Goal: Information Seeking & Learning: Compare options

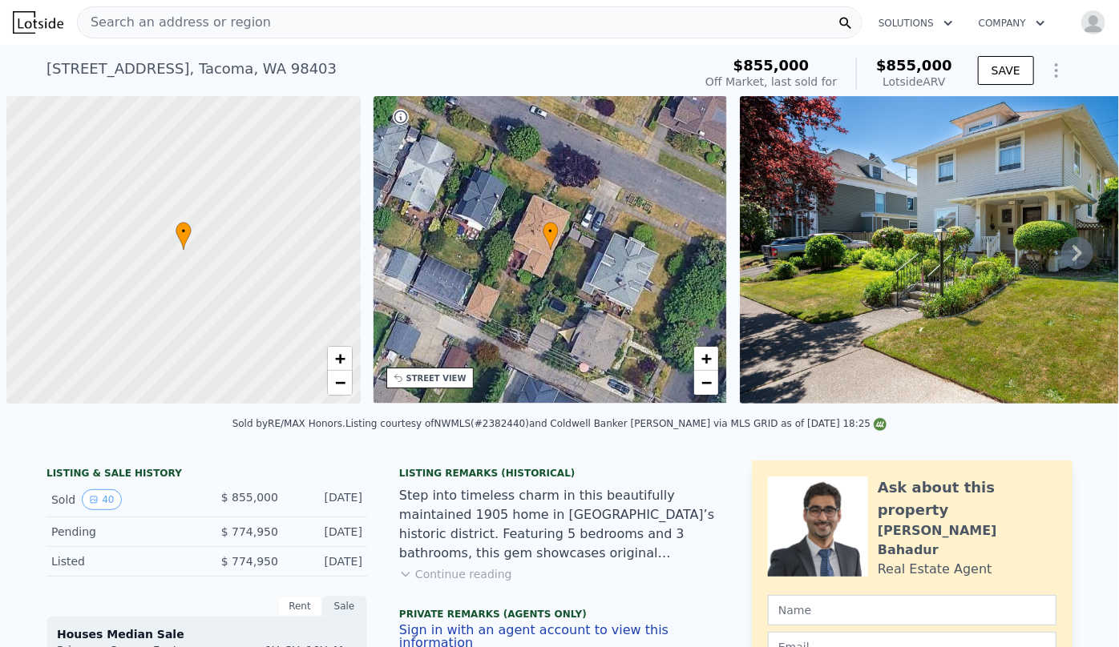
scroll to position [0, 6]
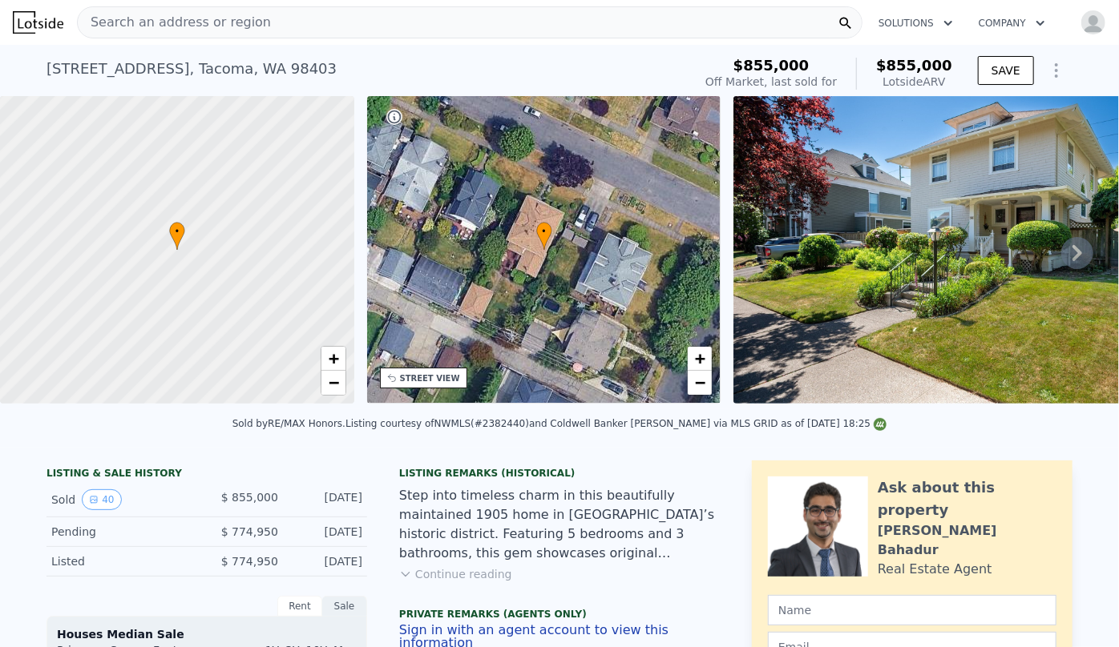
click at [208, 20] on span "Search an address or region" at bounding box center [174, 22] width 193 height 19
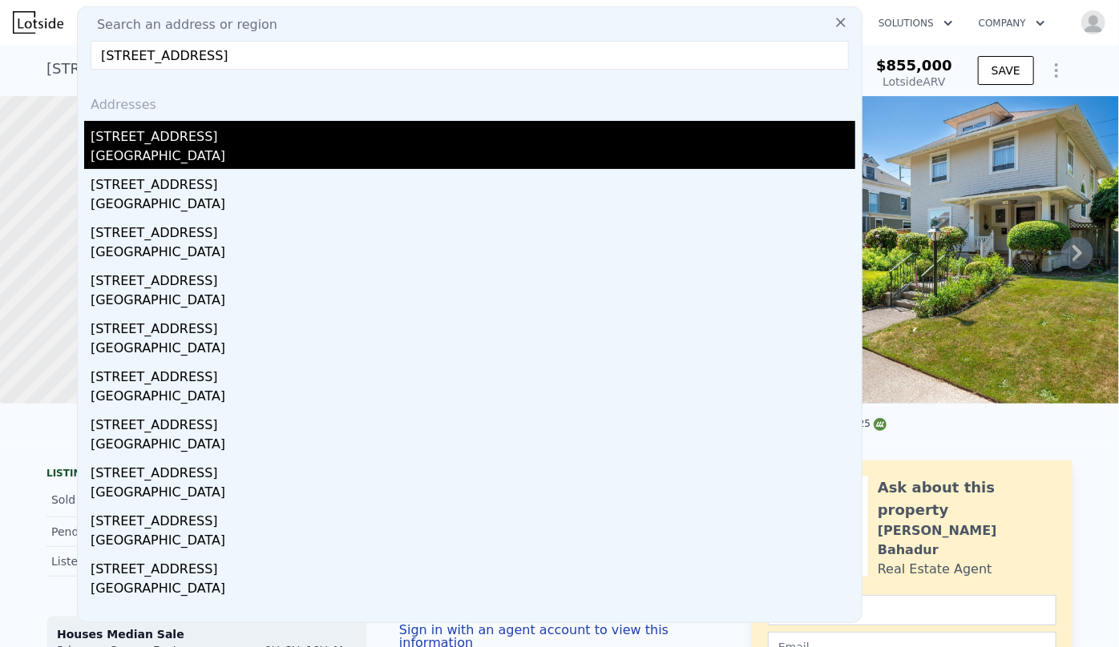
type input "31855 51st Ave S, Auburn, WA 98001"
click at [282, 135] on div "31855 51st Ave S" at bounding box center [473, 134] width 764 height 26
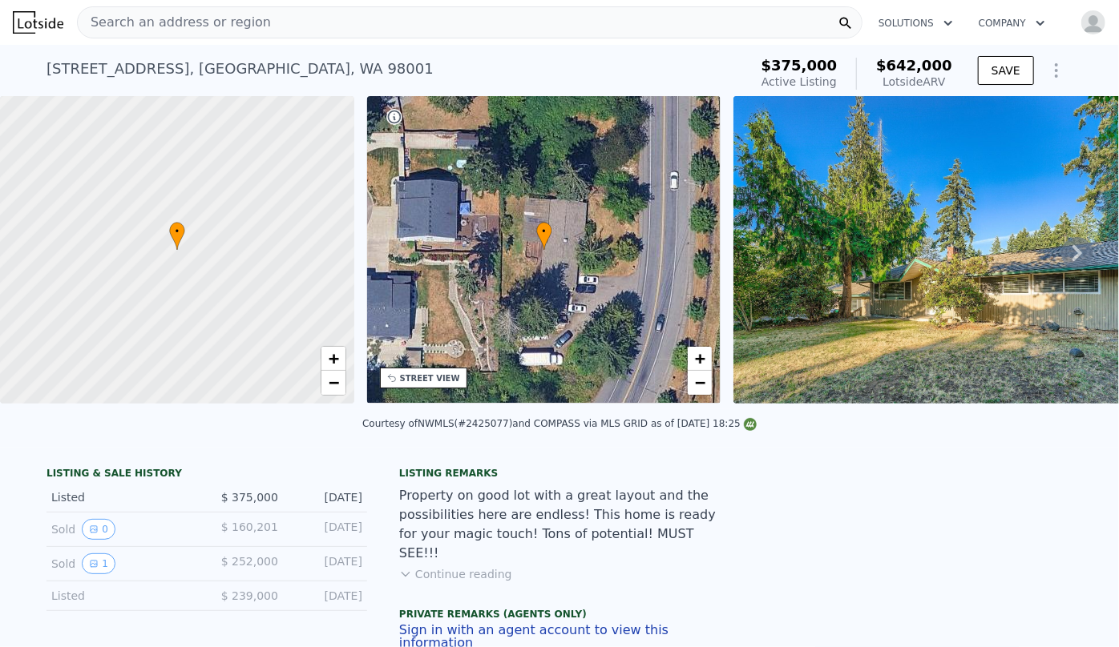
scroll to position [139, 0]
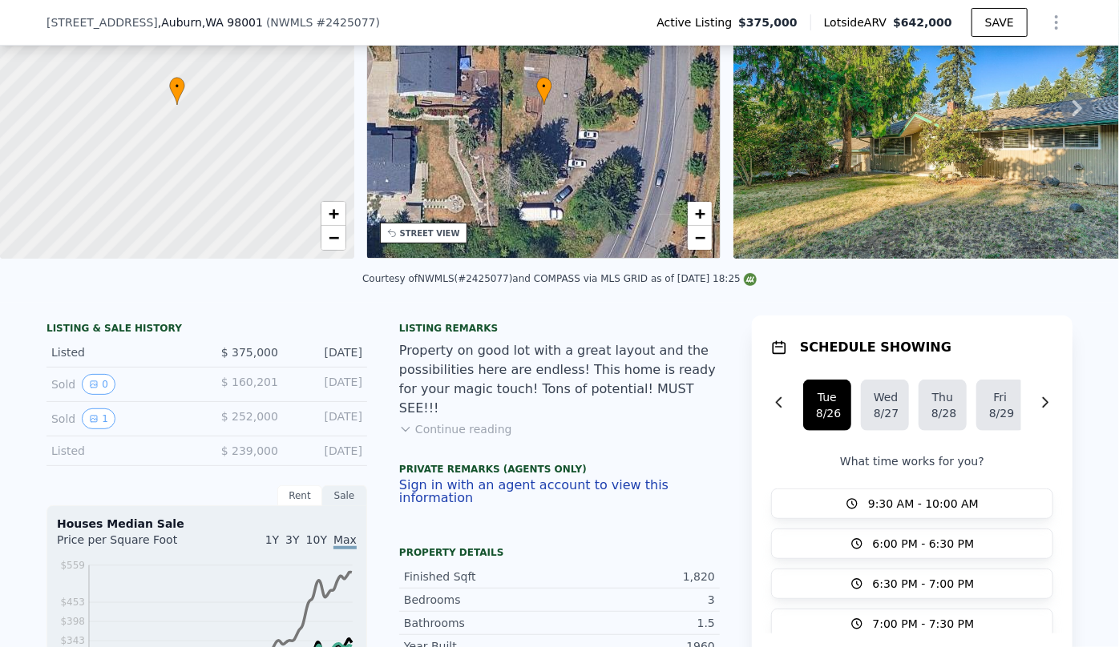
click at [465, 421] on button "Continue reading" at bounding box center [455, 429] width 113 height 16
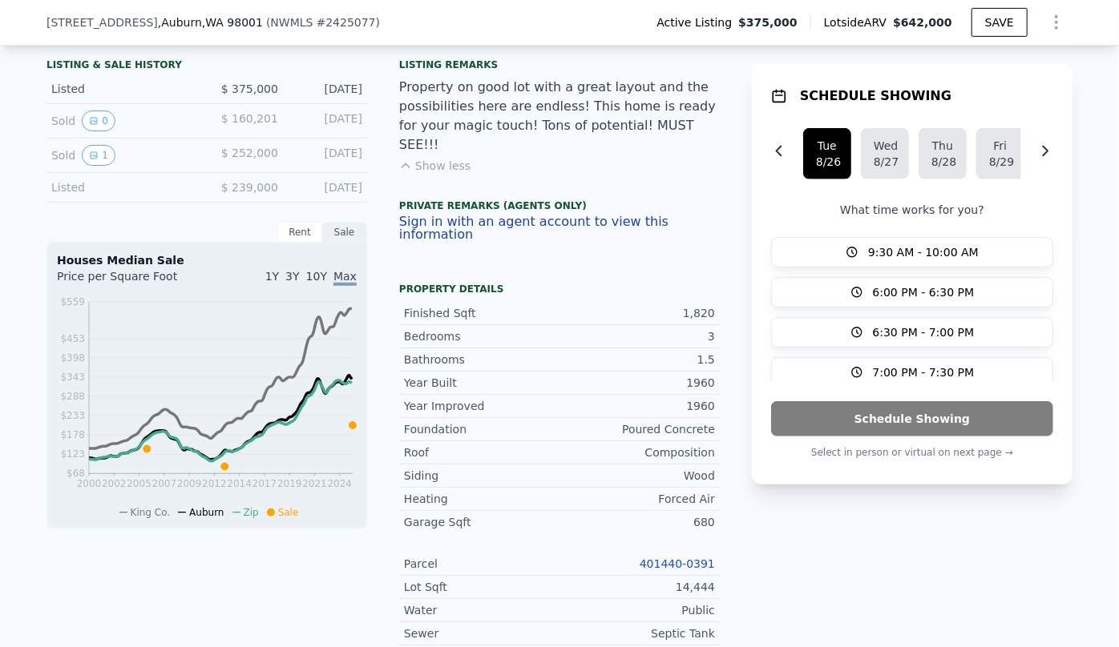
scroll to position [504, 0]
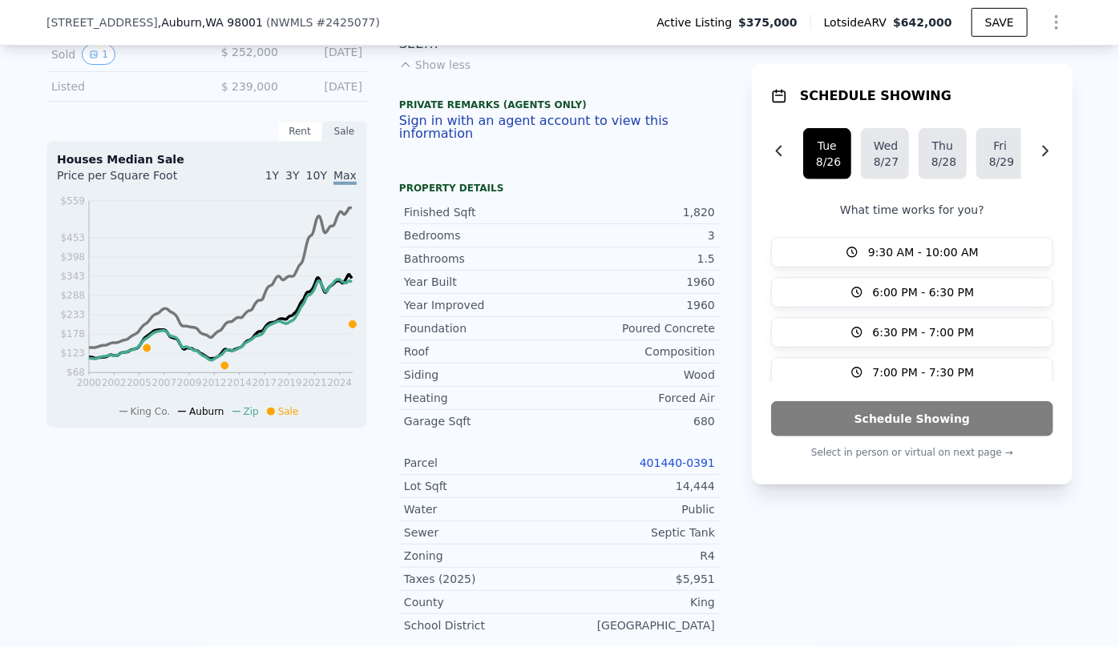
click at [687, 457] on link "401440-0391" at bounding box center [676, 463] width 75 height 13
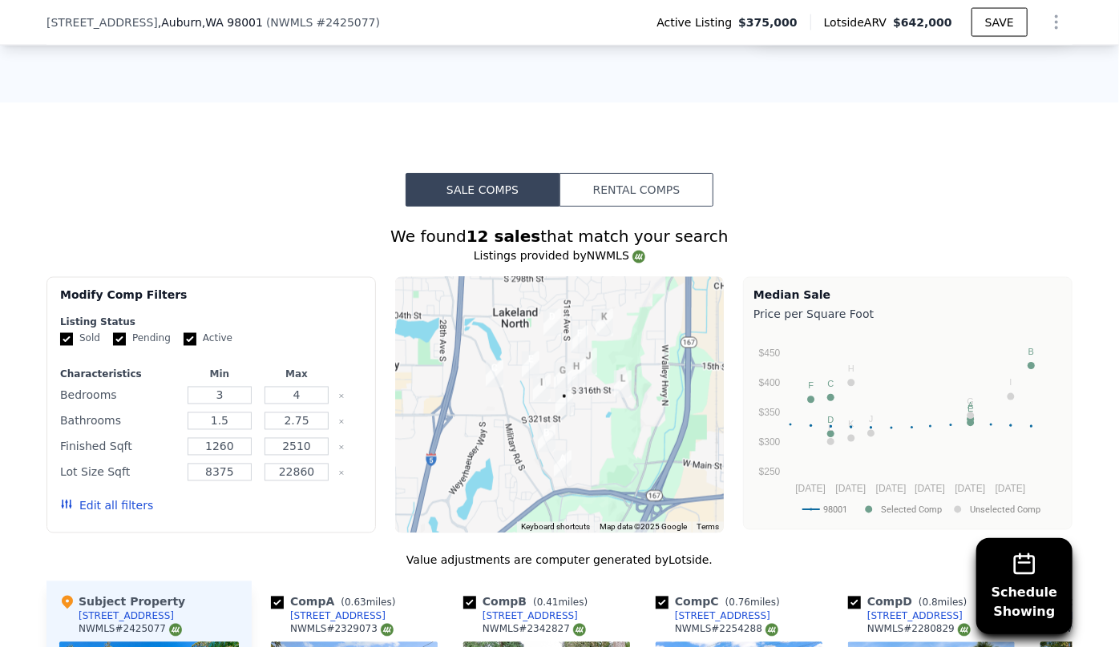
scroll to position [1596, 0]
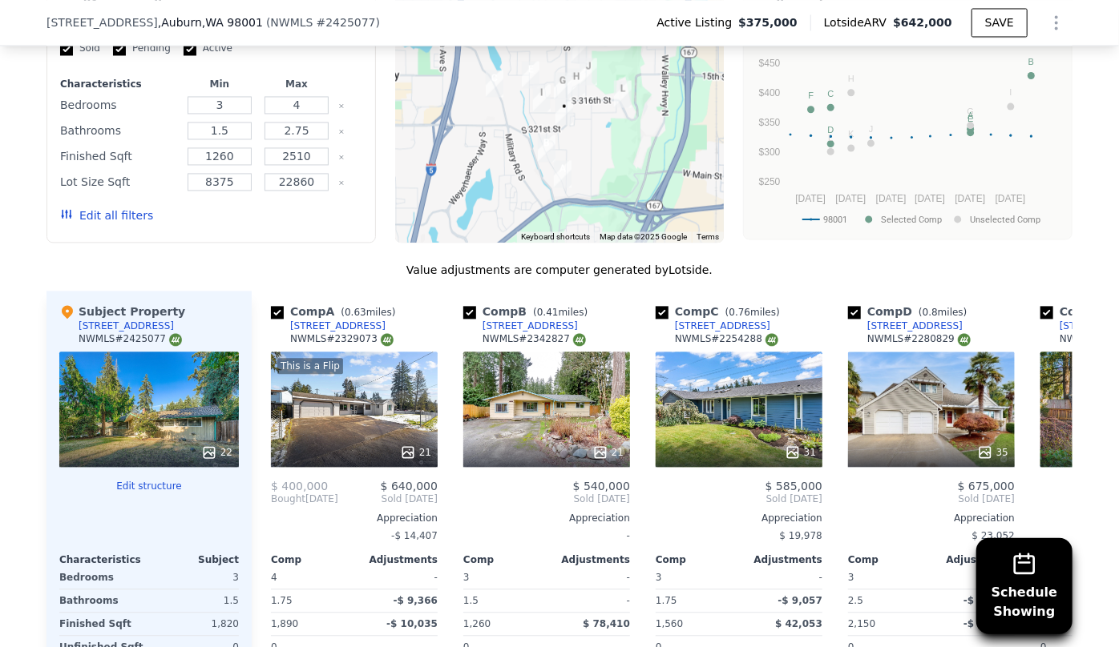
click at [109, 488] on div "Edit structure Characteristics Subject Bedrooms 3 Bathrooms 1.5 Finished Sqft 1…" at bounding box center [148, 604] width 179 height 249
click at [91, 208] on button "Edit all filters" at bounding box center [106, 216] width 93 height 16
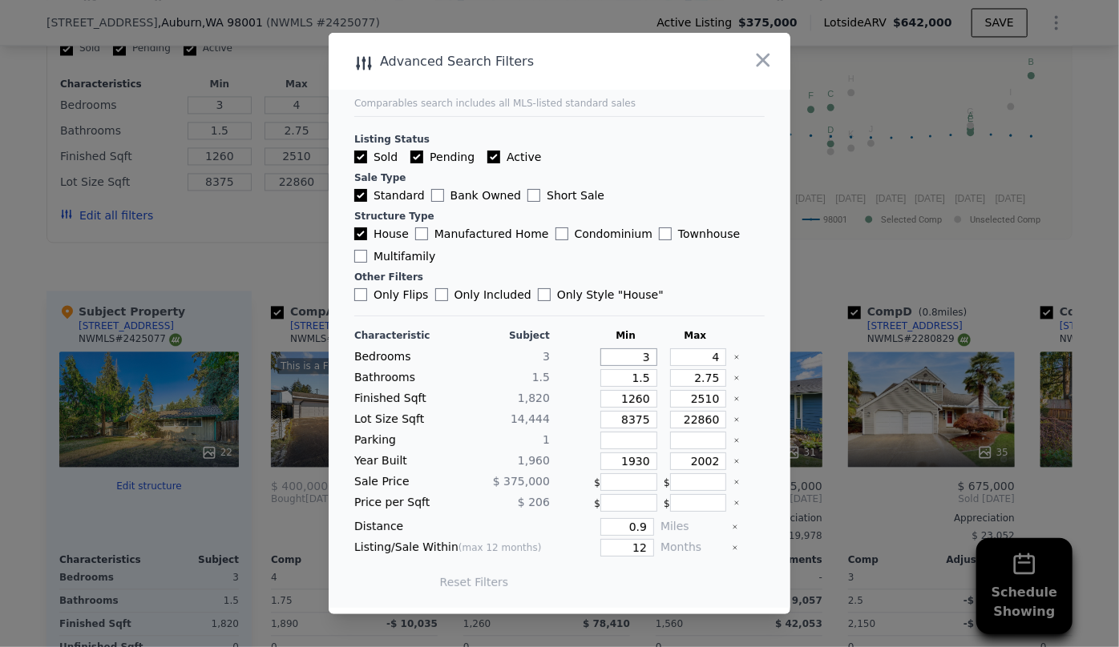
drag, startPoint x: 642, startPoint y: 354, endPoint x: 601, endPoint y: 354, distance: 40.9
click at [601, 354] on input "3" at bounding box center [628, 358] width 57 height 18
type input "2"
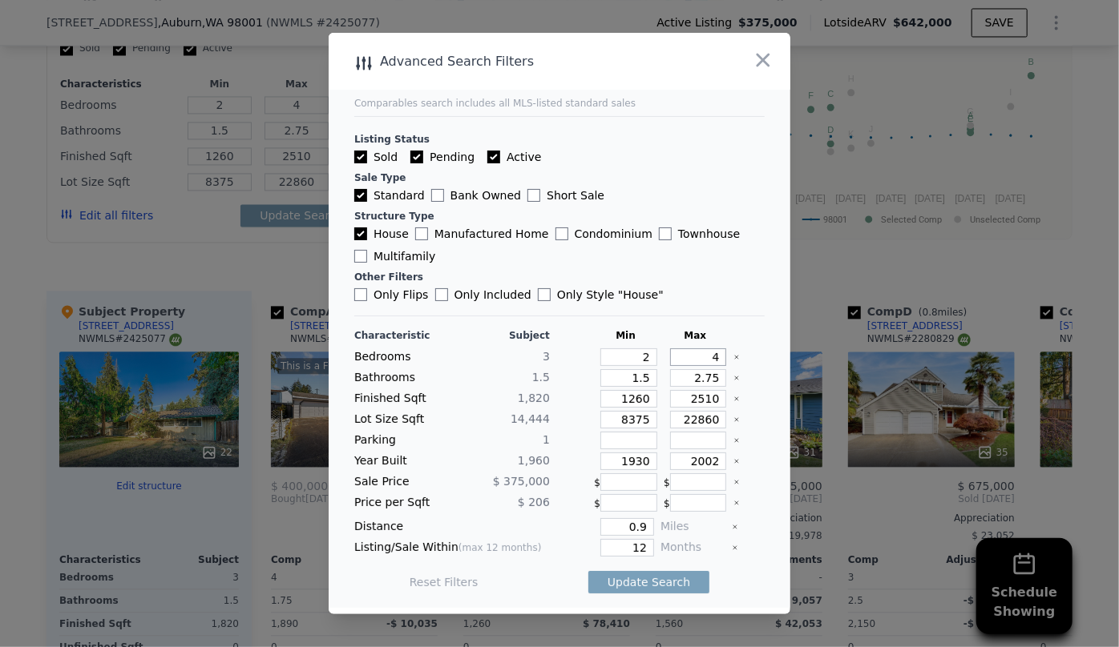
drag, startPoint x: 712, startPoint y: 353, endPoint x: 663, endPoint y: 355, distance: 48.9
click at [670, 355] on input "4" at bounding box center [698, 358] width 57 height 18
type input "3"
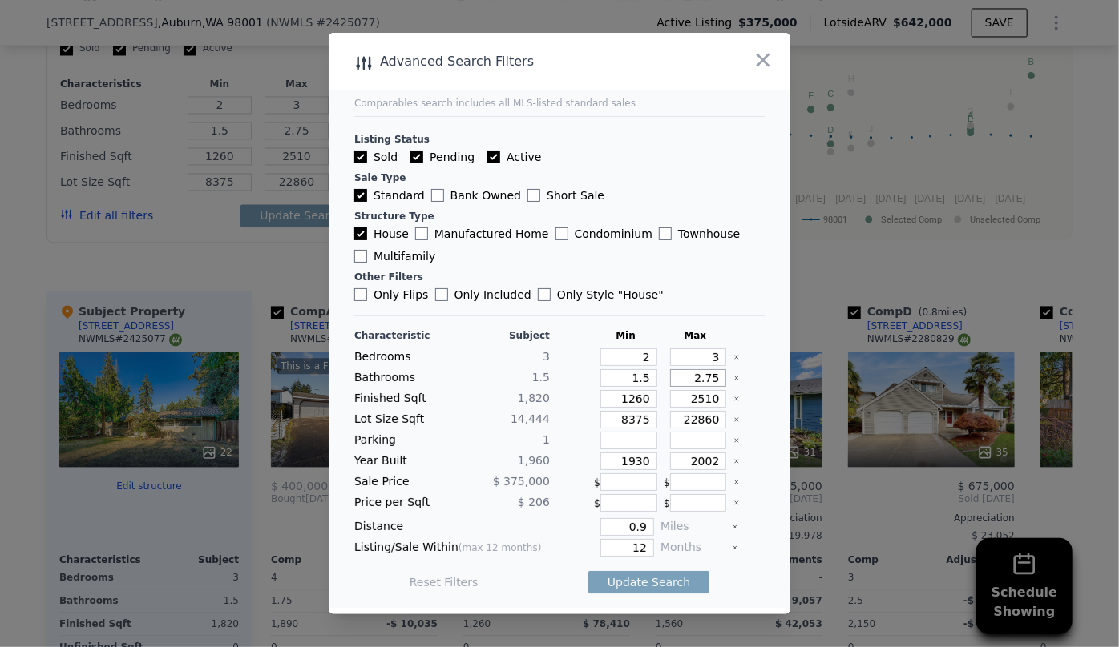
drag, startPoint x: 712, startPoint y: 380, endPoint x: 665, endPoint y: 380, distance: 46.5
click at [670, 380] on input "2.75" at bounding box center [698, 378] width 57 height 18
click at [639, 376] on input "1.5" at bounding box center [628, 378] width 57 height 18
type input "1"
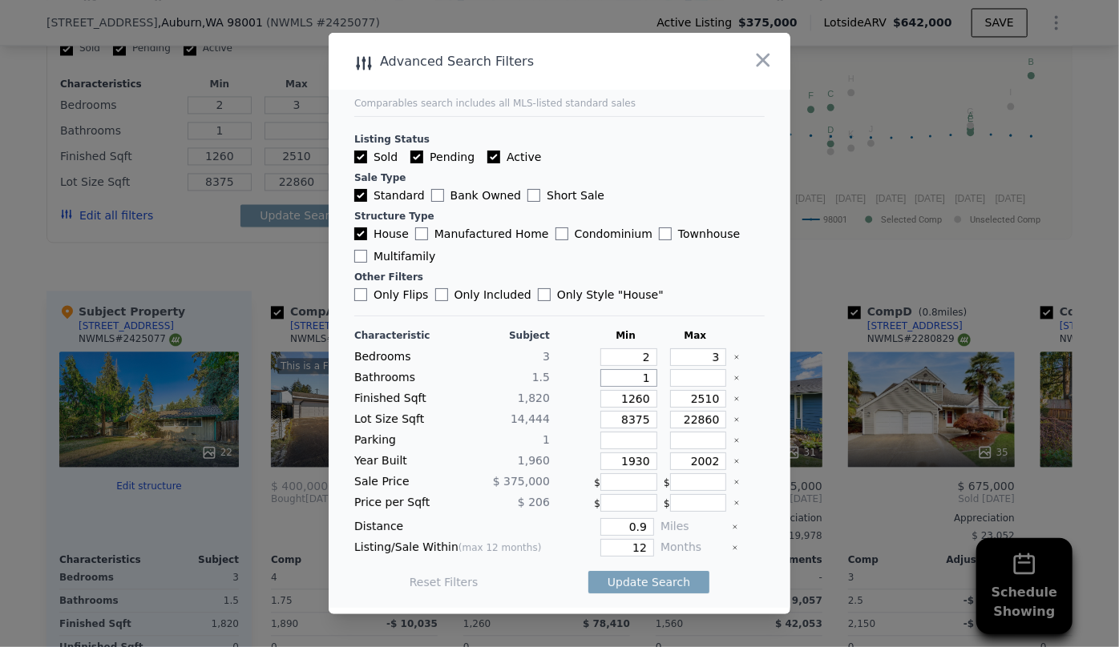
type input "1"
drag, startPoint x: 631, startPoint y: 395, endPoint x: 581, endPoint y: 393, distance: 50.5
click at [581, 393] on div "Finished Sqft 1,820 1260 2510" at bounding box center [559, 399] width 410 height 18
type input "1"
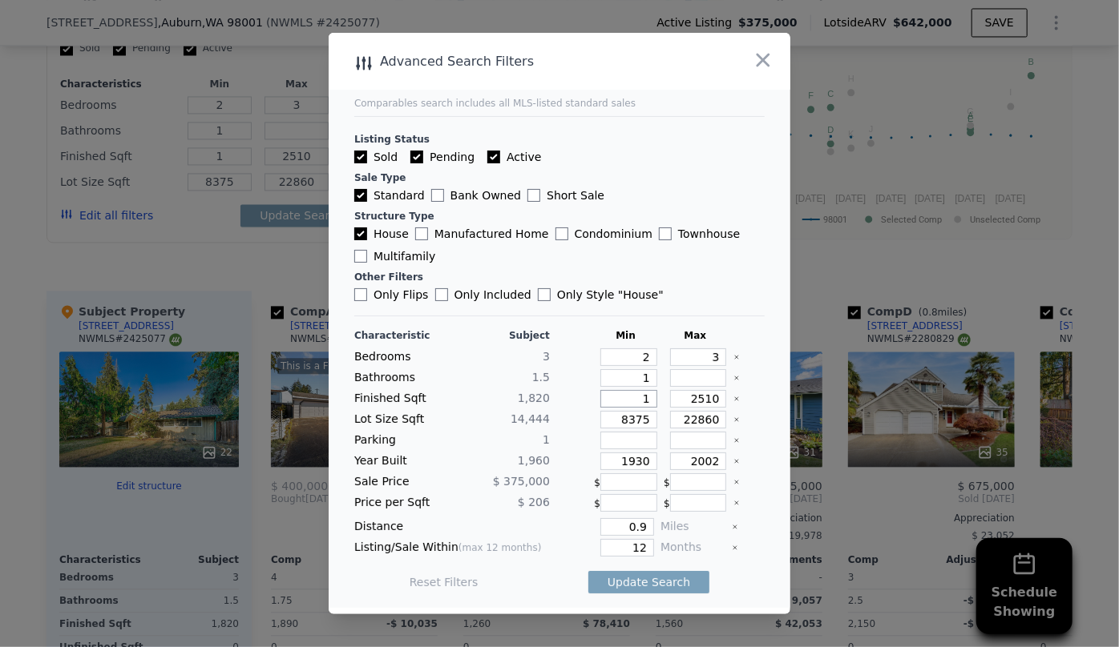
type input "15"
type input "150"
type input "1500"
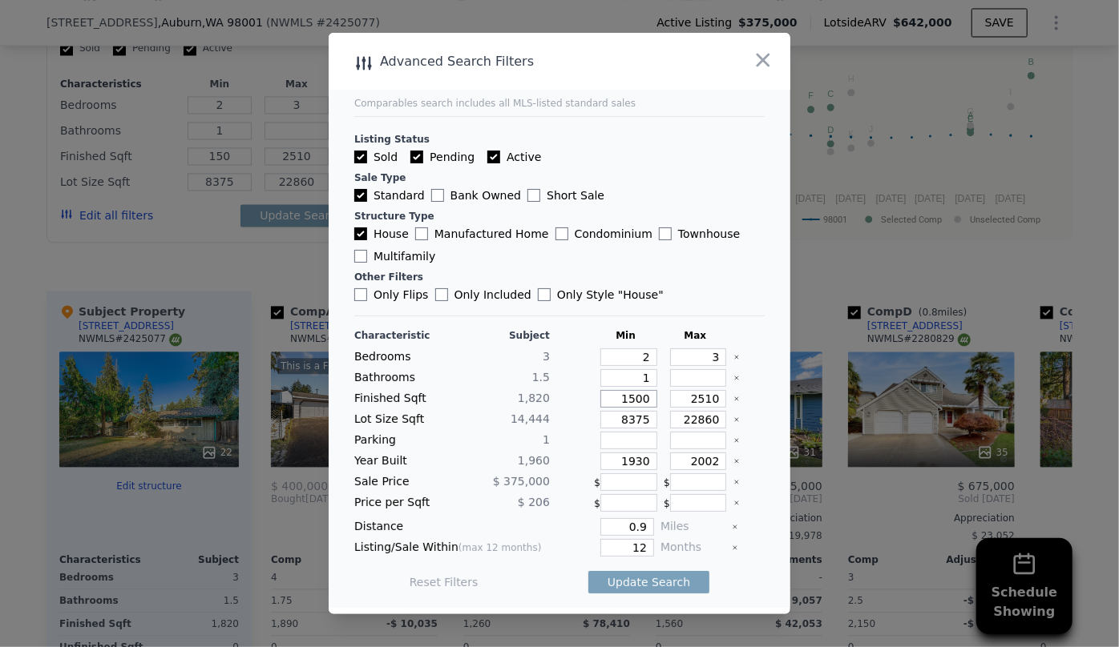
type input "1500"
drag, startPoint x: 712, startPoint y: 400, endPoint x: 639, endPoint y: 398, distance: 72.1
click at [639, 398] on div "Finished Sqft 1,820 1500 2510" at bounding box center [559, 399] width 410 height 18
type input "2"
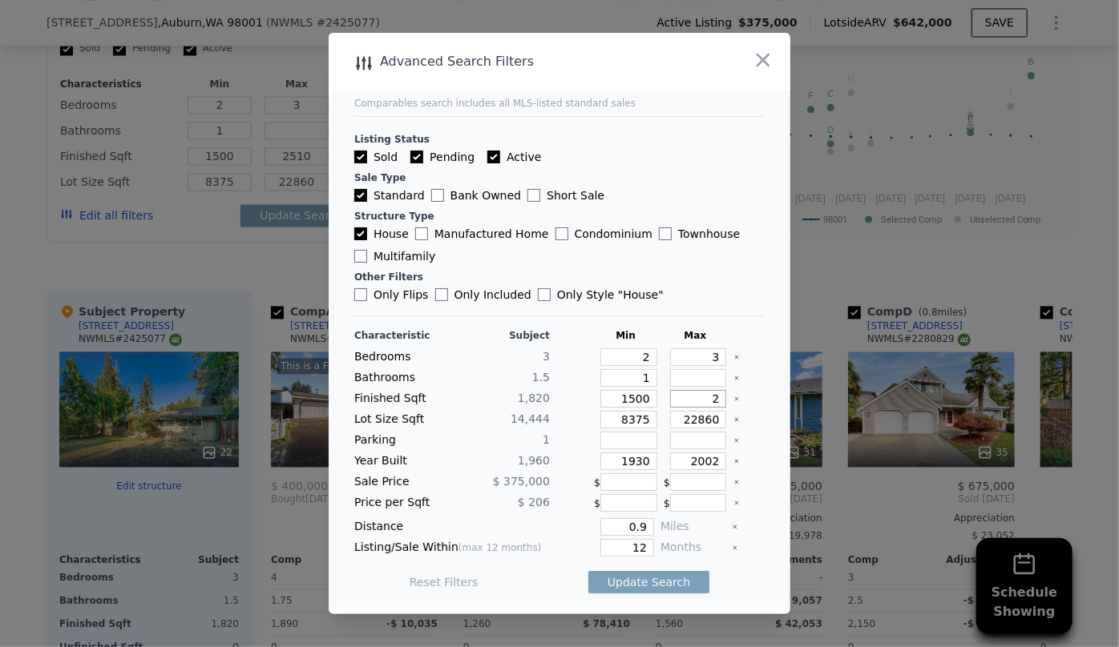
type input "2"
type input "20"
type input "200"
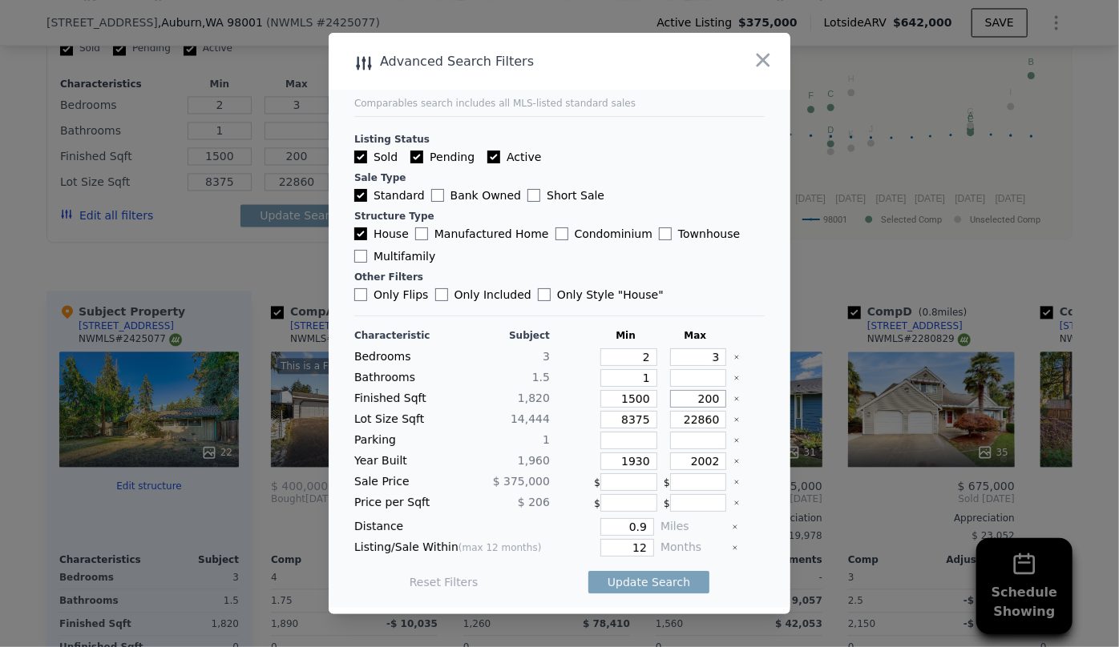
type input "2000"
drag, startPoint x: 633, startPoint y: 421, endPoint x: 569, endPoint y: 417, distance: 64.2
click at [569, 417] on div "Lot Size Sqft 14,444 8375 22860" at bounding box center [559, 420] width 410 height 18
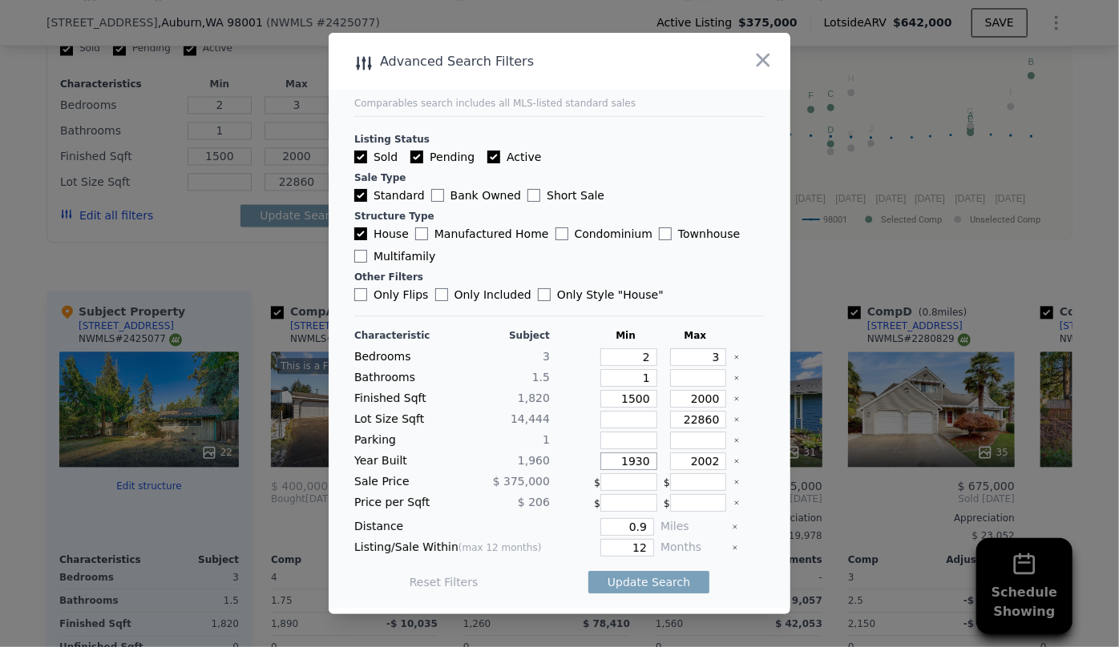
drag, startPoint x: 647, startPoint y: 460, endPoint x: 546, endPoint y: 455, distance: 101.1
click at [548, 456] on div "Year Built 1,960 1930 2002" at bounding box center [559, 462] width 410 height 18
drag, startPoint x: 712, startPoint y: 454, endPoint x: 631, endPoint y: 443, distance: 81.6
click at [631, 443] on div "Characteristic Subject Min Max Bedrooms 3 2 3 Bathrooms 1.5 1 Finished Sqft 1,8…" at bounding box center [559, 467] width 410 height 276
type input "1999"
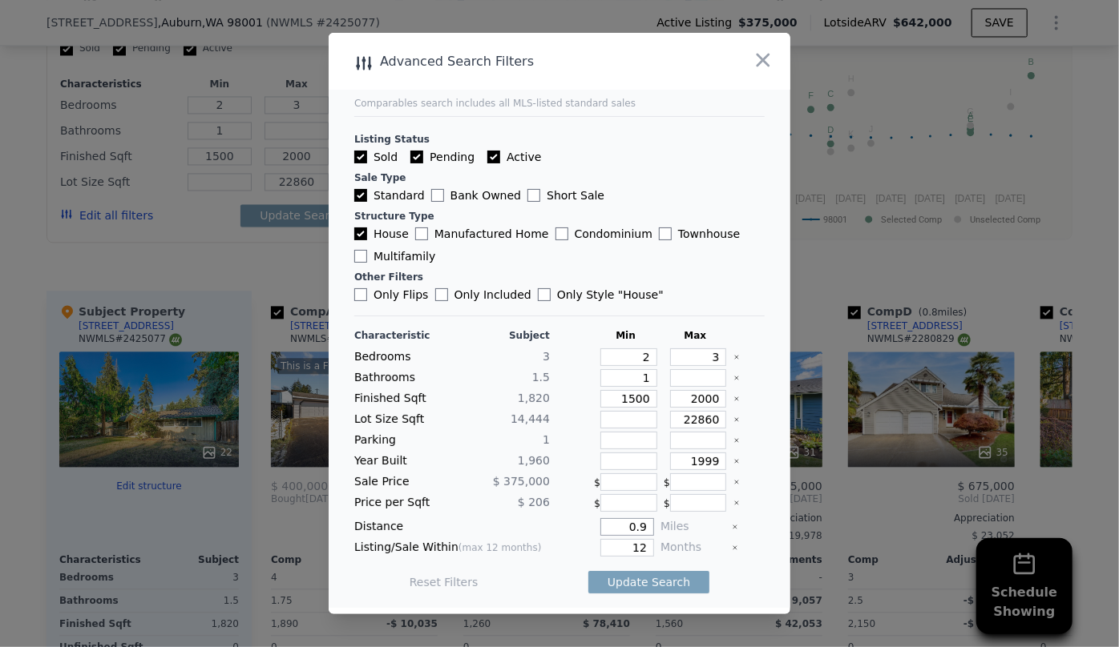
drag, startPoint x: 642, startPoint y: 529, endPoint x: 576, endPoint y: 523, distance: 65.9
click at [577, 524] on div "0.9" at bounding box center [605, 527] width 98 height 18
type input "5"
type input "0.5"
drag, startPoint x: 645, startPoint y: 543, endPoint x: 533, endPoint y: 534, distance: 112.6
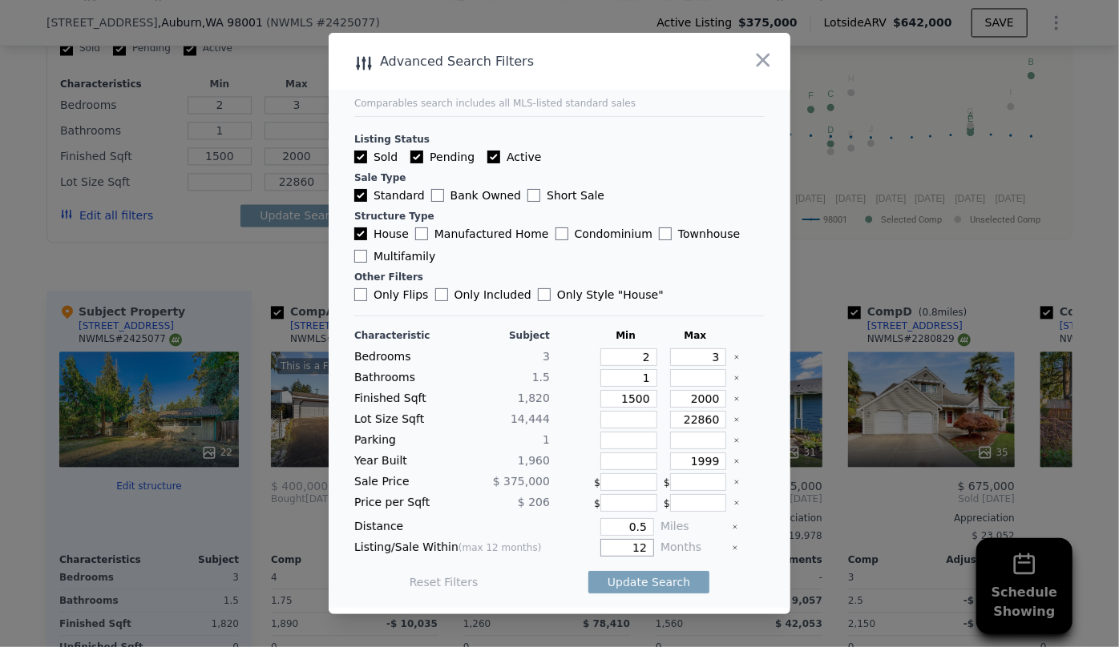
click at [534, 534] on div "Characteristic Subject Min Max Bedrooms 3 2 3 Bathrooms 1.5 1 Finished Sqft 1,8…" at bounding box center [559, 467] width 410 height 276
type input "6"
click at [601, 580] on button "Update Search" at bounding box center [648, 582] width 121 height 22
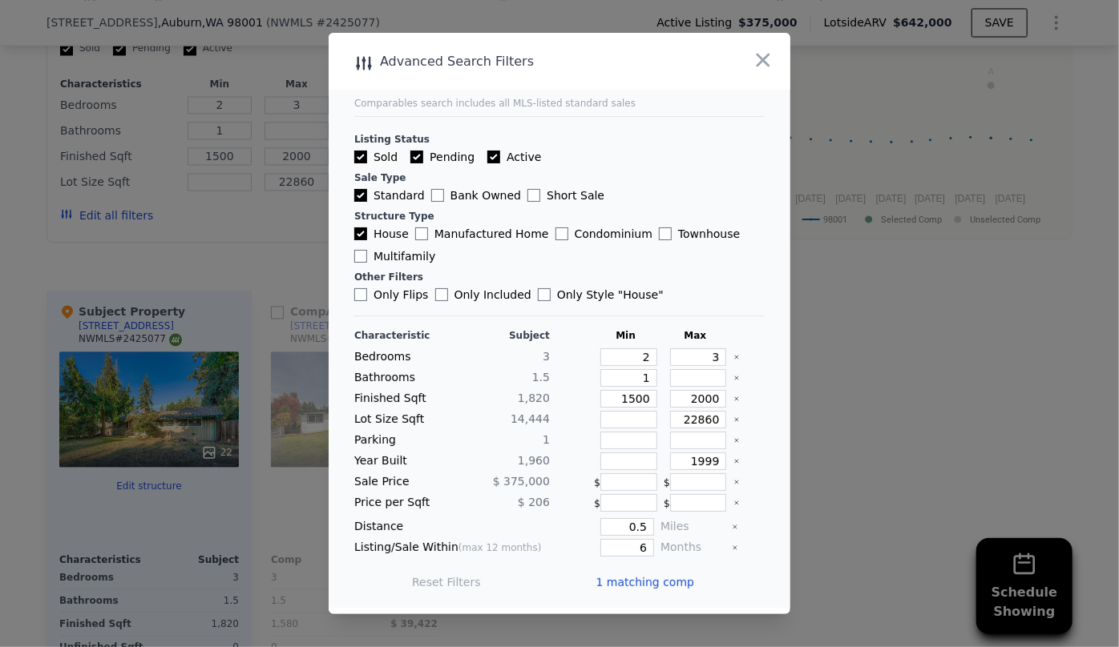
click at [603, 578] on span "1 matching comp" at bounding box center [644, 582] width 99 height 16
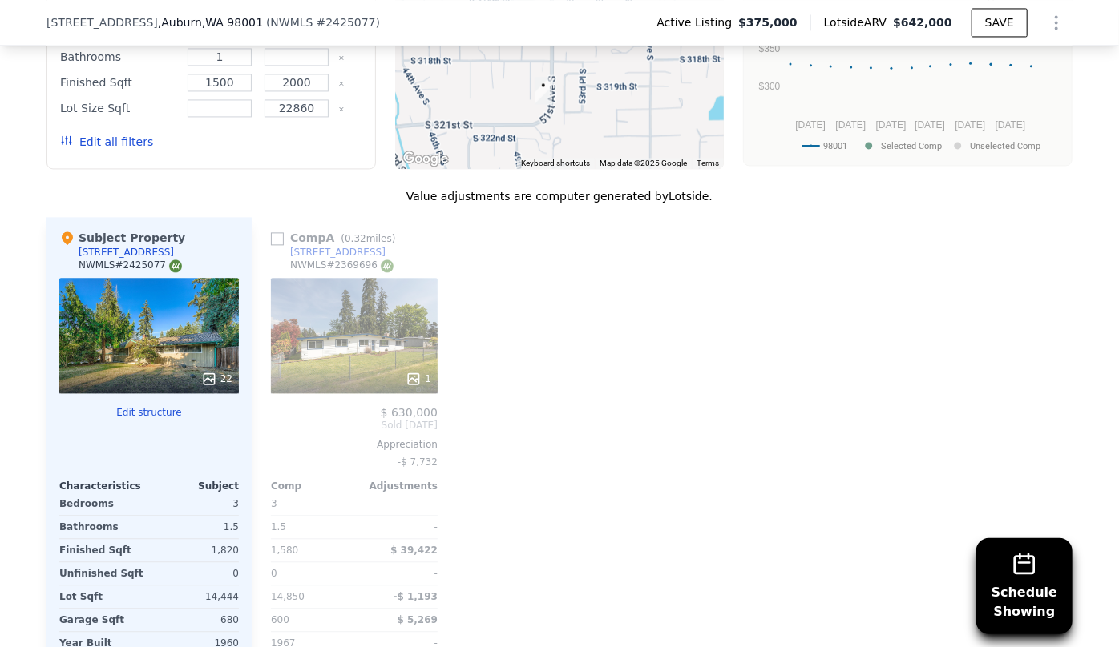
scroll to position [1742, 0]
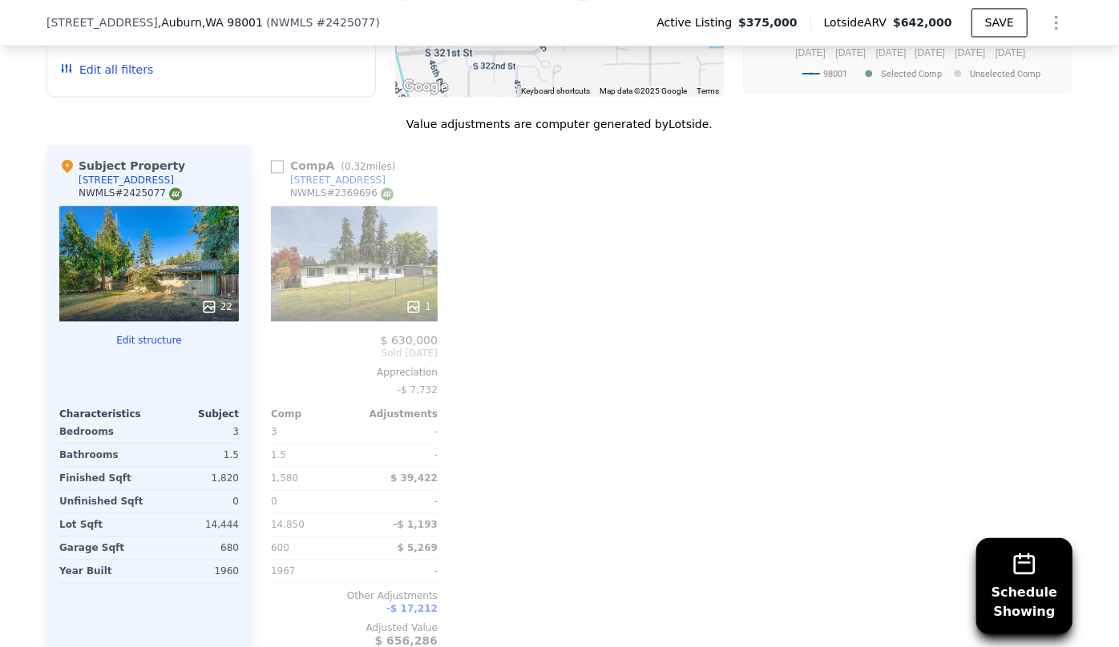
click at [280, 158] on div "Comp A ( 0.32 miles)" at bounding box center [336, 166] width 131 height 16
click at [271, 160] on input "checkbox" at bounding box center [277, 166] width 13 height 13
checkbox input "true"
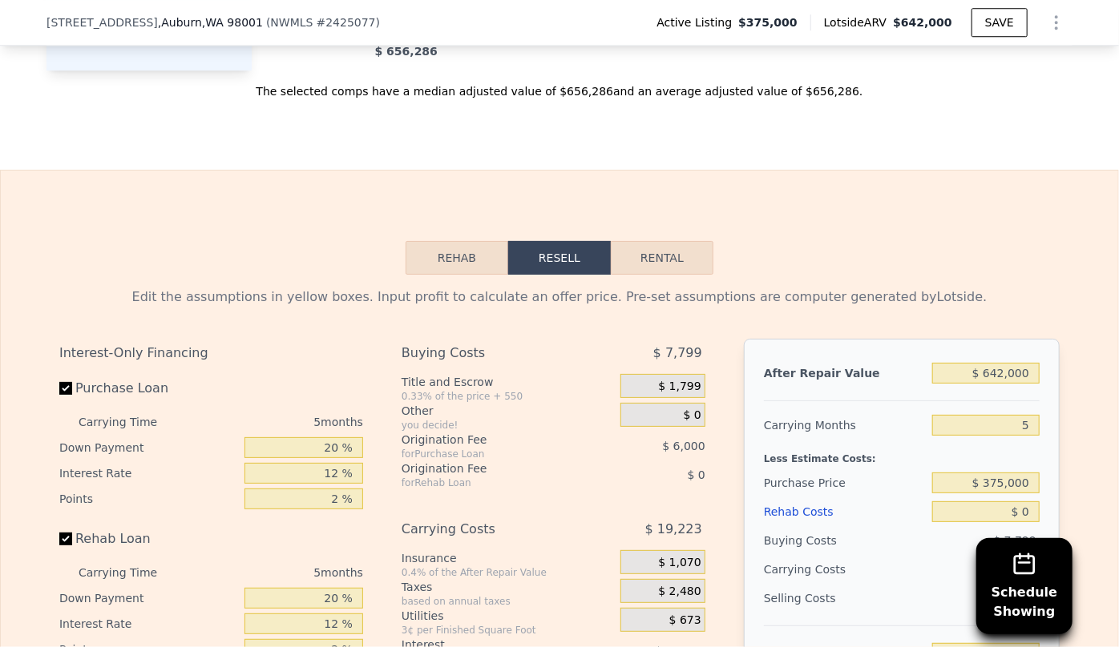
scroll to position [2470, 0]
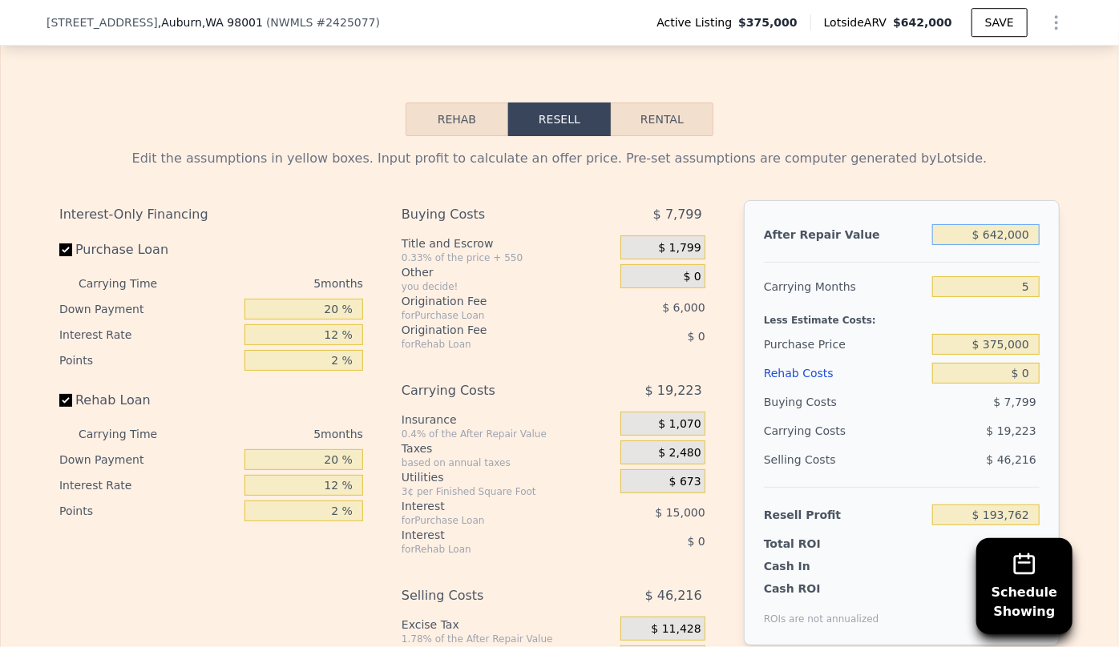
click at [1003, 224] on input "$ 642,000" at bounding box center [985, 234] width 107 height 21
type input "$ 64,000"
type input "-$ 342,161"
type input "$ 6,000"
type input "-$ 395,939"
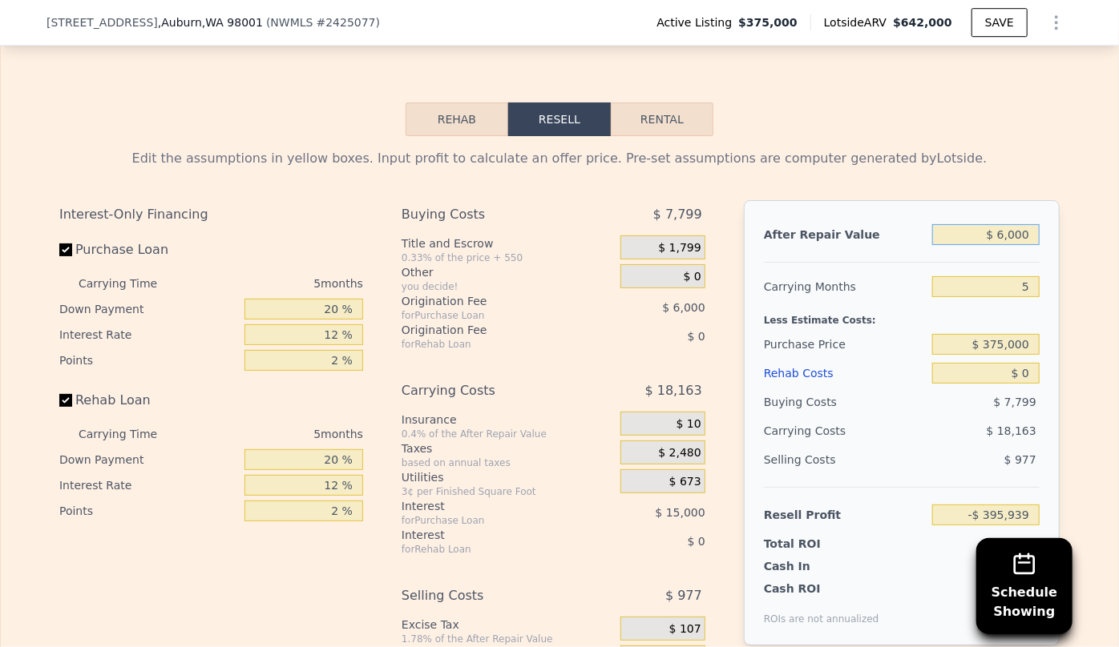
type input "$ 63,000"
type input "-$ 343,088"
type input "$ 630,000"
type input "$ 182,636"
type input "$ 630,000"
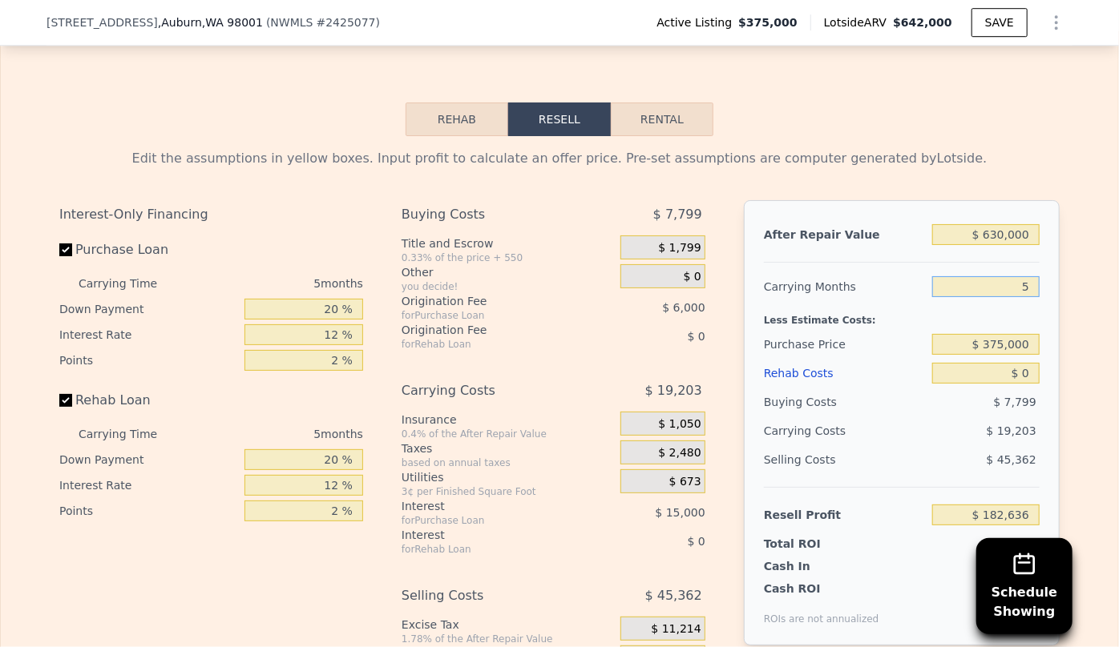
drag, startPoint x: 1028, startPoint y: 258, endPoint x: 986, endPoint y: 264, distance: 42.0
click at [986, 276] on input "5" at bounding box center [985, 286] width 107 height 21
type input "6"
type input "$ 178,795"
type input "6"
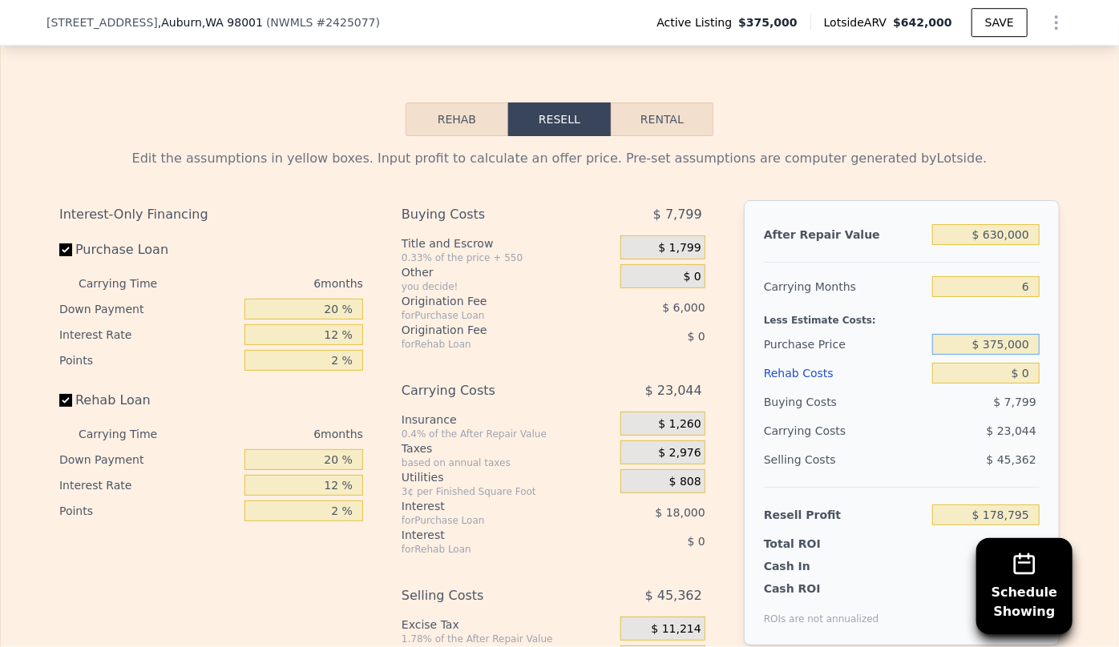
click at [1002, 334] on input "$ 375,000" at bounding box center [985, 344] width 107 height 21
click at [807, 359] on div "Rehab Costs" at bounding box center [845, 373] width 162 height 29
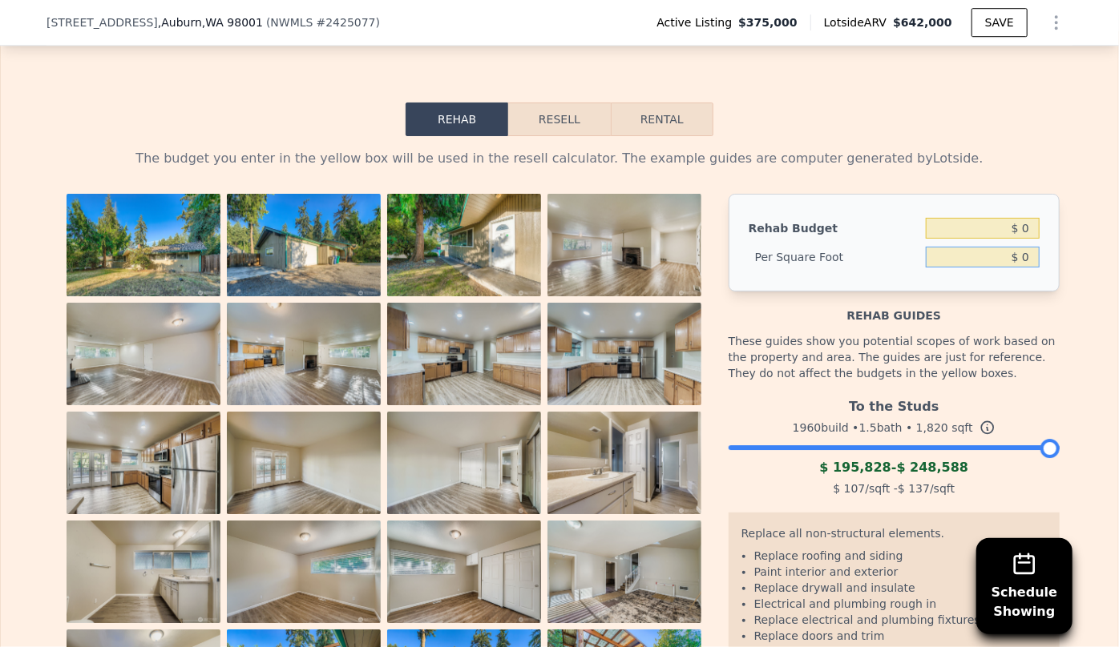
click at [1019, 247] on input "$ 0" at bounding box center [982, 257] width 114 height 21
type input "$ 130,000"
type input "$ 236,600,000"
type input "$ 1,300"
click at [983, 218] on input "$ 236,600,000" at bounding box center [982, 228] width 114 height 21
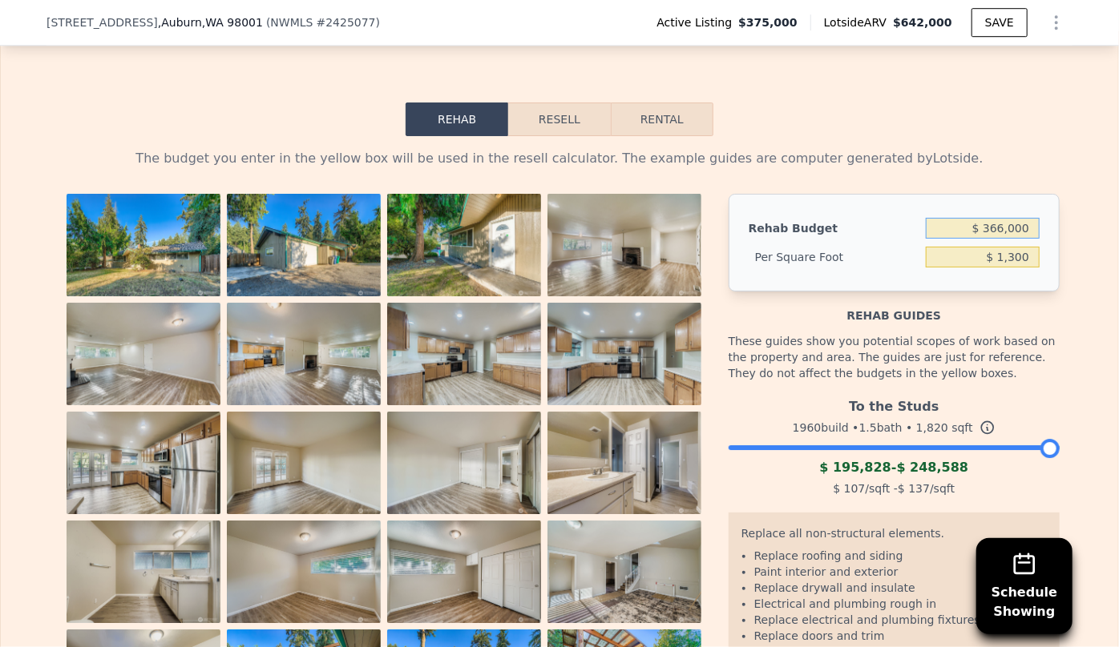
click at [995, 218] on input "$ 366,000" at bounding box center [982, 228] width 114 height 21
type input "$ 130,000"
type input "$ 71.43"
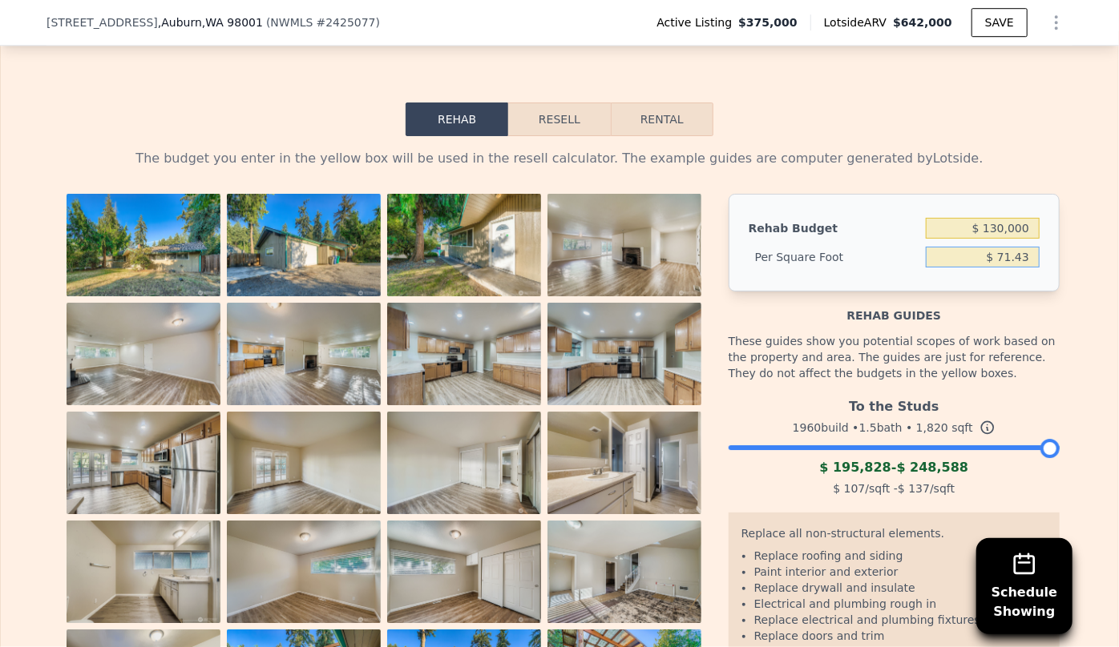
click at [1007, 247] on input "$ 71.43" at bounding box center [982, 257] width 114 height 21
click at [569, 103] on button "Resell" at bounding box center [559, 120] width 102 height 34
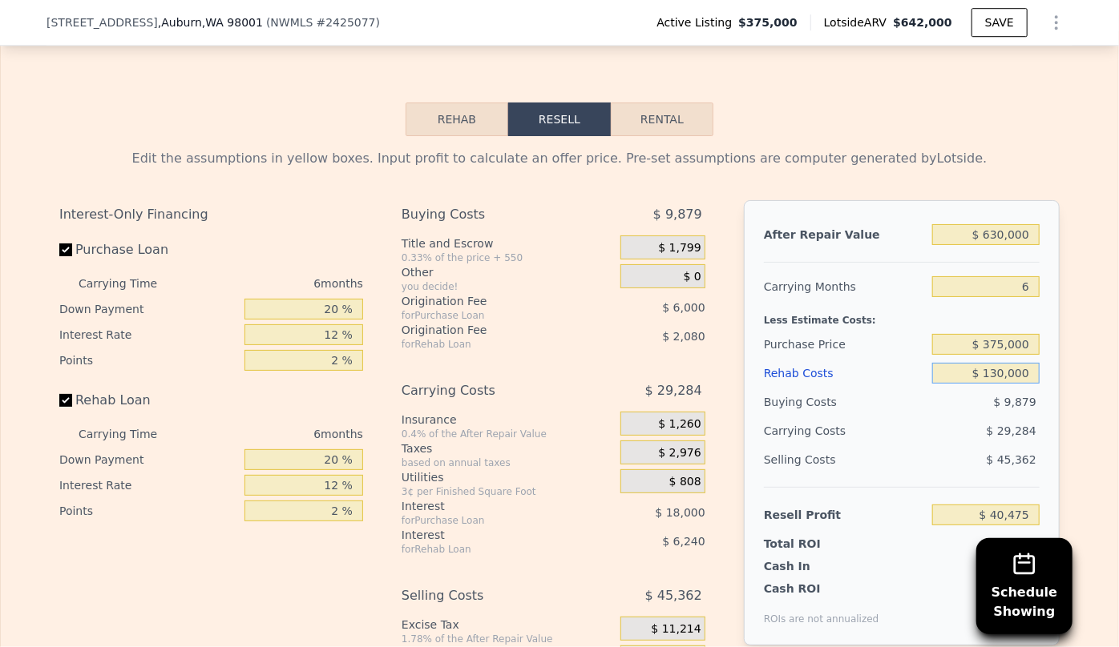
click at [994, 363] on input "$ 130,000" at bounding box center [985, 373] width 107 height 21
click at [999, 359] on div "$ 130,000" at bounding box center [985, 373] width 107 height 29
click at [994, 363] on input "$ 130,000" at bounding box center [985, 373] width 107 height 21
type input "$ 10,000"
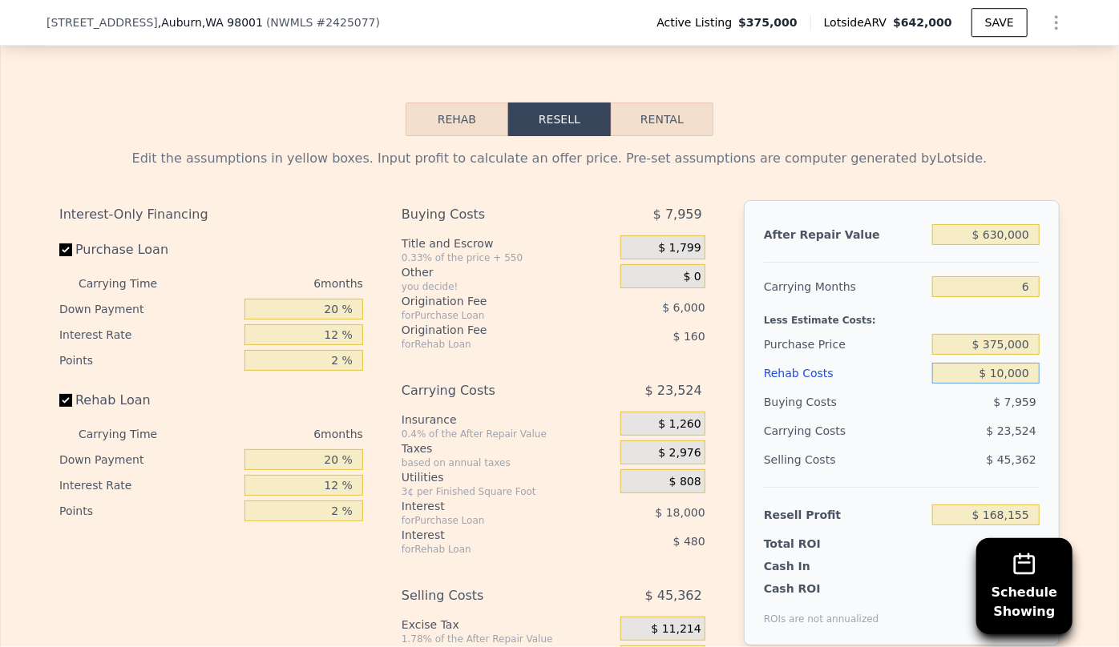
type input "$ 168,155"
type input "$ 140,000"
type input "$ 29,835"
type input "$ 140,000"
click at [935, 417] on div "$ 29,764" at bounding box center [954, 431] width 169 height 29
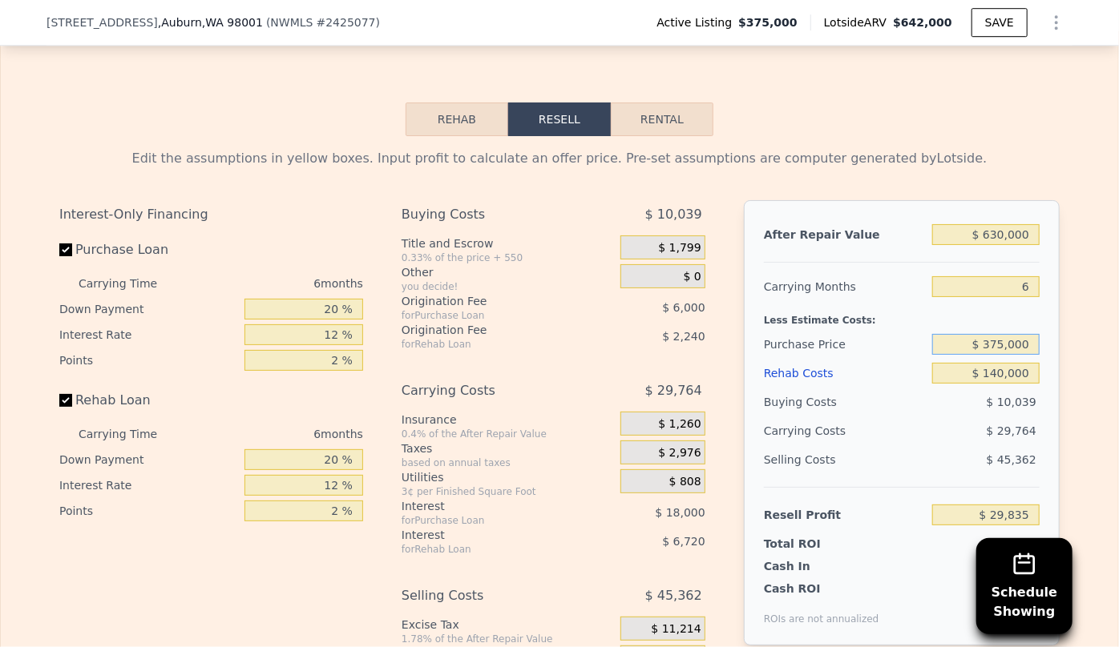
click at [1000, 334] on input "$ 375,000" at bounding box center [985, 344] width 107 height 21
type input "$ 340,000"
type input "$ 67,192"
click at [994, 388] on div "$ 9,362" at bounding box center [986, 402] width 108 height 29
drag, startPoint x: 42, startPoint y: 18, endPoint x: 226, endPoint y: 22, distance: 184.3
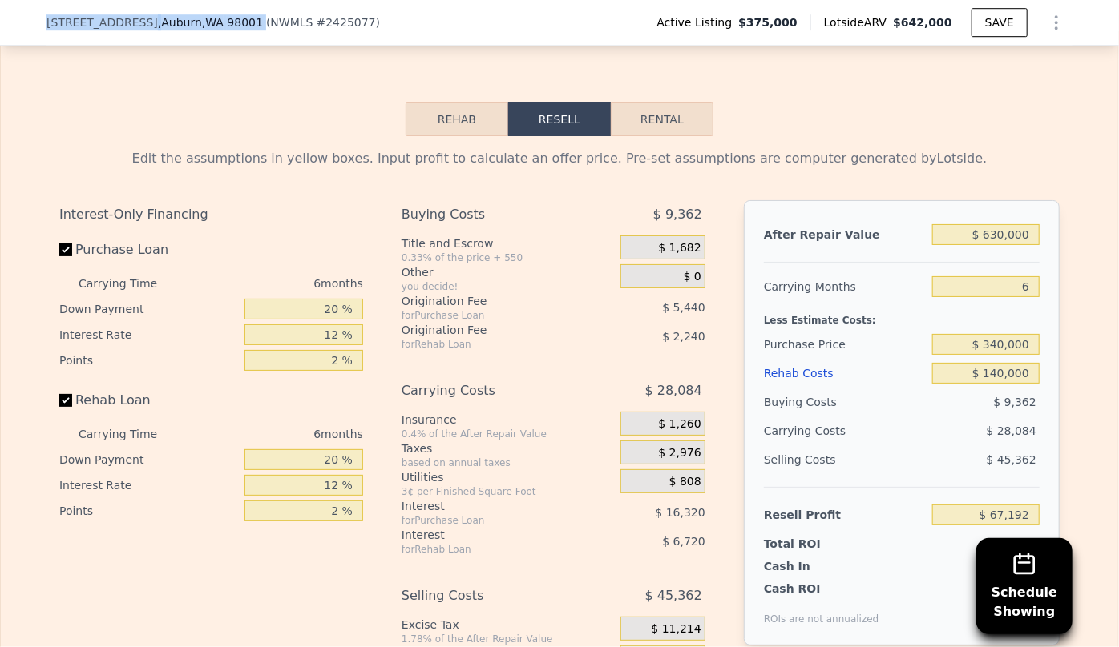
click at [226, 22] on div "31855 51st Ave S , Auburn , WA 98001 ( NWMLS # 2425077 )" at bounding box center [219, 22] width 346 height 16
copy div "31855 51st Ave S , Auburn , WA 98001"
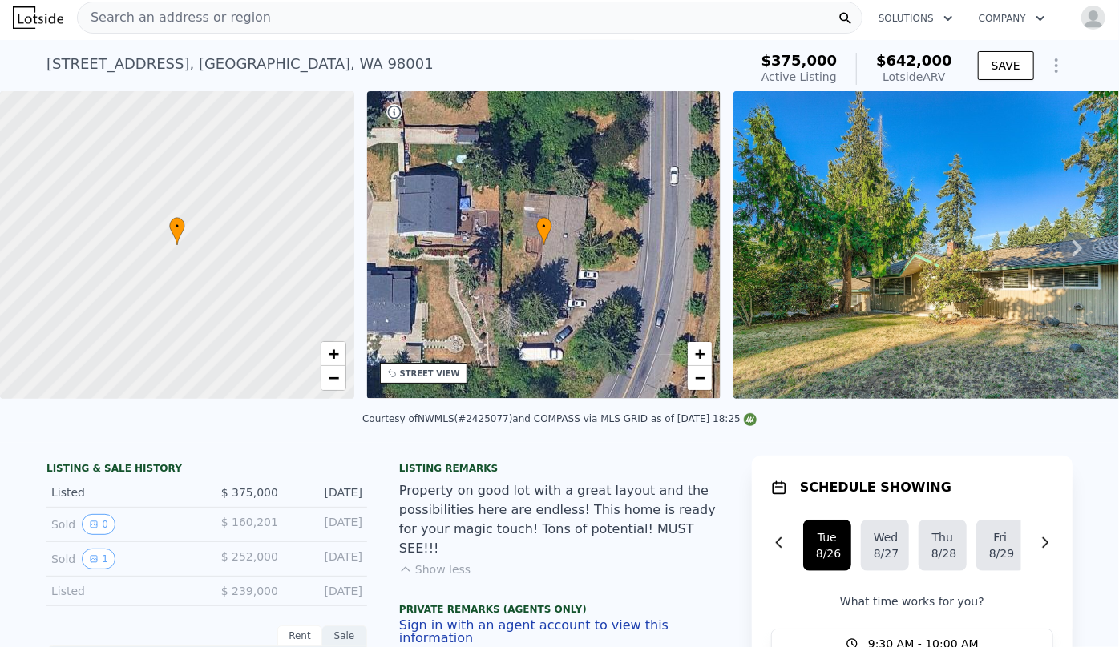
scroll to position [0, 0]
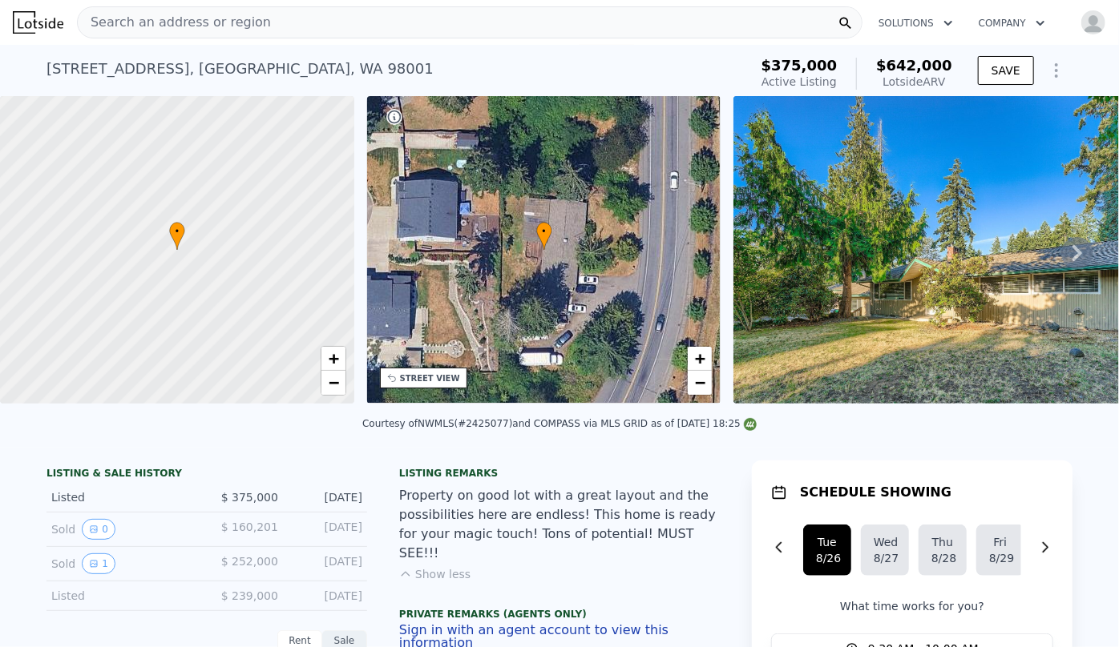
click at [172, 26] on span "Search an address or region" at bounding box center [174, 22] width 193 height 19
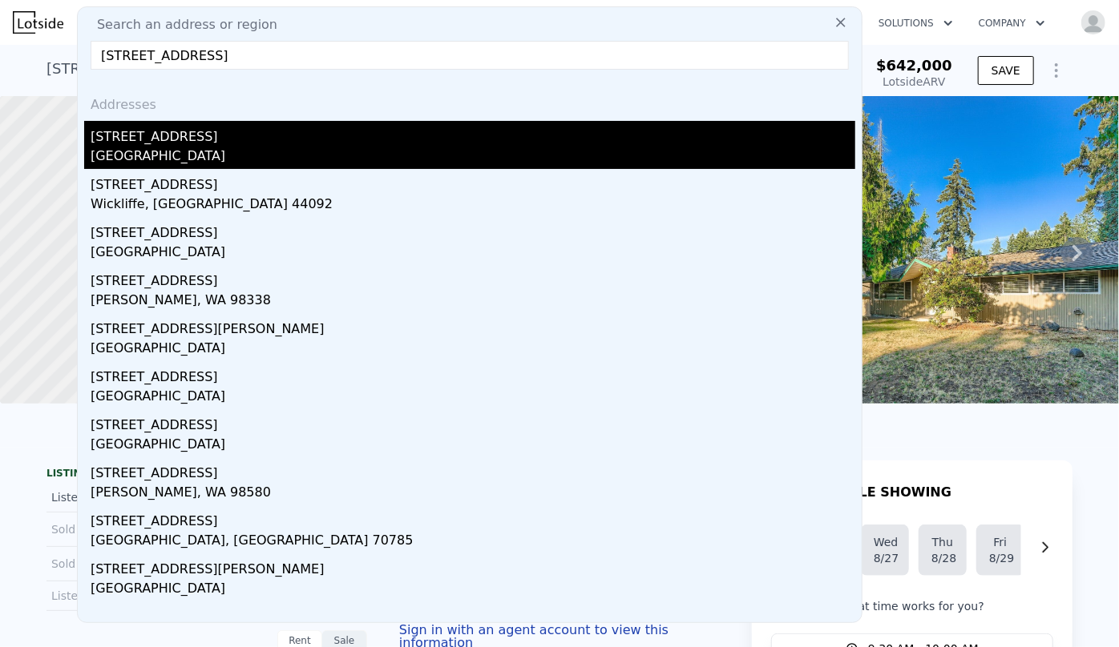
type input "29401 34th ave s"
click at [124, 129] on div "29401 34th Ave S" at bounding box center [473, 134] width 764 height 26
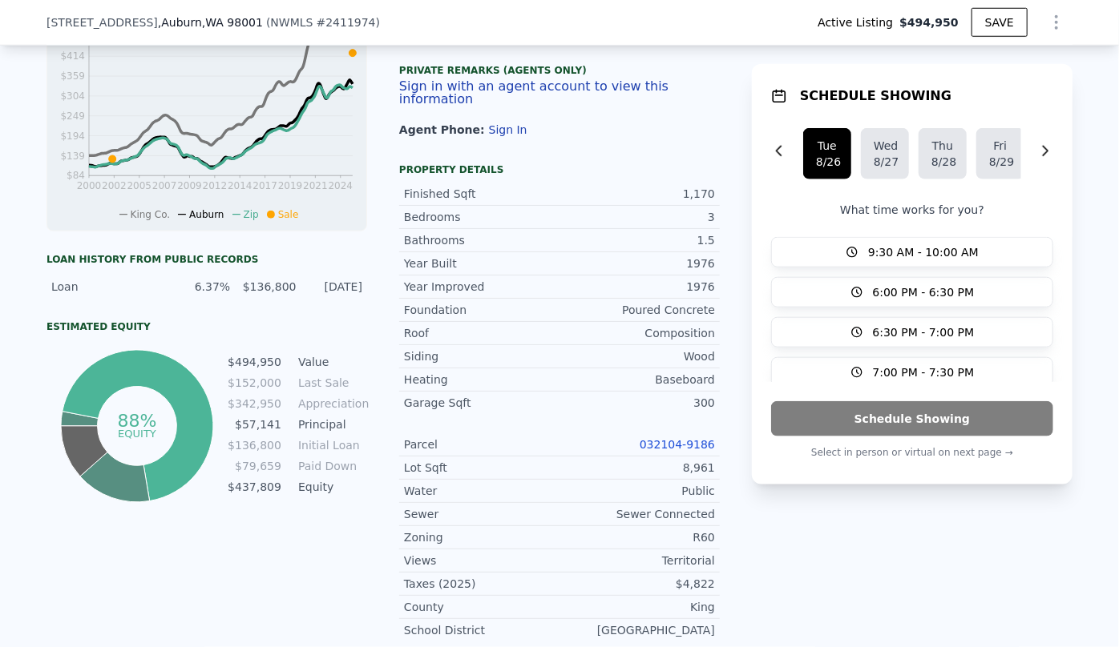
scroll to position [1014, 0]
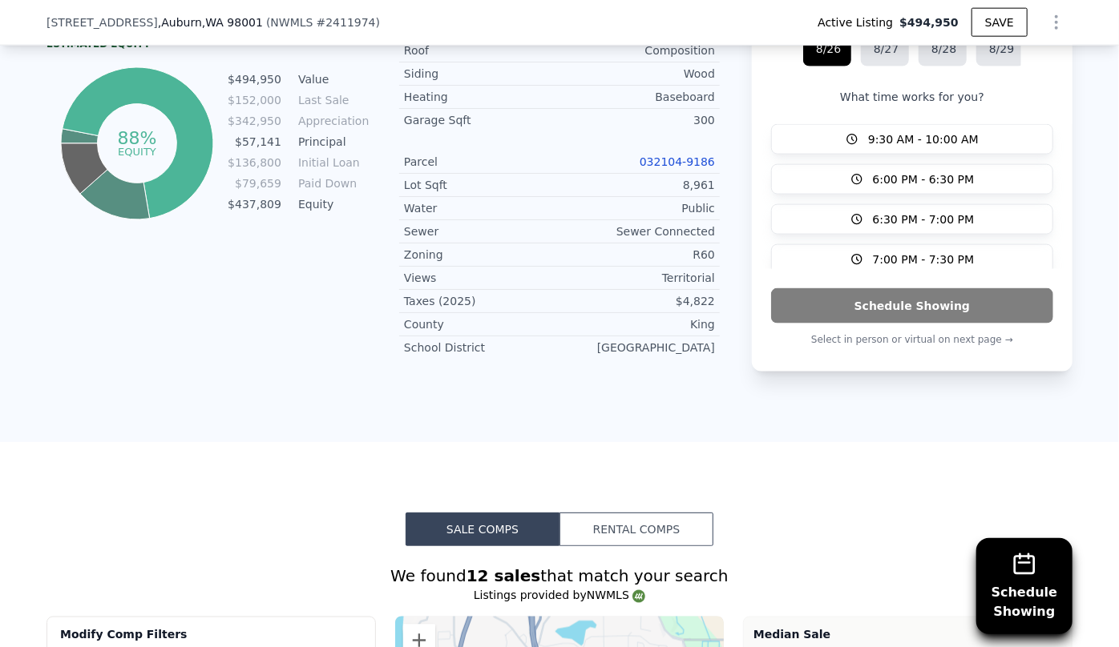
click at [680, 155] on link "032104-9186" at bounding box center [676, 161] width 75 height 13
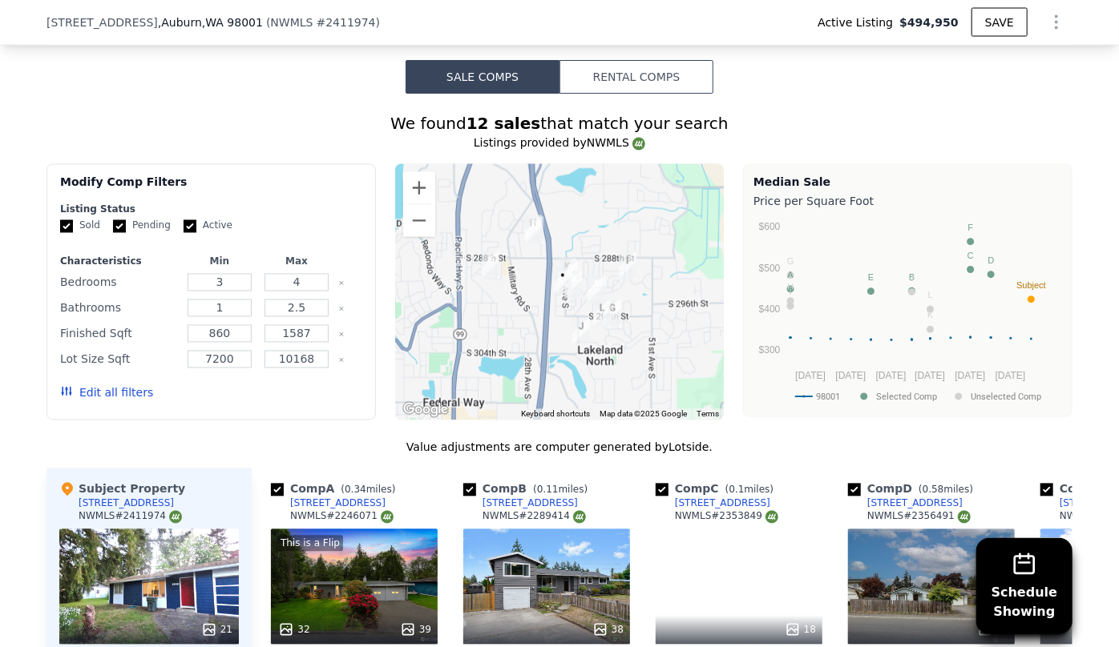
scroll to position [1450, 0]
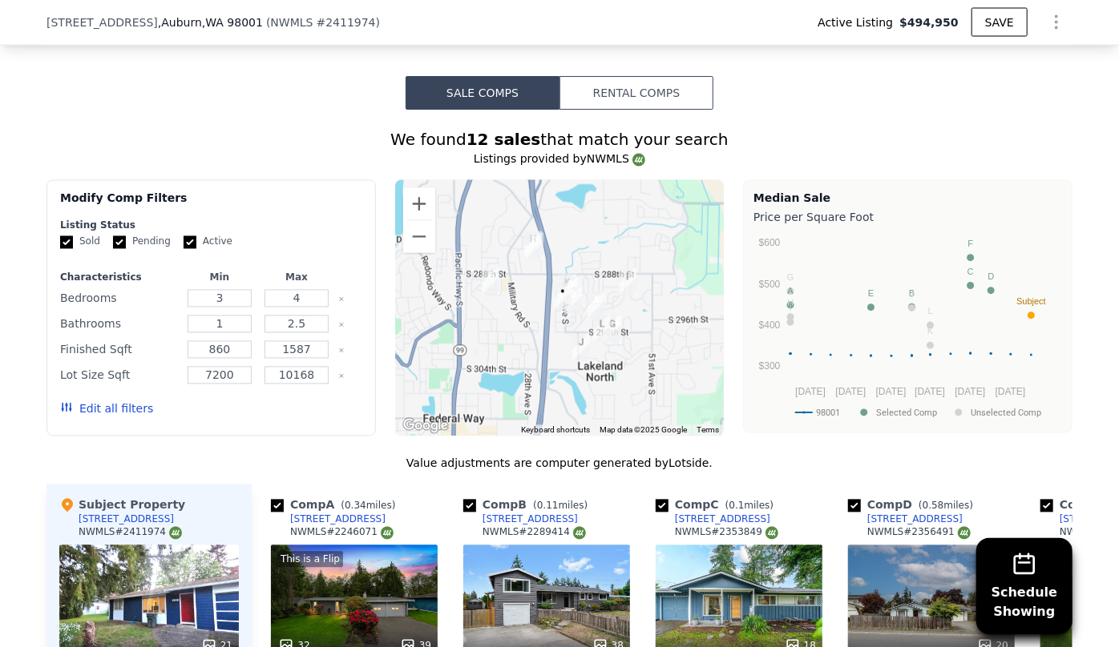
click at [122, 401] on button "Edit all filters" at bounding box center [106, 409] width 93 height 16
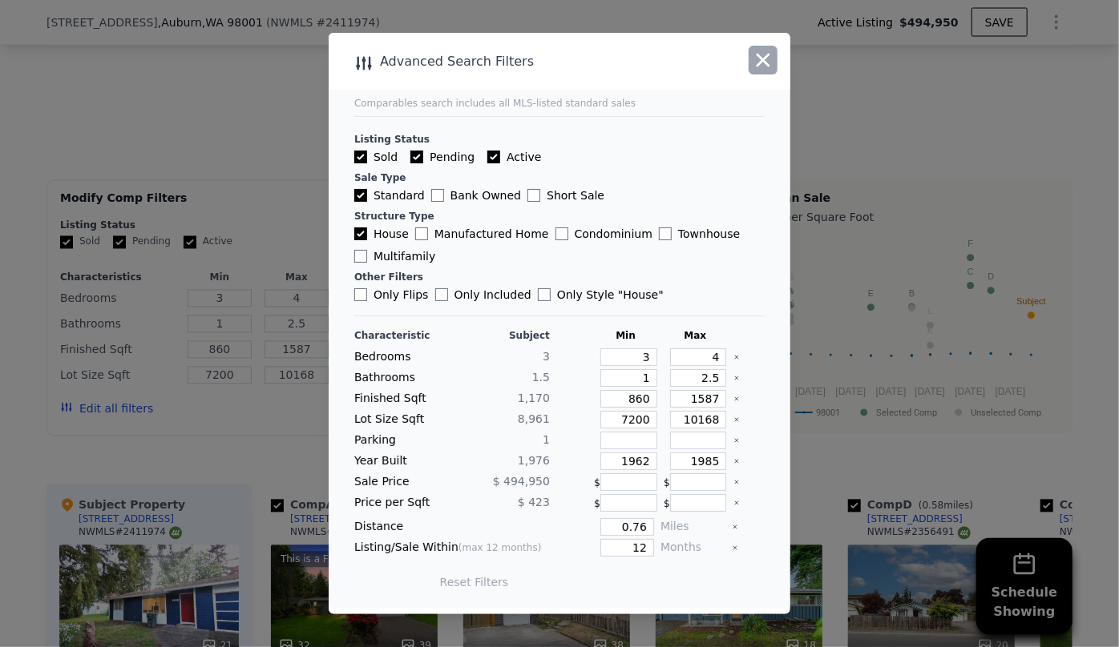
click at [768, 63] on icon "button" at bounding box center [763, 60] width 22 height 22
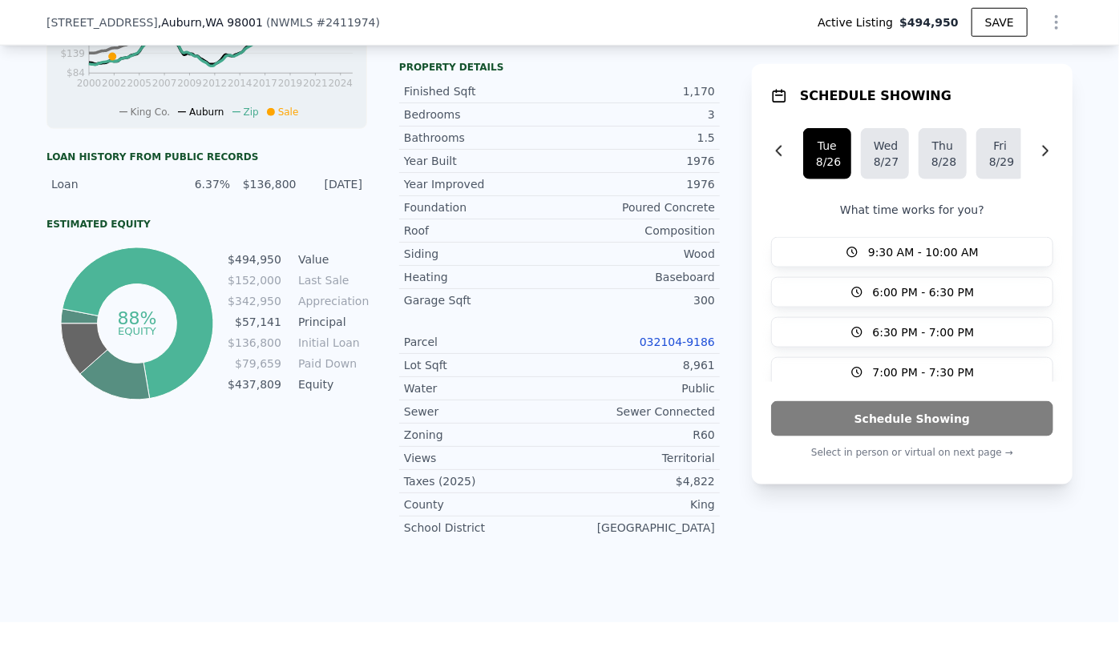
scroll to position [722, 0]
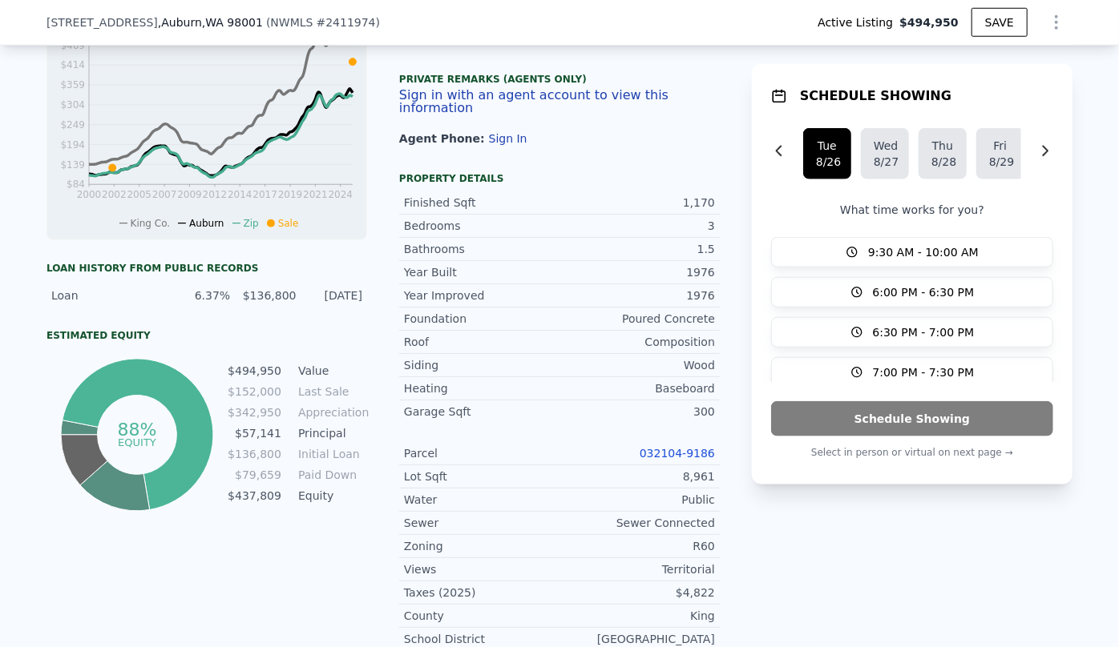
click at [1056, 28] on icon "Show Options" at bounding box center [1055, 22] width 19 height 19
click at [979, 57] on div "Edit Structure" at bounding box center [982, 64] width 179 height 32
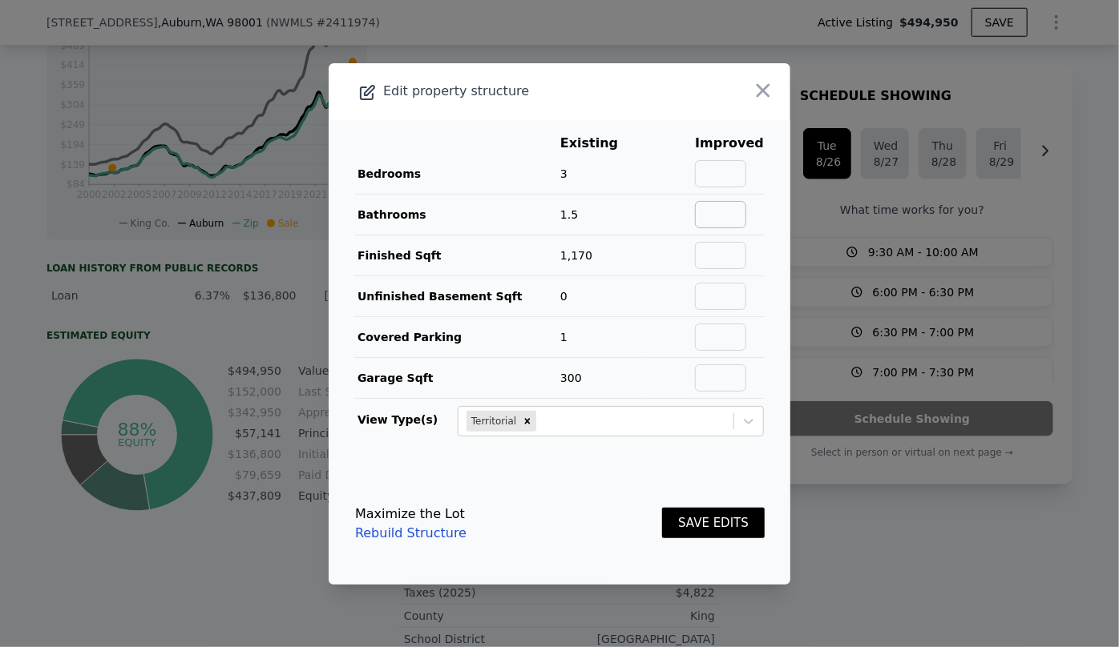
click at [716, 218] on input "text" at bounding box center [720, 214] width 51 height 27
type input "2"
click at [696, 504] on div "SAVE EDITS" at bounding box center [713, 524] width 103 height 71
click at [705, 519] on button "SAVE EDITS" at bounding box center [713, 523] width 103 height 31
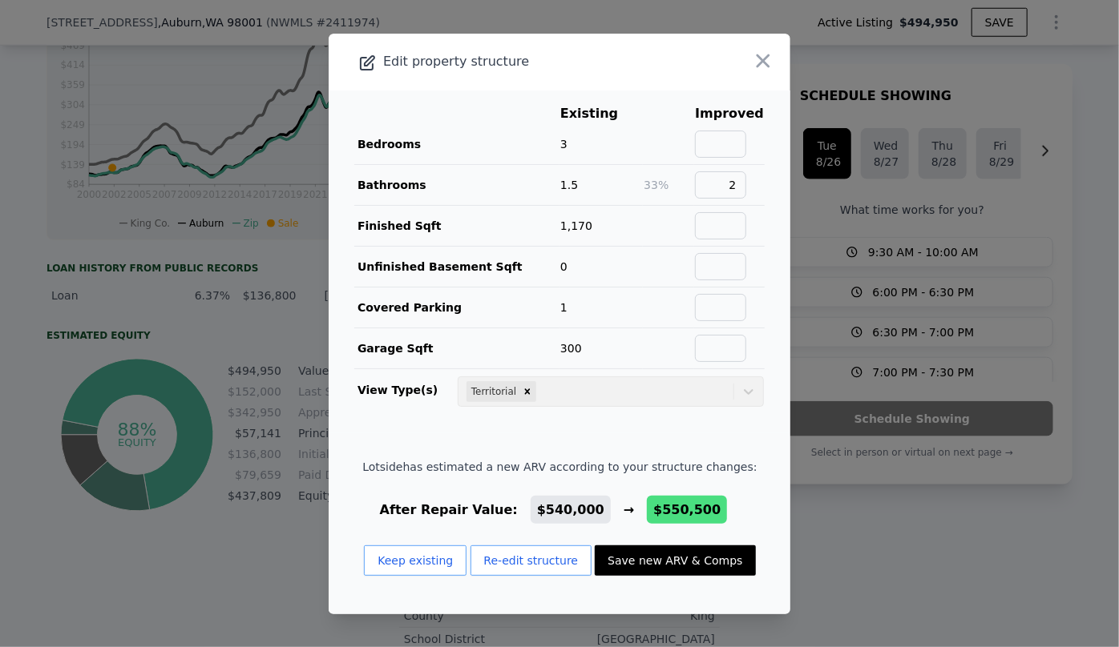
click at [707, 561] on button "Save new ARV & Comps" at bounding box center [675, 561] width 160 height 30
type input "1500"
type input "9600"
checkbox input "false"
type input "$ 550,500"
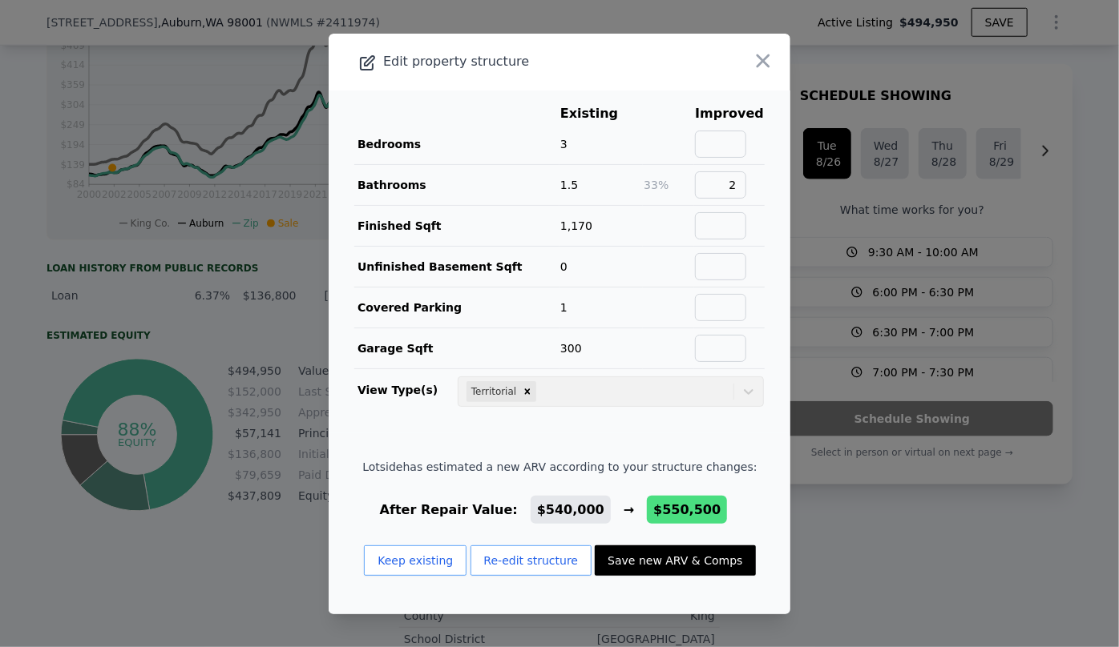
type input "-$ 17,578"
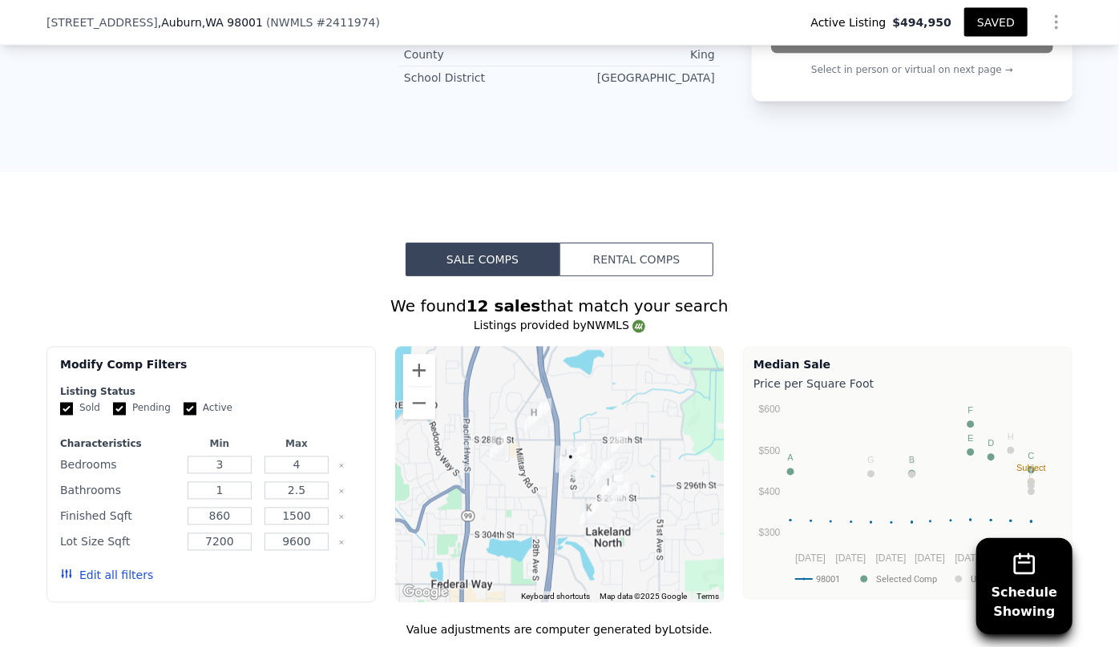
scroll to position [1305, 0]
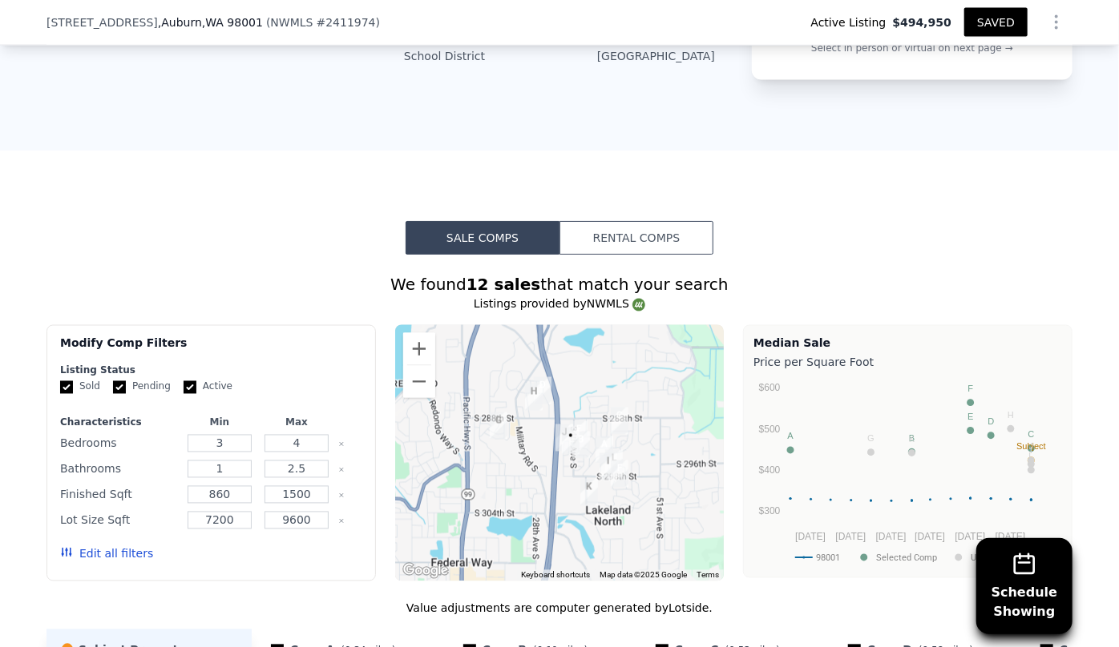
click at [73, 546] on button "Edit all filters" at bounding box center [106, 554] width 93 height 16
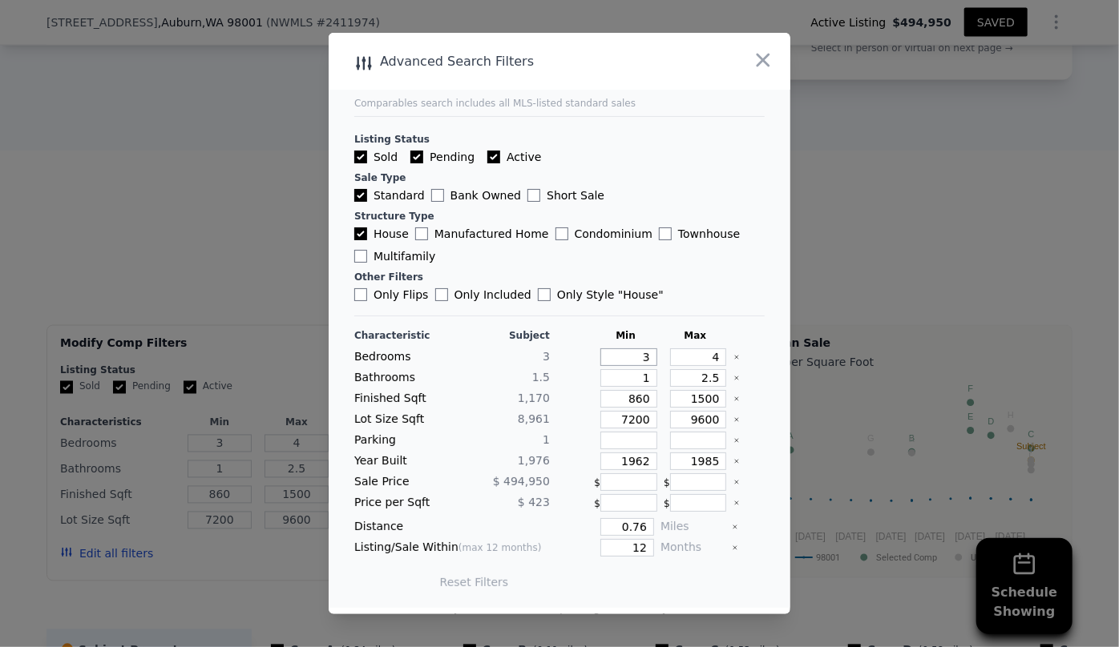
click at [625, 353] on input "3" at bounding box center [628, 358] width 57 height 18
type input "2"
drag, startPoint x: 708, startPoint y: 357, endPoint x: 665, endPoint y: 358, distance: 43.3
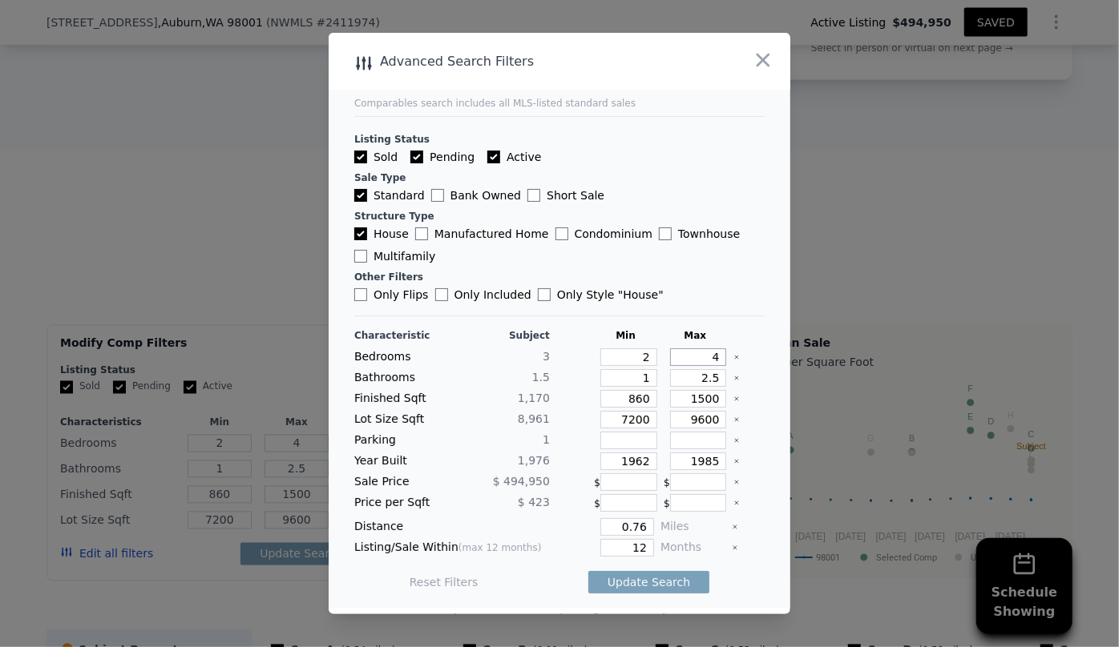
click at [670, 358] on input "4" at bounding box center [698, 358] width 57 height 18
type input "3"
drag, startPoint x: 712, startPoint y: 376, endPoint x: 658, endPoint y: 376, distance: 54.5
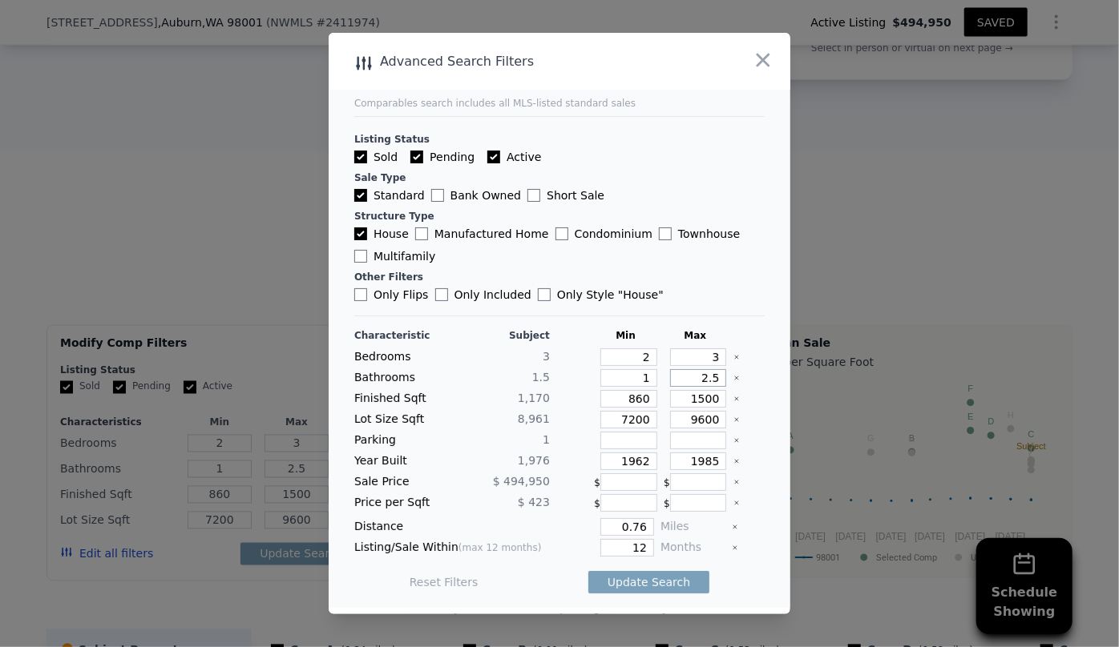
click at [663, 376] on div "2.5" at bounding box center [694, 378] width 63 height 18
click at [695, 398] on input "1500" at bounding box center [698, 399] width 57 height 18
type input "100"
type input "1300"
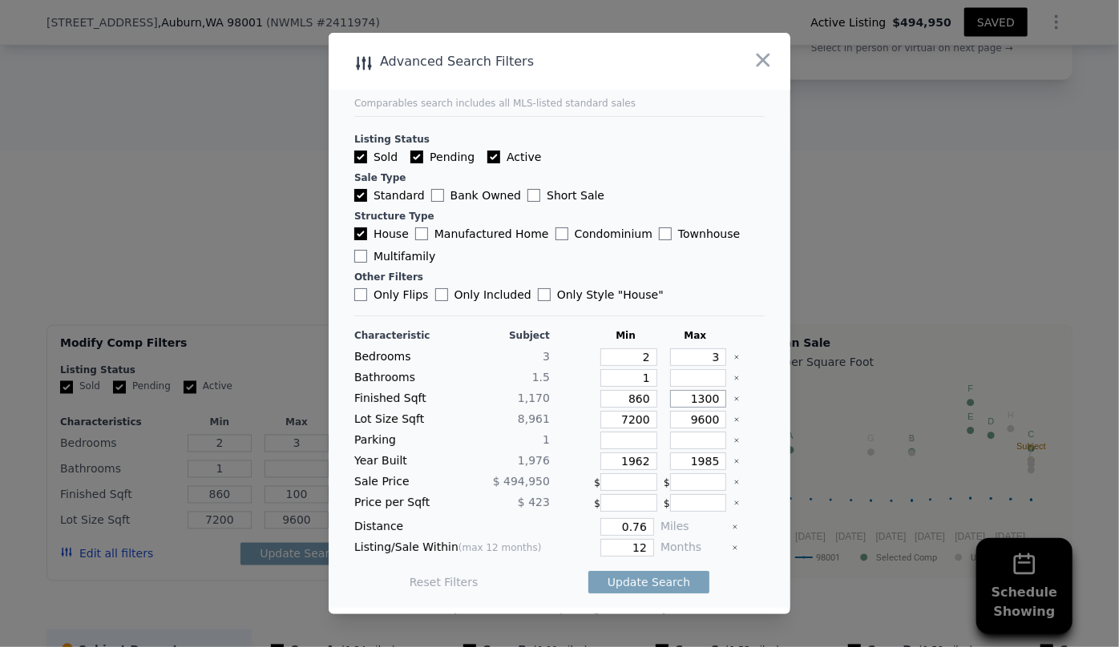
type input "1300"
drag, startPoint x: 640, startPoint y: 421, endPoint x: 589, endPoint y: 408, distance: 52.9
click at [593, 409] on div "Characteristic Subject Min Max Bedrooms 3 2 3 Bathrooms 1.5 1 Finished Sqft 1,1…" at bounding box center [559, 467] width 410 height 276
drag, startPoint x: 639, startPoint y: 458, endPoint x: 566, endPoint y: 470, distance: 73.1
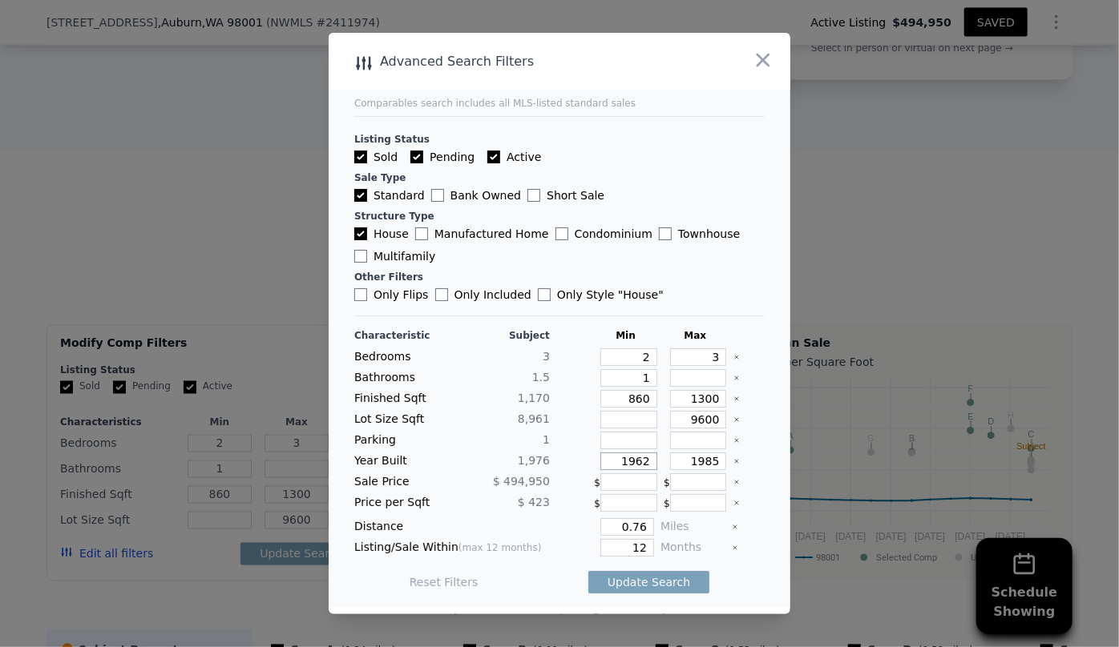
click at [567, 470] on div "Year Built 1,976 1962 1985" at bounding box center [559, 462] width 410 height 18
click at [703, 461] on input "1985" at bounding box center [698, 462] width 57 height 18
type input "1995"
drag, startPoint x: 637, startPoint y: 550, endPoint x: 607, endPoint y: 550, distance: 30.5
click at [607, 550] on input "12" at bounding box center [627, 548] width 54 height 18
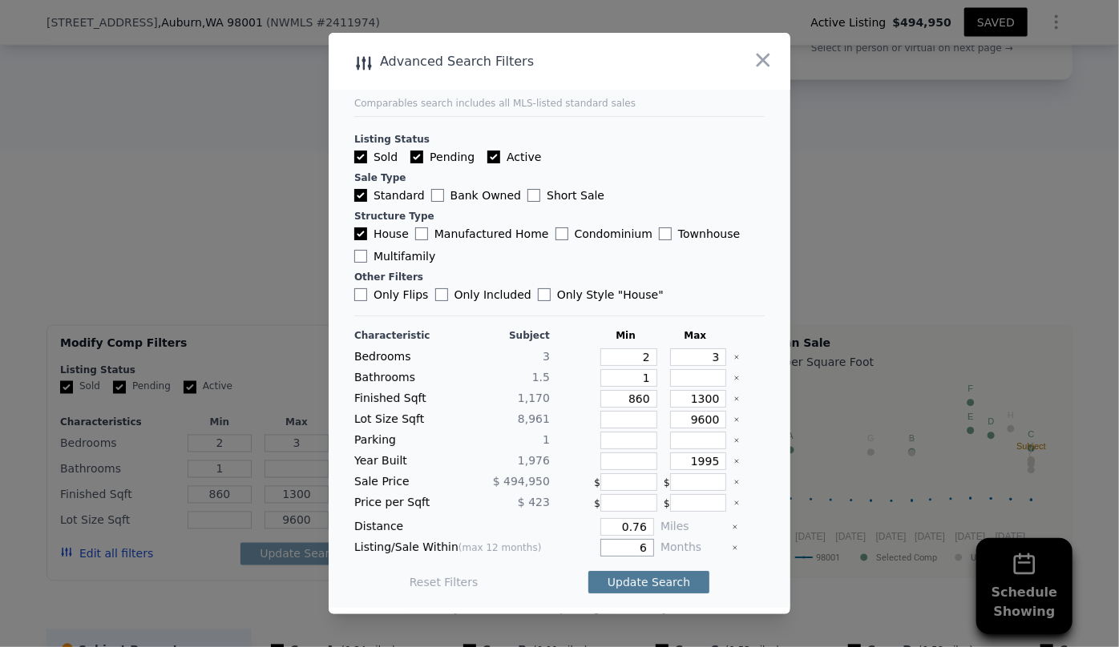
type input "6"
click at [629, 572] on button "Update Search" at bounding box center [648, 582] width 121 height 22
checkbox input "false"
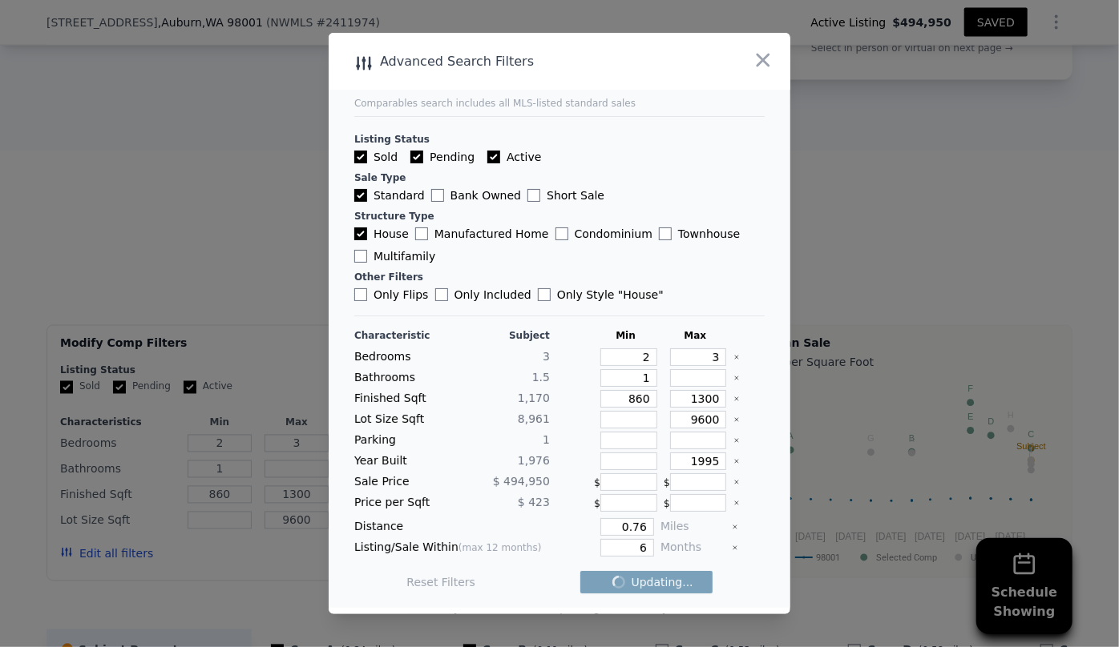
checkbox input "false"
type input "3"
type input "4"
type input "2.5"
type input "1500"
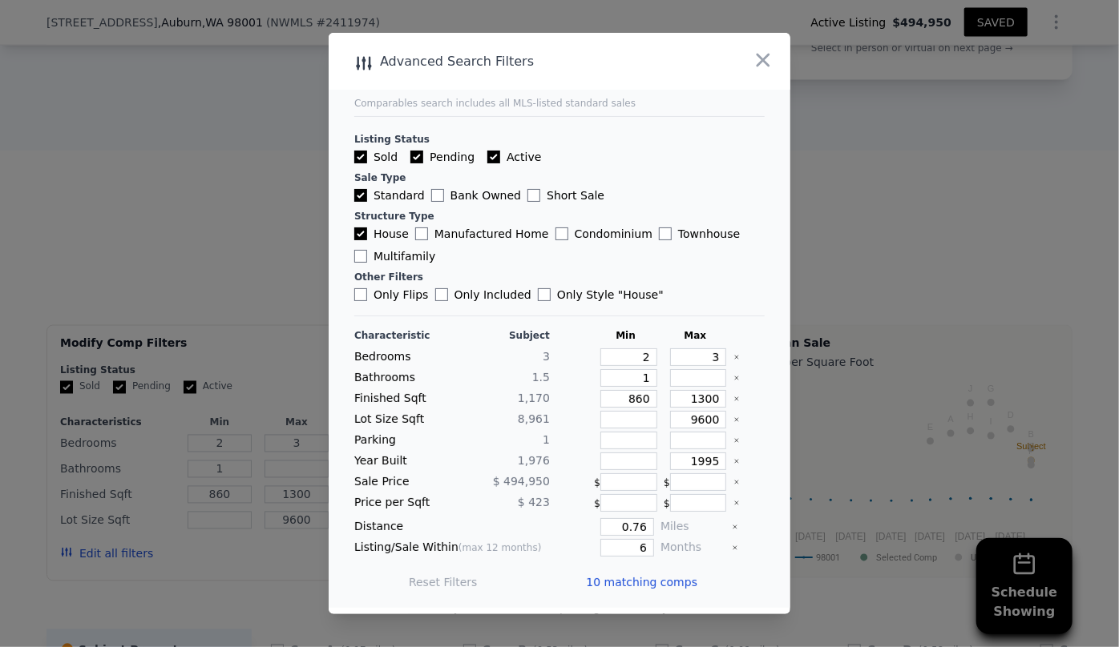
type input "7200"
checkbox input "true"
type input "3"
type input "4"
type input "2.5"
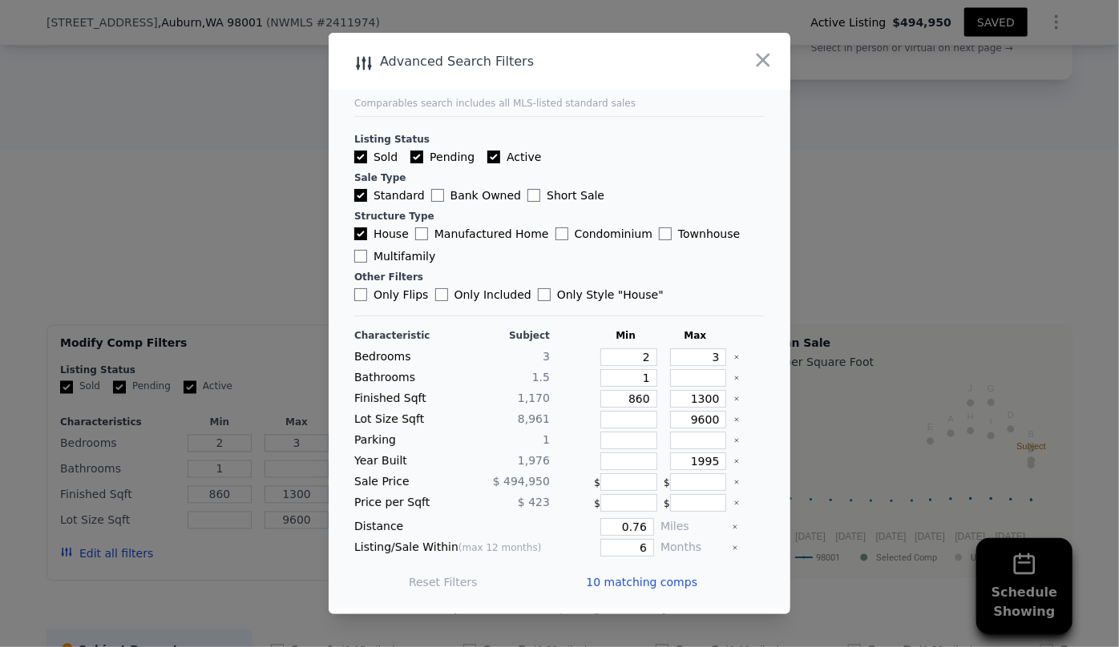
type input "1500"
type input "7200"
type input "1962"
type input "1985"
type input "12"
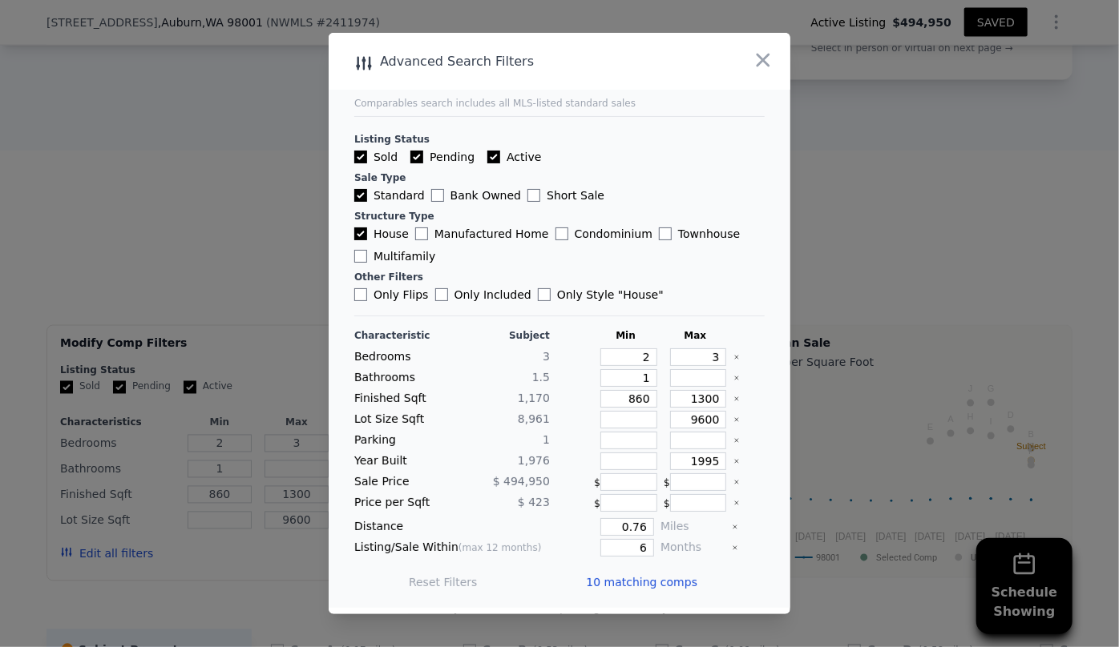
checkbox input "true"
drag, startPoint x: 646, startPoint y: 545, endPoint x: 579, endPoint y: 559, distance: 68.8
click at [579, 559] on div "Characteristic Subject Min Max Bedrooms 3 3 4 Bathrooms 1.5 1 2.5 Finished Sqft…" at bounding box center [559, 467] width 410 height 276
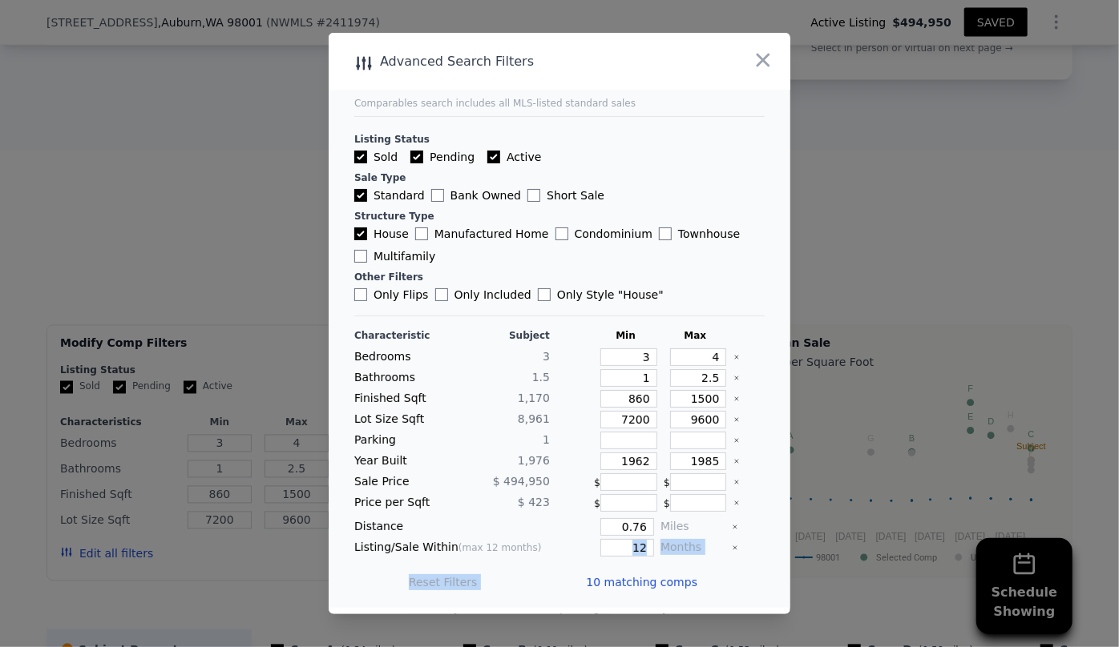
click at [647, 545] on div "Listing/Sale Within (max 12 months) 12 Months" at bounding box center [559, 548] width 410 height 18
click at [643, 545] on input "12" at bounding box center [627, 548] width 54 height 18
type input "1"
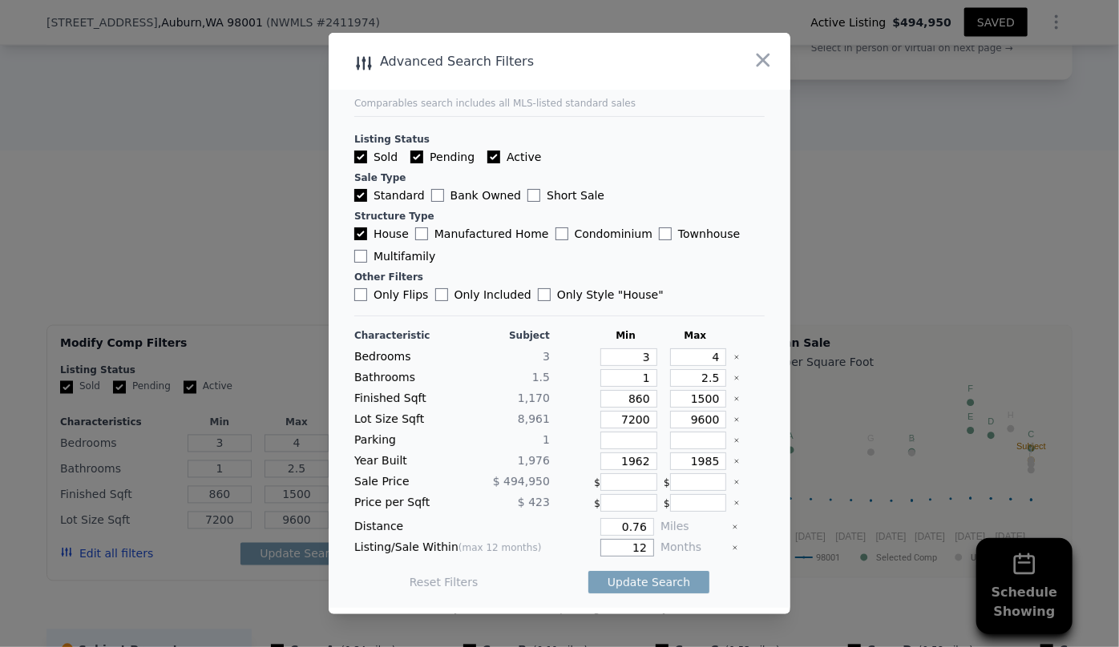
type input "1"
type input "6"
click at [649, 571] on button "Update Search" at bounding box center [648, 582] width 121 height 22
drag, startPoint x: 641, startPoint y: 462, endPoint x: 602, endPoint y: 462, distance: 39.3
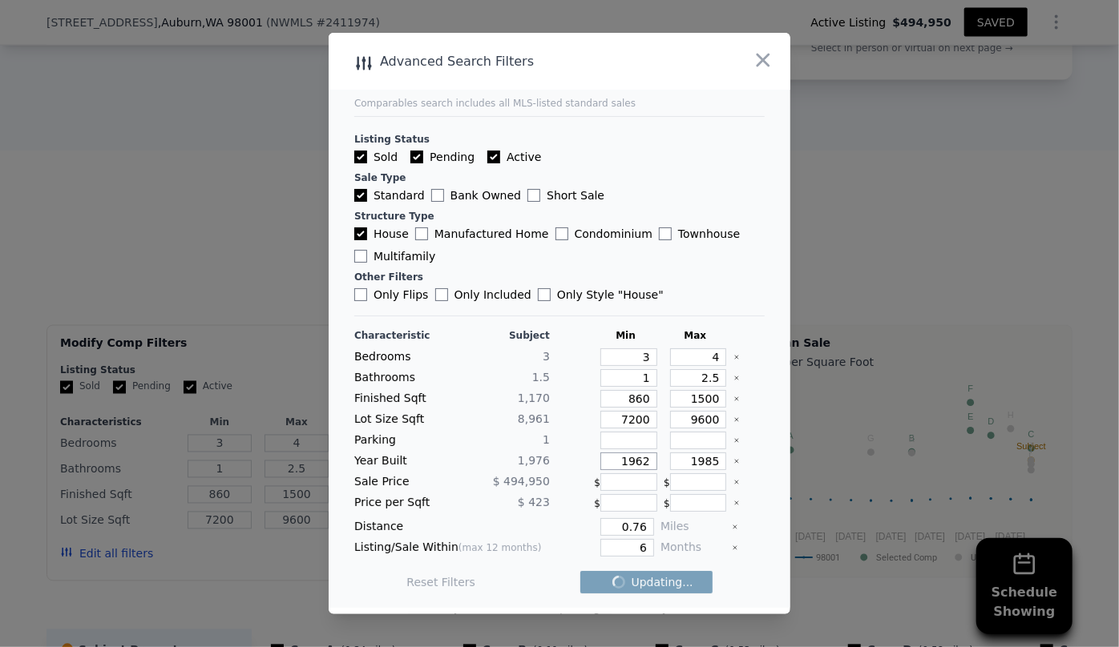
click at [602, 462] on input "1962" at bounding box center [628, 462] width 57 height 18
checkbox input "false"
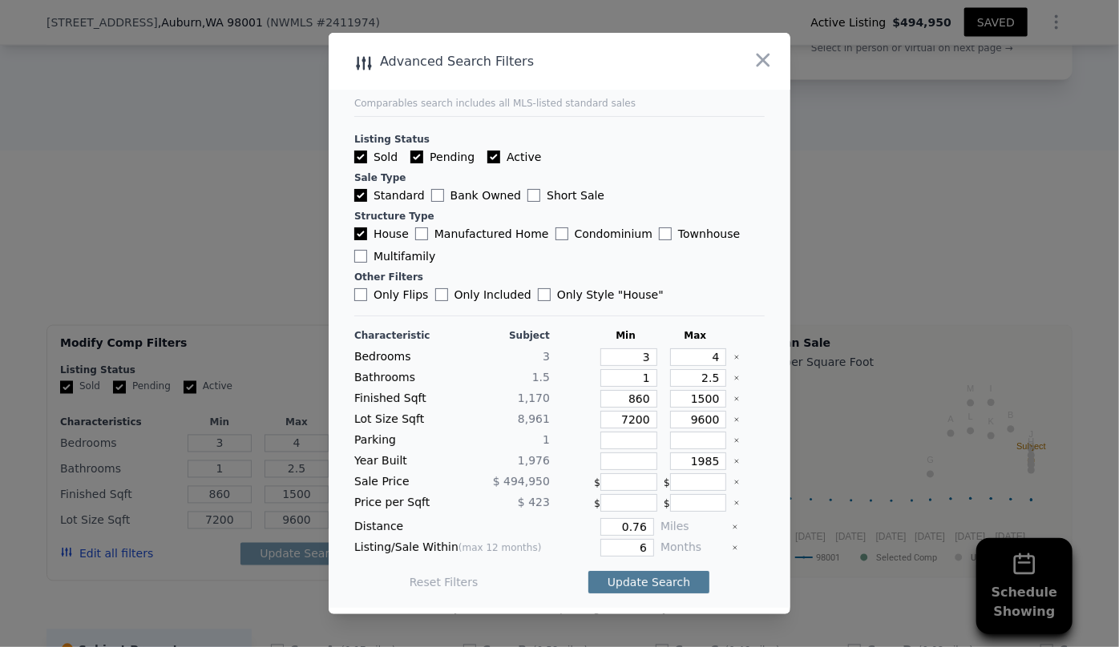
click at [646, 586] on button "Update Search" at bounding box center [648, 582] width 121 height 22
click at [695, 401] on input "1500" at bounding box center [698, 399] width 57 height 18
drag, startPoint x: 644, startPoint y: 401, endPoint x: 533, endPoint y: 401, distance: 111.4
click at [534, 402] on div "Finished Sqft 1,170 860 1500" at bounding box center [559, 399] width 410 height 18
click at [696, 397] on input "1500" at bounding box center [698, 399] width 57 height 18
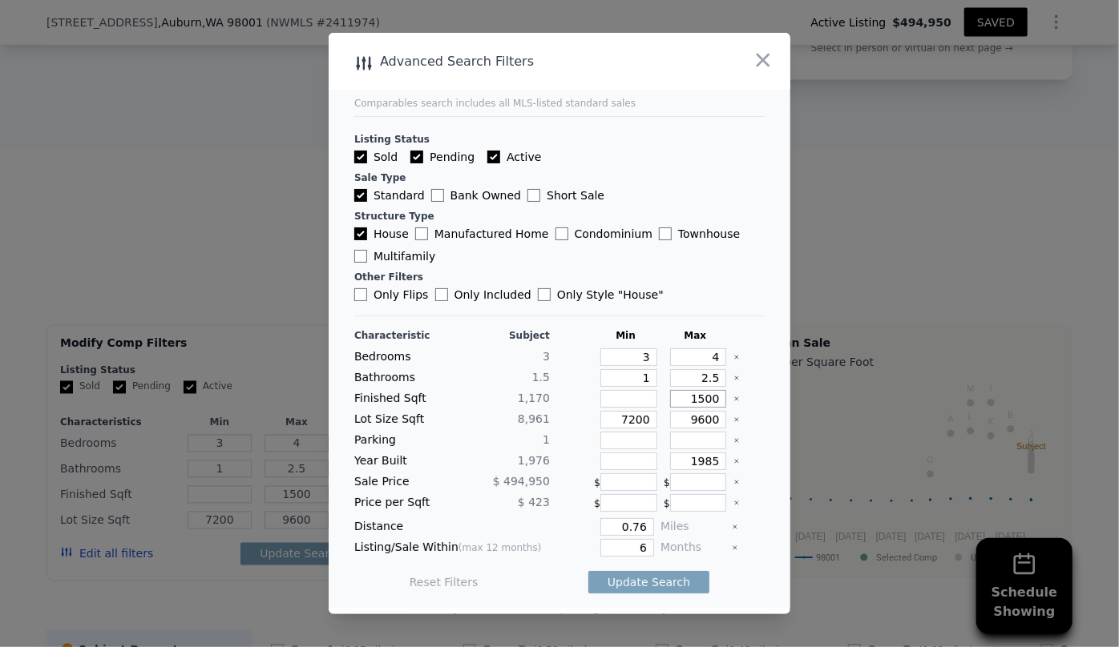
type input "100"
type input "1300"
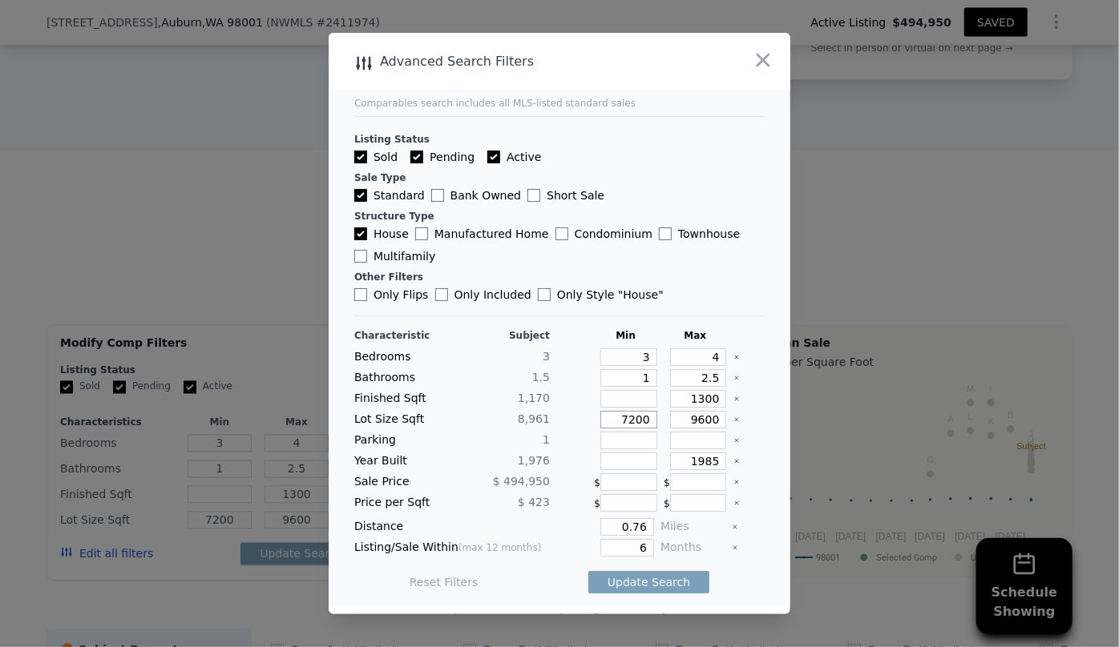
drag, startPoint x: 644, startPoint y: 422, endPoint x: 591, endPoint y: 425, distance: 52.9
click at [600, 425] on input "7200" at bounding box center [628, 420] width 57 height 18
click at [704, 464] on input "1985" at bounding box center [698, 462] width 57 height 18
type input "1995"
click at [658, 579] on button "Update Search" at bounding box center [648, 582] width 121 height 22
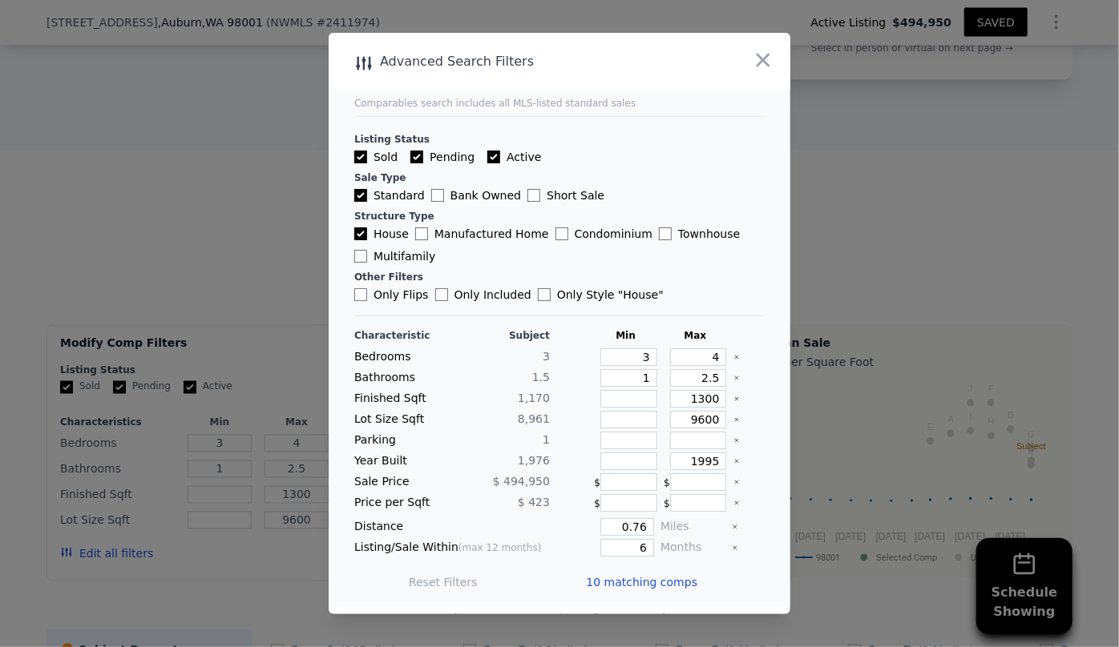
click at [658, 579] on span "10 matching comps" at bounding box center [641, 582] width 111 height 16
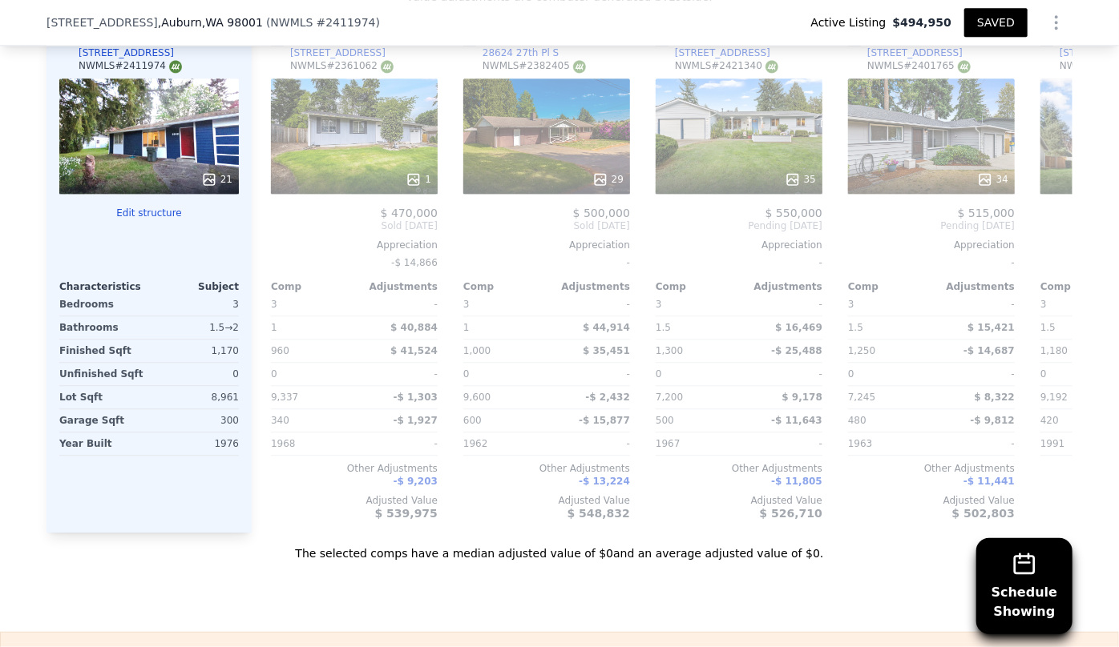
scroll to position [1815, 0]
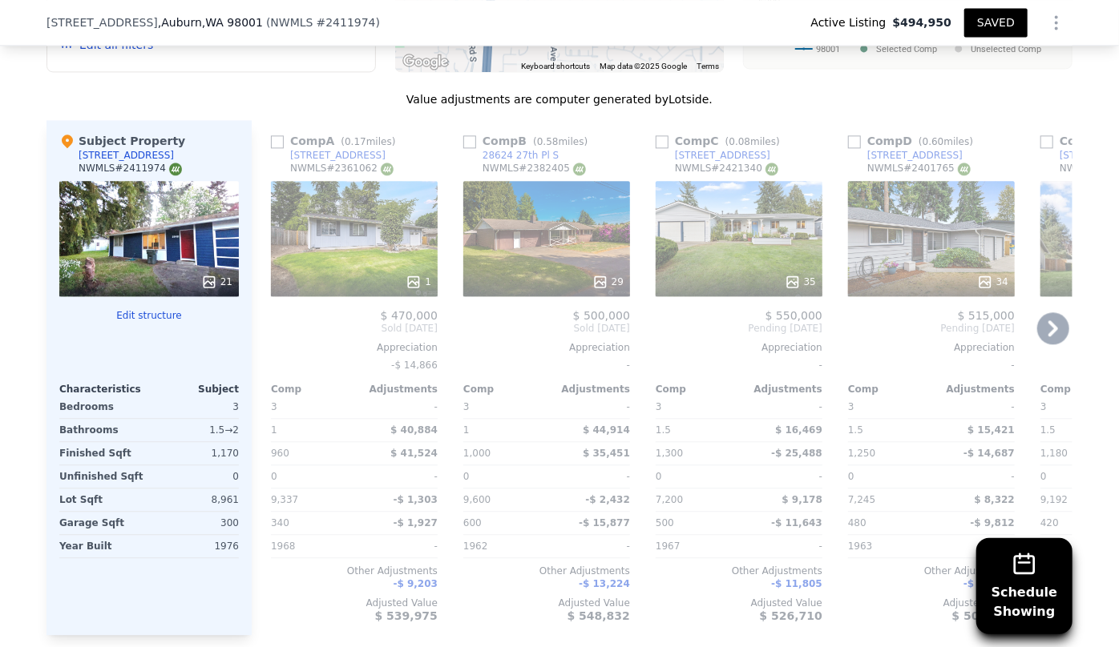
click at [1048, 321] on icon at bounding box center [1053, 329] width 10 height 16
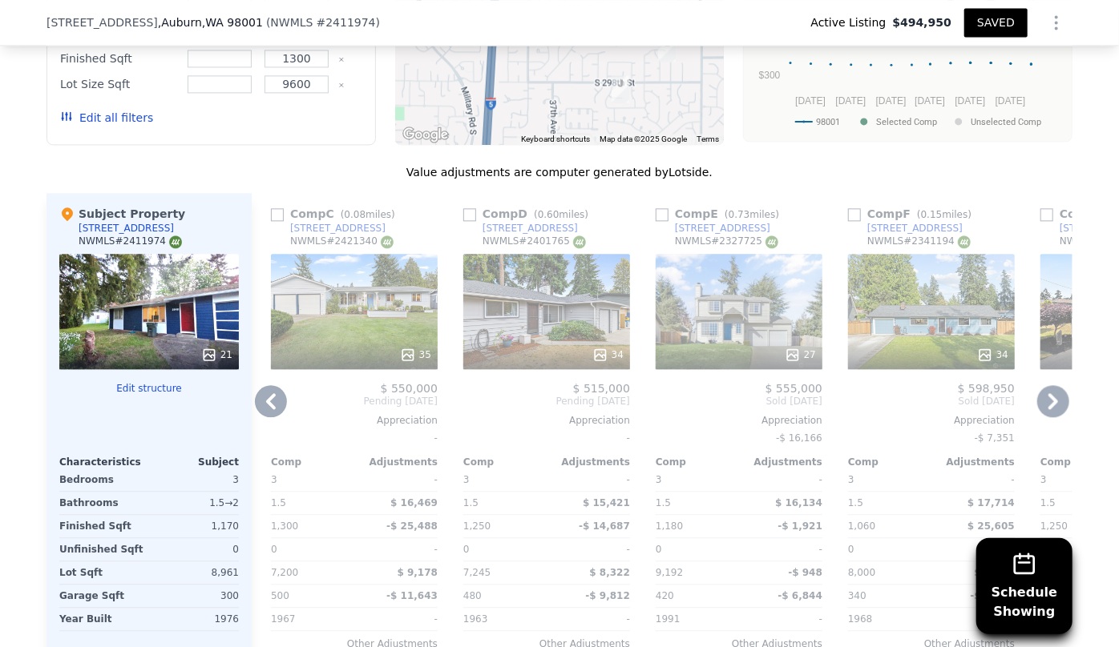
scroll to position [1669, 0]
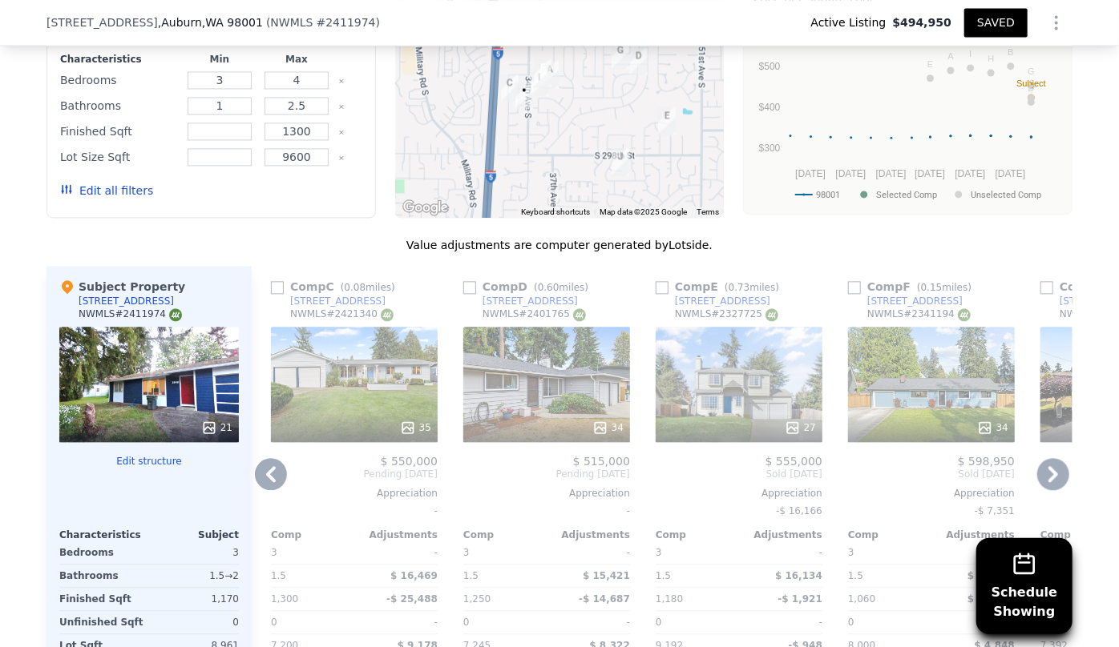
click at [915, 327] on div "34" at bounding box center [931, 384] width 167 height 115
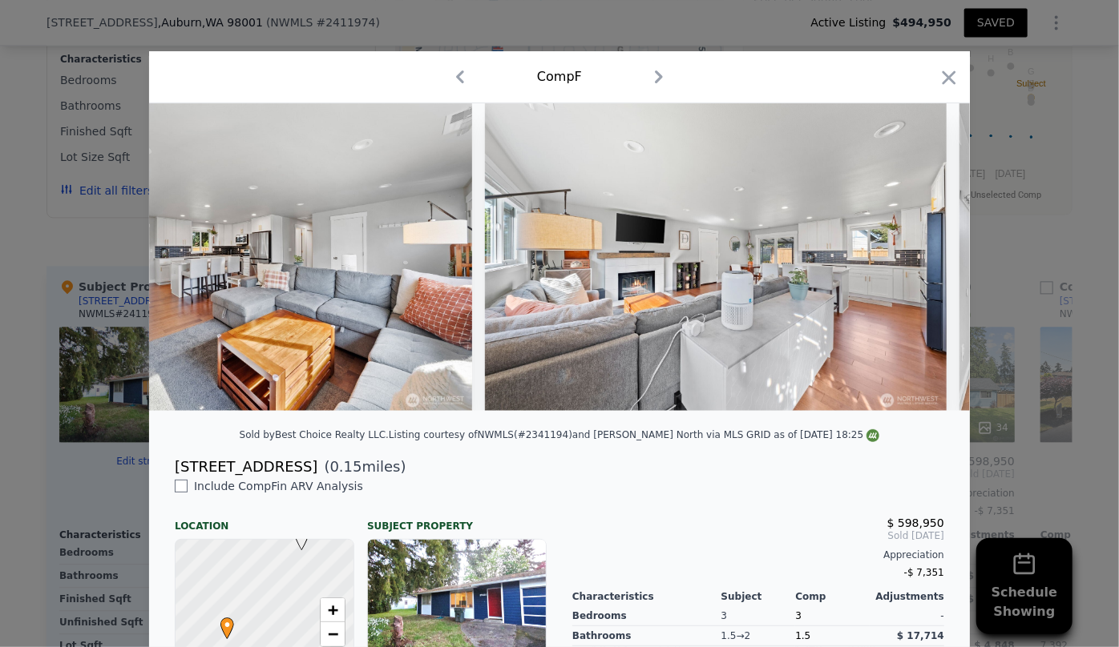
scroll to position [0, 6191]
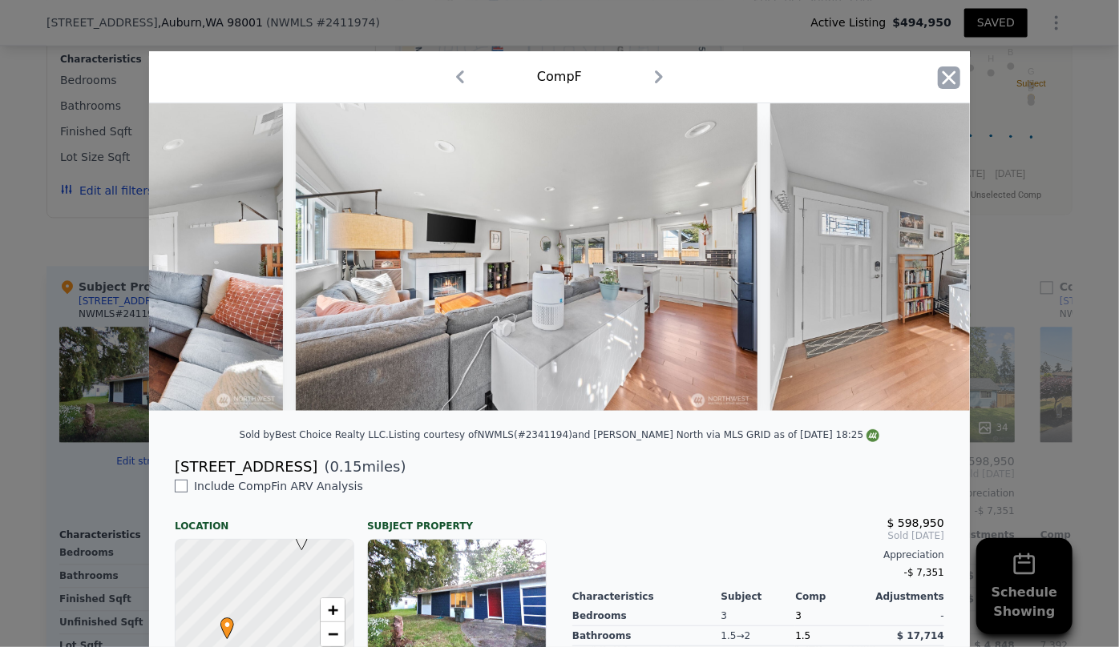
click at [937, 79] on icon "button" at bounding box center [948, 78] width 22 height 22
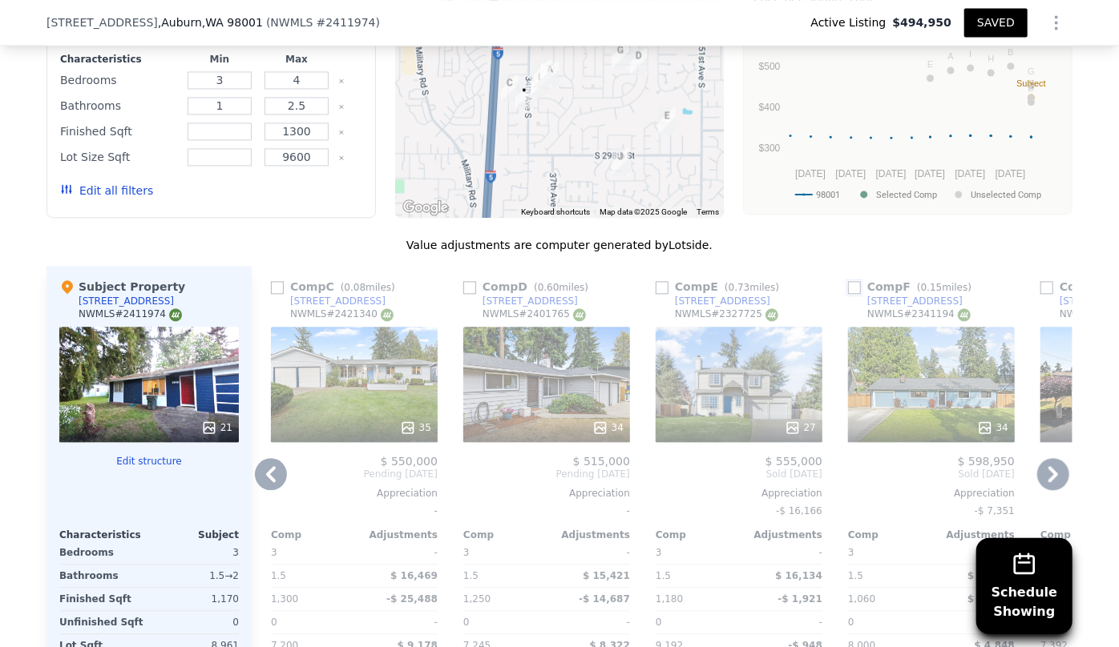
drag, startPoint x: 846, startPoint y: 208, endPoint x: 855, endPoint y: 213, distance: 10.0
click at [848, 281] on input "checkbox" at bounding box center [854, 287] width 13 height 13
checkbox input "true"
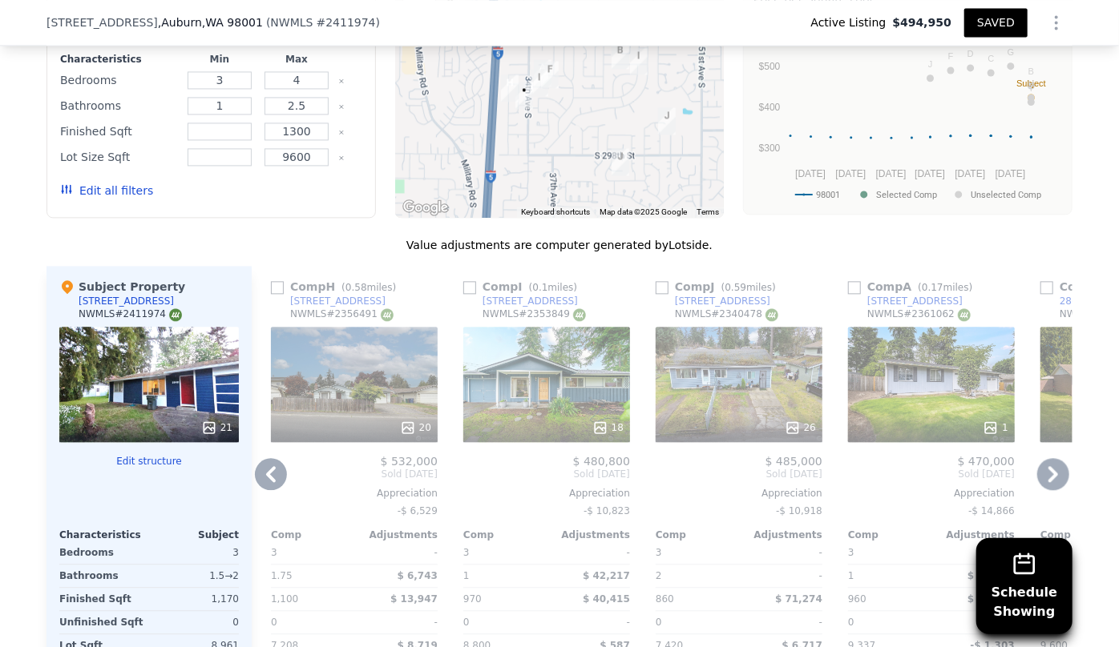
click at [328, 327] on div "20" at bounding box center [354, 384] width 167 height 115
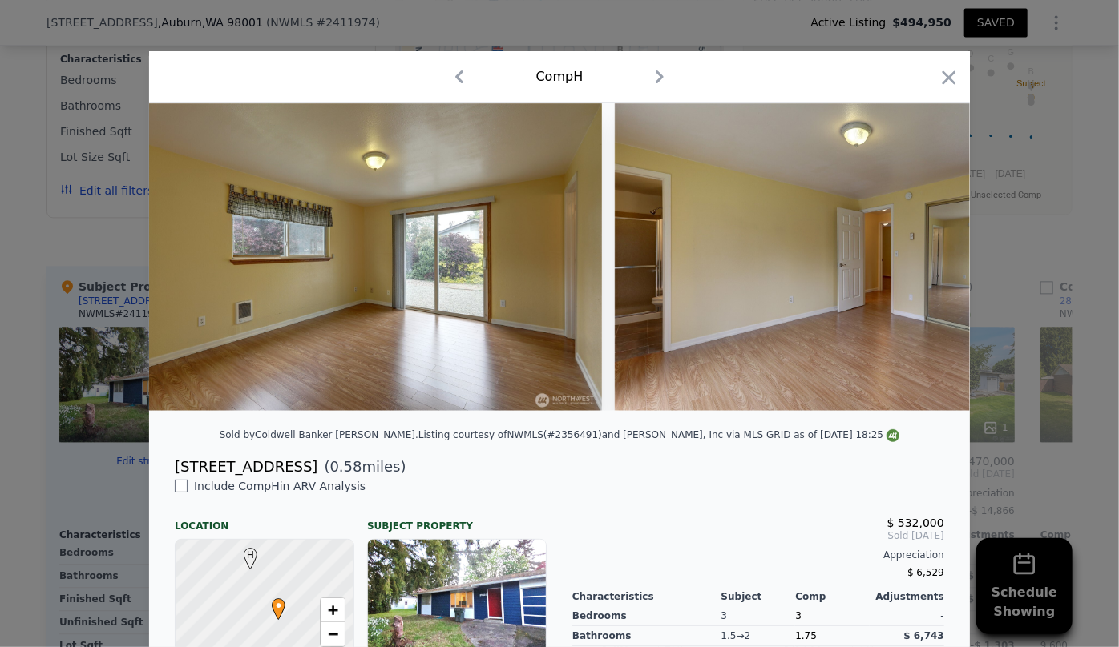
scroll to position [0, 3340]
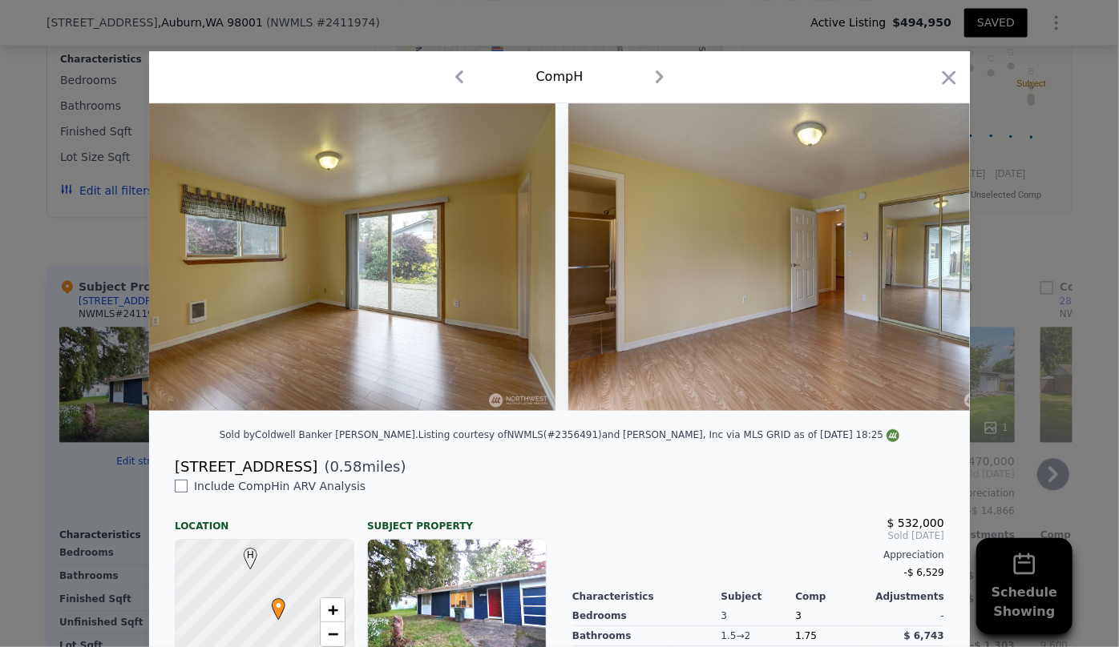
drag, startPoint x: 936, startPoint y: 75, endPoint x: 400, endPoint y: 404, distance: 629.1
click at [937, 76] on icon "button" at bounding box center [948, 78] width 22 height 22
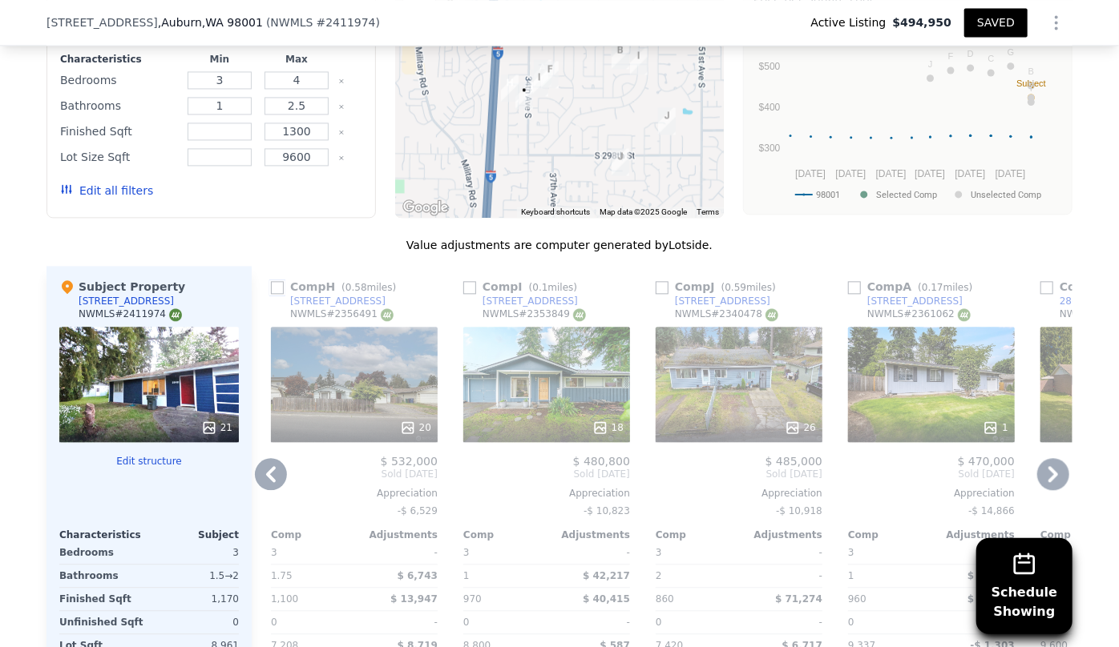
click at [274, 281] on input "checkbox" at bounding box center [277, 287] width 13 height 13
checkbox input "true"
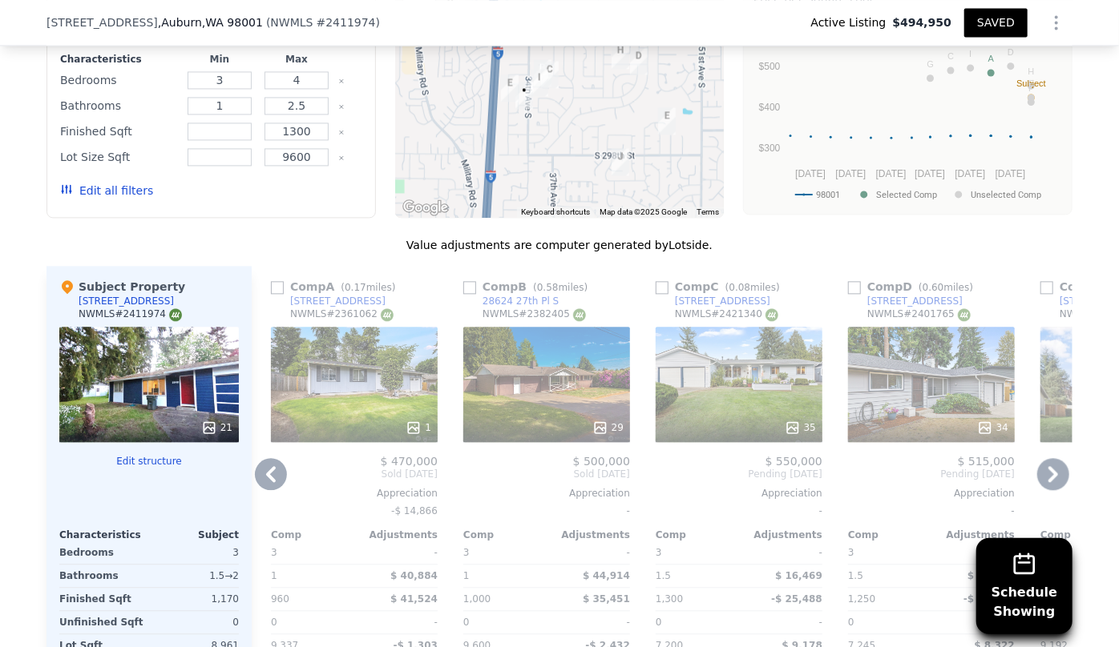
click at [1037, 458] on icon at bounding box center [1053, 474] width 32 height 32
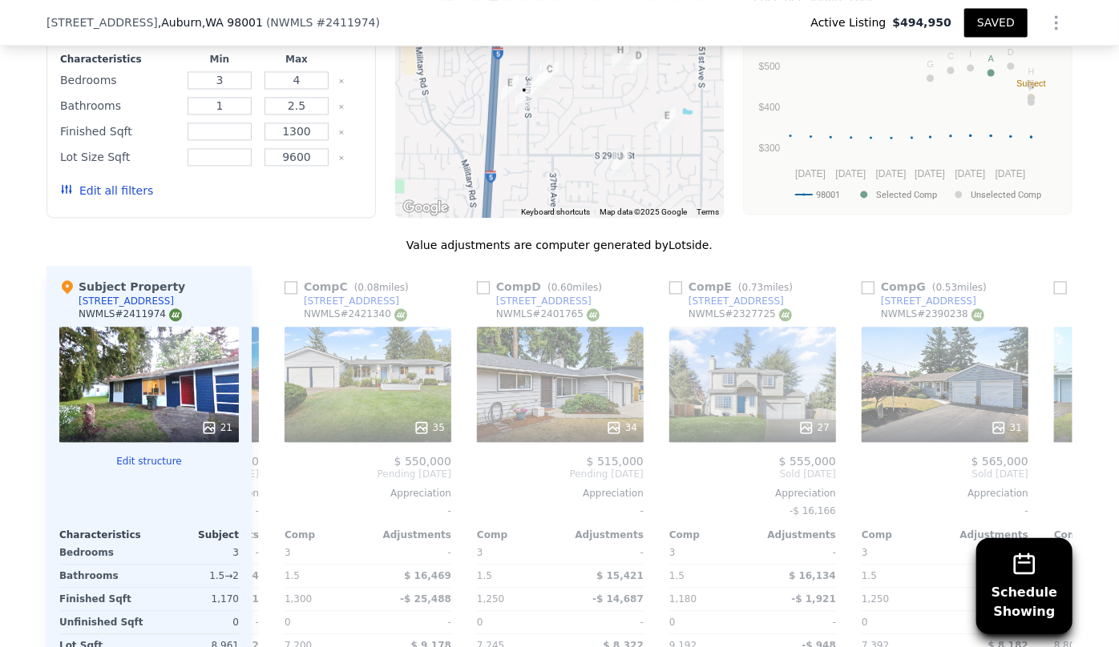
scroll to position [0, 769]
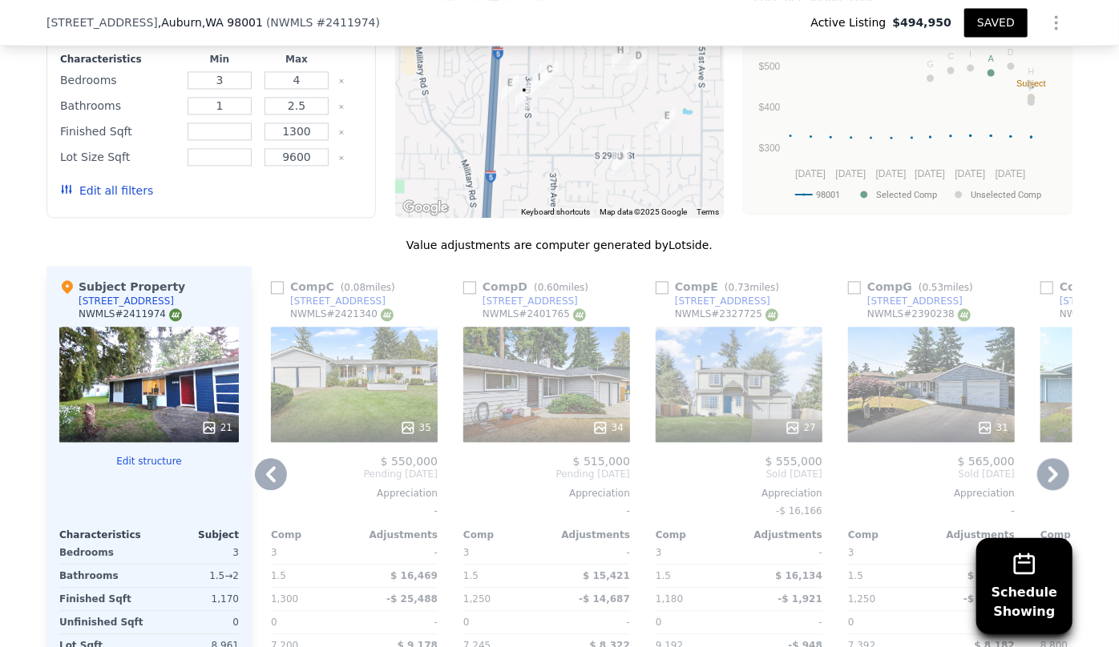
click at [1037, 458] on icon at bounding box center [1053, 474] width 32 height 32
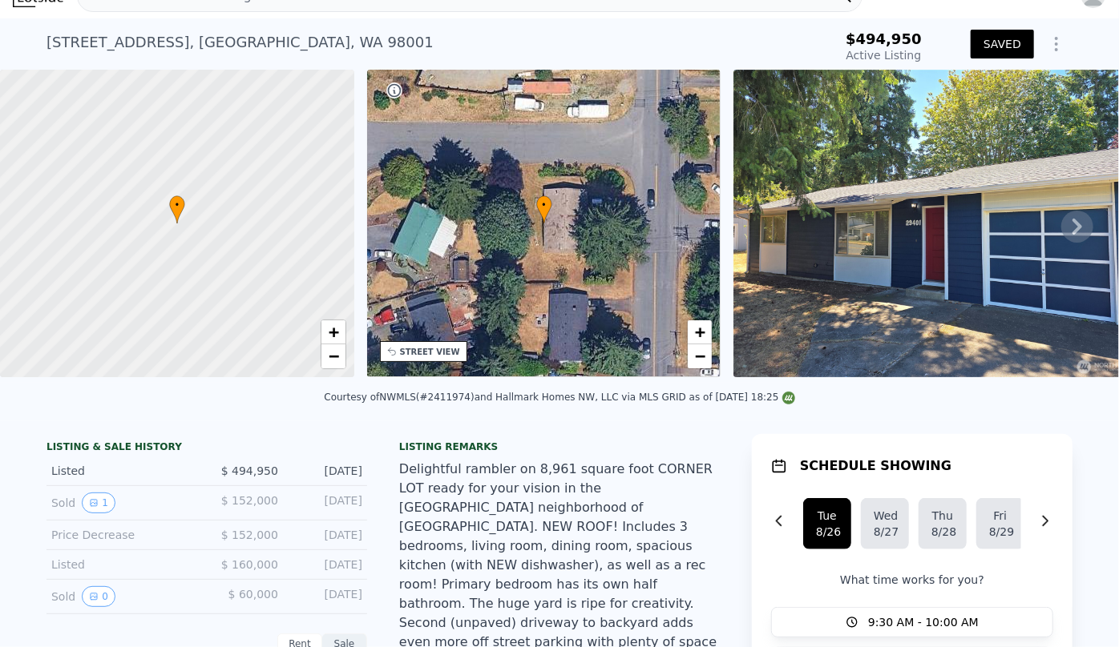
scroll to position [6, 0]
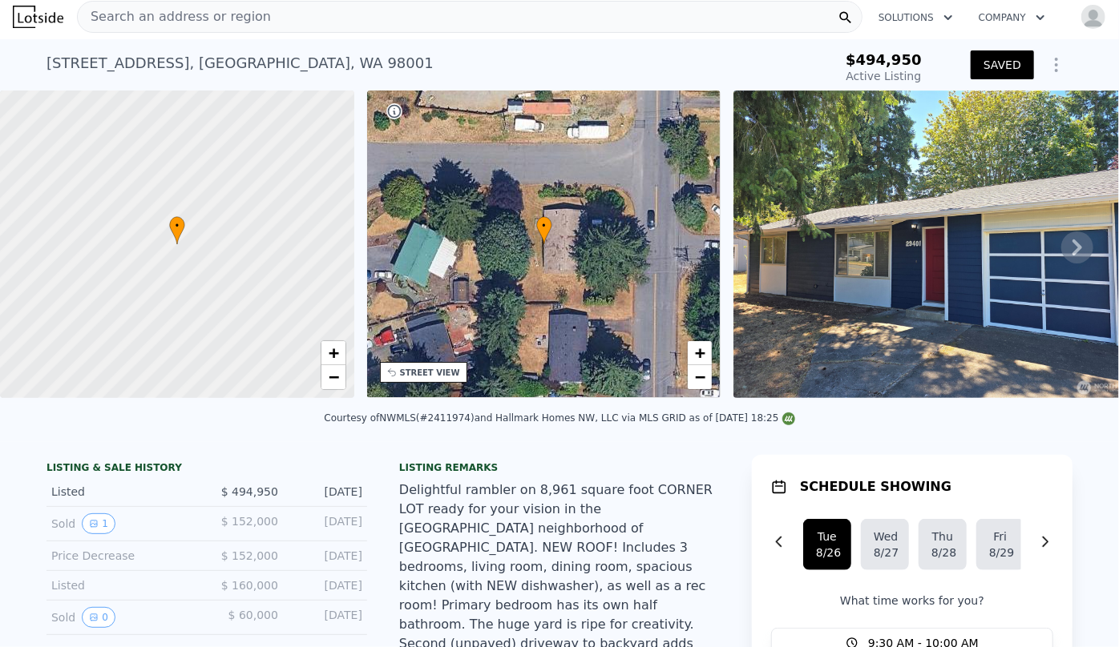
click at [213, 17] on span "Search an address or region" at bounding box center [174, 16] width 193 height 19
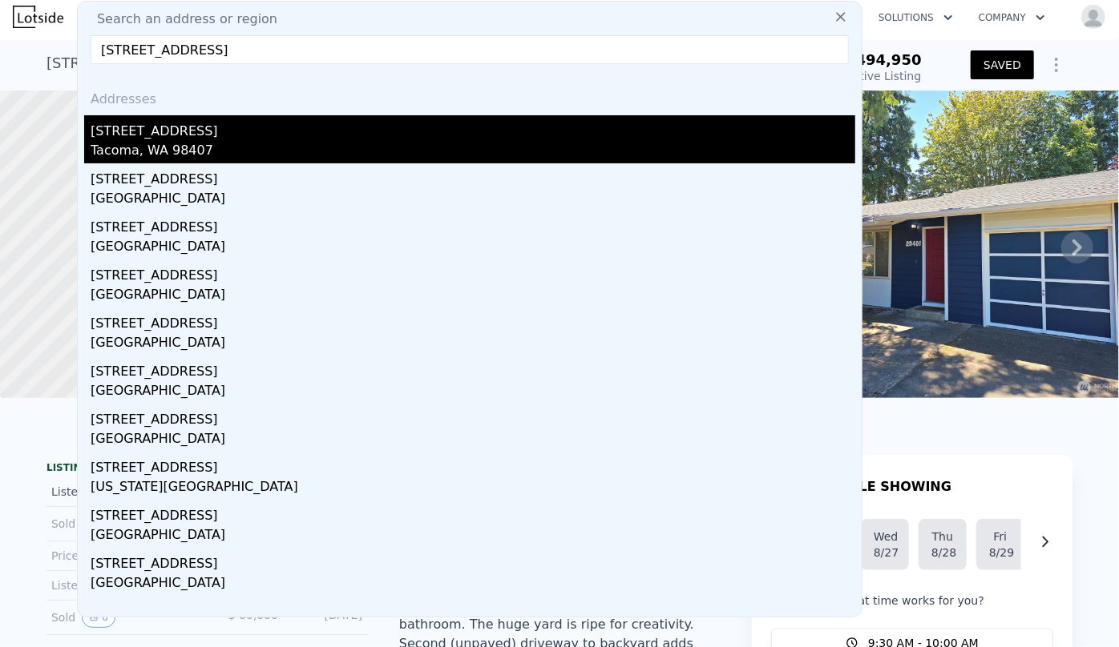
type input "4213 n highland ave tacom"
click at [239, 120] on div "4213 N Highland Ave" at bounding box center [473, 128] width 764 height 26
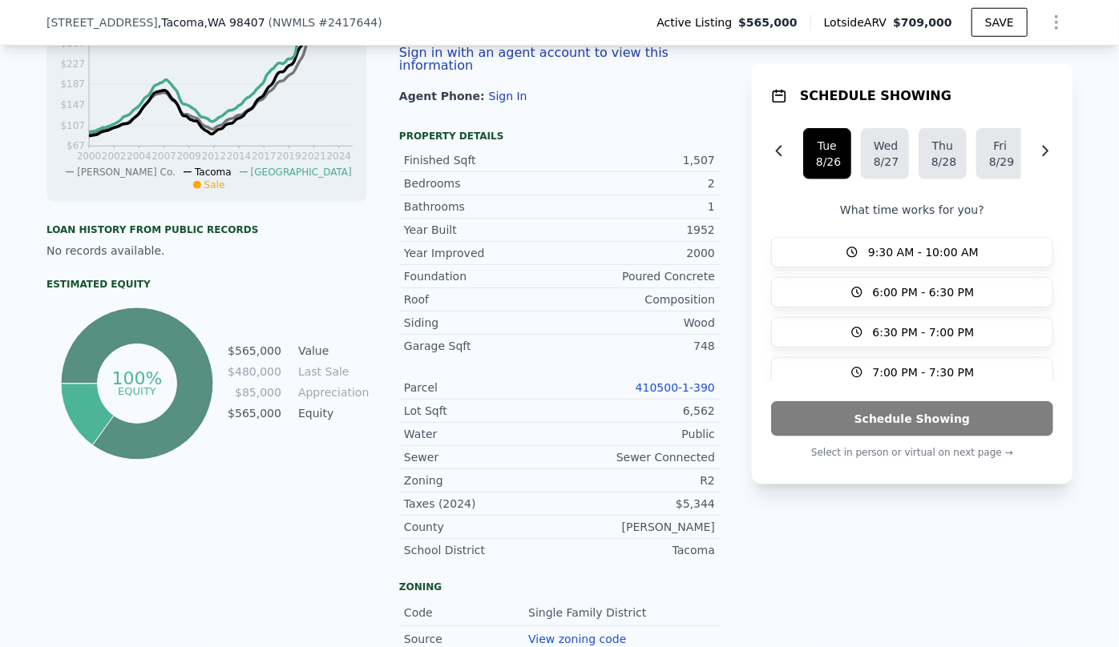
scroll to position [728, 0]
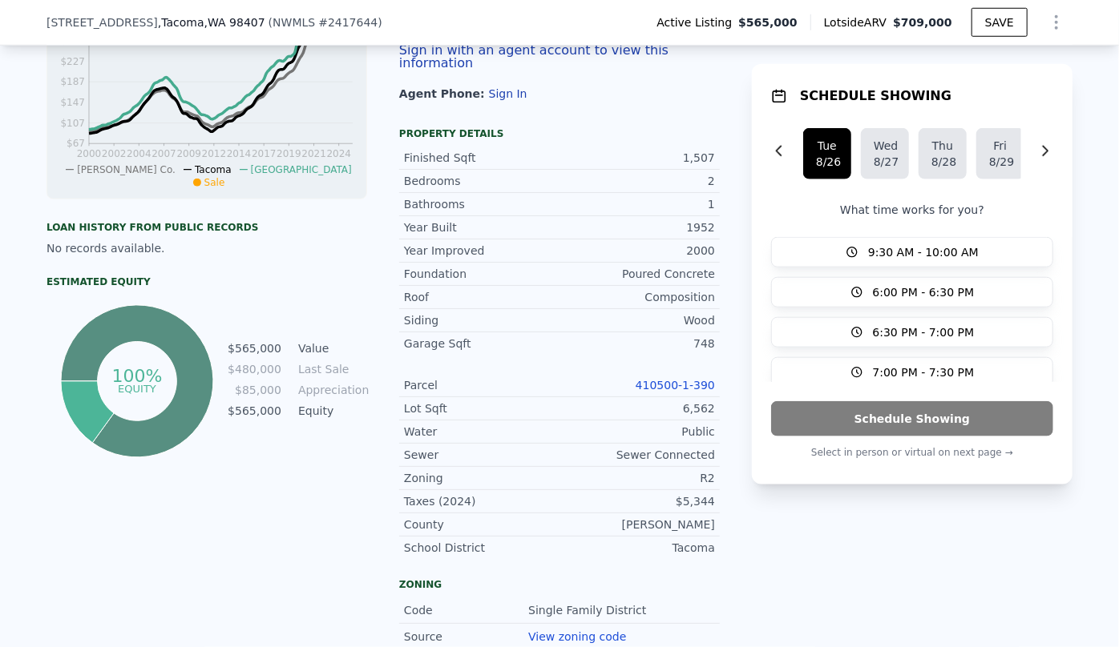
click at [679, 379] on link "410500-1-390" at bounding box center [674, 385] width 79 height 13
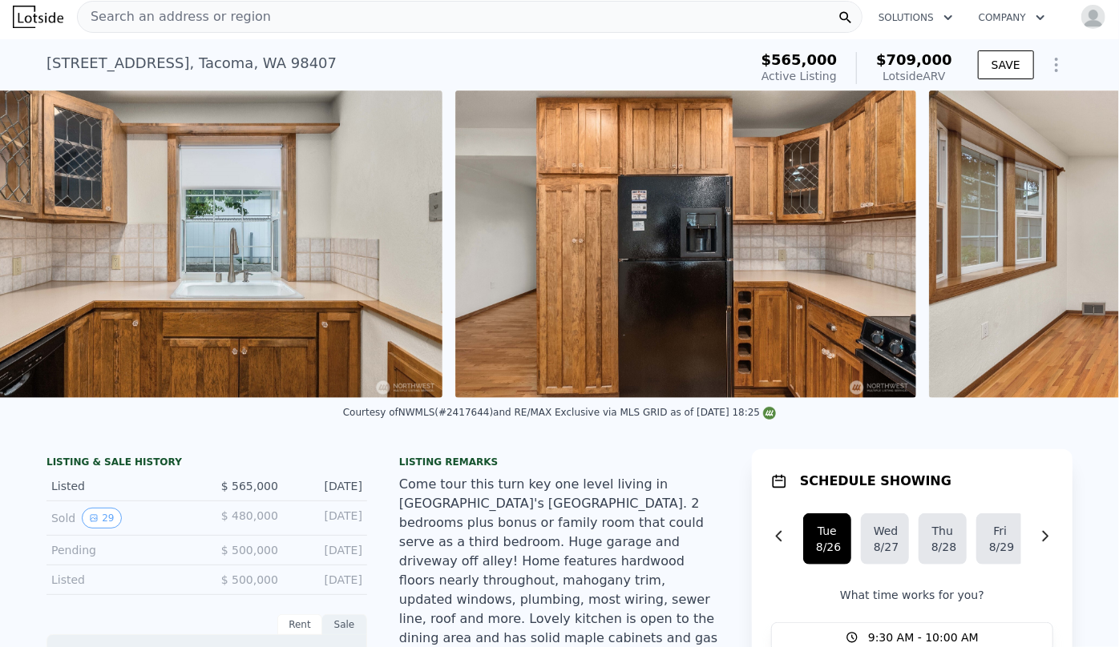
scroll to position [0, 5471]
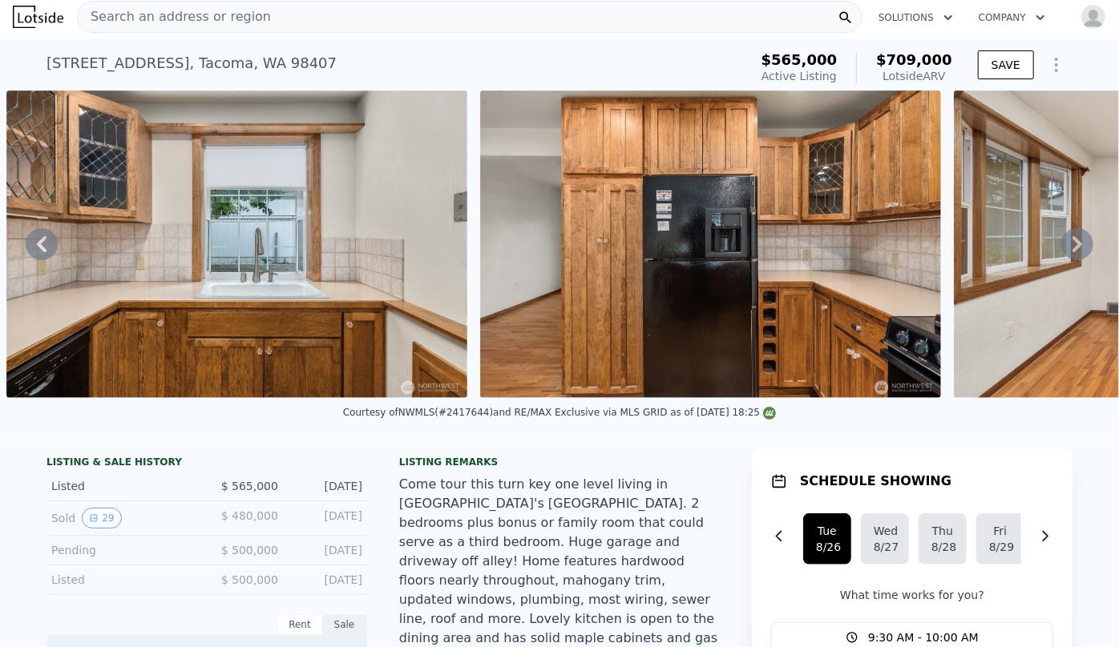
click at [1050, 62] on icon "Show Options" at bounding box center [1055, 64] width 19 height 19
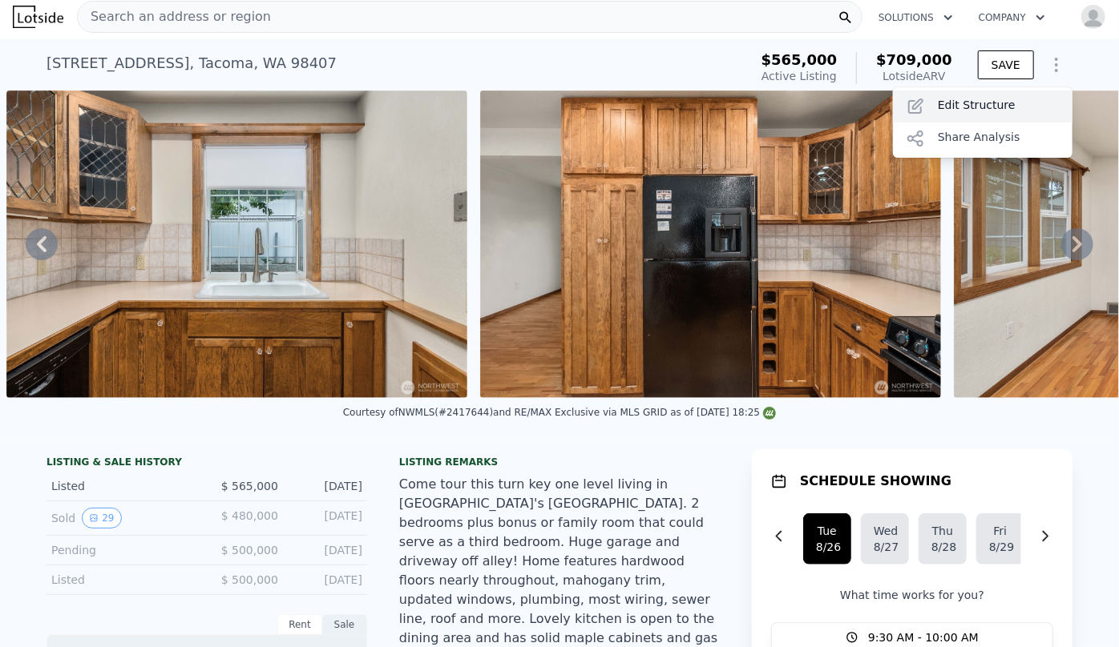
click at [957, 110] on div "Edit Structure" at bounding box center [982, 107] width 179 height 32
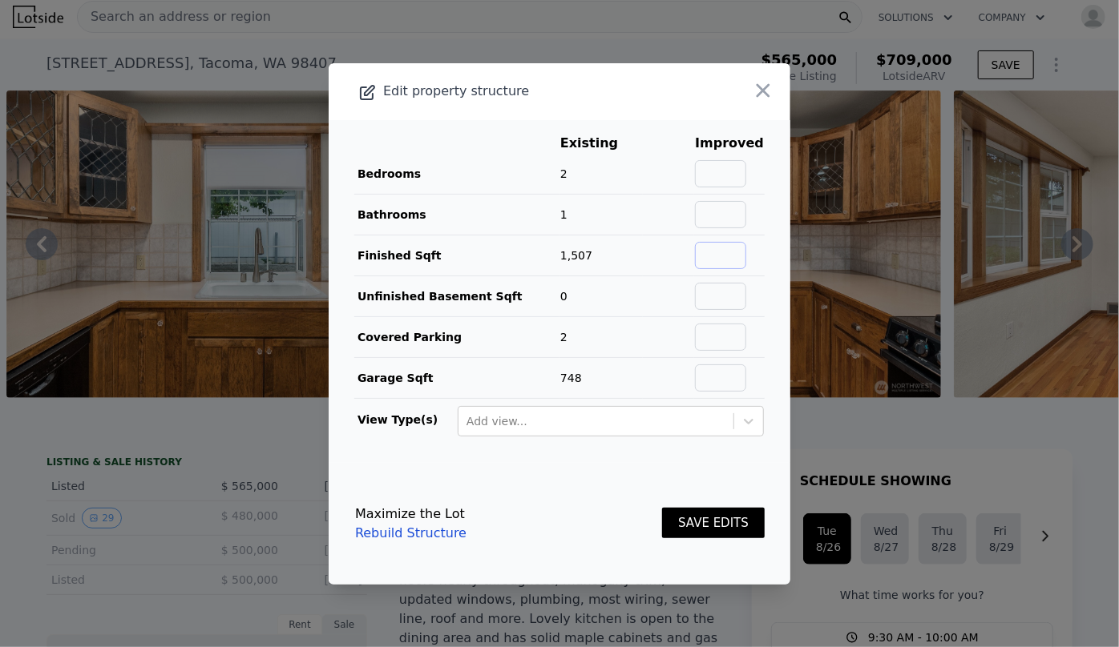
click at [720, 252] on input "text" at bounding box center [720, 255] width 51 height 27
type input "1231"
click at [724, 222] on input "text" at bounding box center [720, 214] width 51 height 27
type input "2"
click at [711, 517] on button "SAVE EDITS" at bounding box center [713, 523] width 103 height 31
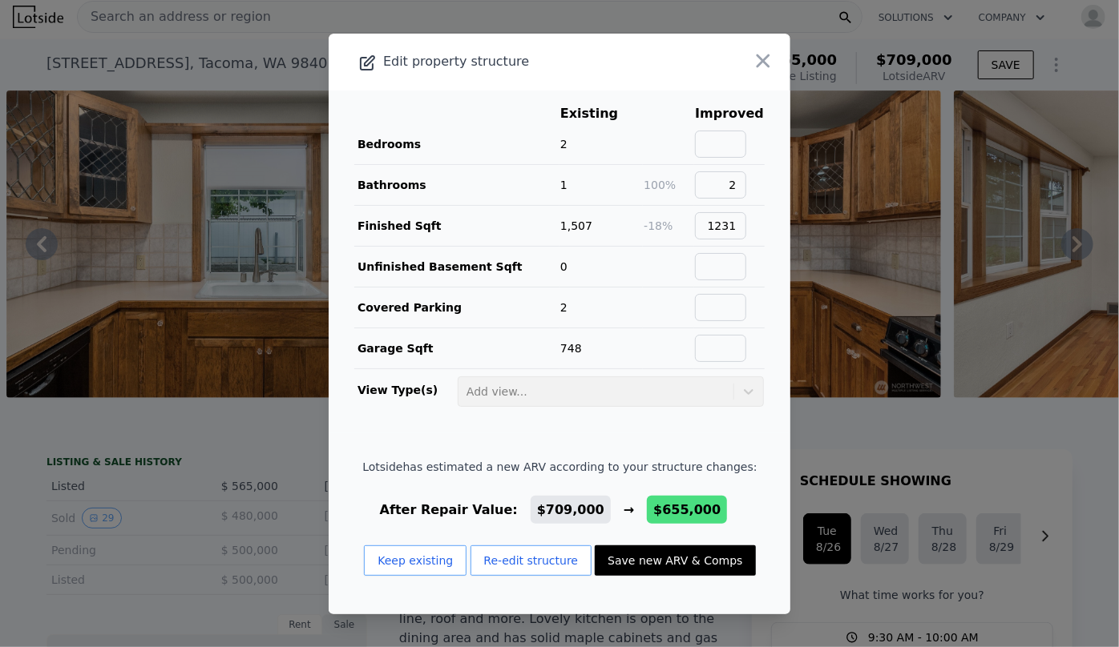
click at [678, 546] on button "Save new ARV & Comps" at bounding box center [675, 561] width 160 height 30
type input "2"
type input "0.75"
type input "1.75"
type input "948"
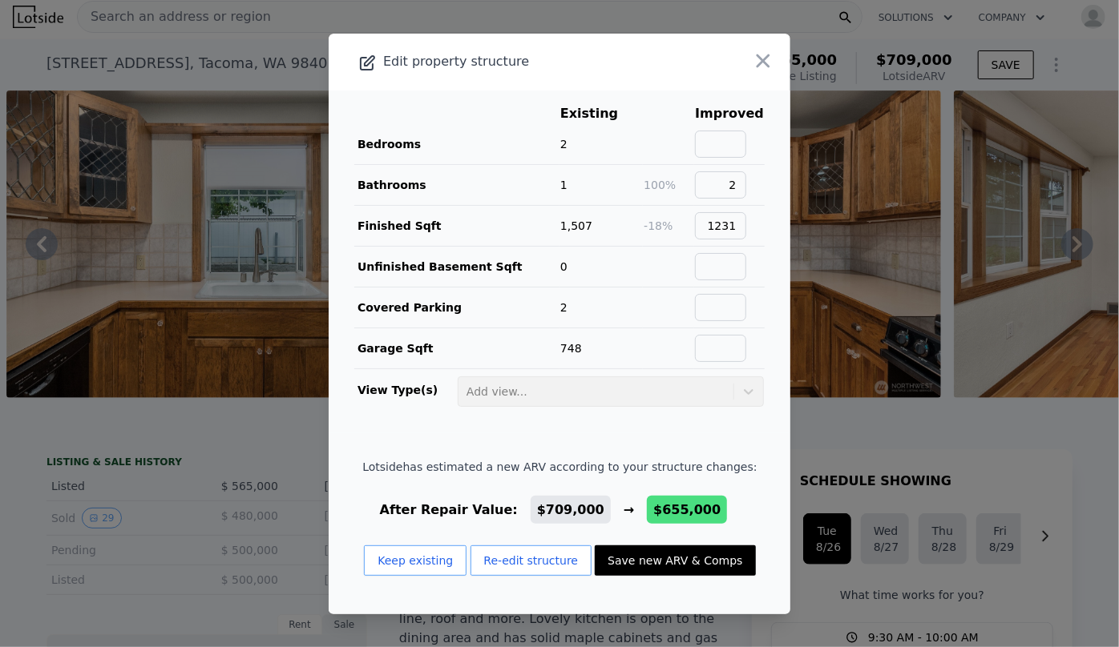
type input "1484"
checkbox input "false"
type input "$ 655,000"
type input "-$ 464"
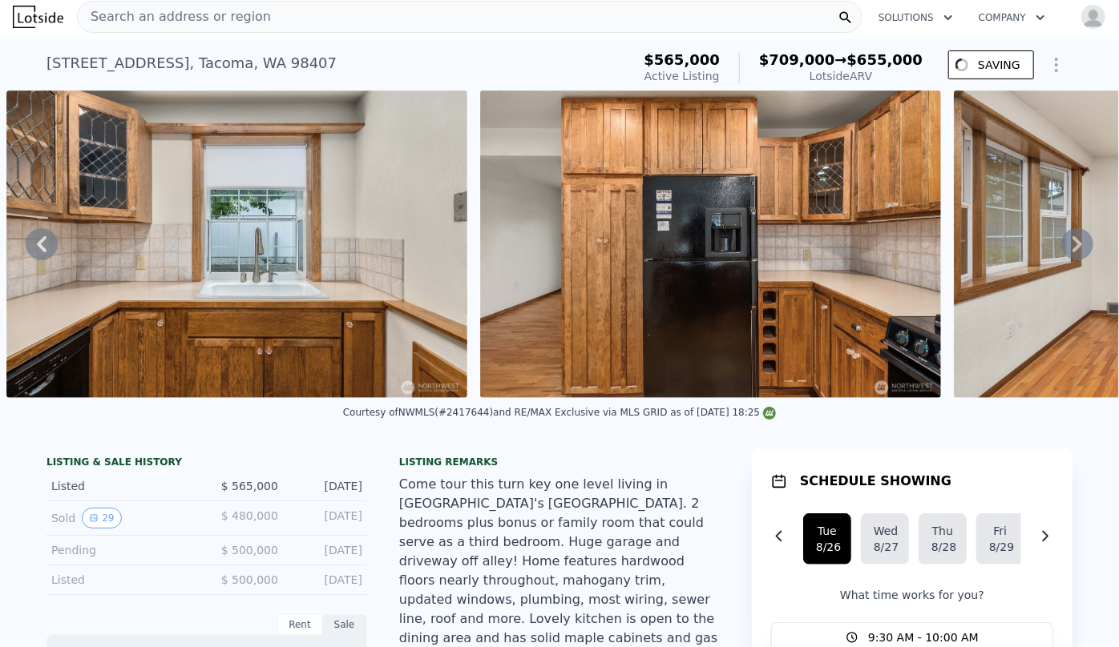
click at [682, 558] on div "Come tour this turn key one level living in Tacoma's north end. 2 bedrooms plus…" at bounding box center [559, 590] width 321 height 231
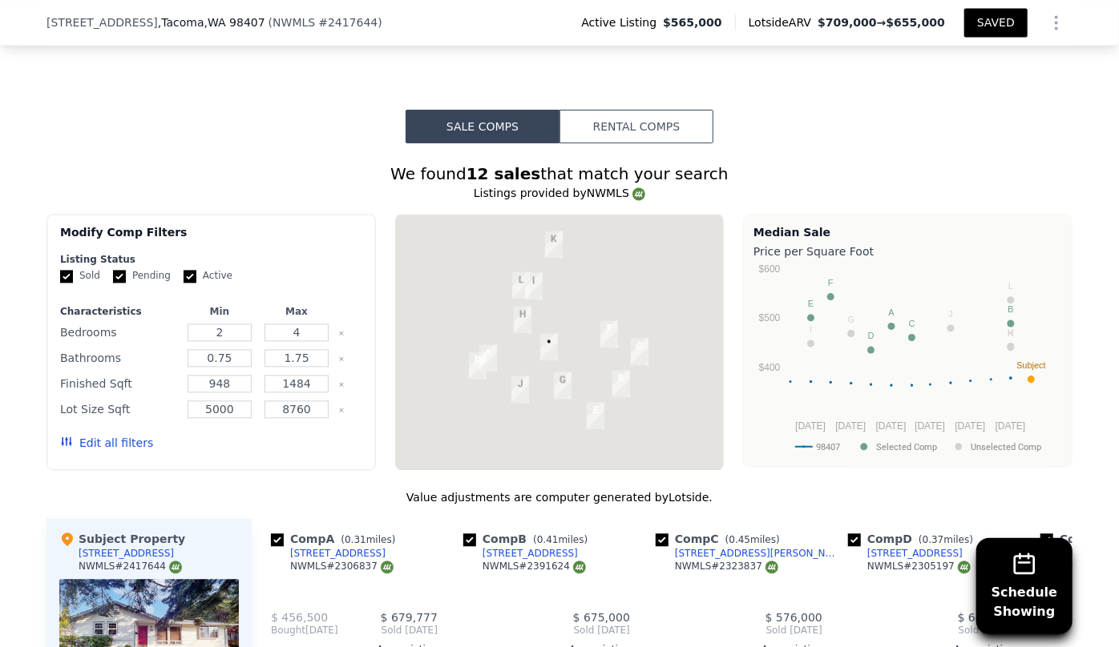
scroll to position [1643, 0]
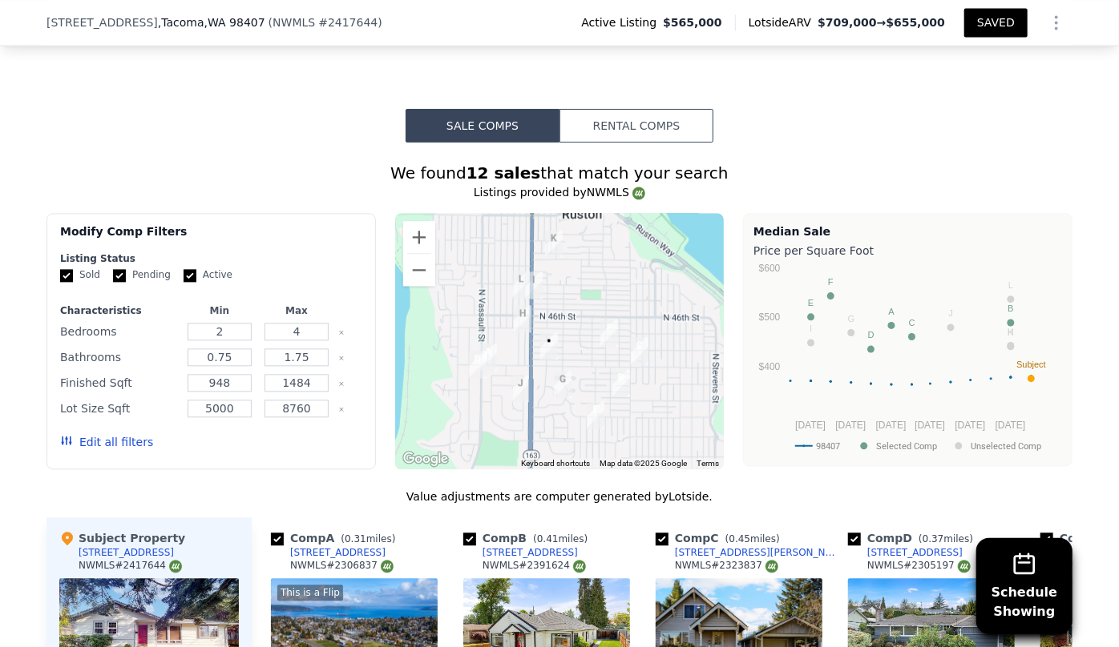
click at [111, 434] on button "Edit all filters" at bounding box center [106, 442] width 93 height 16
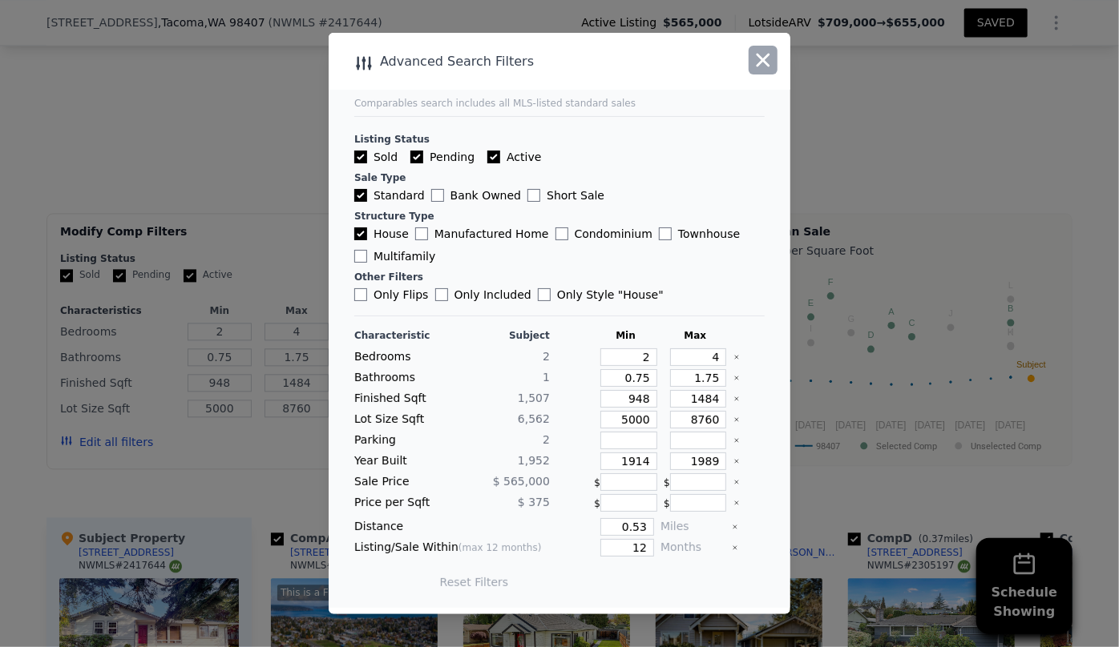
click at [768, 62] on icon "button" at bounding box center [763, 60] width 22 height 22
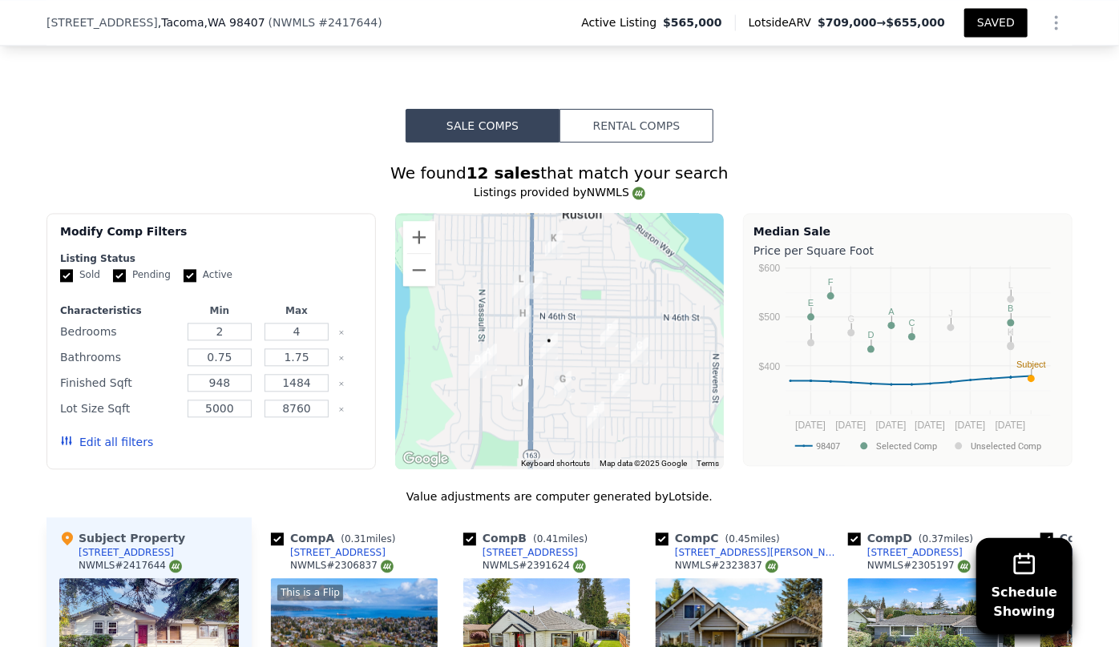
click at [93, 434] on button "Edit all filters" at bounding box center [106, 442] width 93 height 16
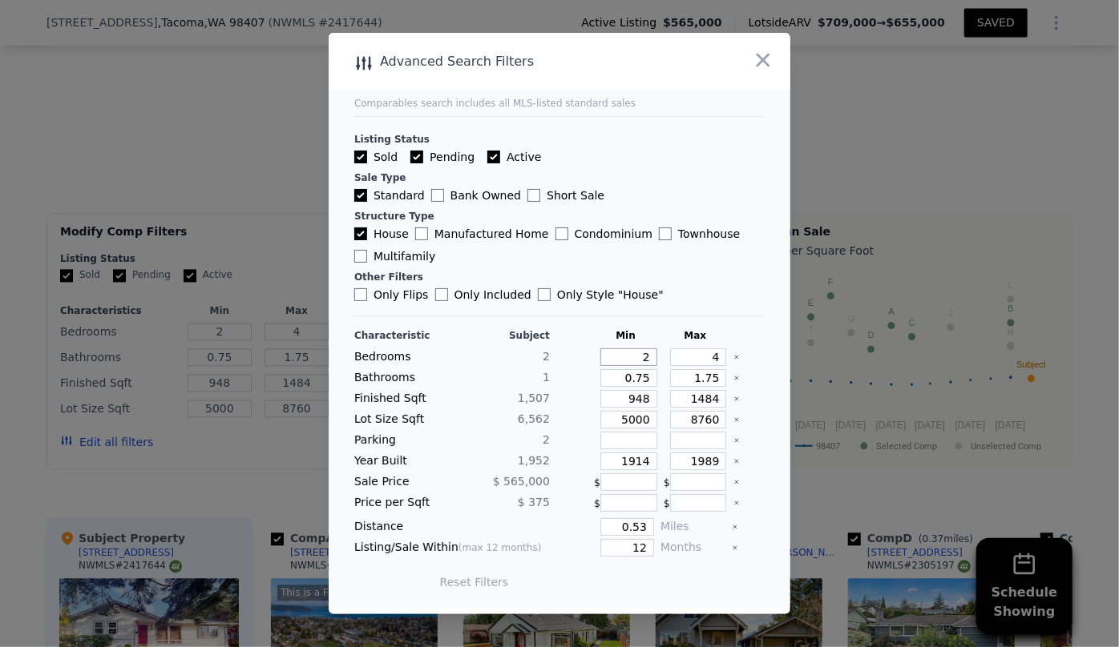
drag, startPoint x: 641, startPoint y: 353, endPoint x: 609, endPoint y: 353, distance: 32.1
click at [609, 353] on input "2" at bounding box center [628, 358] width 57 height 18
type input "1"
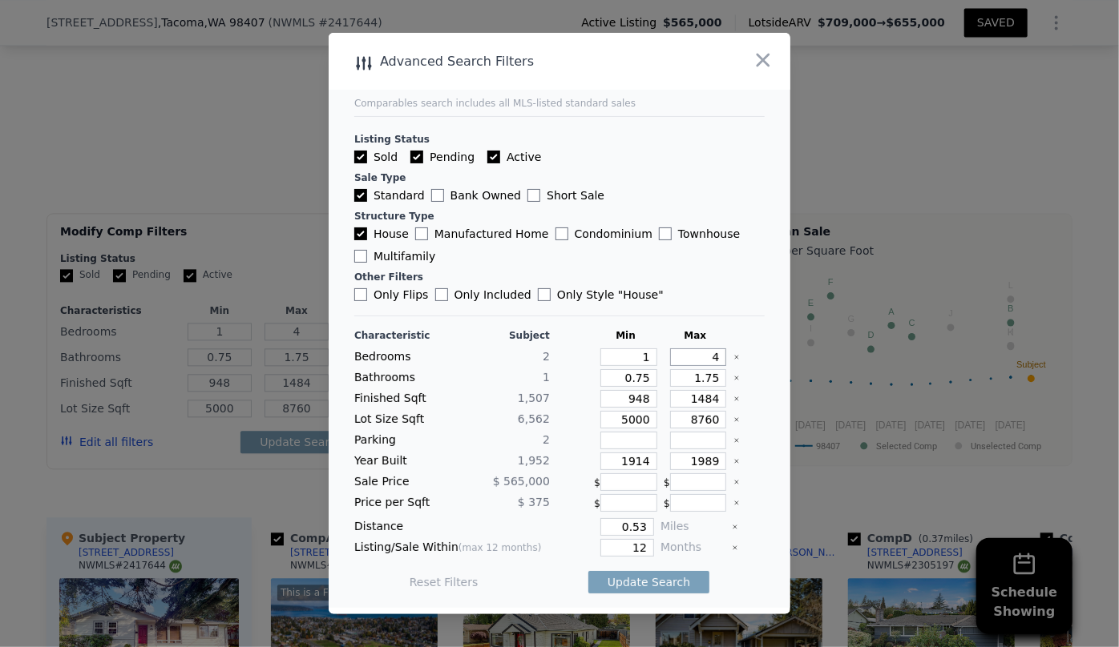
drag, startPoint x: 709, startPoint y: 355, endPoint x: 697, endPoint y: 353, distance: 12.1
click at [697, 353] on input "4" at bounding box center [698, 358] width 57 height 18
type input "2"
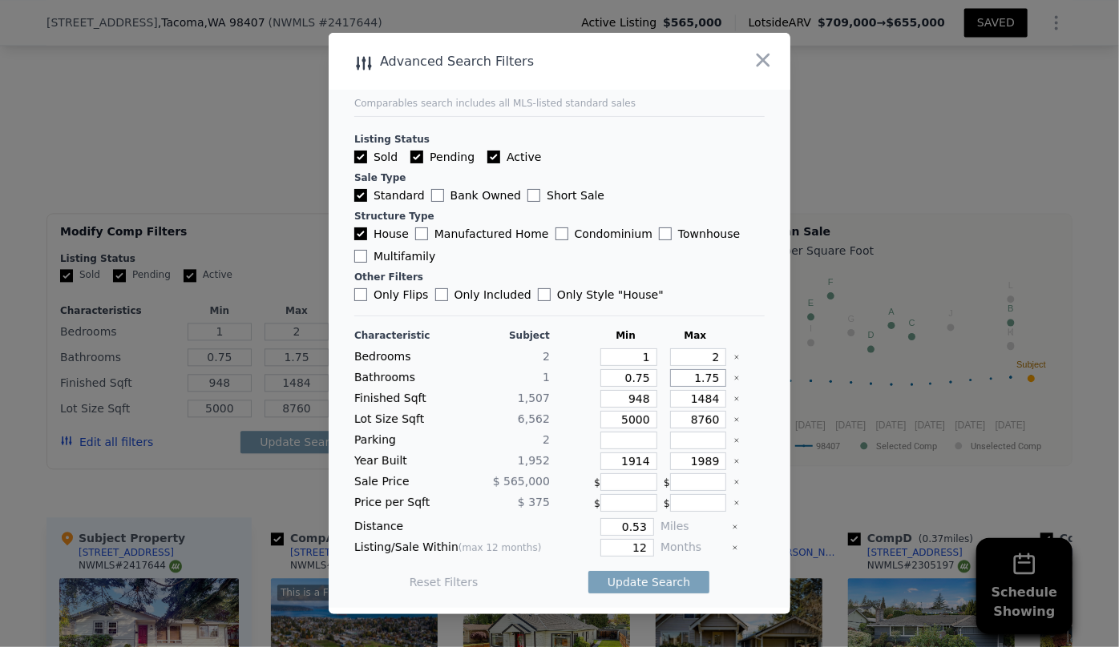
drag, startPoint x: 705, startPoint y: 385, endPoint x: 638, endPoint y: 386, distance: 67.3
click at [638, 386] on div "Bathrooms 1 0.75 1.75" at bounding box center [559, 378] width 410 height 18
drag, startPoint x: 641, startPoint y: 378, endPoint x: 595, endPoint y: 381, distance: 46.6
click at [600, 381] on input "0.75" at bounding box center [628, 378] width 57 height 18
type input "1"
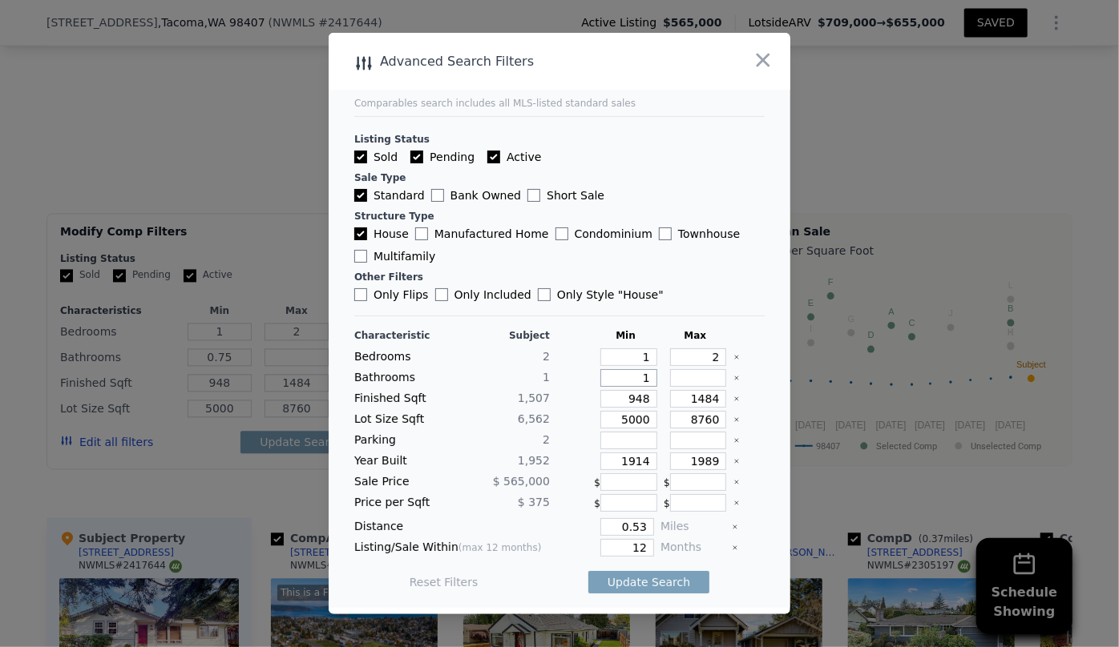
type input "1"
drag, startPoint x: 642, startPoint y: 399, endPoint x: 585, endPoint y: 404, distance: 57.1
click at [585, 404] on div "Finished Sqft 1,507 948 1484" at bounding box center [559, 399] width 410 height 18
click at [695, 400] on input "1484" at bounding box center [698, 399] width 57 height 18
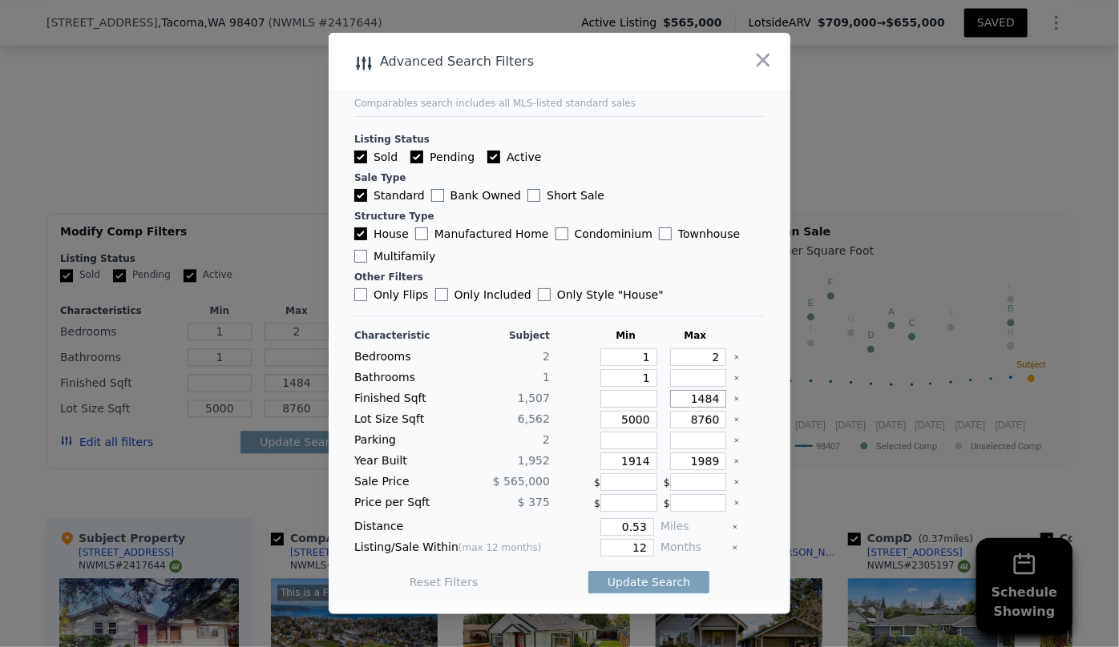
type input "184"
type input "1684"
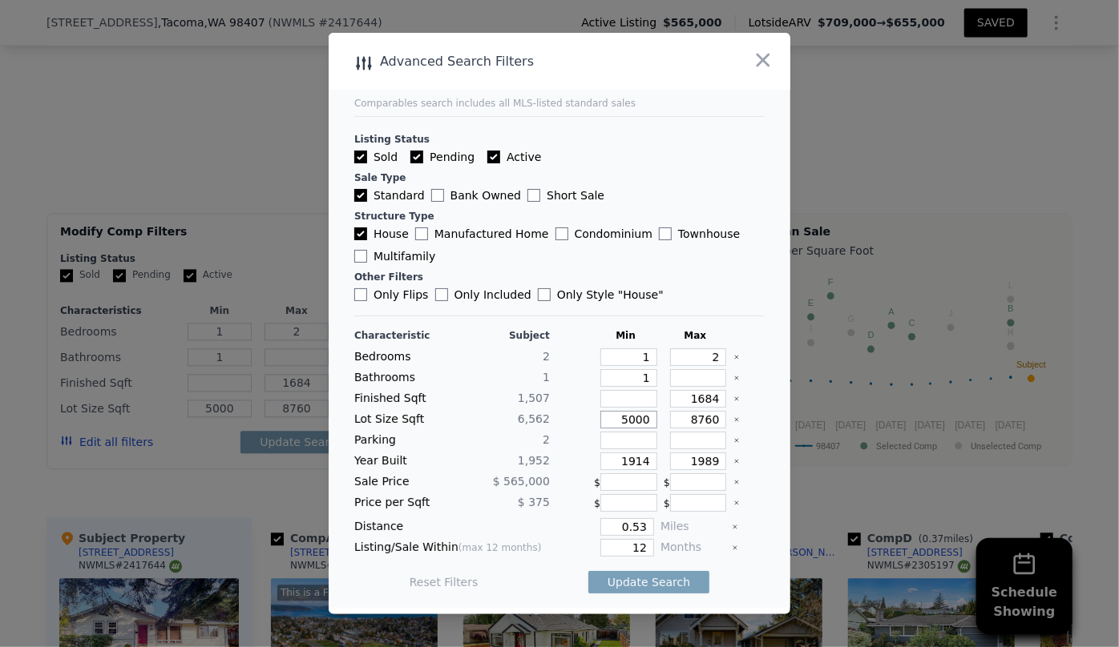
drag, startPoint x: 611, startPoint y: 421, endPoint x: 548, endPoint y: 418, distance: 62.5
click at [552, 421] on div "Lot Size Sqft 6,562 5000 8760" at bounding box center [559, 420] width 410 height 18
drag, startPoint x: 643, startPoint y: 461, endPoint x: 584, endPoint y: 459, distance: 58.5
click at [609, 461] on input "1914" at bounding box center [628, 462] width 57 height 18
drag, startPoint x: 641, startPoint y: 550, endPoint x: 537, endPoint y: 558, distance: 104.5
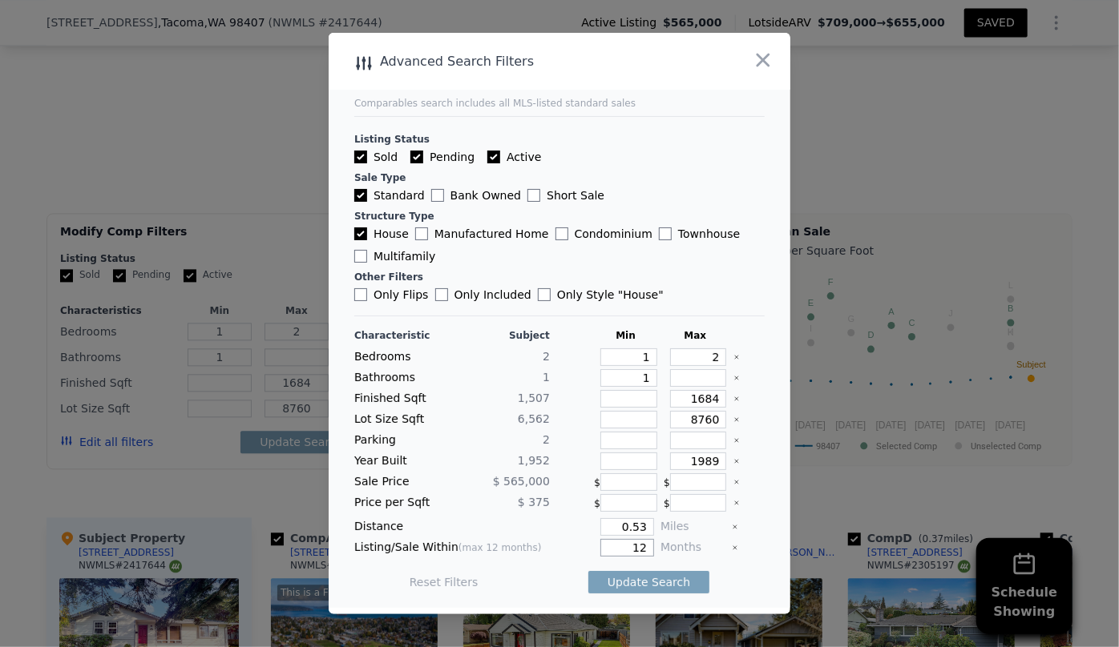
click at [537, 558] on div "Characteristic Subject Min Max Bedrooms 2 1 2 Bathrooms 1 1 Finished Sqft 1,507…" at bounding box center [559, 467] width 410 height 276
type input "6"
click at [591, 584] on button "Update Search" at bounding box center [648, 582] width 121 height 22
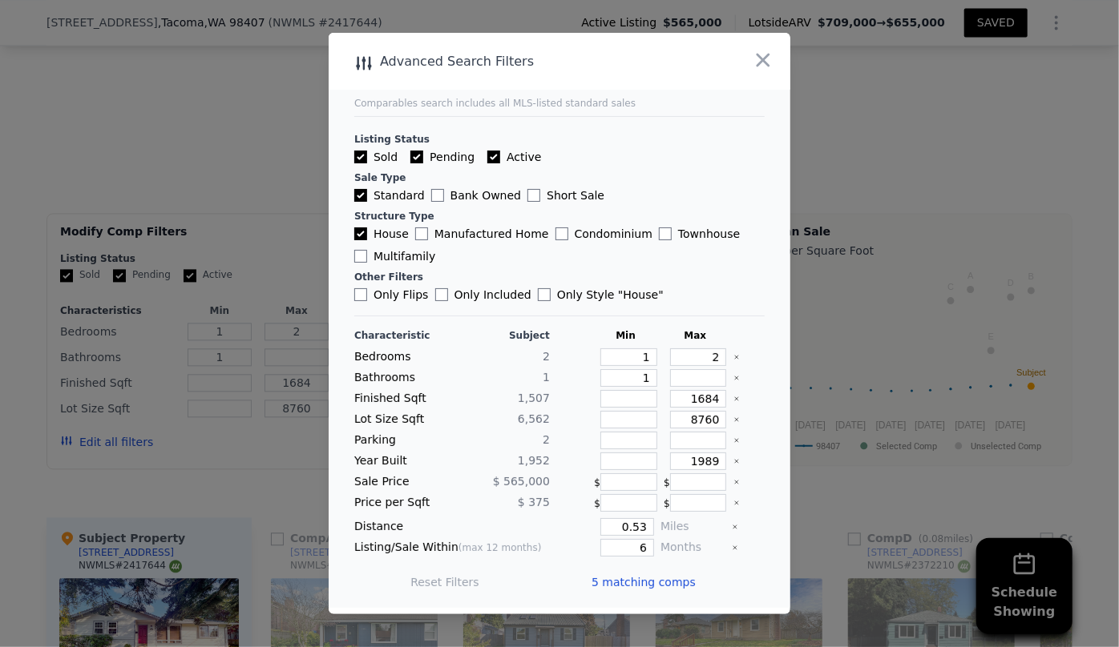
click at [593, 585] on span "5 matching comps" at bounding box center [643, 582] width 104 height 16
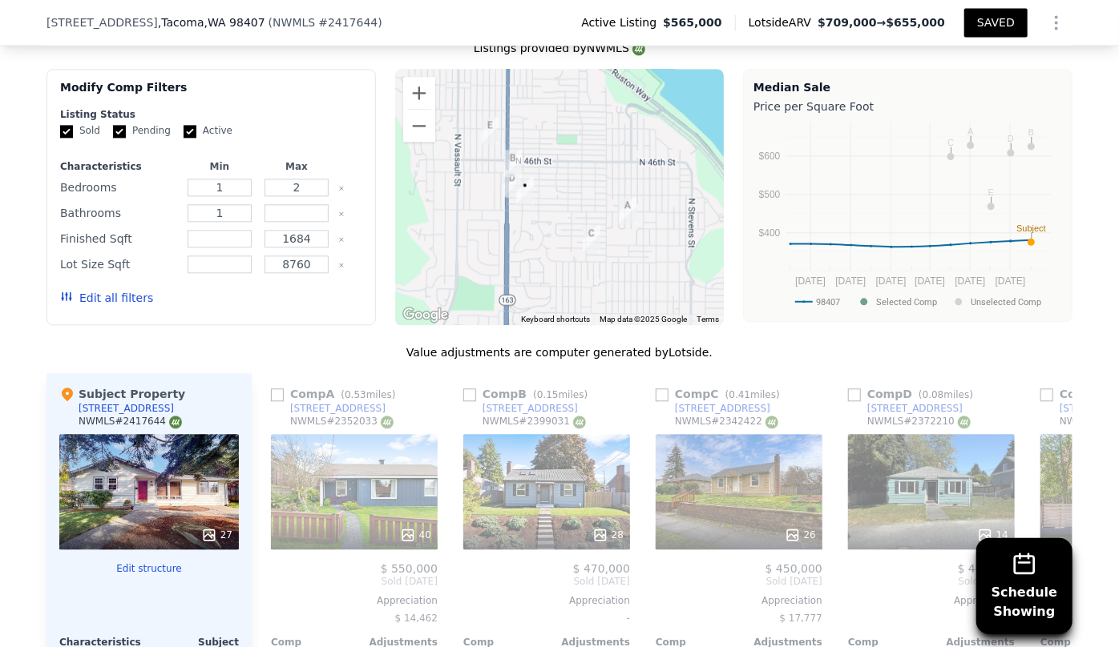
scroll to position [1788, 0]
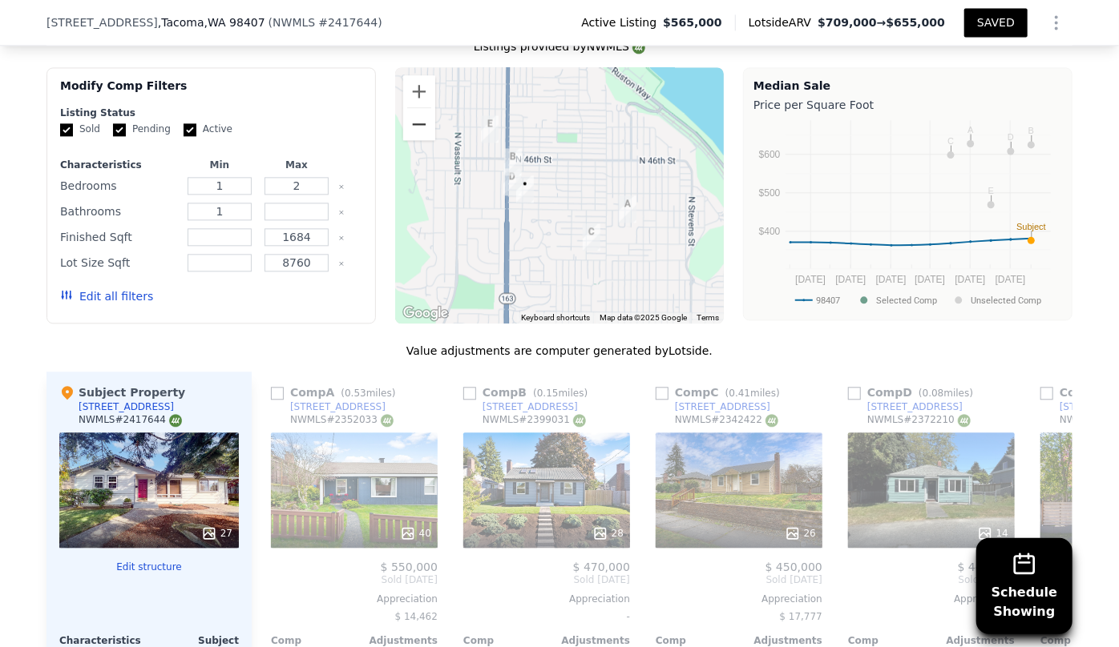
click at [420, 108] on button "Zoom out" at bounding box center [419, 124] width 32 height 32
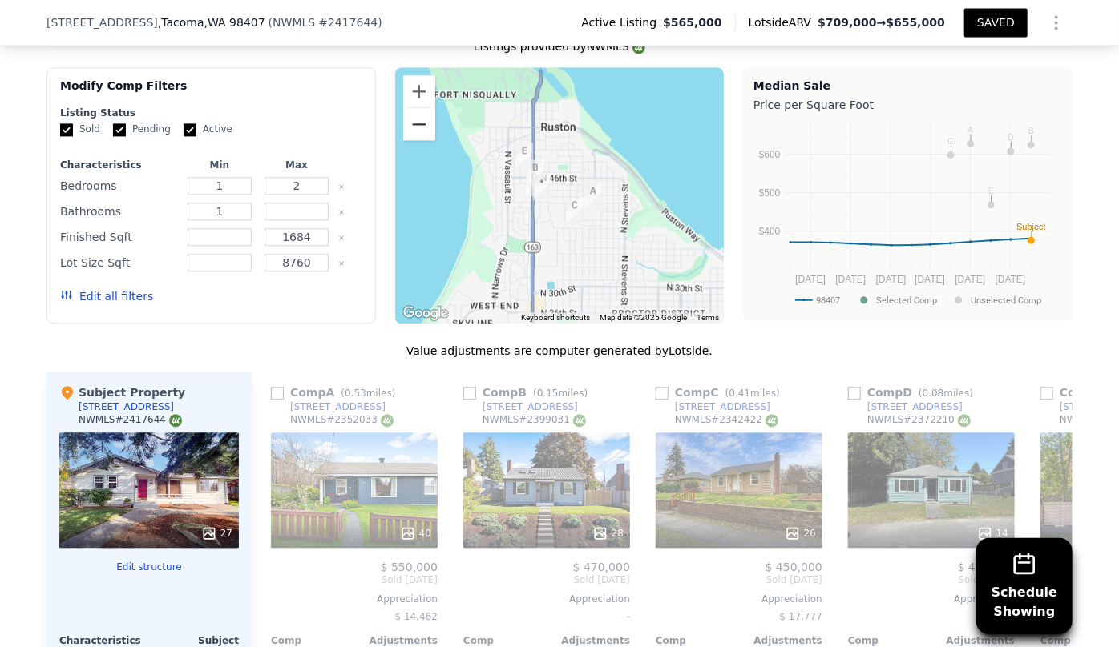
click at [420, 108] on button "Zoom out" at bounding box center [419, 124] width 32 height 32
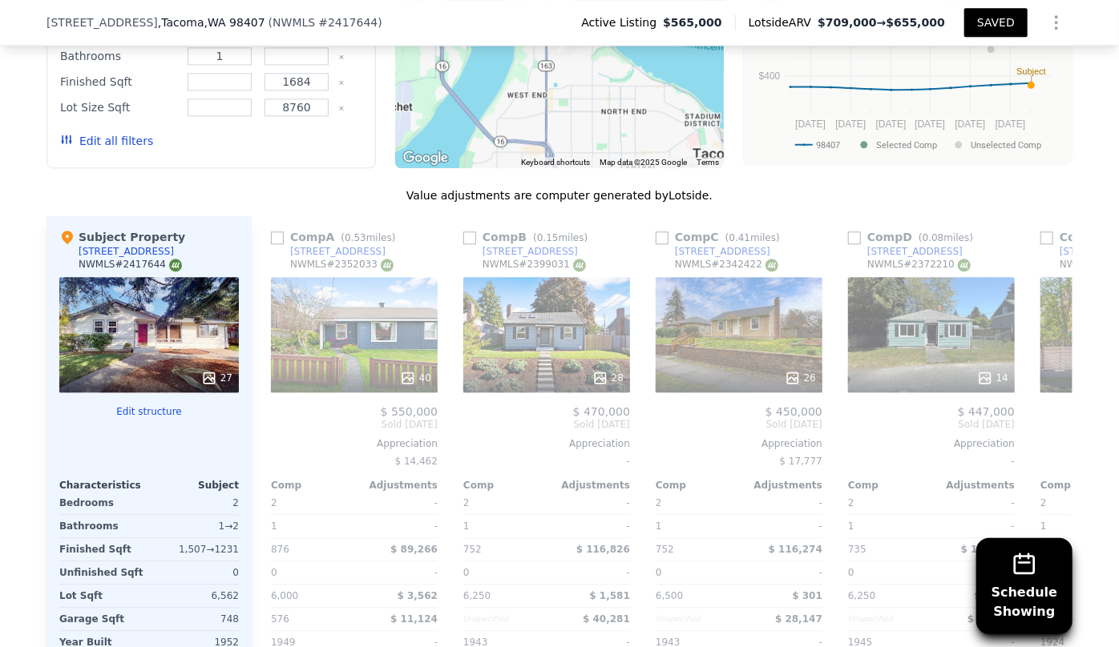
scroll to position [2007, 0]
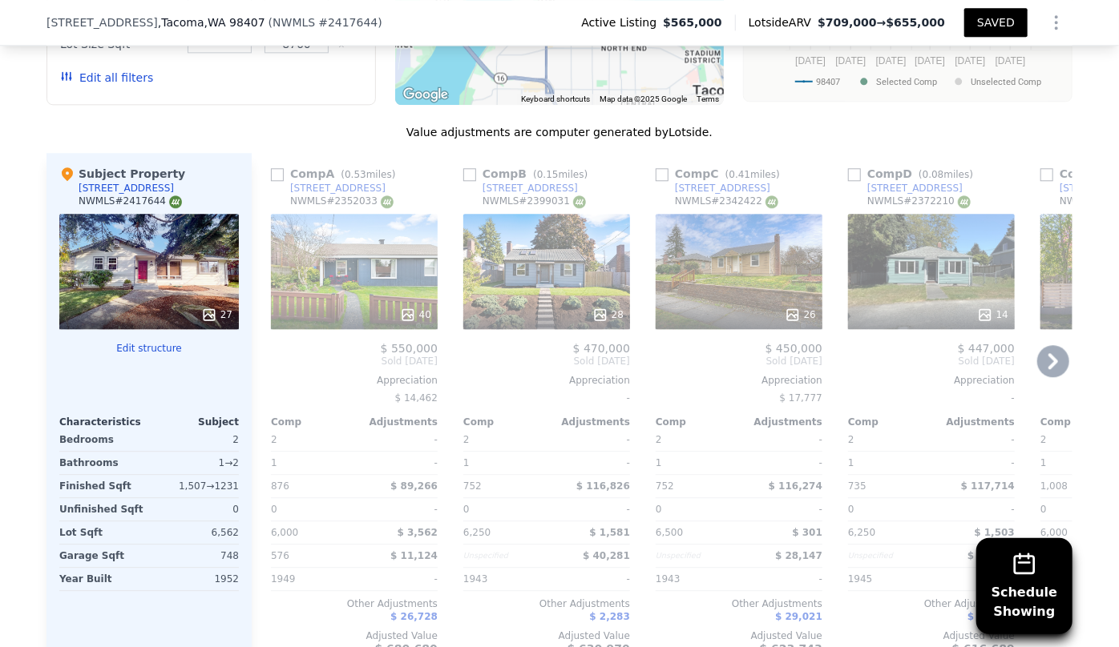
click at [1048, 353] on icon at bounding box center [1053, 361] width 10 height 16
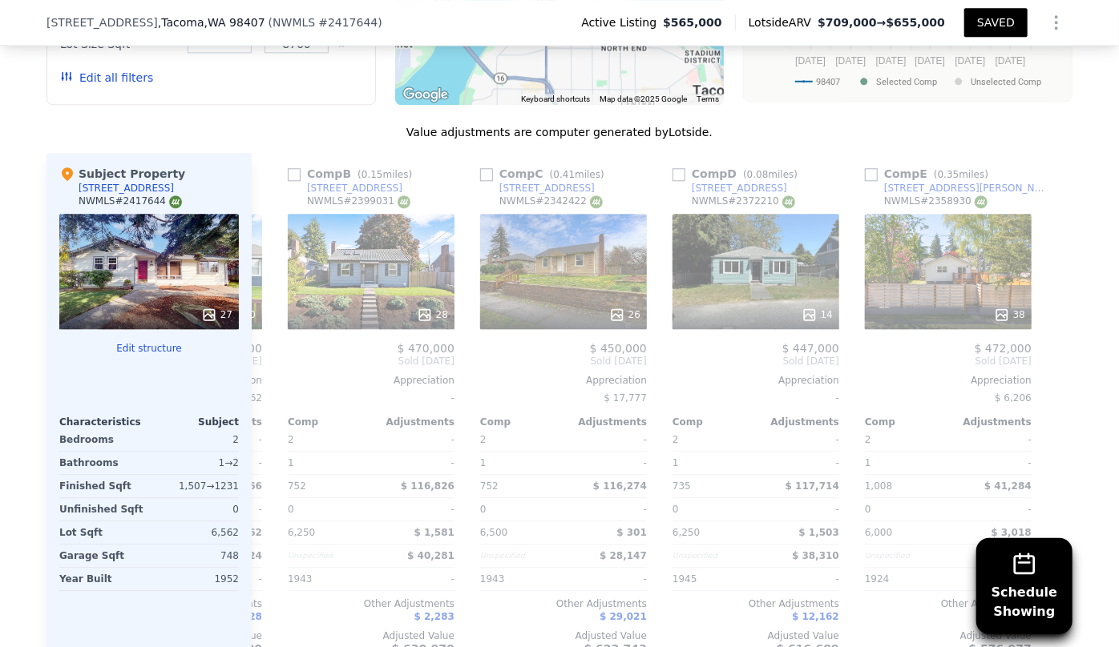
scroll to position [0, 179]
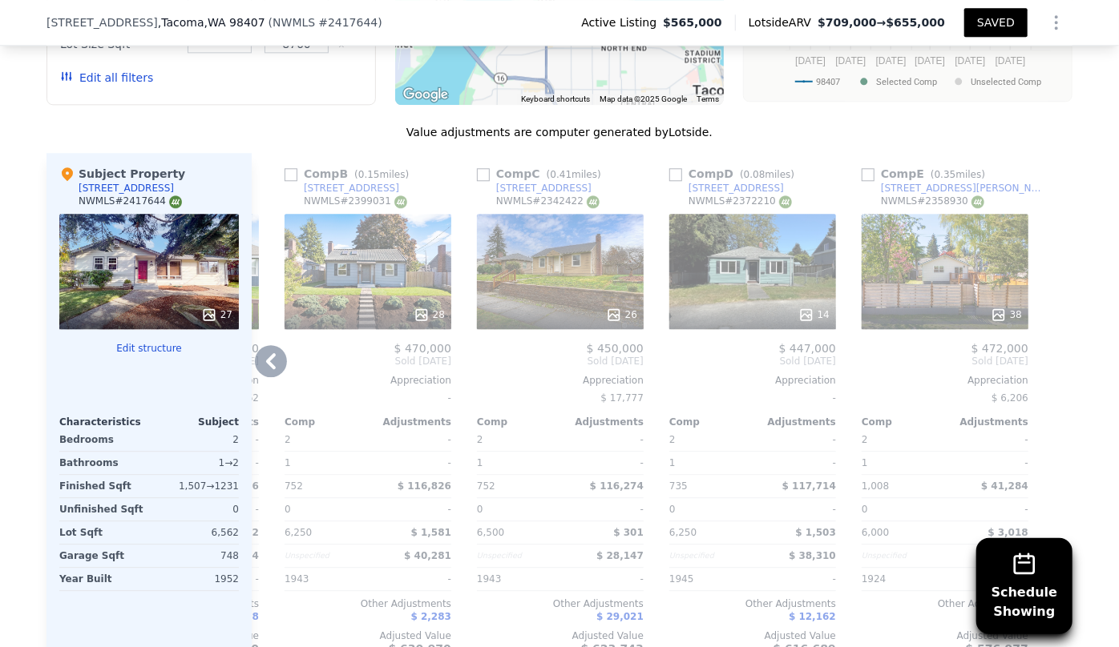
click at [1048, 321] on div at bounding box center [1060, 410] width 26 height 515
click at [257, 345] on icon at bounding box center [271, 361] width 32 height 32
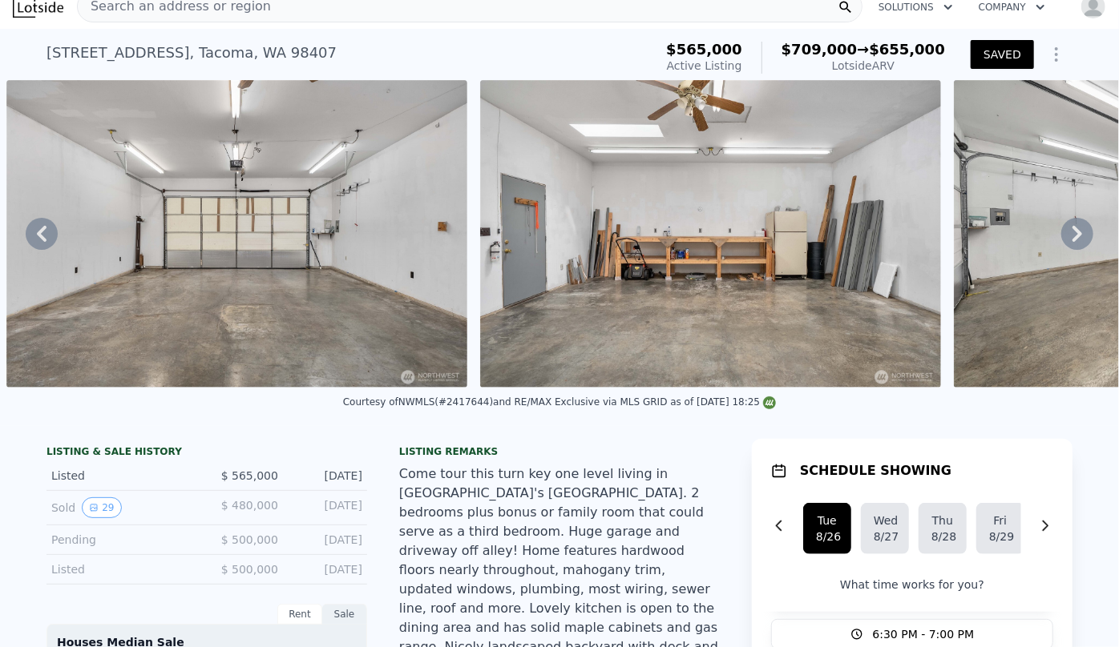
scroll to position [0, 0]
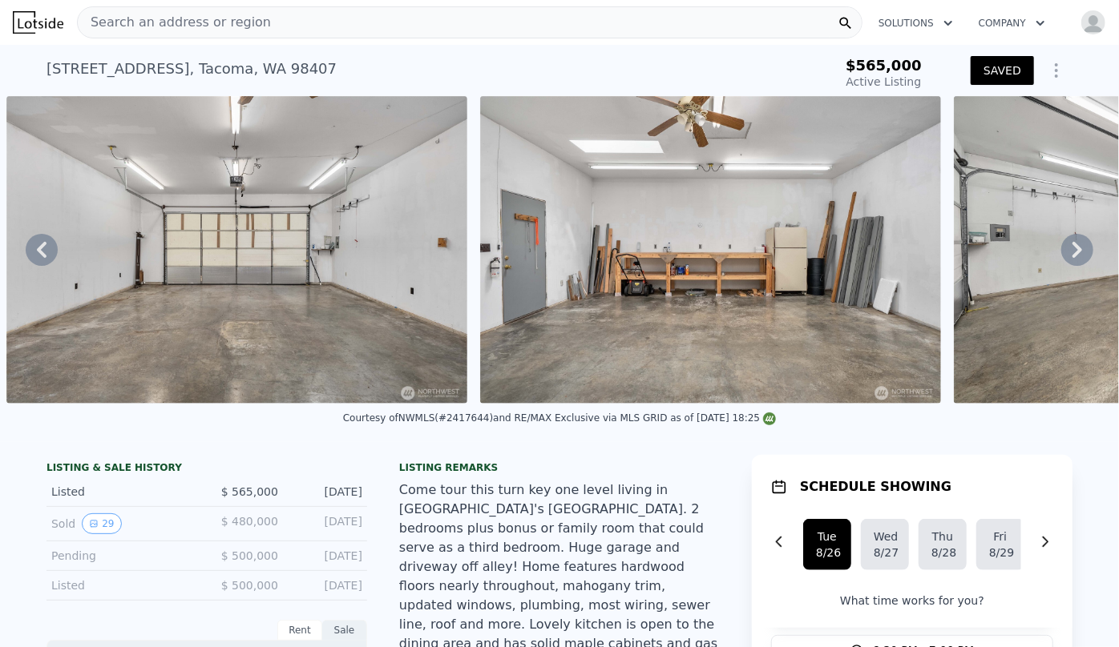
type input "2"
type input "4"
type input "0.75"
type input "2.5"
type input "948"
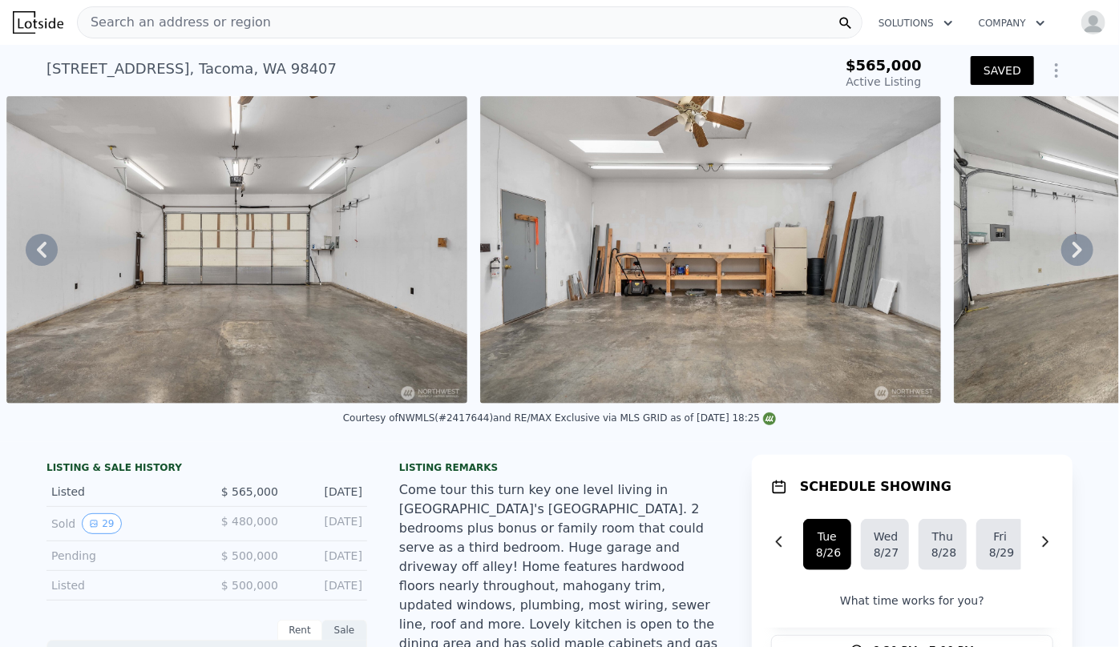
type input "1669"
type input "5000"
drag, startPoint x: 40, startPoint y: 67, endPoint x: 400, endPoint y: 69, distance: 359.8
click at [400, 69] on div "4213 N Highland Ave , Tacoma , WA 98407 Active at $565k" at bounding box center [424, 73] width 756 height 45
copy div "4213 N Highland Ave , Tacoma , WA 98407"
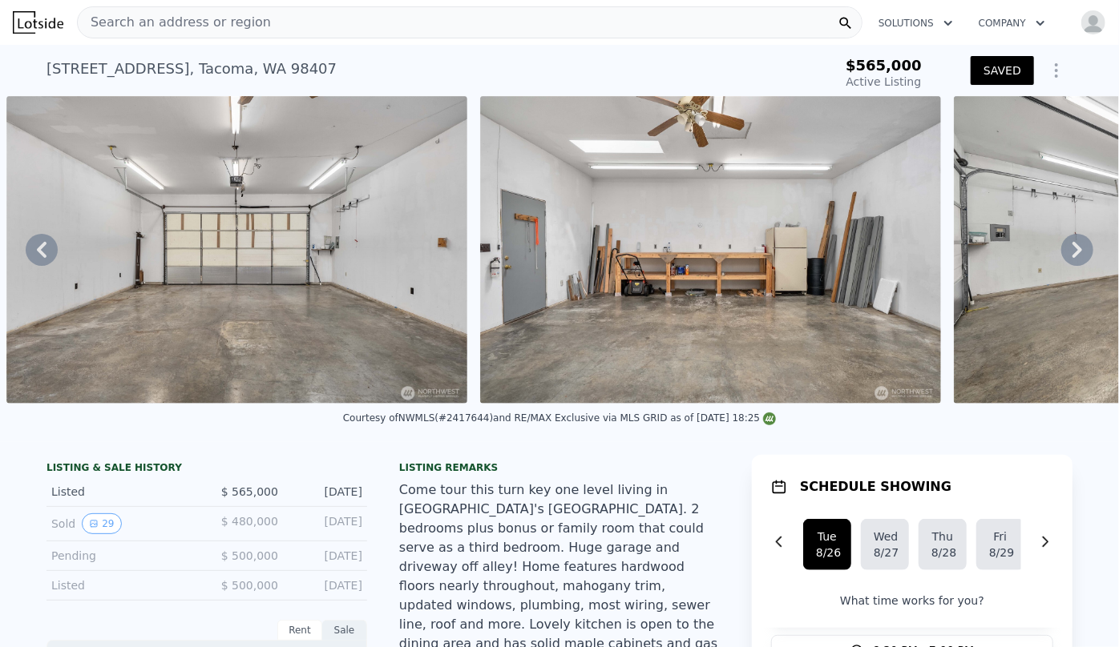
click at [284, 13] on div "Search an address or region" at bounding box center [469, 22] width 785 height 32
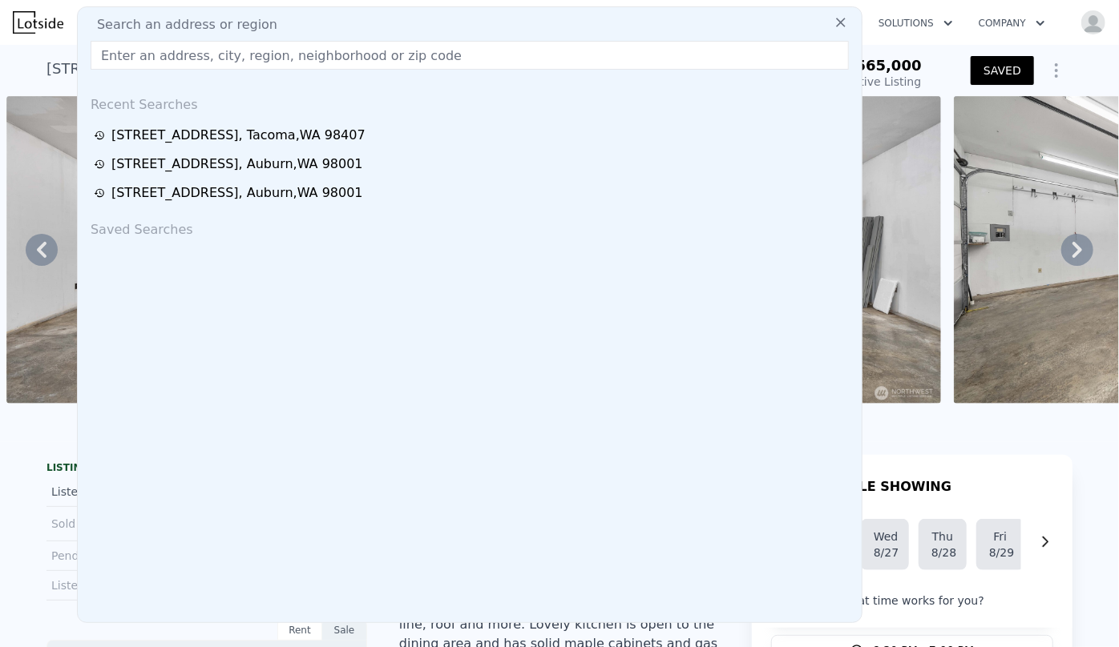
paste input "7502 14th Avenue SW, Seattle, WA 98106"
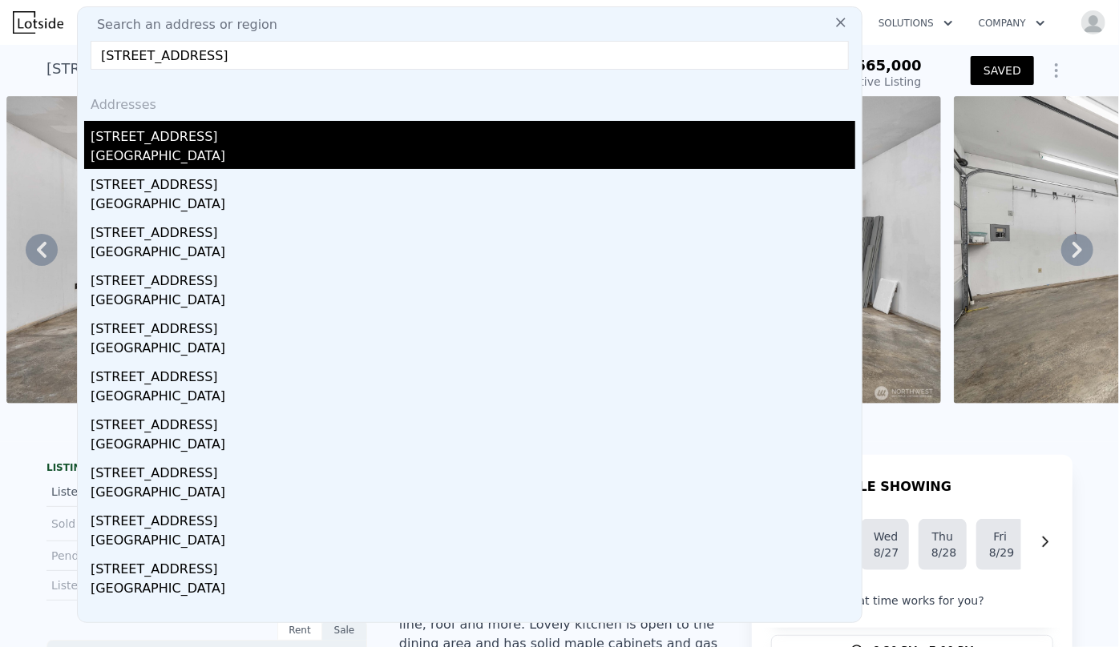
type input "7502 14th Avenue SW, Seattle, WA 98106"
click at [167, 135] on div "7502 14th Ave SW" at bounding box center [473, 134] width 764 height 26
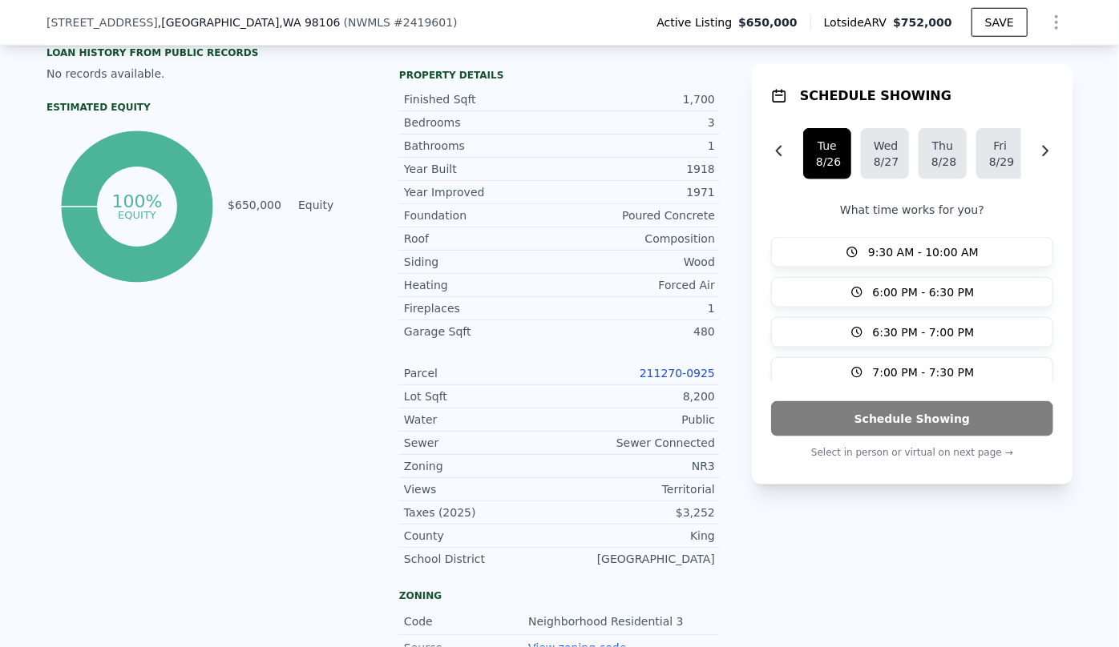
scroll to position [868, 0]
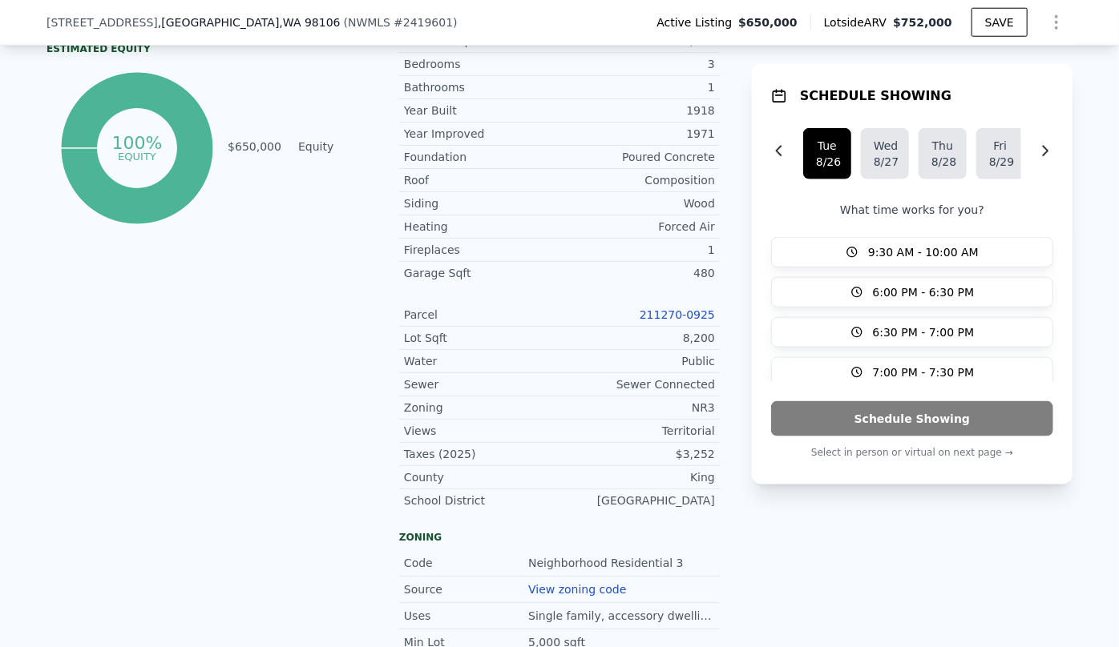
click at [696, 308] on link "211270-0925" at bounding box center [676, 314] width 75 height 13
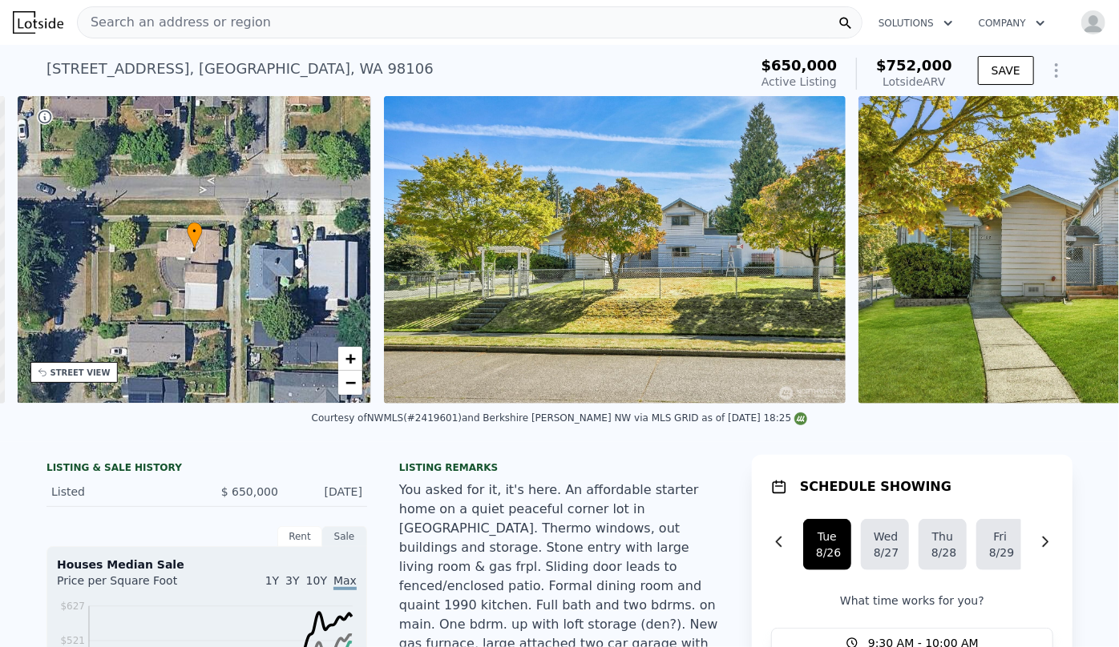
scroll to position [0, 373]
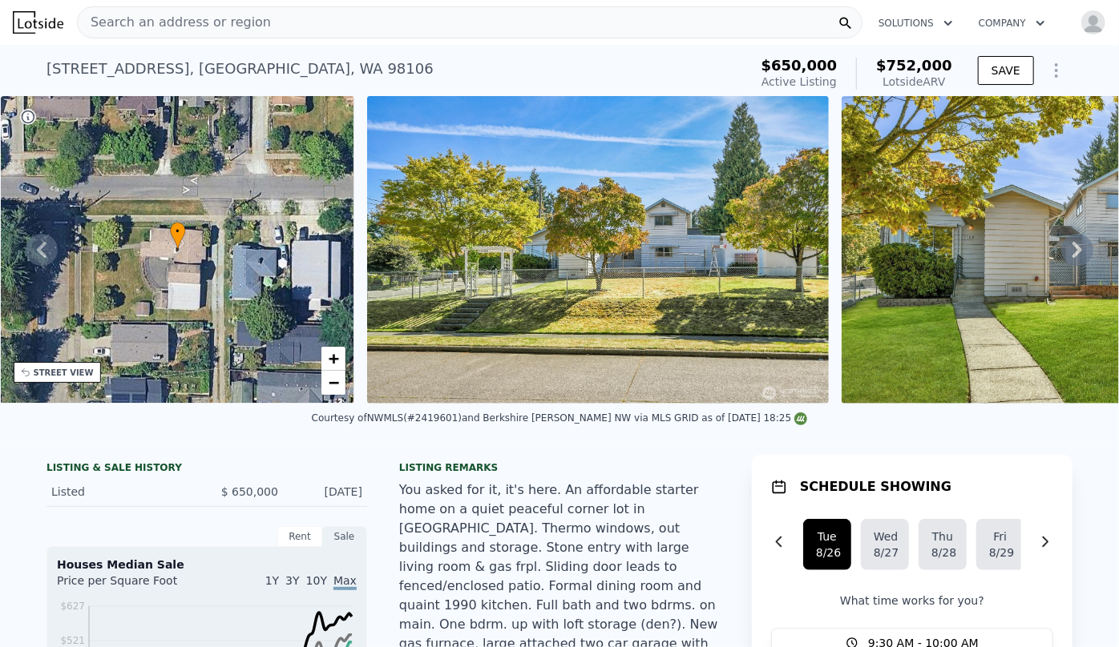
click at [74, 380] on div "STREET VIEW" at bounding box center [57, 372] width 87 height 21
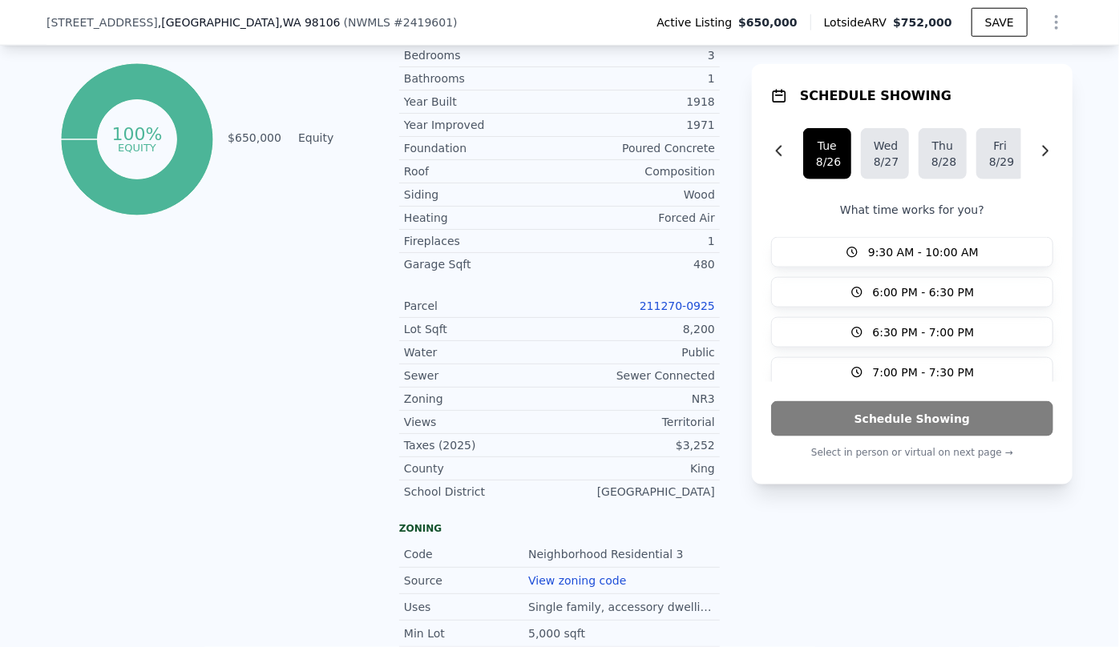
scroll to position [868, 0]
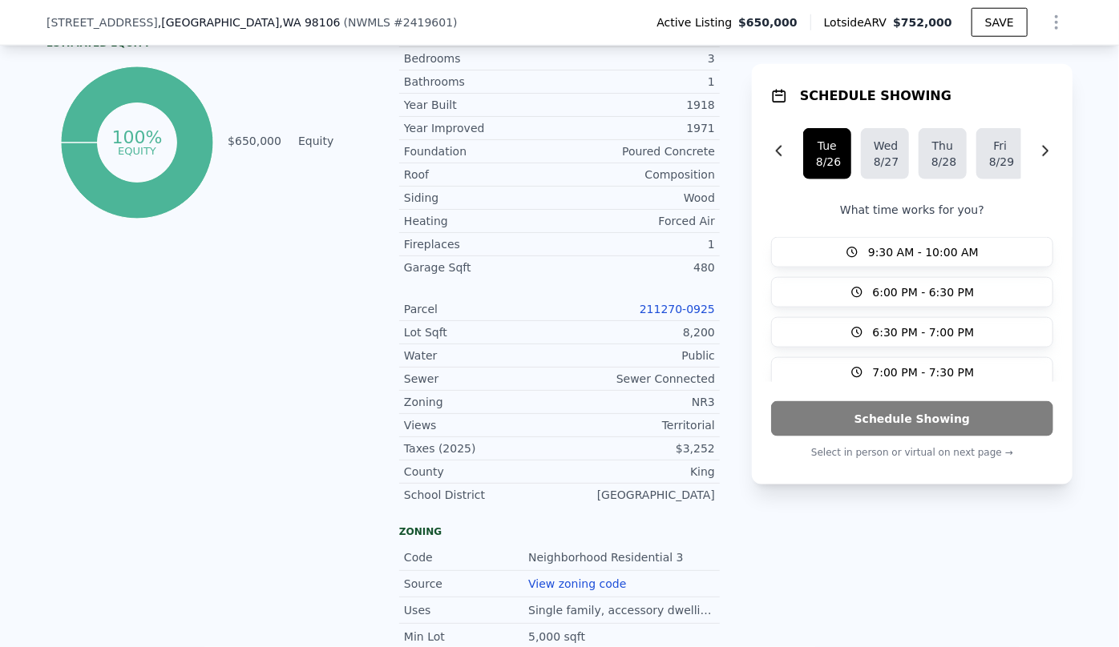
click at [1055, 28] on icon "Show Options" at bounding box center [1056, 22] width 2 height 13
click at [1009, 54] on div "Edit Structure" at bounding box center [982, 64] width 179 height 32
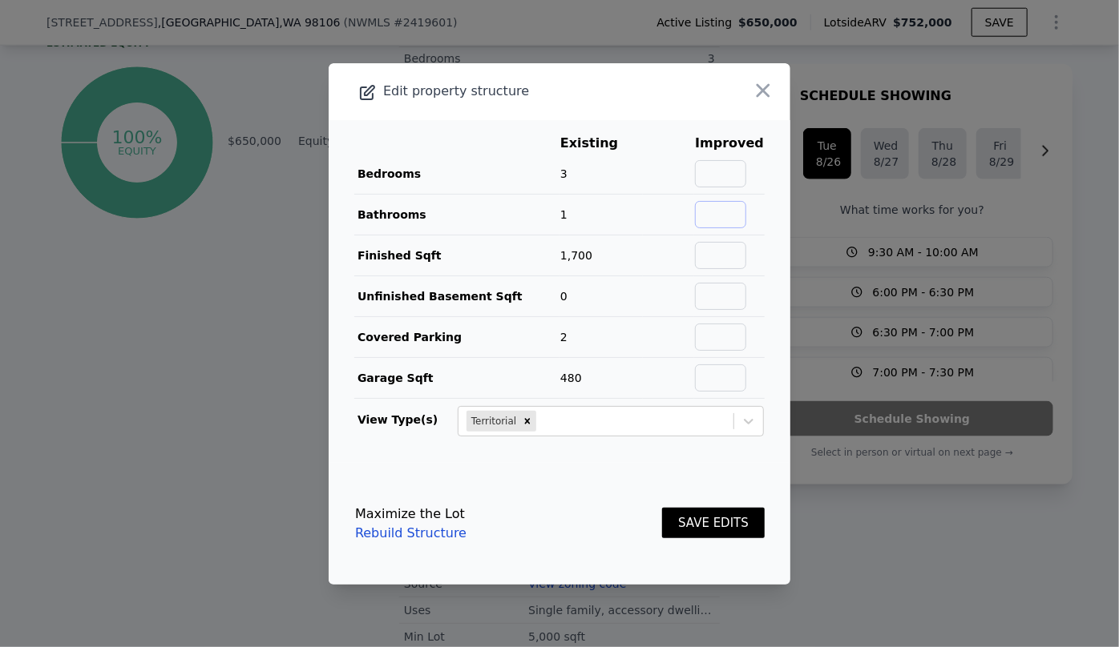
click at [723, 209] on input "text" at bounding box center [720, 214] width 51 height 27
type input "2"
click at [715, 504] on div "SAVE EDITS" at bounding box center [713, 524] width 103 height 71
click at [717, 512] on button "SAVE EDITS" at bounding box center [713, 523] width 103 height 31
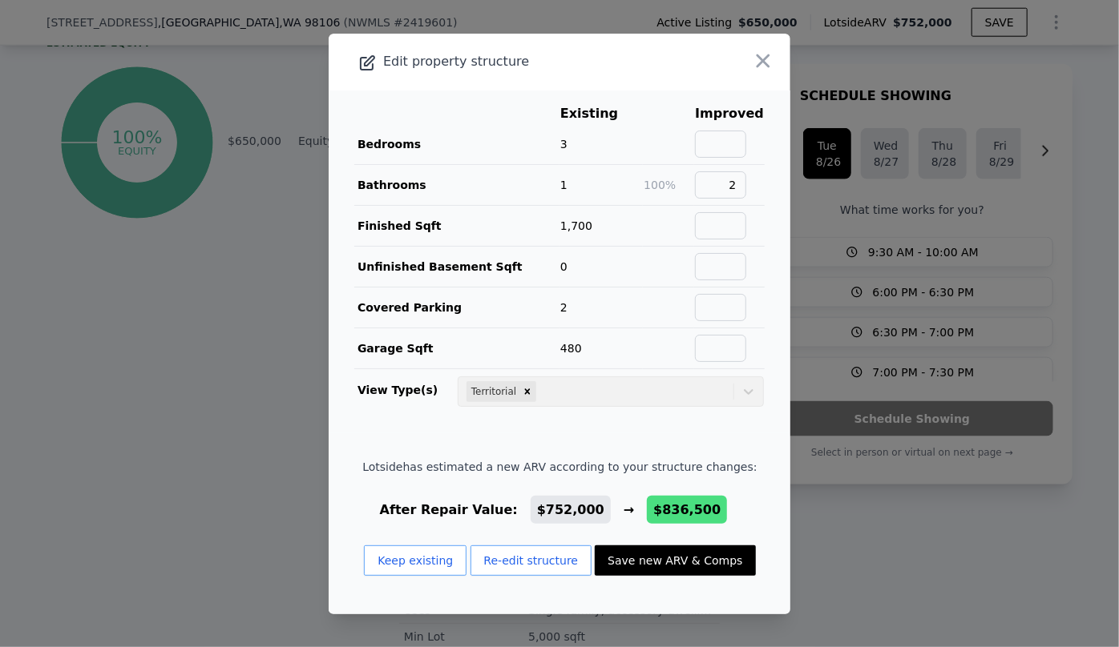
click at [704, 555] on button "Save new ARV & Comps" at bounding box center [675, 561] width 160 height 30
type input "1.75"
type input "3"
type input "1420"
checkbox input "false"
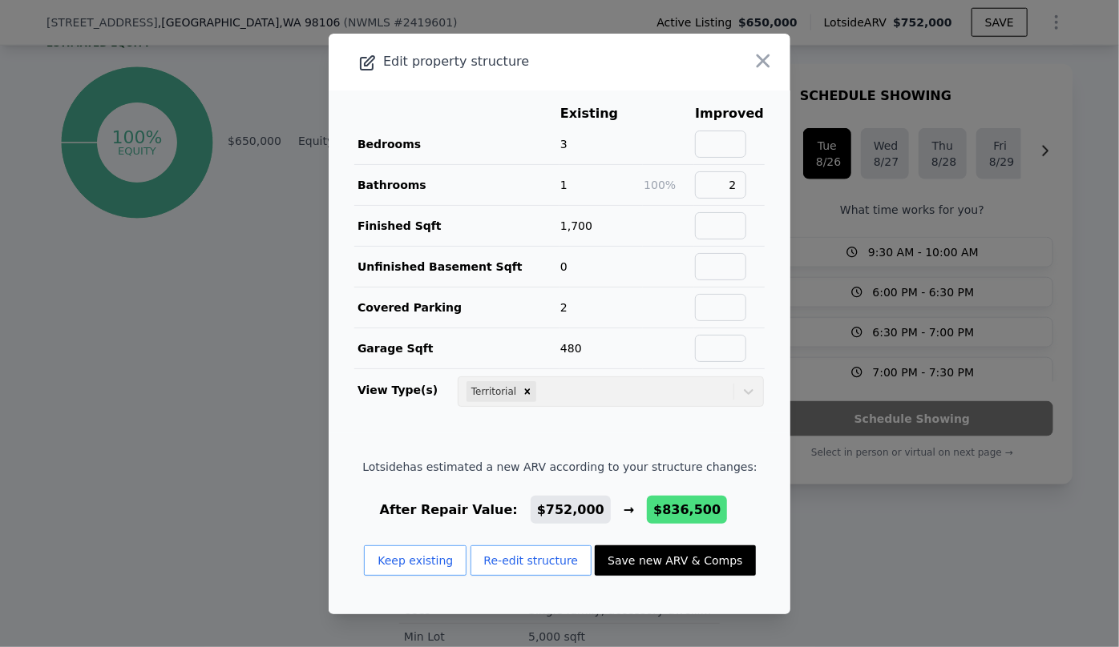
checkbox input "true"
type input "$ 836,500"
type input "$ 78,048"
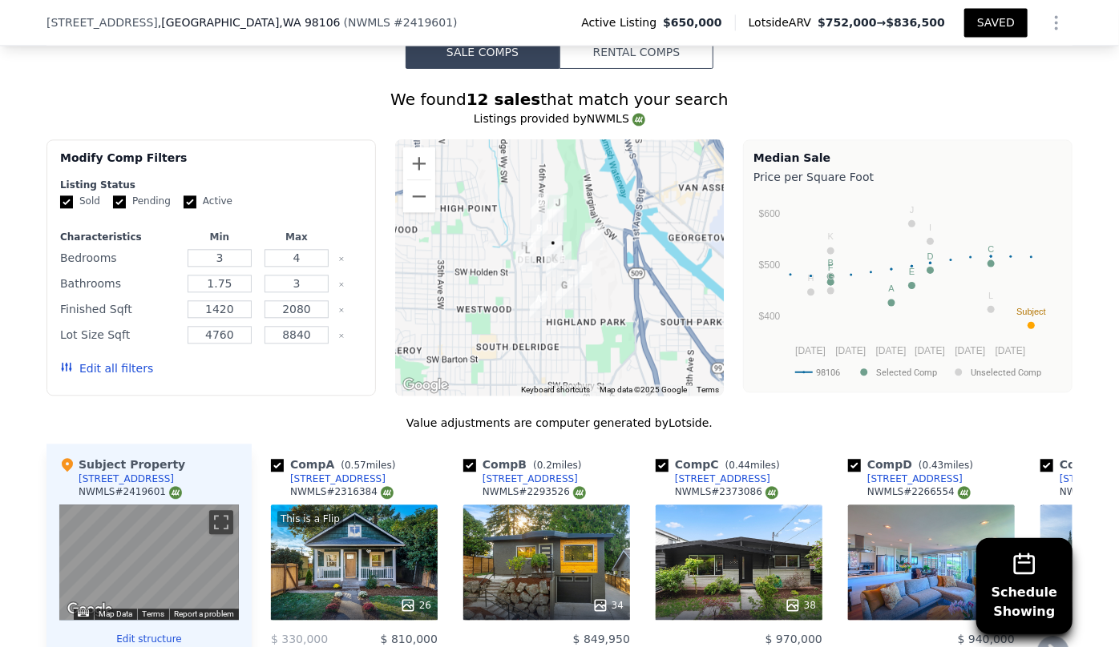
scroll to position [1815, 0]
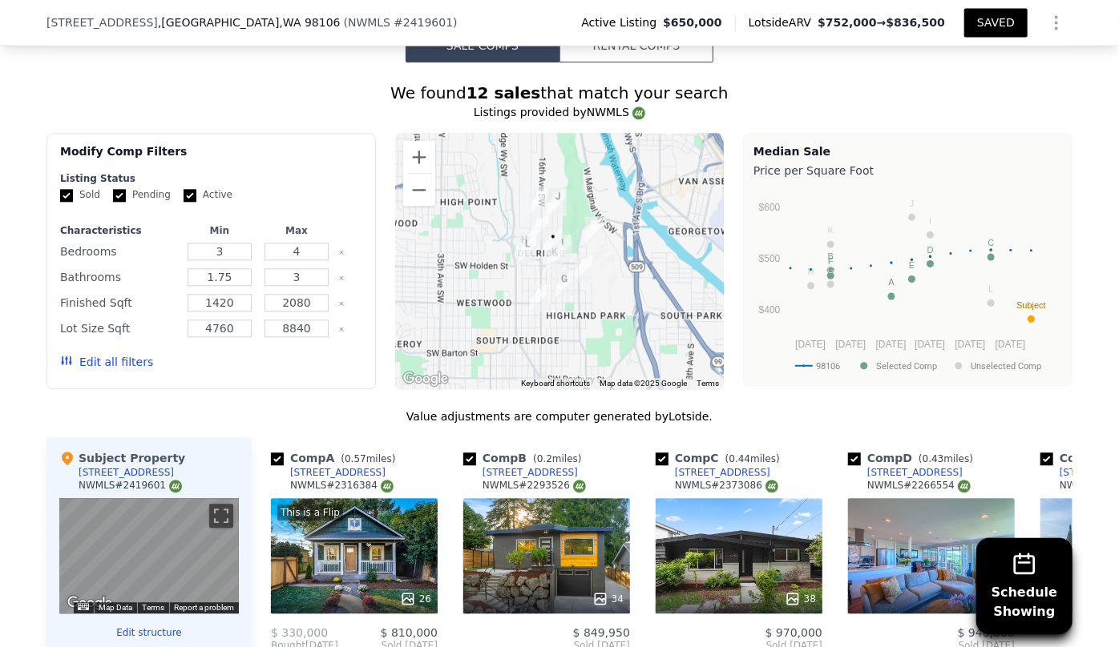
click at [130, 354] on button "Edit all filters" at bounding box center [106, 362] width 93 height 16
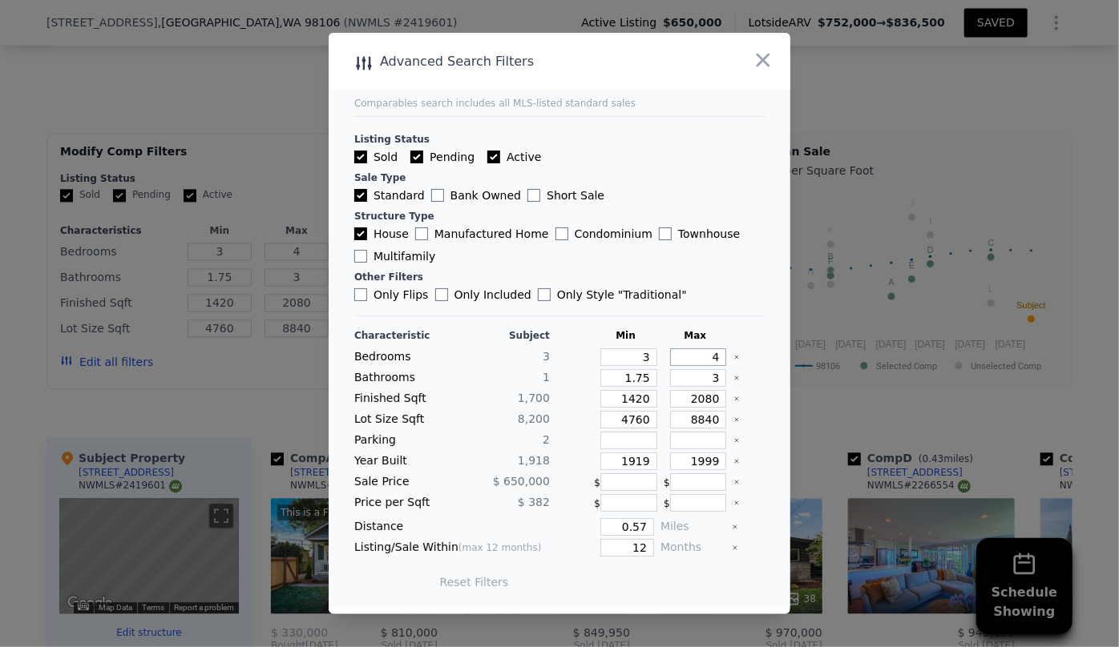
drag, startPoint x: 710, startPoint y: 359, endPoint x: 678, endPoint y: 355, distance: 32.3
click at [678, 356] on input "4" at bounding box center [698, 358] width 57 height 18
type input "3"
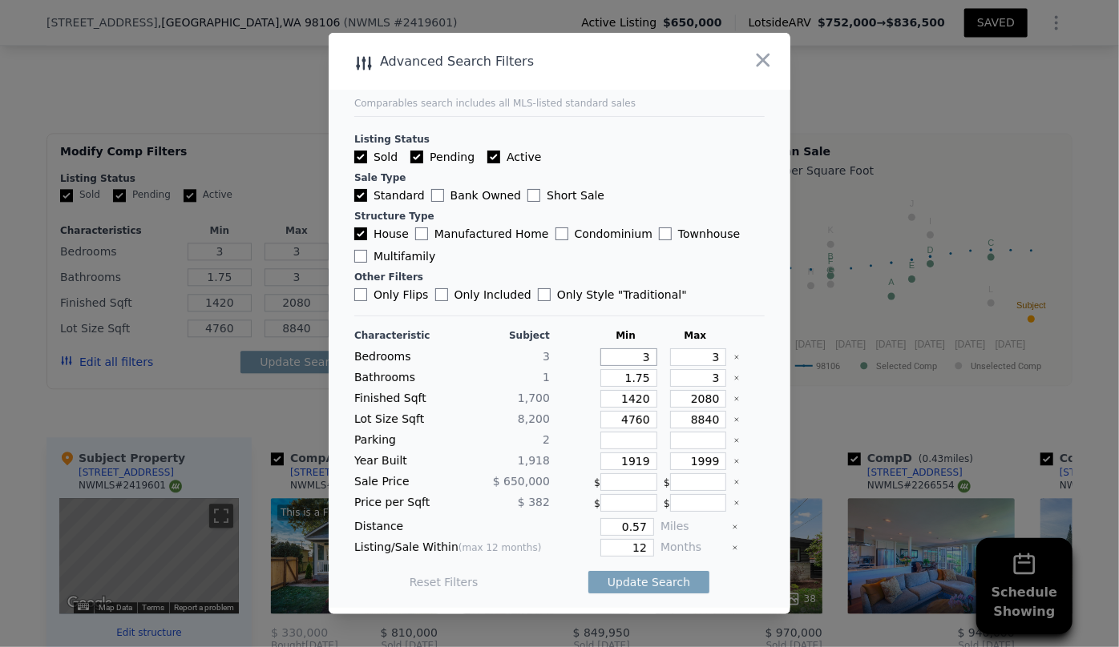
drag, startPoint x: 644, startPoint y: 356, endPoint x: 633, endPoint y: 356, distance: 11.2
click at [635, 356] on input "3" at bounding box center [628, 358] width 57 height 18
type input "2"
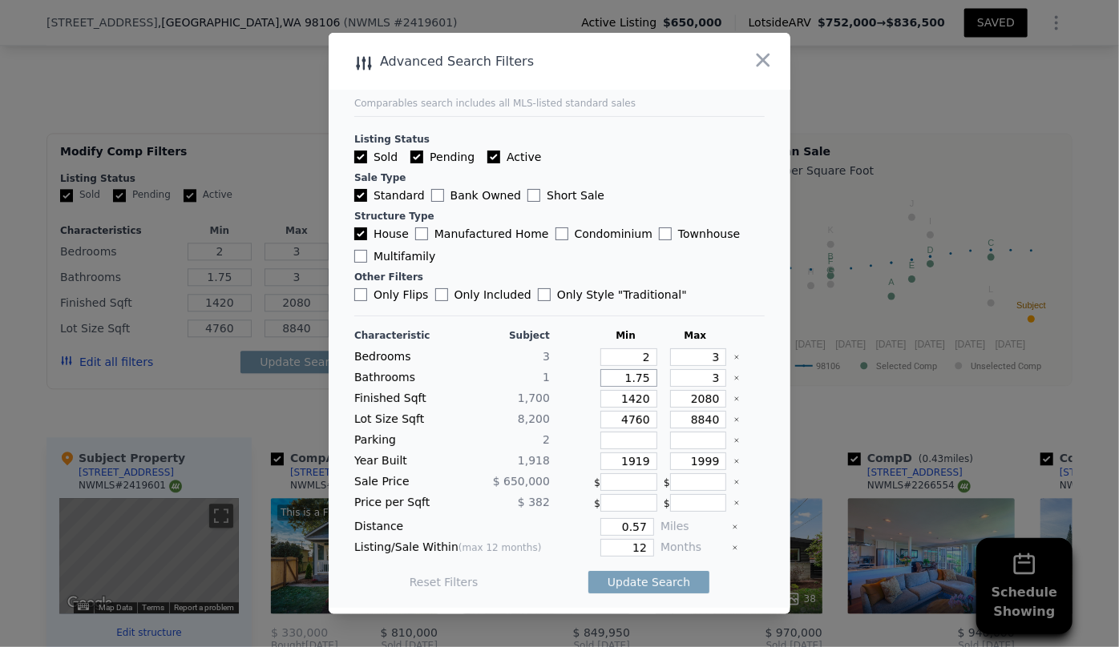
click at [640, 376] on input "1.75" at bounding box center [628, 378] width 57 height 18
type input "1.7"
type input "1"
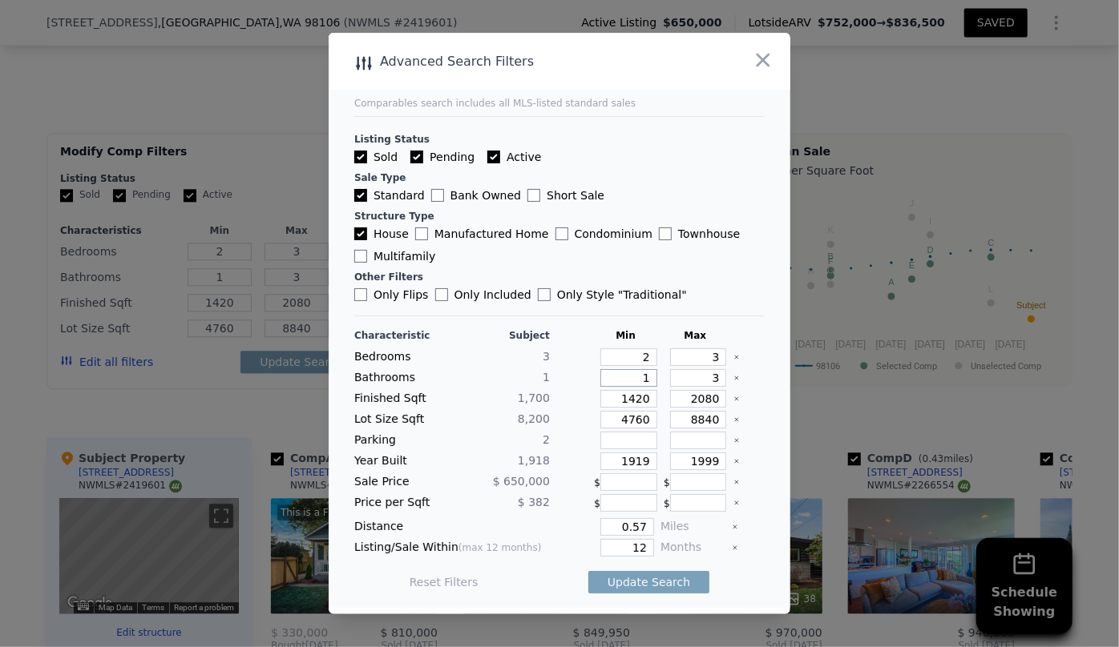
type input "1"
drag, startPoint x: 710, startPoint y: 379, endPoint x: 673, endPoint y: 376, distance: 37.0
click at [674, 376] on input "3" at bounding box center [698, 378] width 57 height 18
click at [714, 400] on input "2080" at bounding box center [698, 399] width 57 height 18
drag, startPoint x: 646, startPoint y: 424, endPoint x: 561, endPoint y: 422, distance: 84.9
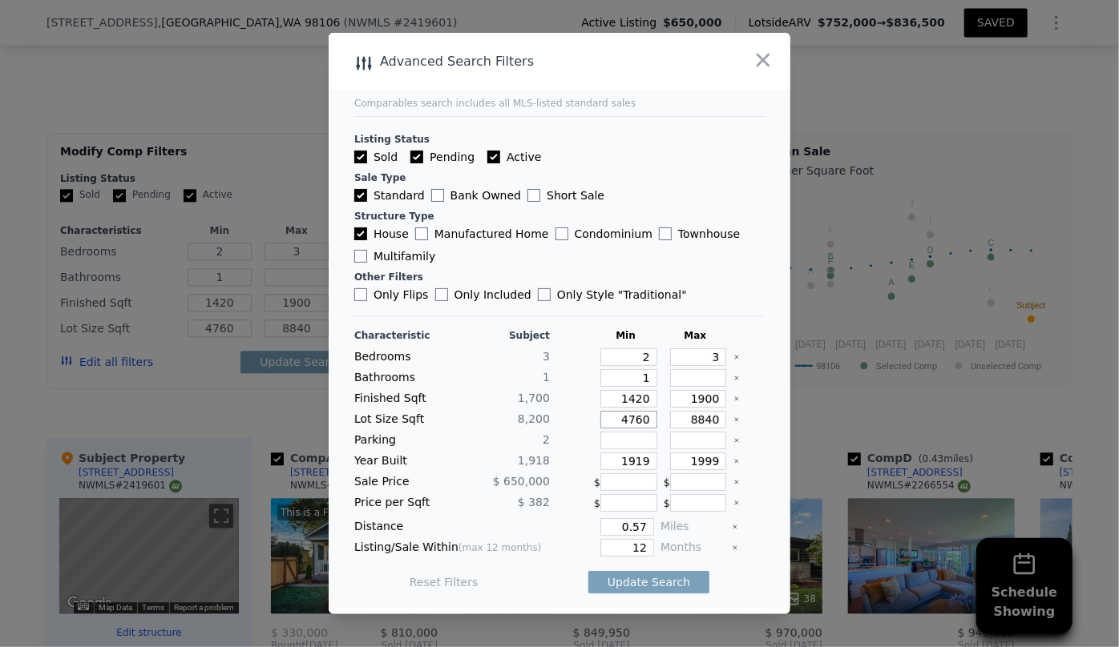
click at [561, 422] on div "Lot Size Sqft 8,200 4760 8840" at bounding box center [559, 420] width 410 height 18
drag, startPoint x: 641, startPoint y: 461, endPoint x: 569, endPoint y: 453, distance: 72.6
click at [569, 453] on div "Year Built 1,918 1919 1999" at bounding box center [559, 462] width 410 height 18
drag, startPoint x: 642, startPoint y: 542, endPoint x: 586, endPoint y: 543, distance: 56.1
click at [586, 543] on div "12" at bounding box center [605, 548] width 98 height 18
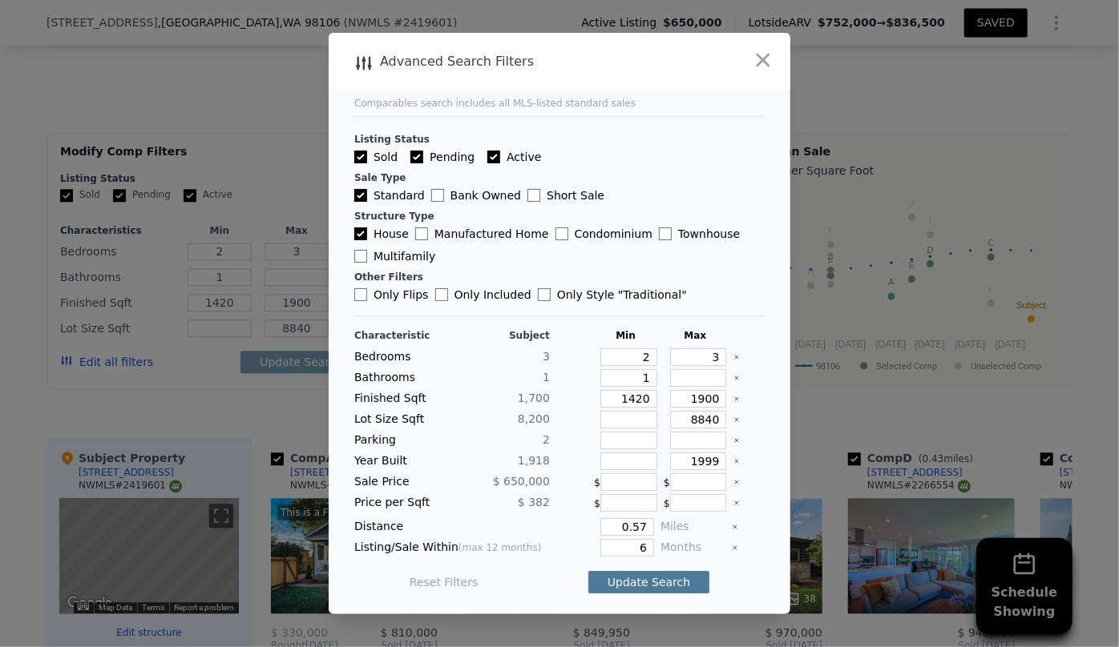
click at [640, 582] on button "Update Search" at bounding box center [648, 582] width 121 height 22
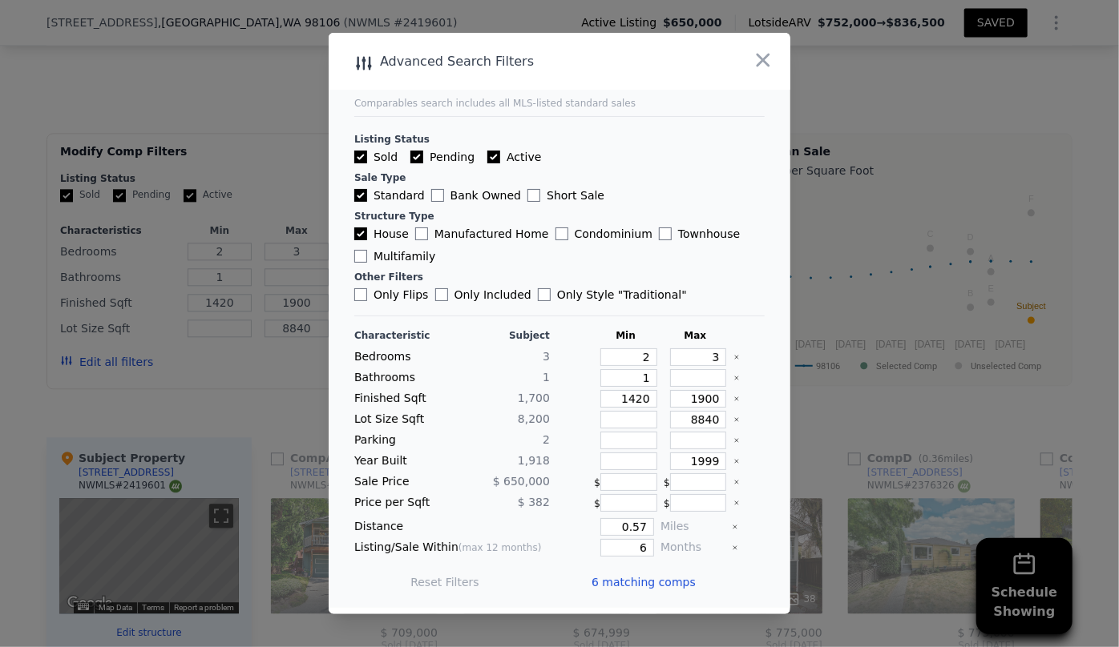
click at [654, 585] on span "6 matching comps" at bounding box center [643, 582] width 104 height 16
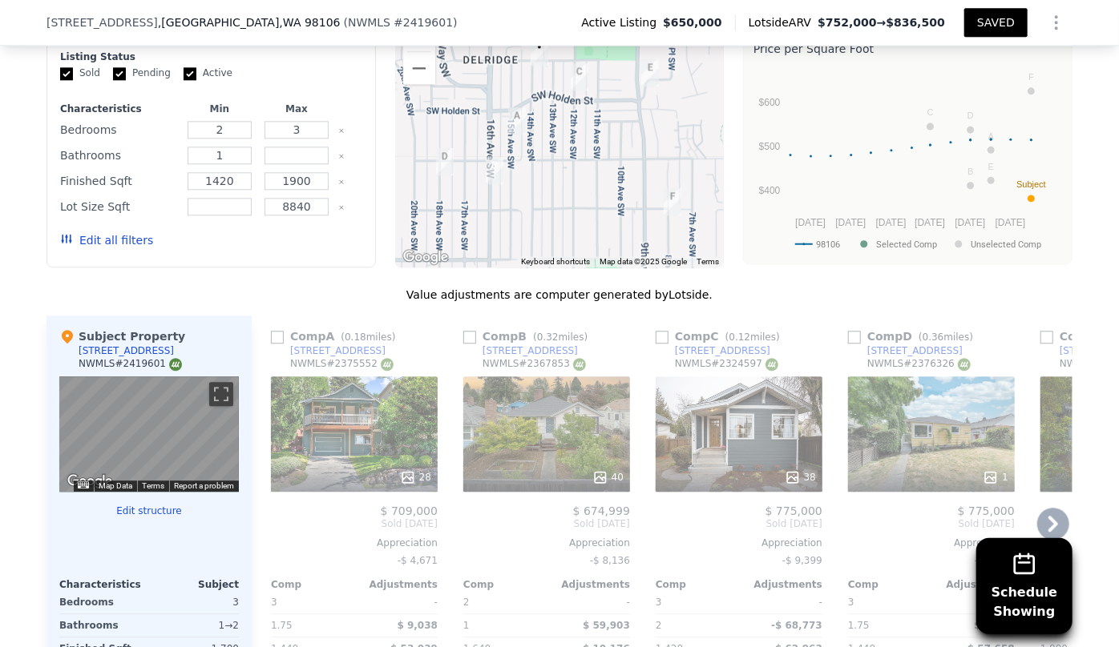
scroll to position [1961, 0]
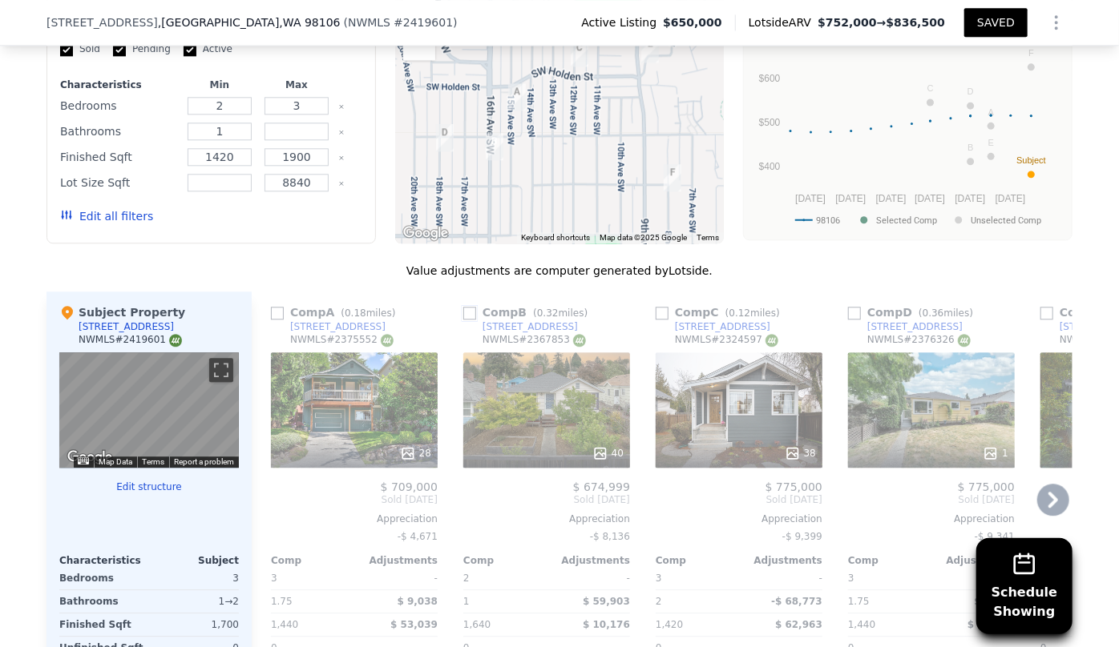
click at [465, 307] on input "checkbox" at bounding box center [469, 313] width 13 height 13
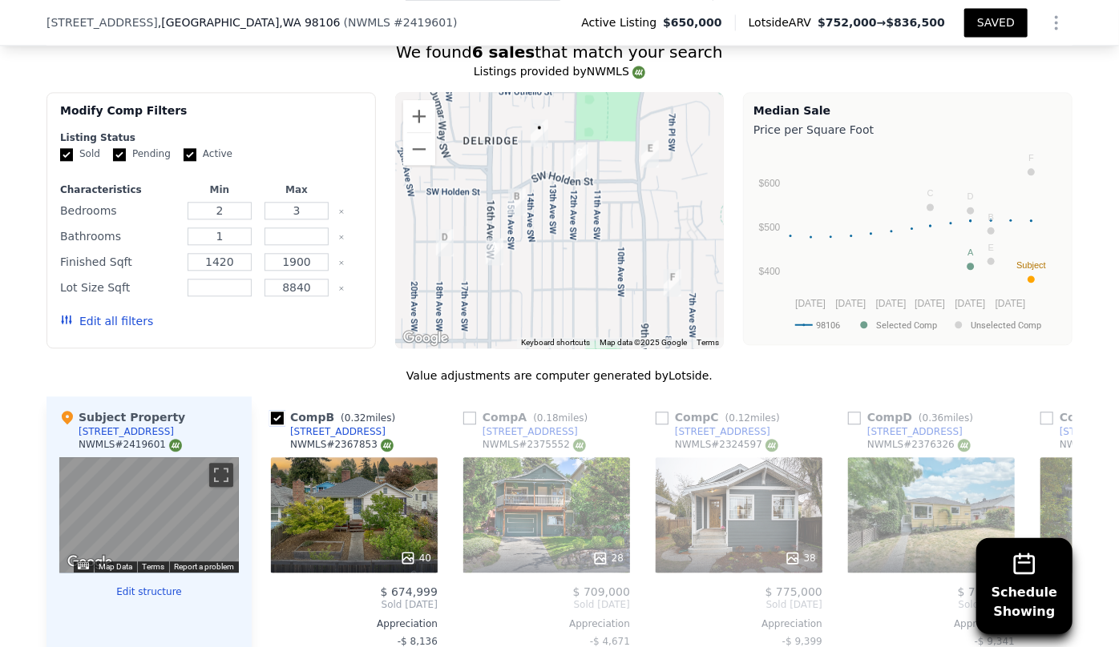
scroll to position [1815, 0]
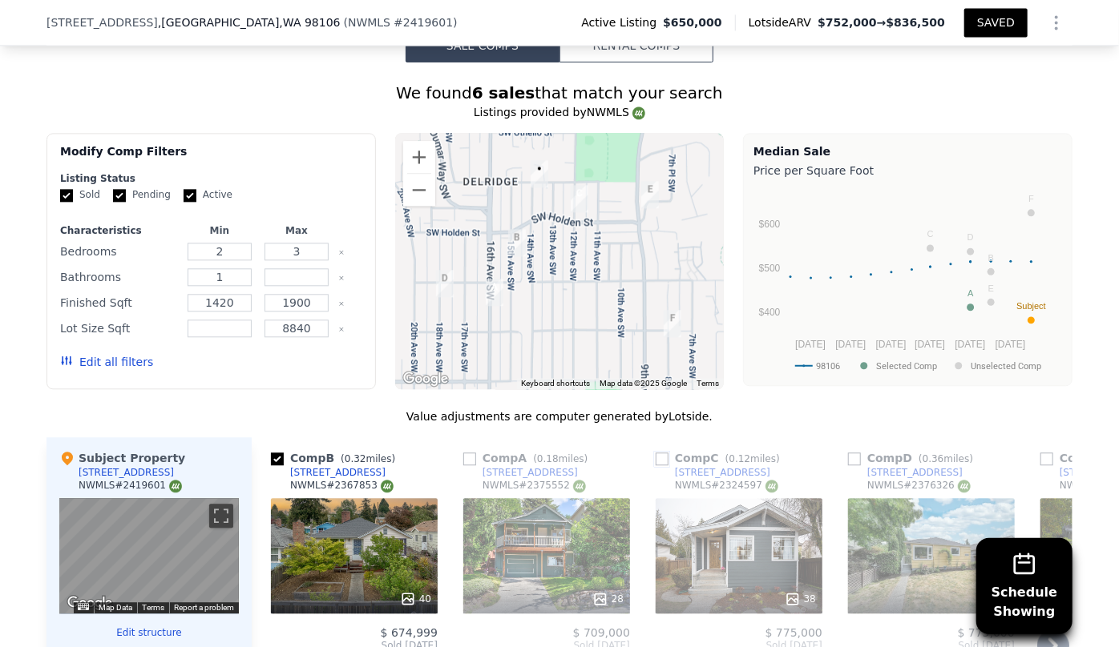
click at [655, 453] on input "checkbox" at bounding box center [661, 459] width 13 height 13
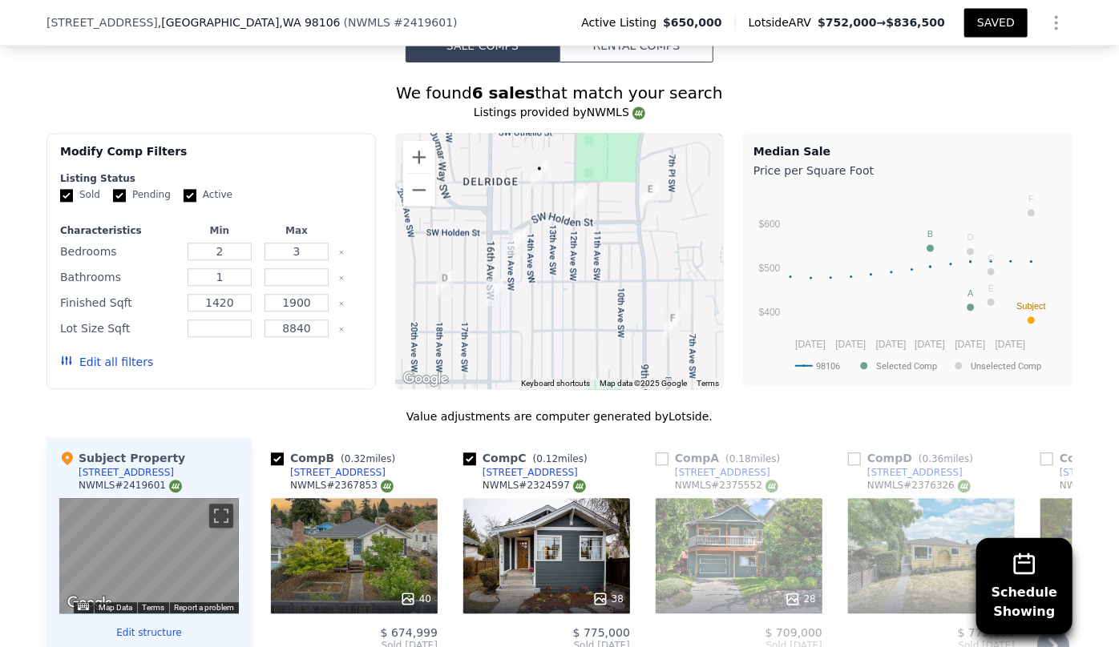
click at [561, 506] on div "38" at bounding box center [546, 555] width 167 height 115
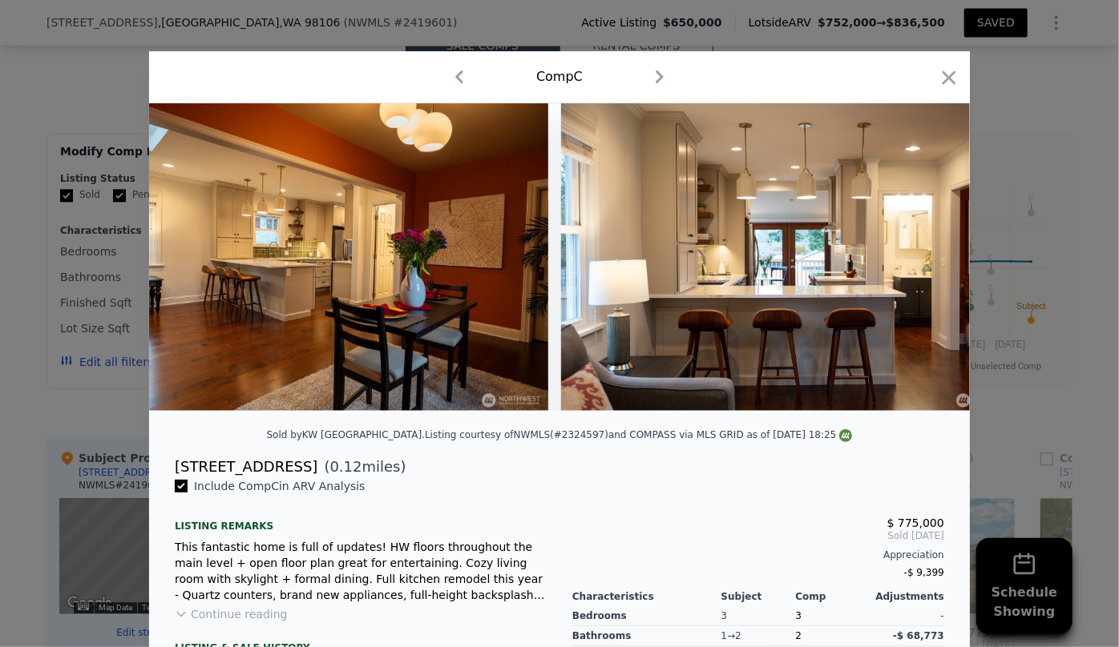
scroll to position [0, 3544]
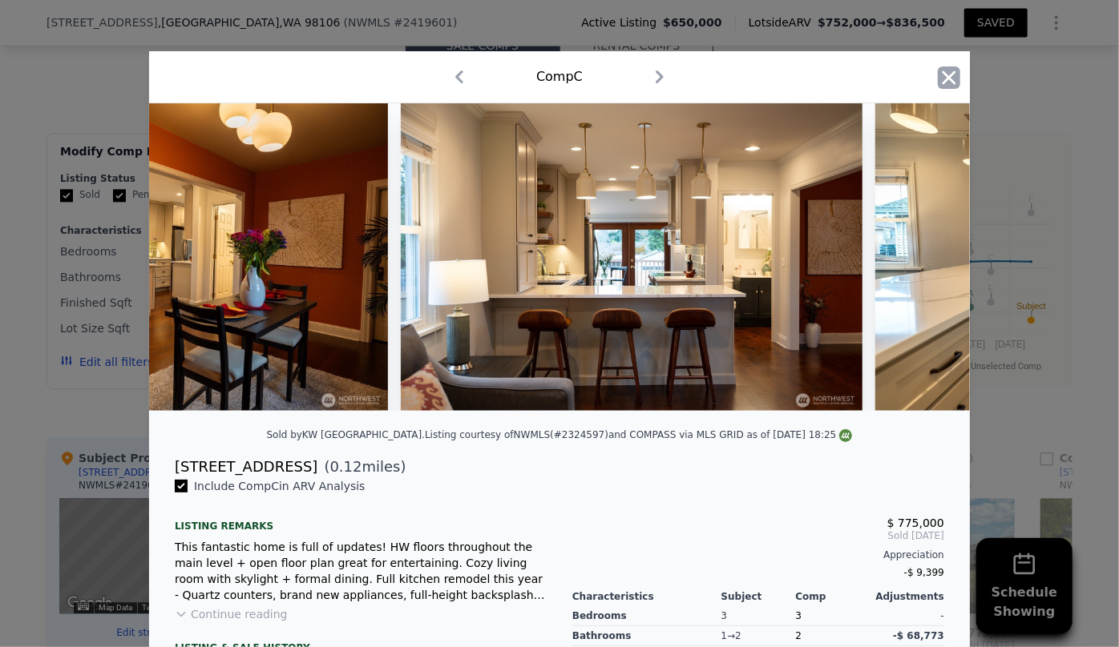
click at [942, 79] on icon "button" at bounding box center [949, 78] width 14 height 14
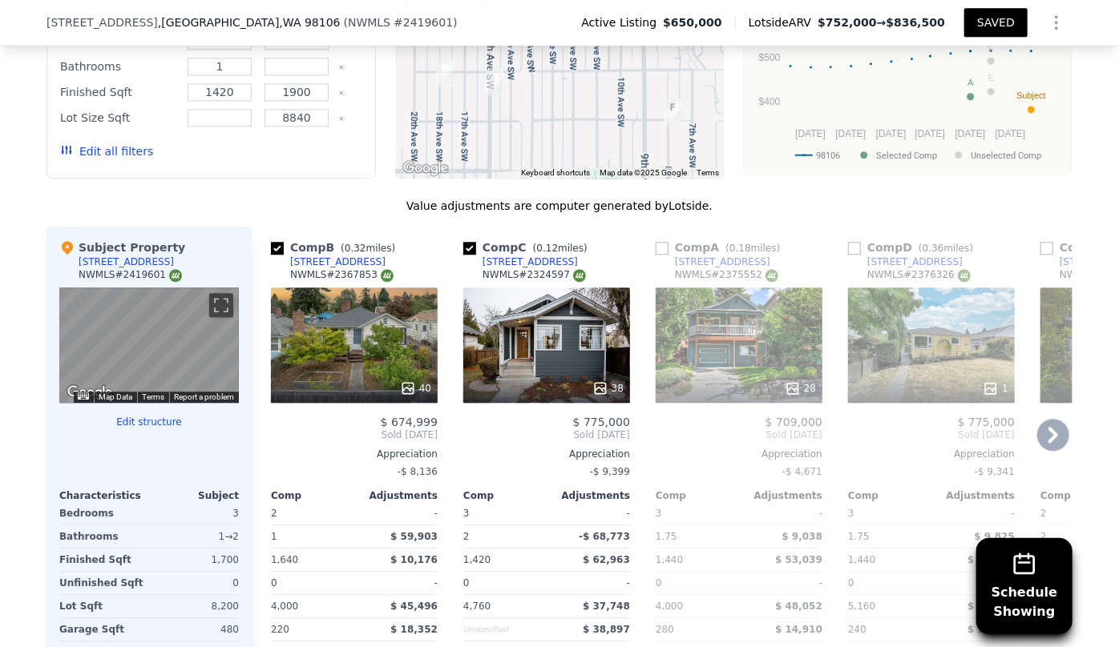
scroll to position [2034, 0]
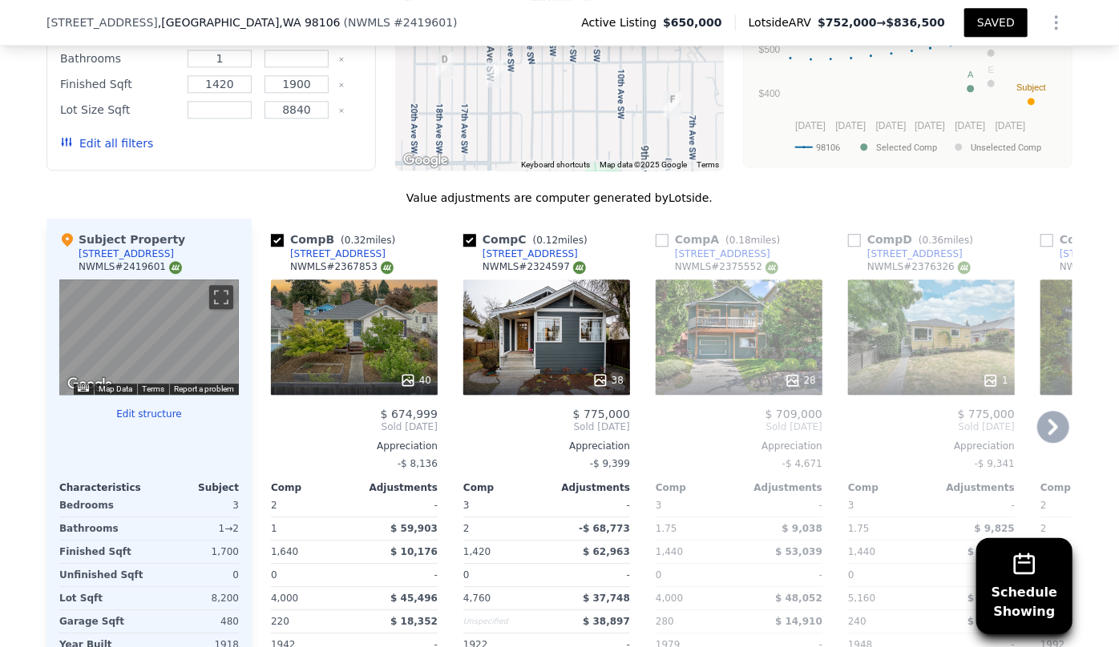
click at [1042, 411] on icon at bounding box center [1053, 427] width 32 height 32
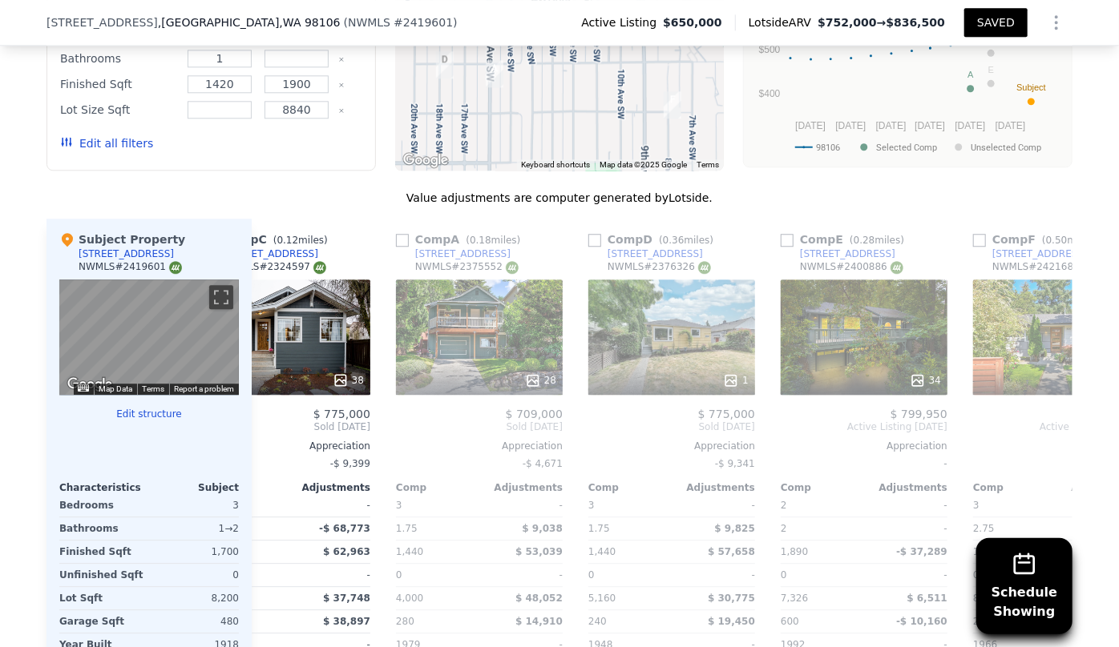
scroll to position [0, 371]
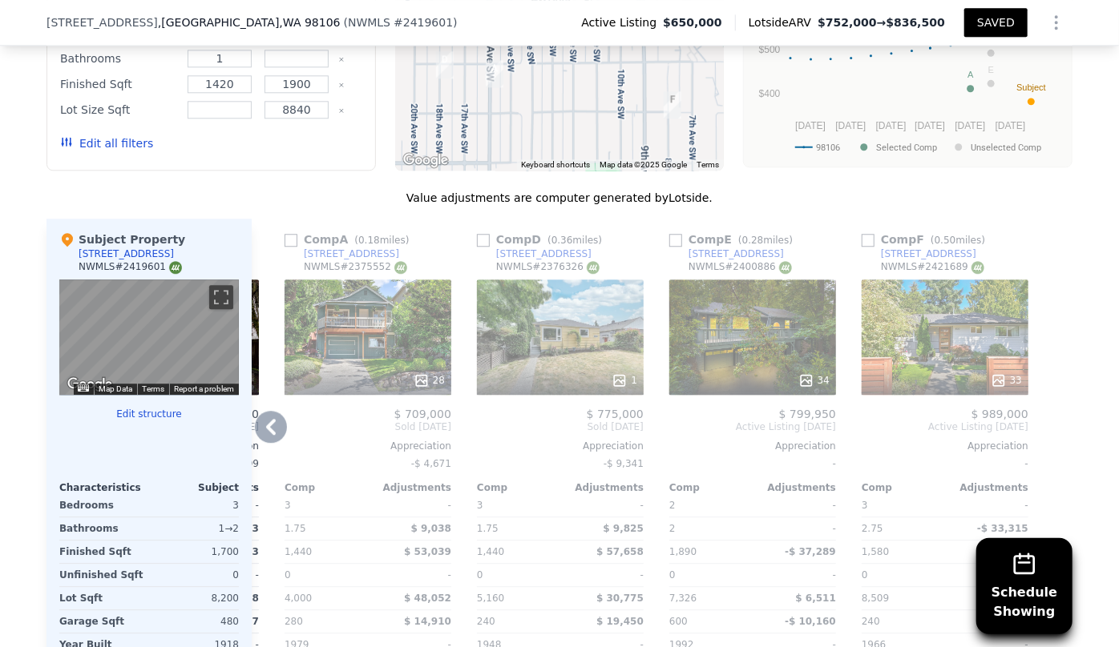
click at [591, 284] on div "1" at bounding box center [560, 337] width 167 height 115
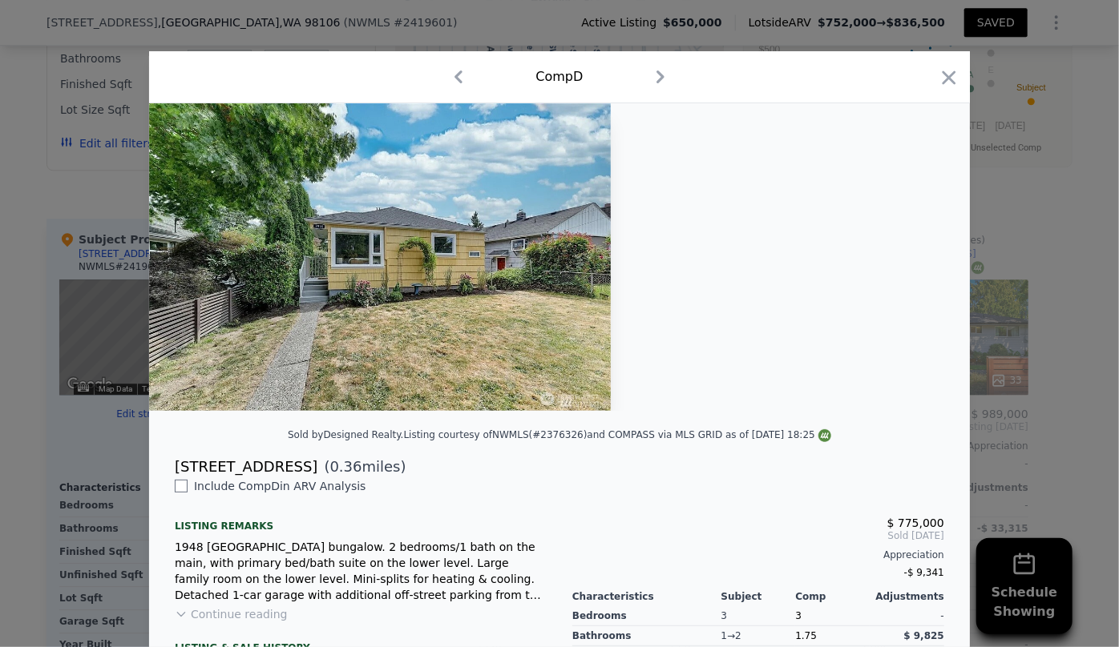
click at [929, 75] on div "Comp D" at bounding box center [559, 77] width 795 height 26
click at [942, 79] on icon "button" at bounding box center [949, 78] width 14 height 14
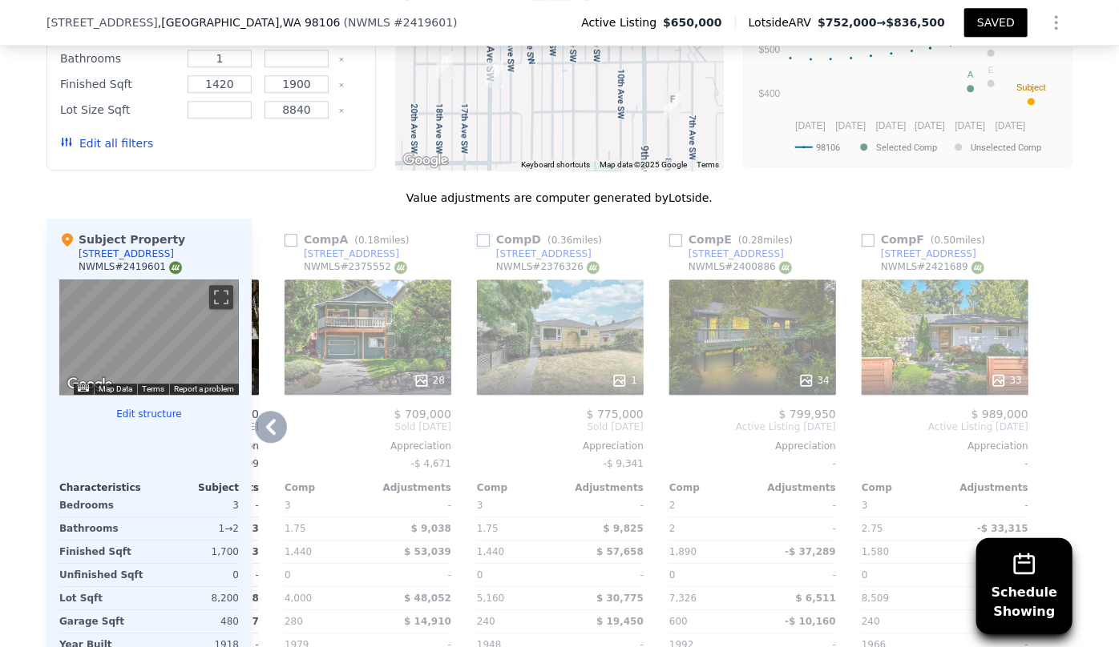
click at [477, 234] on input "checkbox" at bounding box center [483, 240] width 13 height 13
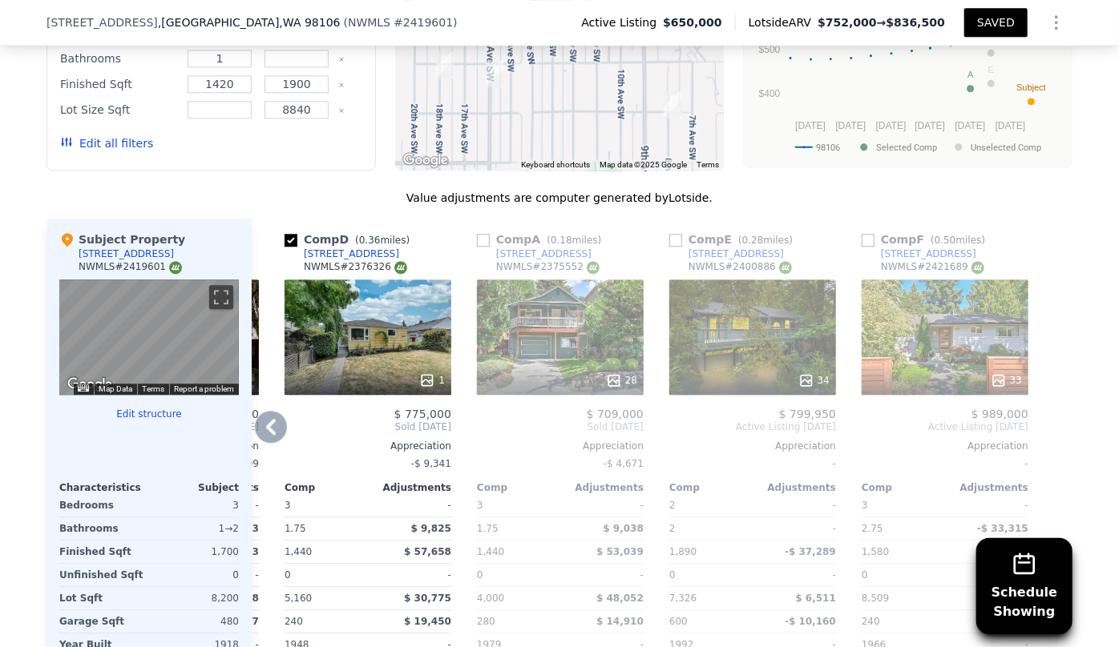
click at [929, 305] on div "33" at bounding box center [944, 337] width 167 height 115
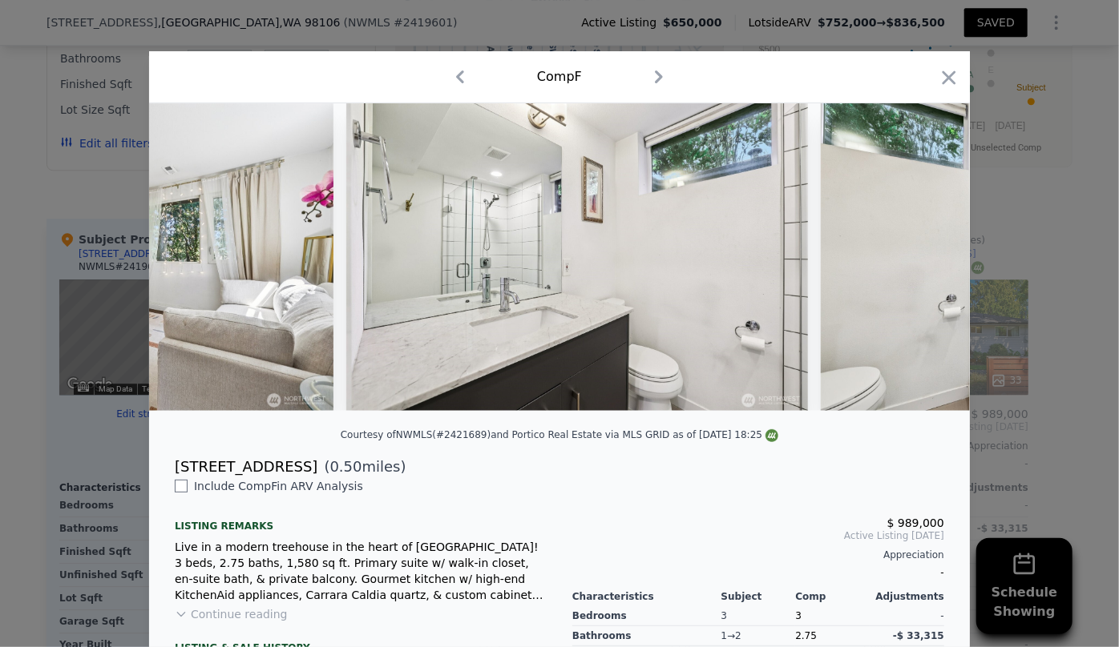
scroll to position [0, 8307]
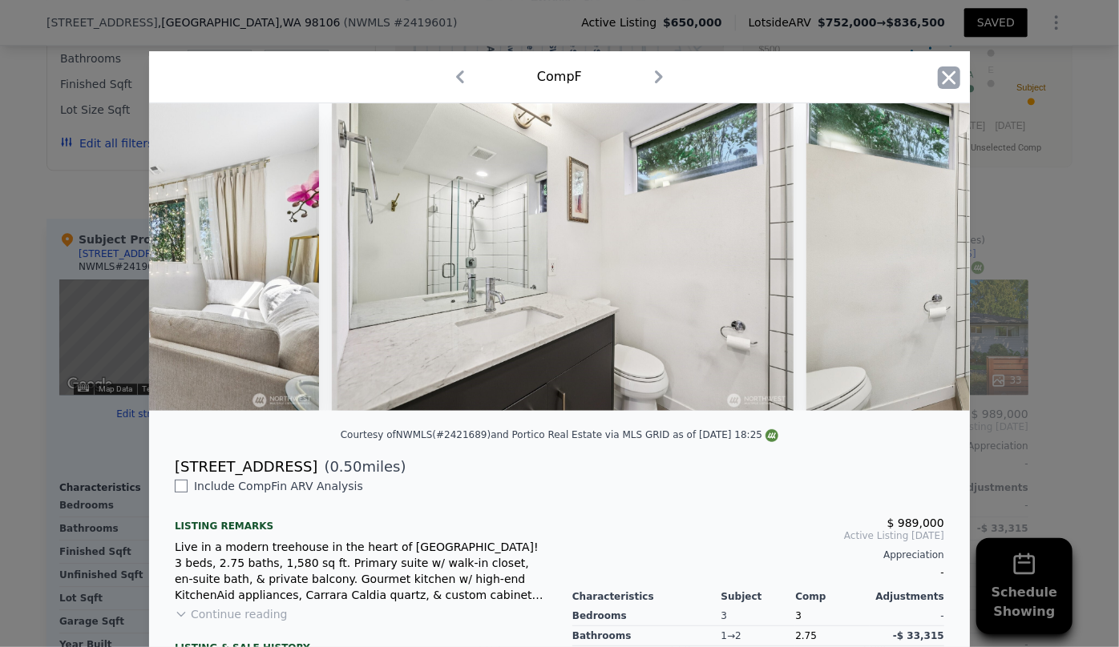
click at [951, 74] on icon "button" at bounding box center [948, 78] width 22 height 22
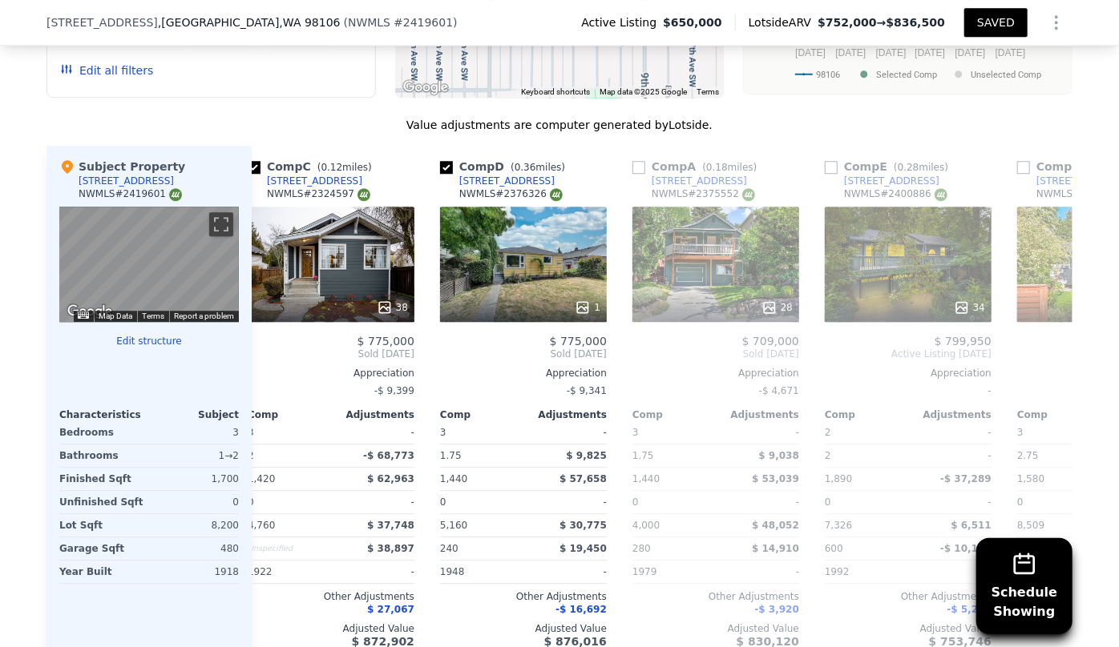
scroll to position [0, 213]
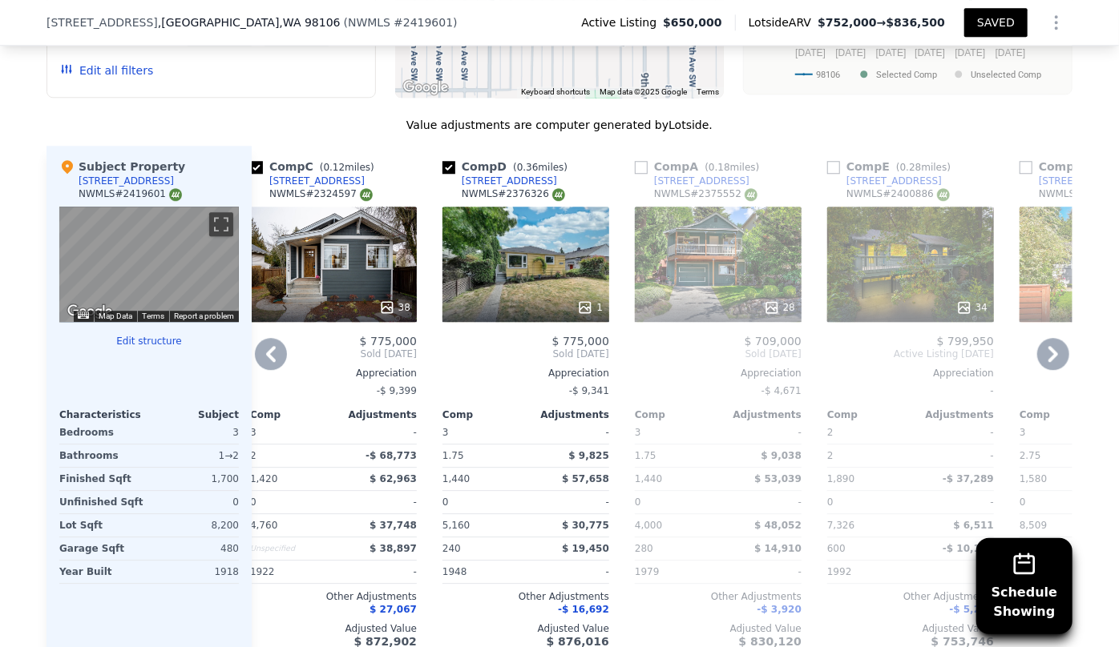
click at [852, 224] on div "34" at bounding box center [910, 264] width 167 height 115
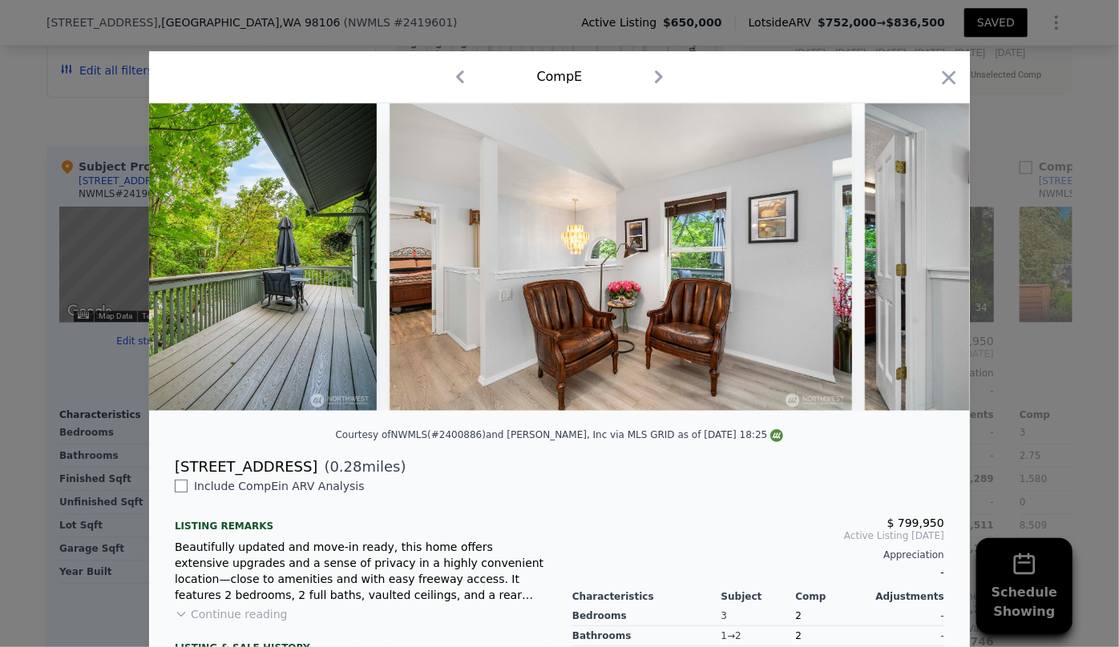
scroll to position [0, 10478]
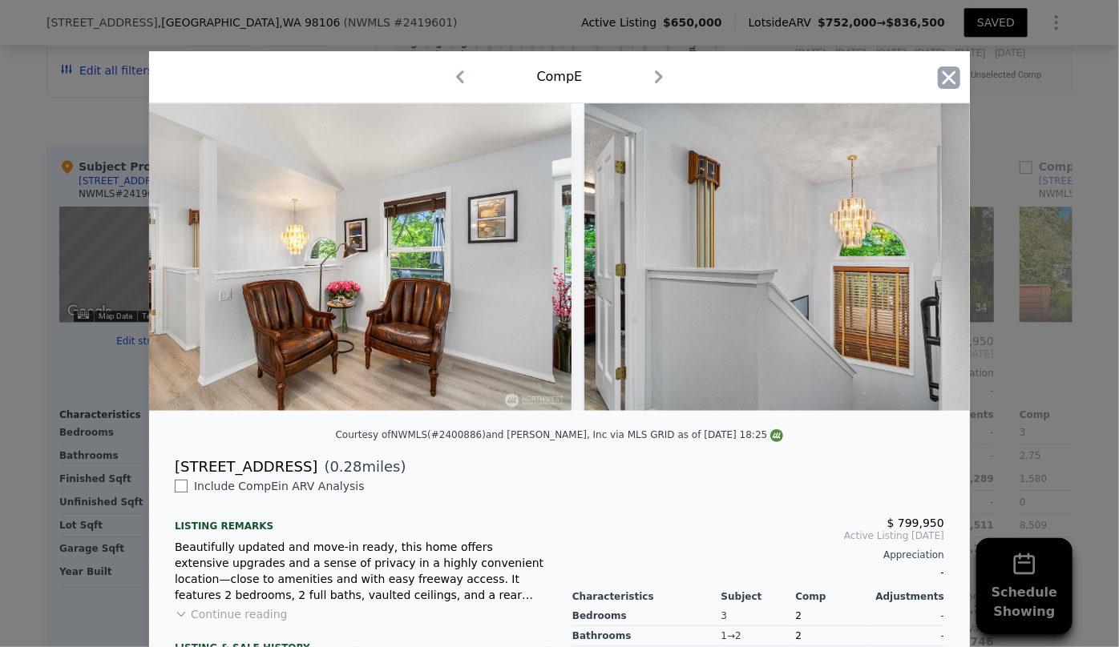
click at [945, 76] on icon "button" at bounding box center [949, 78] width 14 height 14
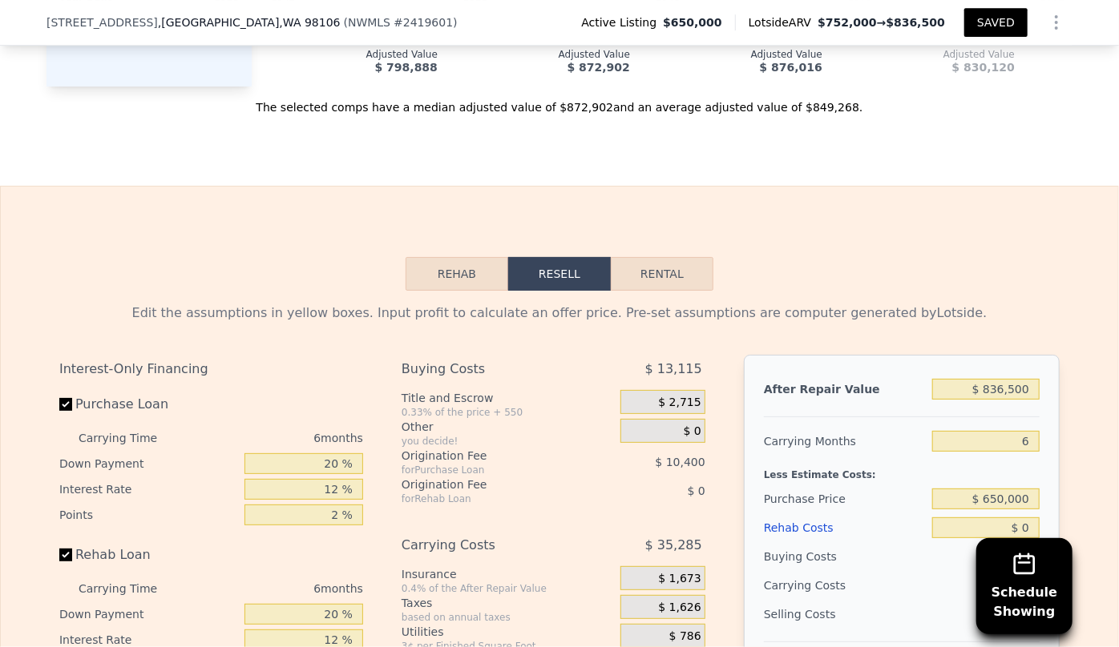
scroll to position [2689, 0]
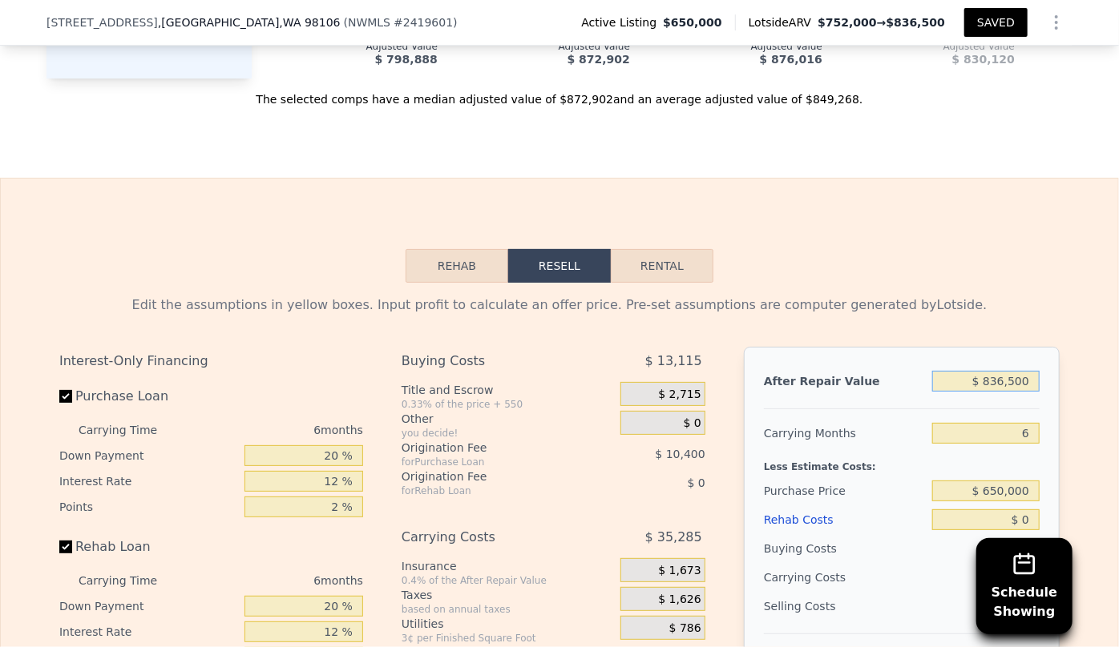
click at [1004, 371] on input "$ 836,500" at bounding box center [985, 381] width 107 height 21
click at [1022, 423] on input "6" at bounding box center [985, 433] width 107 height 21
click at [1002, 448] on div "Less Estimate Costs:" at bounding box center [902, 462] width 276 height 29
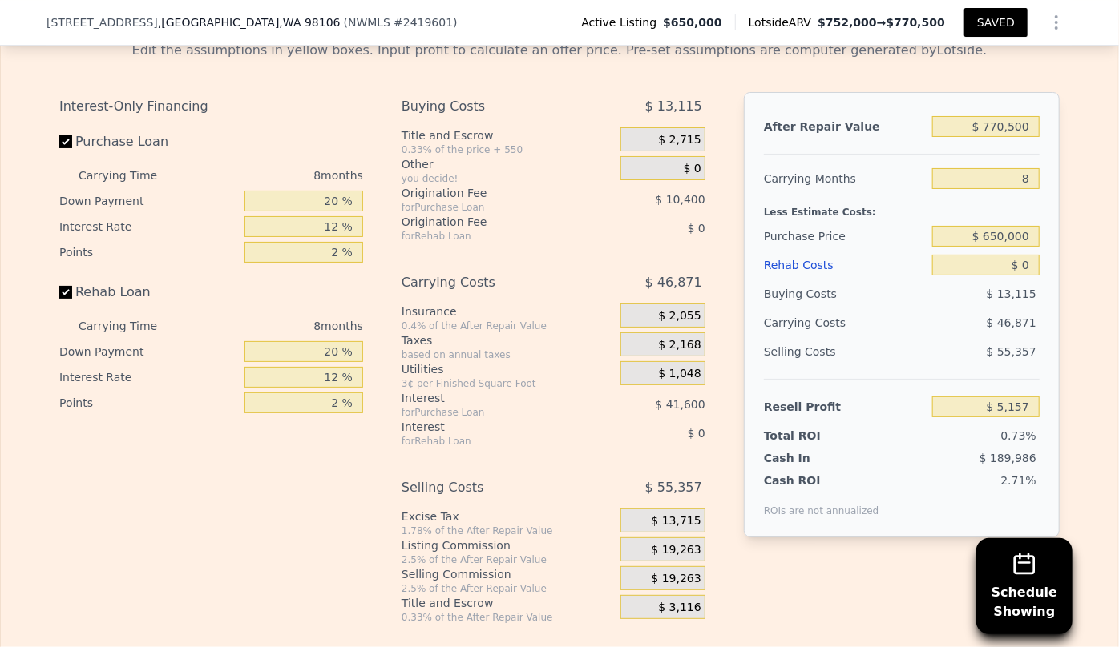
scroll to position [2981, 0]
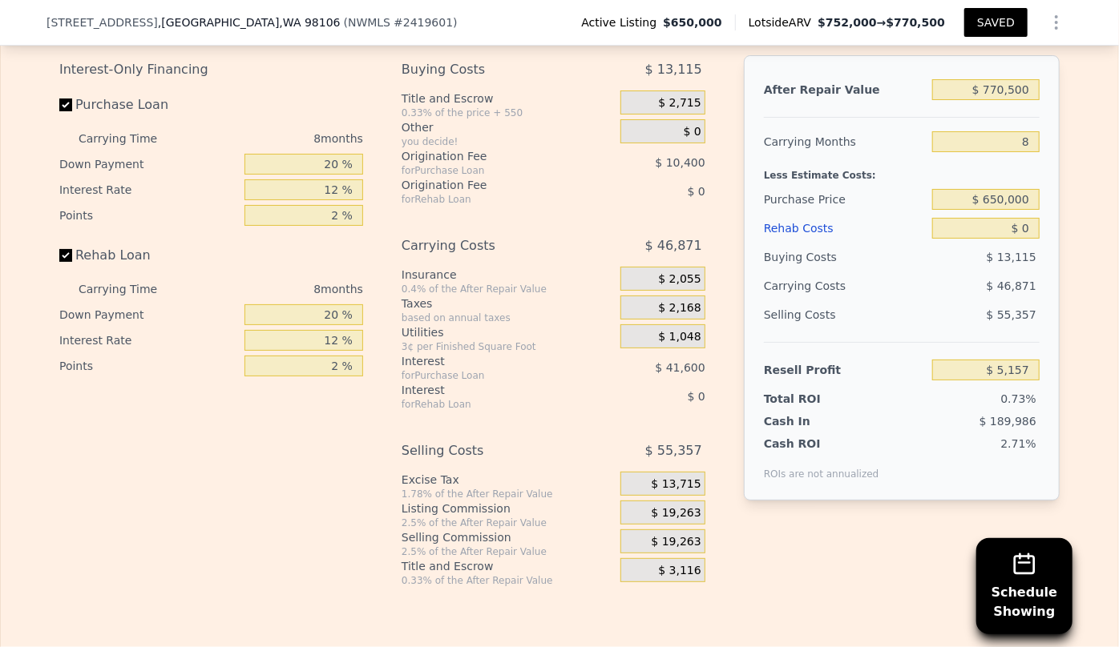
click at [803, 214] on div "Rehab Costs" at bounding box center [845, 228] width 162 height 29
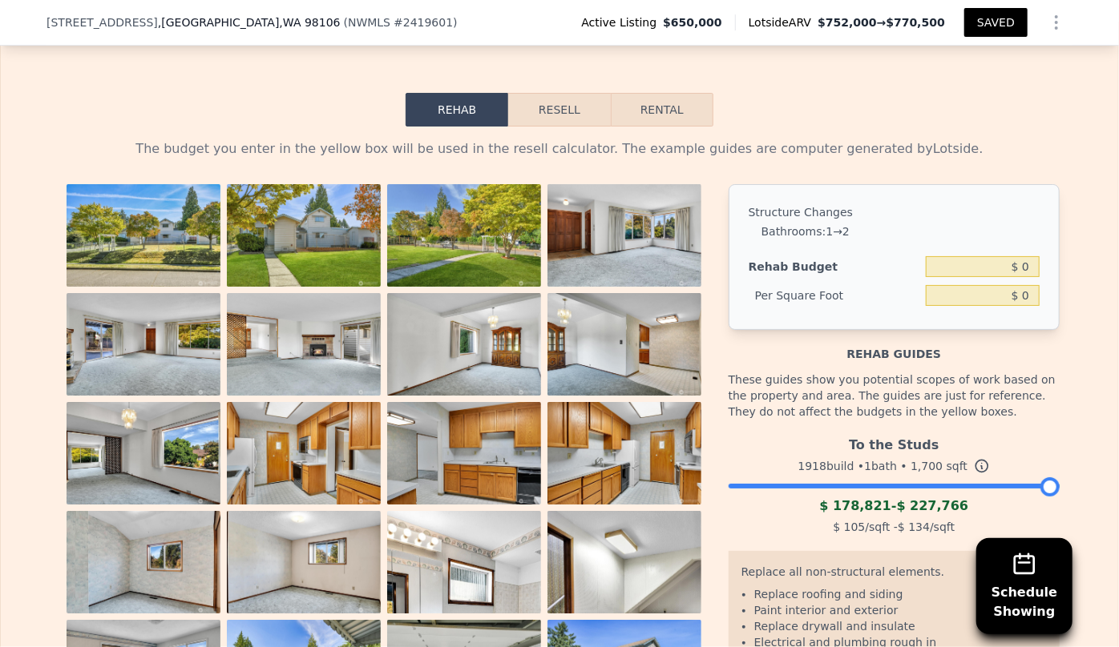
scroll to position [2835, 0]
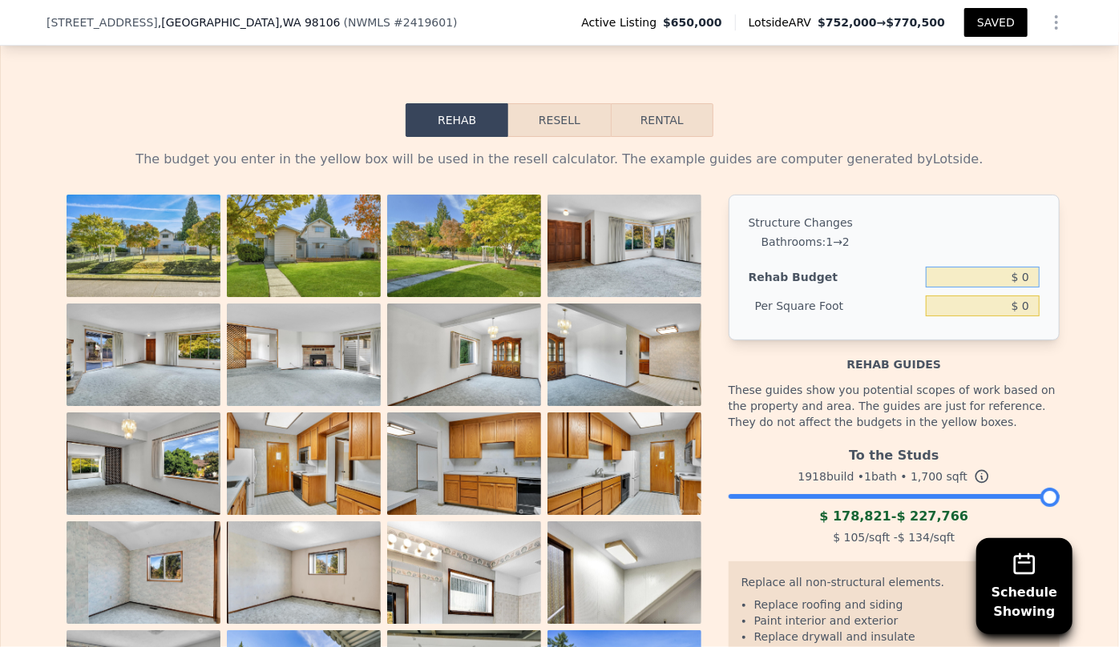
click at [1016, 267] on input "$ 0" at bounding box center [982, 277] width 114 height 21
click at [583, 103] on button "Resell" at bounding box center [559, 120] width 102 height 34
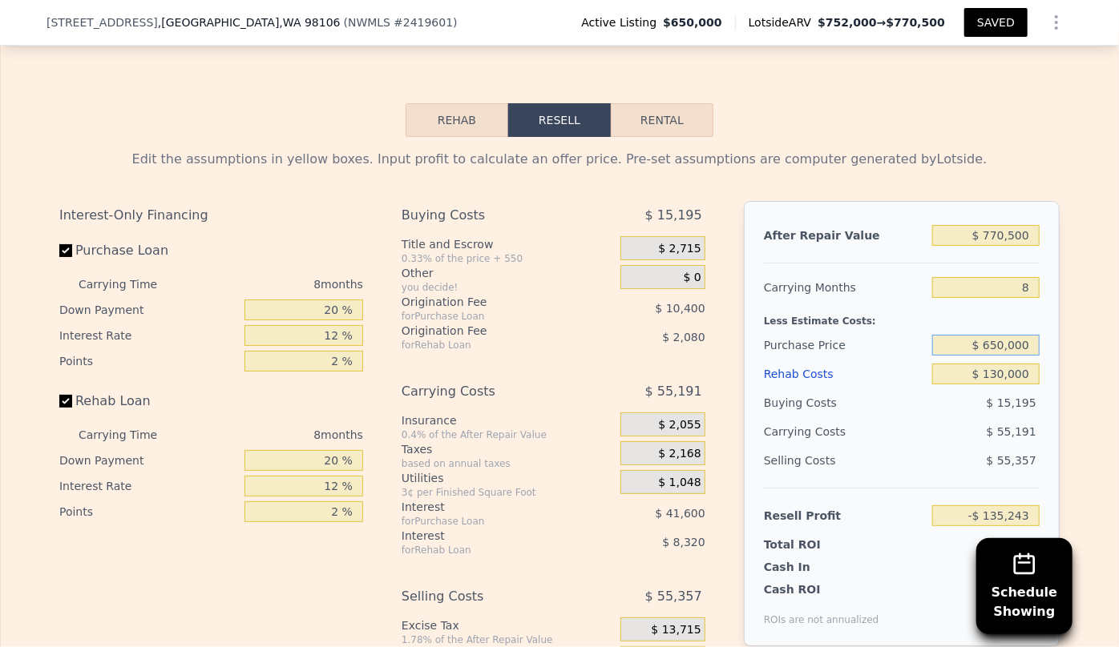
click at [997, 335] on input "$ 650,000" at bounding box center [985, 345] width 107 height 21
click at [828, 455] on div "Selling Costs $ 55,357" at bounding box center [902, 467] width 276 height 42
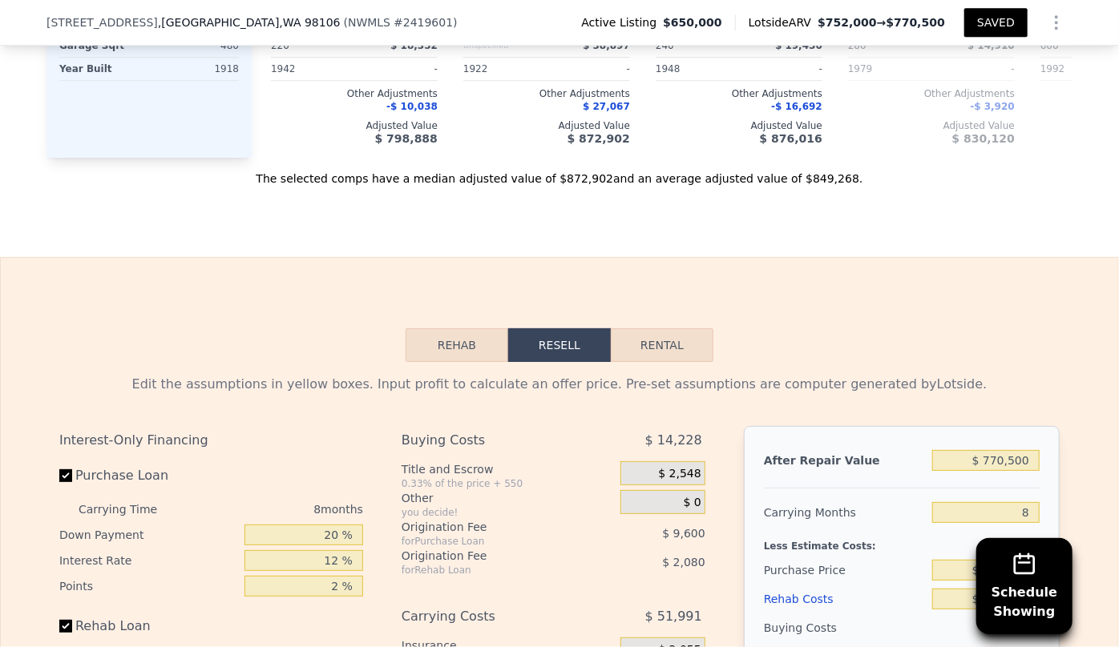
scroll to position [2616, 0]
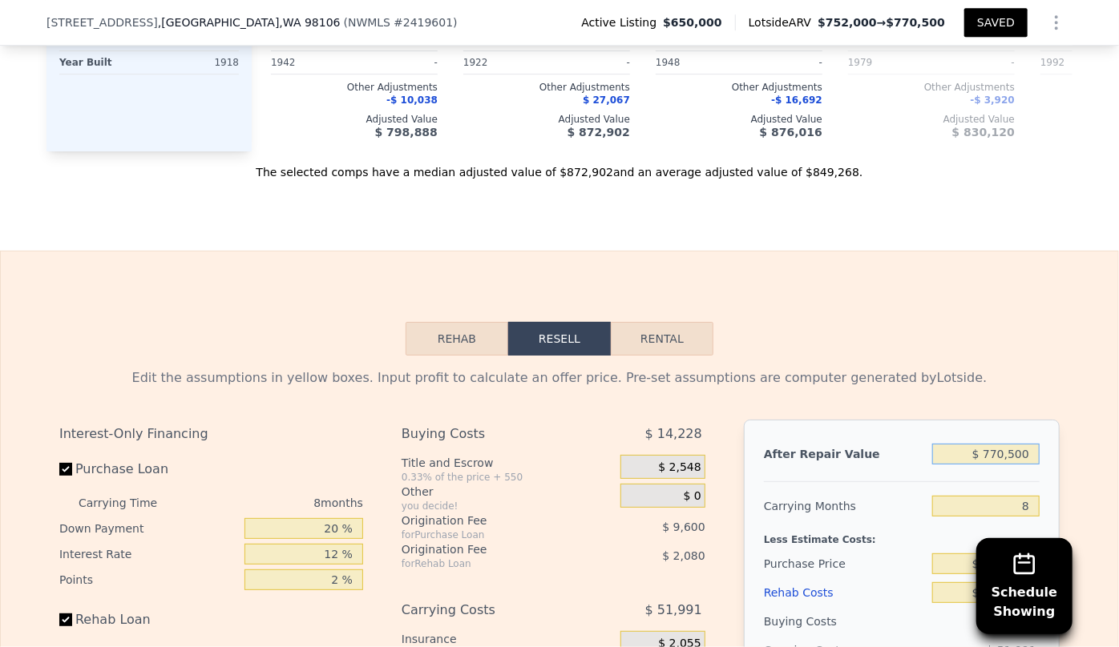
click at [1002, 444] on input "$ 770,500" at bounding box center [985, 454] width 107 height 21
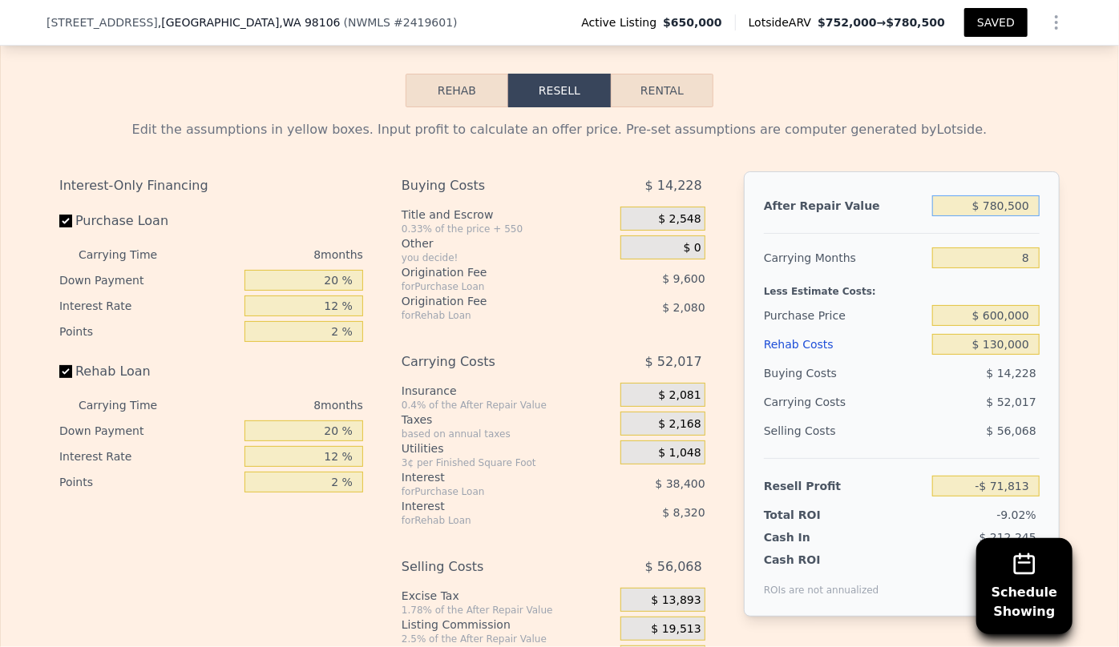
scroll to position [2908, 0]
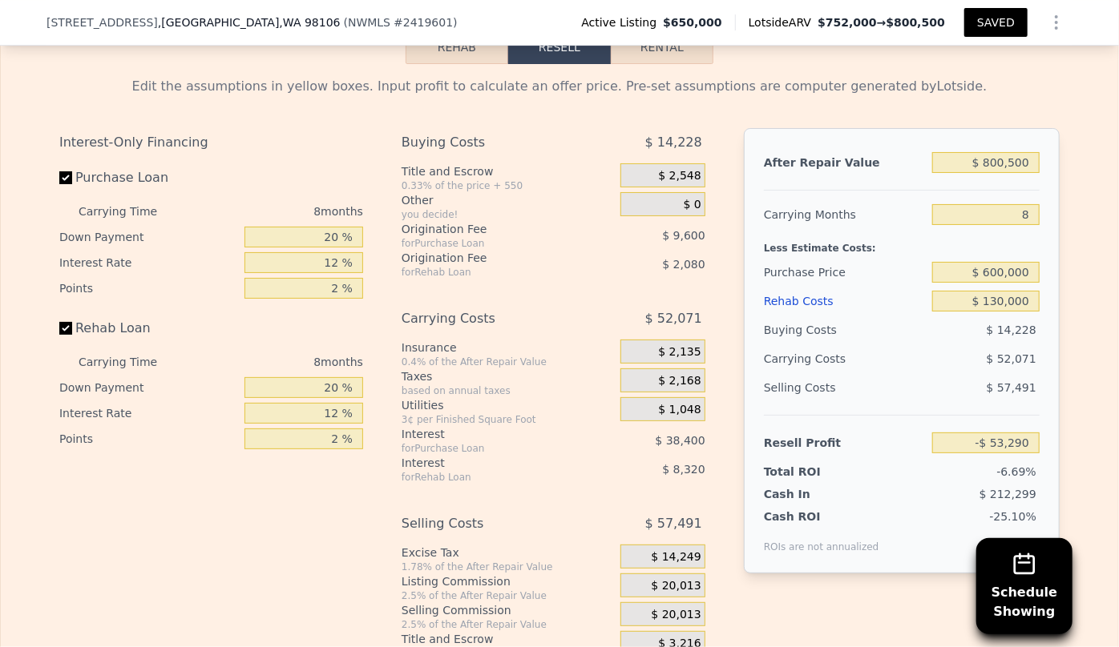
click at [675, 608] on span "$ 20,013" at bounding box center [676, 615] width 50 height 14
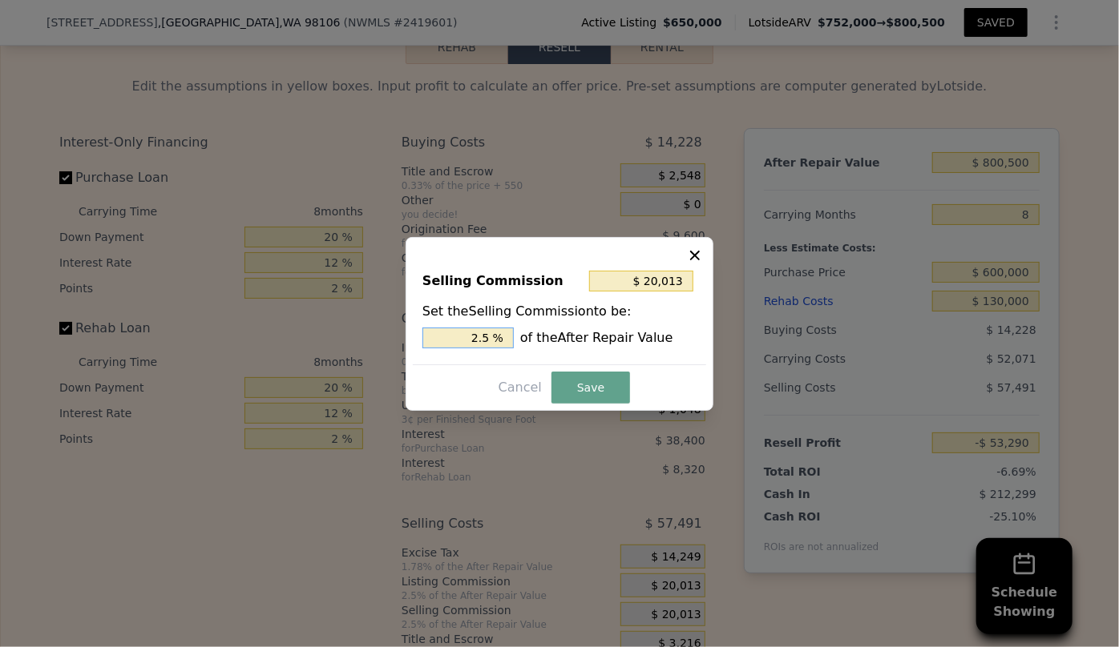
click at [481, 337] on input "2.5 %" at bounding box center [467, 338] width 91 height 21
click at [599, 386] on button "Save" at bounding box center [590, 388] width 79 height 32
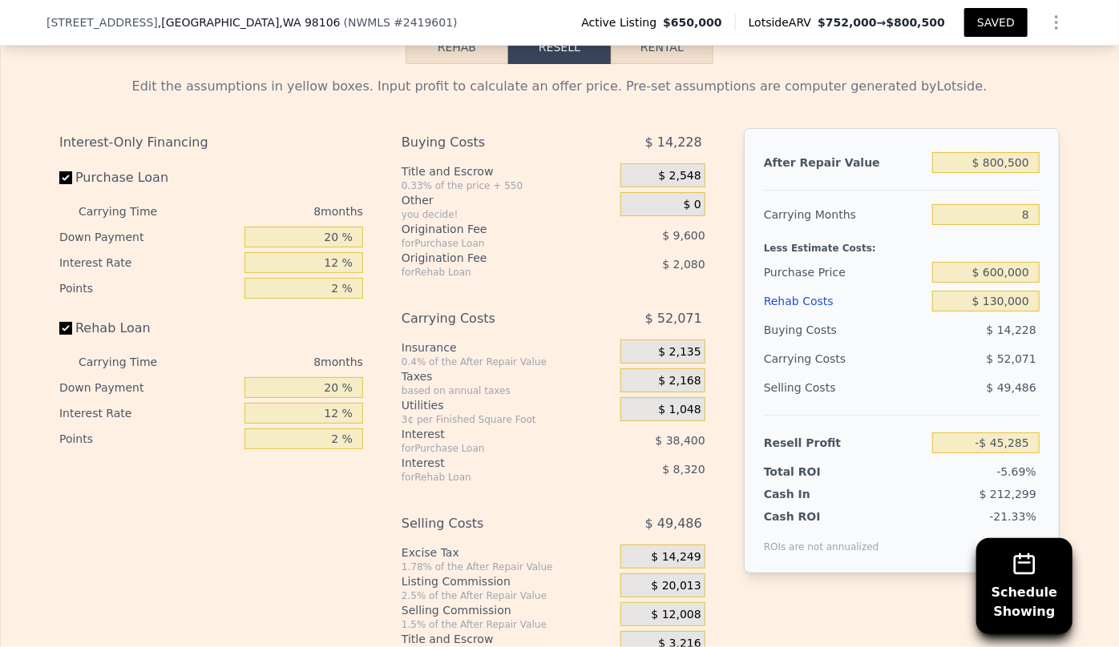
click at [786, 287] on div "Rehab Costs" at bounding box center [845, 301] width 162 height 29
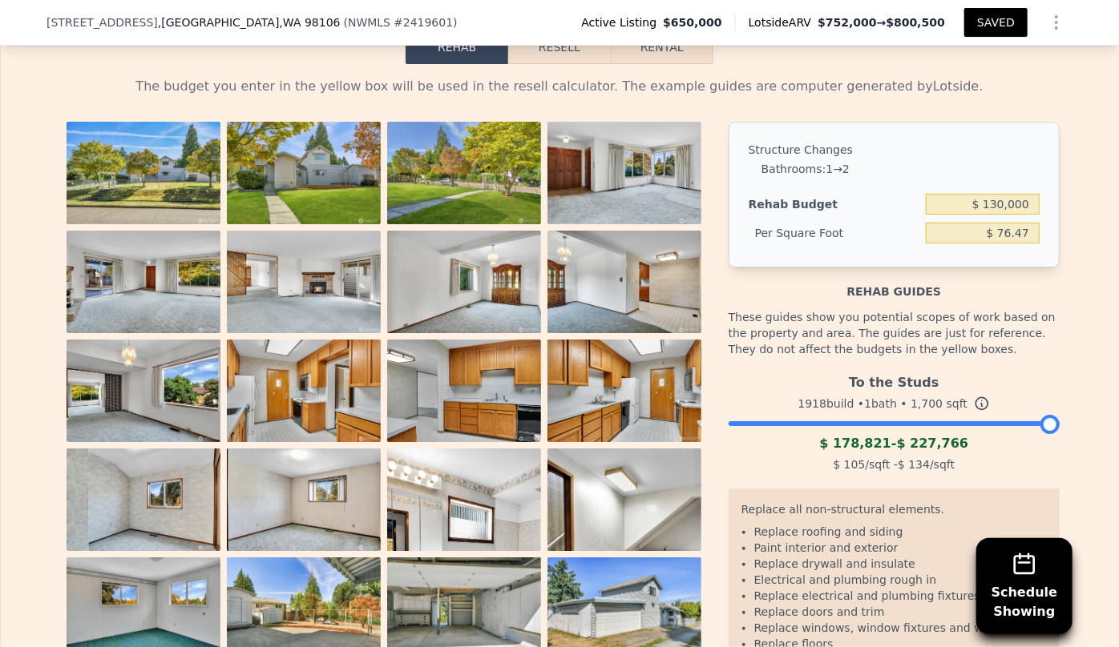
scroll to position [2762, 0]
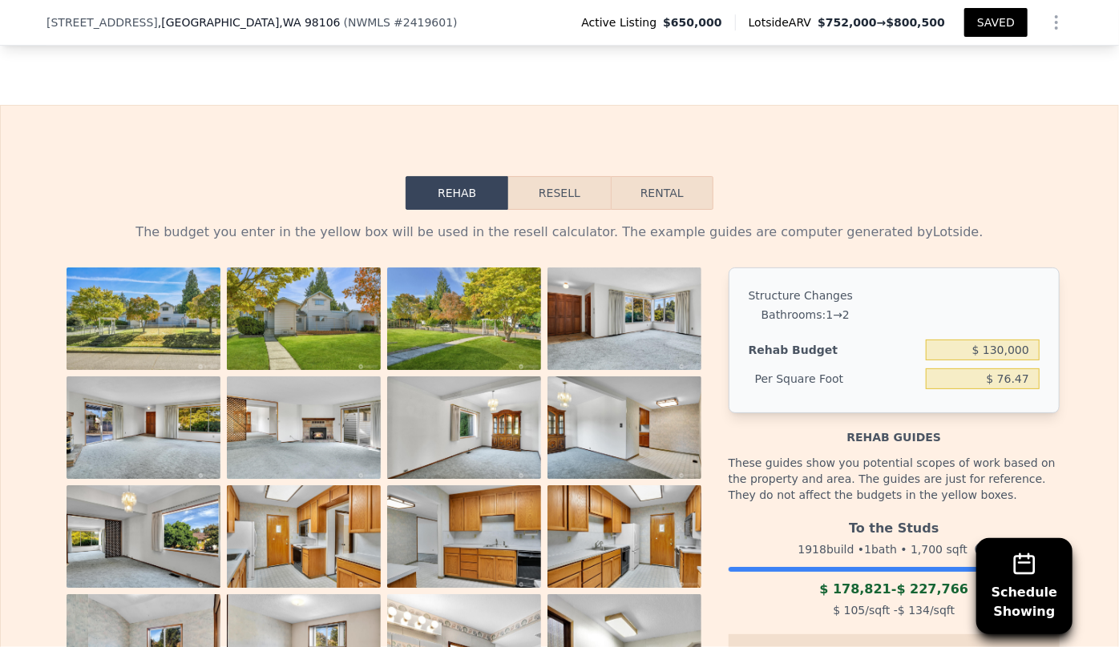
click at [574, 176] on button "Resell" at bounding box center [559, 193] width 102 height 34
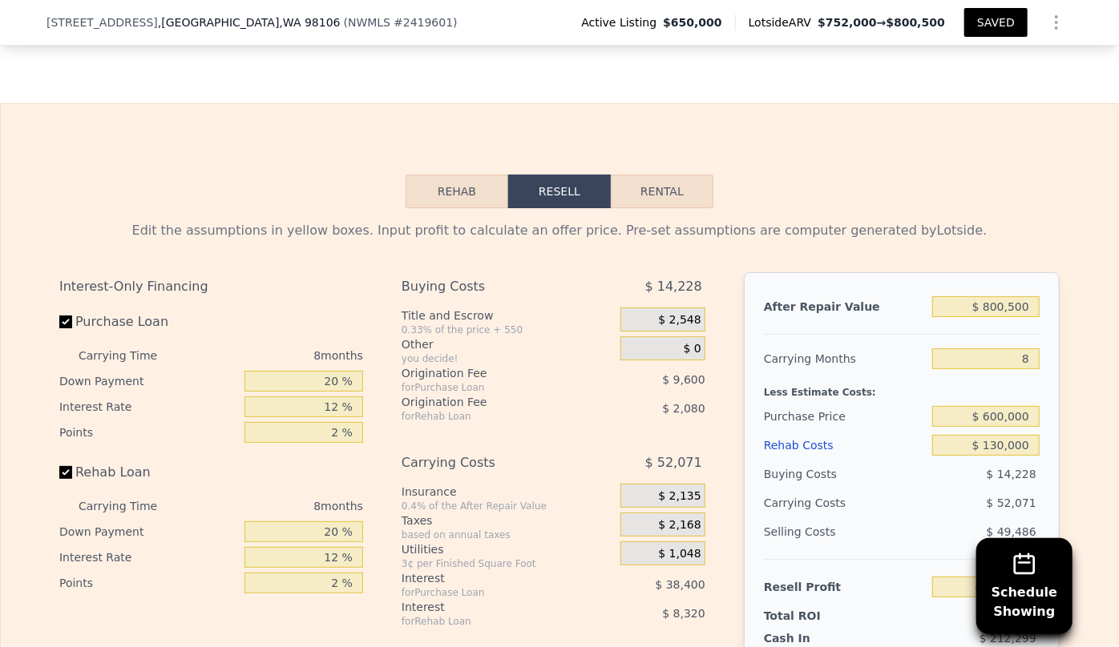
scroll to position [2689, 0]
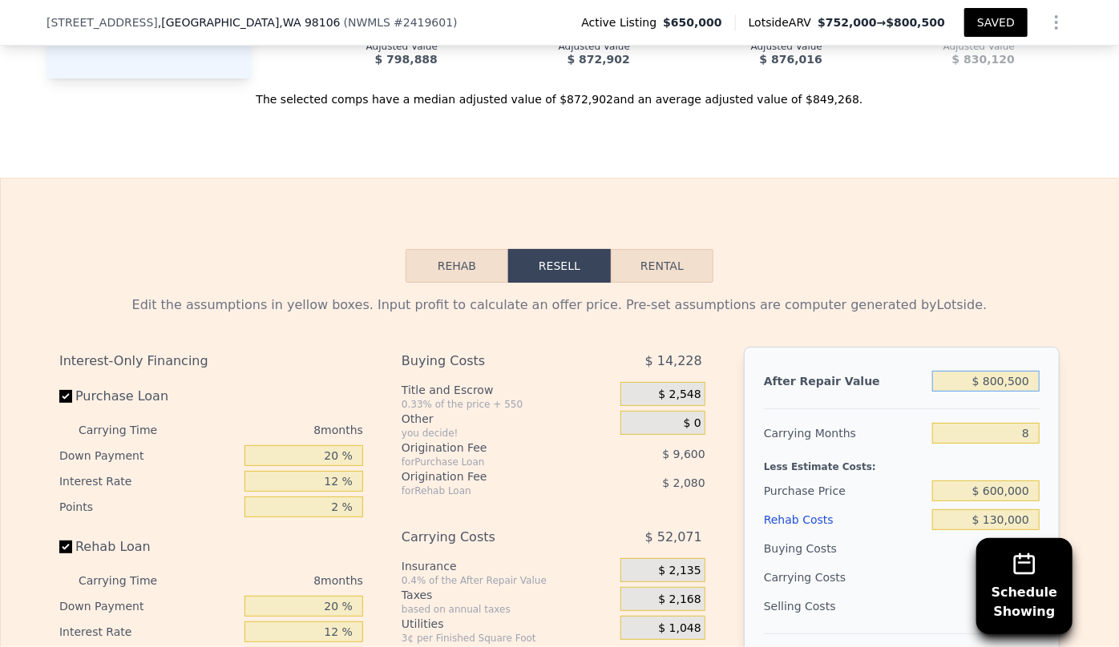
click at [998, 371] on input "$ 800,500" at bounding box center [985, 381] width 107 height 21
click at [978, 212] on div "Rehab Resell Rental Edit the assumptions in yellow boxes. Input profit to calcu…" at bounding box center [559, 564] width 1119 height 772
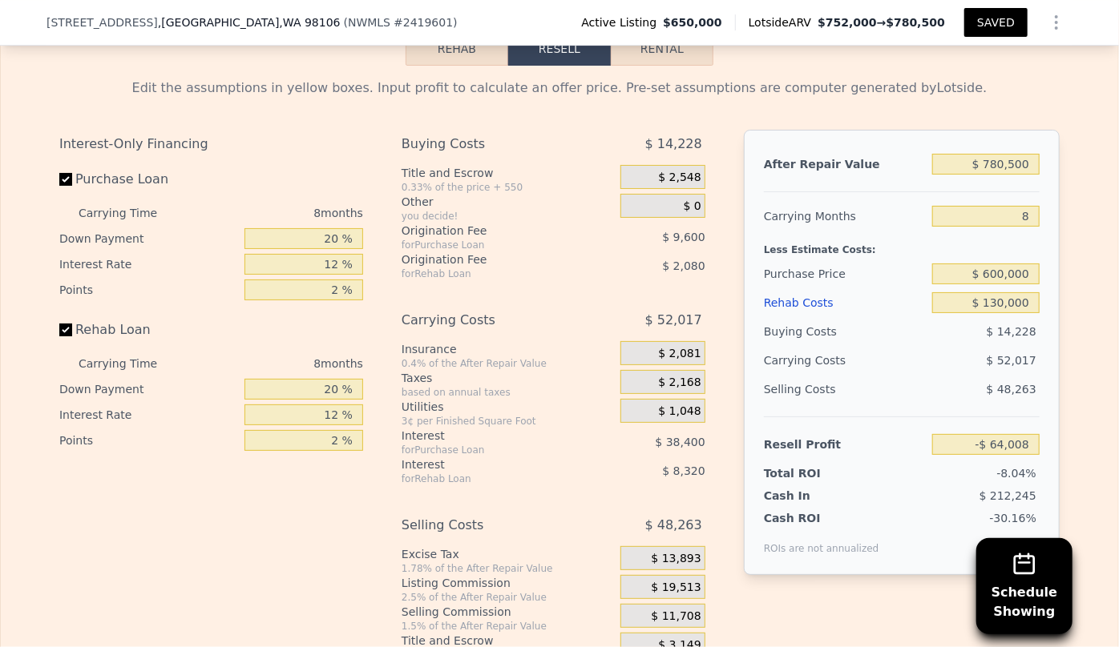
scroll to position [2908, 0]
click at [994, 262] on input "$ 600,000" at bounding box center [985, 272] width 107 height 21
click at [969, 373] on div "$ 48,263" at bounding box center [986, 387] width 108 height 29
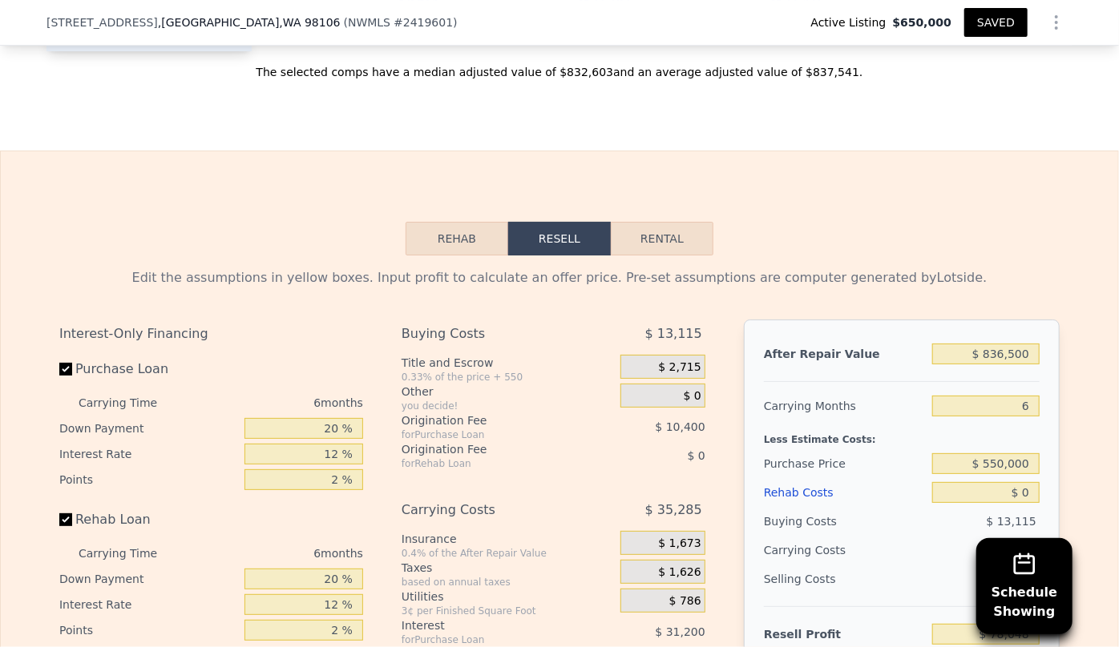
scroll to position [2762, 0]
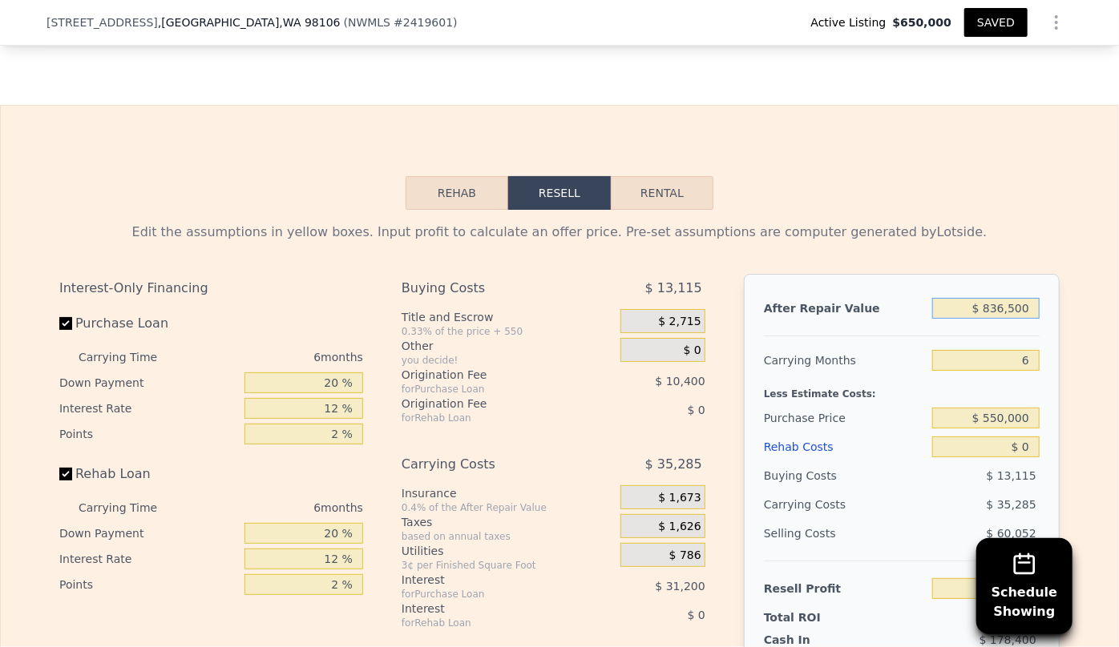
click at [1000, 298] on input "$ 836,500" at bounding box center [985, 308] width 107 height 21
click at [1018, 375] on div "Less Estimate Costs:" at bounding box center [902, 389] width 276 height 29
click at [1009, 437] on input "$ 0" at bounding box center [985, 447] width 107 height 21
click at [867, 522] on div "Selling Costs $ 56,068" at bounding box center [902, 540] width 276 height 42
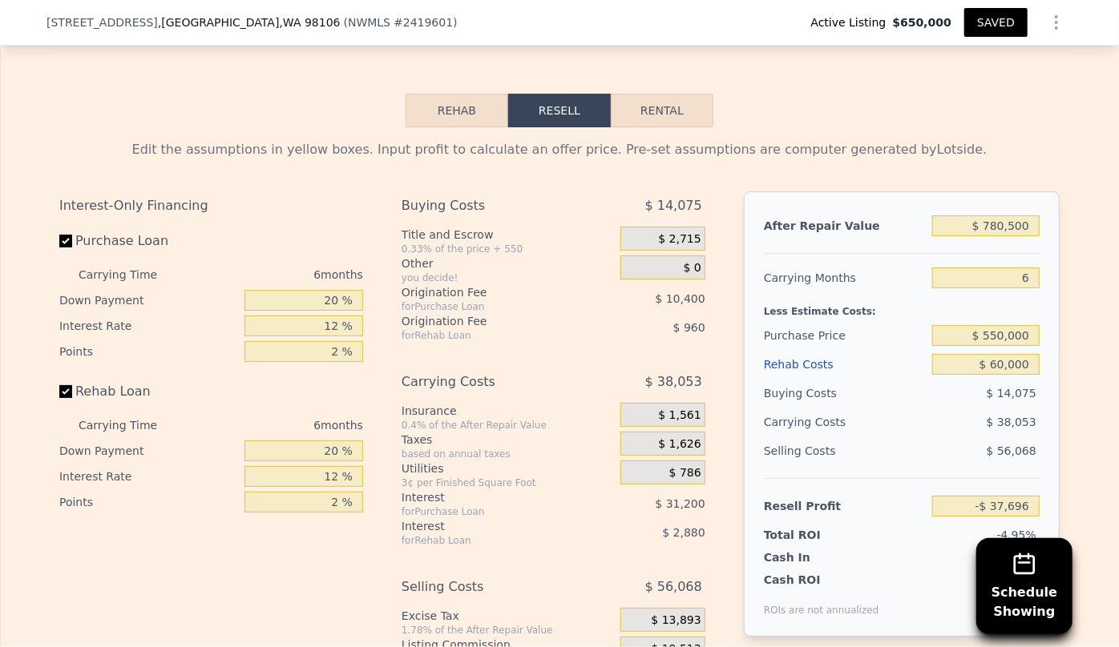
scroll to position [2835, 0]
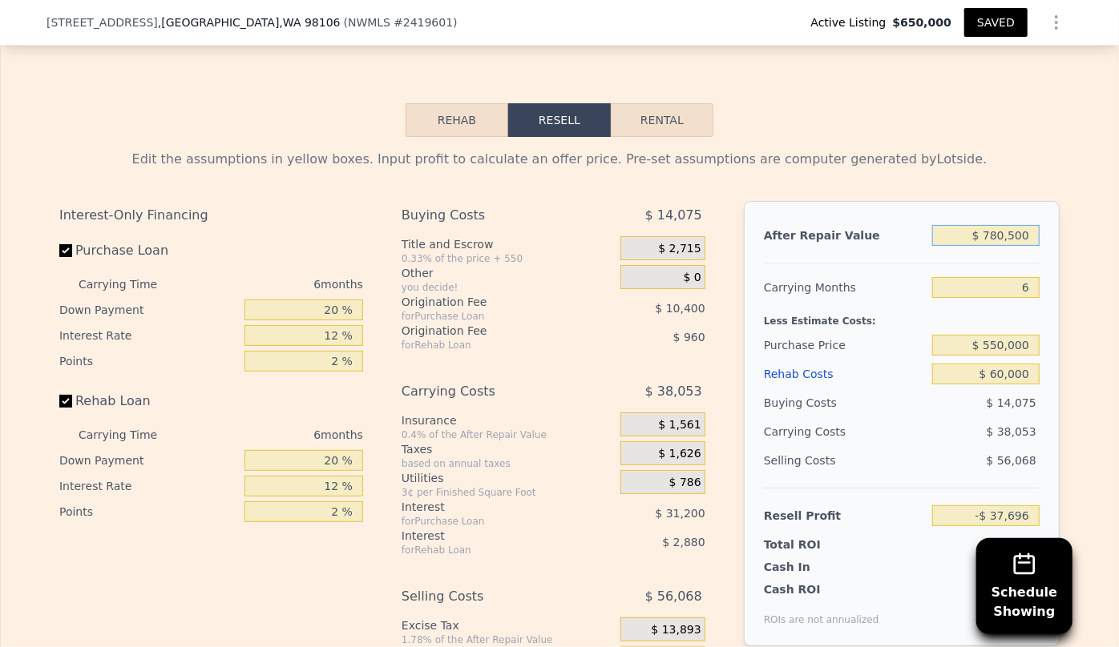
click at [994, 225] on input "$ 780,500" at bounding box center [985, 235] width 107 height 21
click at [960, 277] on input "6" at bounding box center [985, 287] width 107 height 21
click at [629, 103] on button "Rental" at bounding box center [662, 120] width 103 height 34
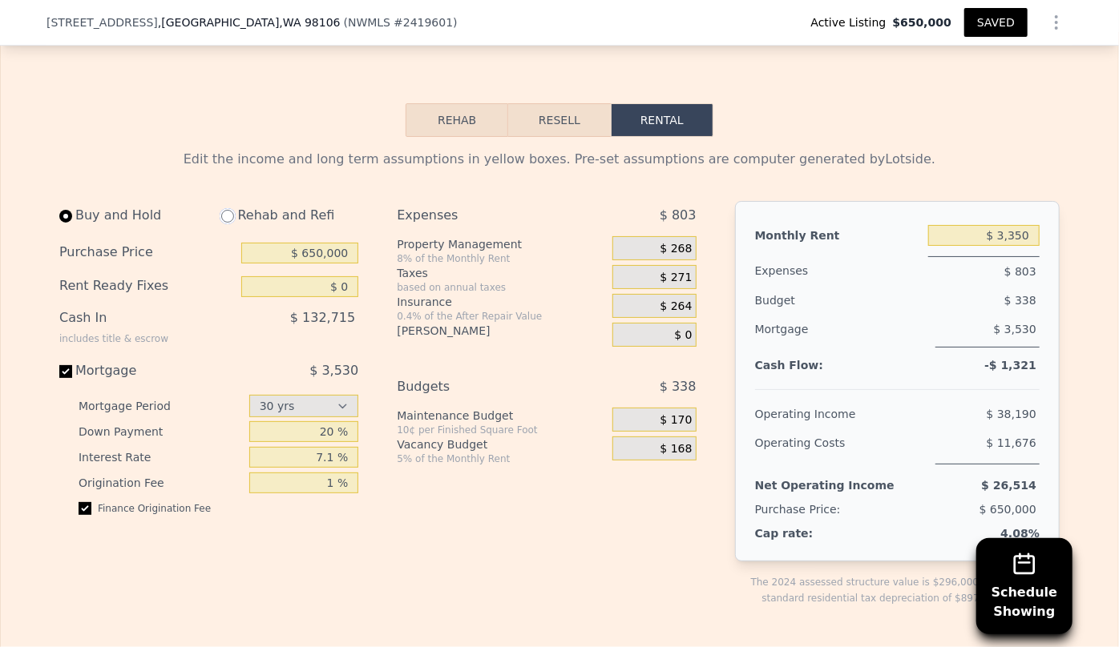
click at [223, 210] on input "radio" at bounding box center [227, 216] width 13 height 13
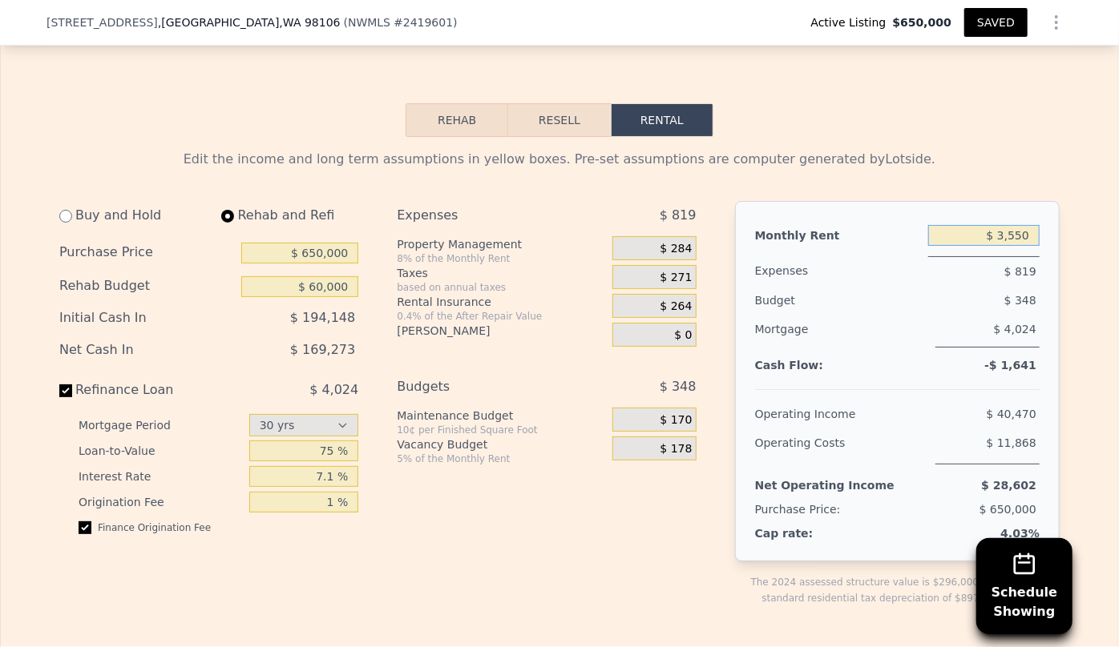
click at [1018, 225] on input "$ 3,550" at bounding box center [983, 235] width 111 height 21
click at [994, 326] on div "Mortgage $ 4,024" at bounding box center [897, 338] width 284 height 46
click at [663, 242] on span "$ 256" at bounding box center [676, 249] width 32 height 14
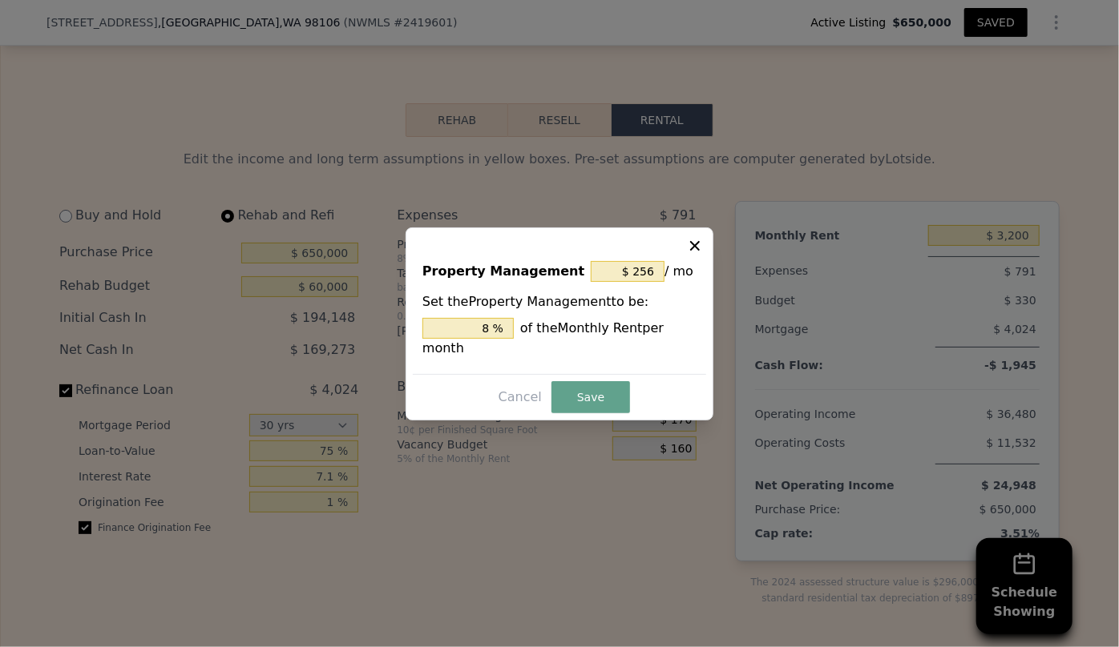
click at [503, 200] on div at bounding box center [559, 323] width 1119 height 647
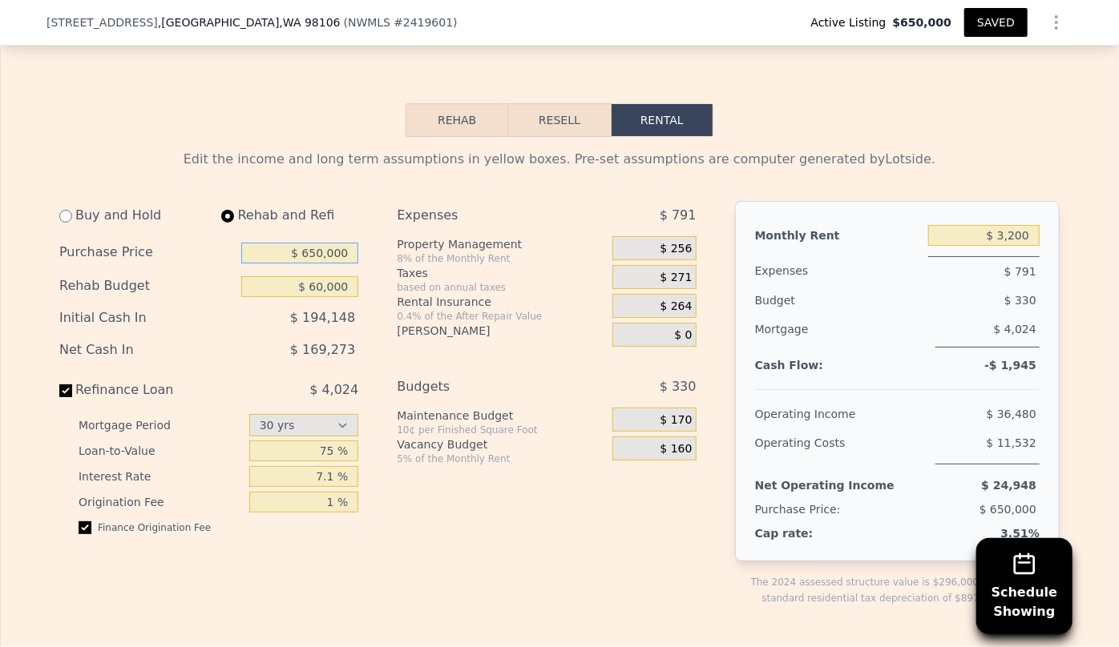
click at [316, 243] on input "$ 650,000" at bounding box center [299, 253] width 117 height 21
click at [373, 345] on div "Buy and Hold Rehab and Refi Purchase Price $ 600,000 Rehab Budget $ 60,000 Init…" at bounding box center [384, 416] width 650 height 431
click at [528, 103] on button "Resell" at bounding box center [559, 120] width 102 height 34
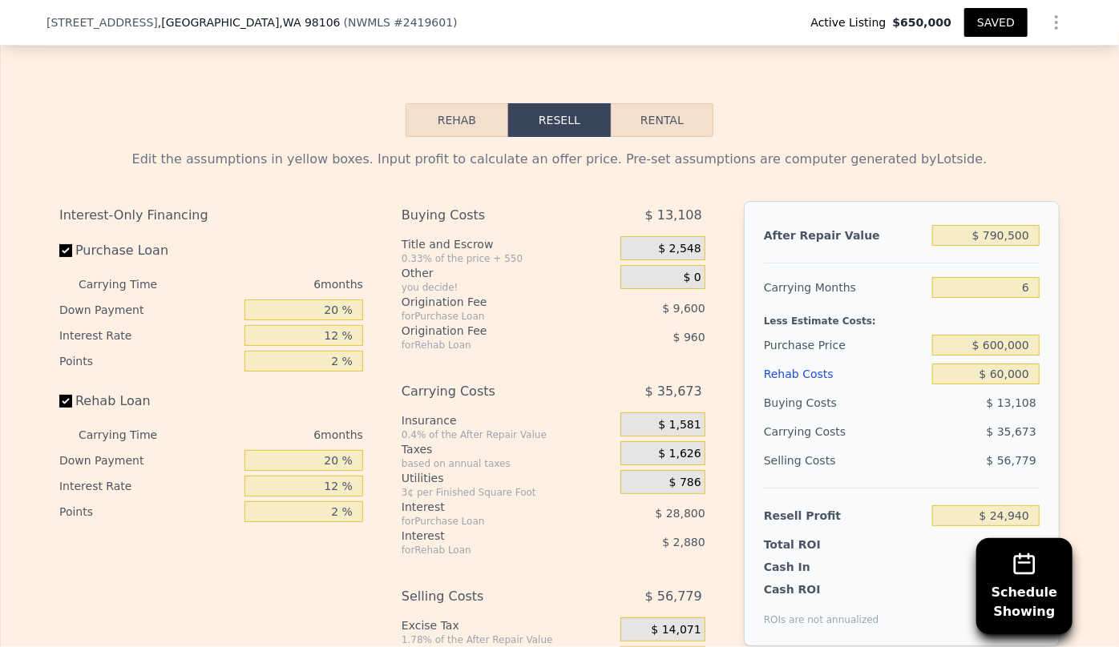
click at [684, 103] on button "Rental" at bounding box center [662, 120] width 103 height 34
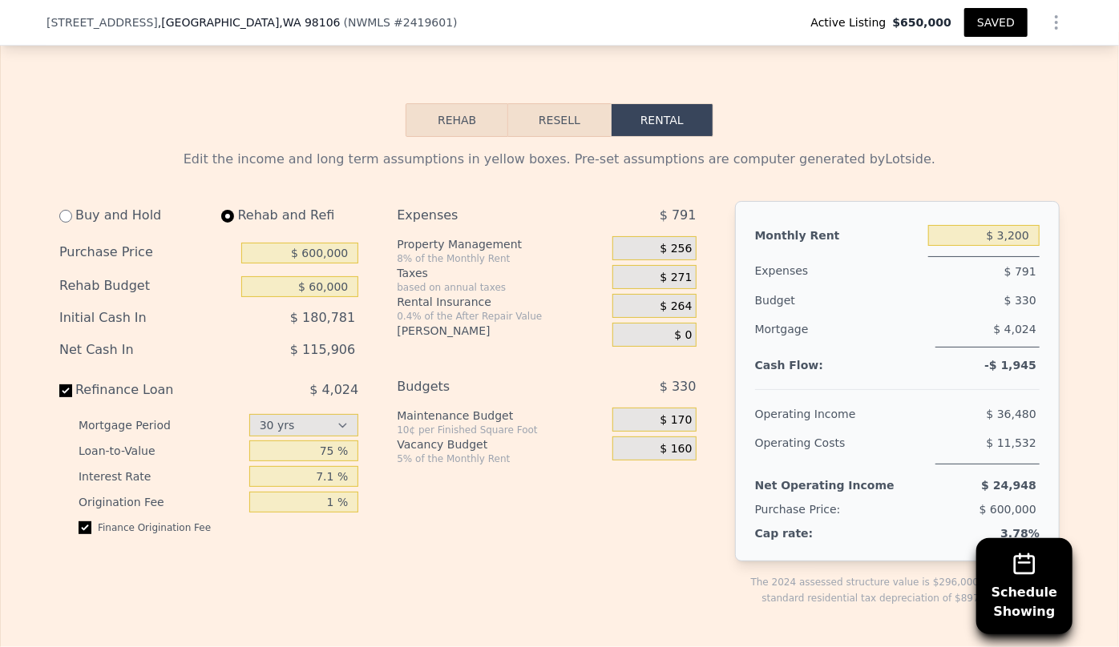
click at [67, 201] on div "Buy and Hold" at bounding box center [130, 215] width 143 height 29
click at [64, 210] on input "radio" at bounding box center [65, 216] width 13 height 13
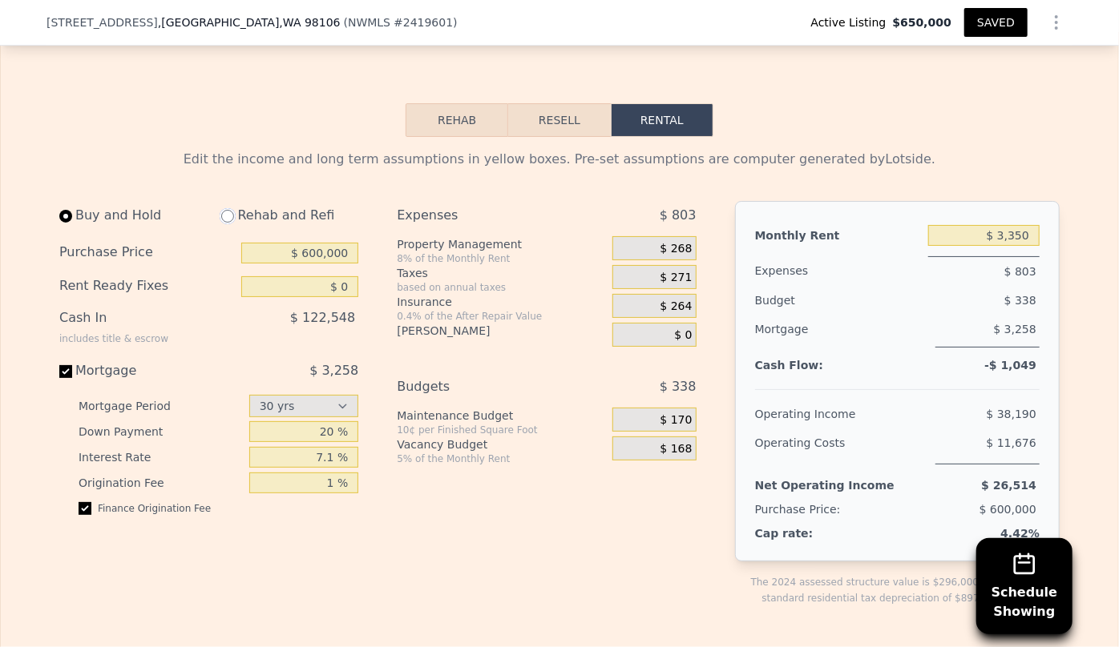
click at [227, 210] on input "radio" at bounding box center [227, 216] width 13 height 13
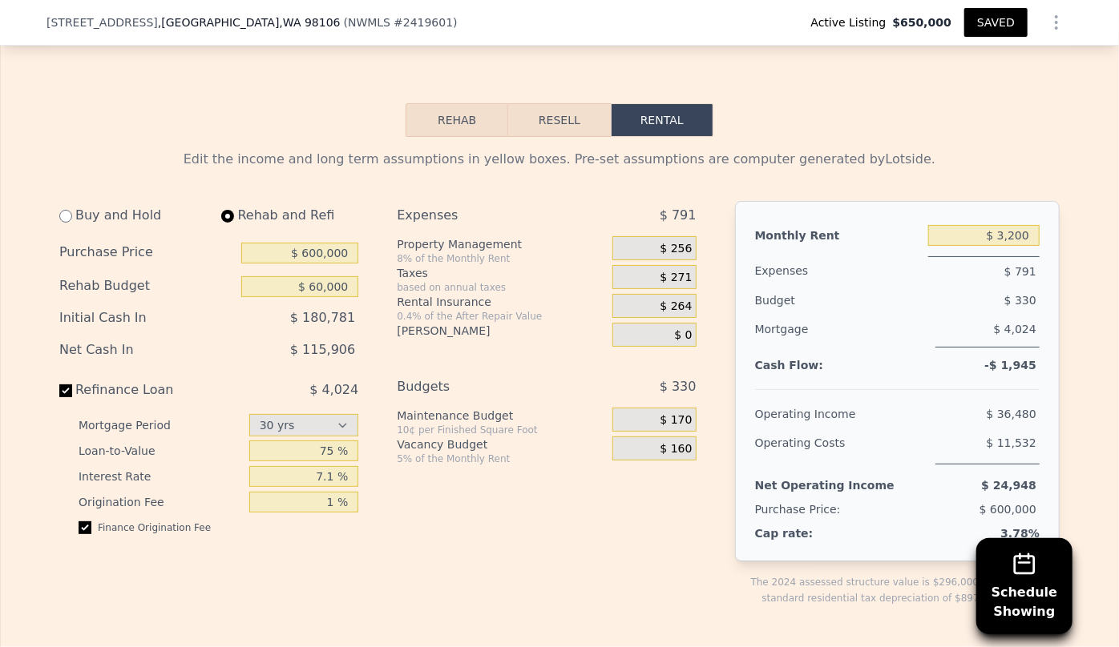
click at [650, 236] on div "$ 256" at bounding box center [653, 248] width 83 height 24
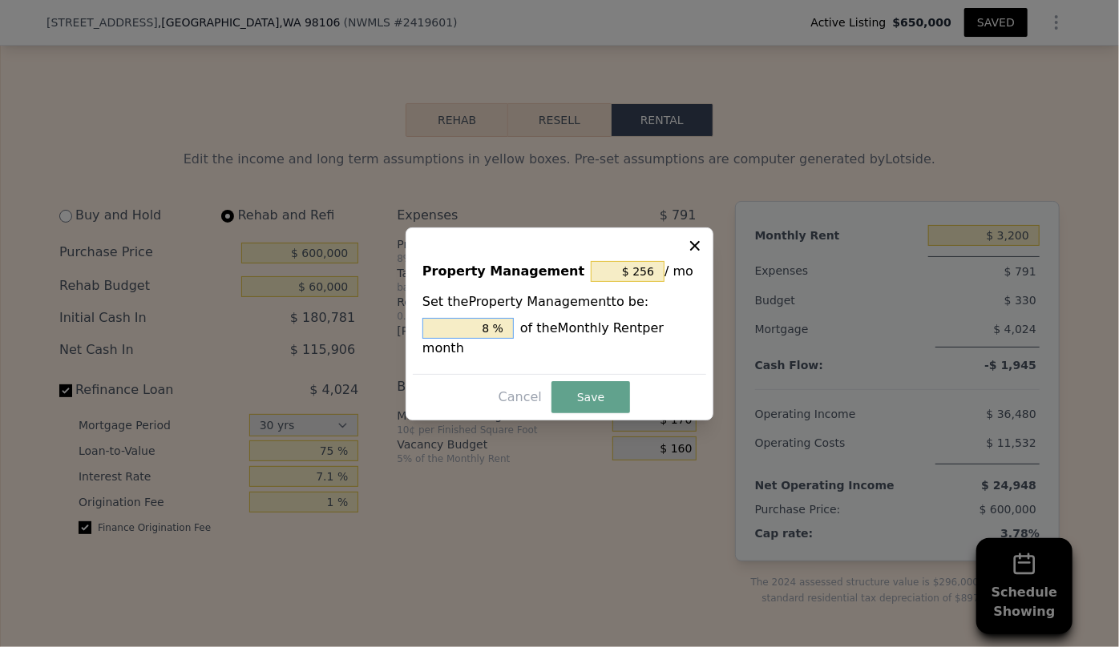
click at [494, 333] on input "8 %" at bounding box center [467, 328] width 91 height 21
click at [595, 388] on button "Save" at bounding box center [590, 397] width 79 height 32
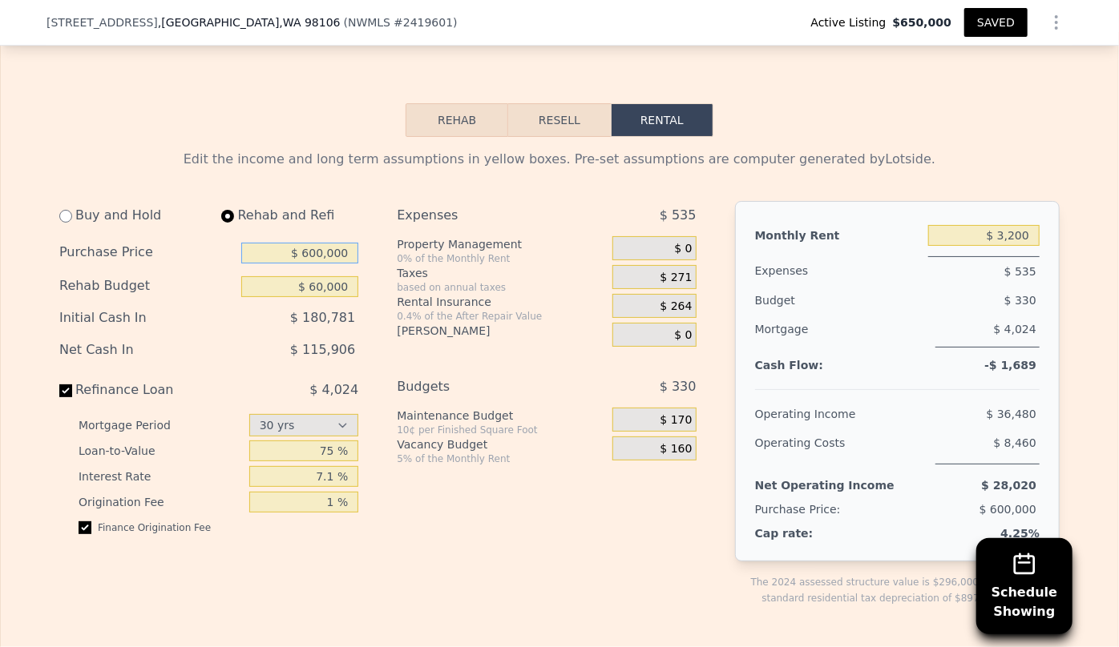
click at [311, 243] on input "$ 600,000" at bounding box center [299, 253] width 117 height 21
click at [323, 243] on input "$ 5,500,000" at bounding box center [299, 253] width 117 height 21
click at [322, 201] on div "Rehab and Refi" at bounding box center [283, 215] width 150 height 29
click at [577, 103] on button "Resell" at bounding box center [559, 120] width 102 height 34
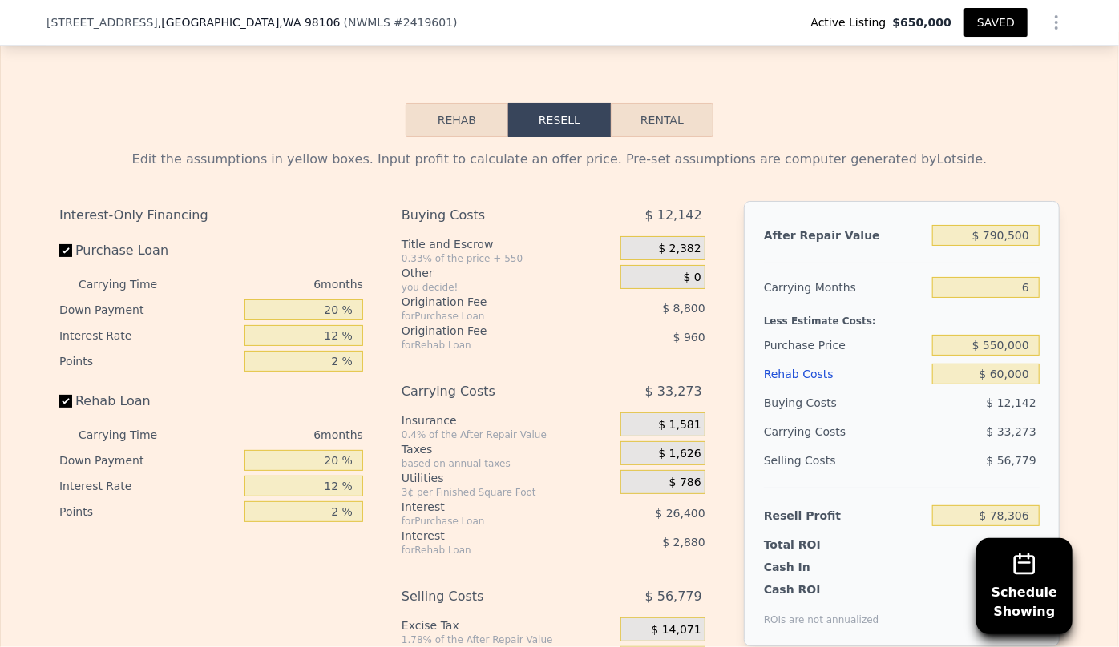
click at [652, 103] on button "Rental" at bounding box center [662, 120] width 103 height 34
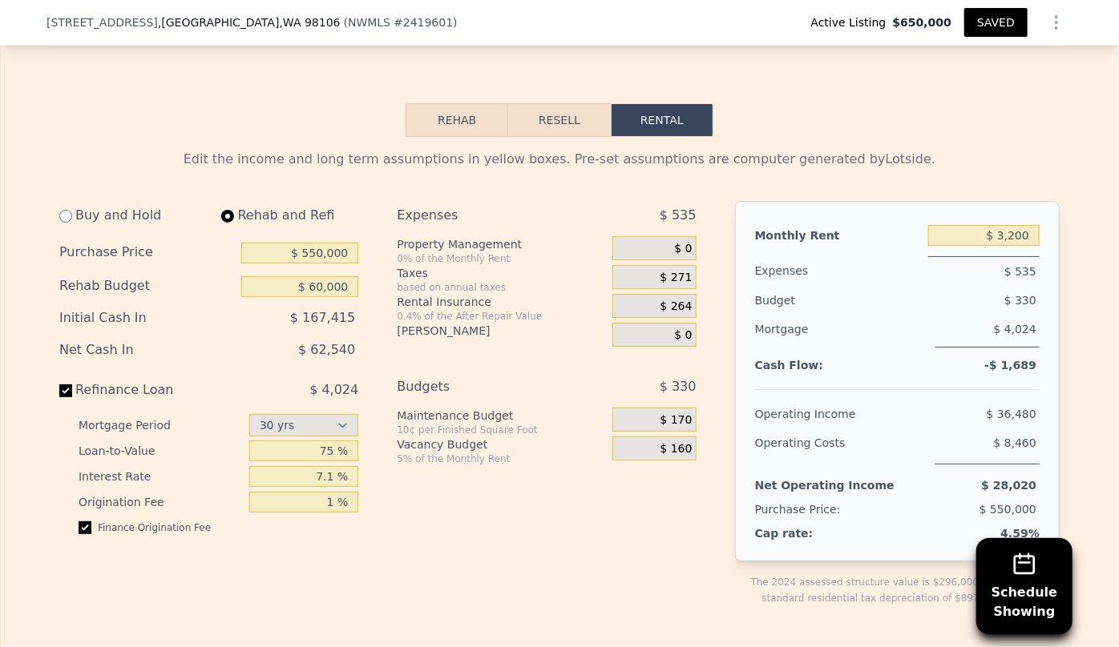
click at [577, 103] on button "Resell" at bounding box center [559, 120] width 102 height 34
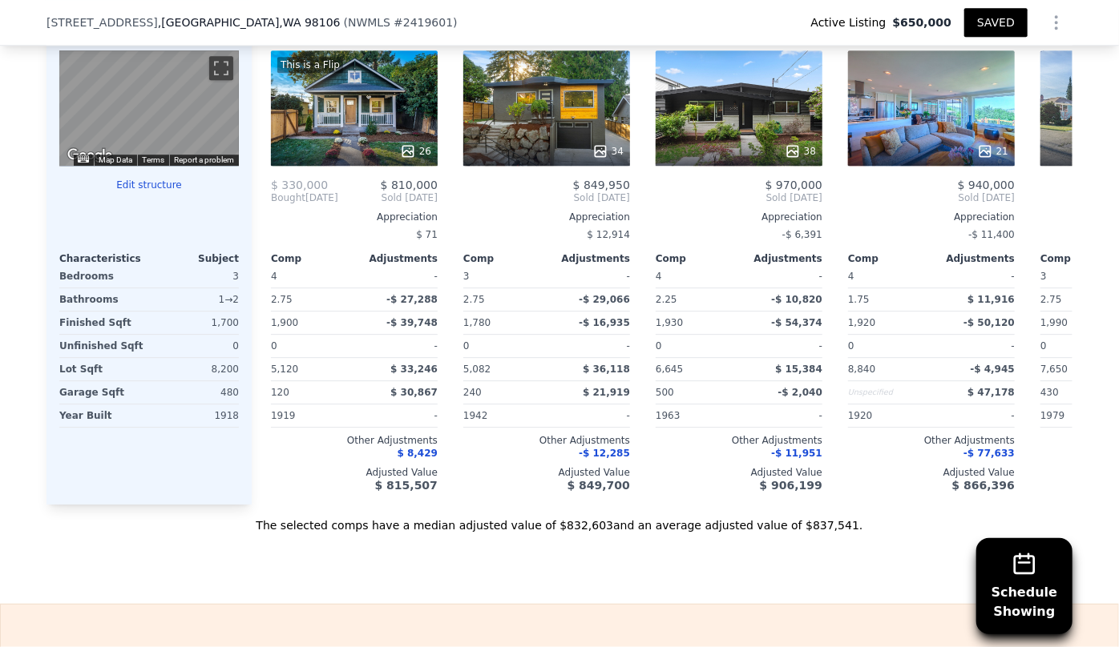
scroll to position [2179, 0]
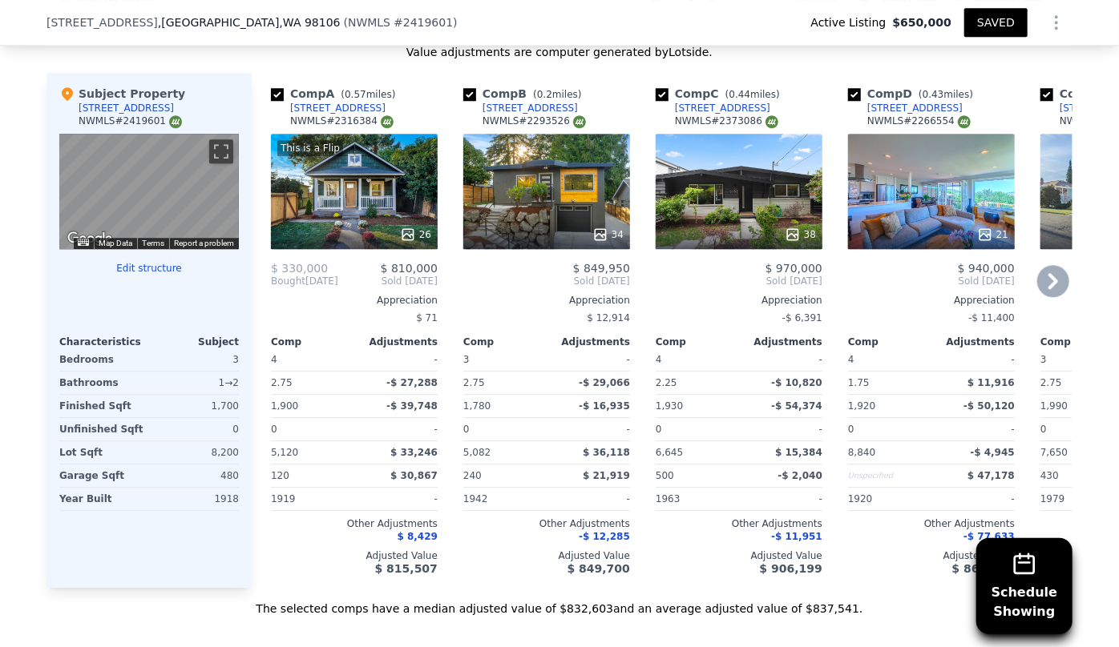
click at [1037, 265] on icon at bounding box center [1053, 281] width 32 height 32
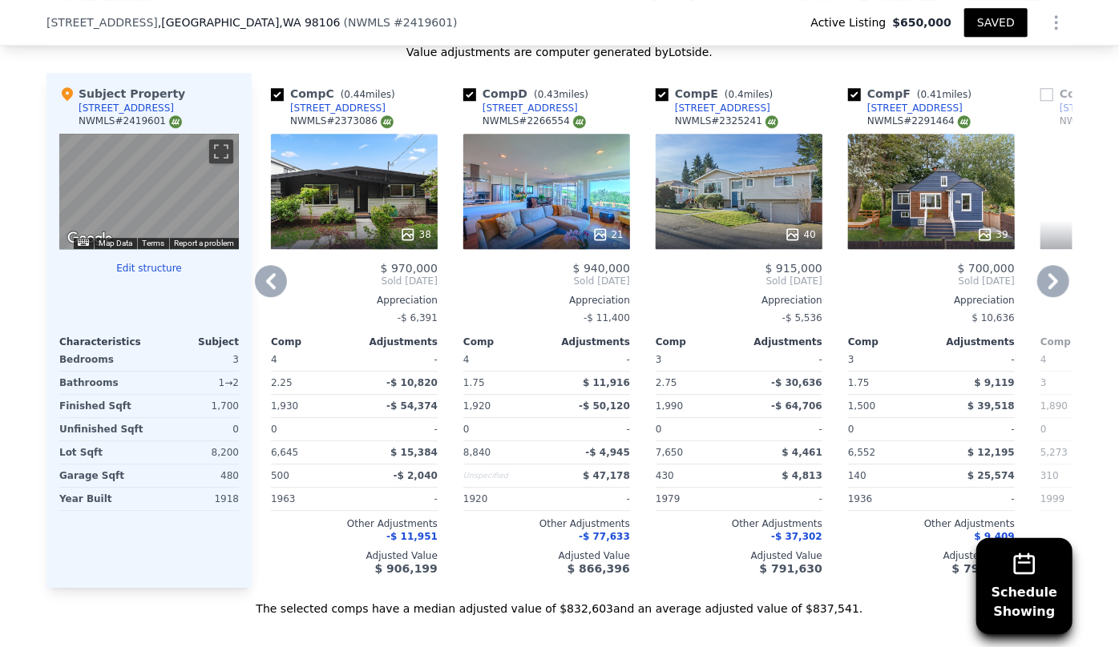
scroll to position [2106, 0]
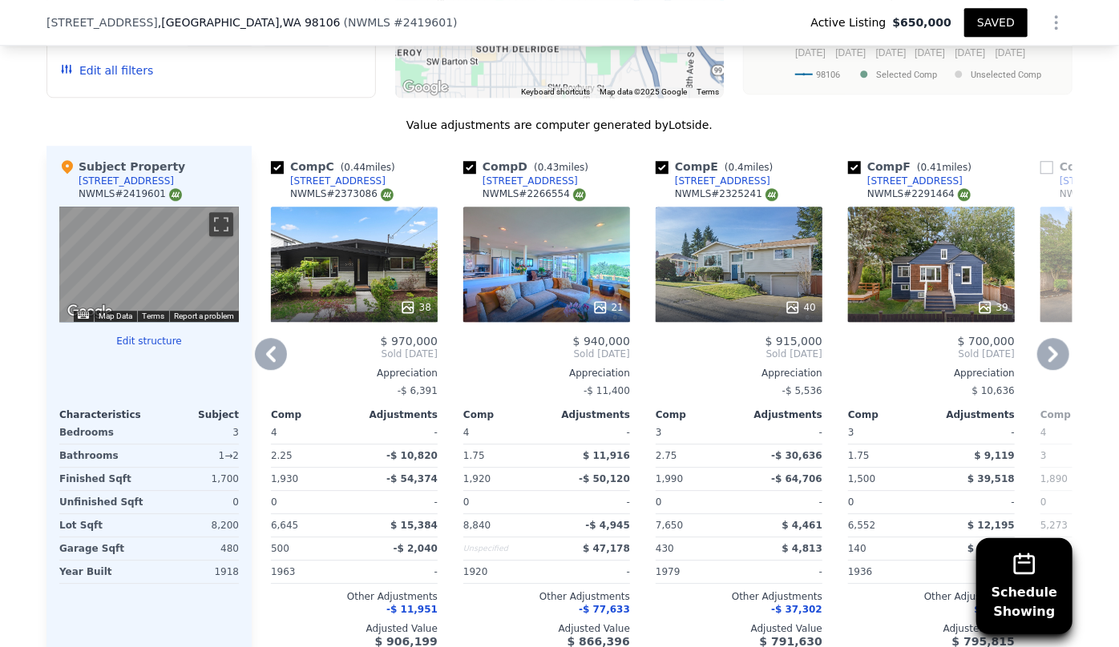
click at [274, 338] on icon at bounding box center [271, 354] width 32 height 32
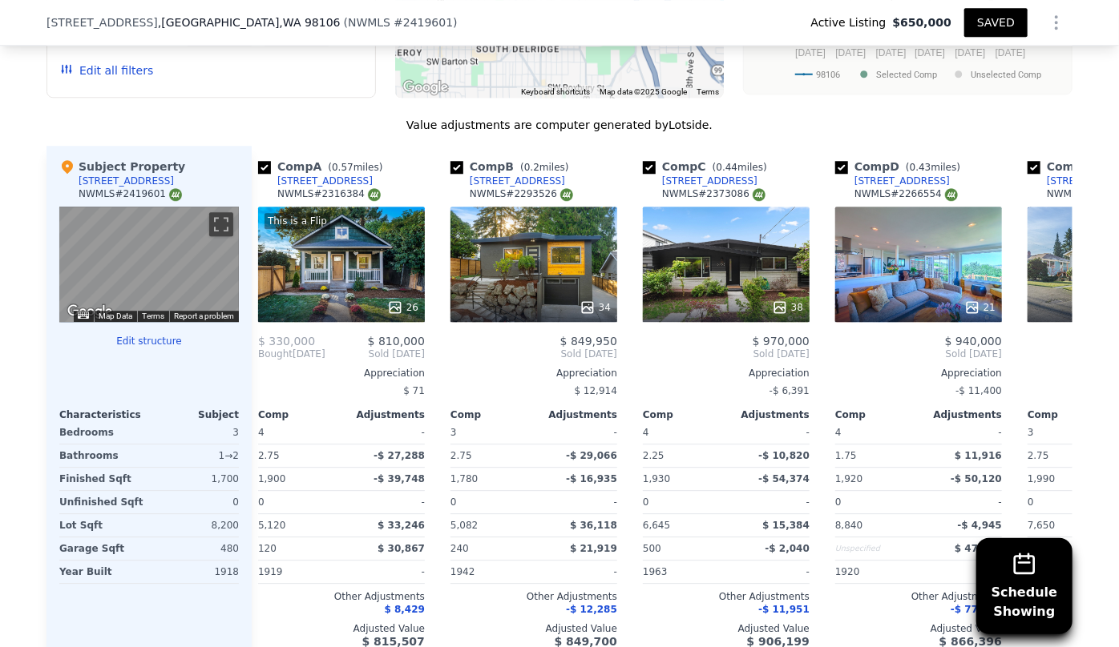
scroll to position [0, 0]
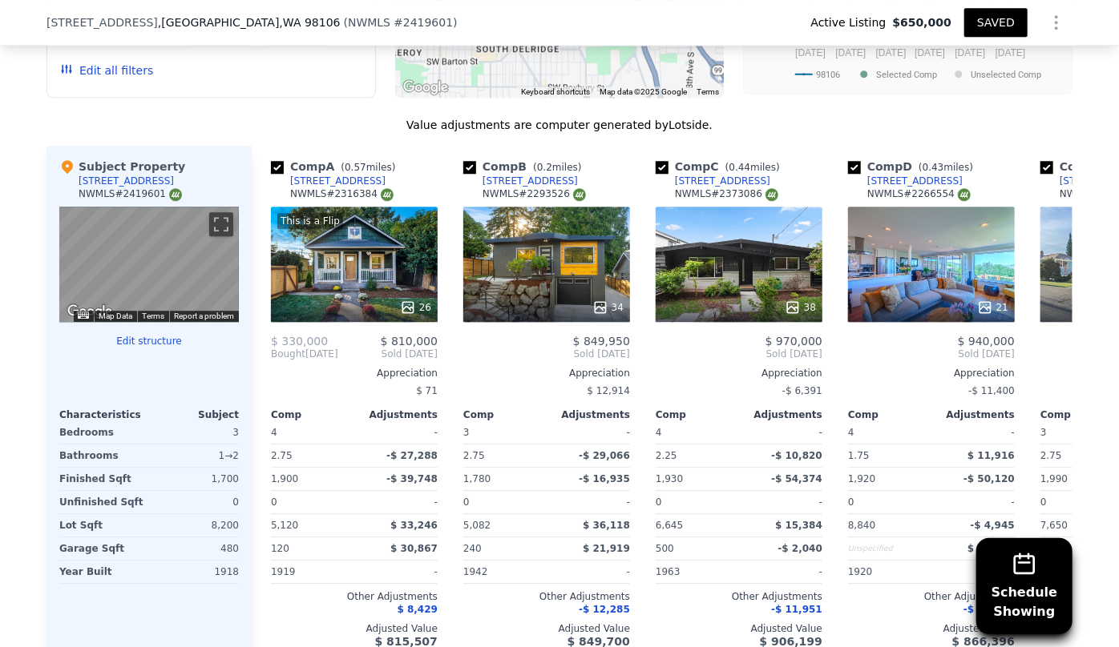
click at [274, 348] on span "Bought" at bounding box center [288, 354] width 34 height 13
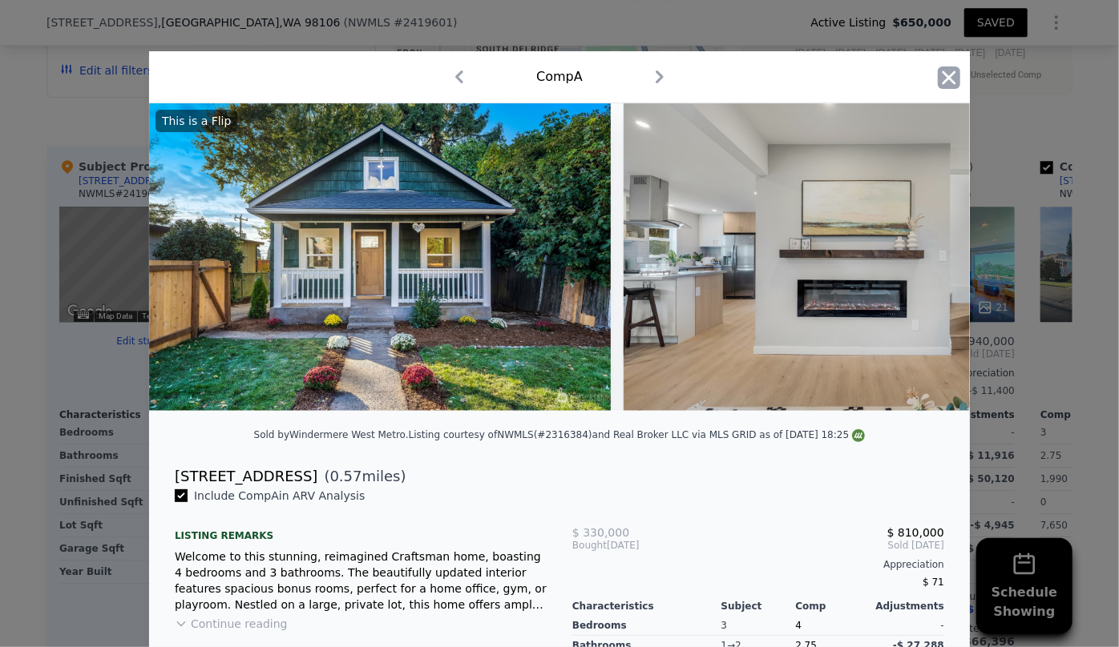
click at [948, 82] on icon "button" at bounding box center [949, 78] width 14 height 14
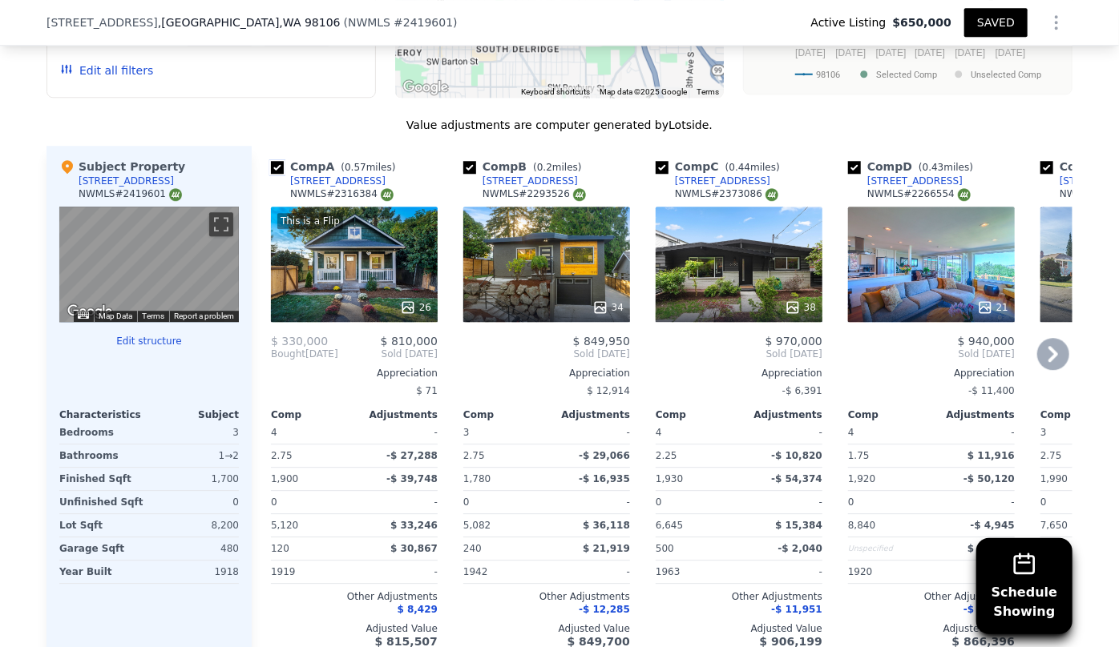
click at [271, 161] on input "checkbox" at bounding box center [277, 167] width 13 height 13
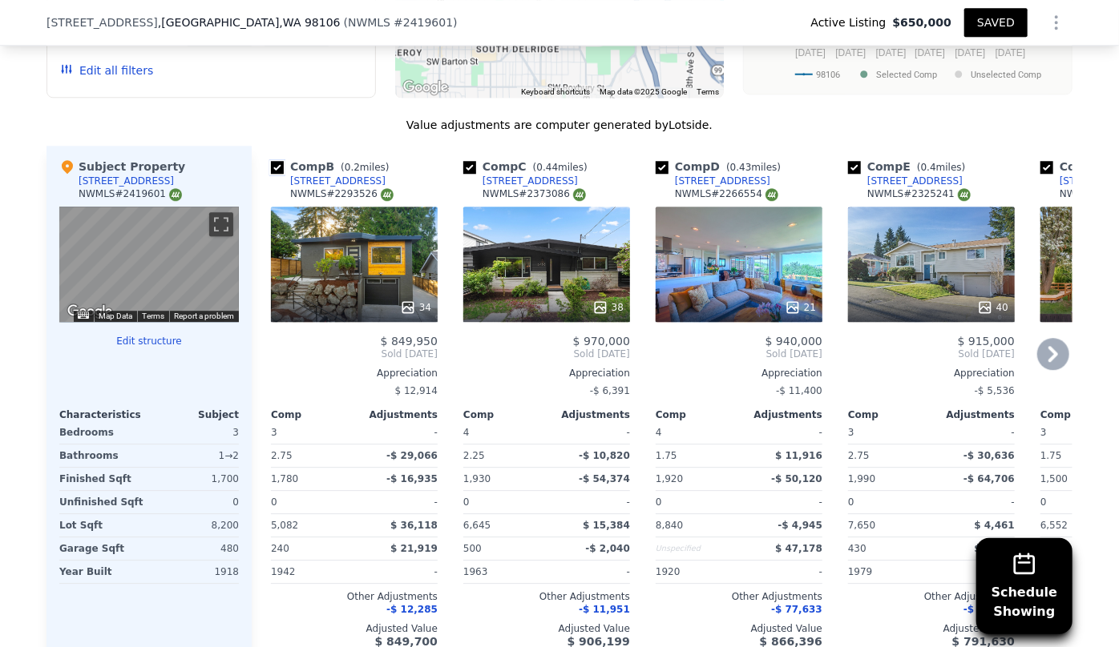
click at [271, 161] on input "checkbox" at bounding box center [277, 167] width 13 height 13
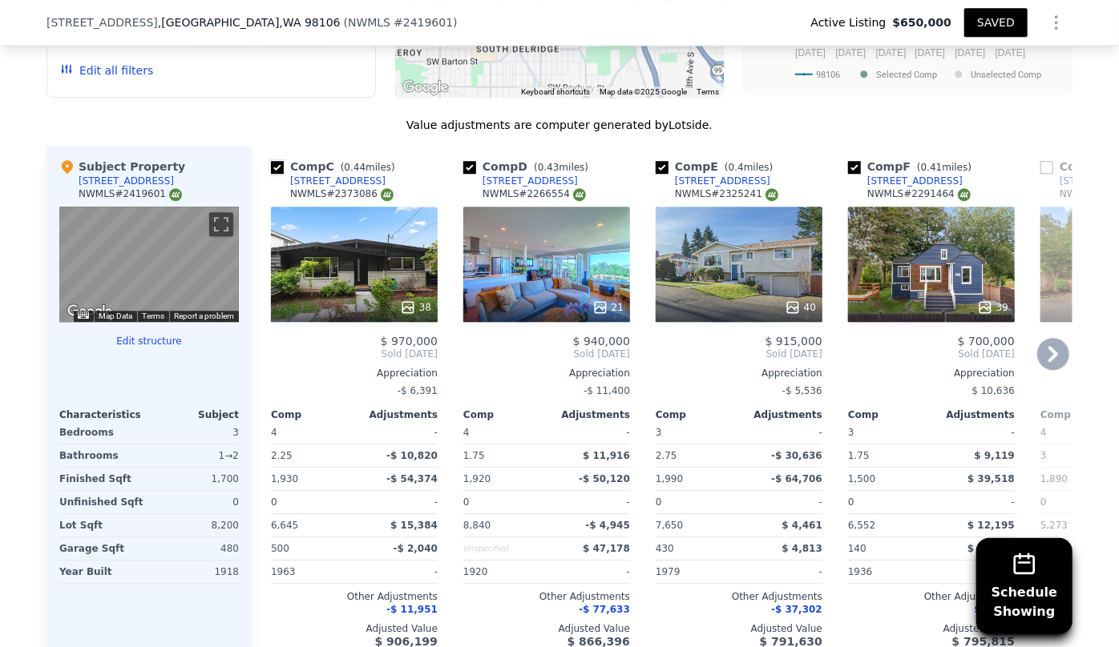
click at [271, 161] on input "checkbox" at bounding box center [277, 167] width 13 height 13
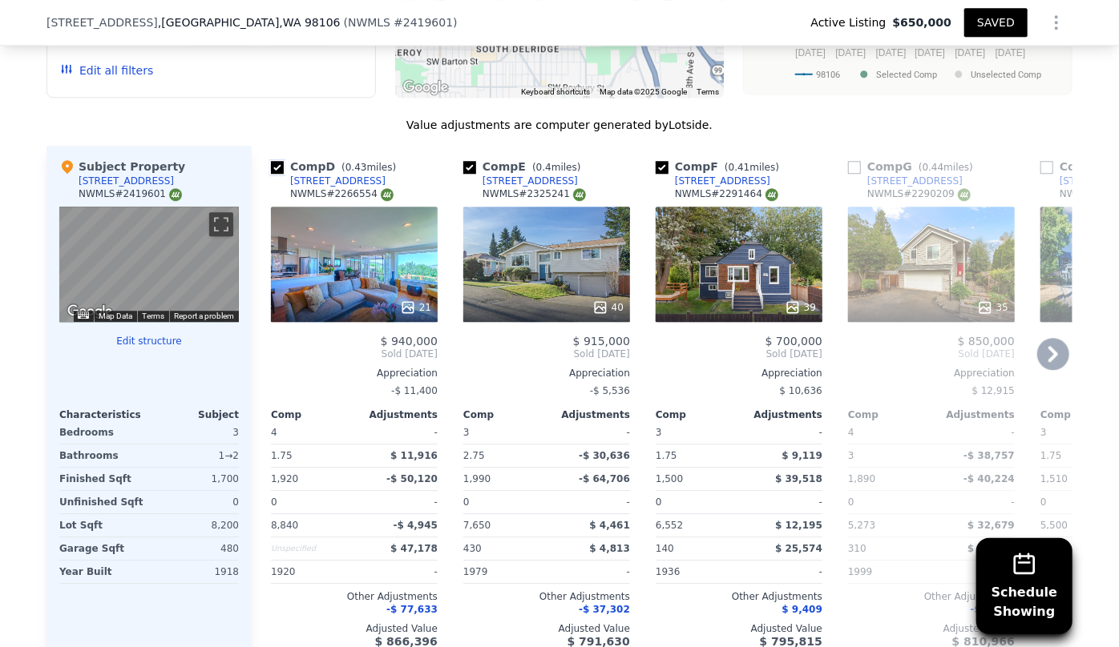
click at [271, 161] on input "checkbox" at bounding box center [277, 167] width 13 height 13
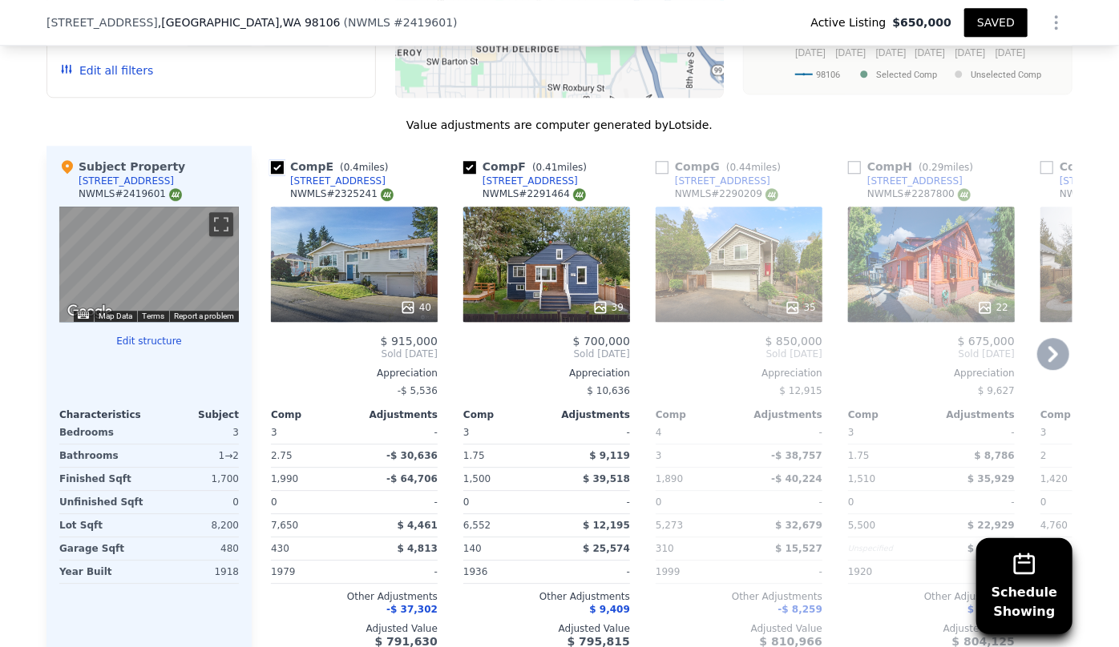
click at [271, 161] on input "checkbox" at bounding box center [277, 167] width 13 height 13
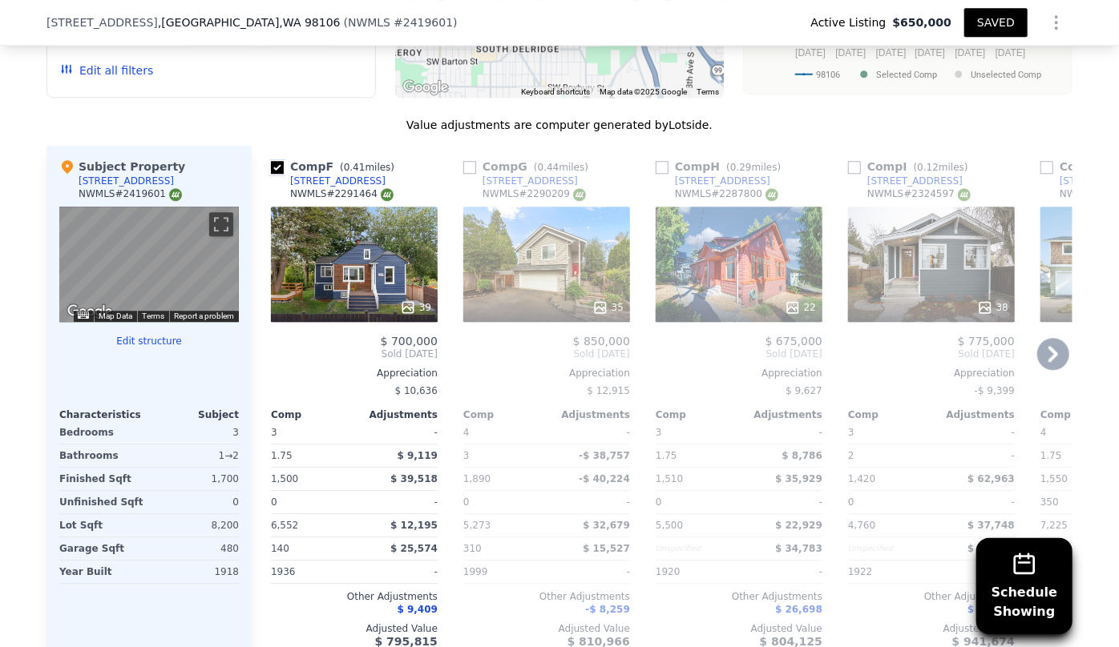
click at [271, 161] on input "checkbox" at bounding box center [277, 167] width 13 height 13
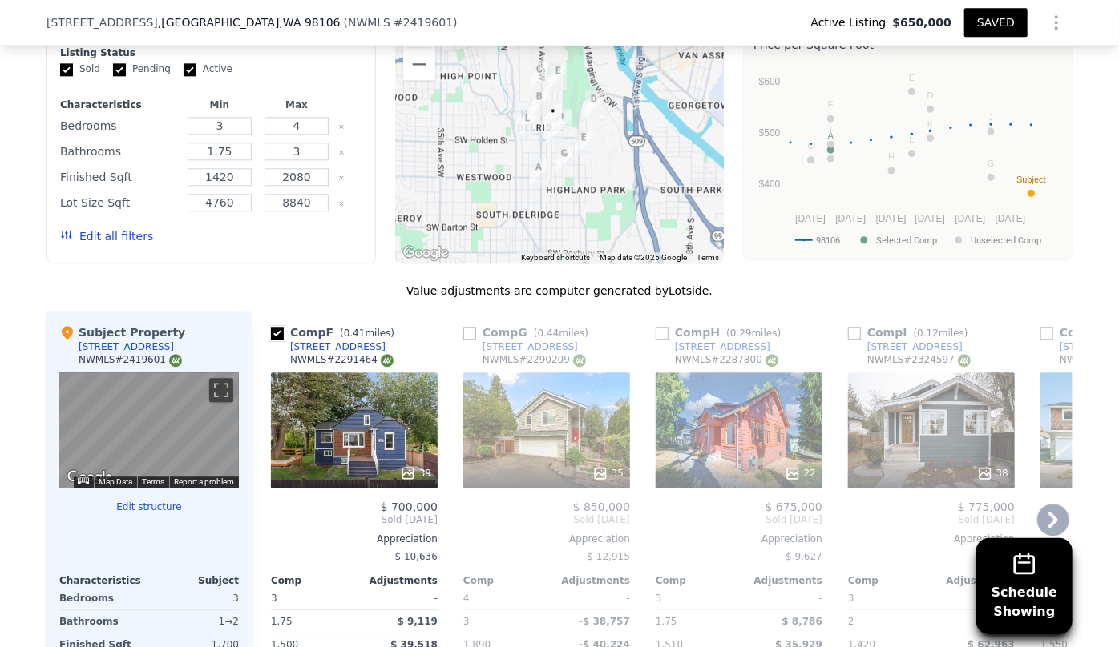
scroll to position [1888, 0]
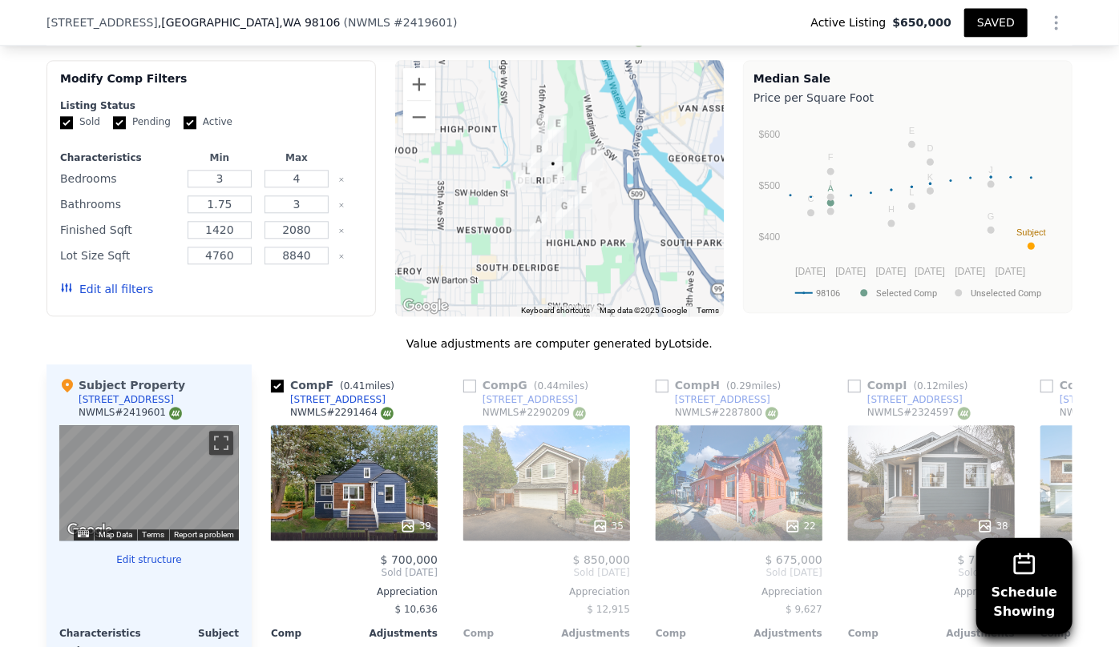
click at [322, 267] on div "Edit all filters" at bounding box center [211, 289] width 302 height 45
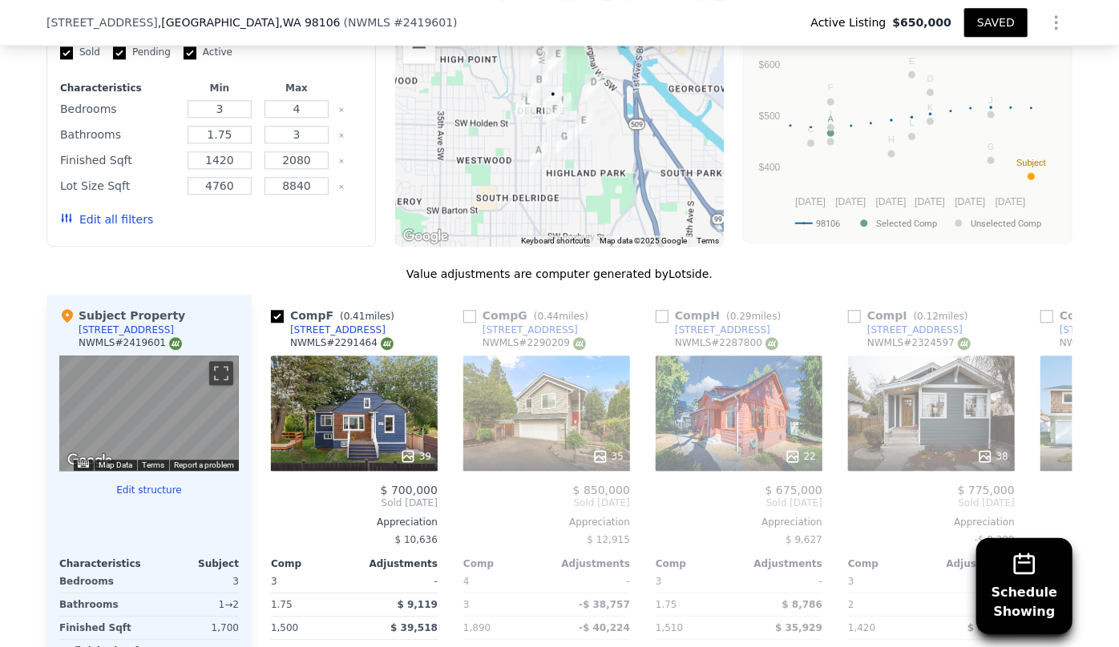
scroll to position [1961, 0]
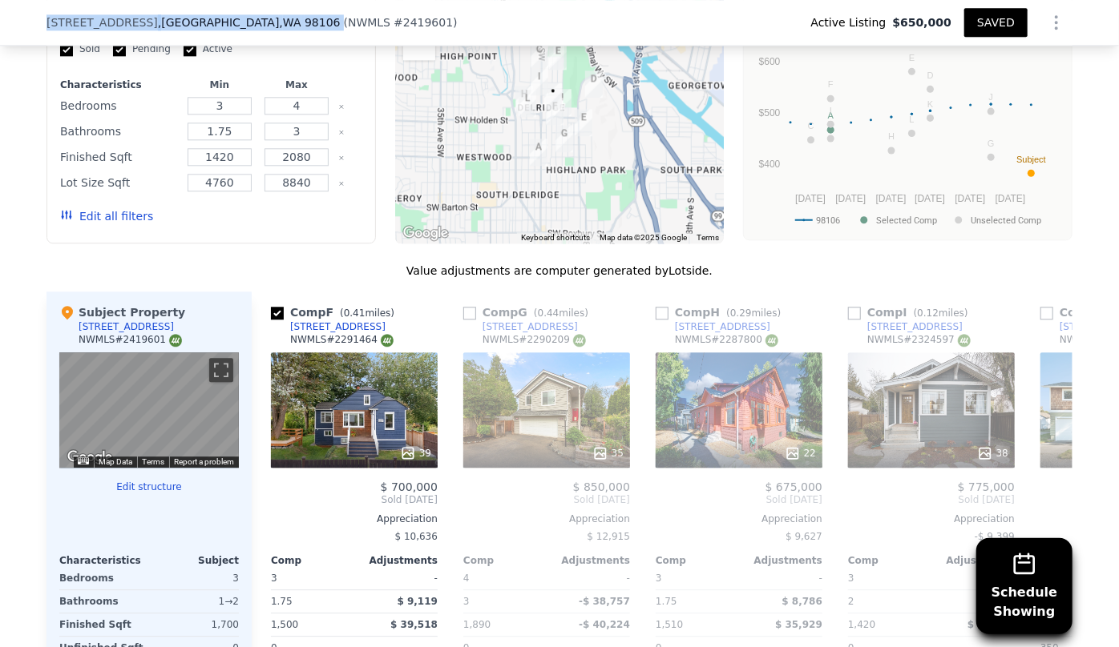
drag, startPoint x: 34, startPoint y: 22, endPoint x: 231, endPoint y: 26, distance: 197.1
click at [231, 26] on div "7502 14th Ave SW , Seattle , WA 98106 ( NWMLS # 2419601 ) Active Listing $650,0…" at bounding box center [559, 23] width 1119 height 46
copy div "7502 14th Ave SW , Seattle , WA 98106"
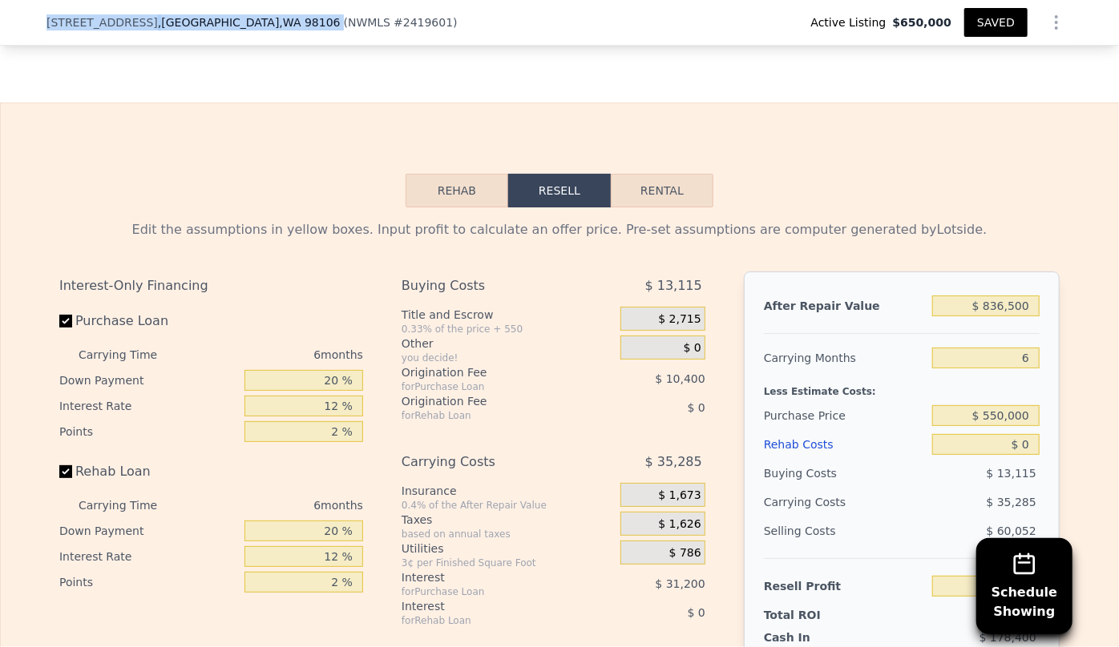
scroll to position [2762, 0]
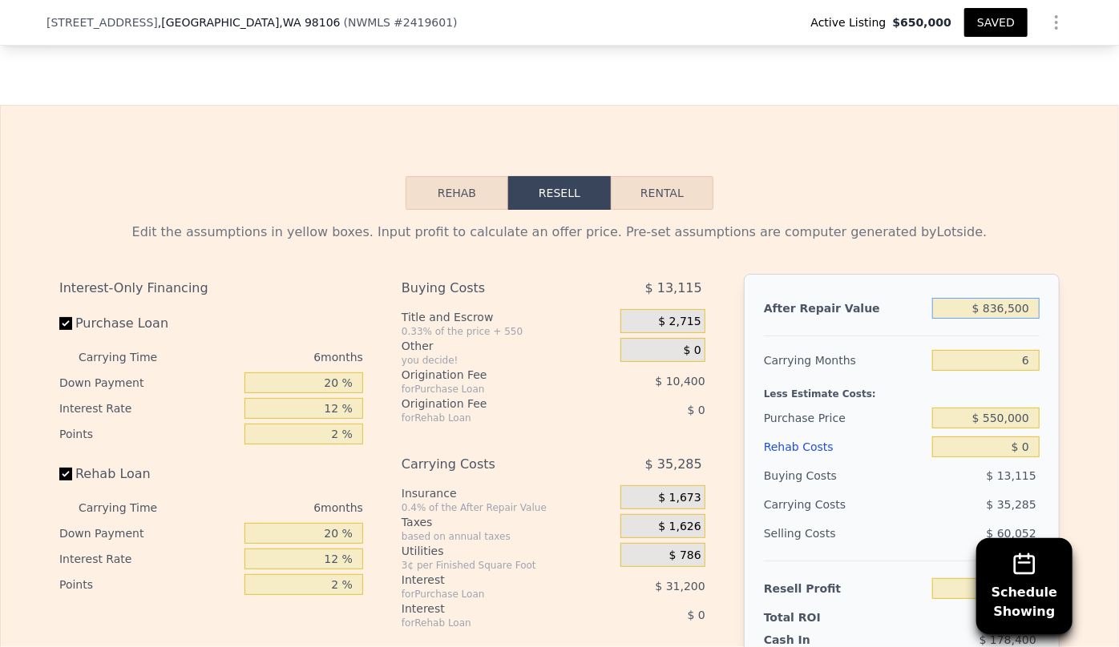
click at [1002, 298] on input "$ 836,500" at bounding box center [985, 308] width 107 height 21
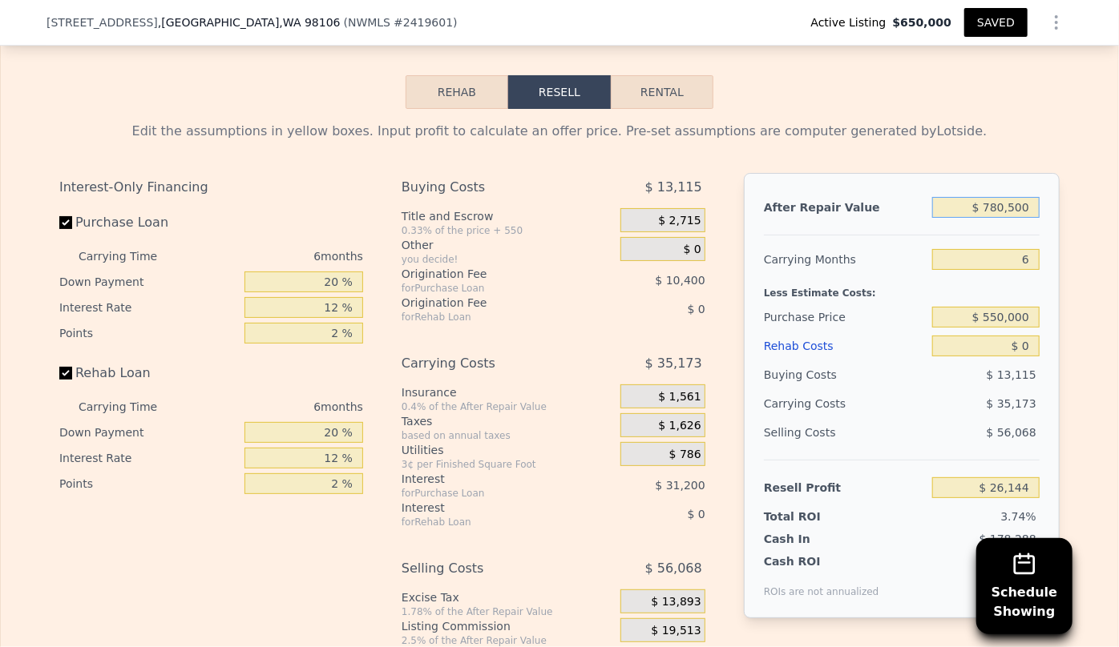
scroll to position [2852, 0]
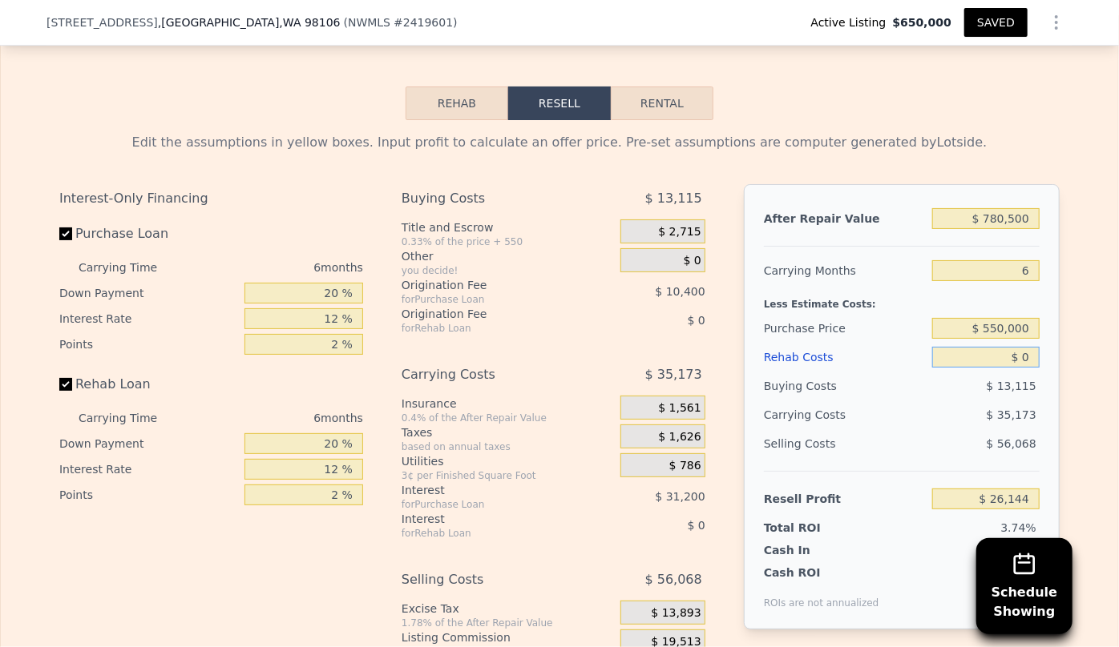
click at [1018, 347] on input "$ 0" at bounding box center [985, 357] width 107 height 21
drag, startPoint x: 997, startPoint y: 257, endPoint x: 999, endPoint y: 249, distance: 8.4
click at [994, 246] on div "After Repair Value $ 780,500 Carrying Months 6 Less Estimate Costs: Purchase Pr…" at bounding box center [902, 406] width 316 height 445
click at [998, 318] on input "$ 550,000" at bounding box center [985, 328] width 107 height 21
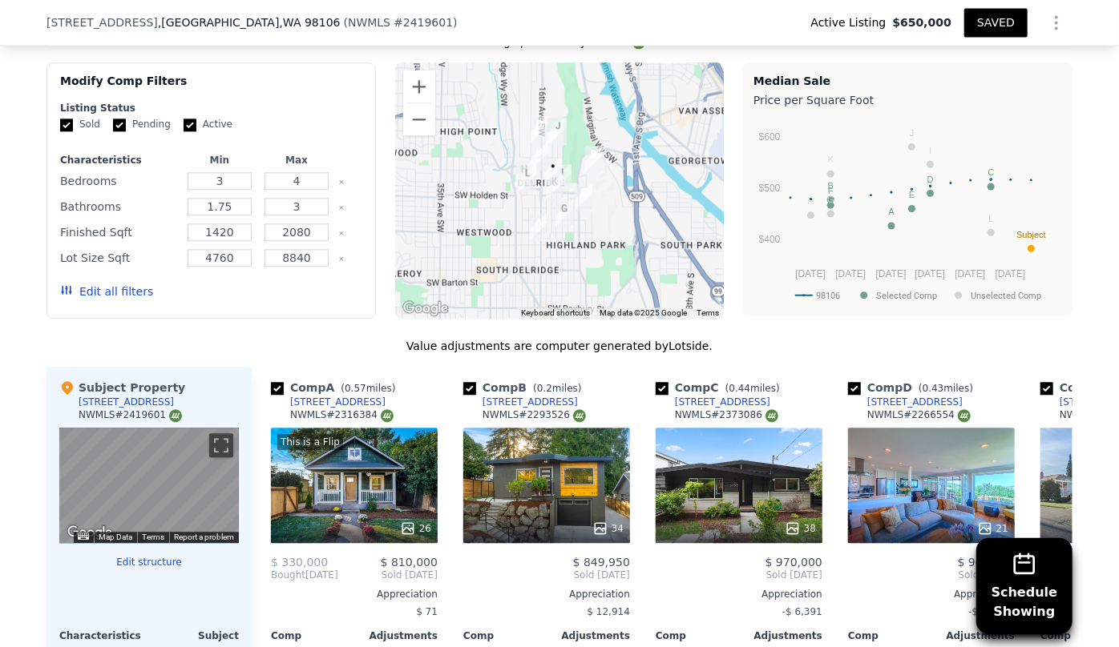
scroll to position [1905, 0]
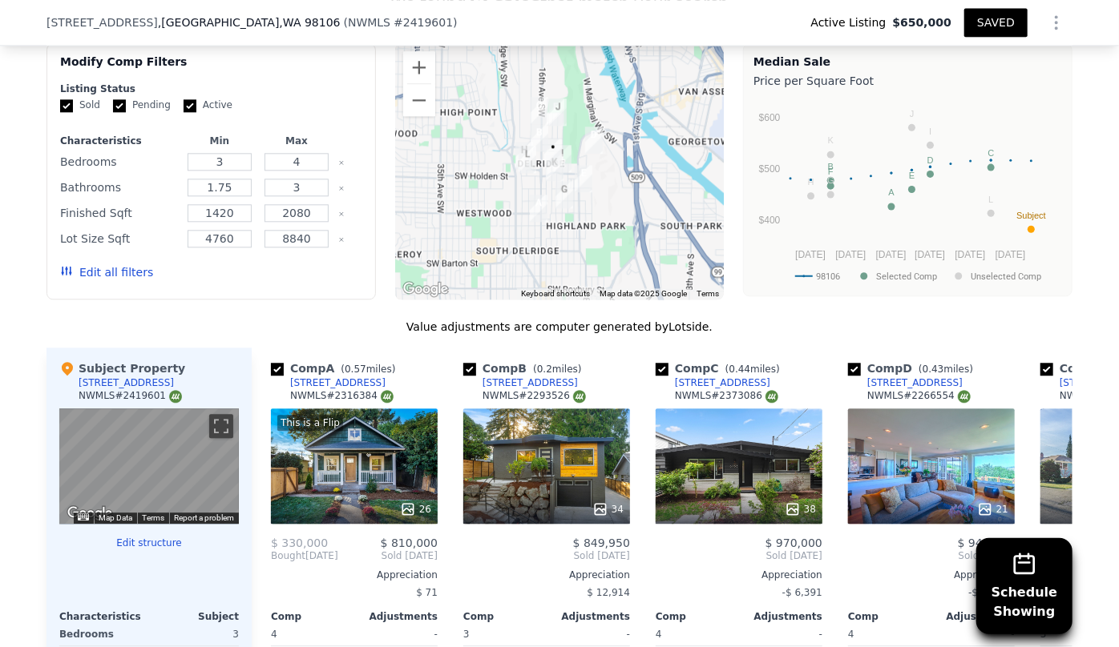
click at [1001, 25] on button "SAVED" at bounding box center [995, 22] width 63 height 29
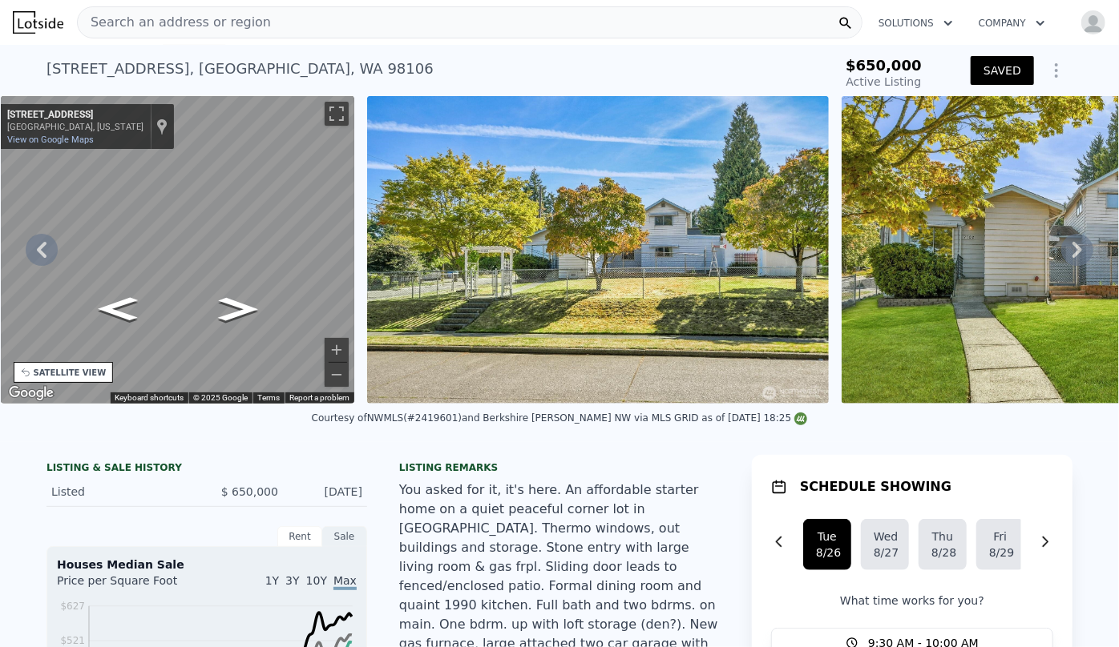
click at [297, 24] on div "Search an address or region" at bounding box center [469, 22] width 785 height 32
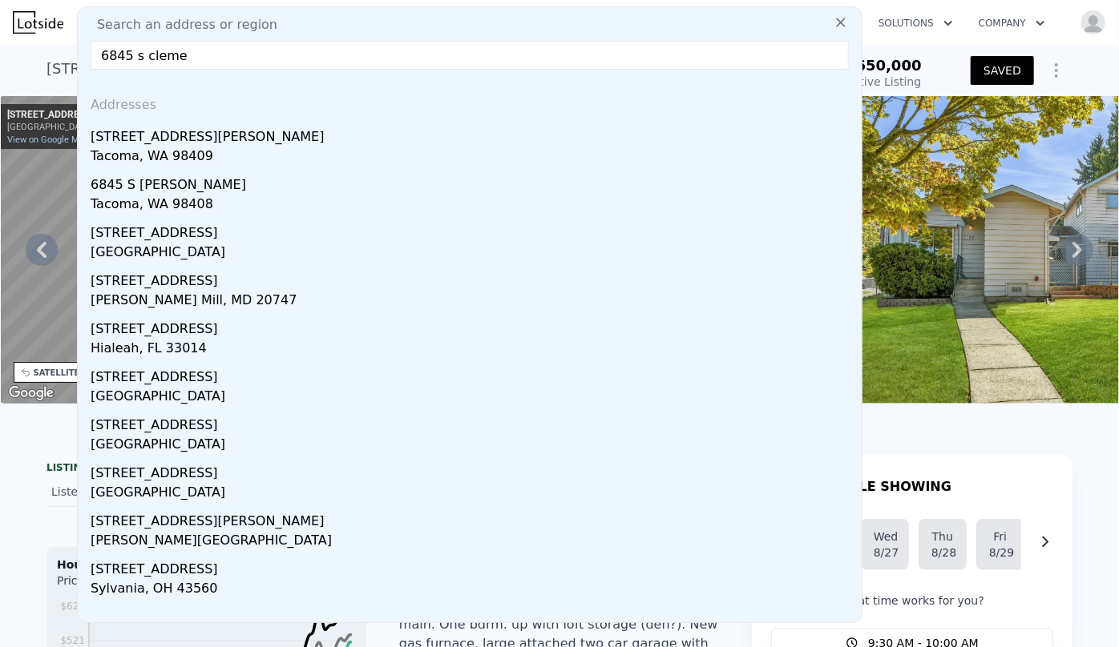
type input "6845 s cleme"
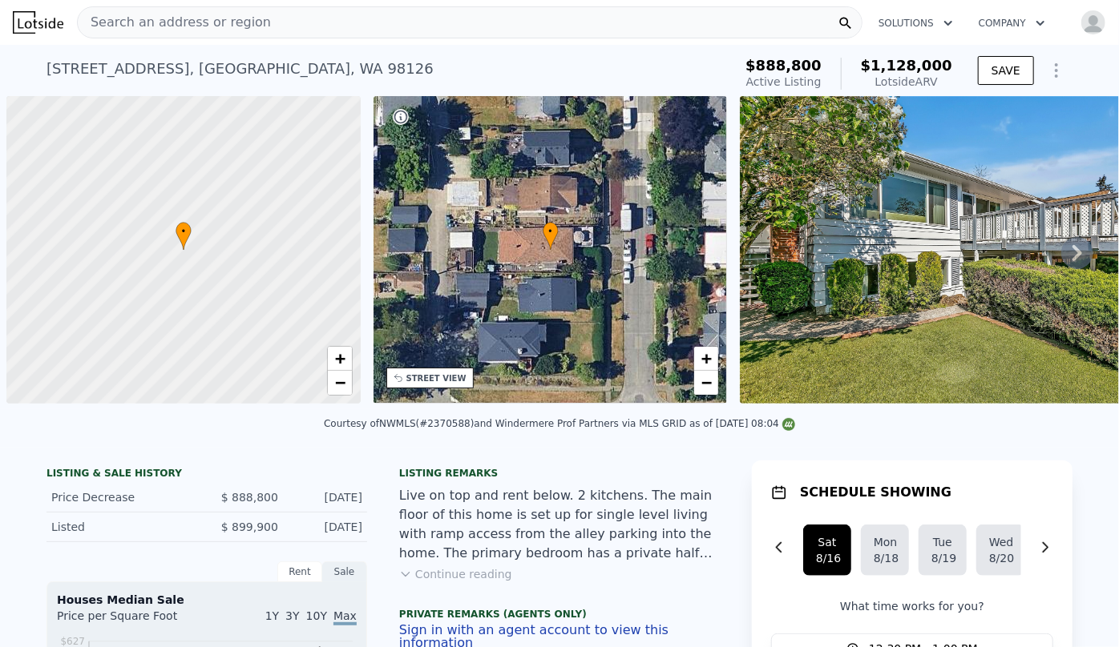
scroll to position [0, 6]
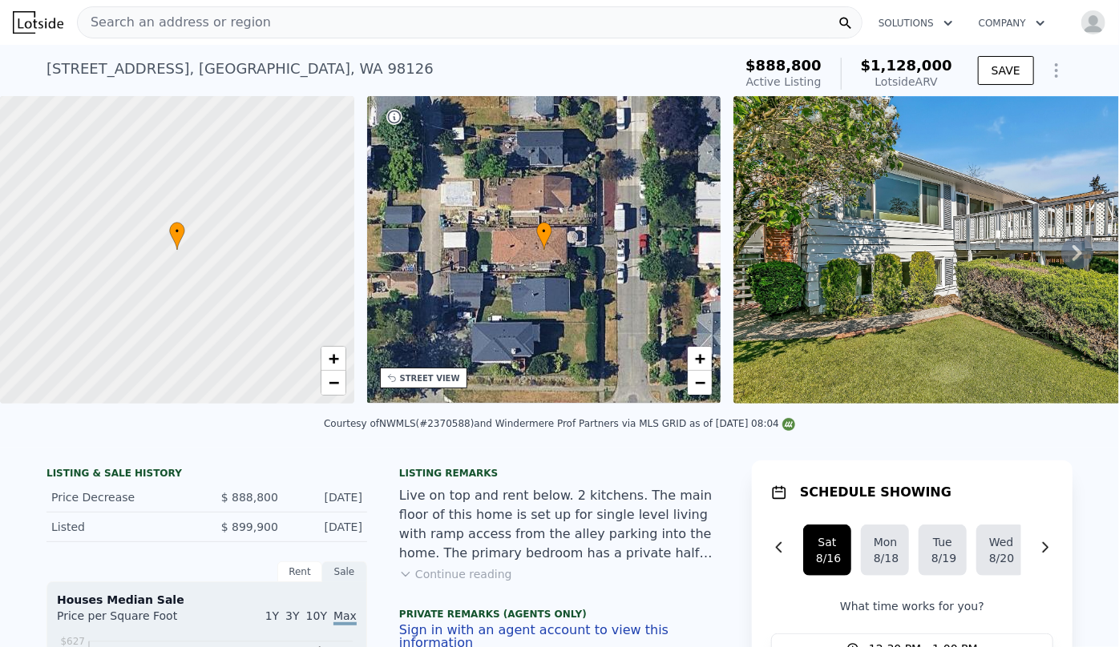
click at [264, 19] on div "Search an address or region" at bounding box center [469, 22] width 785 height 32
click at [936, 47] on div "7351 32nd Ave SW , Seattle , WA 98126 Active at $888,800 (~ARV $1.128m ) $888,8…" at bounding box center [559, 70] width 1026 height 51
click at [136, 19] on span "Search an address or region" at bounding box center [174, 22] width 193 height 19
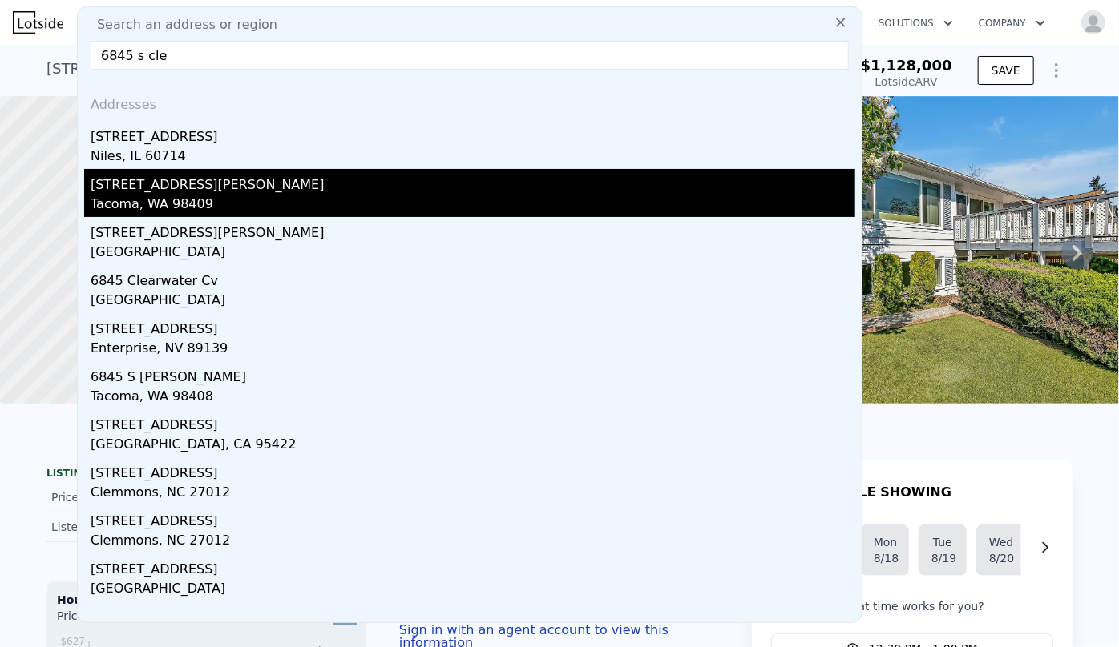
type input "6845 s cle"
click at [216, 187] on div "6845 S Clement Ave" at bounding box center [473, 182] width 764 height 26
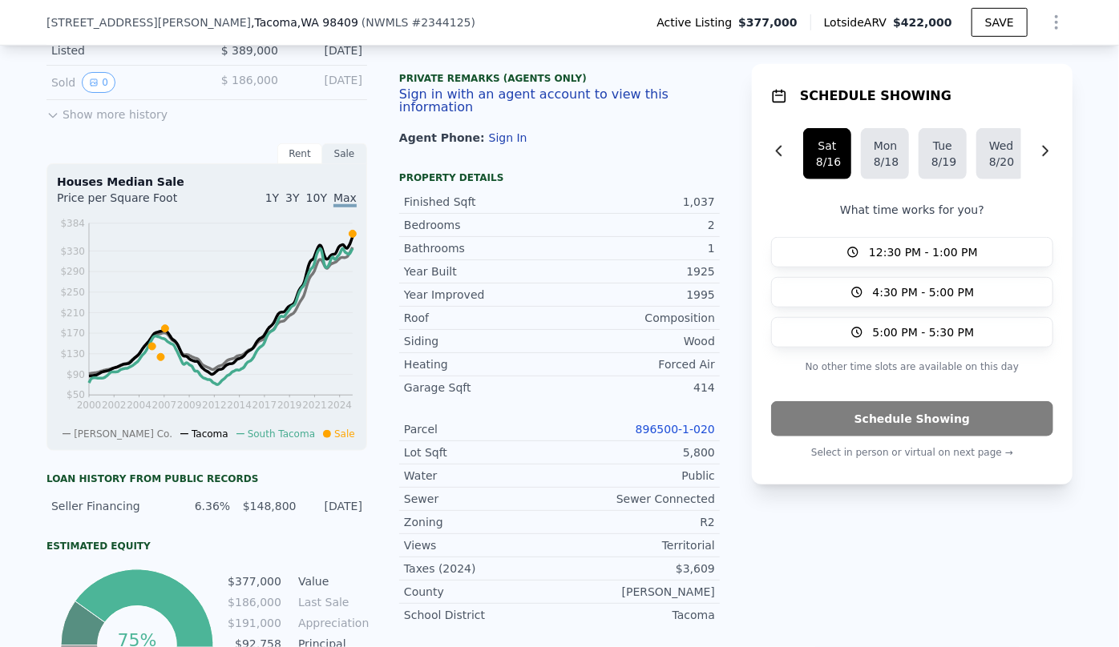
scroll to position [583, 0]
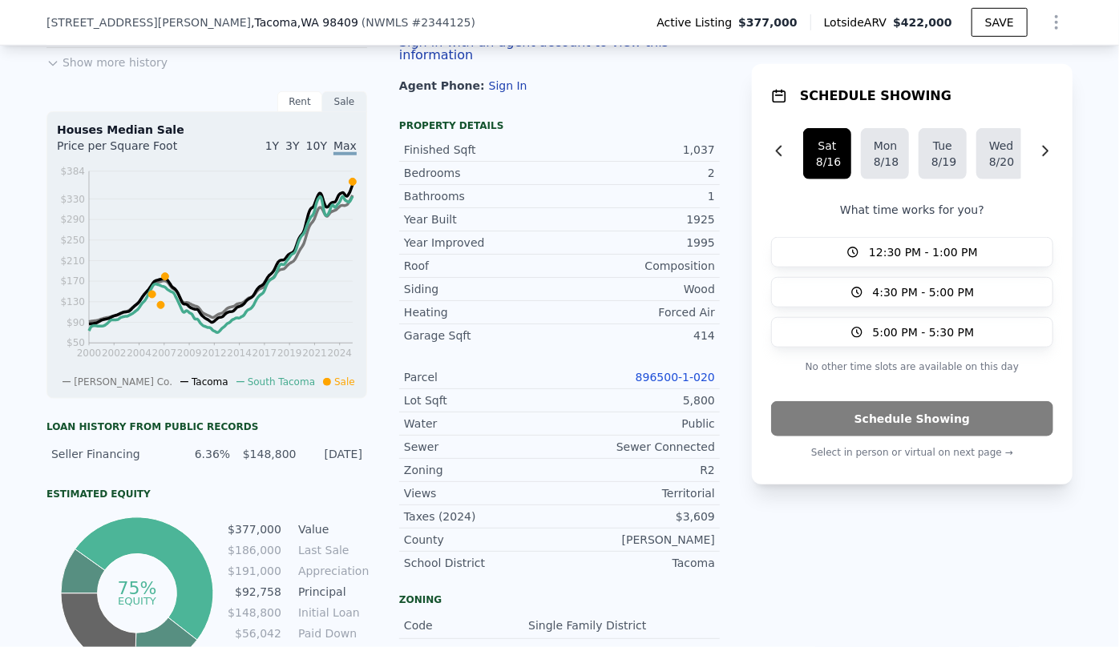
click at [687, 373] on link "896500-1-020" at bounding box center [674, 377] width 79 height 13
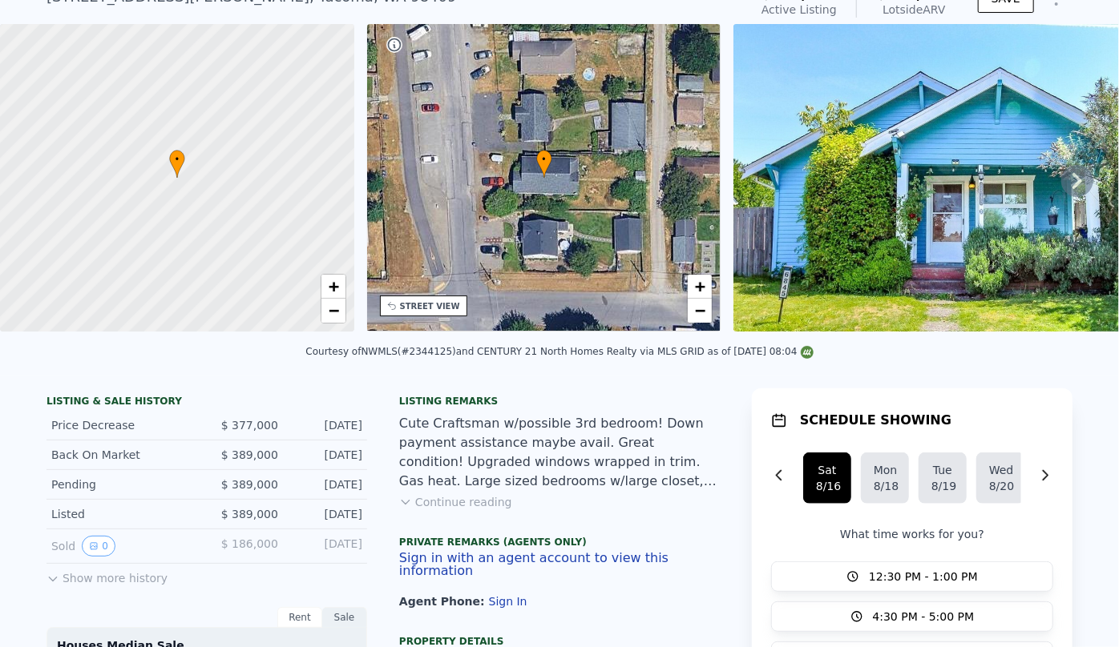
scroll to position [6, 0]
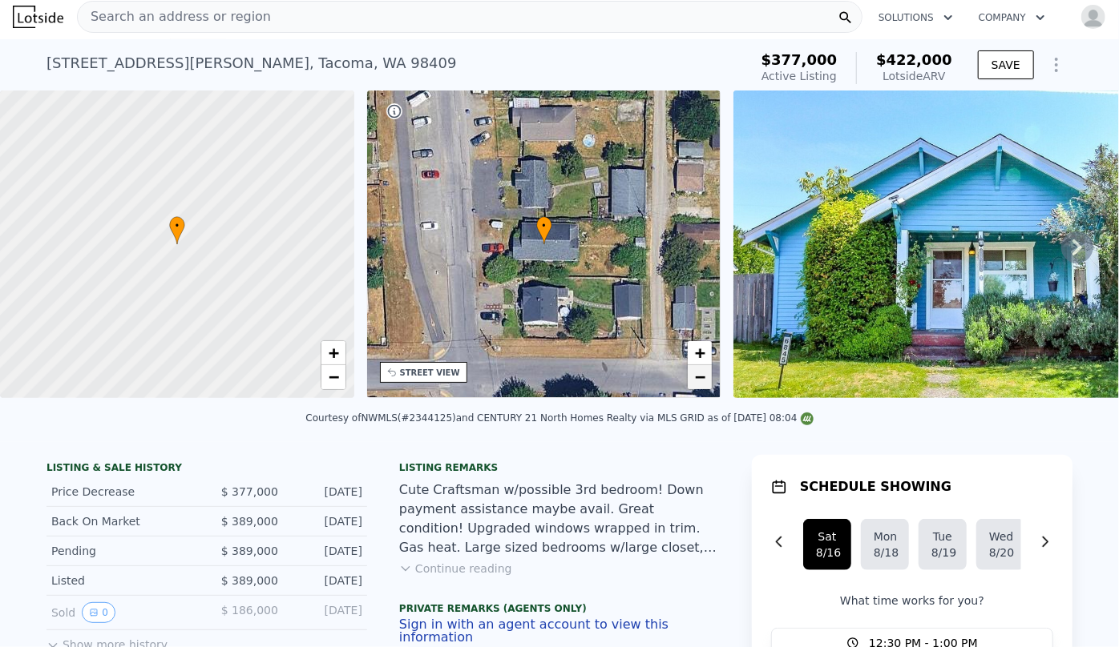
click at [703, 370] on span "−" at bounding box center [700, 377] width 10 height 20
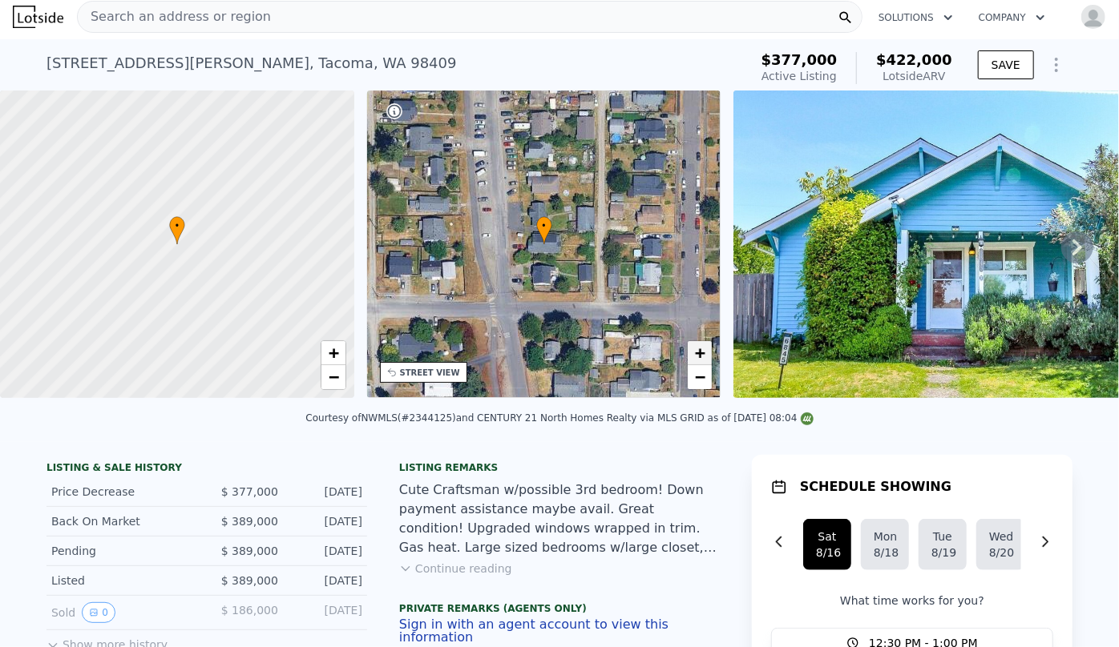
click at [700, 352] on span "+" at bounding box center [700, 353] width 10 height 20
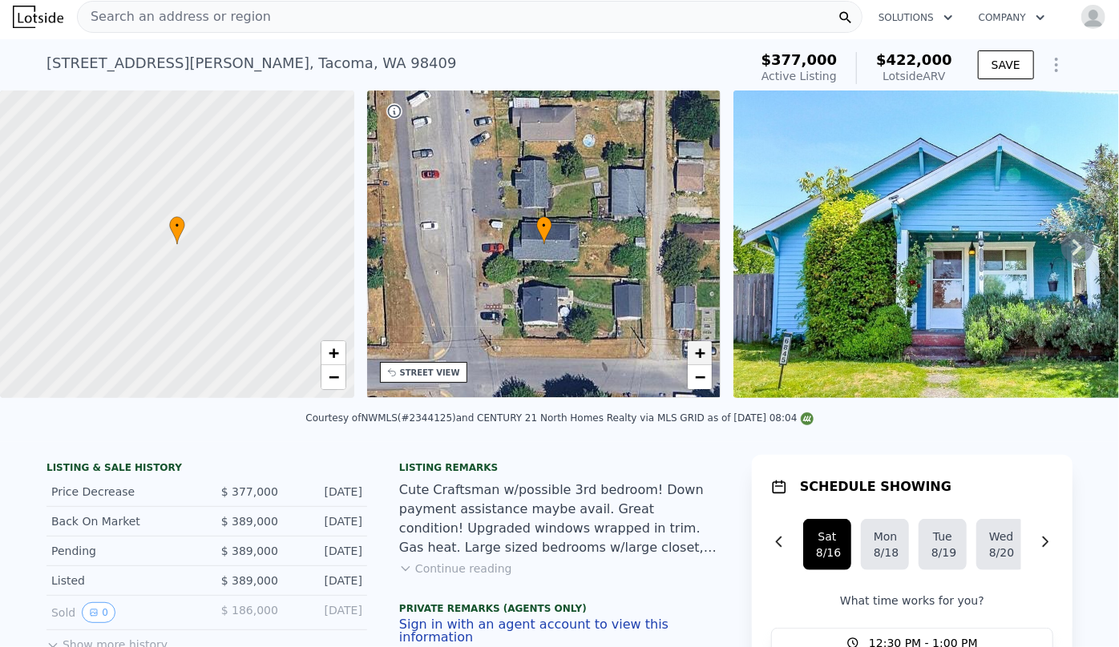
click at [700, 352] on span "+" at bounding box center [700, 353] width 10 height 20
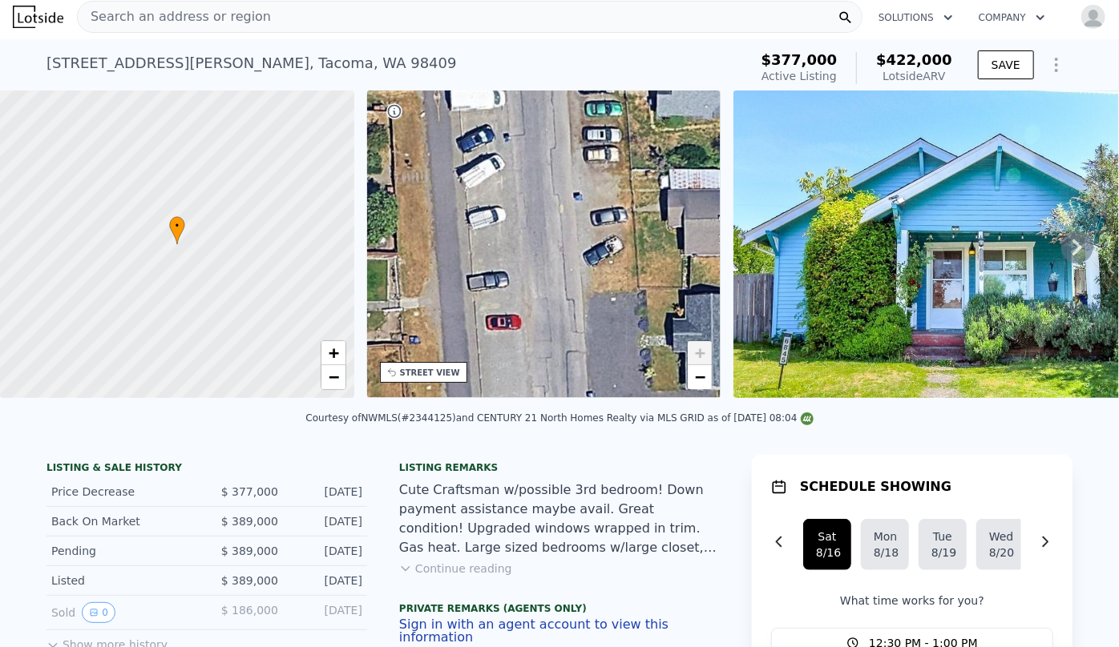
drag, startPoint x: 409, startPoint y: 252, endPoint x: 562, endPoint y: 456, distance: 254.8
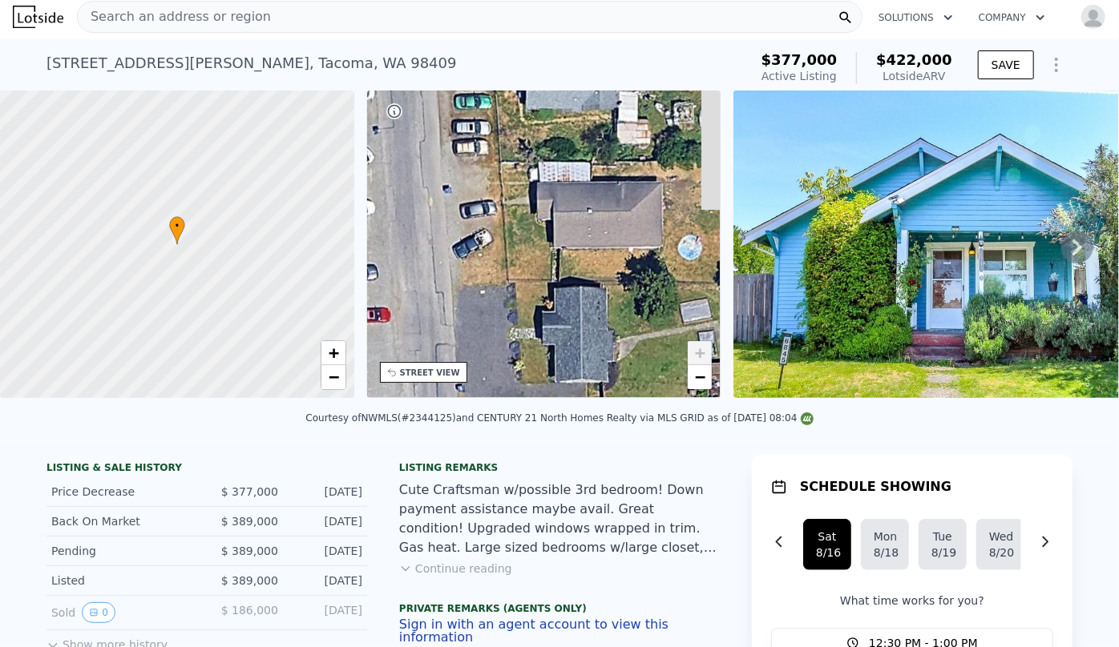
drag, startPoint x: 563, startPoint y: 239, endPoint x: 424, endPoint y: 210, distance: 142.4
click at [424, 210] on div "• + −" at bounding box center [544, 245] width 354 height 308
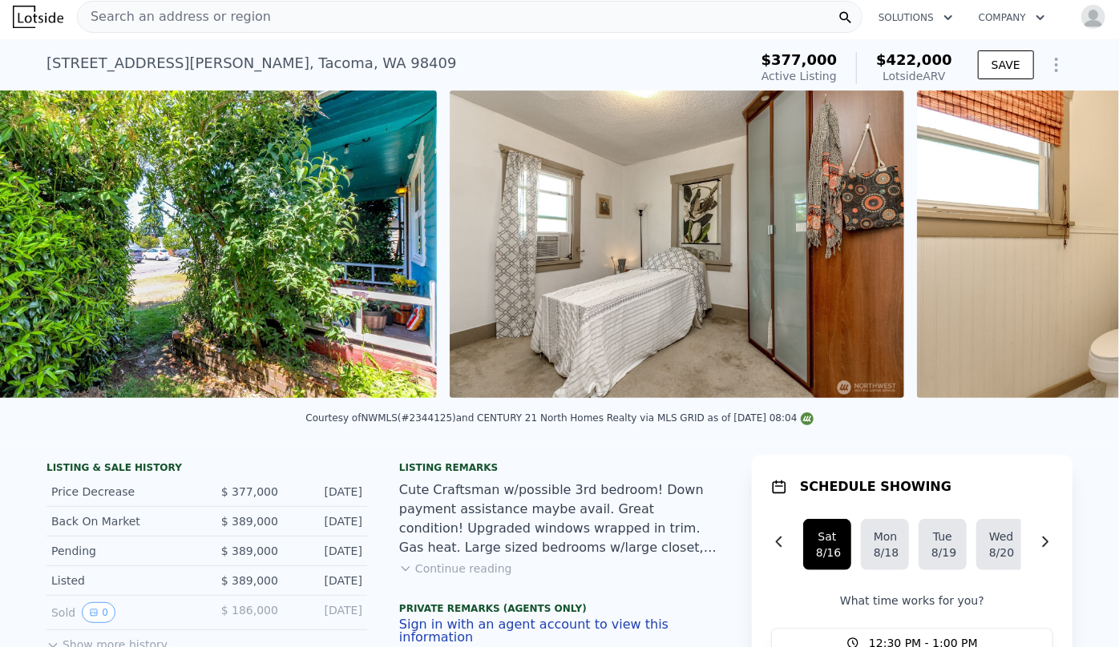
scroll to position [0, 6430]
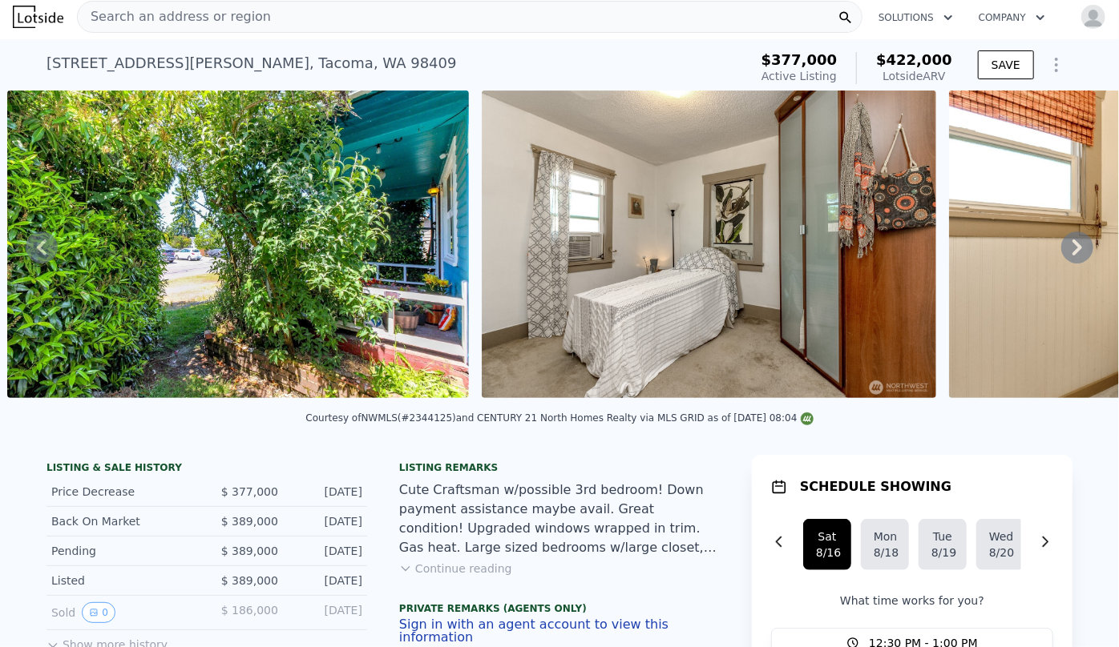
drag, startPoint x: 756, startPoint y: 399, endPoint x: 798, endPoint y: 397, distance: 41.7
click at [798, 397] on div at bounding box center [708, 247] width 467 height 313
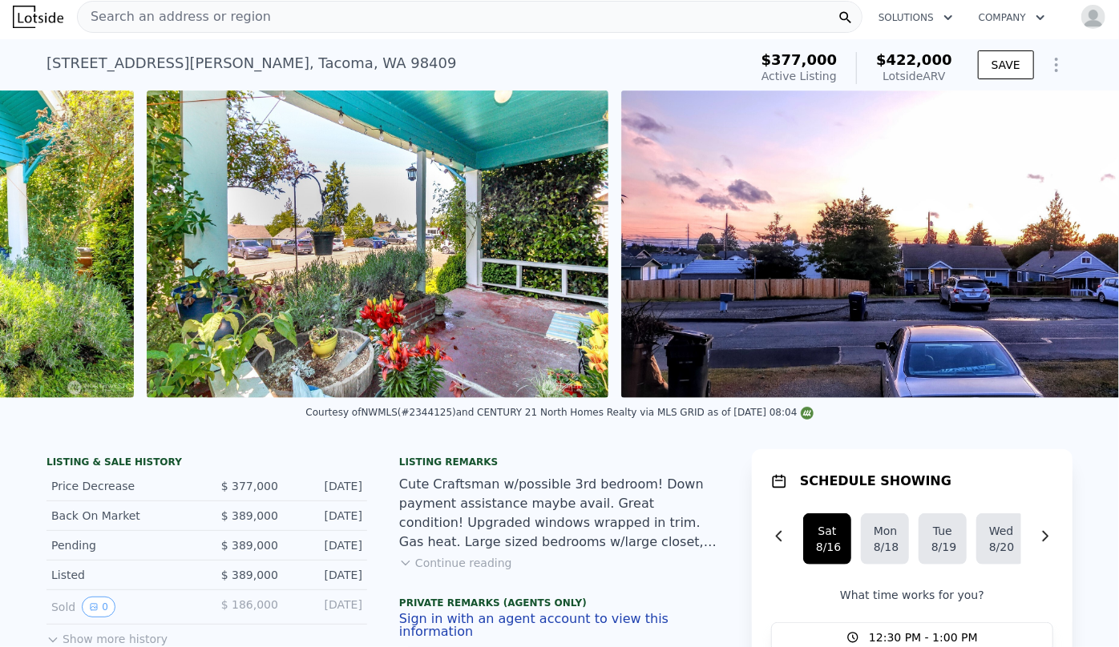
scroll to position [0, 10145]
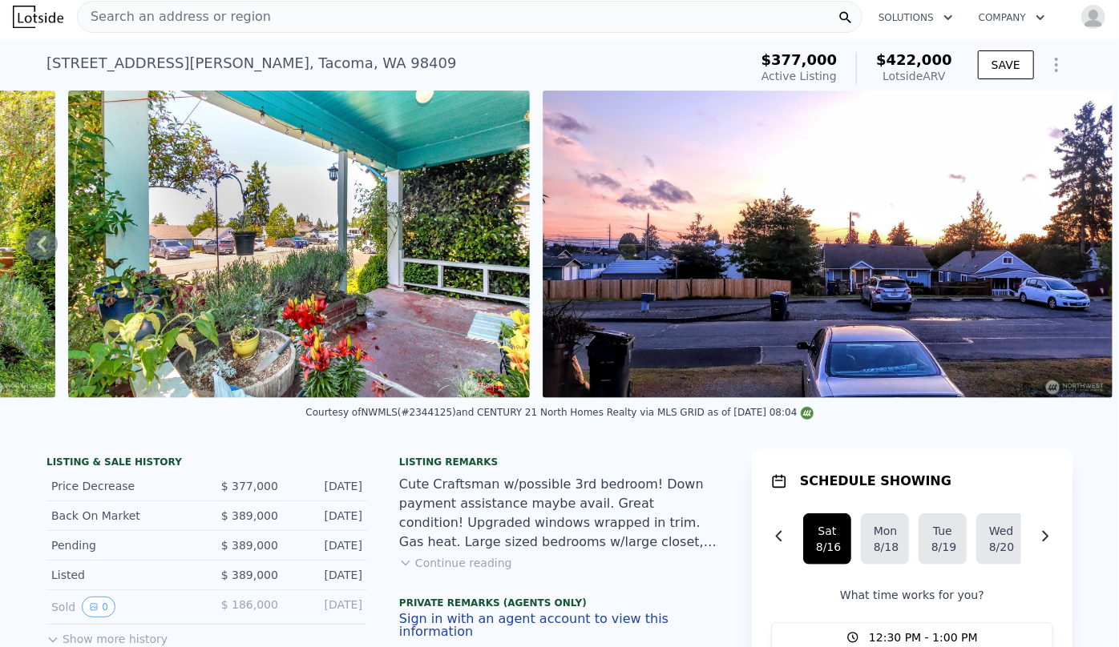
click at [1074, 417] on div "Courtesy of NWMLS (#2344125) and CENTURY 21 North Homes Realty via MLS GRID as …" at bounding box center [559, 417] width 1119 height 38
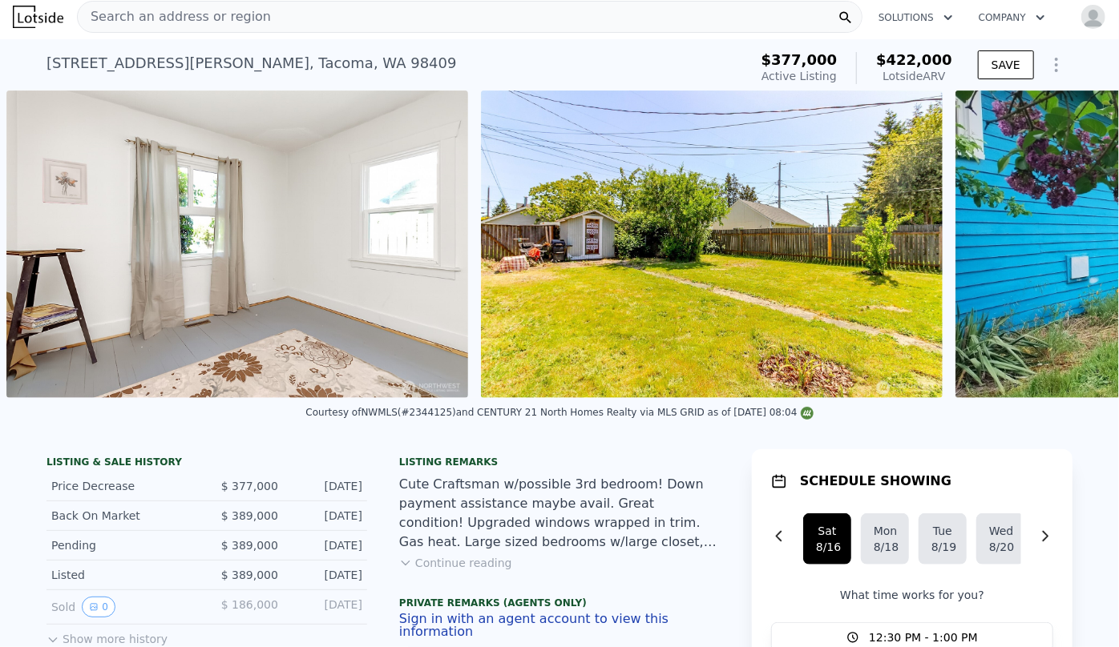
scroll to position [0, 7846]
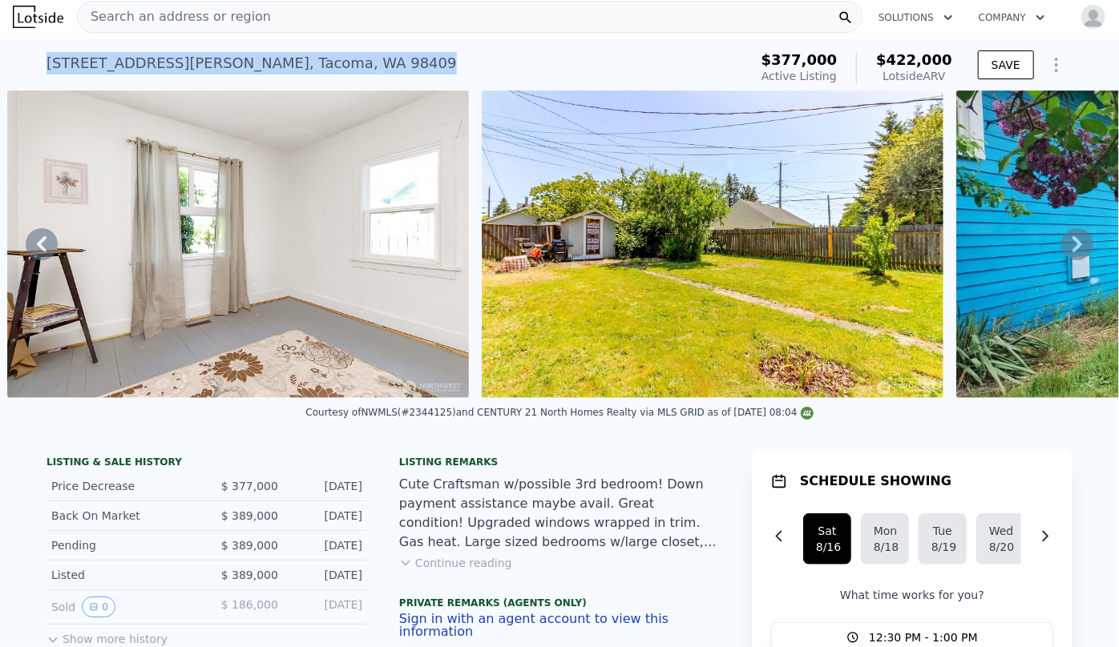
drag, startPoint x: 23, startPoint y: 67, endPoint x: 305, endPoint y: 52, distance: 282.4
click at [305, 52] on div "6845 S Clement Ave , Tacoma , WA 98409 Active at $377k (~ARV $422k ) $377,000 A…" at bounding box center [559, 64] width 1119 height 51
copy div "6845 S Clement Ave , Tacoma , WA 98409"
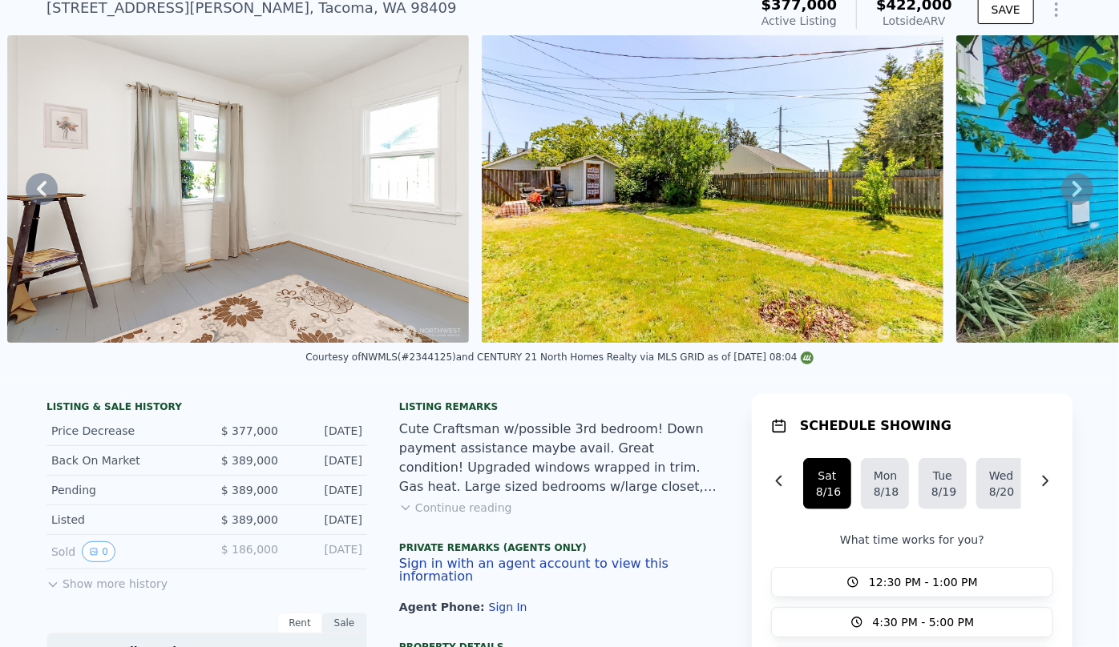
scroll to position [6, 0]
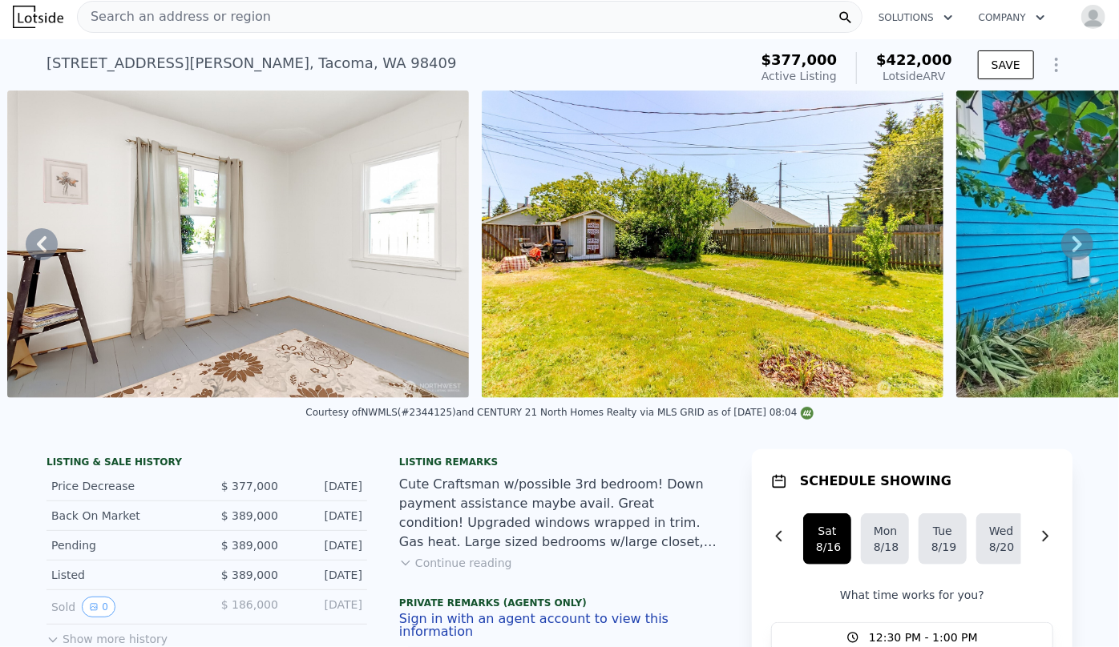
click at [350, 3] on div "Search an address or region" at bounding box center [469, 17] width 785 height 32
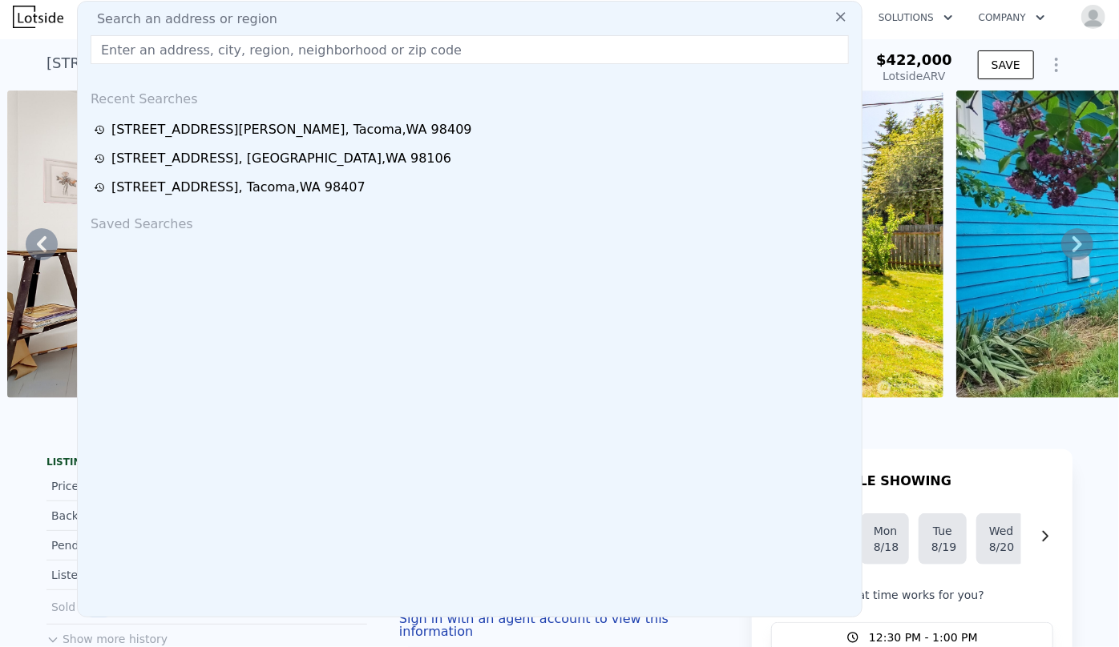
click at [378, 42] on input "text" at bounding box center [470, 49] width 758 height 29
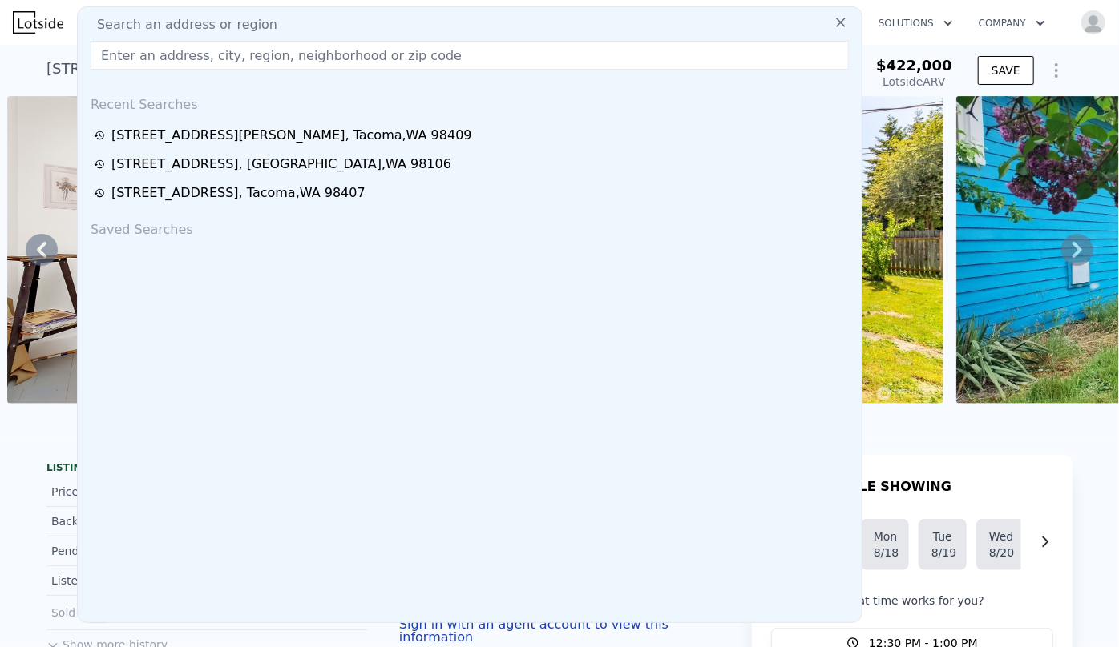
click at [37, 52] on div "6845 S Clement Ave , Tacoma , WA 98409 Active at $377k (~ARV $422k ) $377,000 A…" at bounding box center [559, 70] width 1119 height 51
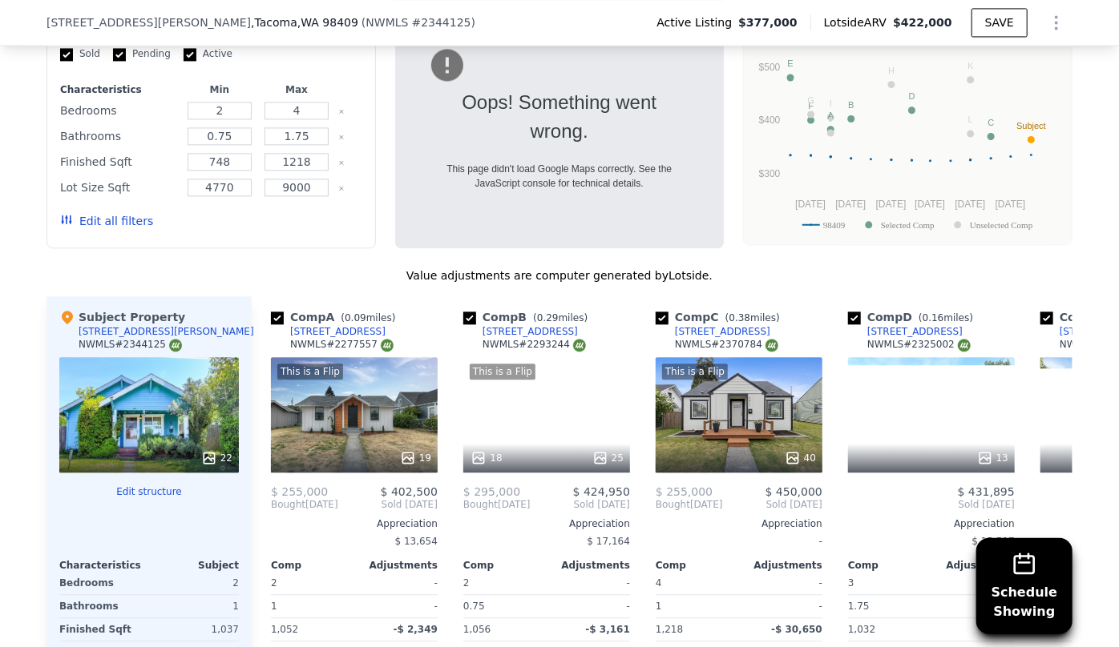
scroll to position [1815, 0]
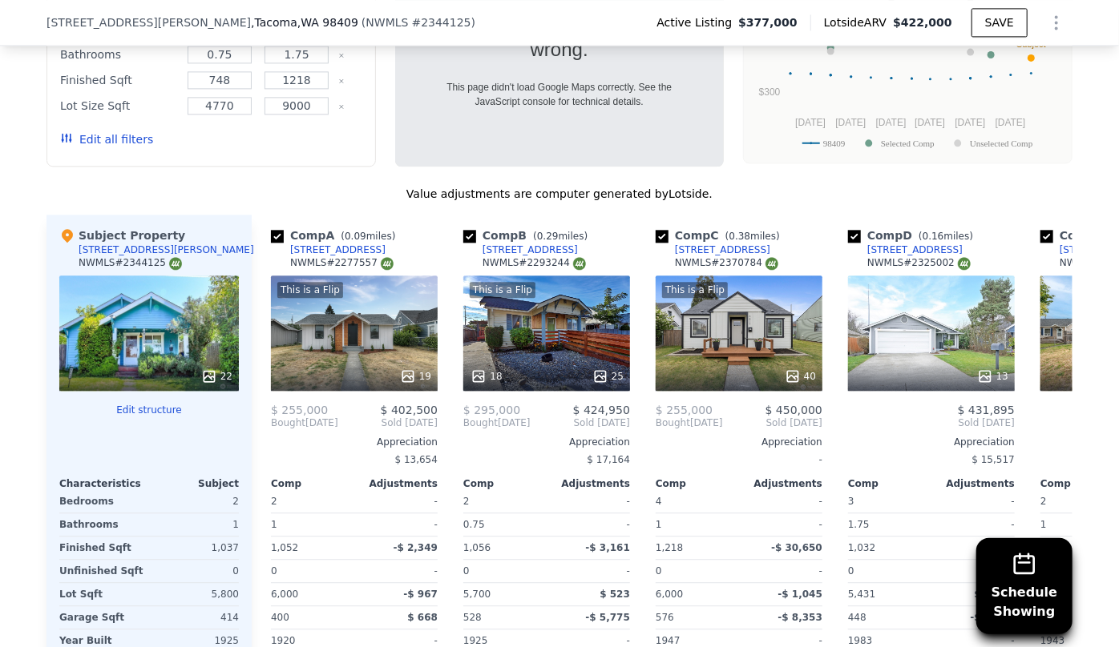
click at [91, 139] on button "Edit all filters" at bounding box center [106, 139] width 93 height 16
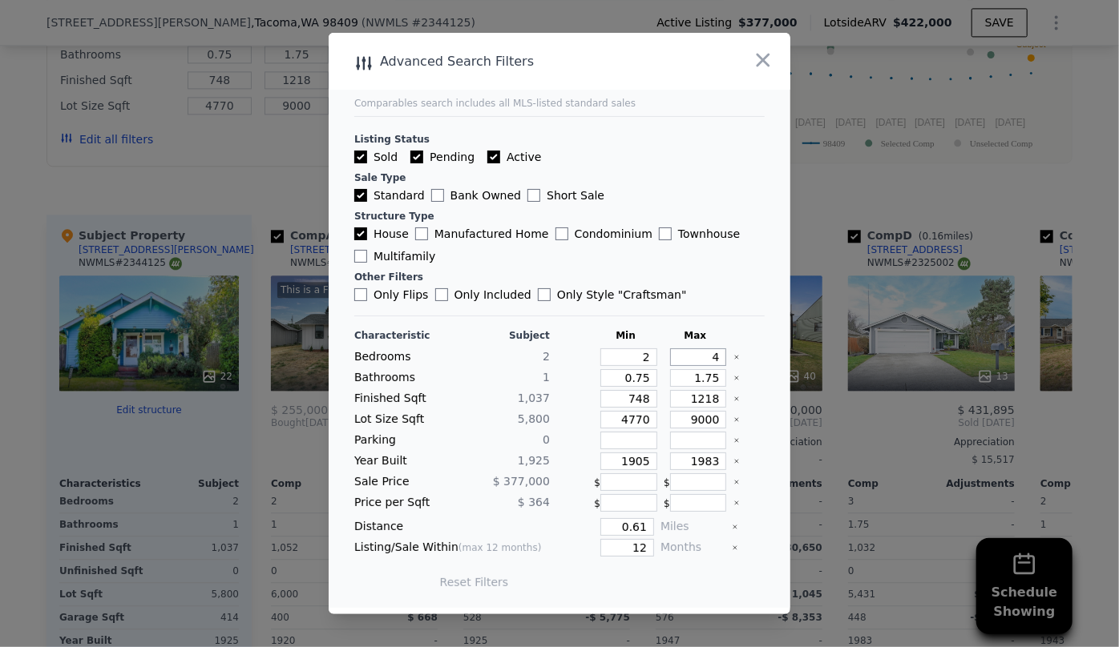
drag, startPoint x: 91, startPoint y: 139, endPoint x: 687, endPoint y: 354, distance: 633.6
click at [687, 354] on input "4" at bounding box center [698, 358] width 57 height 18
type input "2"
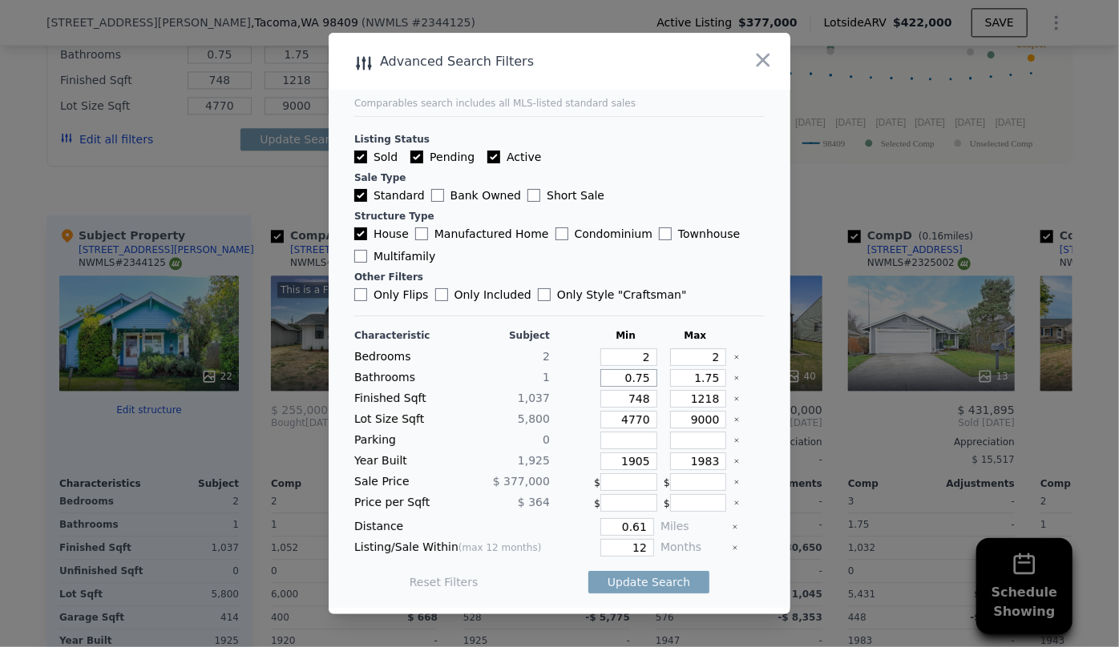
drag, startPoint x: 646, startPoint y: 377, endPoint x: 579, endPoint y: 380, distance: 67.3
click at [579, 380] on div "Bathrooms 1 0.75 1.75" at bounding box center [559, 378] width 410 height 18
type input "1"
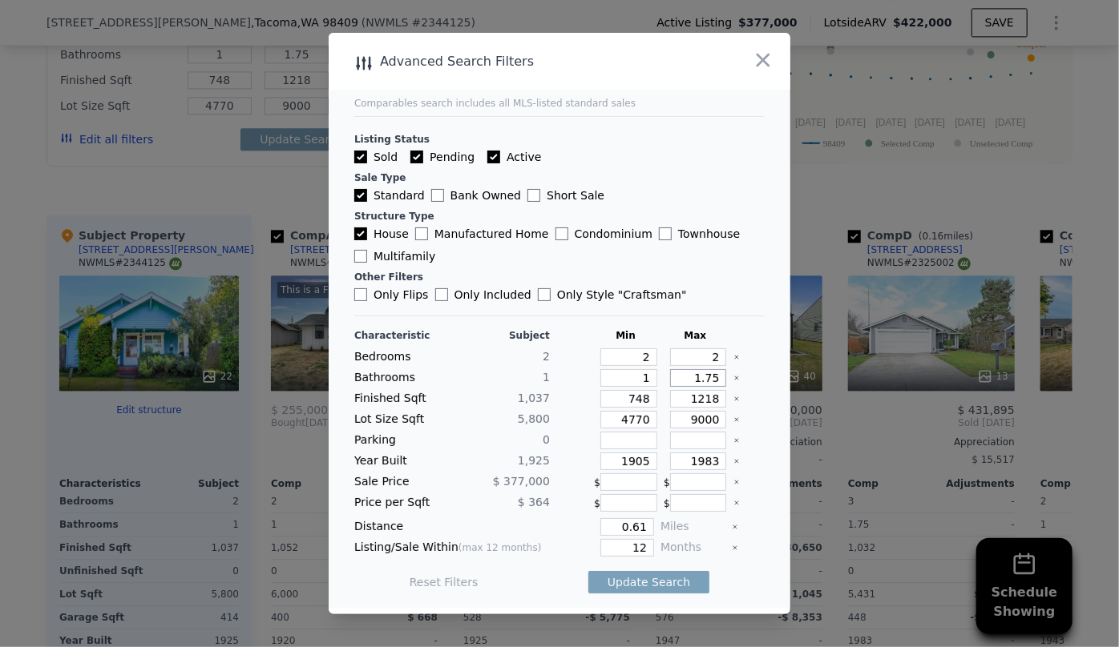
drag, startPoint x: 714, startPoint y: 377, endPoint x: 666, endPoint y: 384, distance: 48.6
click at [670, 384] on input "1.75" at bounding box center [698, 378] width 57 height 18
drag, startPoint x: 649, startPoint y: 401, endPoint x: 591, endPoint y: 404, distance: 57.8
click at [595, 402] on div "Finished Sqft 1,037 748 1218" at bounding box center [559, 399] width 410 height 18
click at [646, 396] on input "748" at bounding box center [628, 399] width 57 height 18
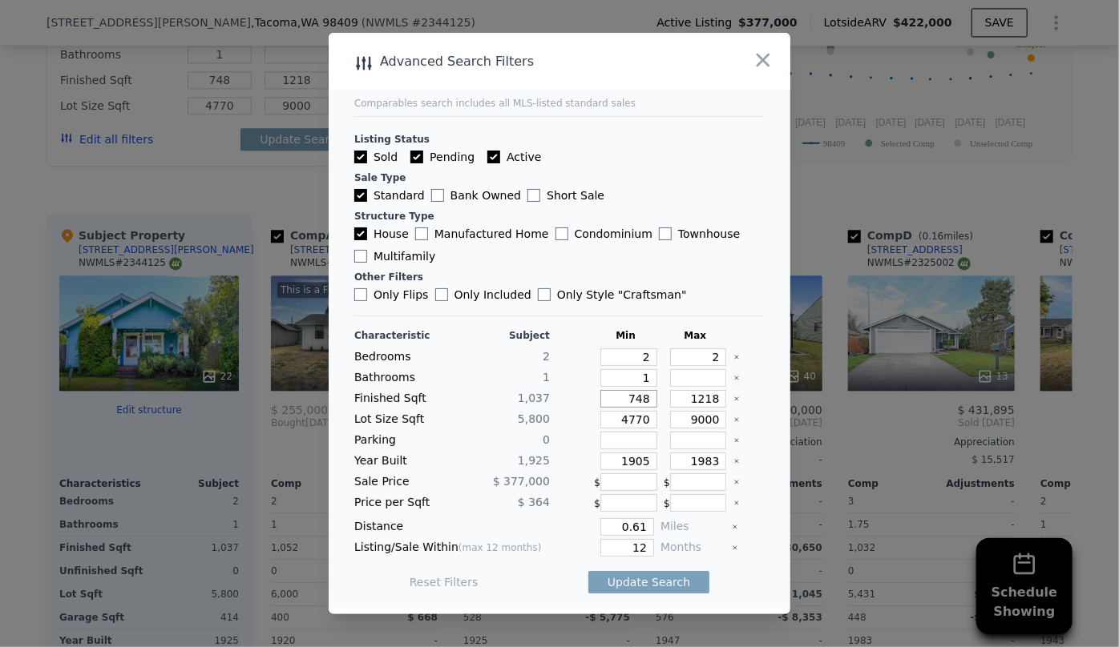
drag, startPoint x: 640, startPoint y: 399, endPoint x: 555, endPoint y: 397, distance: 85.0
click at [555, 397] on div "Finished Sqft 1,037 748 1218" at bounding box center [559, 399] width 410 height 18
drag, startPoint x: 646, startPoint y: 420, endPoint x: 595, endPoint y: 418, distance: 50.5
click at [600, 418] on input "4770" at bounding box center [628, 420] width 57 height 18
drag, startPoint x: 639, startPoint y: 461, endPoint x: 575, endPoint y: 456, distance: 63.5
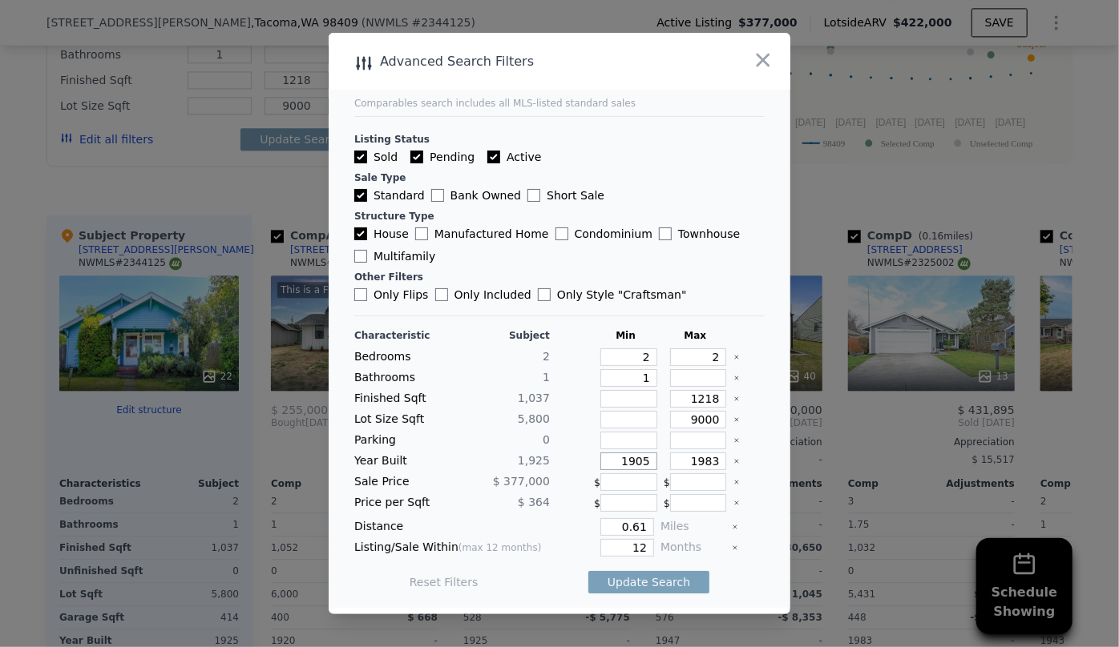
click at [575, 456] on div "Year Built 1,925 1905 1983" at bounding box center [559, 462] width 410 height 18
drag, startPoint x: 640, startPoint y: 554, endPoint x: 599, endPoint y: 550, distance: 41.8
click at [600, 550] on input "12" at bounding box center [627, 548] width 54 height 18
type input "6"
click at [633, 578] on button "Update Search" at bounding box center [648, 582] width 121 height 22
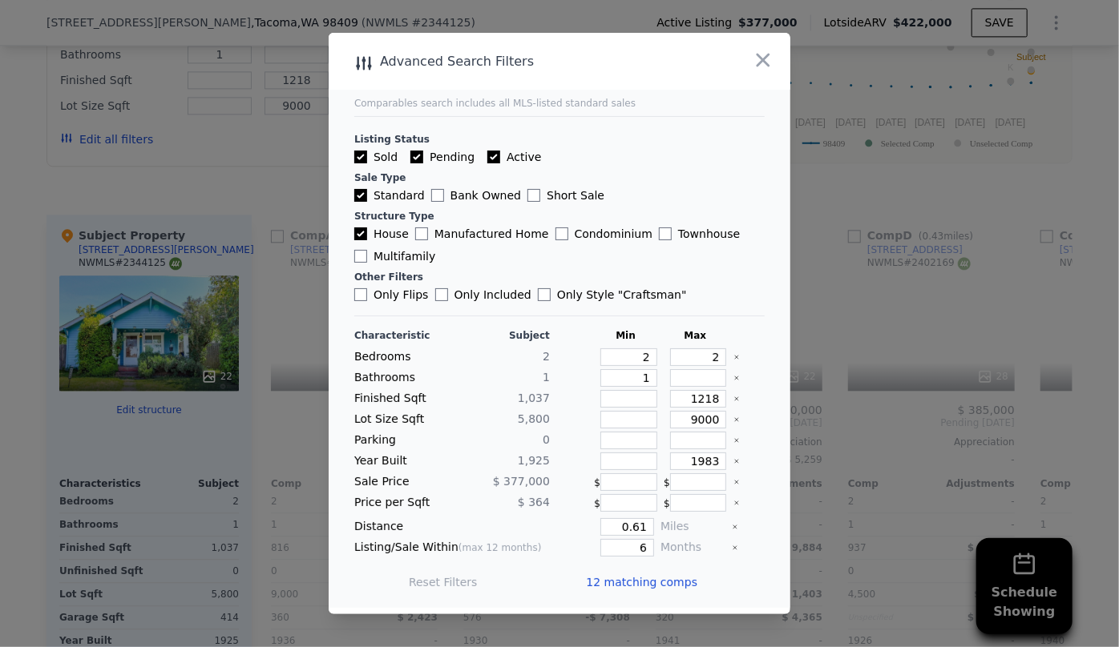
click at [634, 575] on span "12 matching comps" at bounding box center [641, 582] width 111 height 16
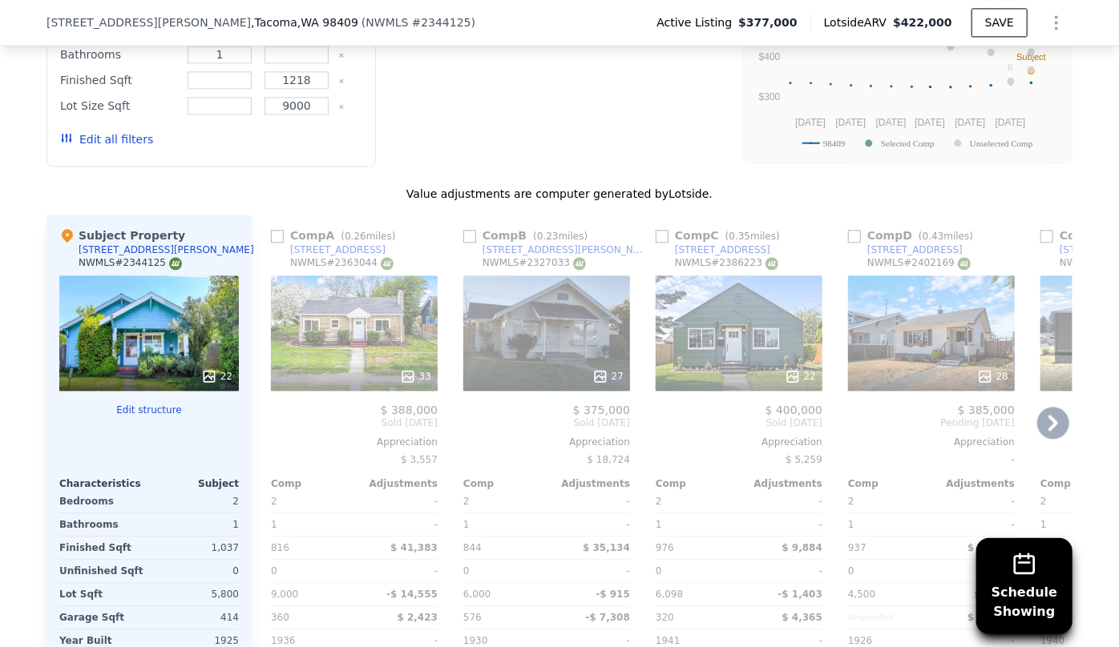
click at [1048, 415] on icon at bounding box center [1053, 423] width 32 height 32
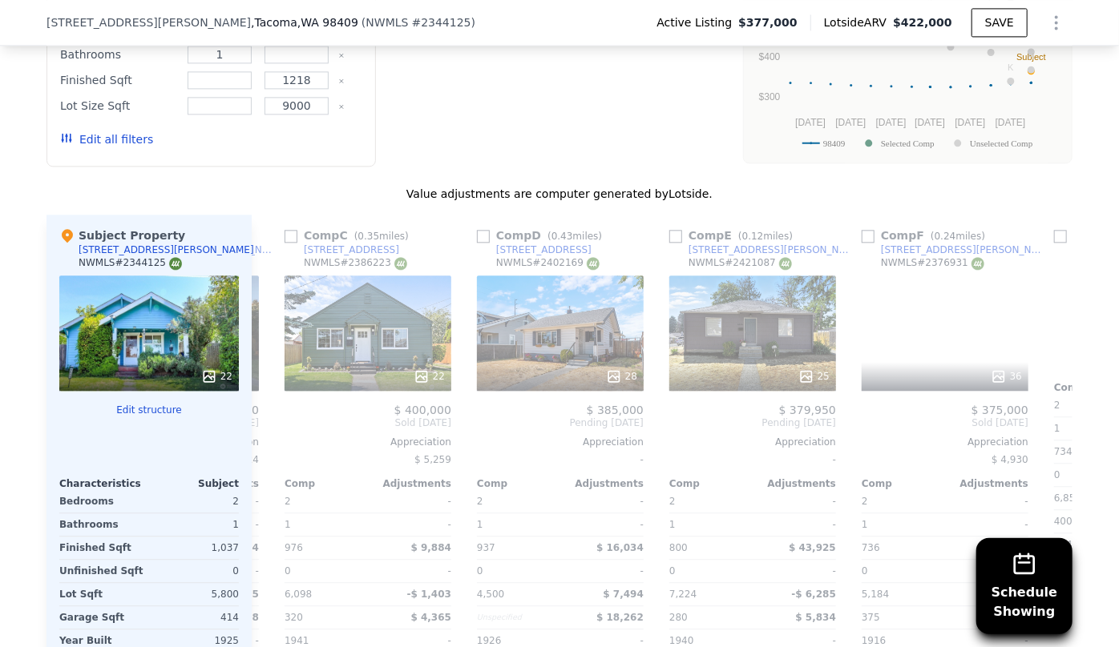
scroll to position [0, 385]
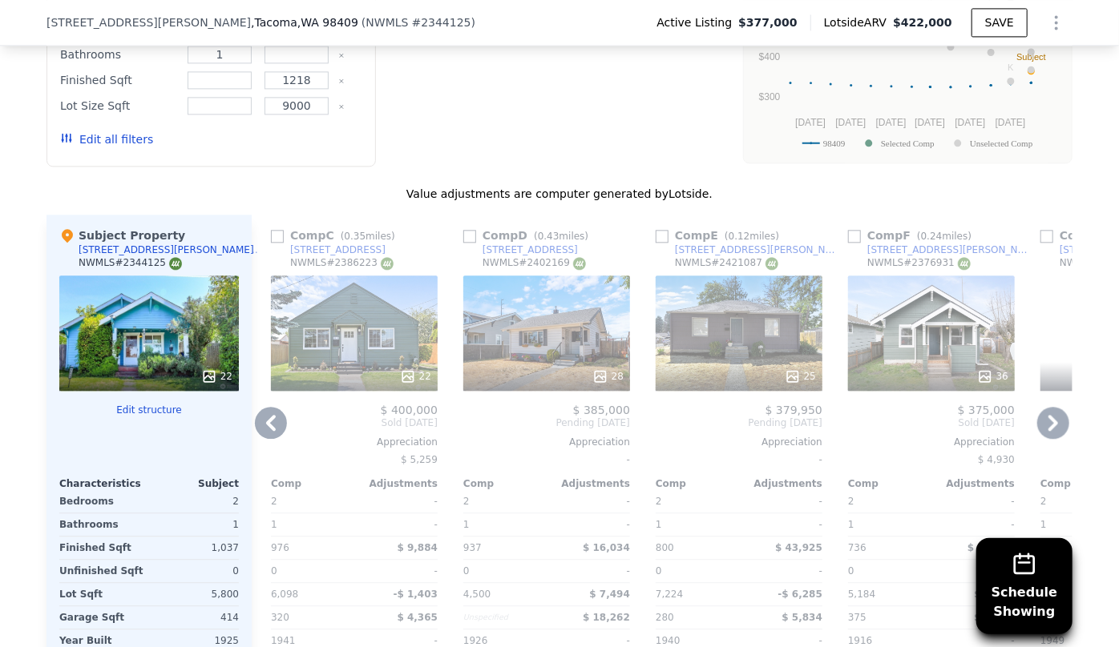
click at [1048, 415] on icon at bounding box center [1053, 423] width 32 height 32
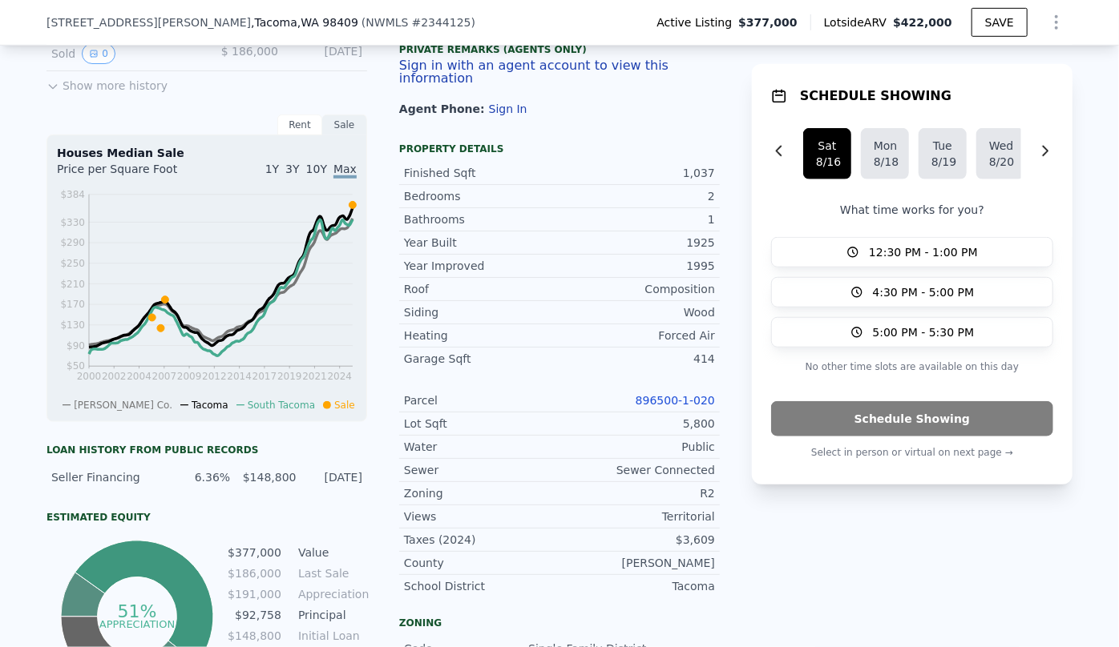
scroll to position [0, 0]
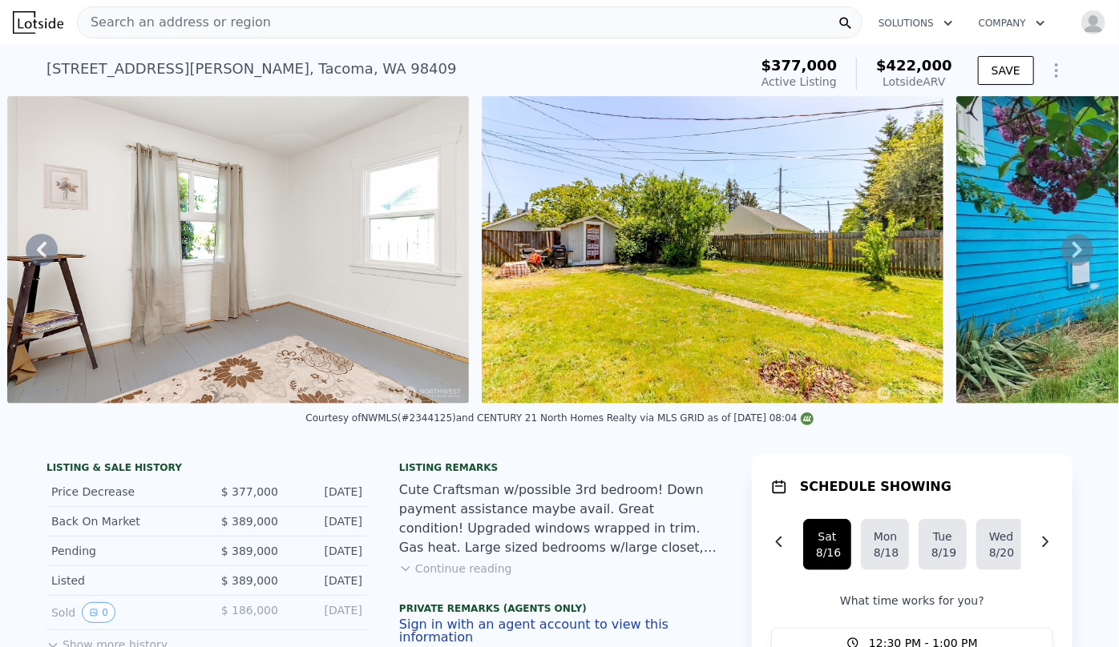
click at [360, 22] on div "Search an address or region" at bounding box center [469, 22] width 785 height 32
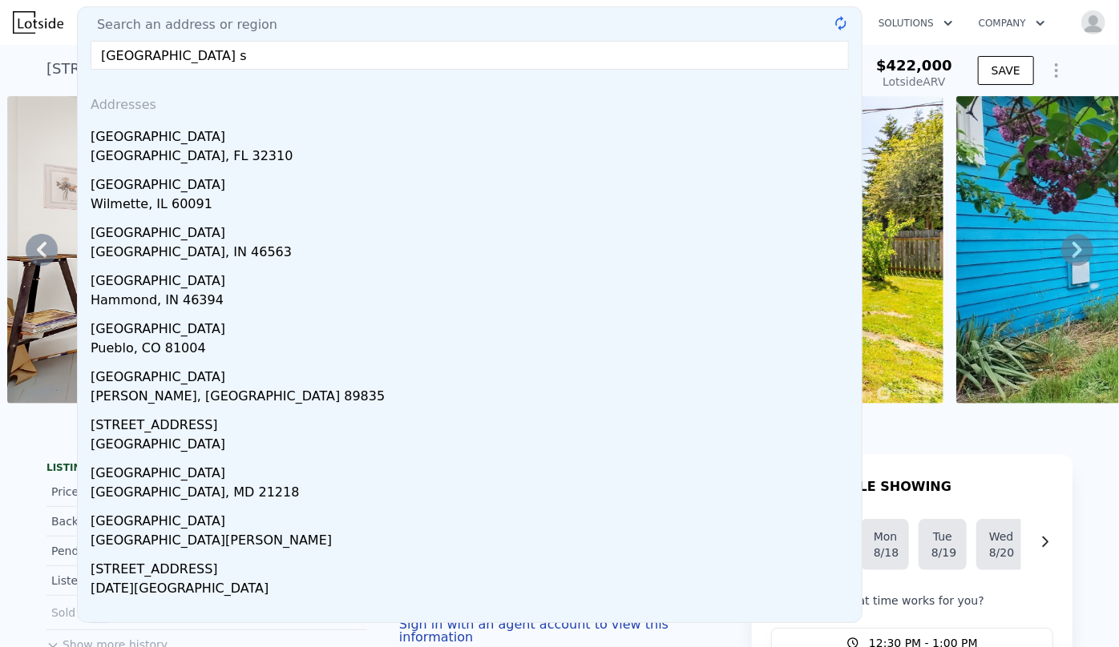
type input "1521 lake ave s"
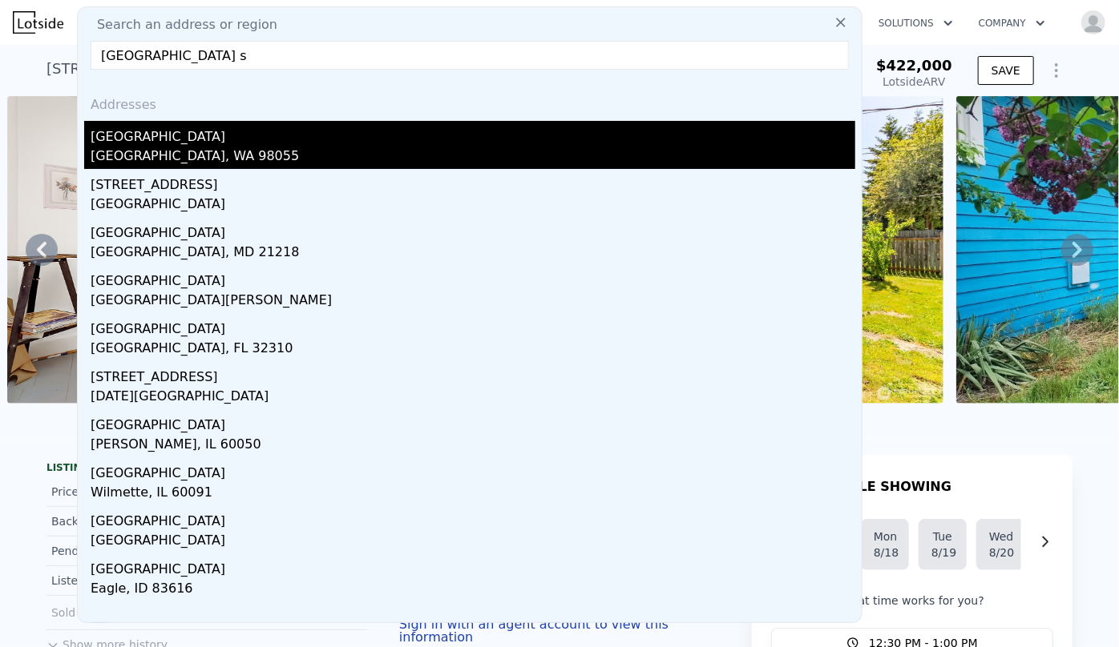
click at [242, 137] on div "1521 Lake Ave S" at bounding box center [473, 134] width 764 height 26
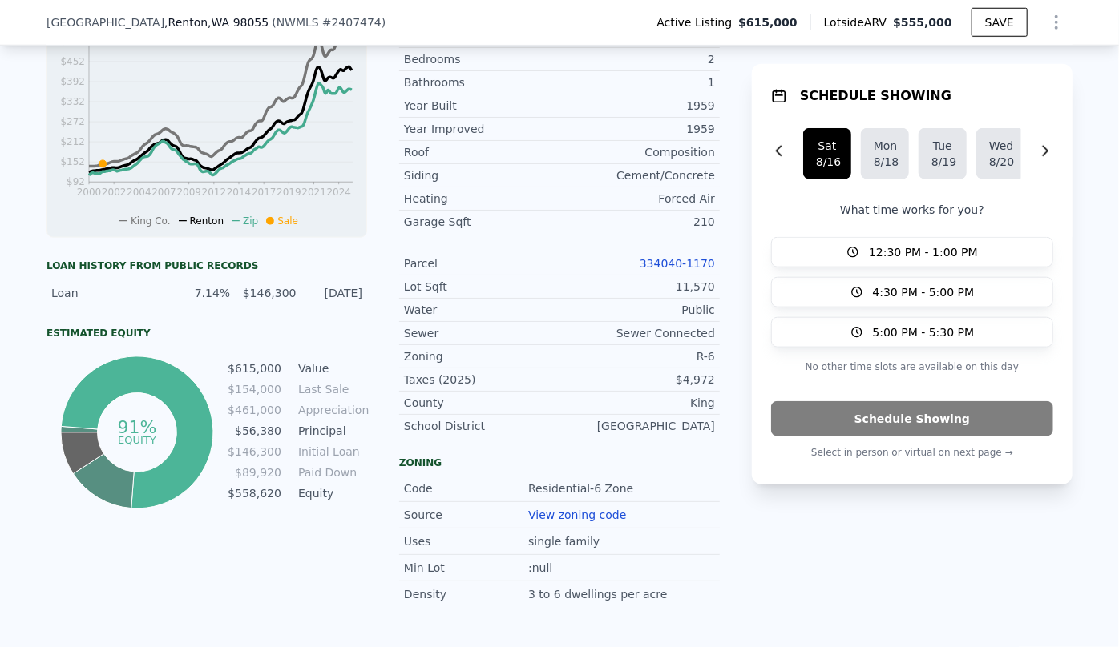
scroll to position [795, 0]
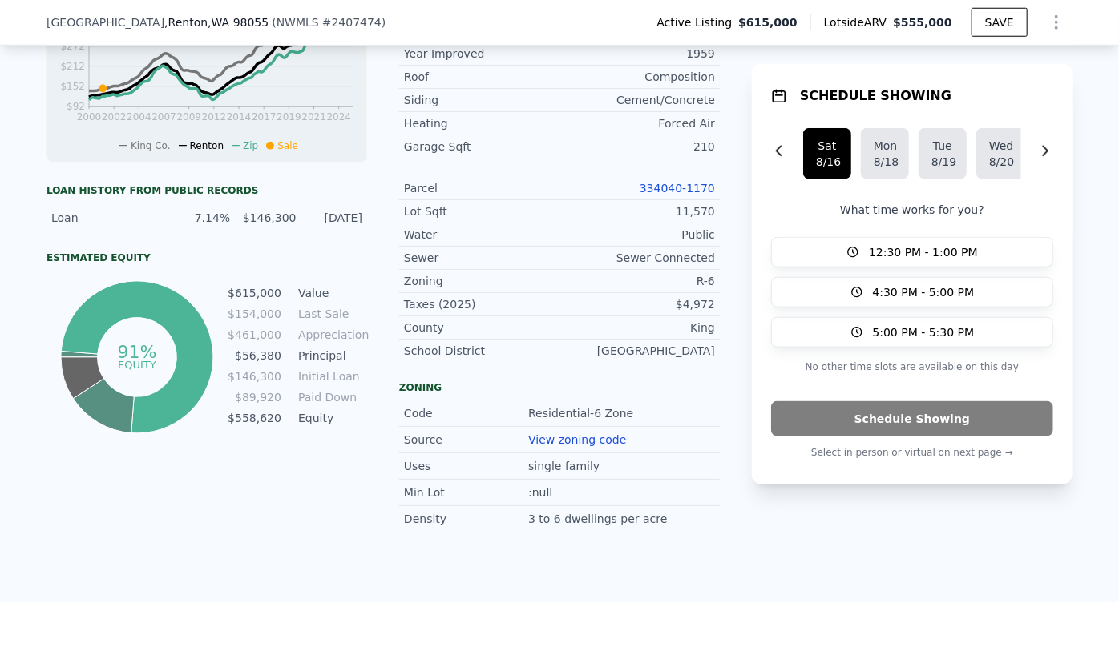
click at [682, 260] on div "Sewer Connected" at bounding box center [636, 258] width 155 height 16
click at [677, 183] on link "334040-1170" at bounding box center [676, 188] width 75 height 13
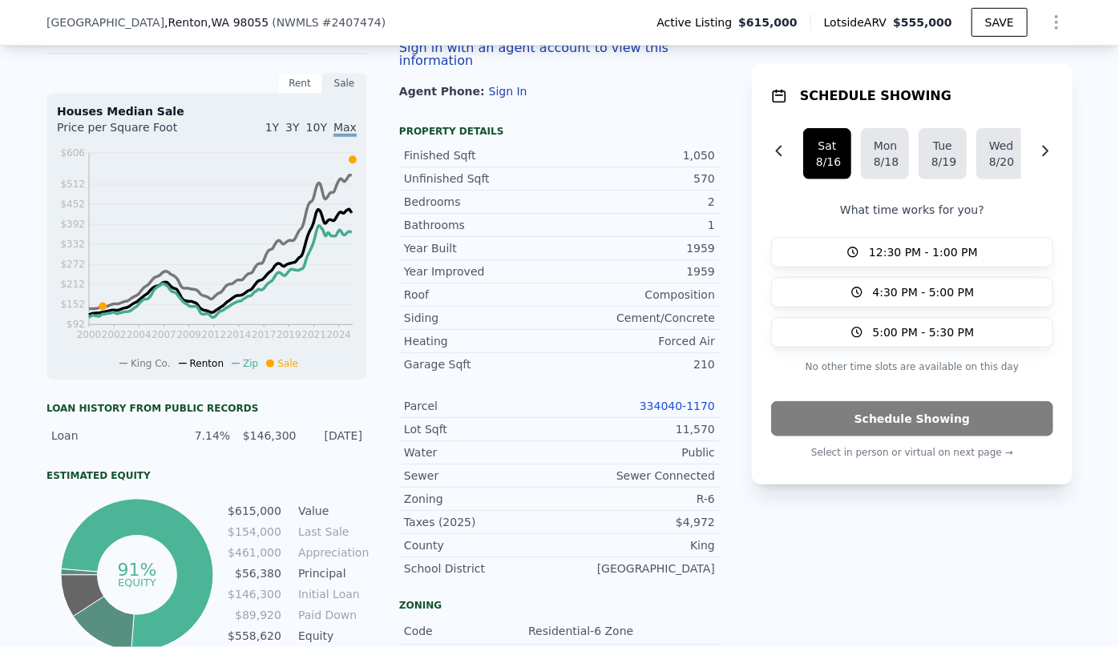
scroll to position [504, 0]
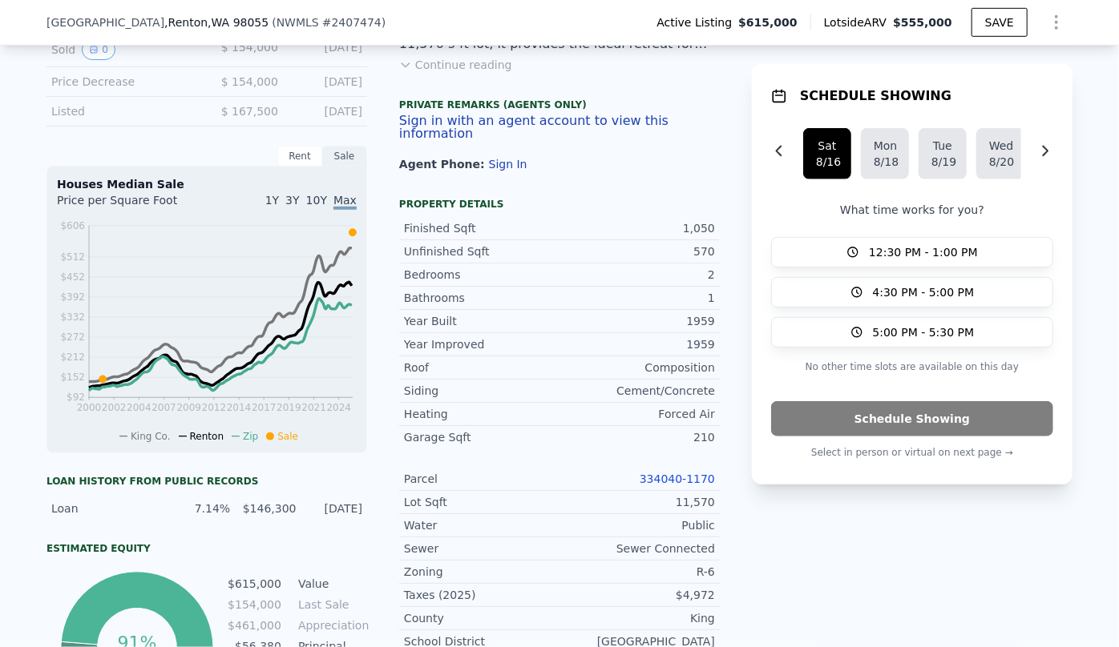
click at [1040, 23] on button "Show Options" at bounding box center [1056, 22] width 32 height 32
click at [1034, 50] on div "Edit Structure" at bounding box center [982, 64] width 179 height 32
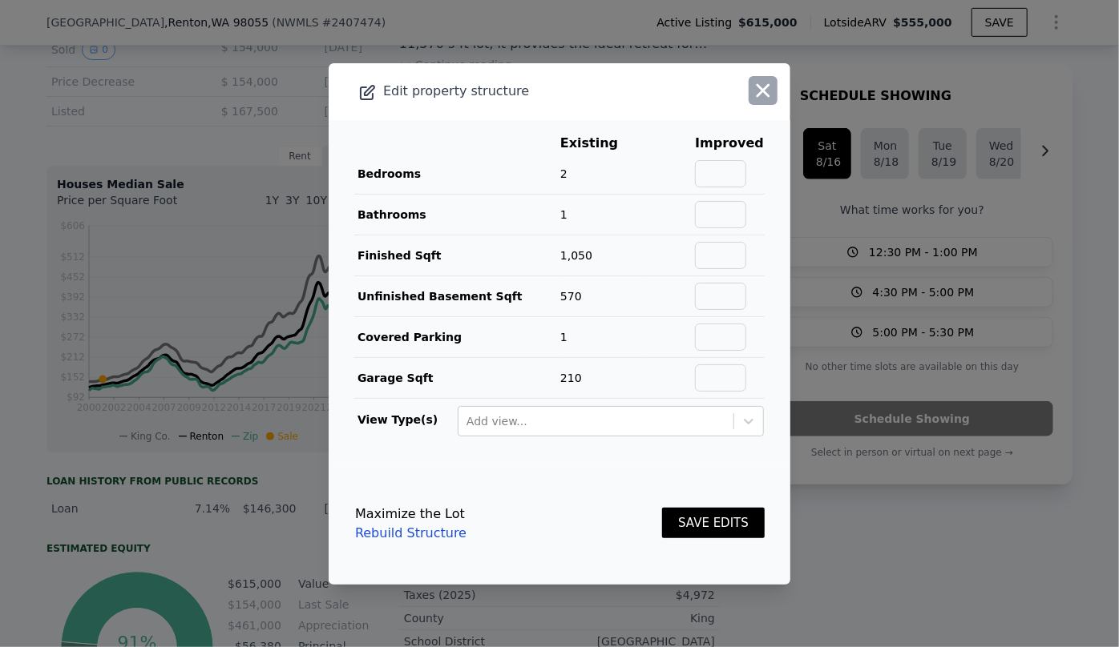
click at [756, 88] on icon "button" at bounding box center [763, 90] width 14 height 14
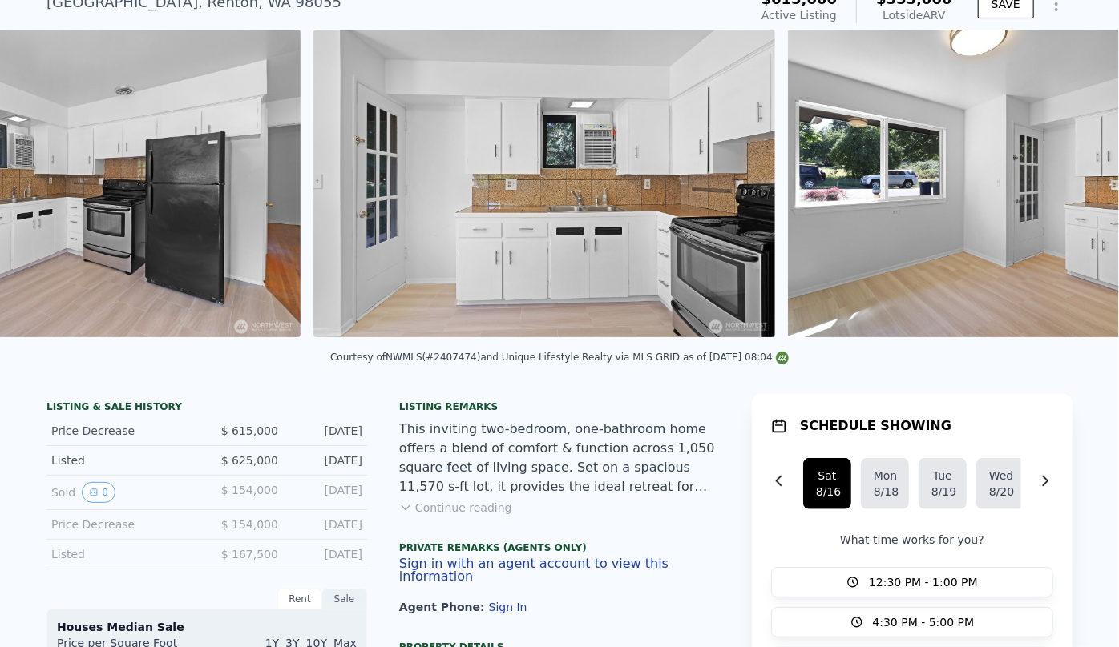
scroll to position [0, 0]
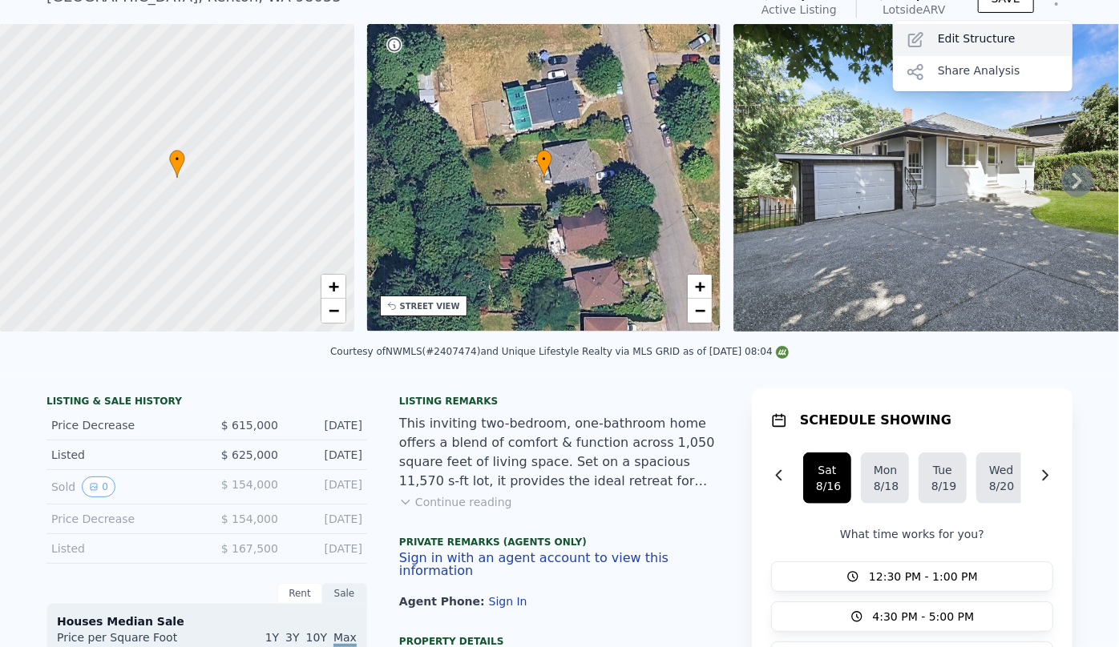
click at [988, 34] on div "Edit Structure" at bounding box center [982, 40] width 179 height 32
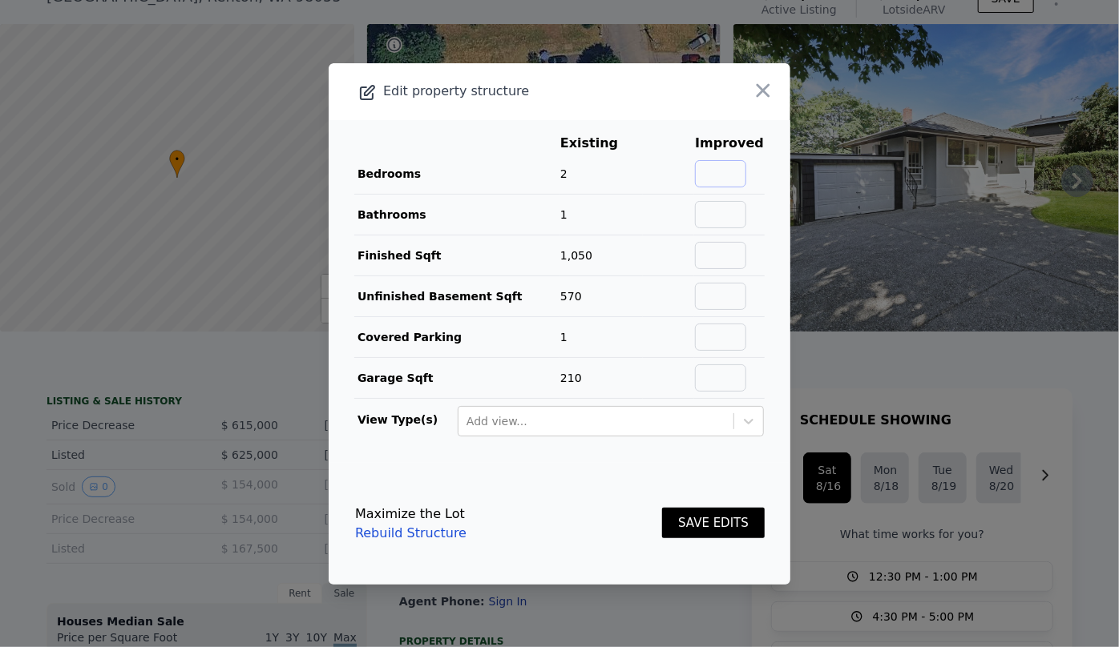
click at [717, 183] on input "text" at bounding box center [720, 173] width 51 height 27
type input "3"
click at [730, 223] on input "text" at bounding box center [720, 214] width 51 height 27
type input "1.50"
click at [716, 255] on input "text" at bounding box center [720, 255] width 51 height 27
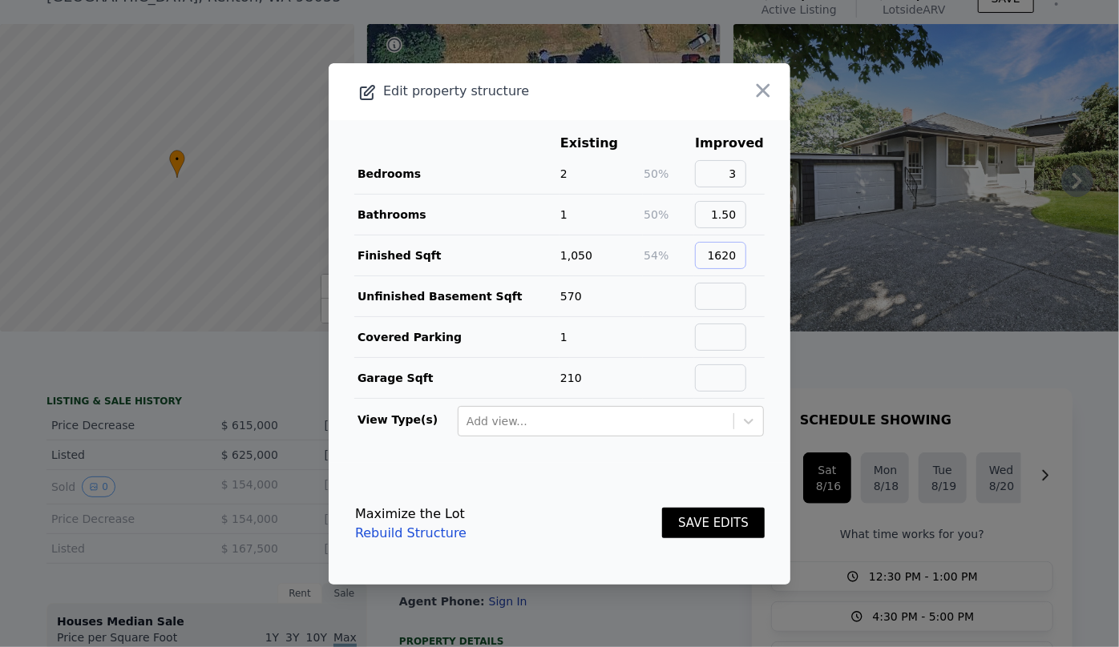
type input "1620"
click at [695, 335] on input "text" at bounding box center [720, 337] width 51 height 27
click at [737, 524] on button "SAVE EDITS" at bounding box center [713, 523] width 103 height 31
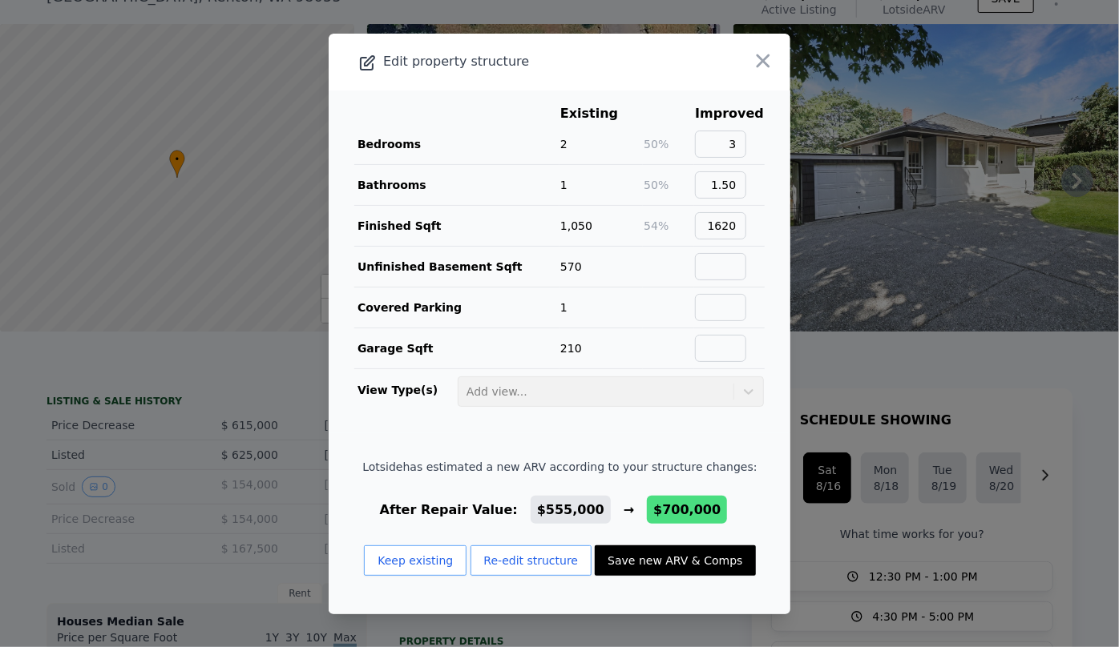
click at [700, 562] on button "Save new ARV & Comps" at bounding box center [675, 561] width 160 height 30
type input "2.75"
type input "1270"
type input "2240"
type input "7600"
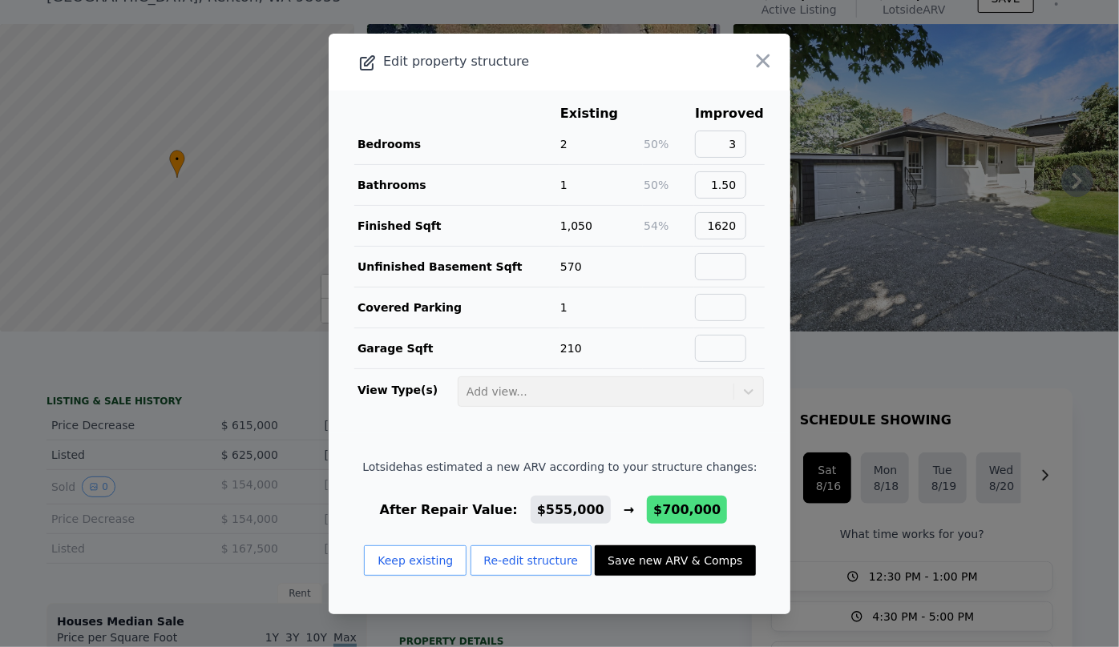
type input "17400"
checkbox input "false"
type input "$ 700,000"
type input "-$ 6,176"
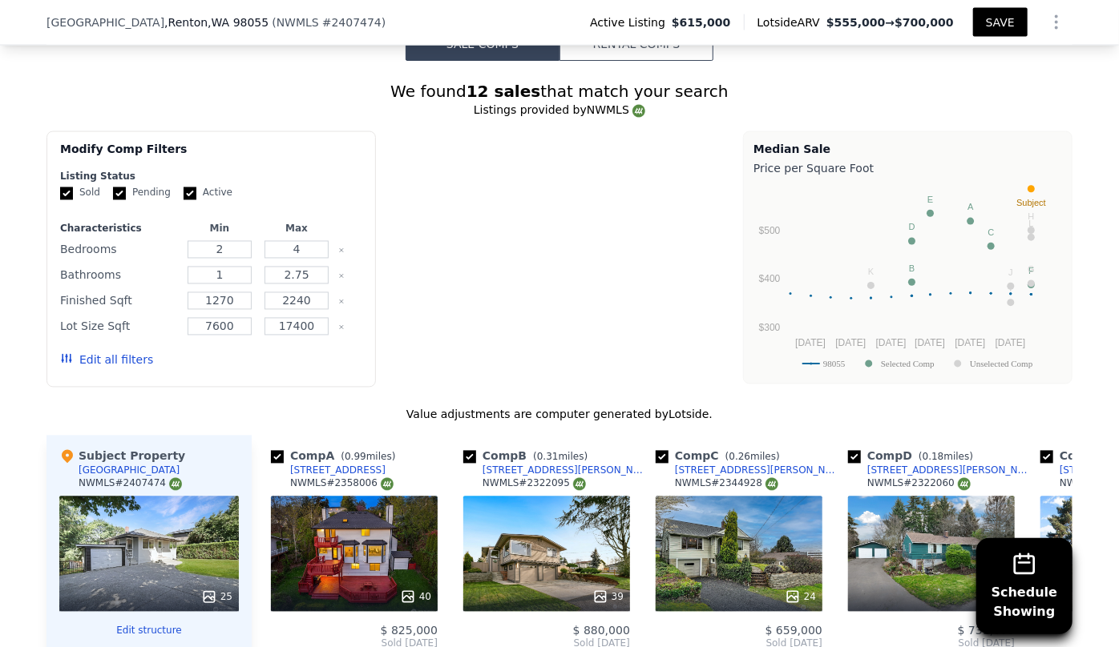
click at [126, 357] on button "Edit all filters" at bounding box center [106, 361] width 93 height 16
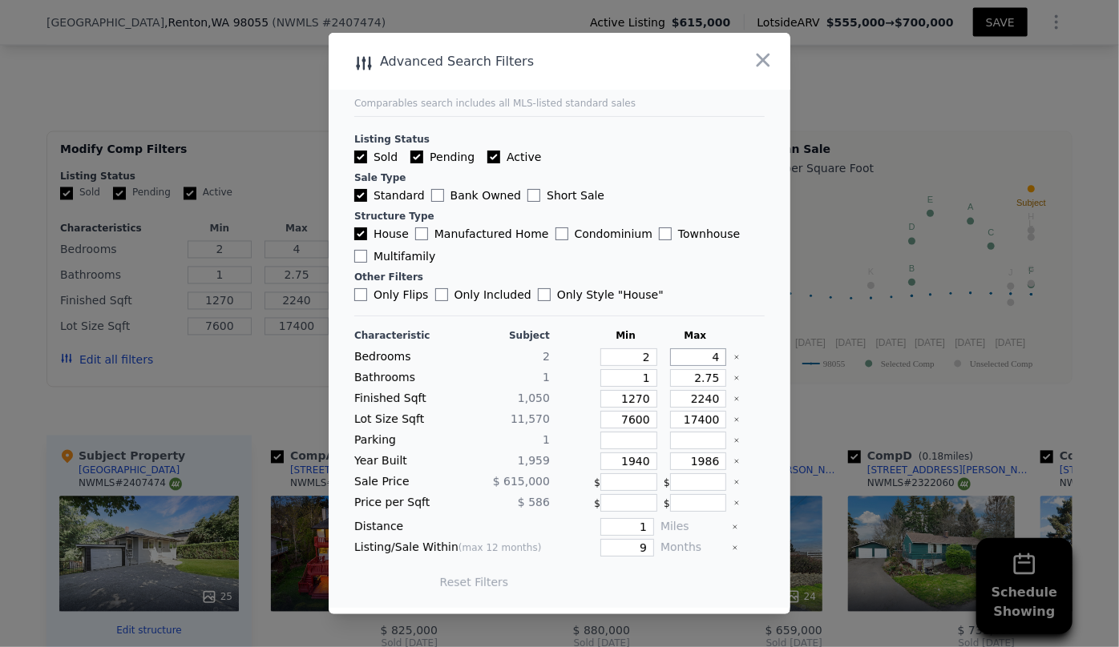
drag, startPoint x: 712, startPoint y: 356, endPoint x: 685, endPoint y: 356, distance: 27.2
click at [688, 356] on input "4" at bounding box center [698, 358] width 57 height 18
type input "3"
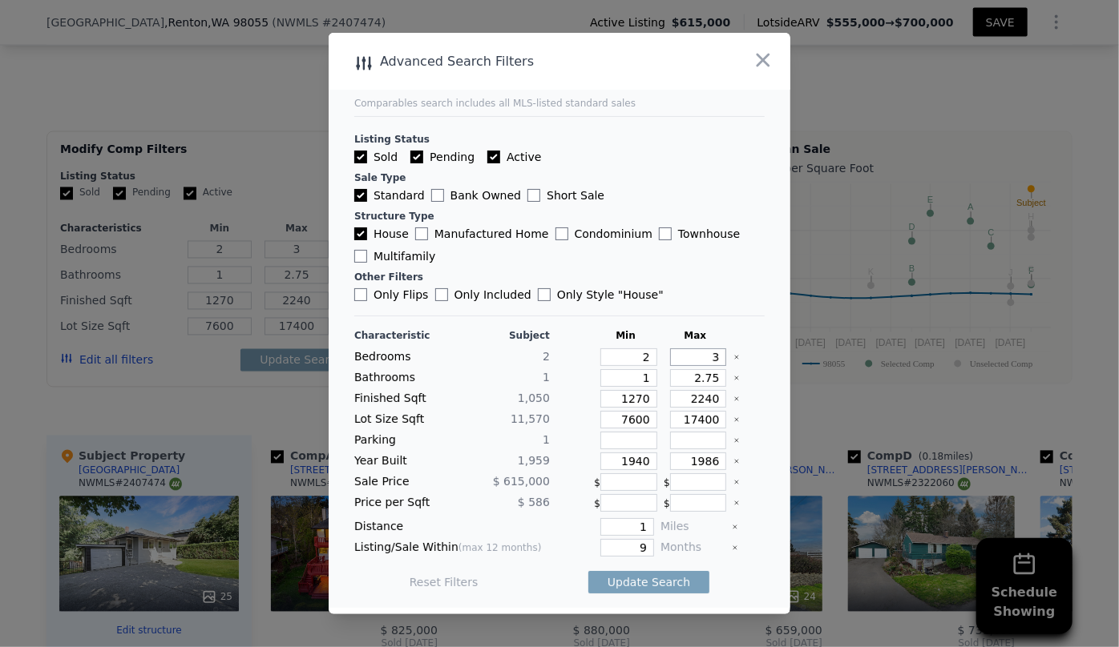
type input "3"
drag, startPoint x: 712, startPoint y: 376, endPoint x: 675, endPoint y: 376, distance: 36.9
click at [675, 376] on input "2.75" at bounding box center [698, 378] width 57 height 18
drag, startPoint x: 710, startPoint y: 398, endPoint x: 620, endPoint y: 402, distance: 89.8
click at [620, 402] on div "Finished Sqft 1,050 1270 2240" at bounding box center [559, 399] width 410 height 18
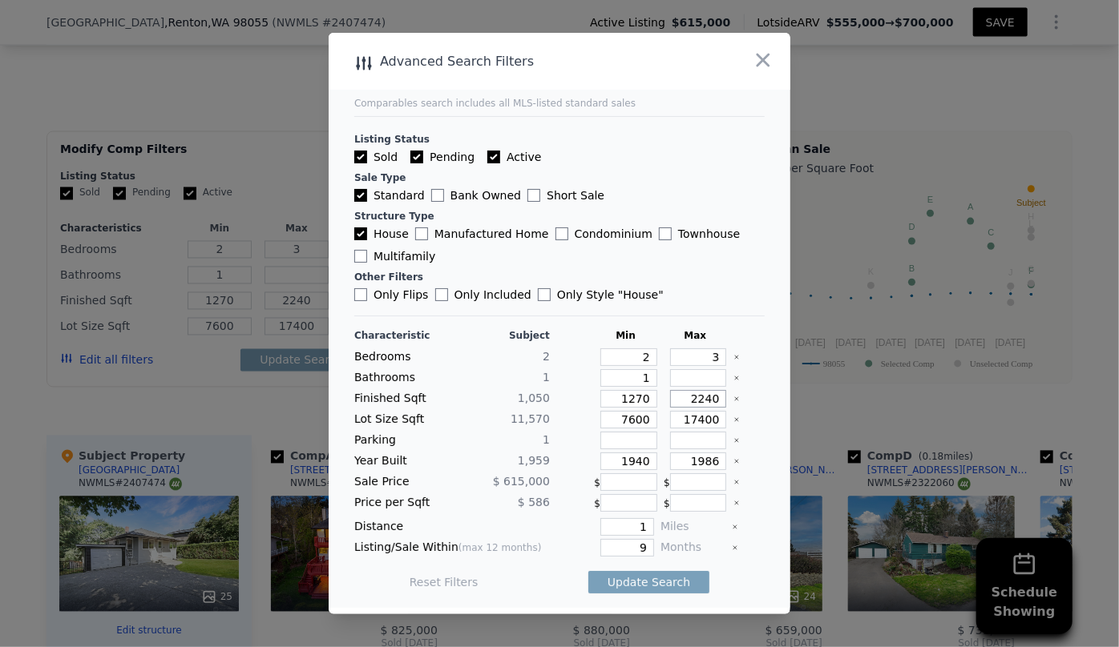
type input "1"
type input "17"
type input "170"
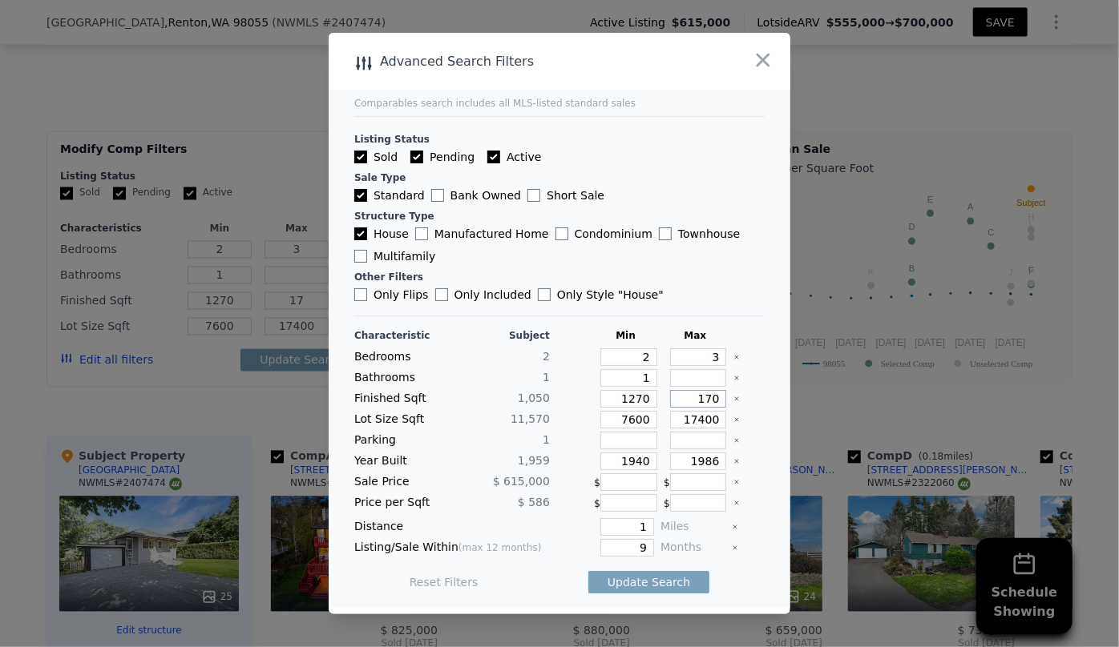
type input "170"
type input "1700"
drag, startPoint x: 645, startPoint y: 417, endPoint x: 561, endPoint y: 421, distance: 84.2
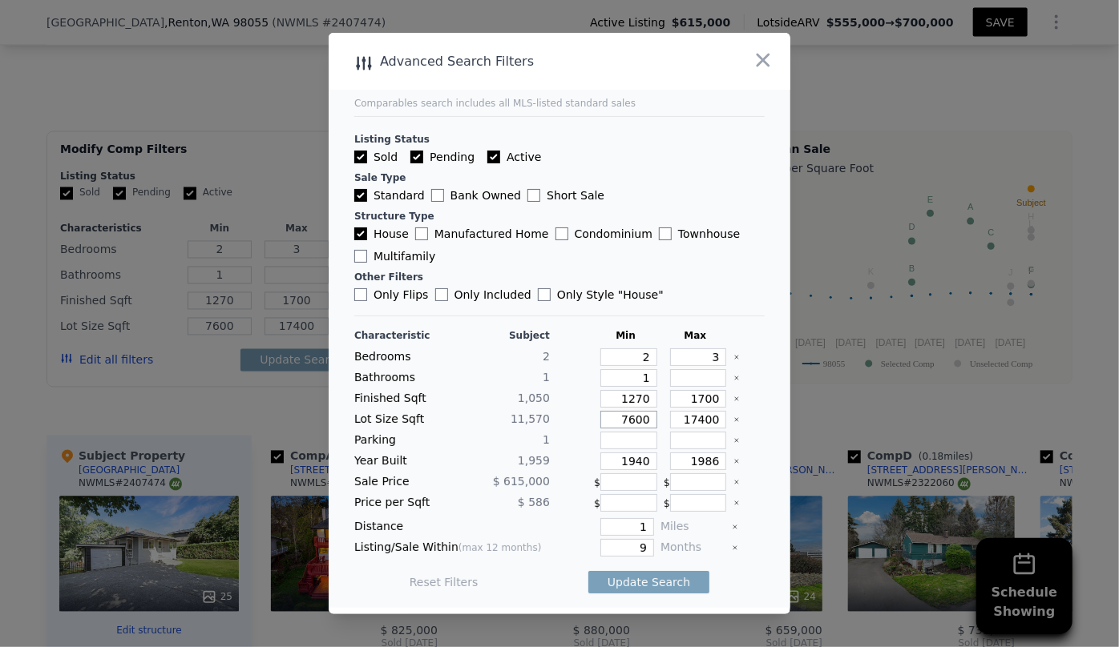
click at [566, 421] on div "Lot Size Sqft 11,570 7600 17400" at bounding box center [559, 420] width 410 height 18
drag, startPoint x: 639, startPoint y: 458, endPoint x: 575, endPoint y: 461, distance: 64.1
click at [575, 461] on div "Year Built 1,959 1940 1986" at bounding box center [559, 462] width 410 height 18
click at [704, 466] on input "1986" at bounding box center [698, 462] width 57 height 18
type input "1996"
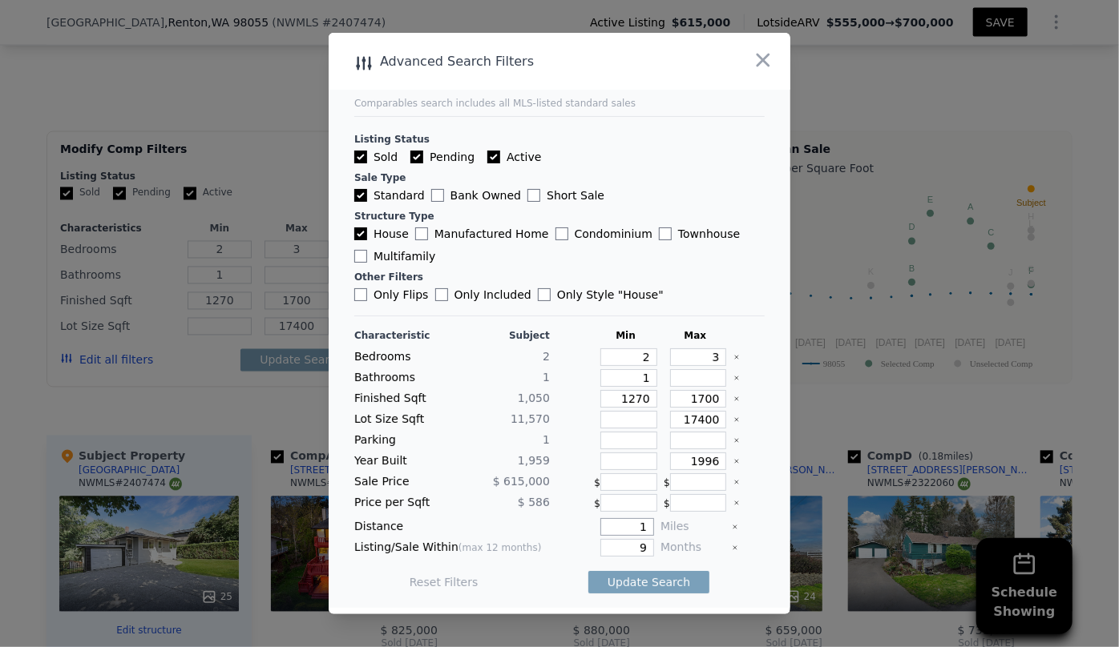
drag, startPoint x: 638, startPoint y: 527, endPoint x: 612, endPoint y: 525, distance: 25.8
click at [614, 526] on input "1" at bounding box center [627, 527] width 54 height 18
type input "0.5"
drag, startPoint x: 607, startPoint y: 546, endPoint x: 588, endPoint y: 546, distance: 18.4
click at [588, 546] on div "9" at bounding box center [605, 548] width 98 height 18
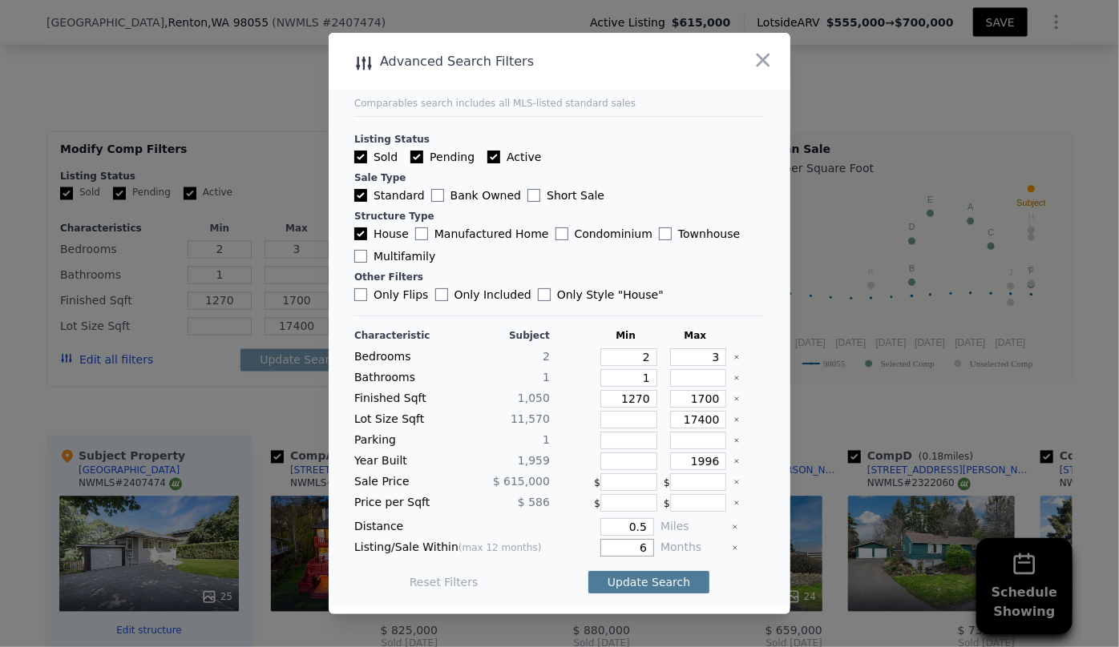
type input "6"
click at [649, 587] on button "Update Search" at bounding box center [648, 582] width 121 height 22
checkbox input "false"
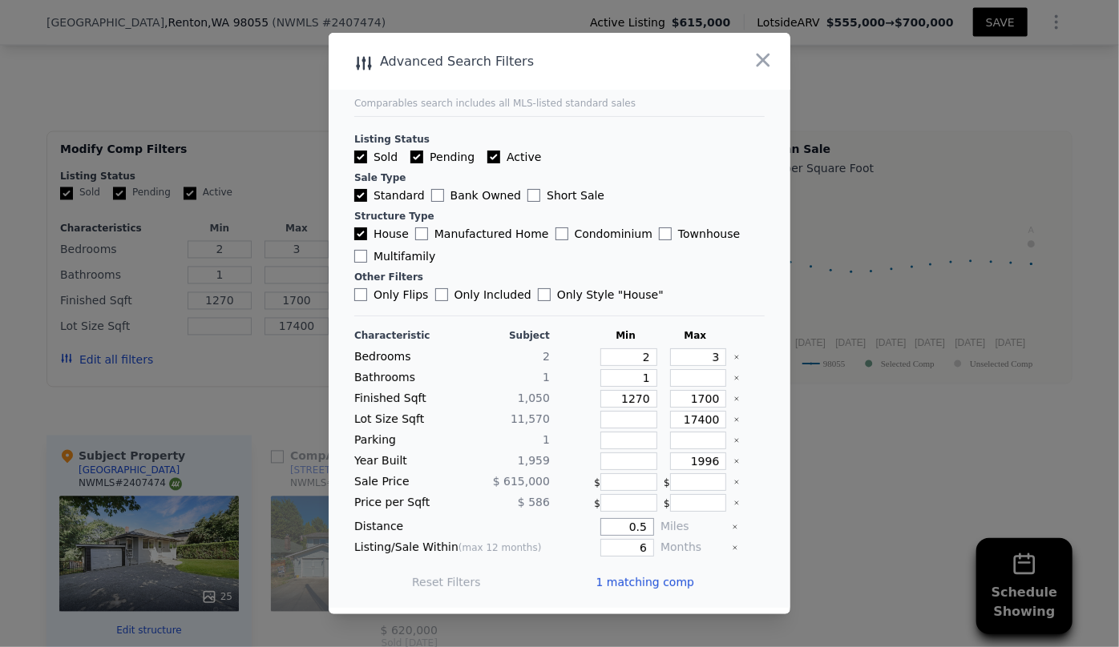
drag, startPoint x: 613, startPoint y: 524, endPoint x: 599, endPoint y: 526, distance: 13.7
click at [601, 526] on input "0.5" at bounding box center [627, 527] width 54 height 18
type input "1"
click at [645, 574] on button "Update Search" at bounding box center [648, 582] width 121 height 22
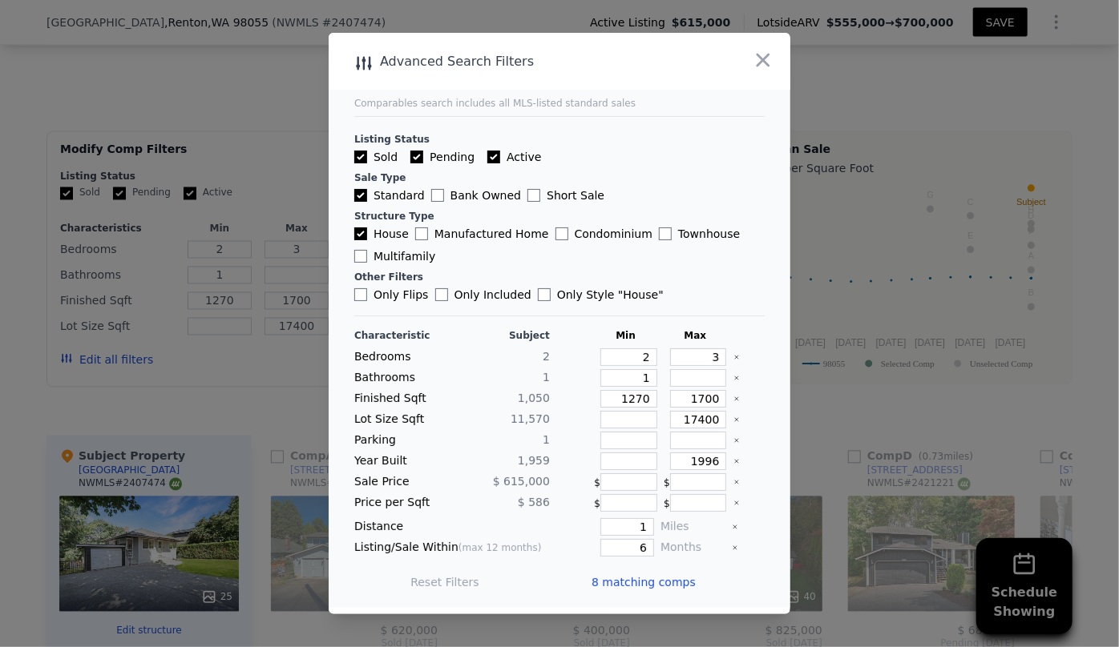
click at [655, 578] on span "8 matching comps" at bounding box center [643, 582] width 104 height 16
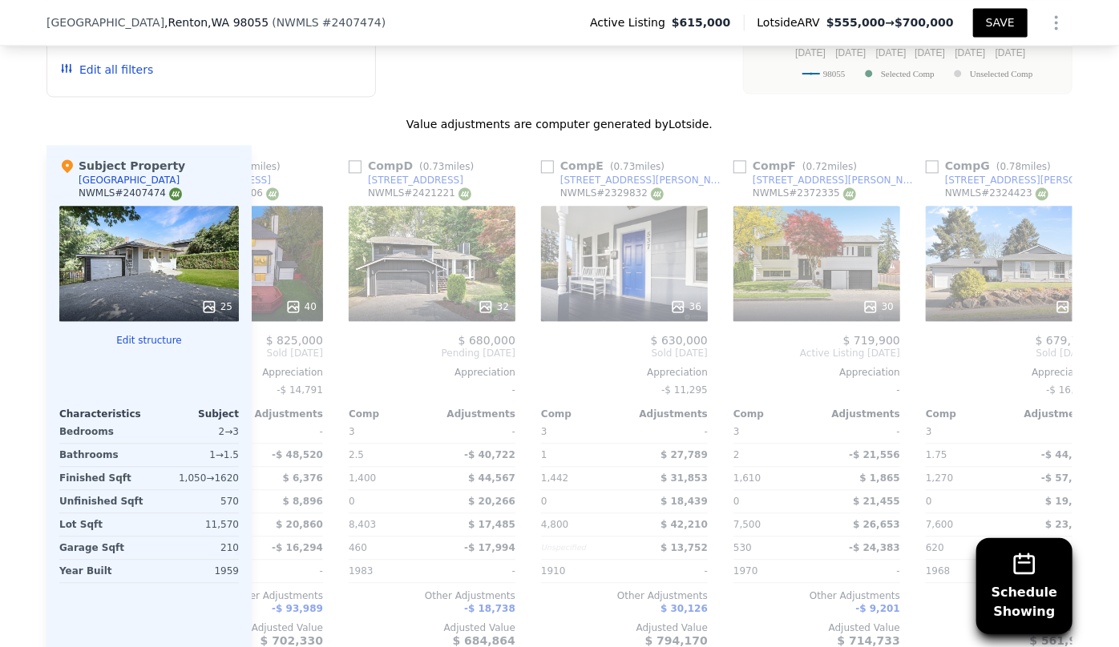
scroll to position [1659, 0]
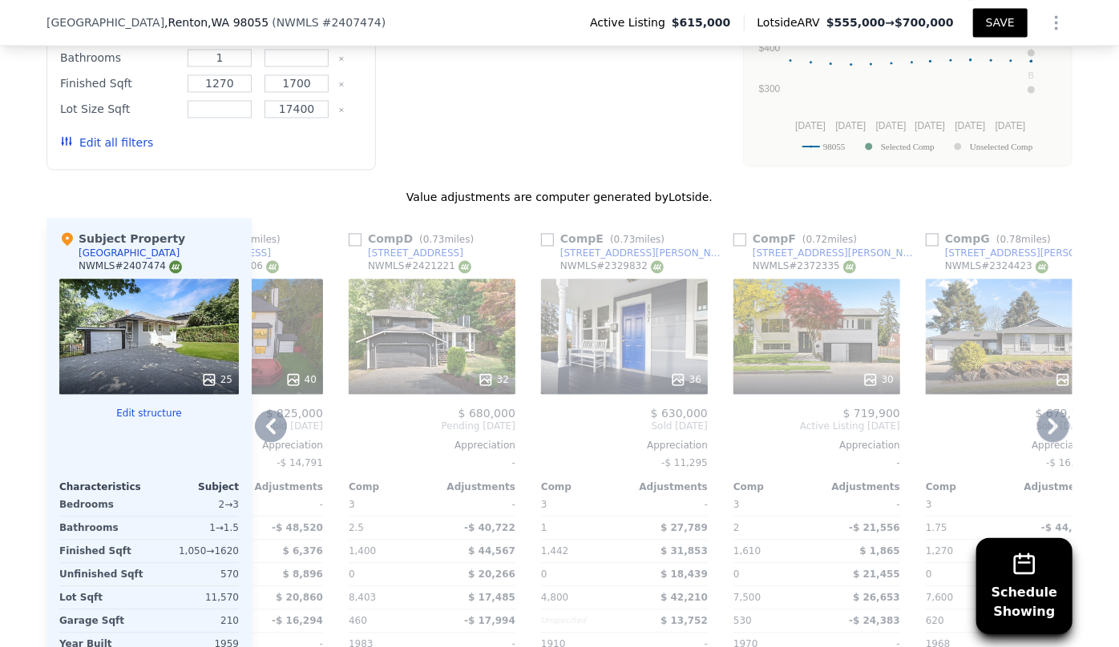
click at [588, 330] on div "36" at bounding box center [624, 336] width 167 height 115
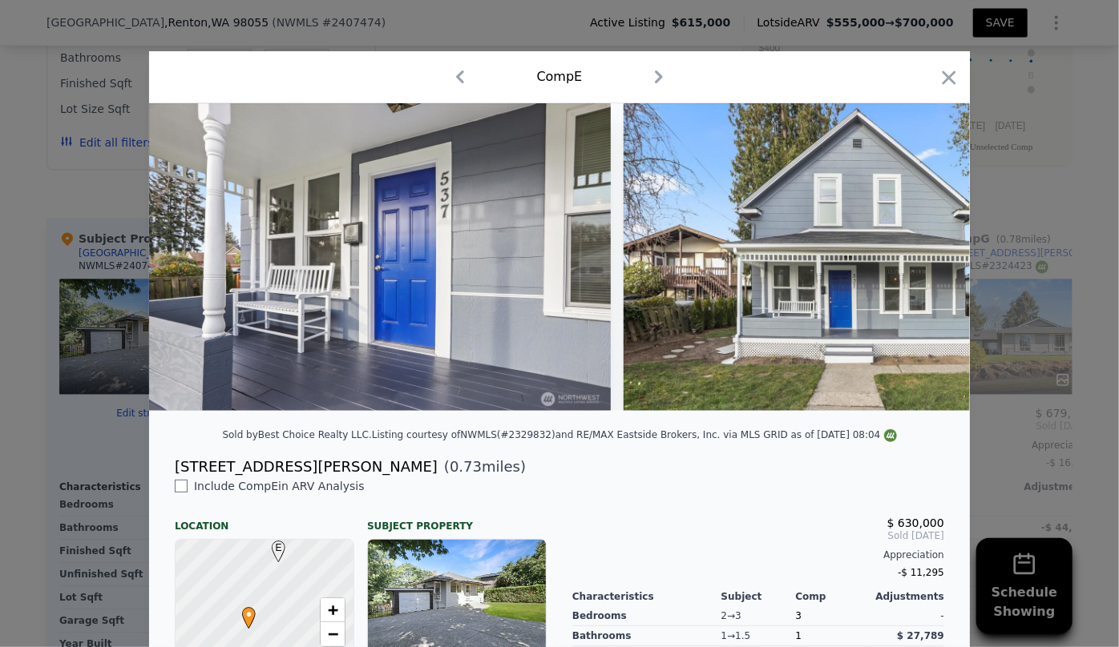
click at [945, 78] on icon "button" at bounding box center [948, 78] width 22 height 22
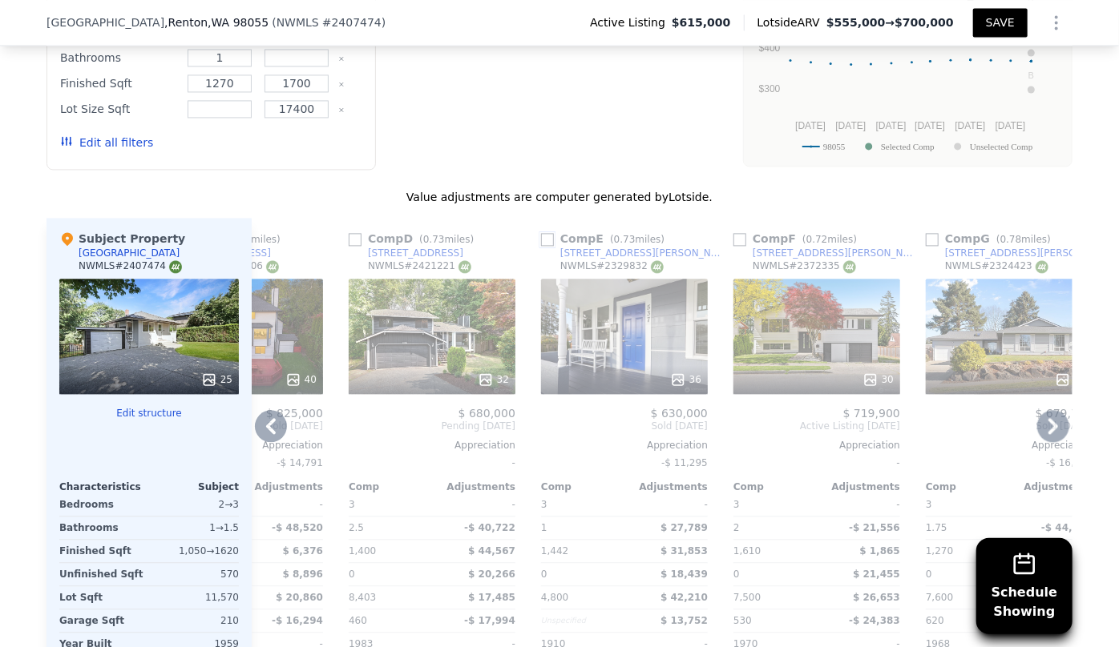
click at [546, 234] on input "checkbox" at bounding box center [547, 239] width 13 height 13
checkbox input "true"
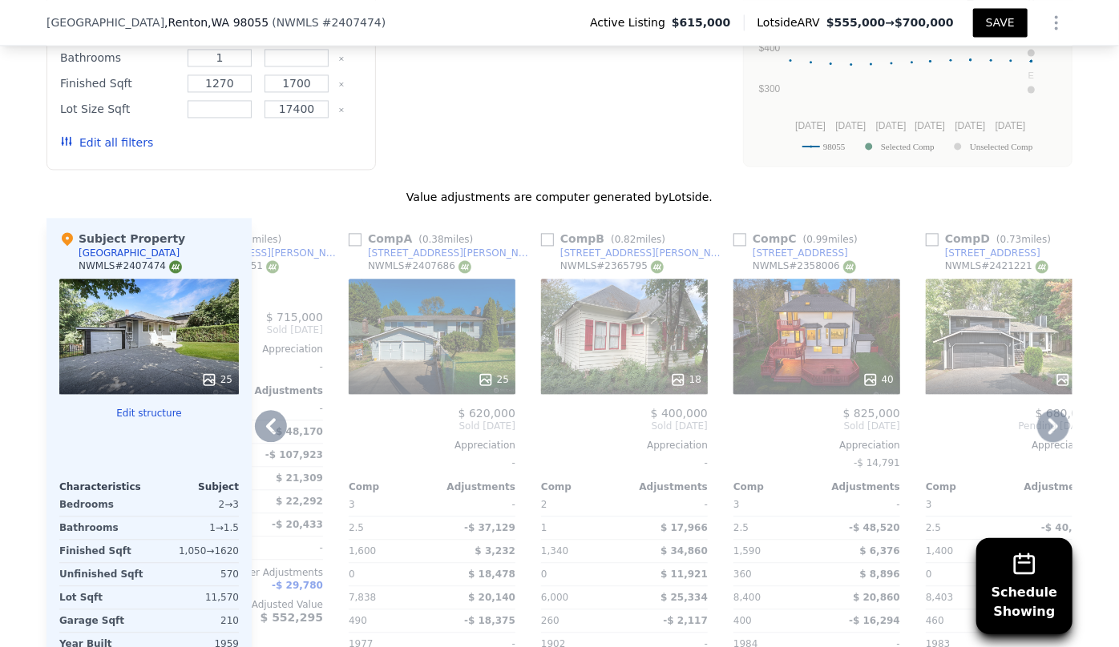
click at [1038, 417] on icon at bounding box center [1053, 426] width 32 height 32
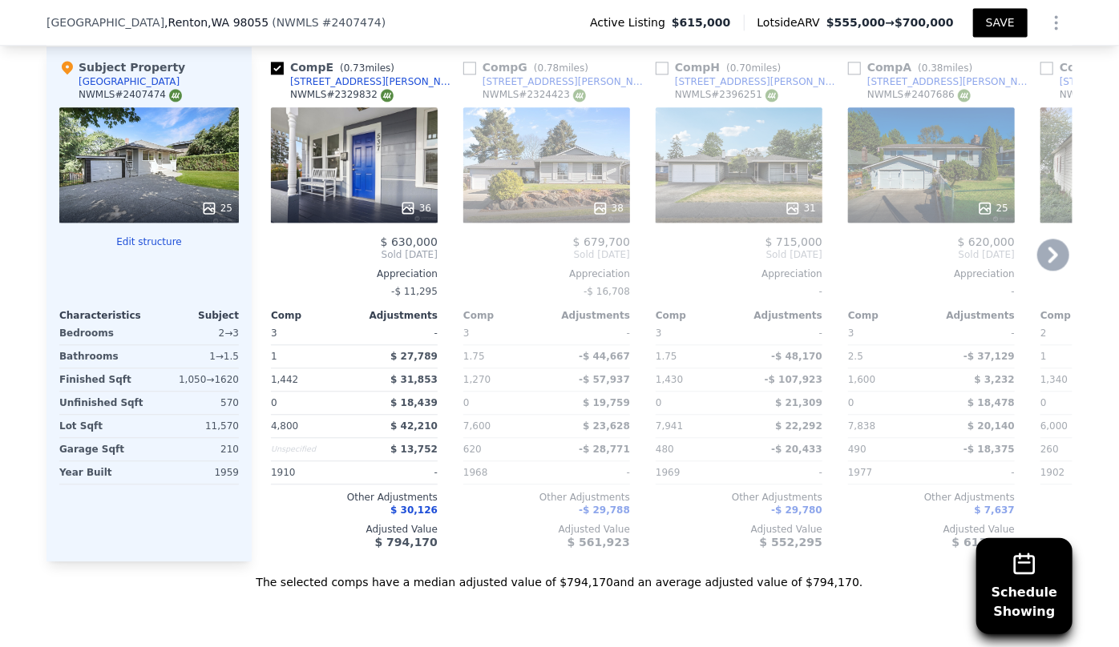
scroll to position [1804, 0]
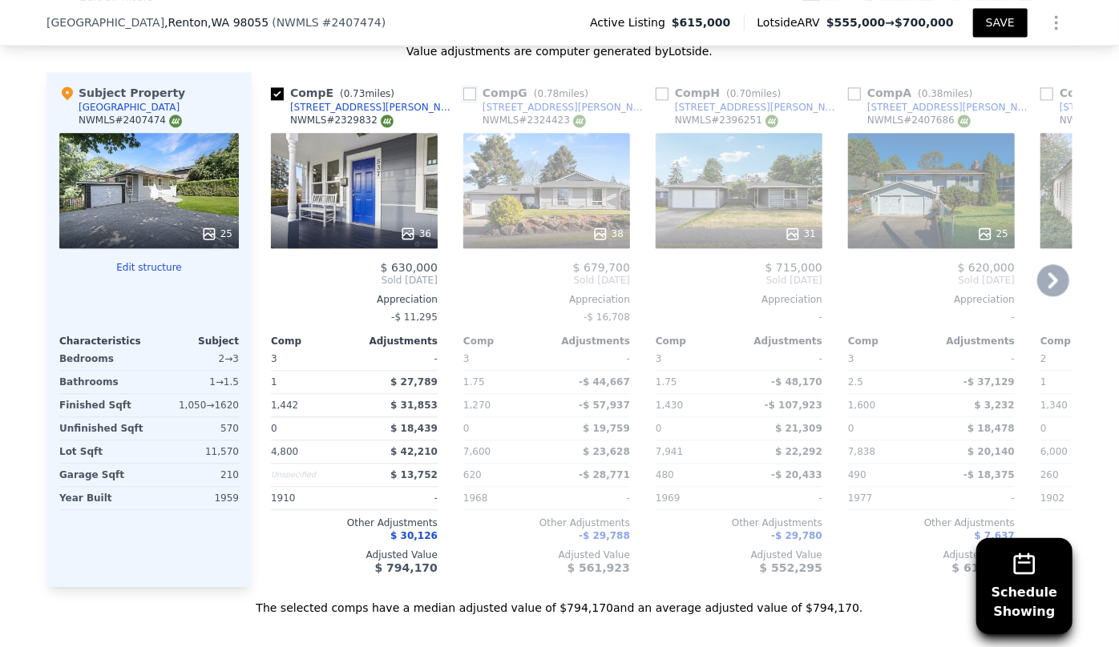
click at [465, 92] on input "checkbox" at bounding box center [469, 93] width 13 height 13
checkbox input "true"
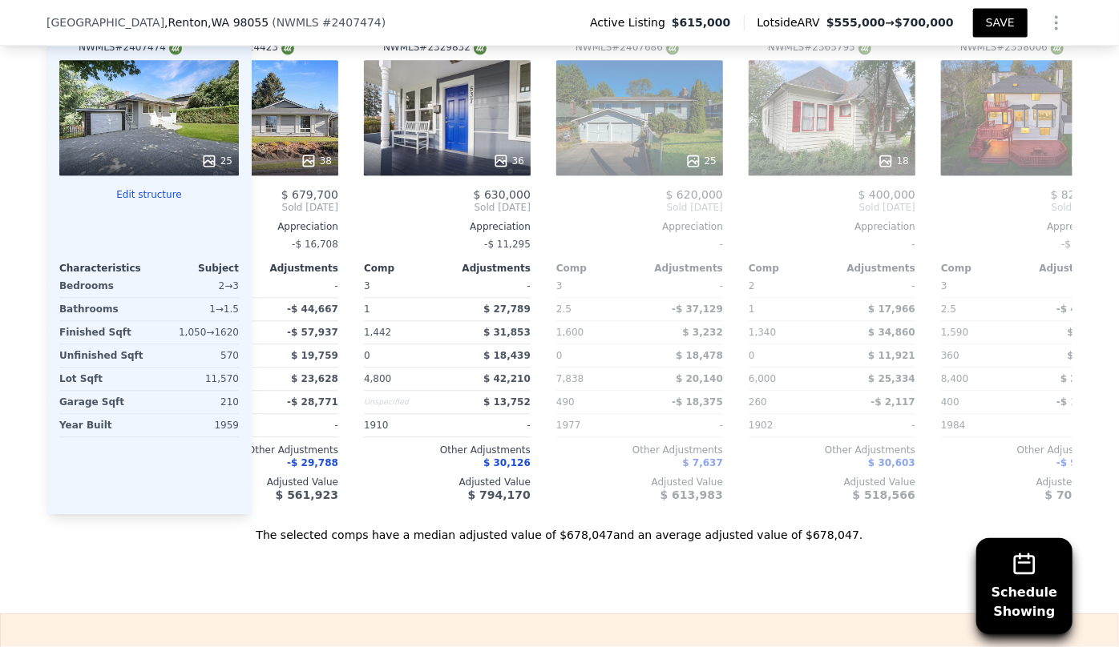
scroll to position [0, 101]
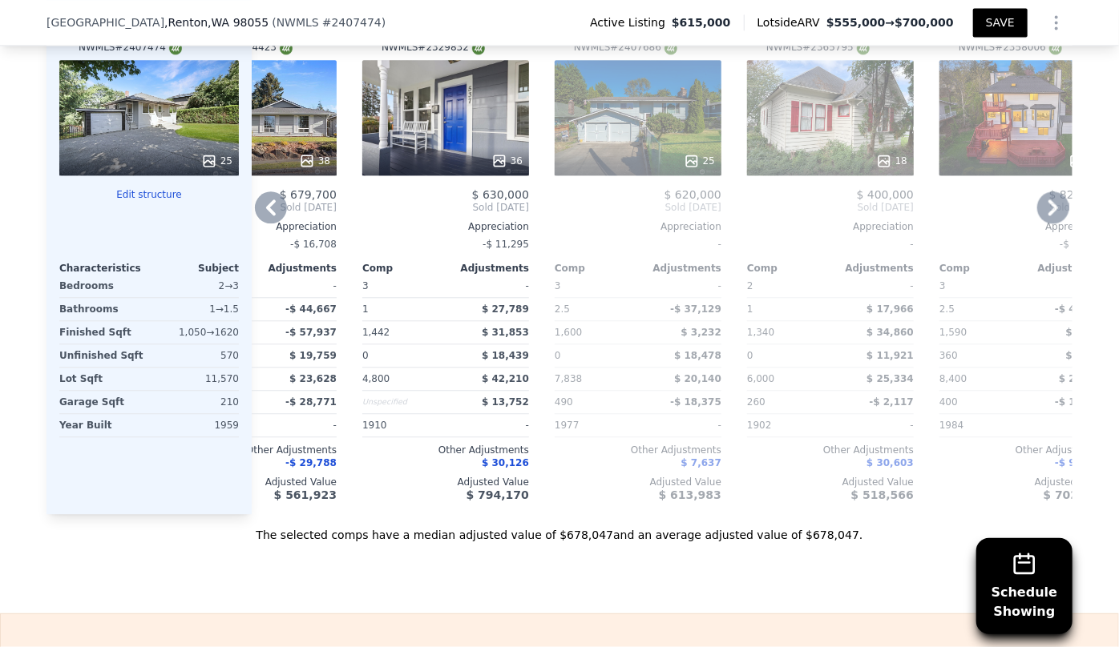
click at [770, 104] on div "18" at bounding box center [830, 117] width 167 height 115
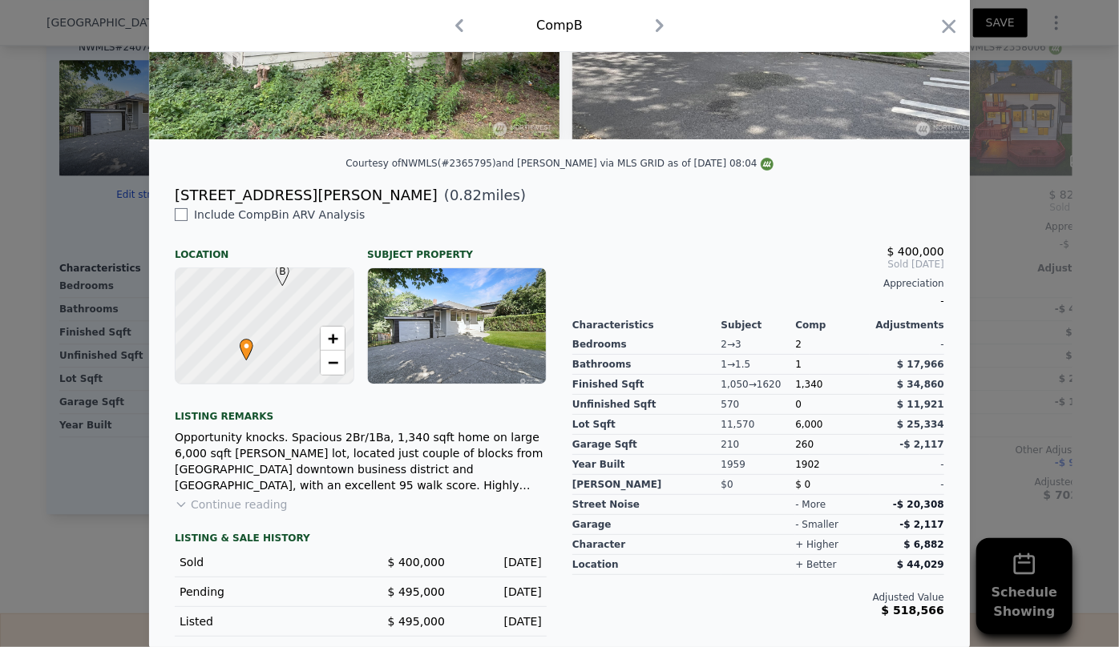
scroll to position [284, 0]
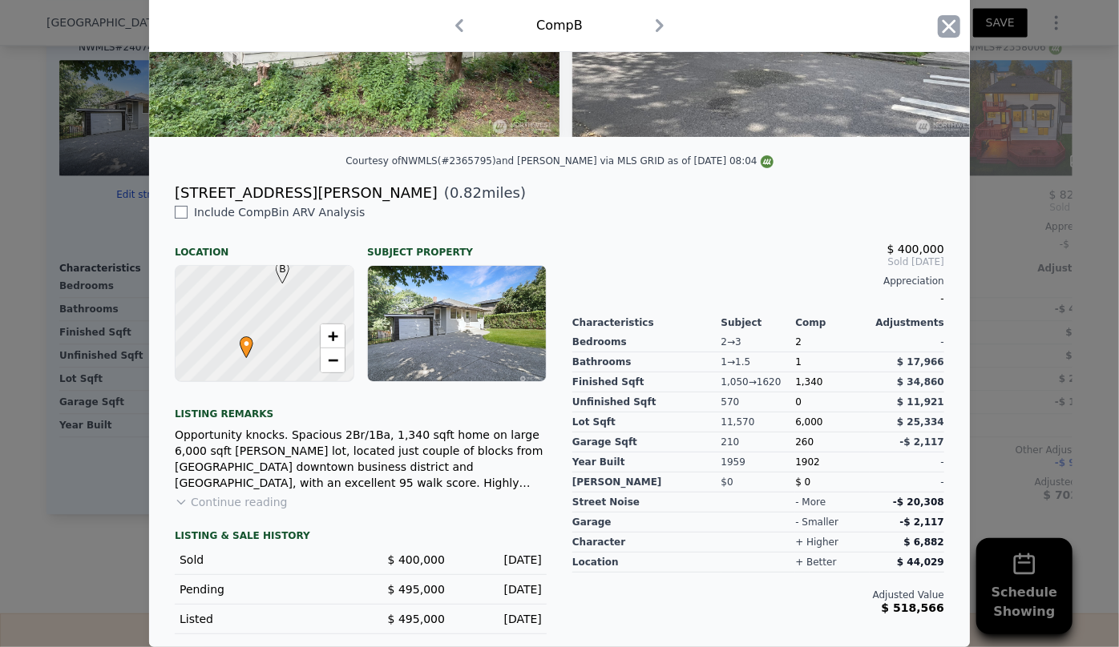
click at [937, 26] on icon "button" at bounding box center [948, 26] width 22 height 22
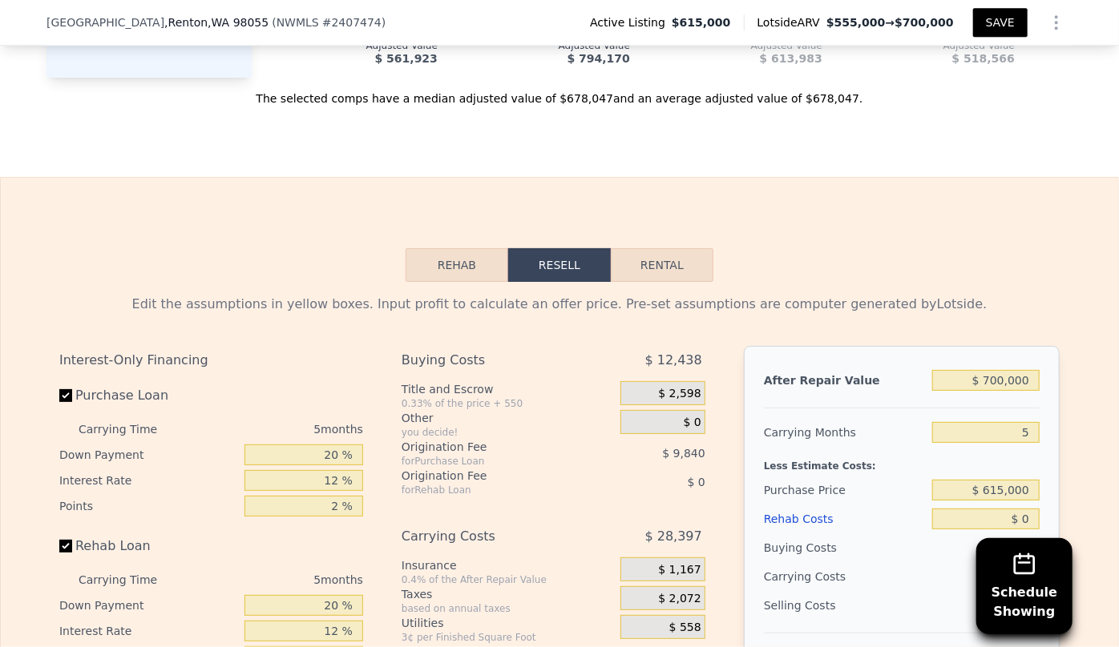
scroll to position [2315, 0]
click at [997, 390] on input "$ 700,000" at bounding box center [985, 379] width 107 height 21
type input "$ 70,000"
type input "-$ 590,314"
type input "$ 0000"
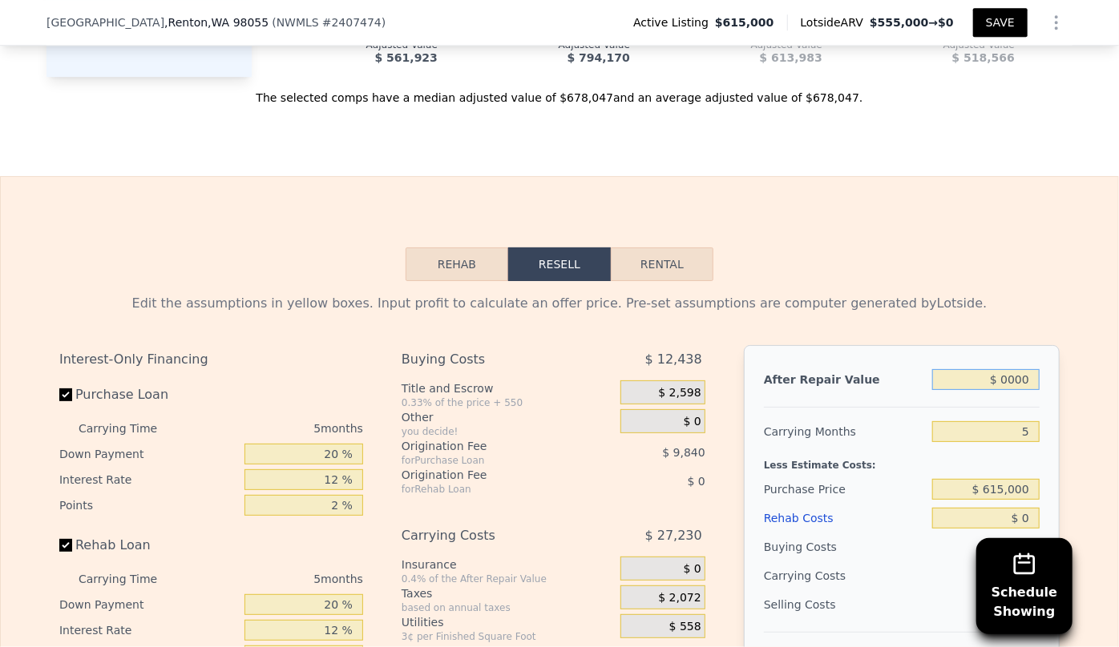
type input "-$ 655,218"
type input "$ 60,000"
type input "-$ 599,586"
type input "$ 670,000"
type input "-$ 33,992"
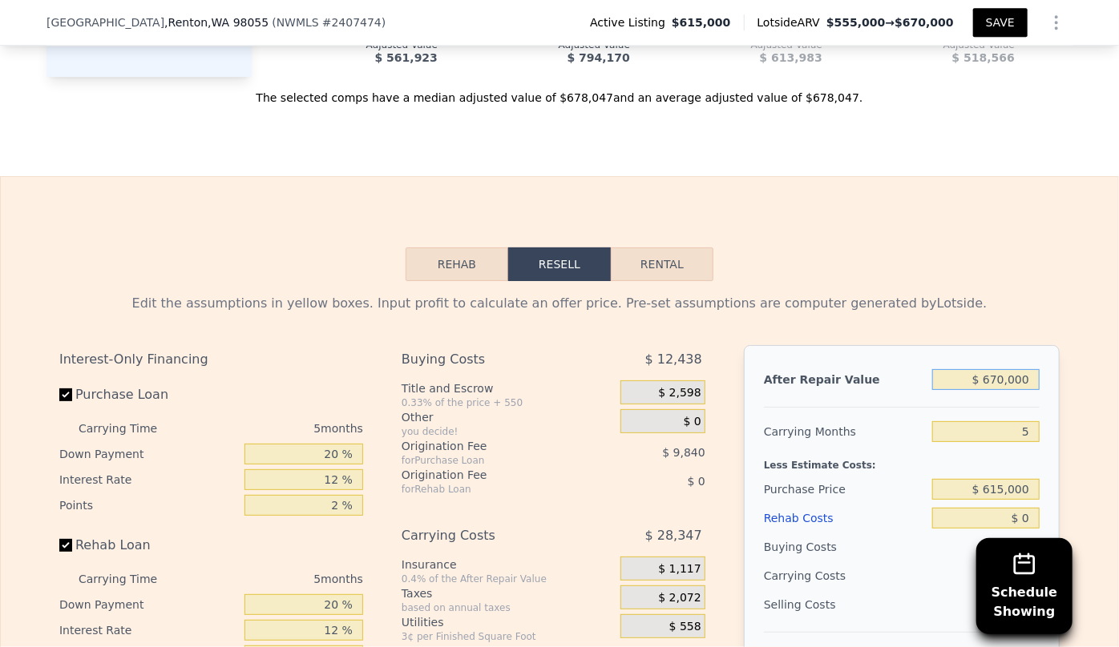
type input "$ 6,700,000"
type input "$ 5,557,044"
type input "$ 670,000"
type input "-$ 33,992"
type input "$ 670,000"
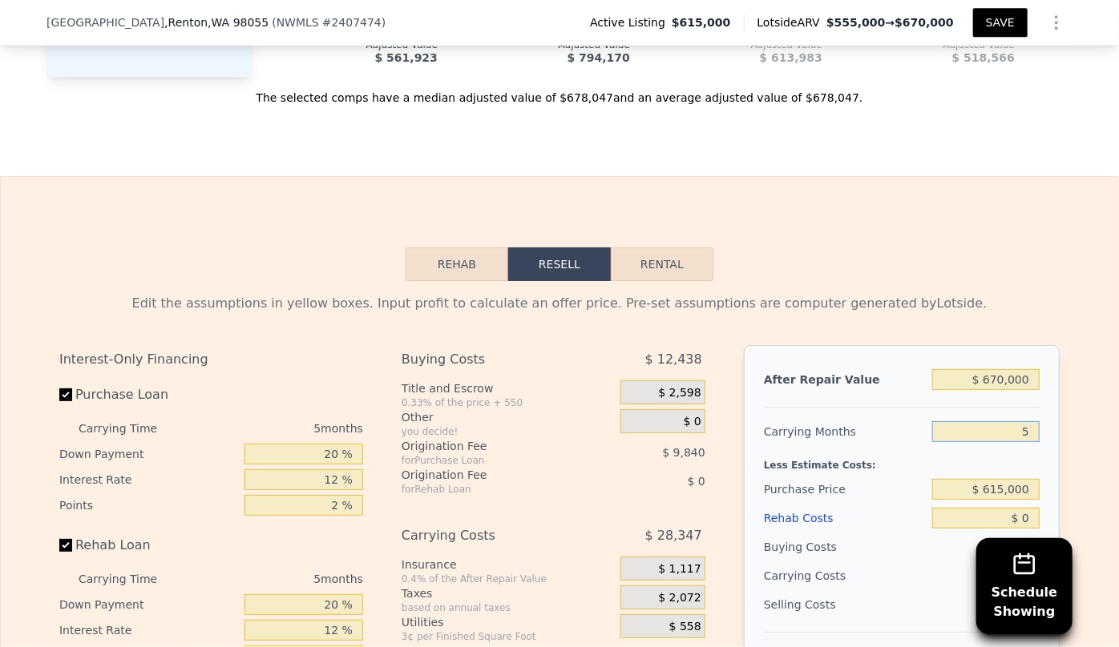
click at [1029, 433] on input "5" at bounding box center [985, 431] width 107 height 21
type input "6"
type input "-$ 39,660"
type input "6"
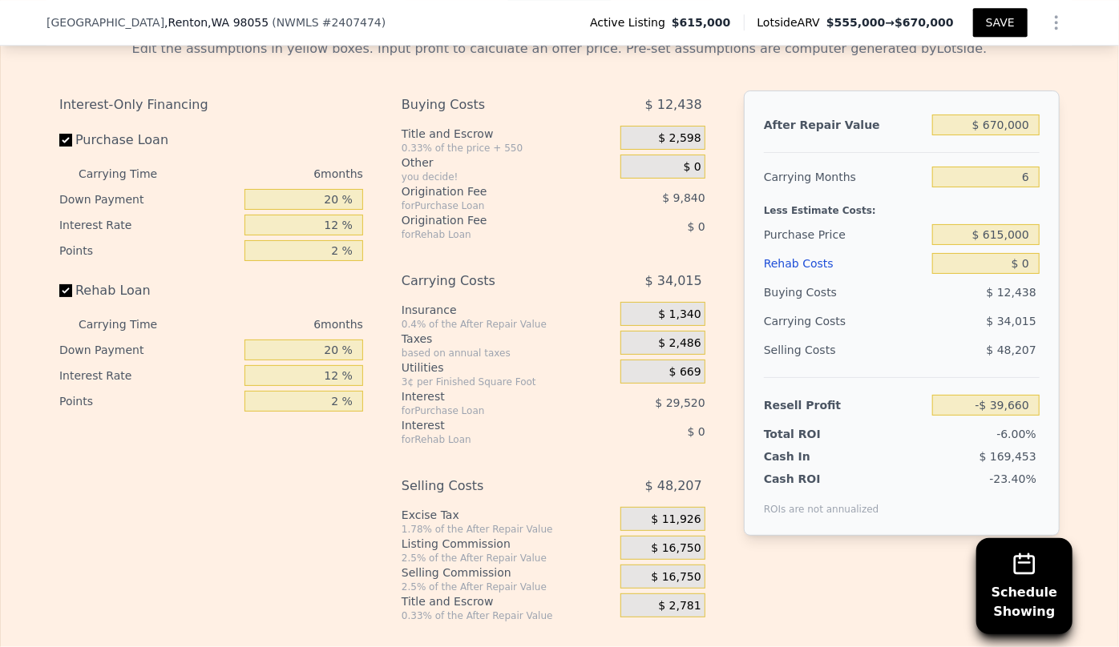
scroll to position [2606, 0]
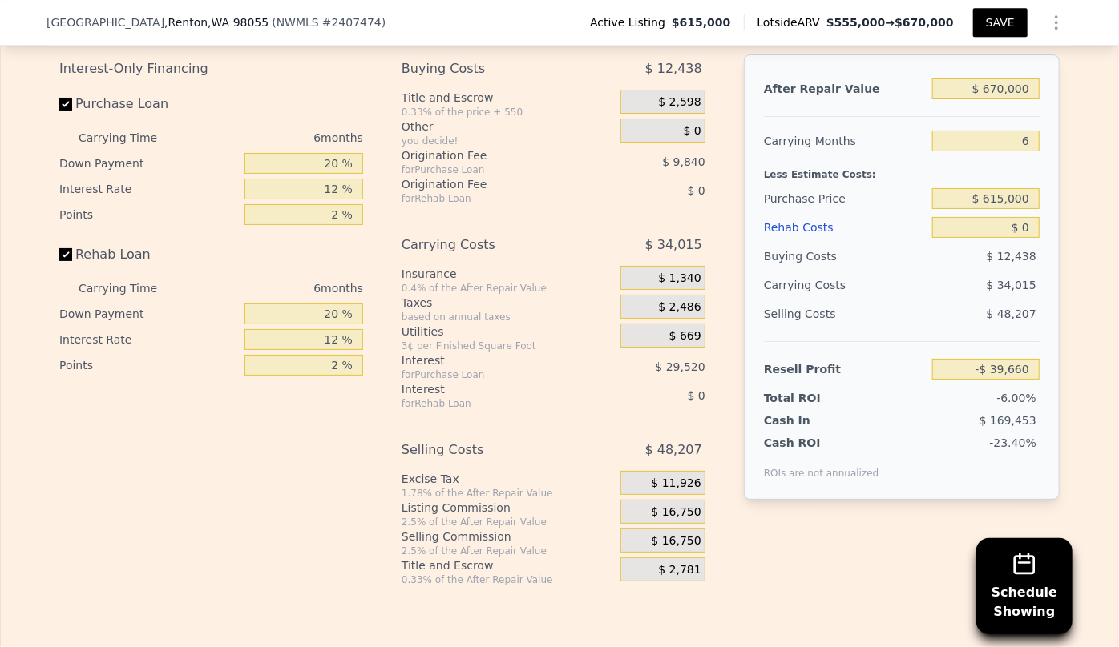
click at [800, 236] on div "Rehab Costs" at bounding box center [845, 227] width 162 height 29
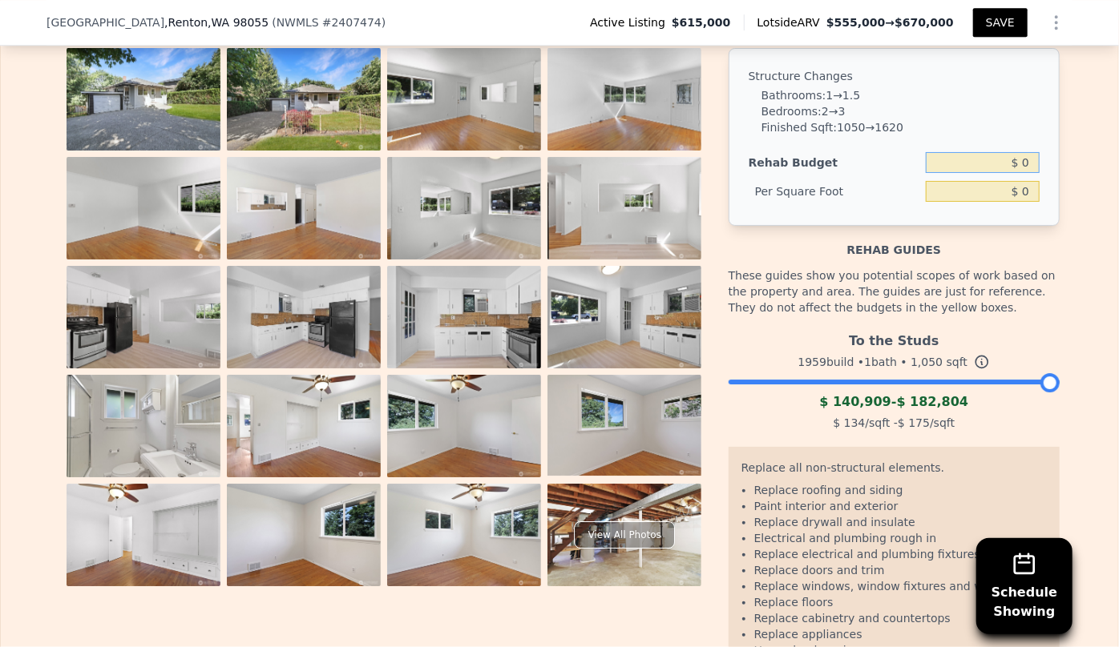
click at [1018, 173] on input "$ 0" at bounding box center [982, 162] width 114 height 21
type input "$ 130,000"
type input "$ 123.81"
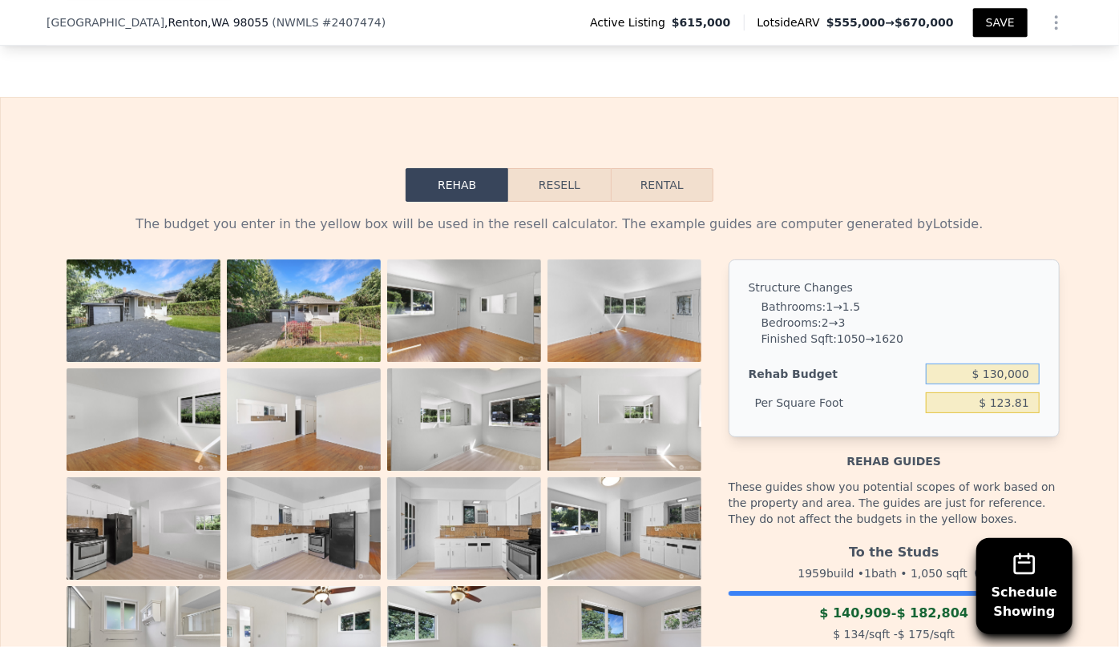
scroll to position [2388, 0]
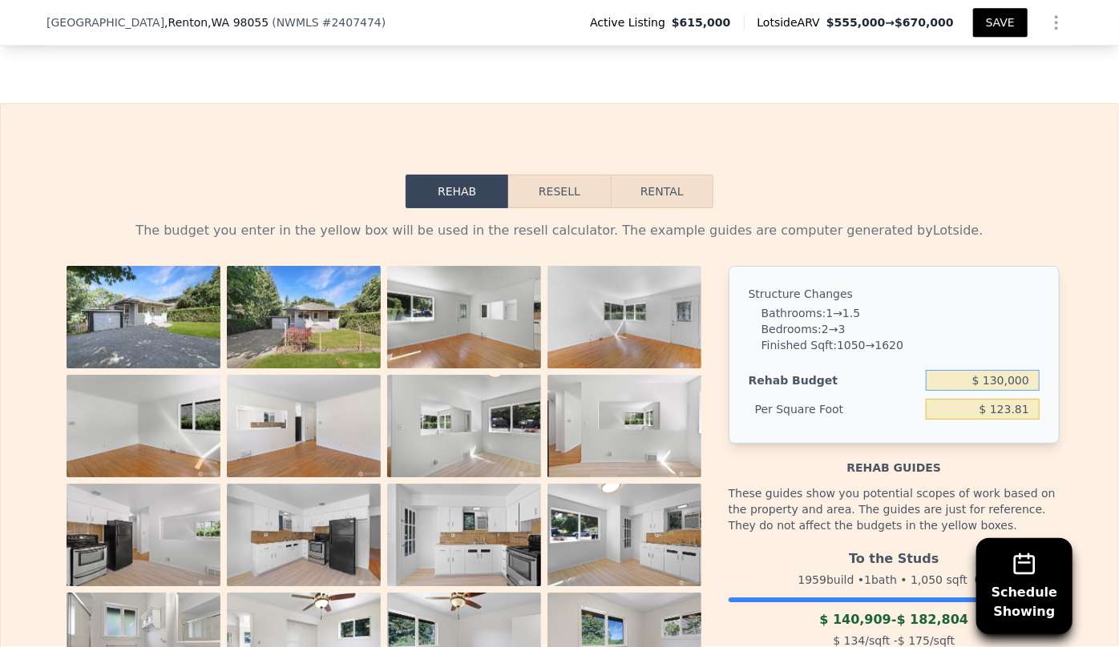
click at [540, 202] on button "Resell" at bounding box center [559, 192] width 102 height 34
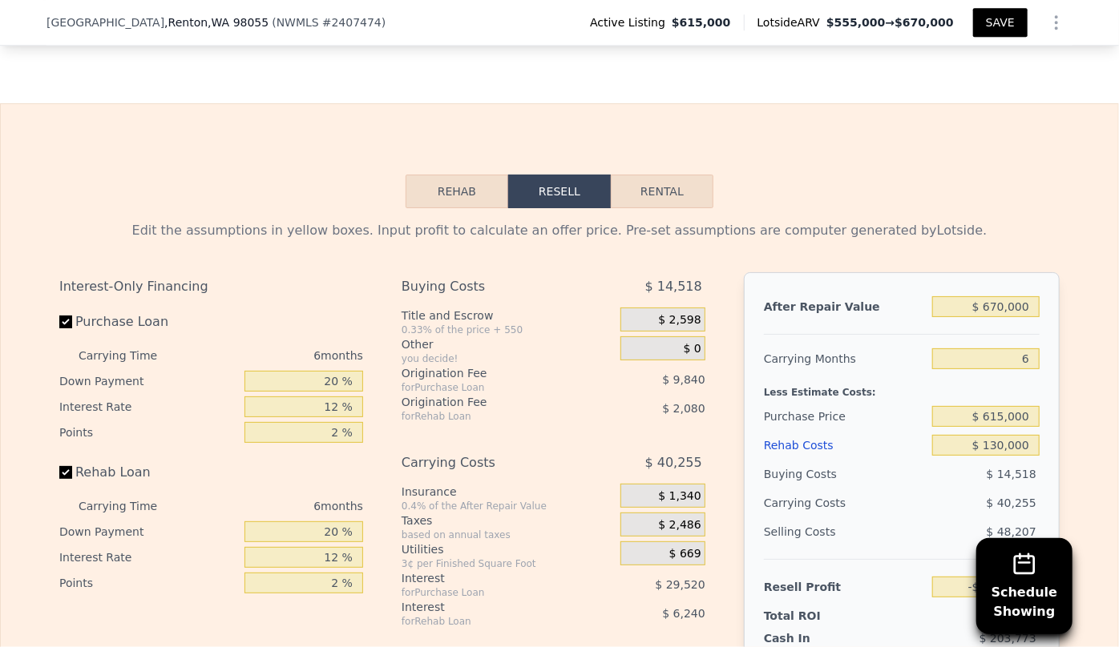
scroll to position [2533, 0]
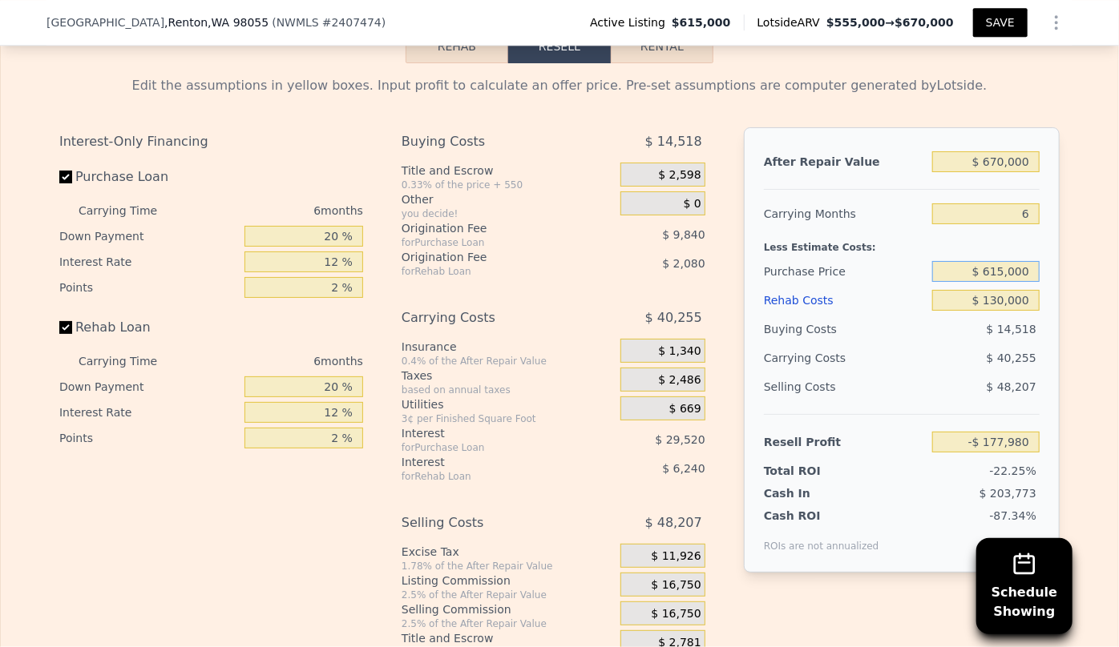
click at [1001, 282] on input "$ 615,000" at bounding box center [985, 271] width 107 height 21
type input "$ 500,000"
type input "-$ 55,237"
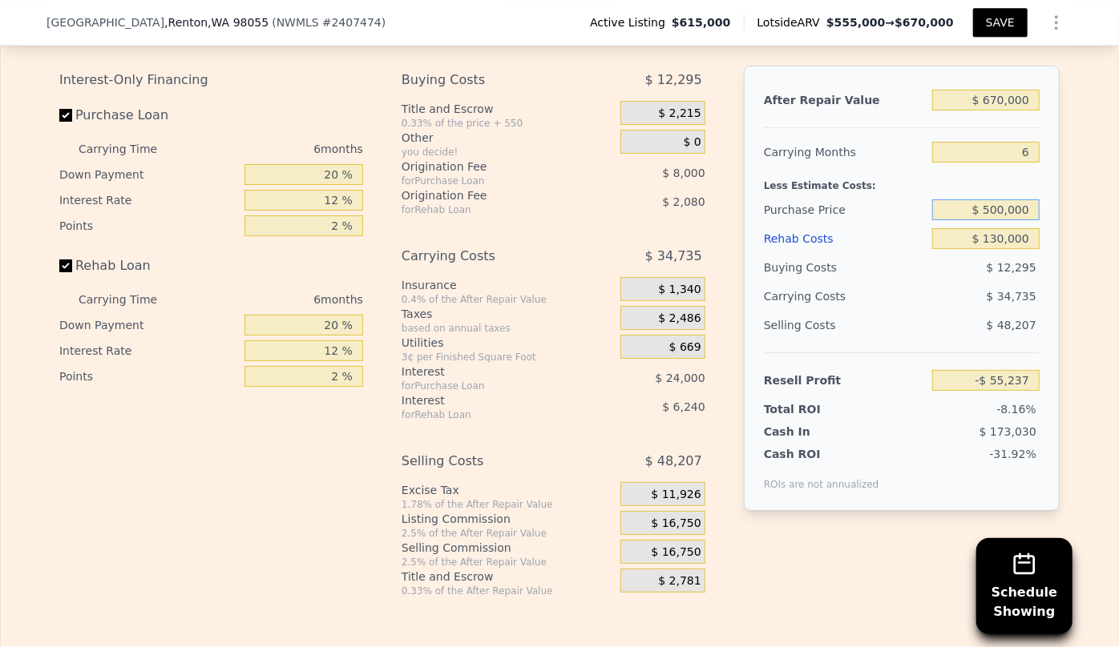
scroll to position [2751, 0]
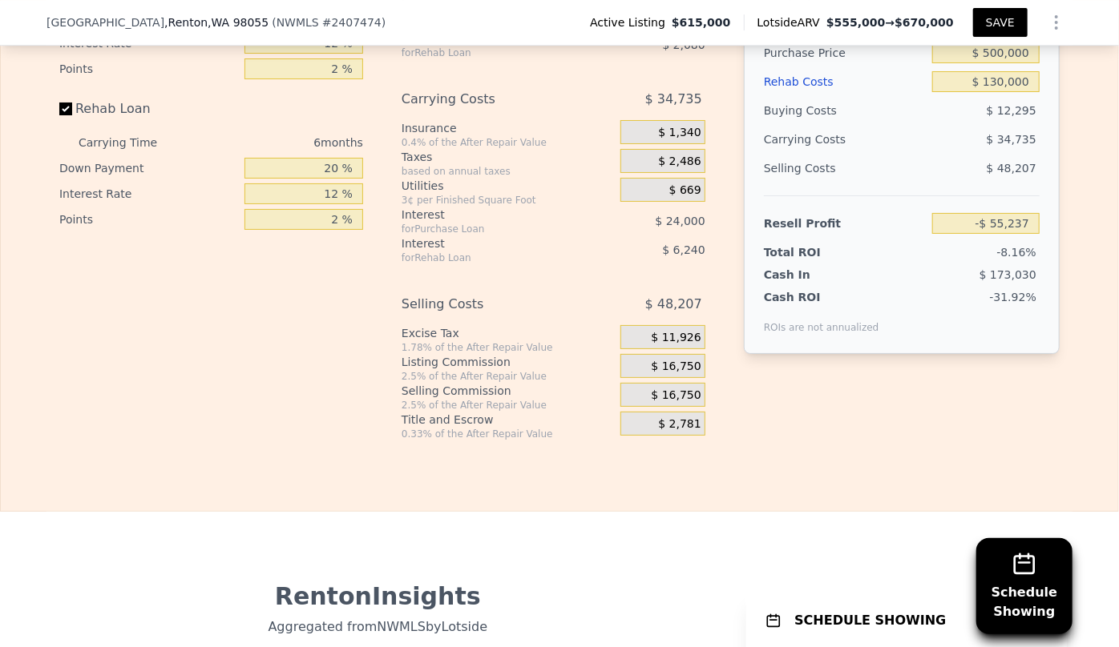
click at [681, 403] on span "$ 16,750" at bounding box center [676, 396] width 50 height 14
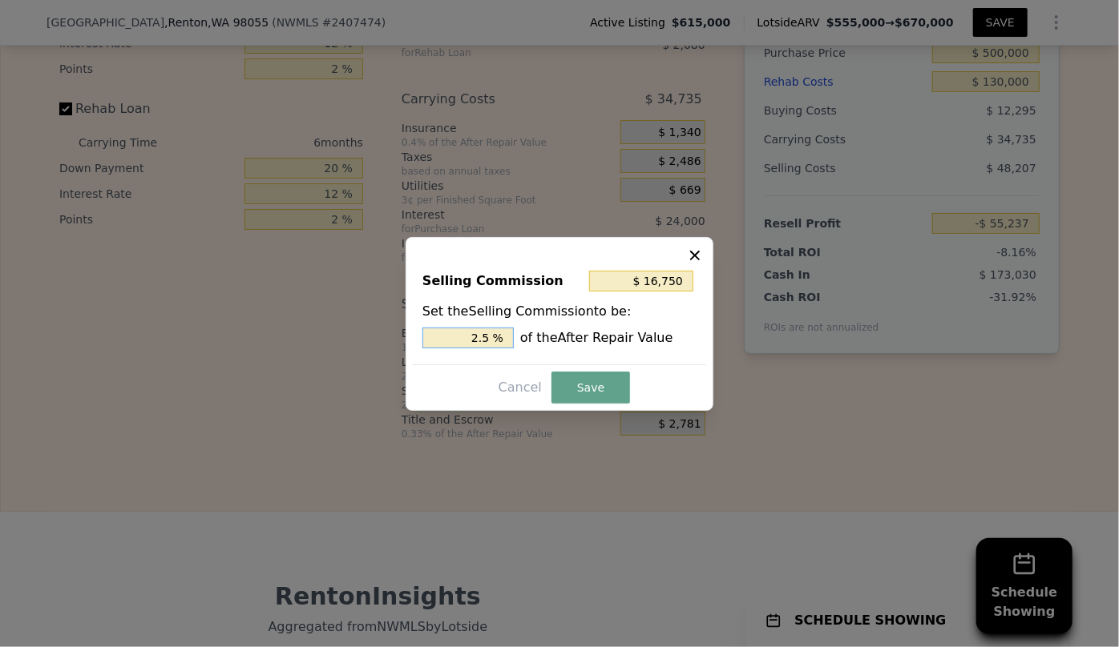
click at [481, 337] on input "2.5 %" at bounding box center [467, 338] width 91 height 21
type input "$ 3,350"
type input ".5 %"
type input "$ 10,050"
type input "1.5 %"
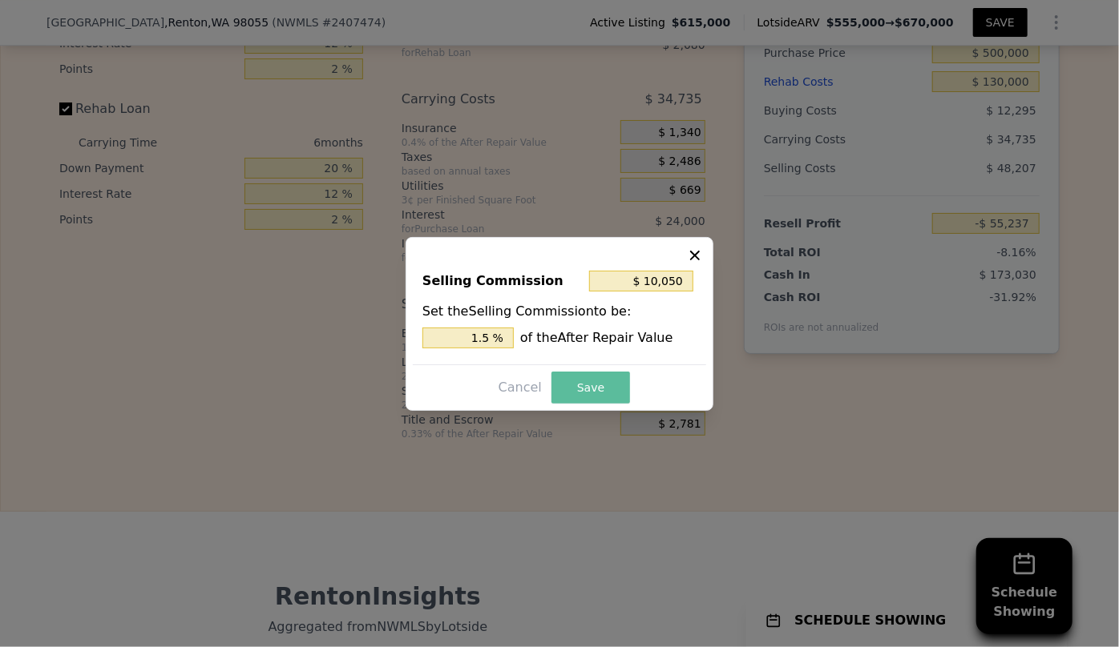
click at [583, 374] on button "Save" at bounding box center [590, 388] width 79 height 32
type input "-$ 48,537"
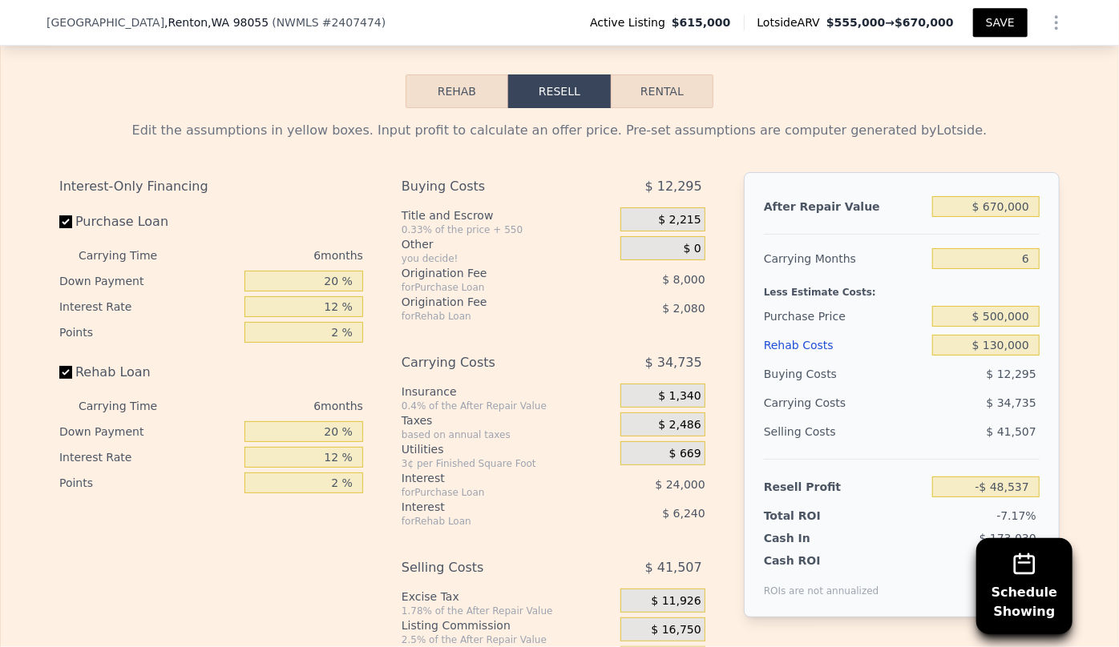
scroll to position [2460, 0]
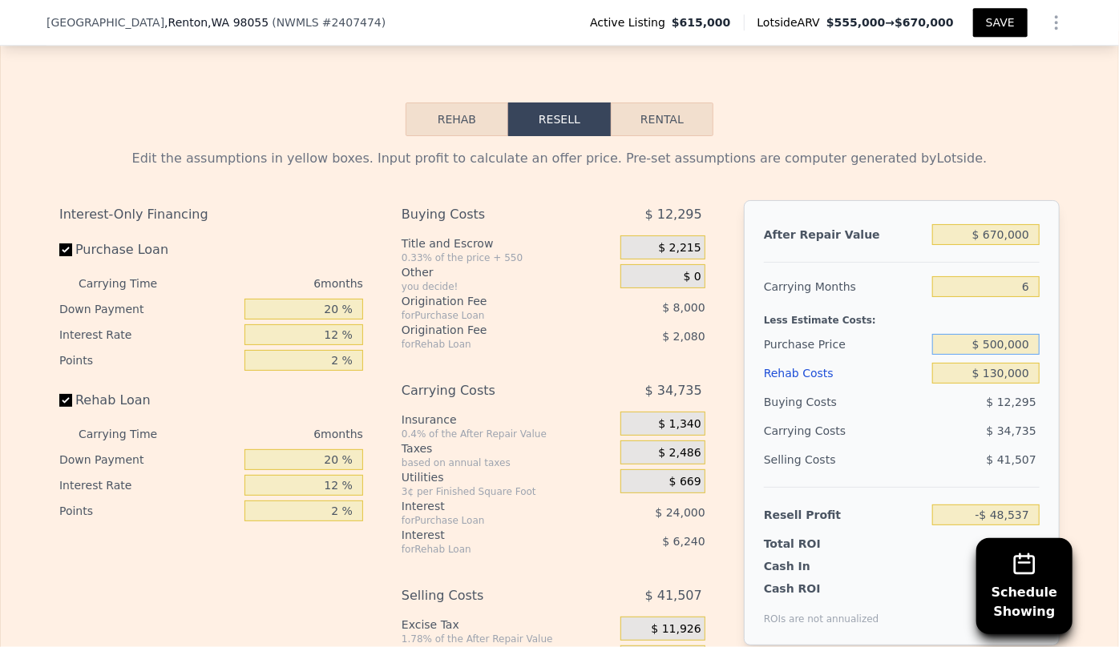
click at [994, 355] on input "$ 500,000" at bounding box center [985, 344] width 107 height 21
type input "$ 470,000"
click at [933, 473] on div "$ 41,507" at bounding box center [986, 459] width 108 height 29
type input "-$ 16,517"
click at [997, 351] on input "$ 470,000" at bounding box center [985, 344] width 107 height 21
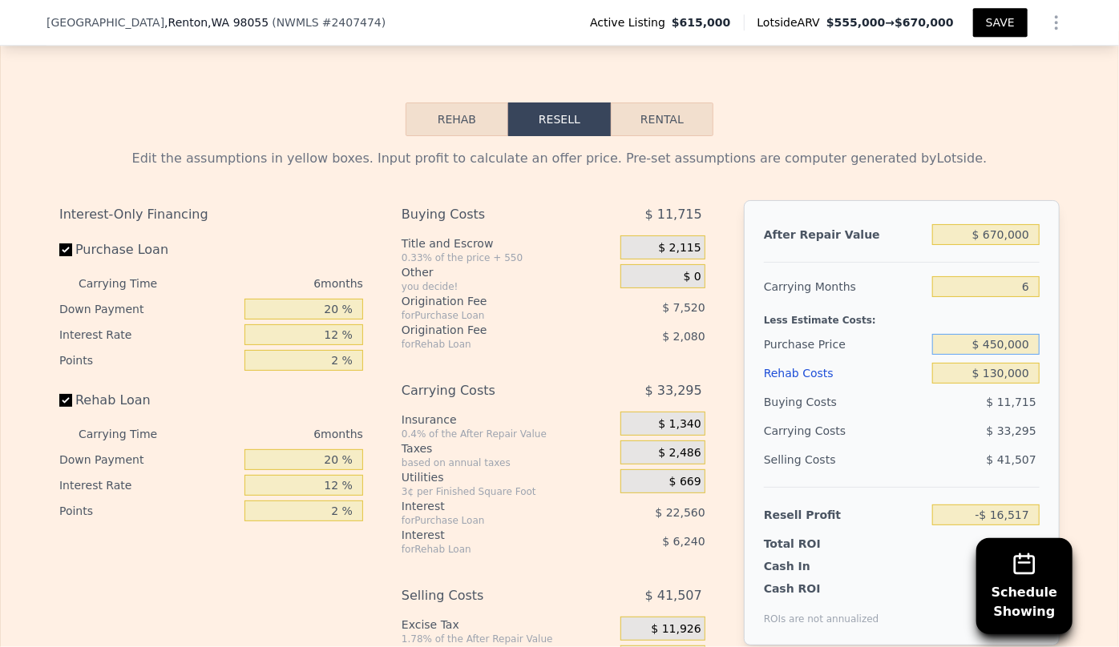
type input "$ 450,000"
click at [908, 409] on div "Buying Costs" at bounding box center [845, 402] width 162 height 29
type input "$ 4,829"
click at [998, 355] on input "$ 450,000" at bounding box center [985, 344] width 107 height 21
type input "$ 400,000"
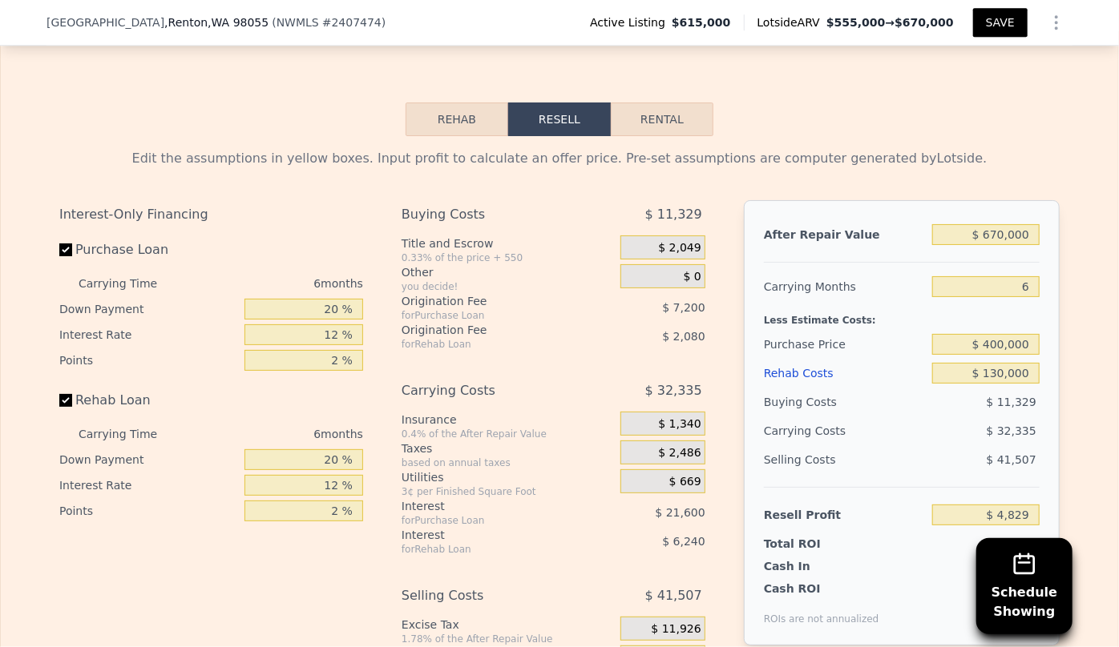
click at [929, 445] on div "$ 32,335" at bounding box center [954, 431] width 169 height 29
type input "$ 58,196"
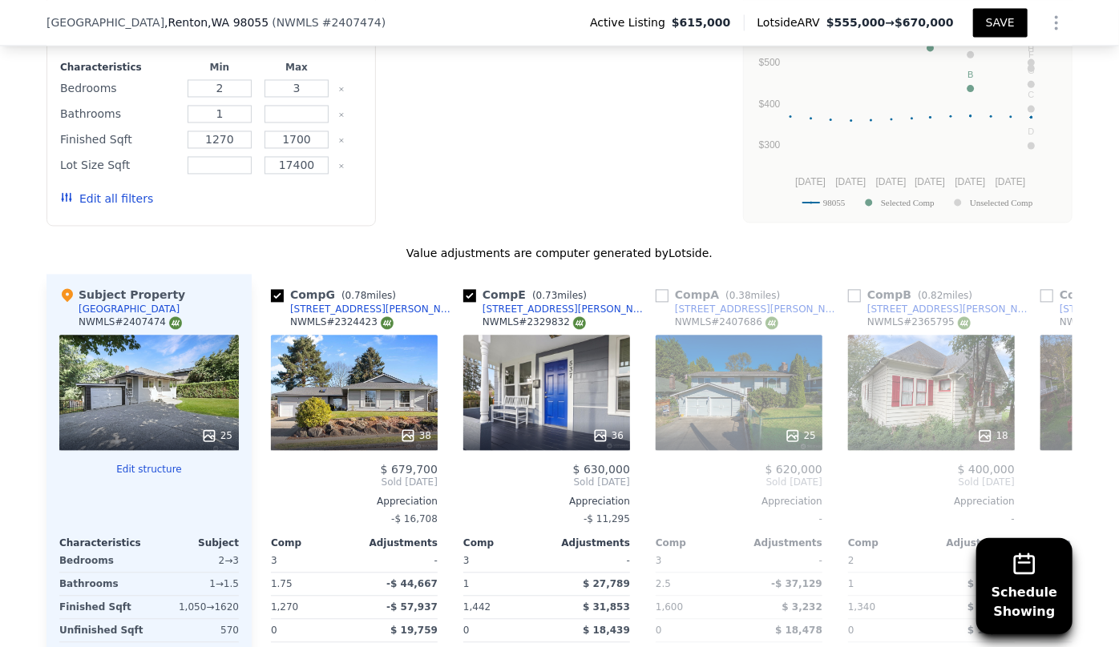
scroll to position [1514, 0]
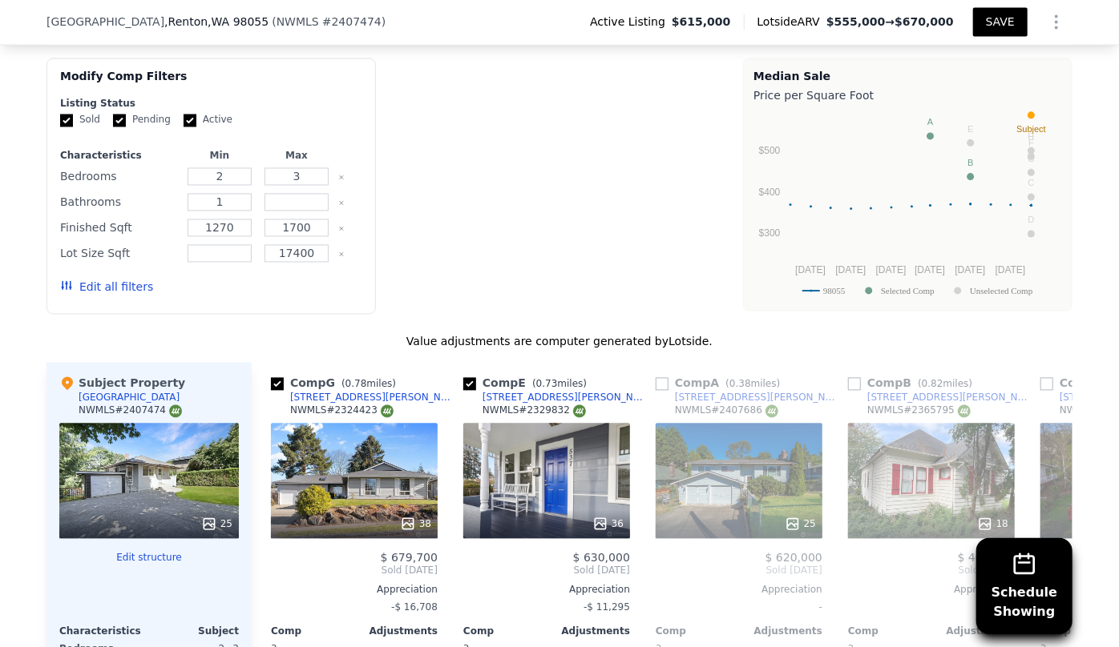
click at [1003, 19] on button "SAVE" at bounding box center [1000, 22] width 54 height 29
click at [989, 9] on button "SAVED" at bounding box center [995, 22] width 63 height 29
drag, startPoint x: 34, startPoint y: 25, endPoint x: 219, endPoint y: 30, distance: 184.4
click at [219, 30] on div "1521 Lake Ave S , Renton , WA 98055 ( NWMLS # 2407474 ) Active Listing $615,000…" at bounding box center [559, 23] width 1119 height 46
copy div "1521 Lake Ave S , Renton , WA 98055"
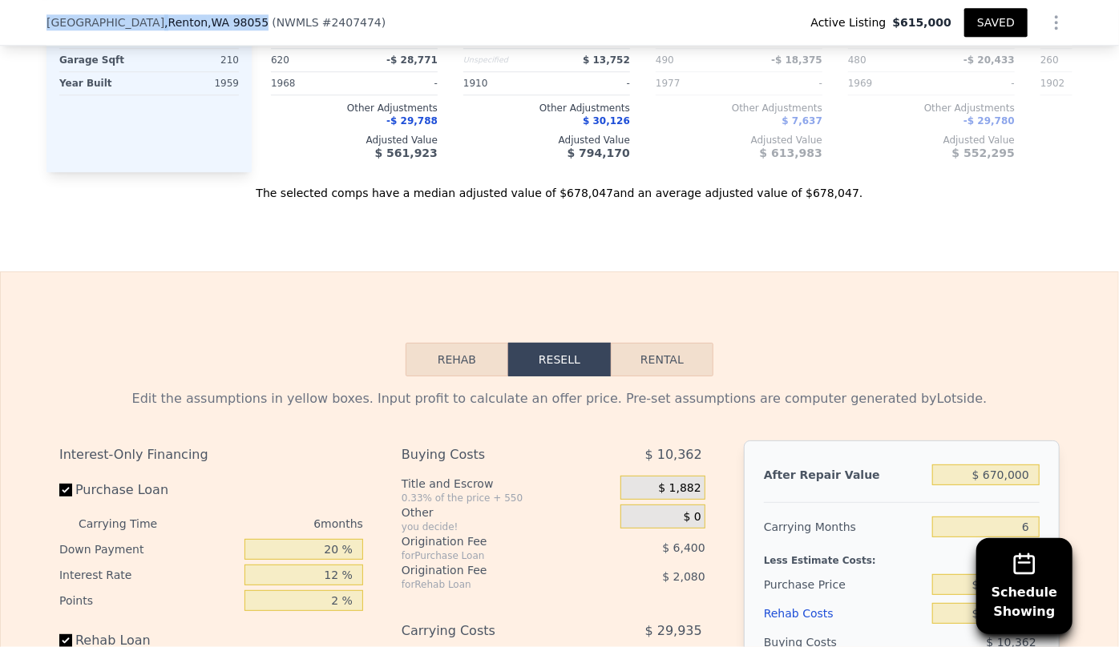
scroll to position [2533, 0]
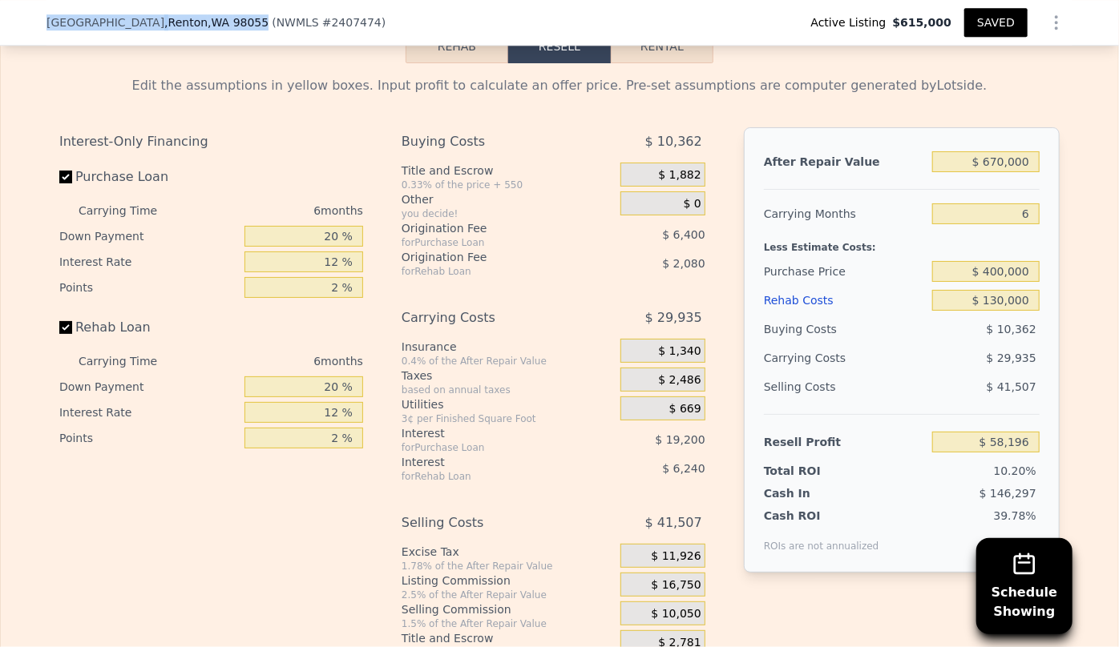
type input "4"
type input "3.25"
type input "2470"
type input "4800"
type input "8403"
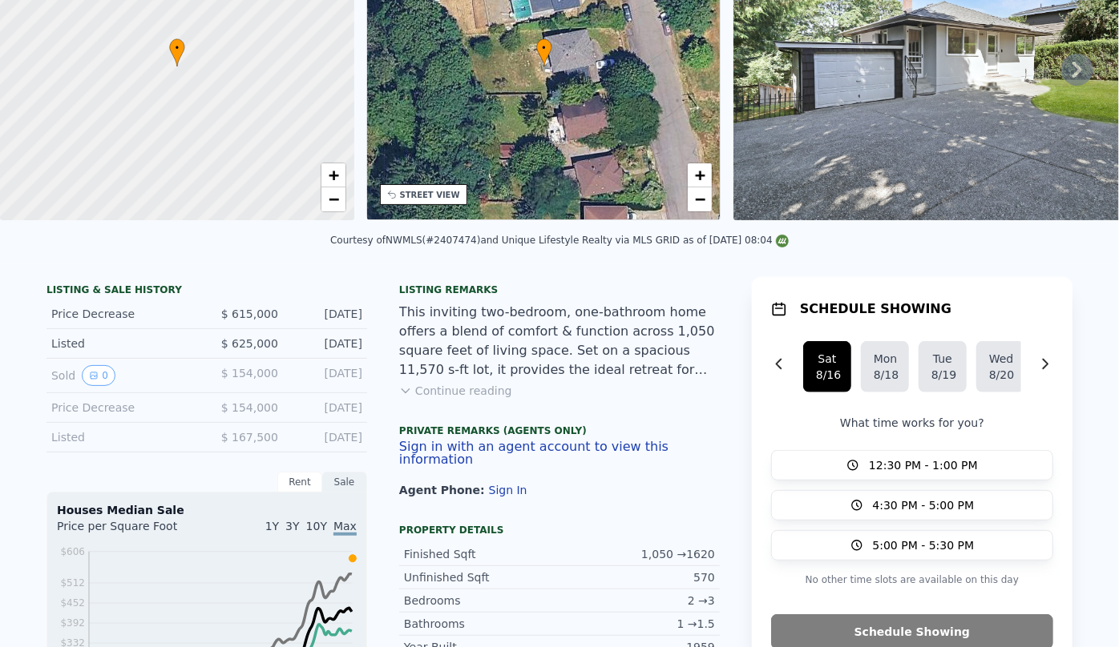
scroll to position [0, 0]
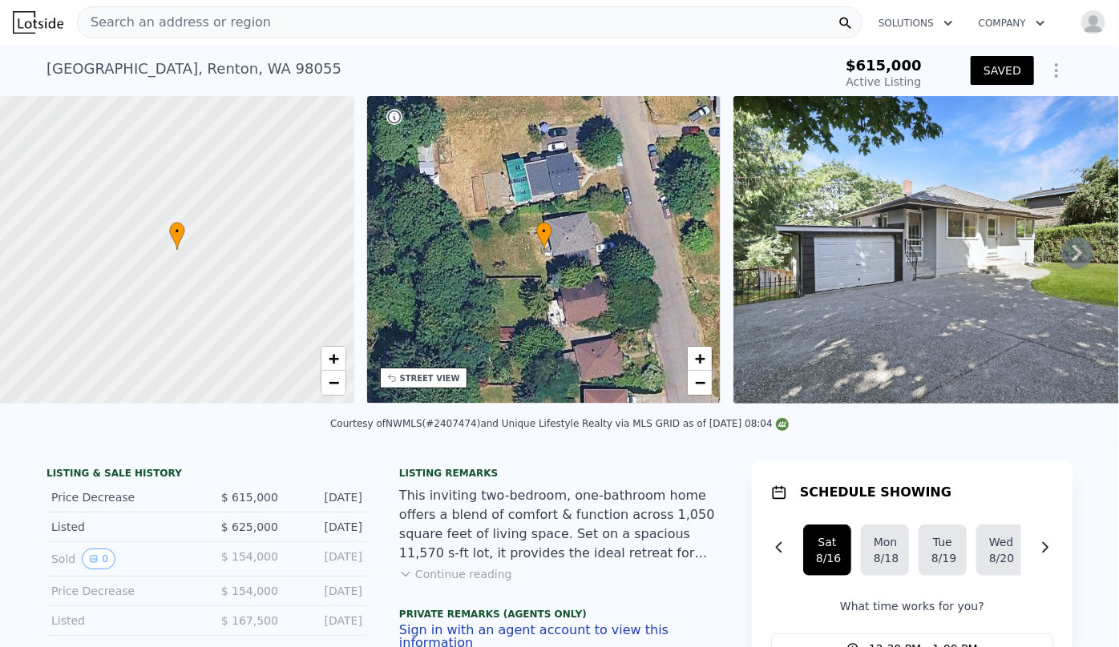
click at [248, 19] on div "Search an address or region" at bounding box center [469, 22] width 785 height 32
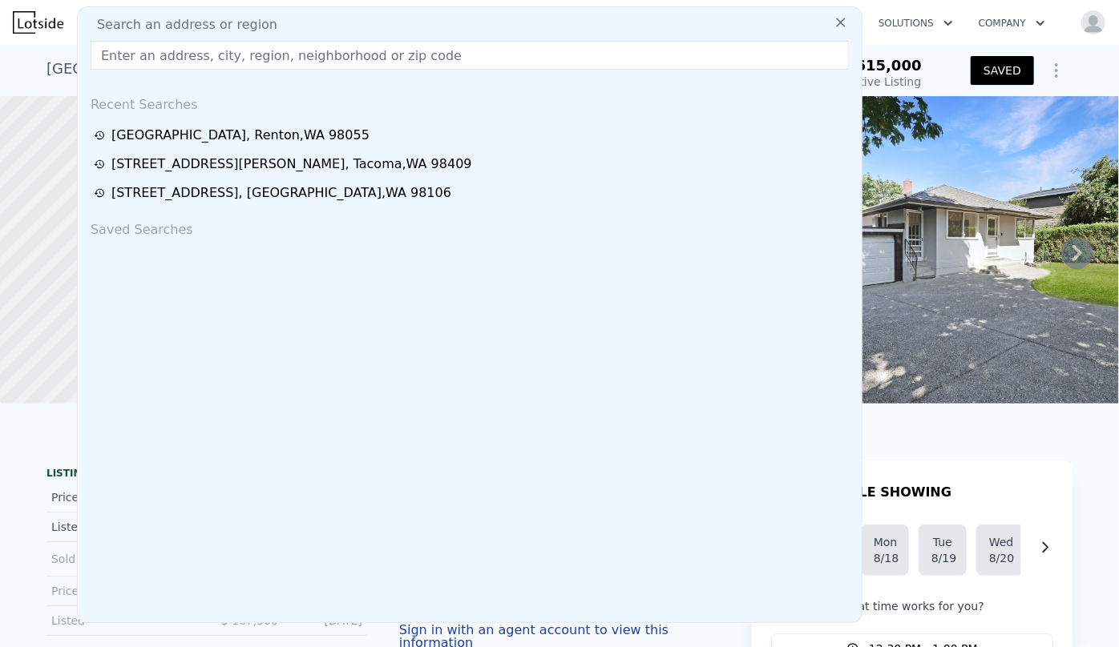
click at [937, 43] on nav "Search an address or region Search an address or region Recent Searches 1521 La…" at bounding box center [559, 22] width 1119 height 45
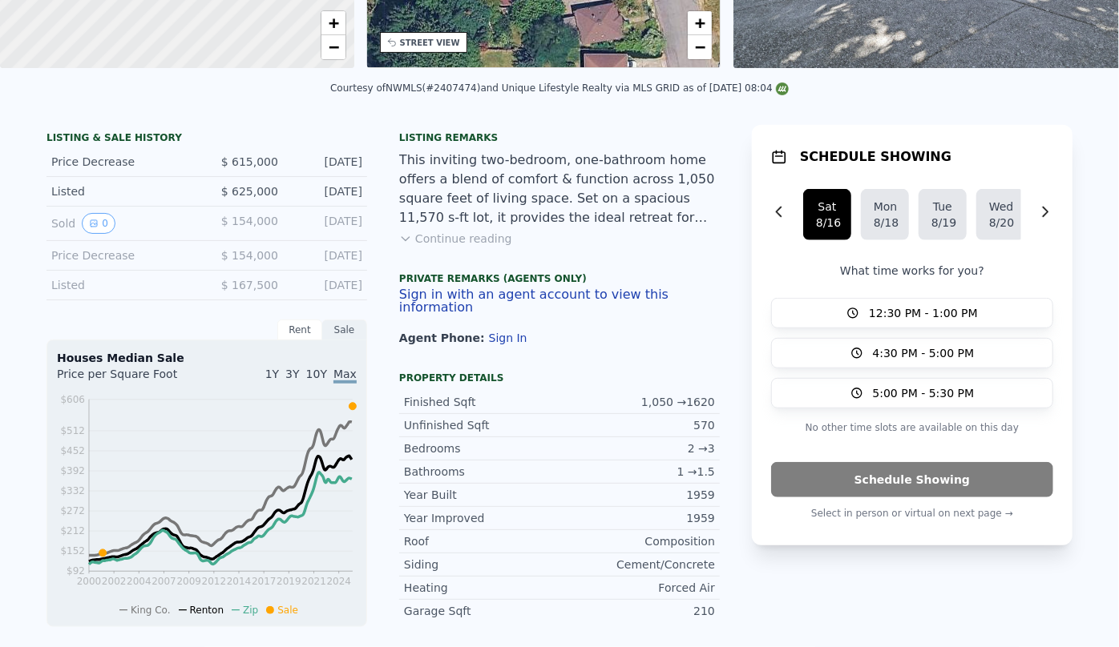
scroll to position [6, 0]
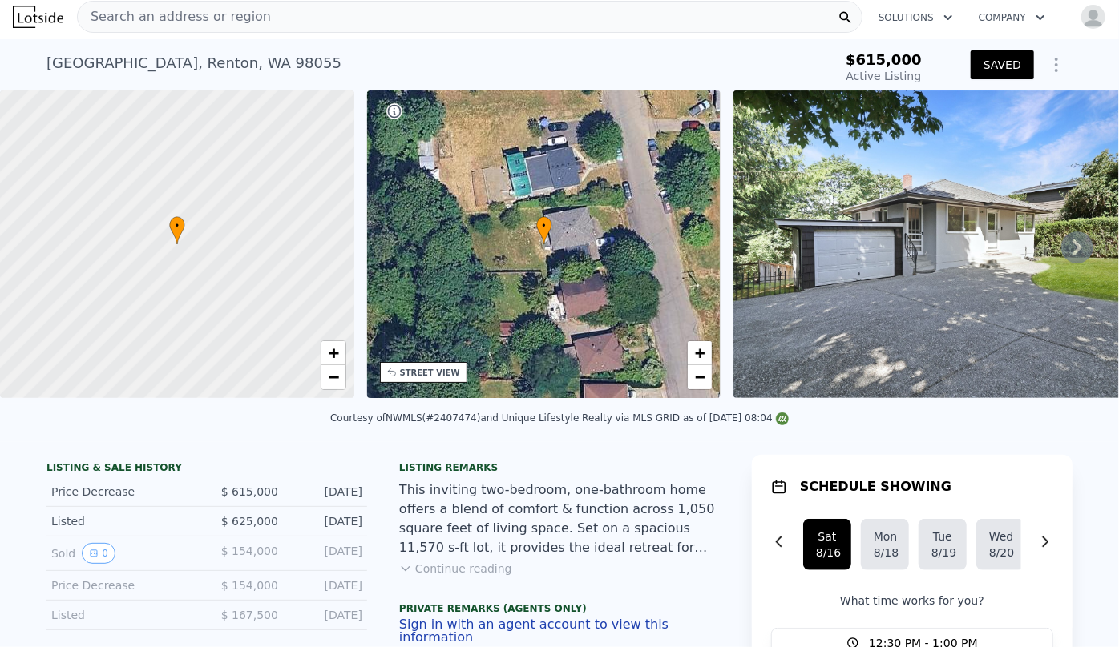
click at [1004, 69] on button "SAVED" at bounding box center [1001, 64] width 63 height 29
click at [1003, 69] on button "SAVED" at bounding box center [1001, 64] width 63 height 29
click at [221, 12] on span "Search an address or region" at bounding box center [174, 16] width 193 height 19
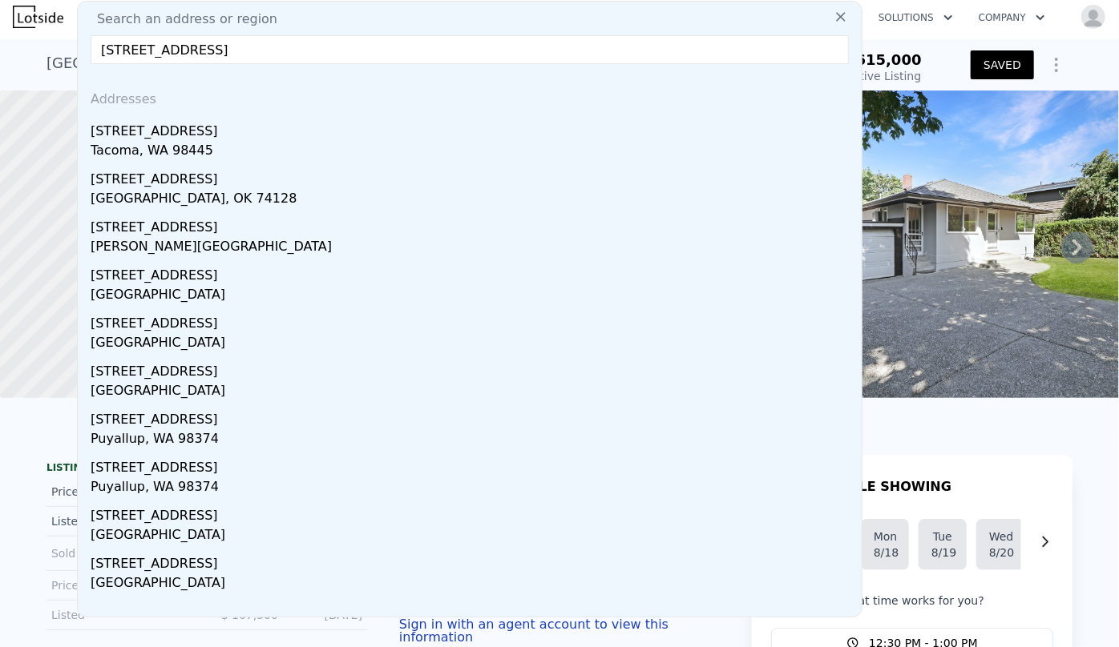
type input "11525 7th ave ct e"
click at [144, 138] on div "11525 7th Avenue Ct E" at bounding box center [473, 128] width 764 height 26
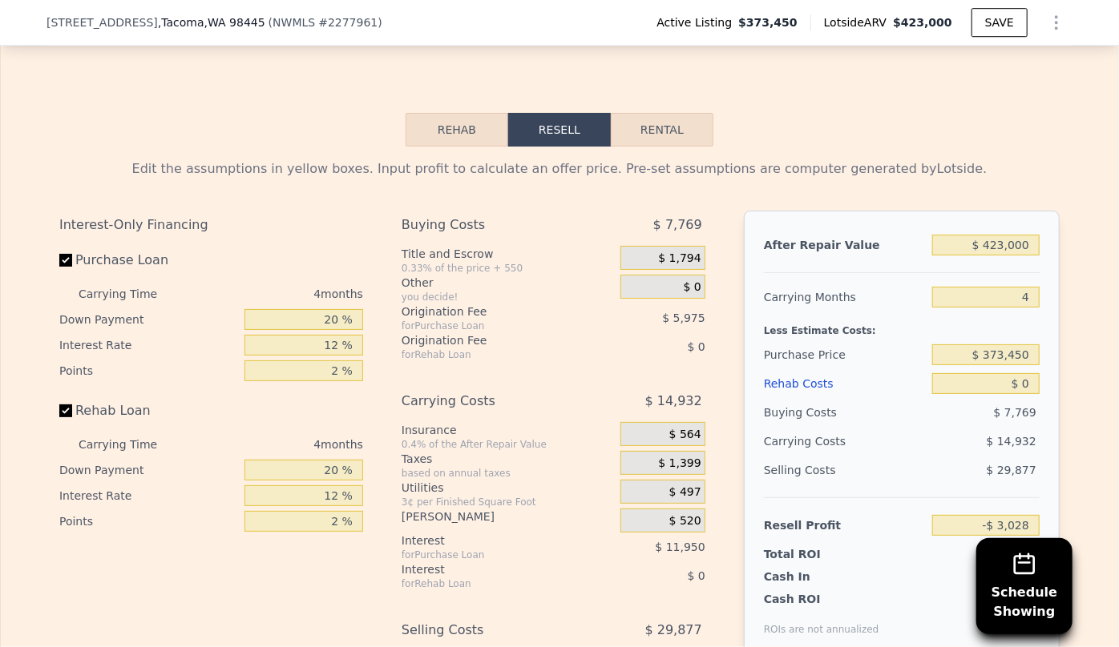
scroll to position [2476, 0]
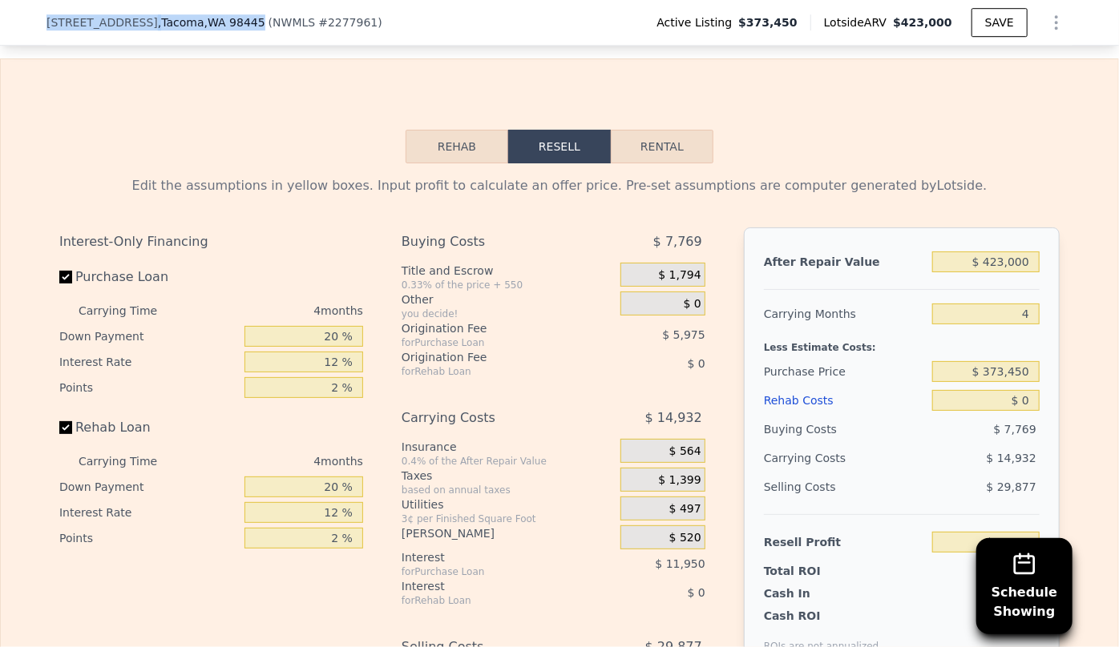
drag, startPoint x: 38, startPoint y: 19, endPoint x: 252, endPoint y: 27, distance: 214.1
click at [252, 27] on div "11525 7th Avenue Ct E , Tacoma , WA 98445 ( NWMLS # 2277961 ) Active Listing $3…" at bounding box center [559, 23] width 1119 height 46
click at [654, 132] on button "Rental" at bounding box center [662, 147] width 103 height 34
select select "30"
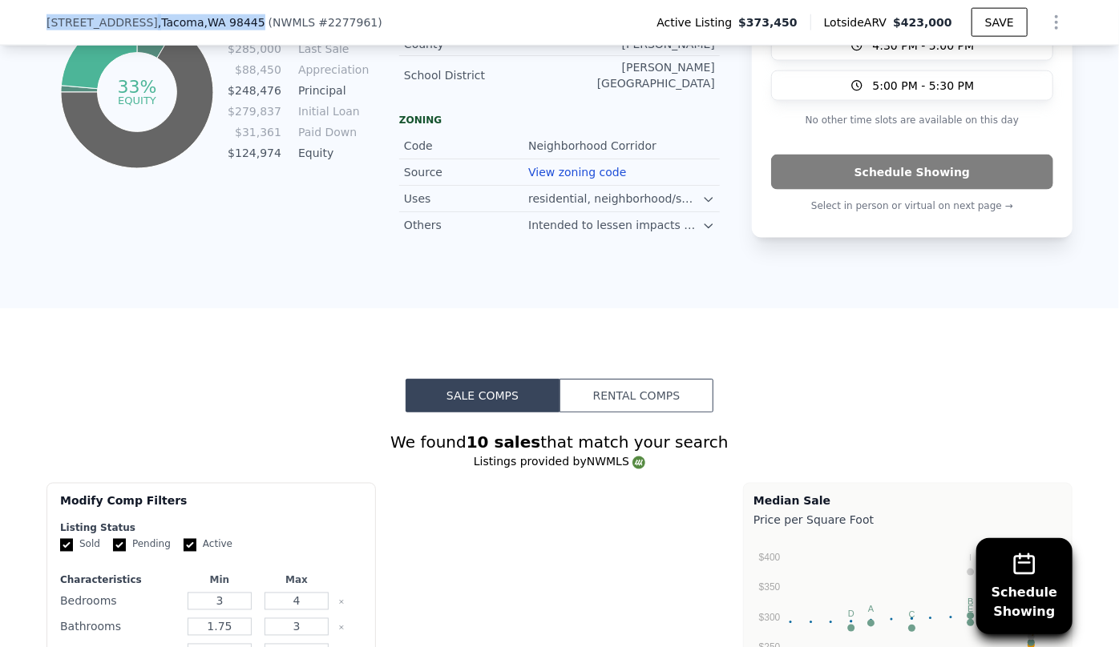
scroll to position [1019, 0]
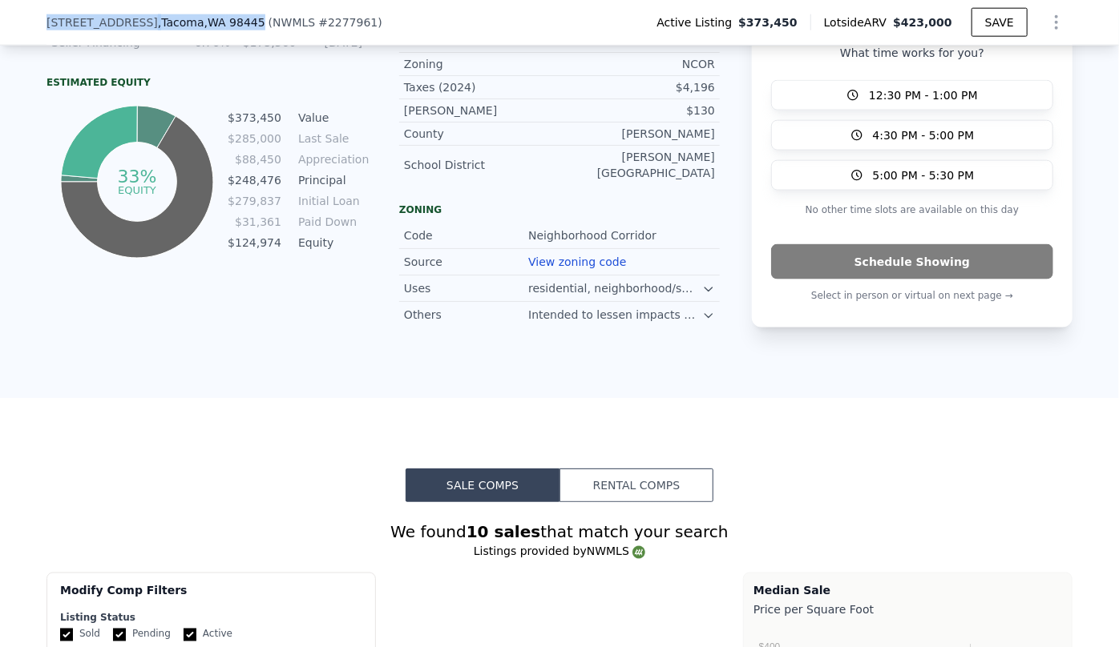
click at [665, 469] on button "Rental Comps" at bounding box center [636, 486] width 154 height 34
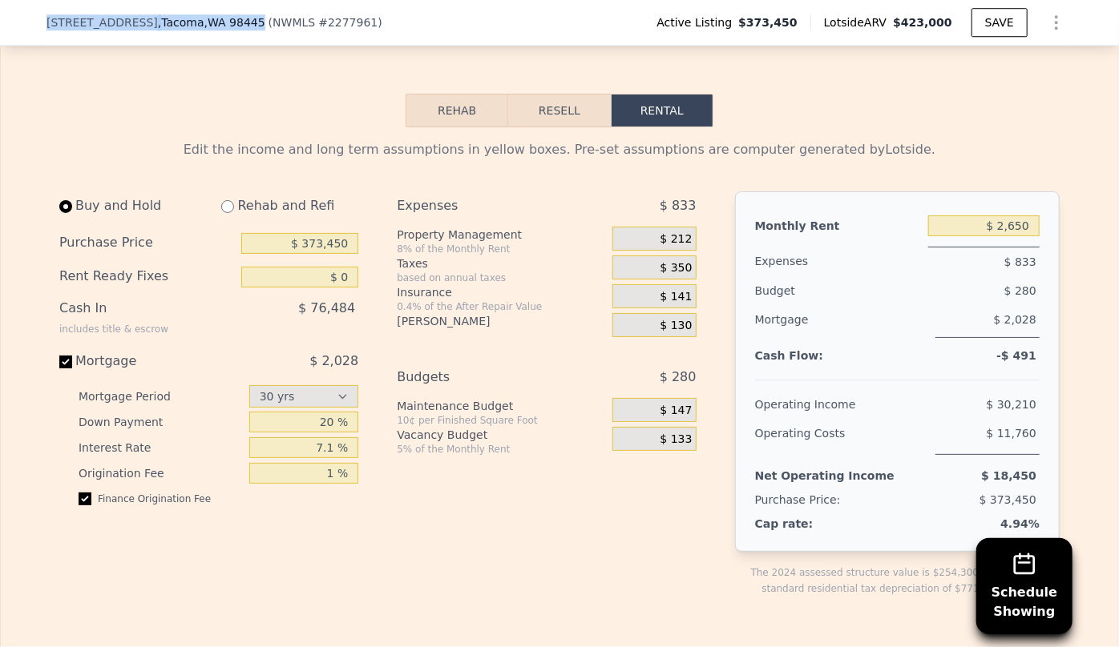
scroll to position [2404, 0]
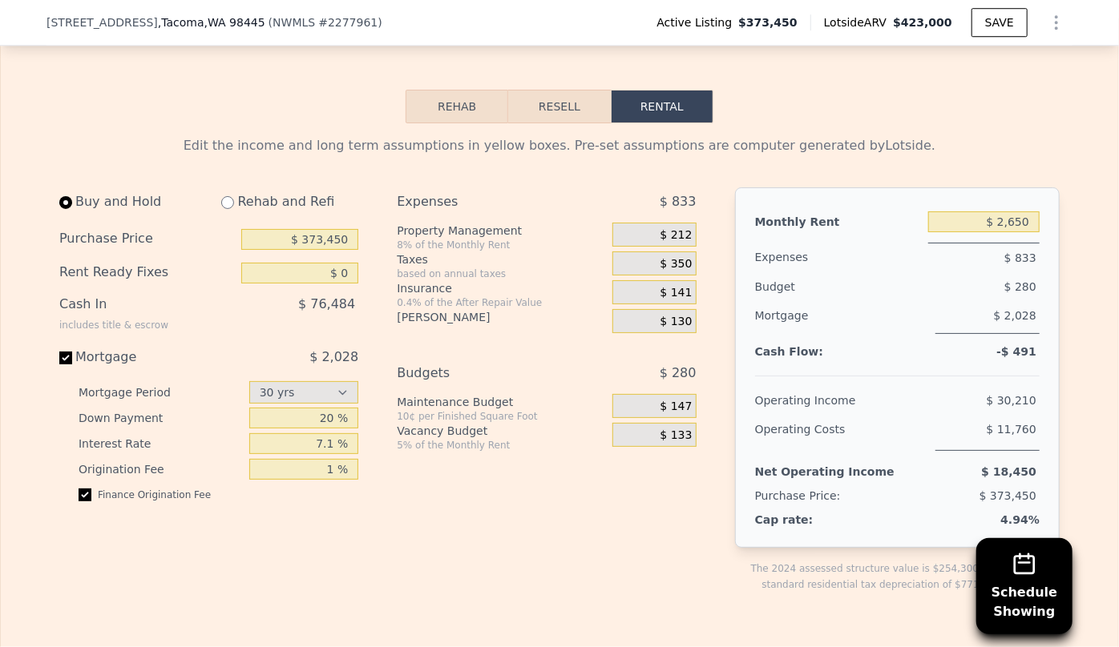
click at [647, 223] on div "$ 212" at bounding box center [653, 235] width 83 height 24
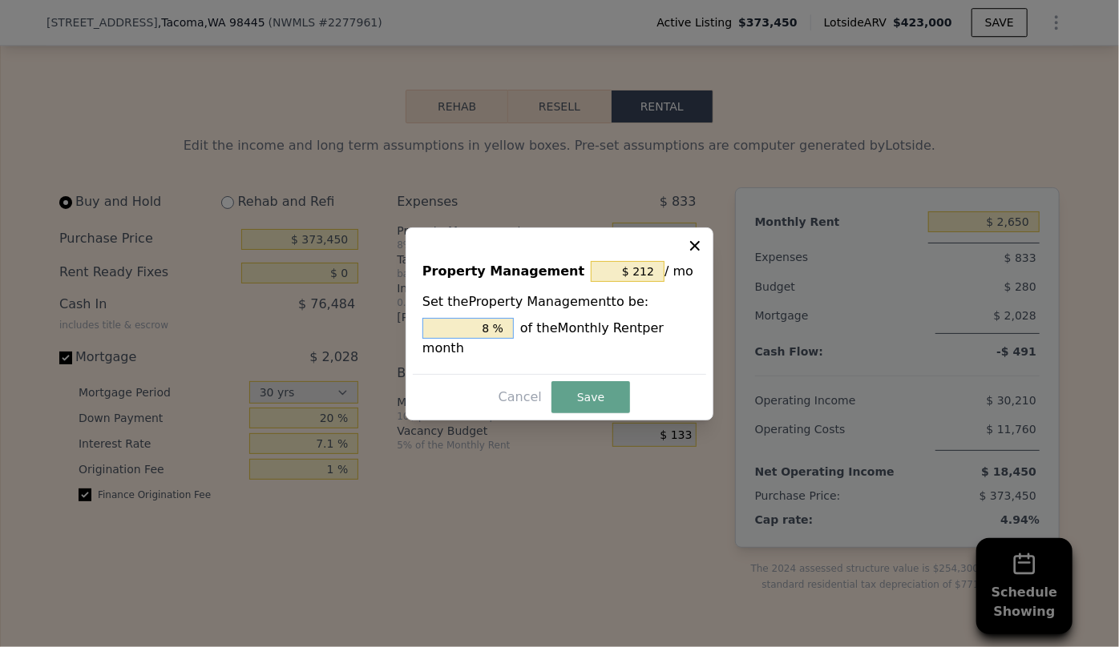
click at [492, 339] on input "8 %" at bounding box center [467, 328] width 91 height 21
type input "$ 0"
type input "0 %"
click at [573, 385] on button "Save" at bounding box center [590, 397] width 79 height 32
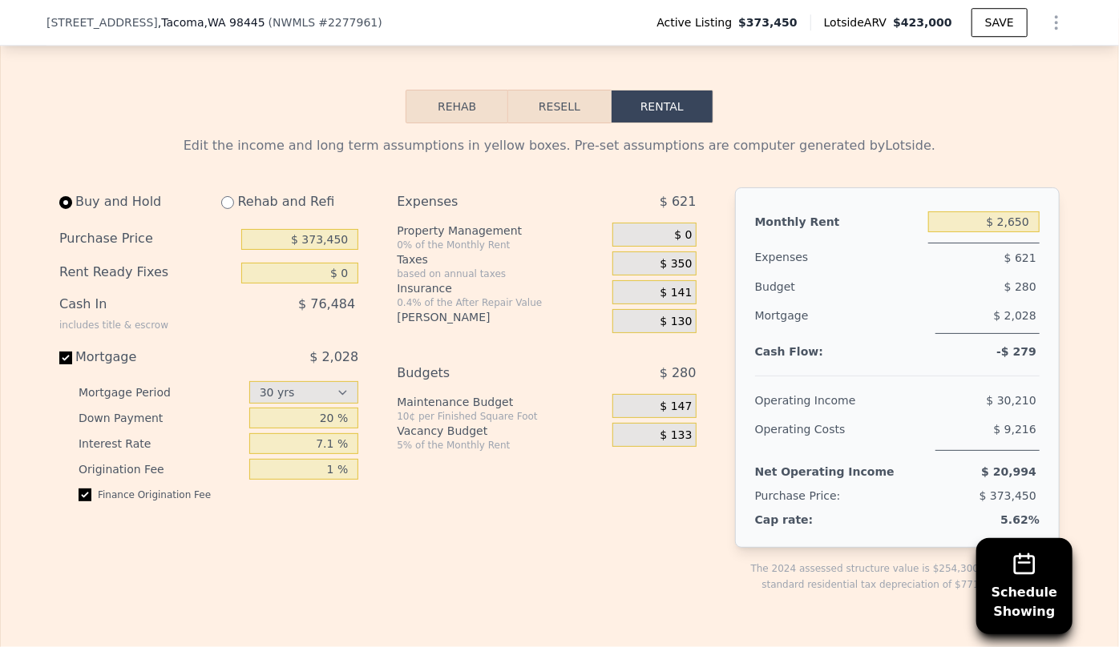
click at [537, 95] on button "Resell" at bounding box center [559, 107] width 102 height 34
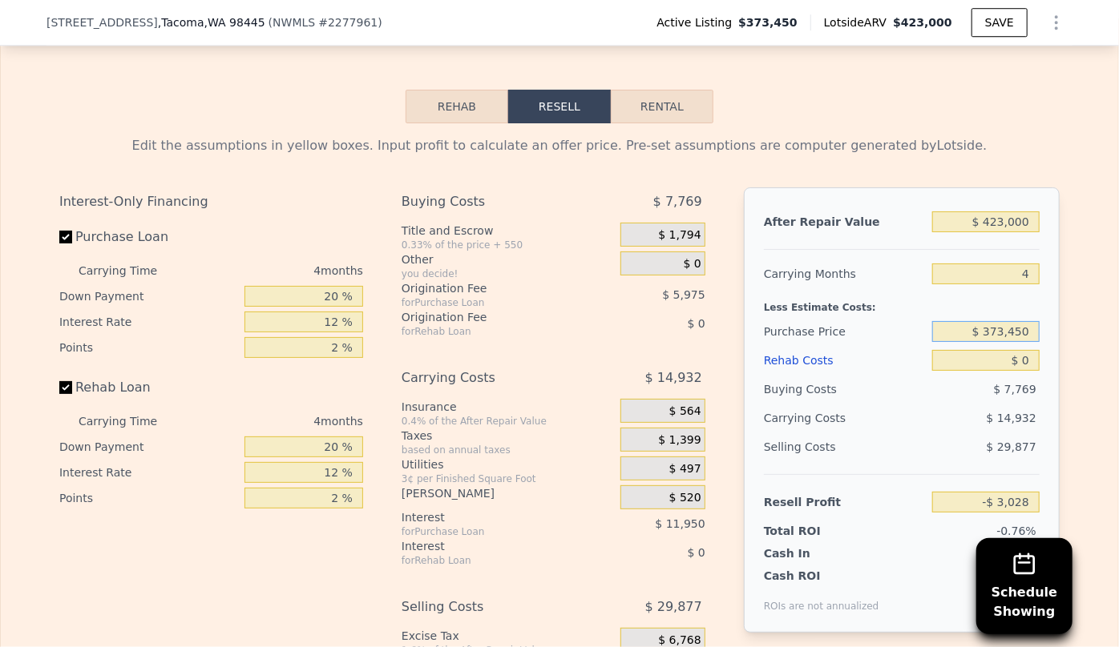
click at [1030, 322] on input "$ 373,450" at bounding box center [985, 331] width 107 height 21
type input "$ 330,000"
type input "$ 42,654"
click at [655, 104] on button "Rental" at bounding box center [662, 107] width 103 height 34
select select "30"
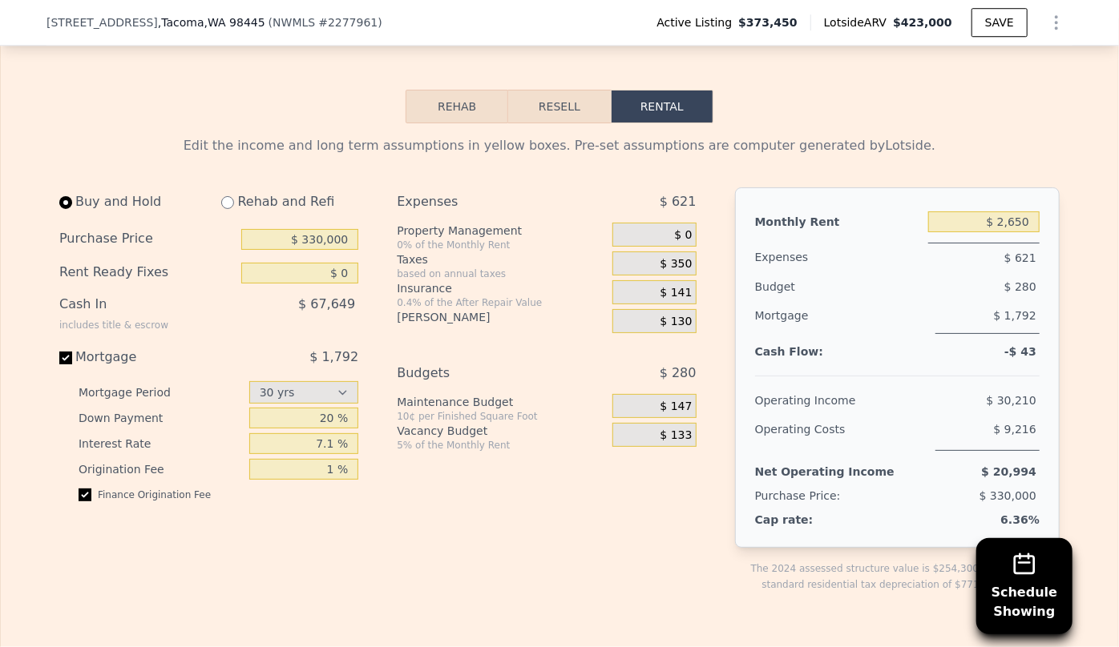
click at [537, 105] on button "Resell" at bounding box center [559, 107] width 102 height 34
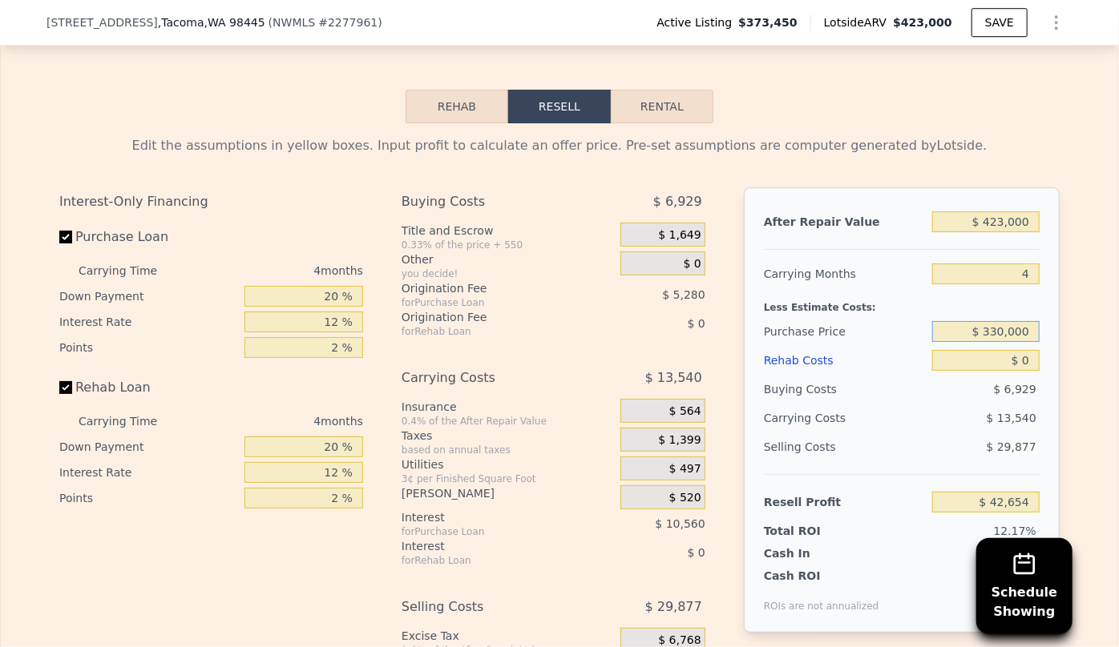
click at [1002, 329] on input "$ 330,000" at bounding box center [985, 331] width 107 height 21
type input "$ 320,000"
type input "$ 53,167"
click at [667, 107] on button "Rental" at bounding box center [662, 107] width 103 height 34
select select "30"
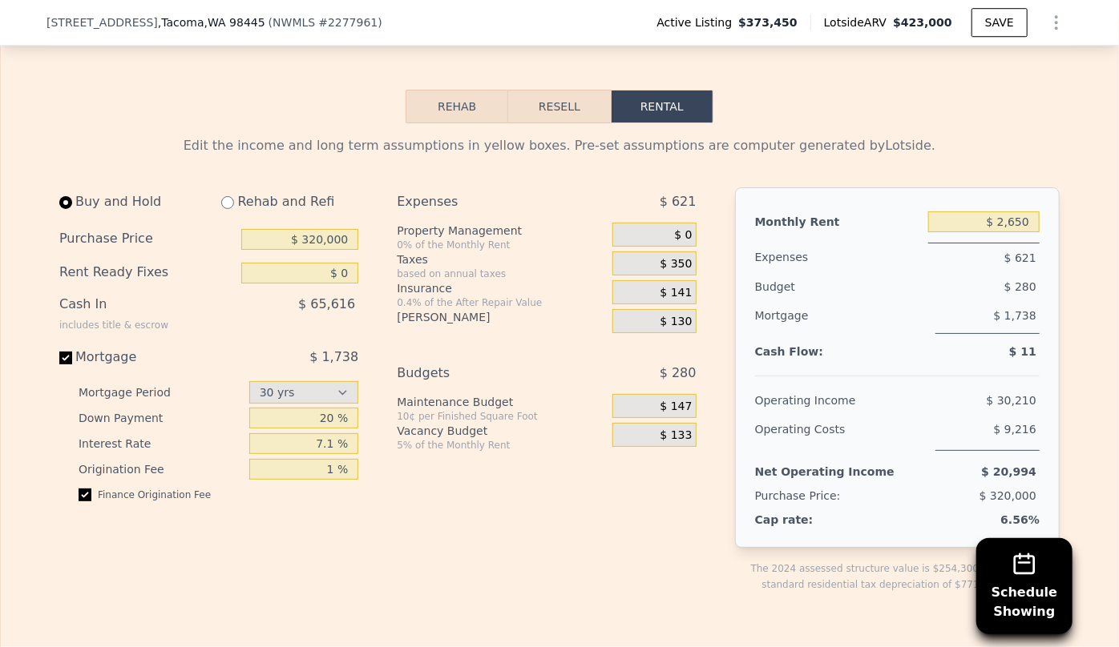
click at [534, 104] on button "Resell" at bounding box center [559, 107] width 102 height 34
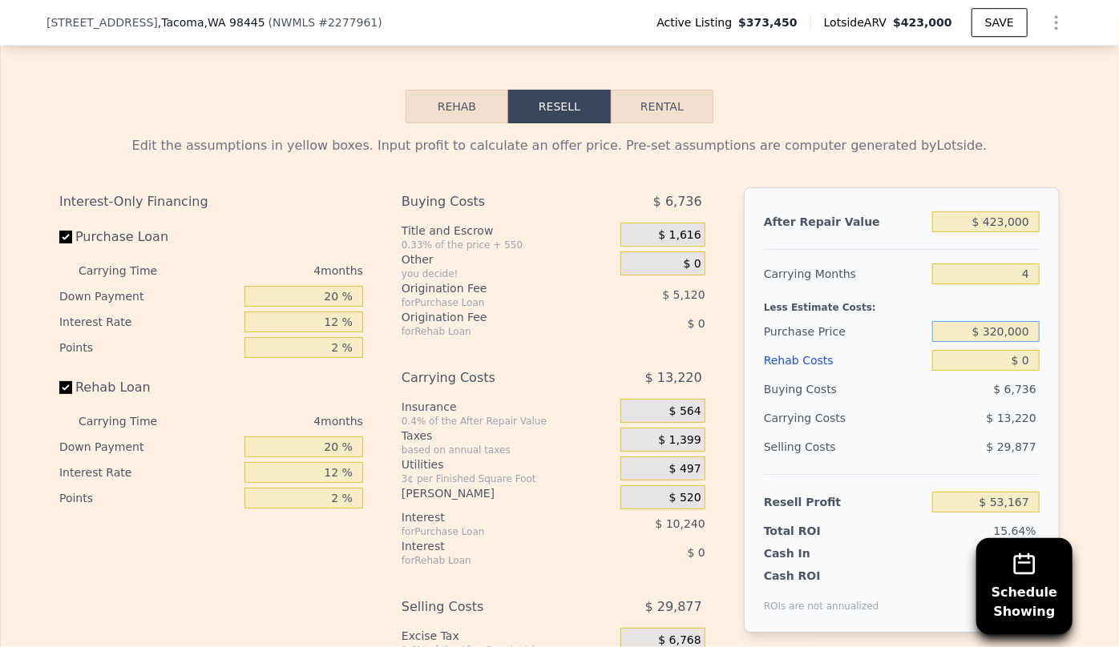
click at [996, 330] on input "$ 320,000" at bounding box center [985, 331] width 107 height 21
type input "$ 300,000"
click at [901, 321] on div "Purchase Price" at bounding box center [845, 331] width 162 height 29
type input "$ 74,194"
click at [652, 90] on button "Rental" at bounding box center [662, 107] width 103 height 34
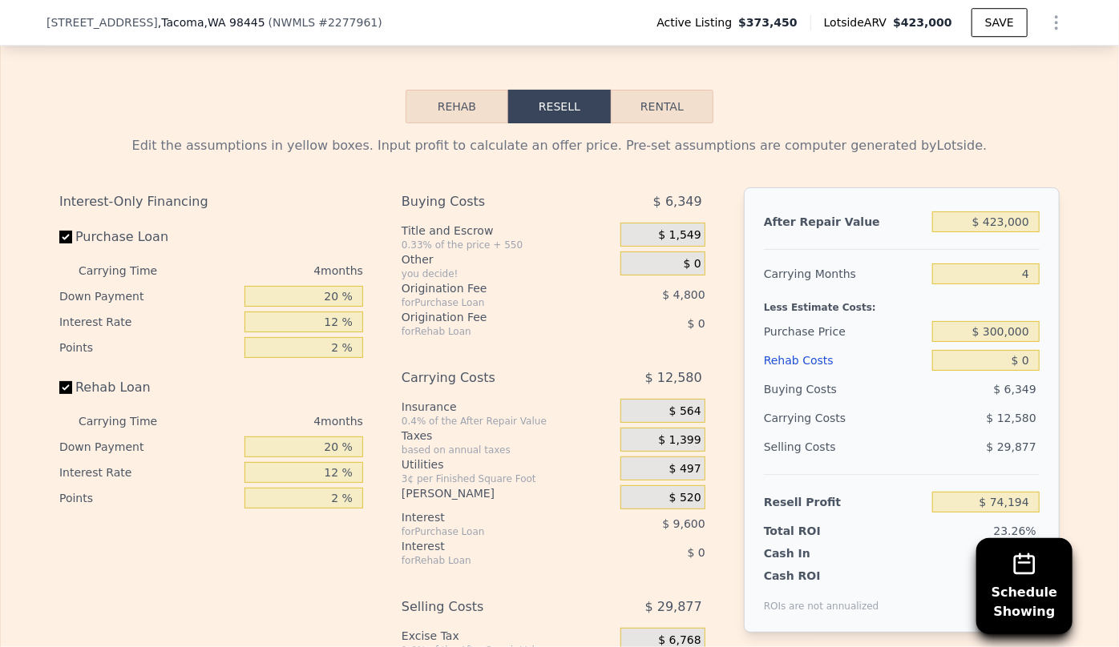
select select "30"
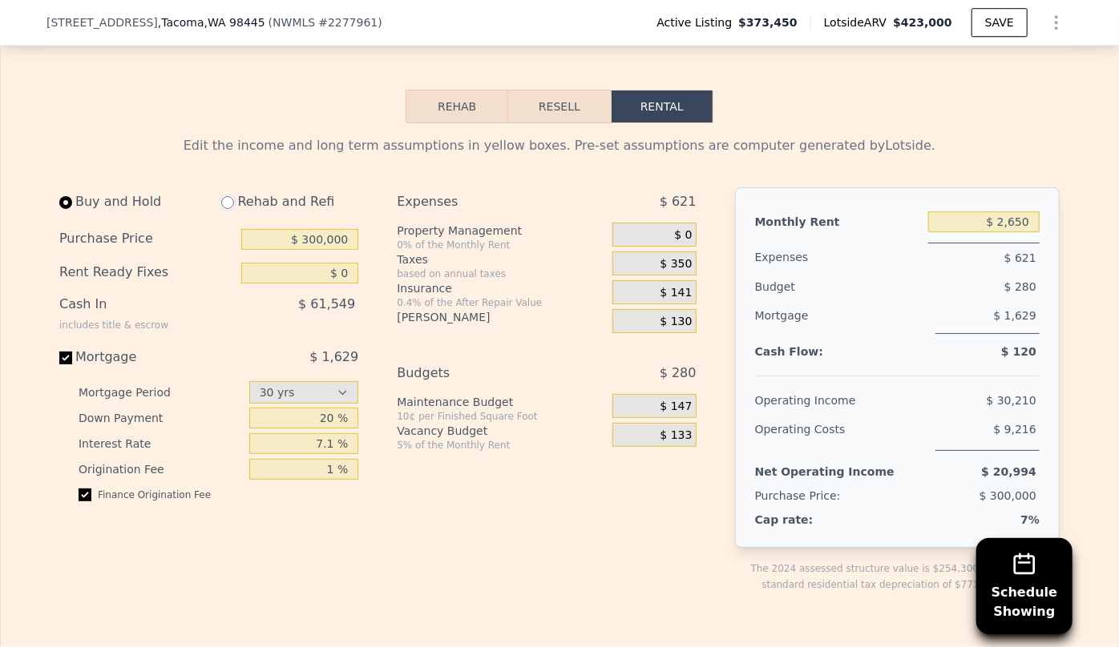
click at [227, 198] on input "radio" at bounding box center [227, 202] width 13 height 13
radio input "true"
select select "30"
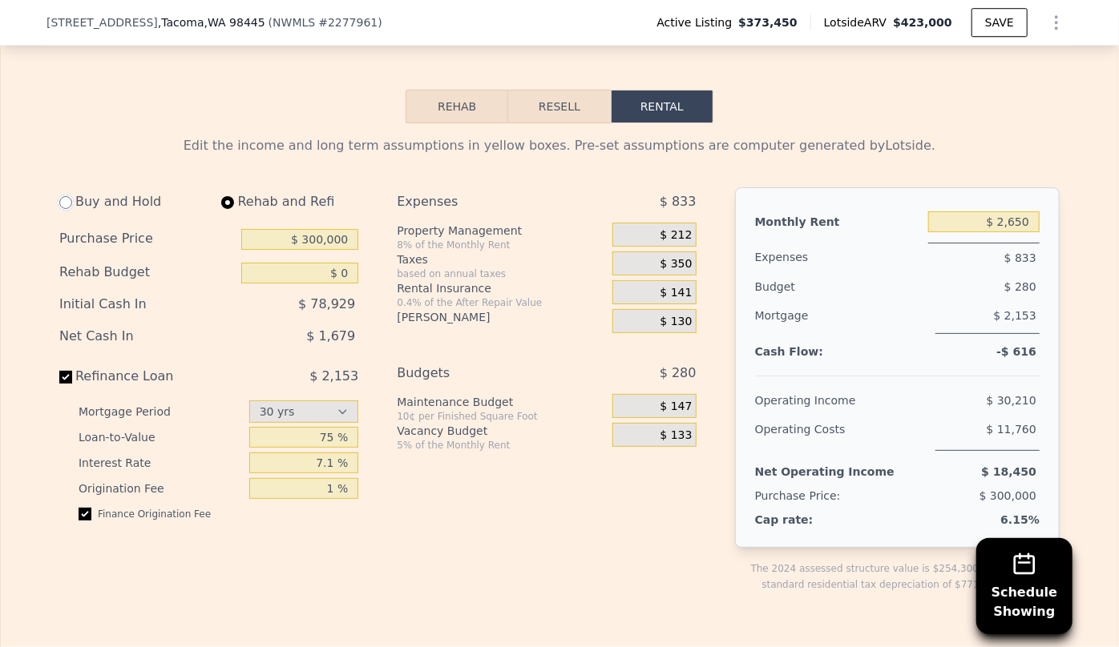
click at [64, 196] on input "radio" at bounding box center [65, 202] width 13 height 13
radio input "true"
select select "30"
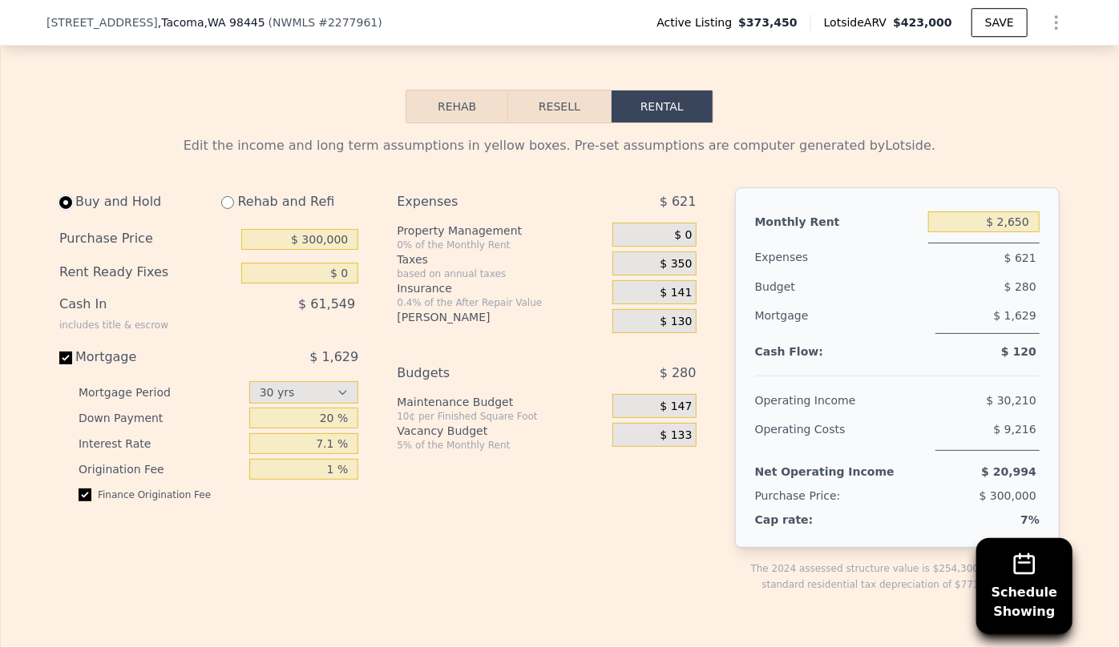
click at [573, 103] on button "Resell" at bounding box center [559, 107] width 102 height 34
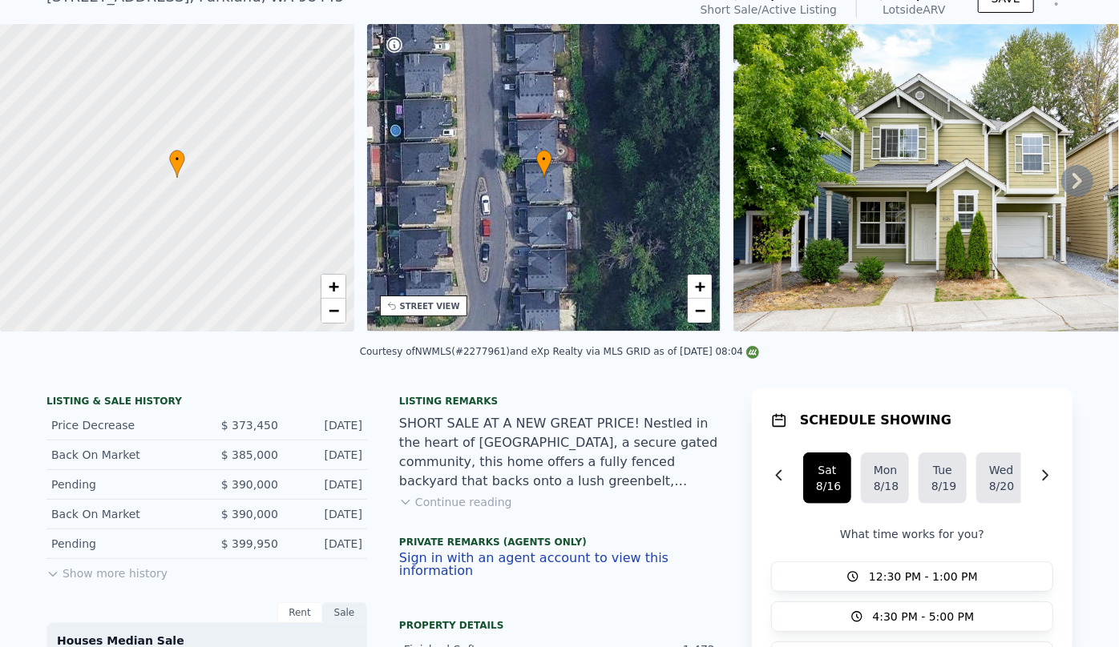
scroll to position [0, 0]
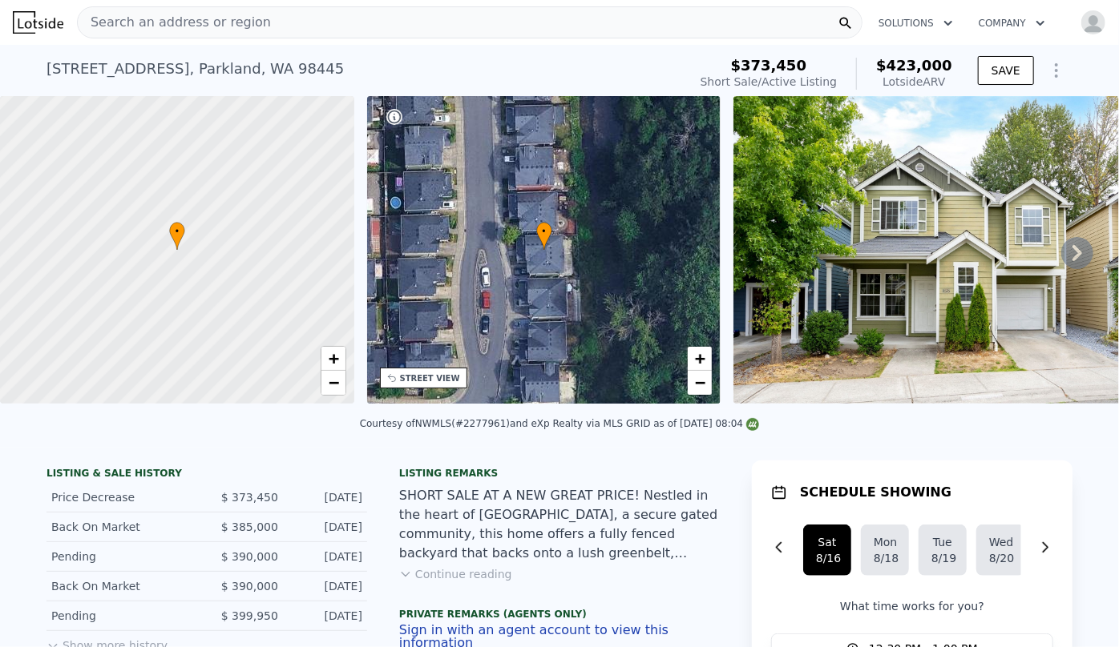
click at [136, 15] on span "Search an address or region" at bounding box center [174, 22] width 193 height 19
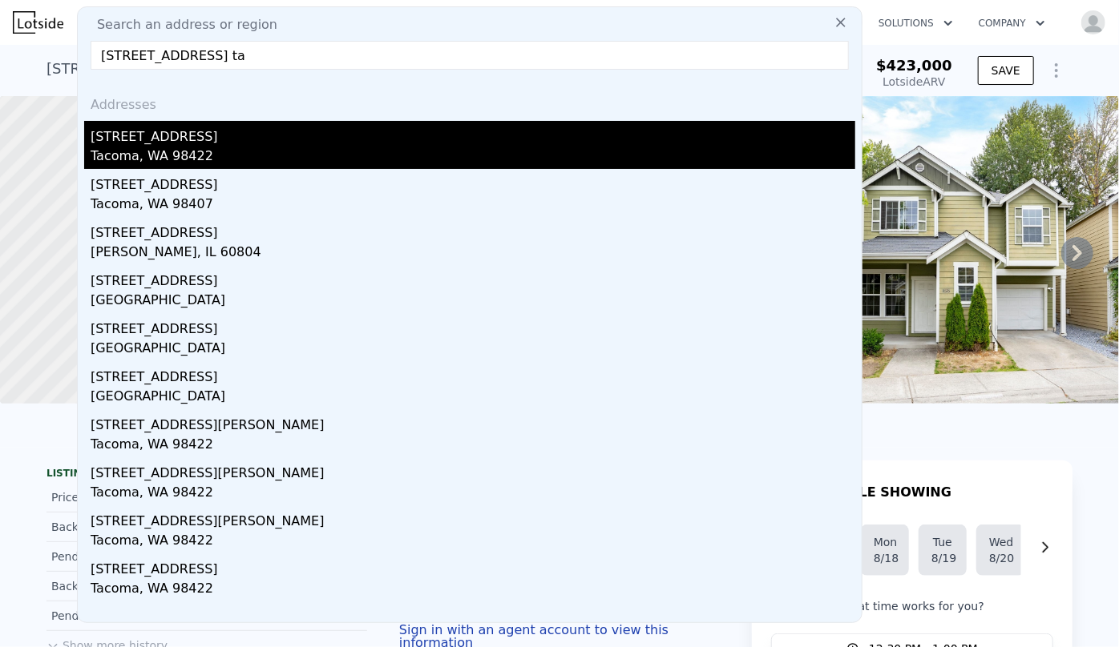
type input "5117 30th st ne ta"
click at [125, 155] on div "Tacoma, WA 98422" at bounding box center [473, 158] width 764 height 22
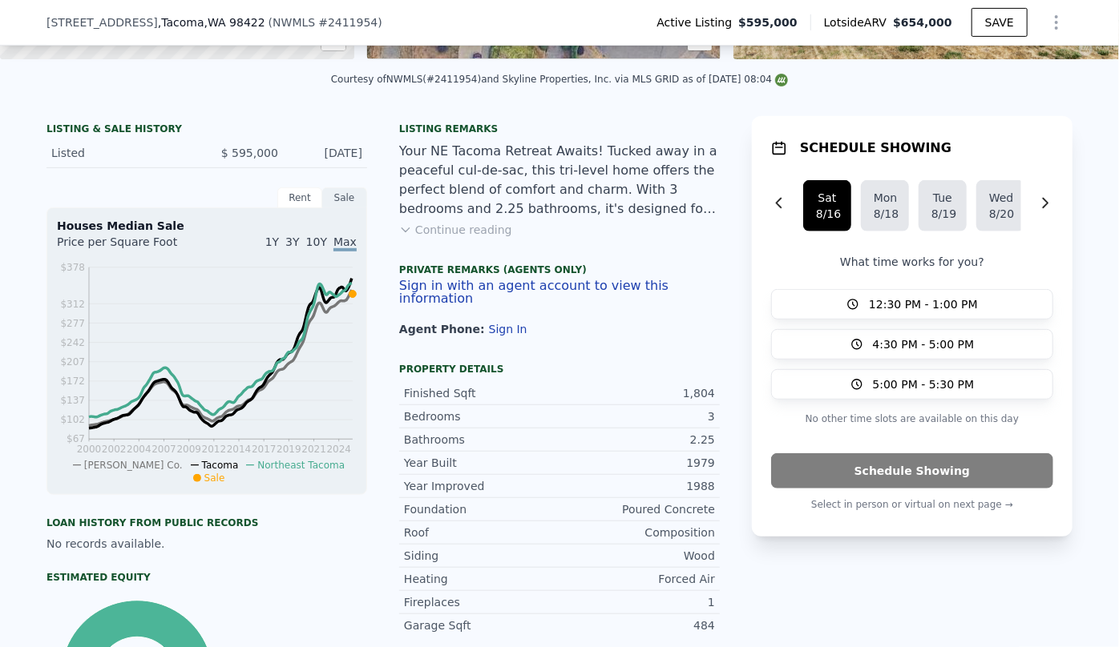
scroll to position [431, 0]
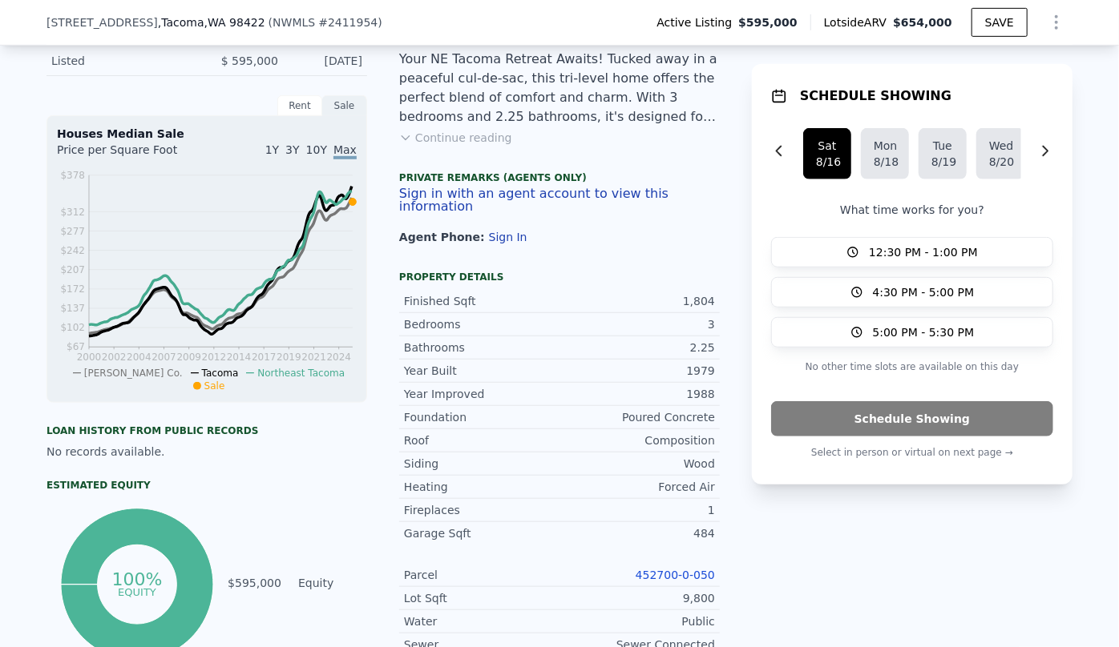
click at [686, 577] on link "452700-0-050" at bounding box center [674, 575] width 79 height 13
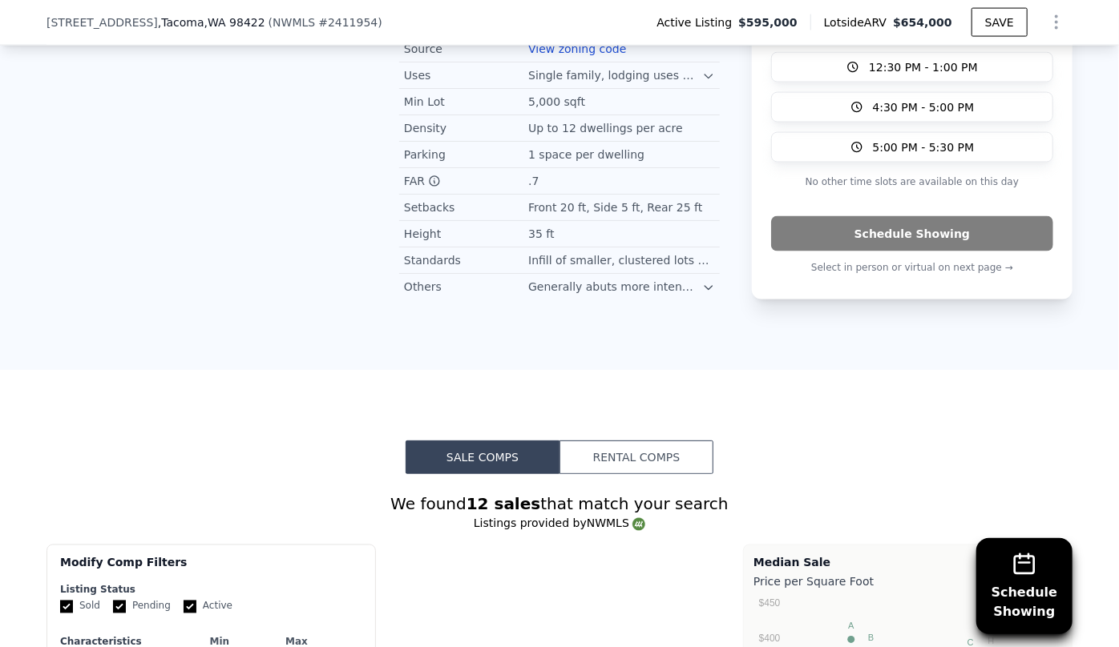
scroll to position [1815, 0]
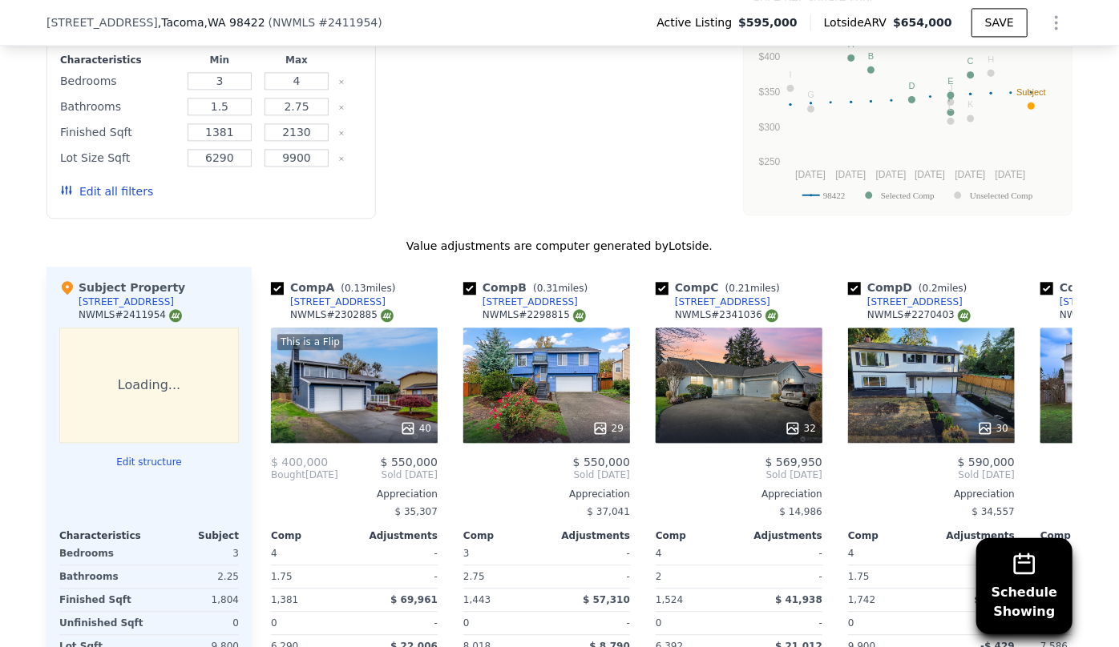
click at [75, 183] on button "Edit all filters" at bounding box center [106, 191] width 93 height 16
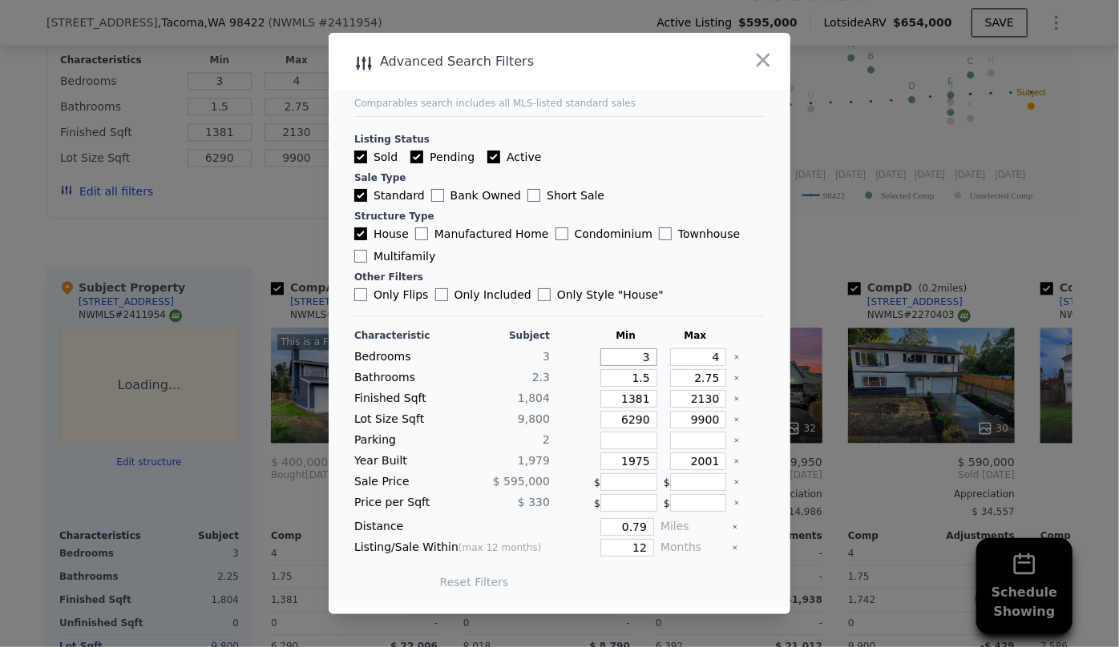
drag, startPoint x: 632, startPoint y: 354, endPoint x: 599, endPoint y: 354, distance: 33.7
click at [607, 356] on input "3" at bounding box center [628, 358] width 57 height 18
type input "2"
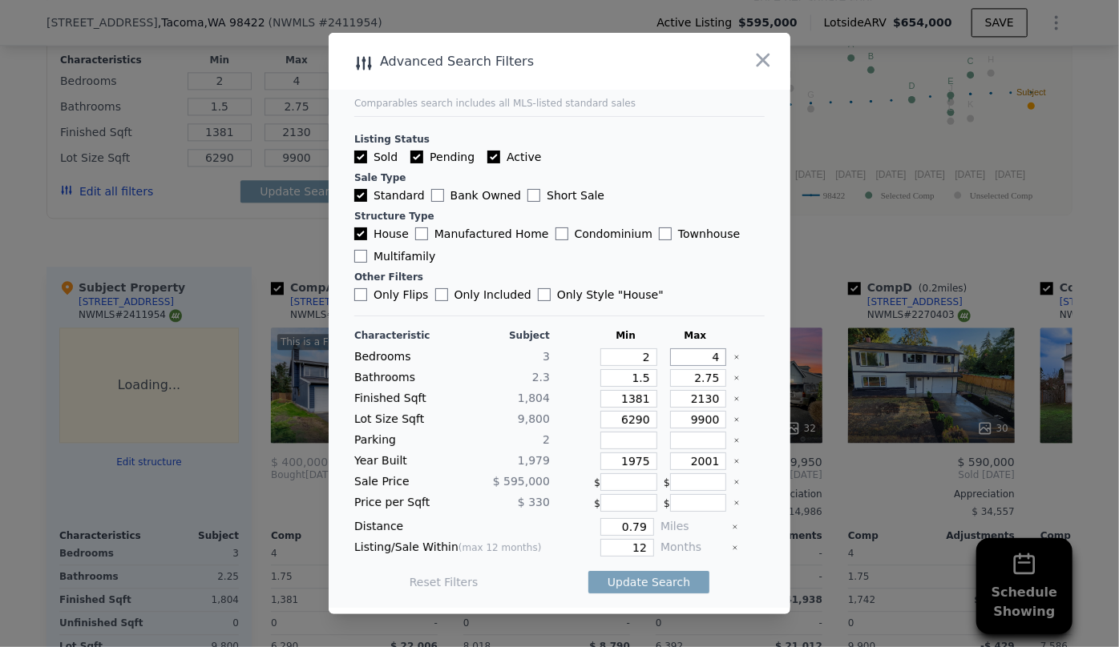
drag, startPoint x: 706, startPoint y: 357, endPoint x: 651, endPoint y: 352, distance: 55.6
click at [651, 352] on div "Bedrooms 3 2 4" at bounding box center [559, 358] width 410 height 18
type input "3"
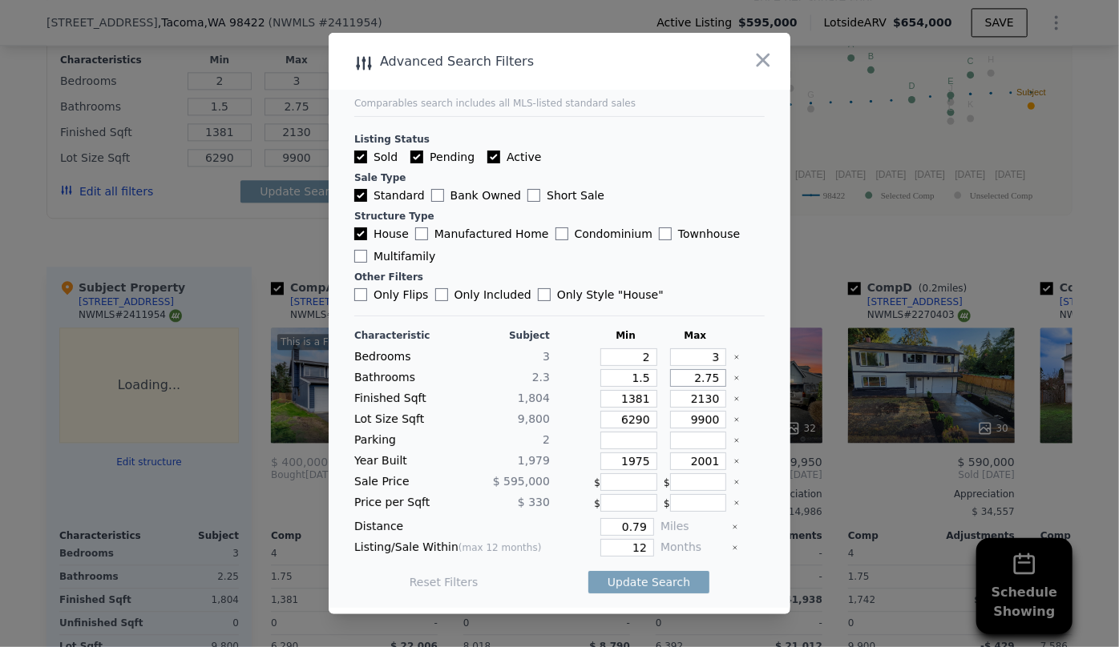
drag, startPoint x: 673, startPoint y: 373, endPoint x: 603, endPoint y: 370, distance: 69.8
click at [630, 376] on div "Bathrooms 2.3 1.5 2.75" at bounding box center [559, 378] width 410 height 18
drag, startPoint x: 640, startPoint y: 381, endPoint x: 490, endPoint y: 392, distance: 151.0
click at [490, 392] on div "Characteristic Subject Min Max Bedrooms 3 2 3 Bathrooms 2.3 1.5 Finished Sqft 1…" at bounding box center [559, 467] width 410 height 276
type input "1"
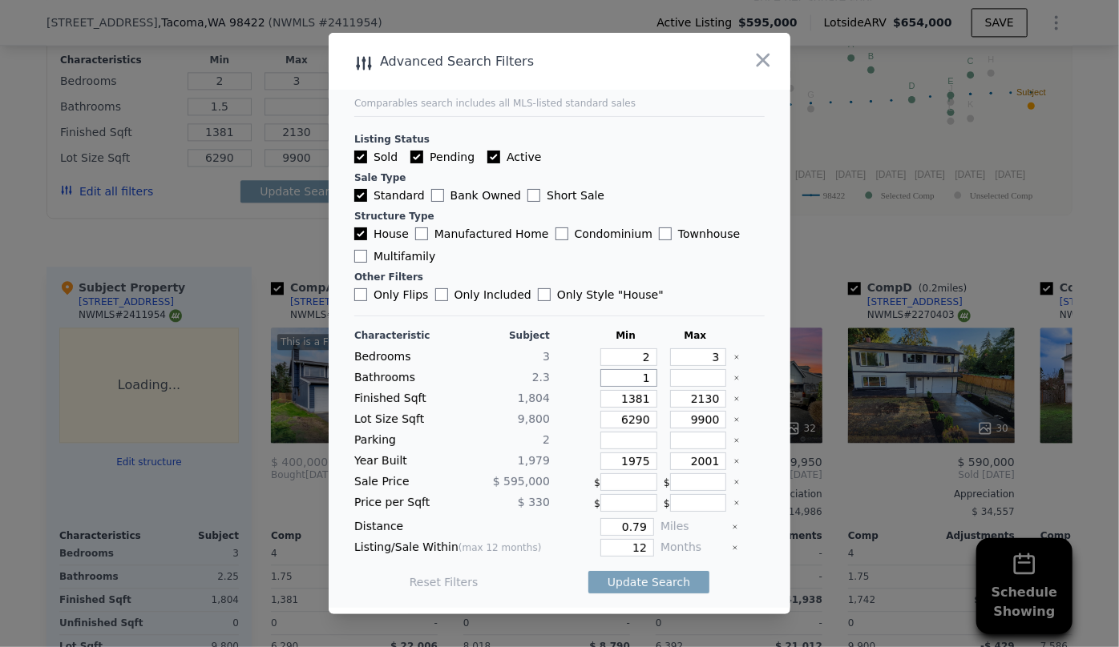
type input "1"
drag, startPoint x: 640, startPoint y: 421, endPoint x: 562, endPoint y: 423, distance: 78.5
click at [574, 423] on div "Lot Size Sqft 9,800 6290 9900" at bounding box center [559, 420] width 410 height 18
drag, startPoint x: 641, startPoint y: 462, endPoint x: 550, endPoint y: 477, distance: 91.7
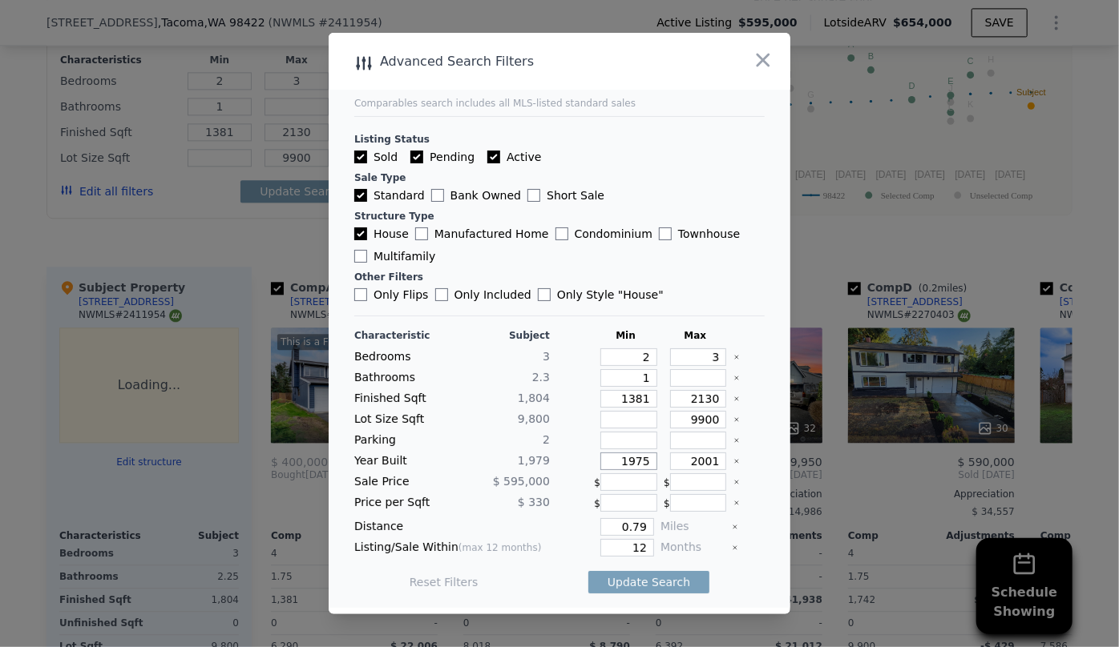
click at [554, 477] on div "Characteristic Subject Min Max Bedrooms 3 2 3 Bathrooms 2.3 1 Finished Sqft 1,8…" at bounding box center [559, 467] width 410 height 276
drag, startPoint x: 646, startPoint y: 552, endPoint x: 597, endPoint y: 554, distance: 48.9
click at [597, 554] on div "Listing/Sale Within (max 12 months) 12 Months" at bounding box center [559, 548] width 410 height 18
click at [635, 543] on input "12" at bounding box center [627, 548] width 54 height 18
click at [636, 546] on input "12" at bounding box center [627, 548] width 54 height 18
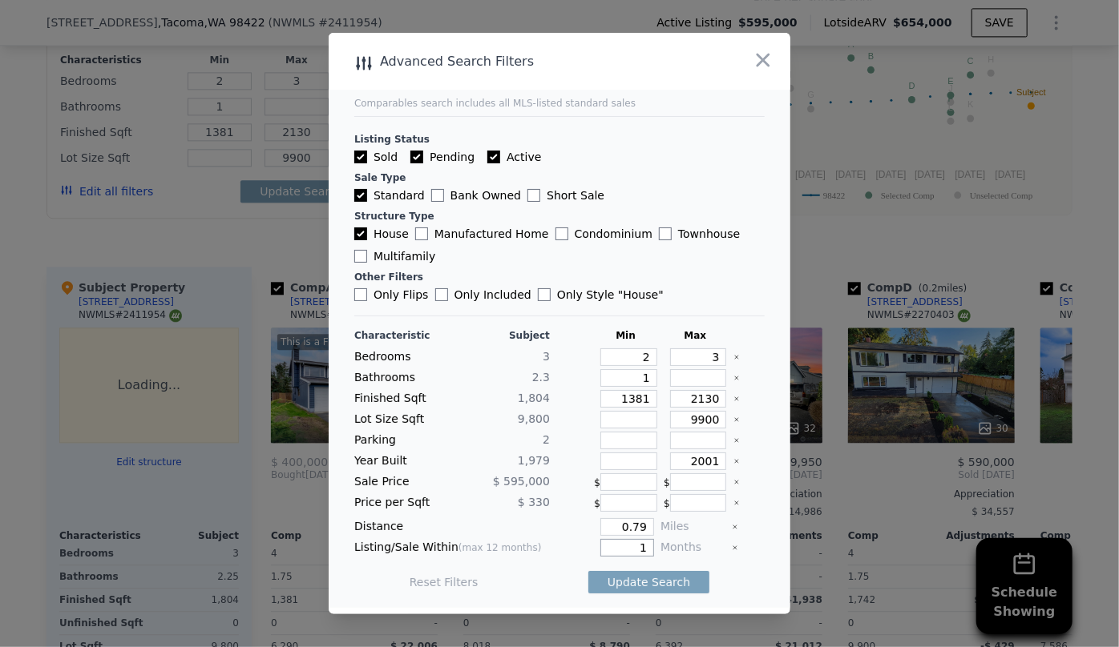
type input "1"
type input "6"
click at [688, 582] on button "Update Search" at bounding box center [648, 582] width 121 height 22
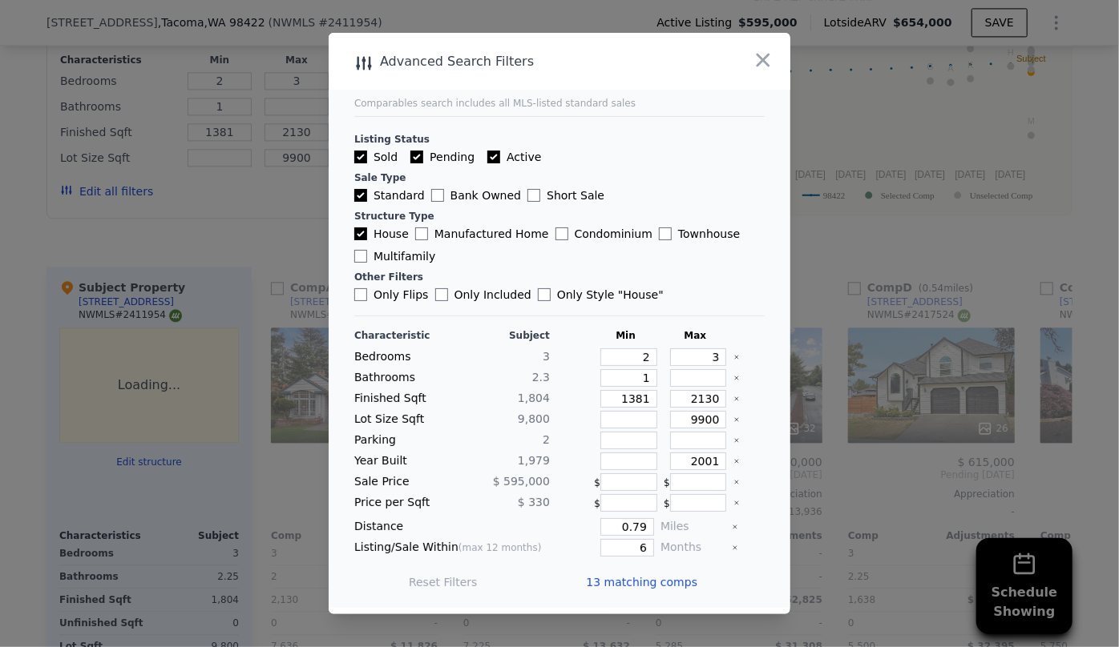
click at [672, 579] on span "13 matching comps" at bounding box center [641, 582] width 111 height 16
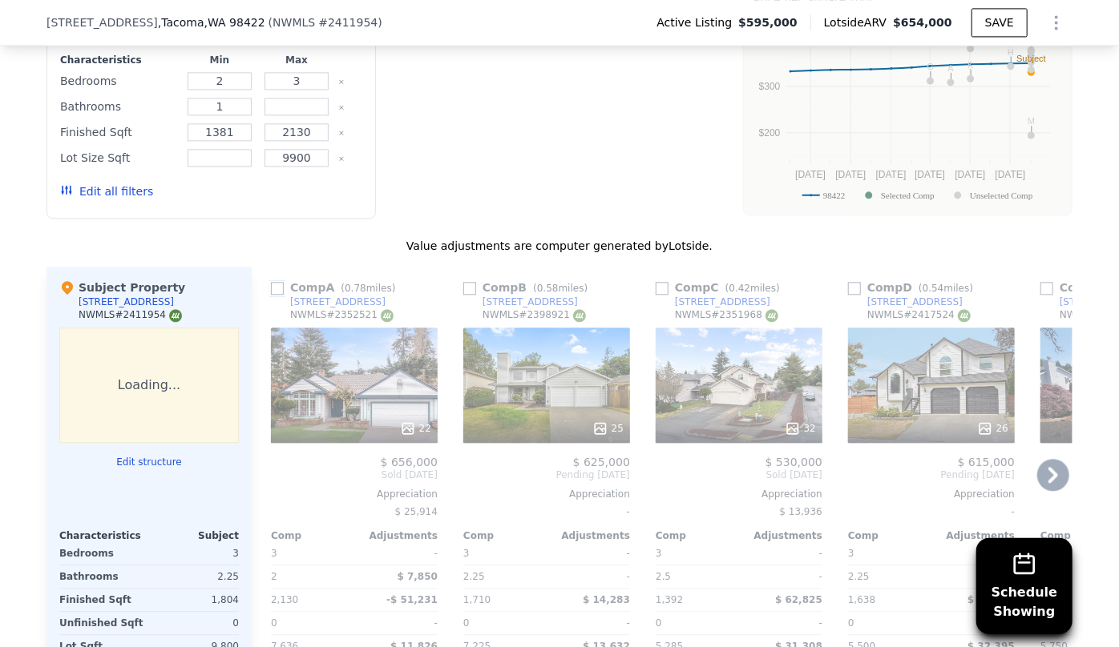
click at [271, 287] on input "checkbox" at bounding box center [277, 288] width 13 height 13
checkbox input "true"
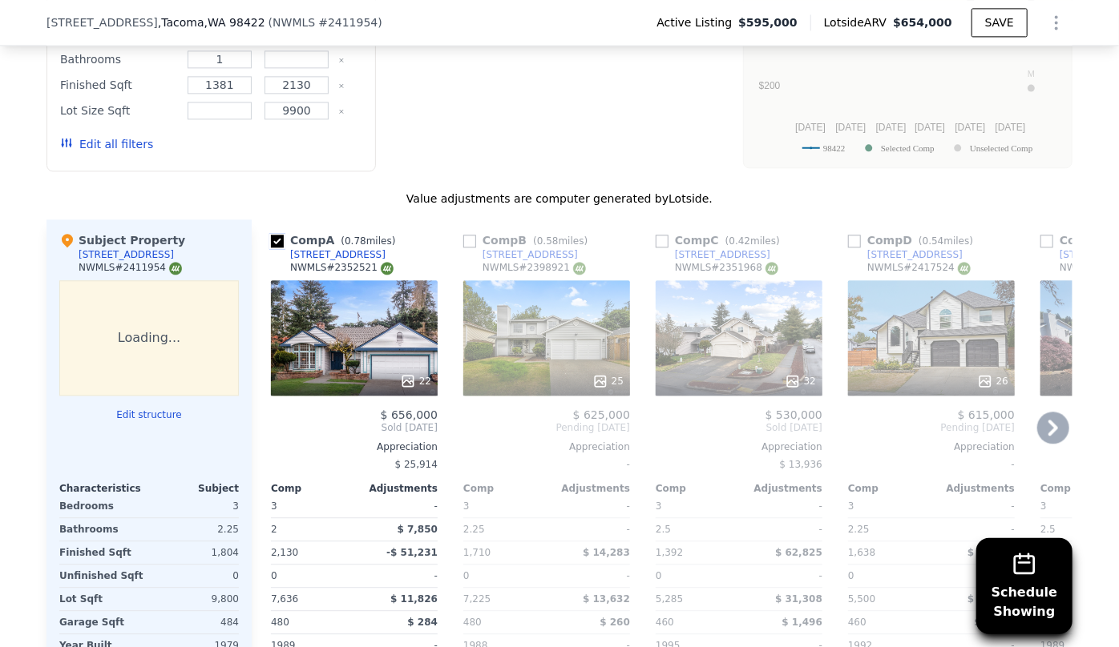
scroll to position [1888, 0]
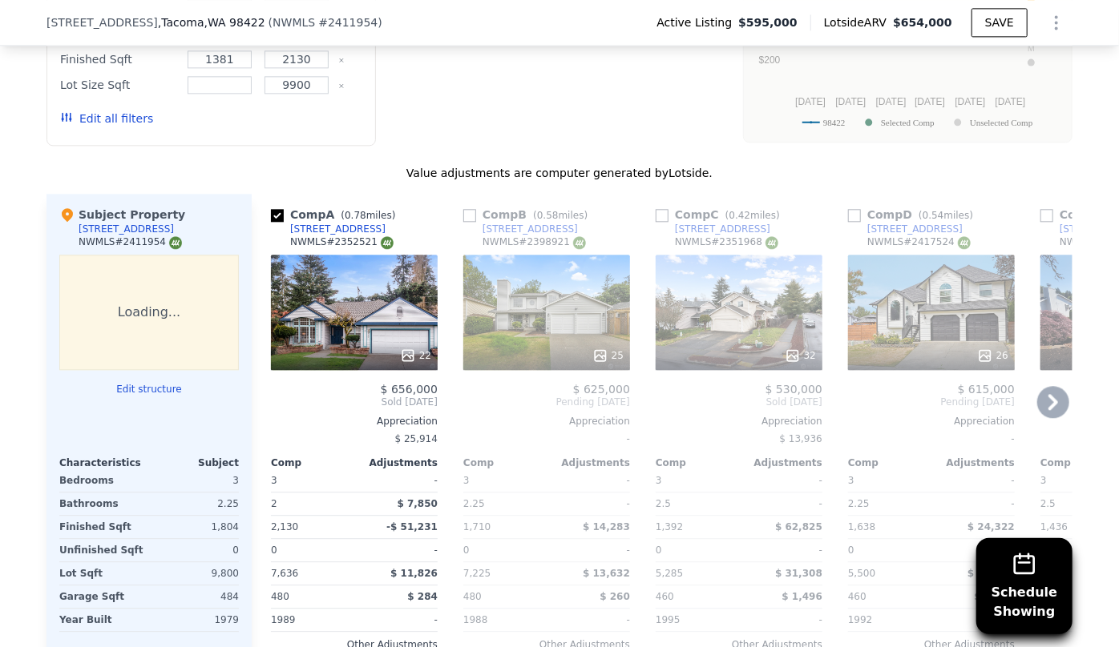
click at [1050, 393] on icon at bounding box center [1053, 402] width 32 height 32
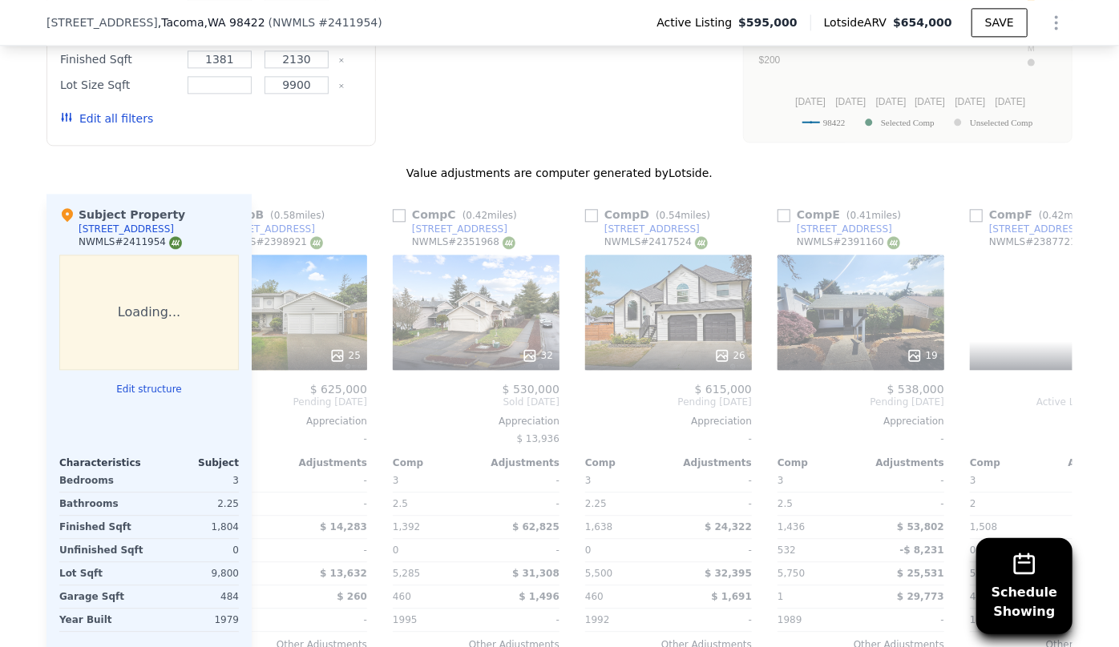
scroll to position [0, 385]
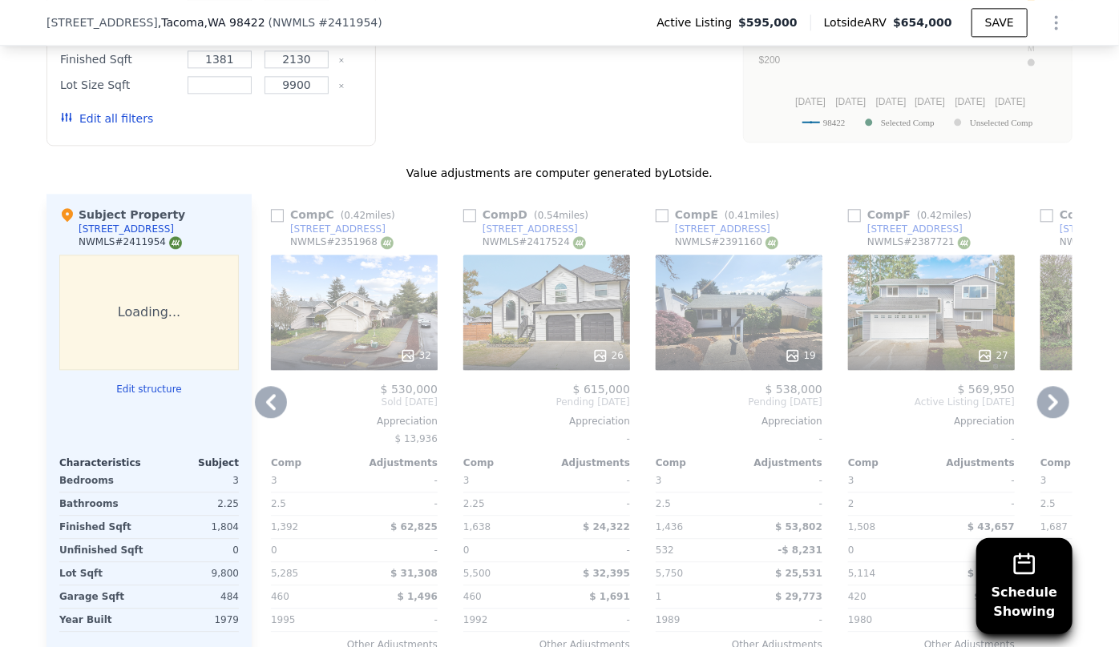
click at [1050, 394] on icon at bounding box center [1053, 402] width 32 height 32
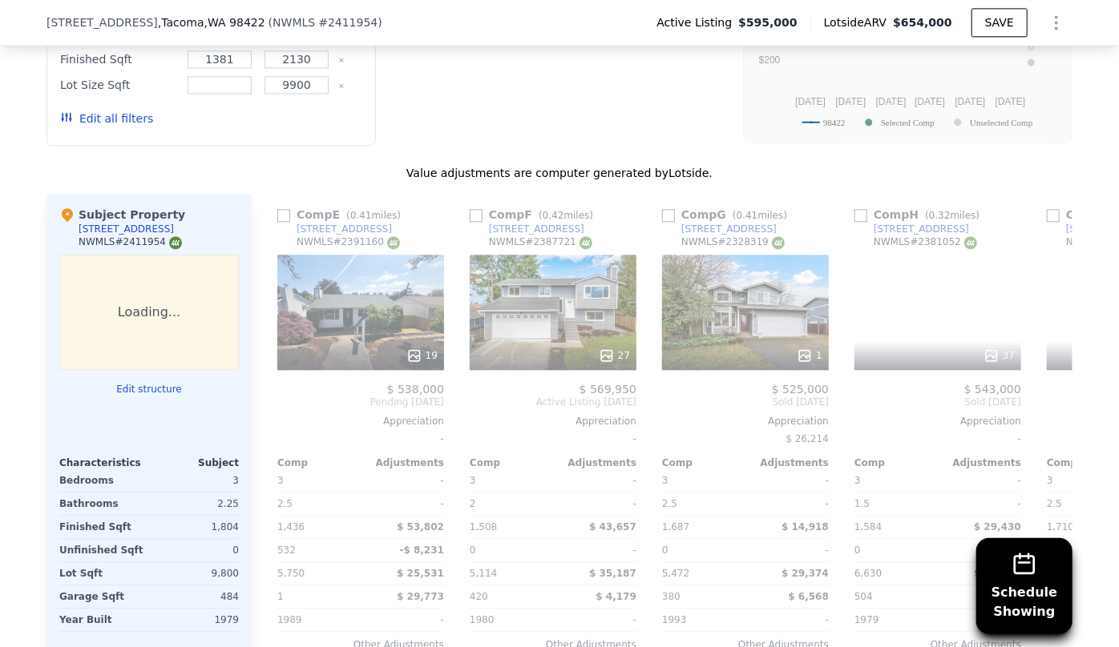
scroll to position [0, 769]
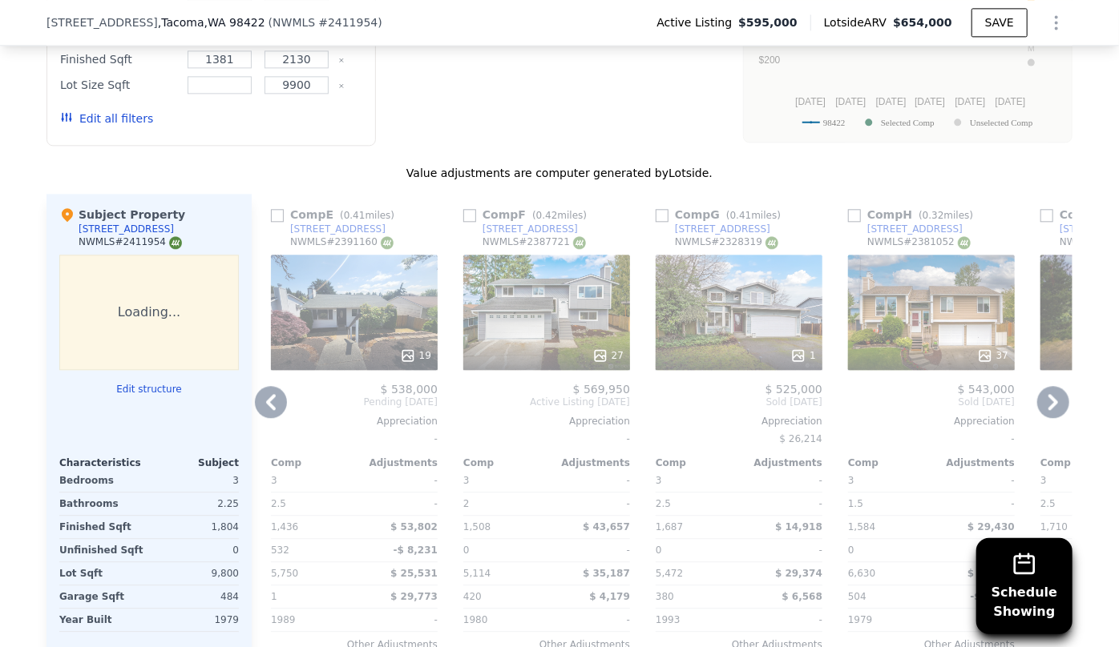
click at [1050, 394] on icon at bounding box center [1053, 402] width 32 height 32
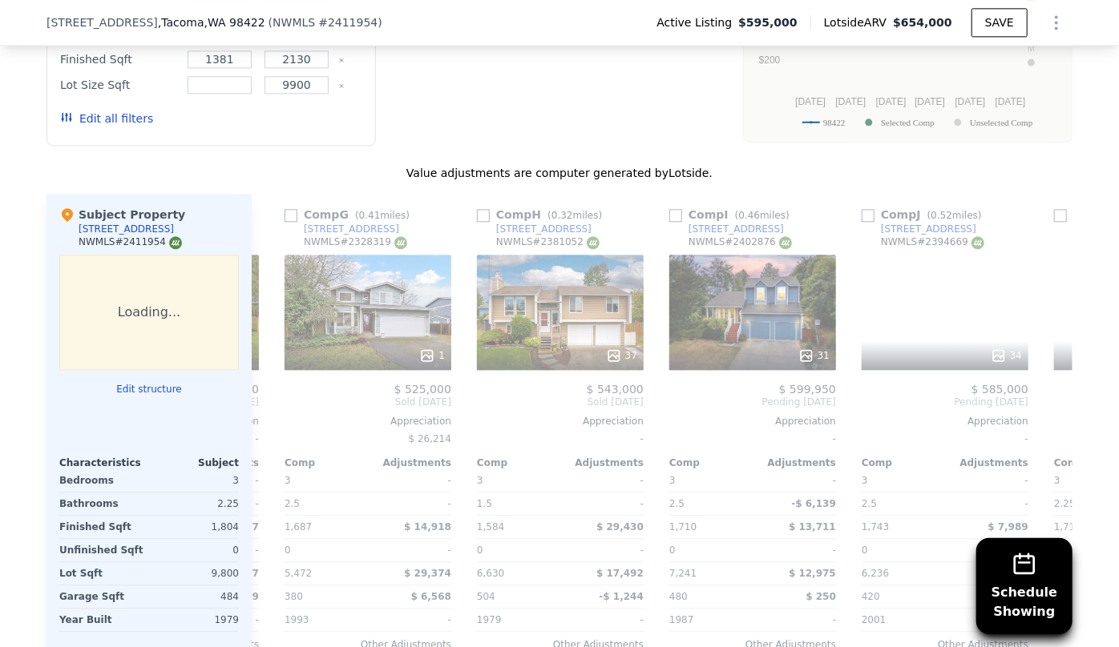
scroll to position [0, 1154]
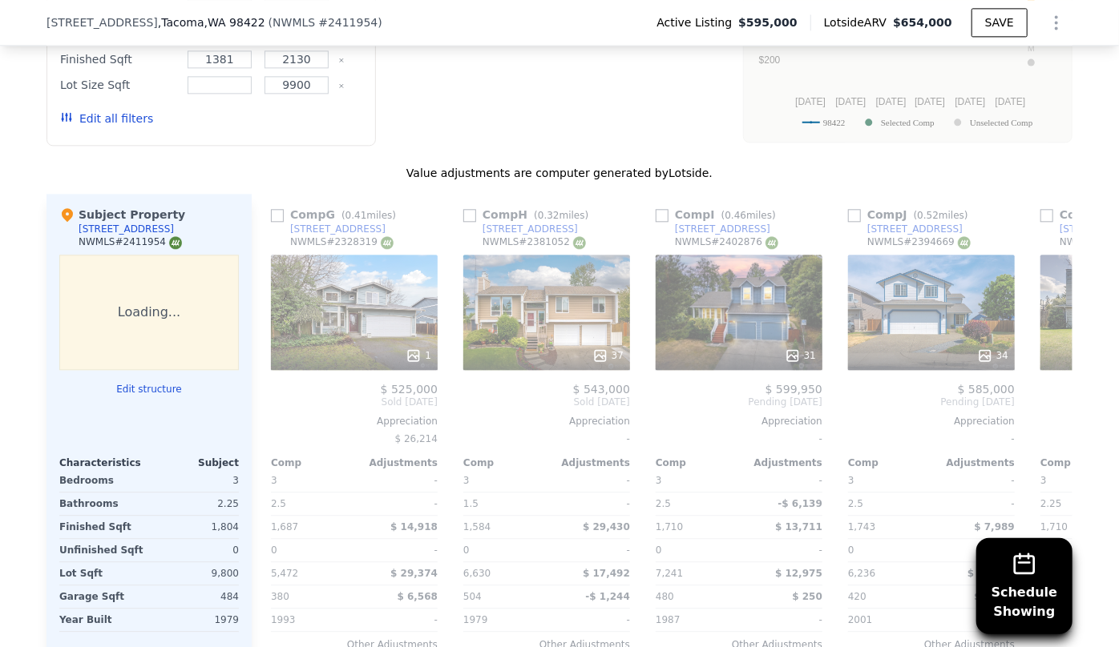
click at [1050, 396] on span "Sold May 2025" at bounding box center [1123, 402] width 167 height 13
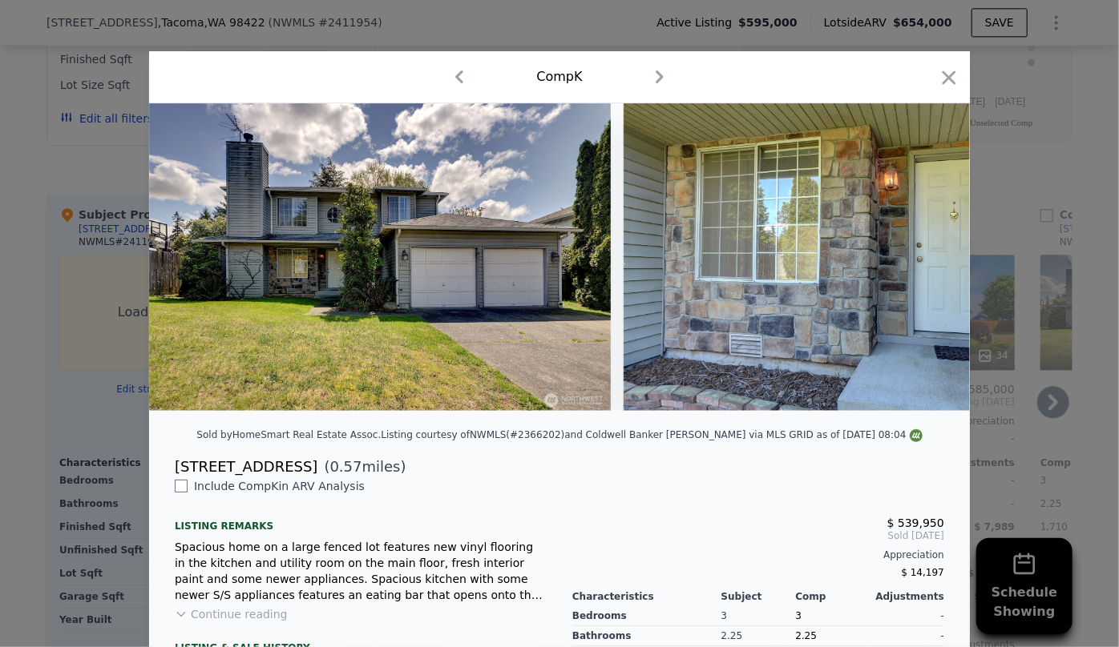
click at [941, 65] on div "Comp K" at bounding box center [559, 77] width 795 height 26
click at [945, 71] on icon "button" at bounding box center [948, 78] width 22 height 22
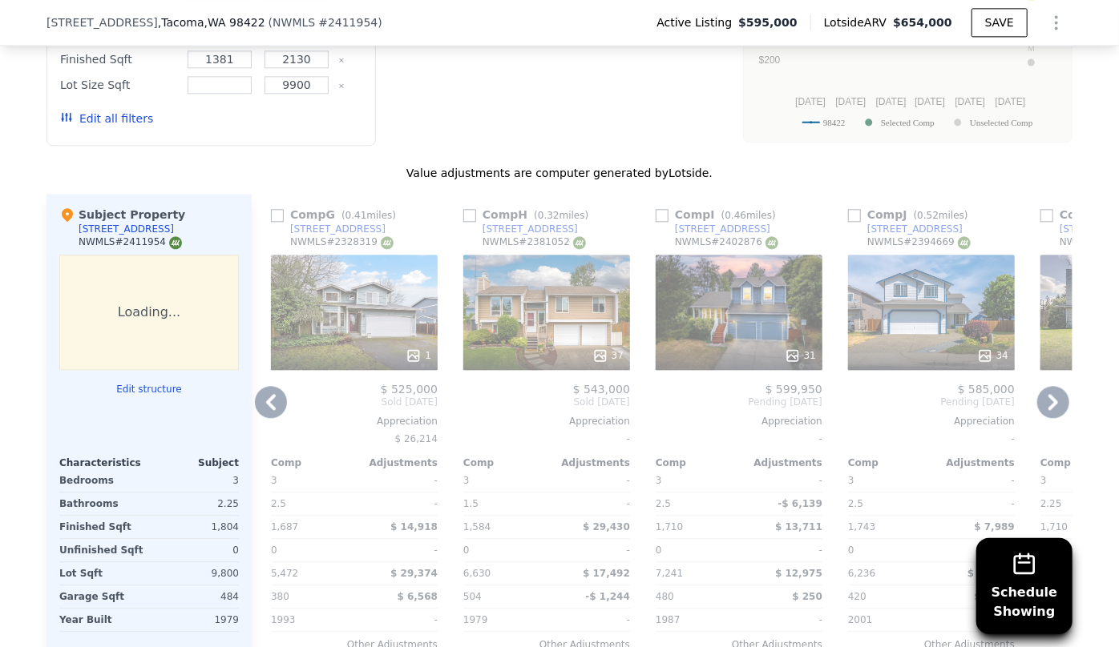
click at [1037, 397] on icon at bounding box center [1053, 402] width 32 height 32
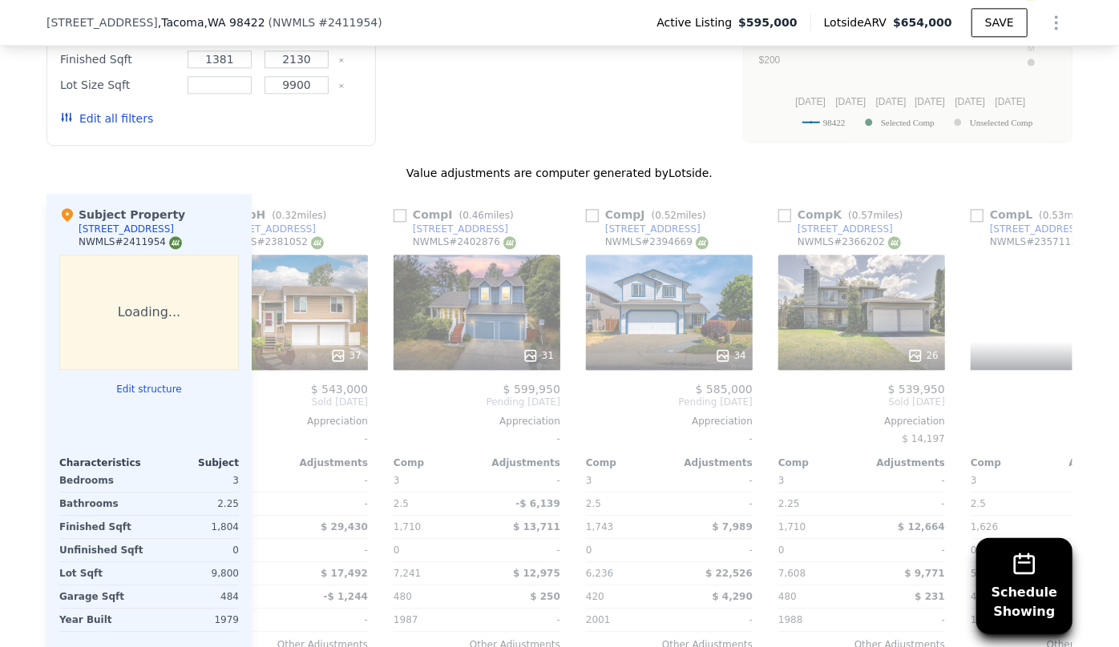
scroll to position [0, 1538]
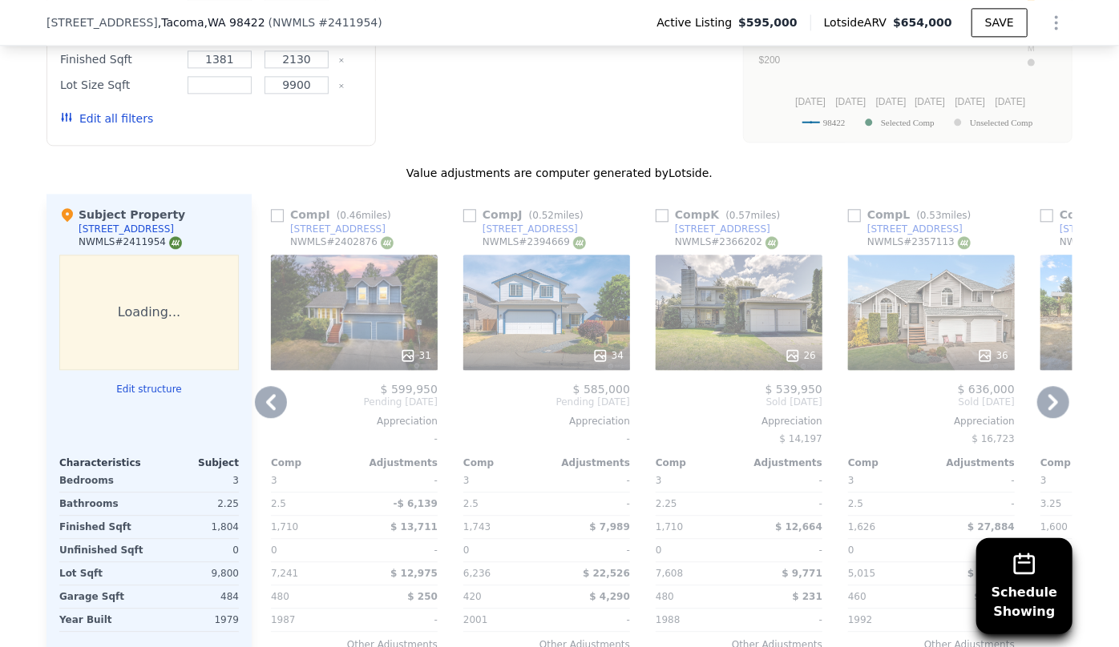
click at [1037, 397] on icon at bounding box center [1053, 402] width 32 height 32
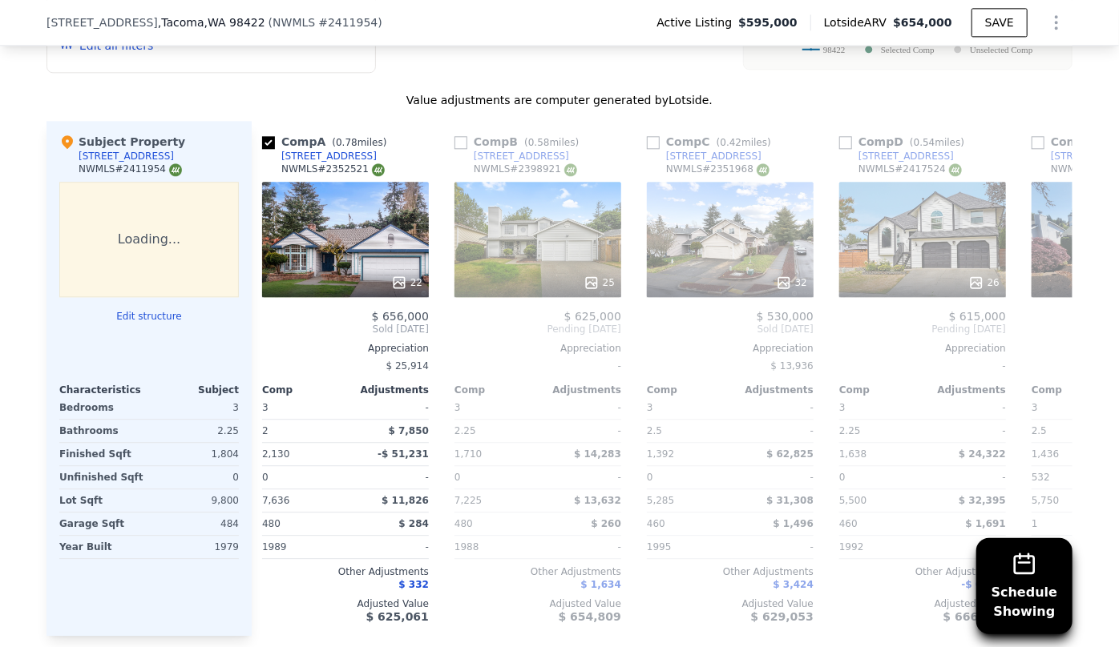
scroll to position [0, 0]
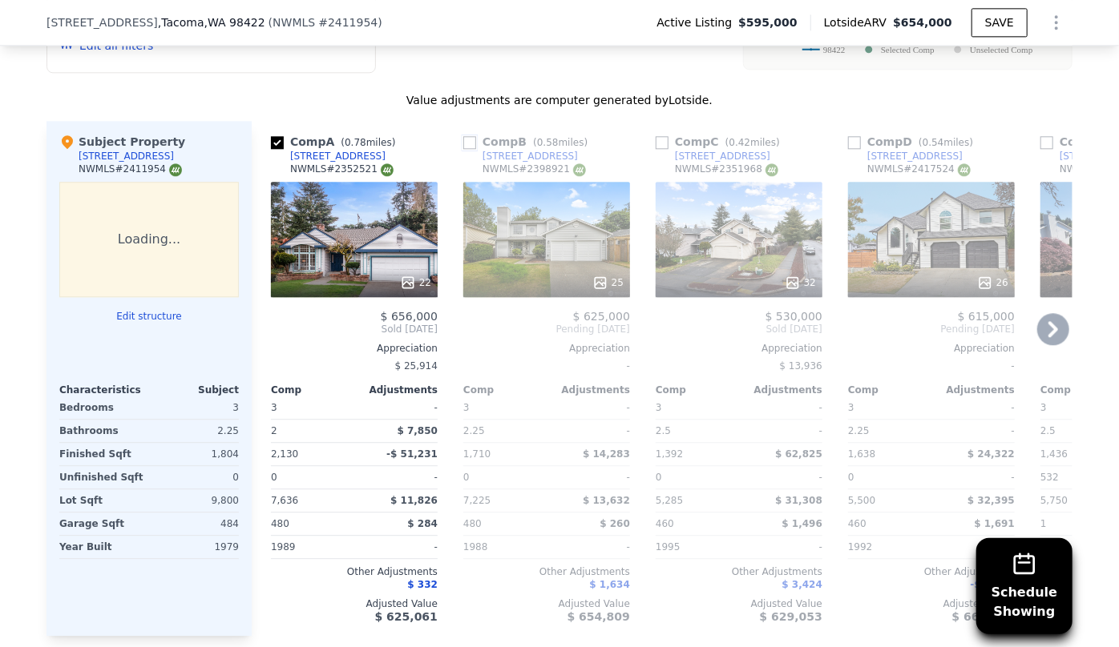
click at [463, 146] on input "checkbox" at bounding box center [469, 142] width 13 height 13
checkbox input "true"
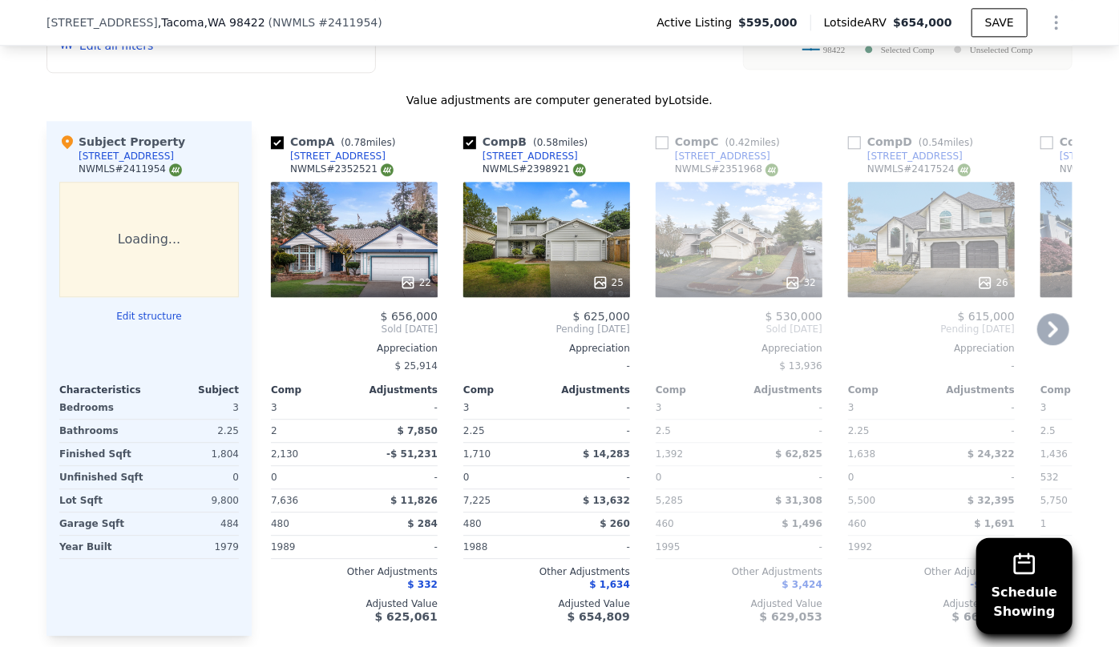
click at [664, 136] on div "Comp C ( 0.42 miles)" at bounding box center [720, 142] width 131 height 16
click at [660, 141] on input "checkbox" at bounding box center [661, 142] width 13 height 13
checkbox input "true"
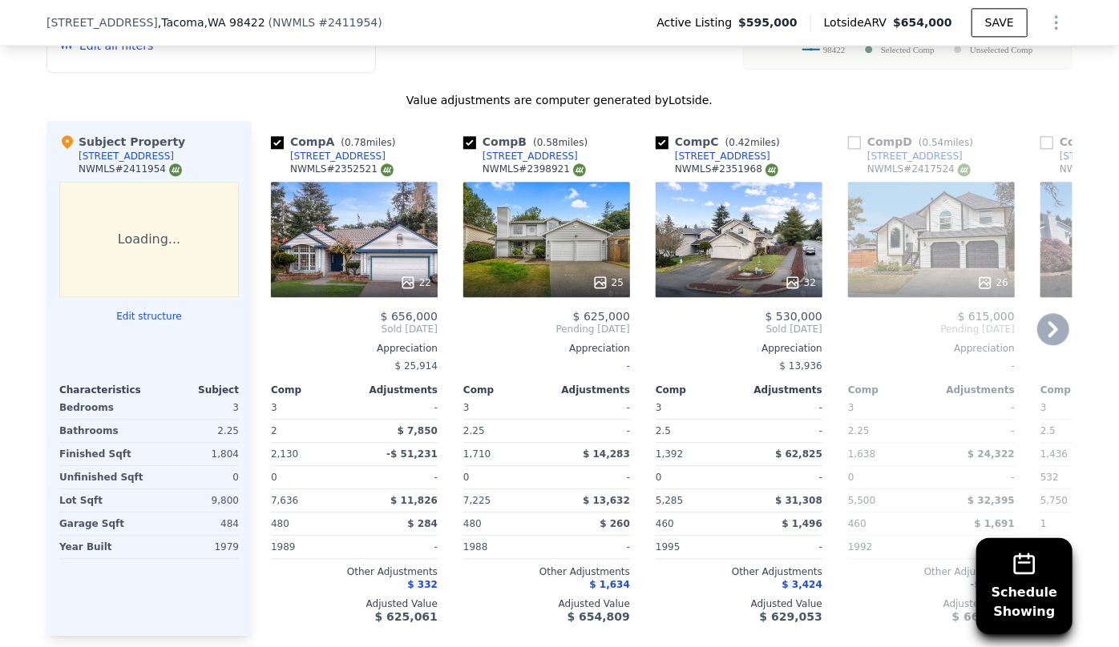
click at [1049, 326] on icon at bounding box center [1053, 329] width 10 height 16
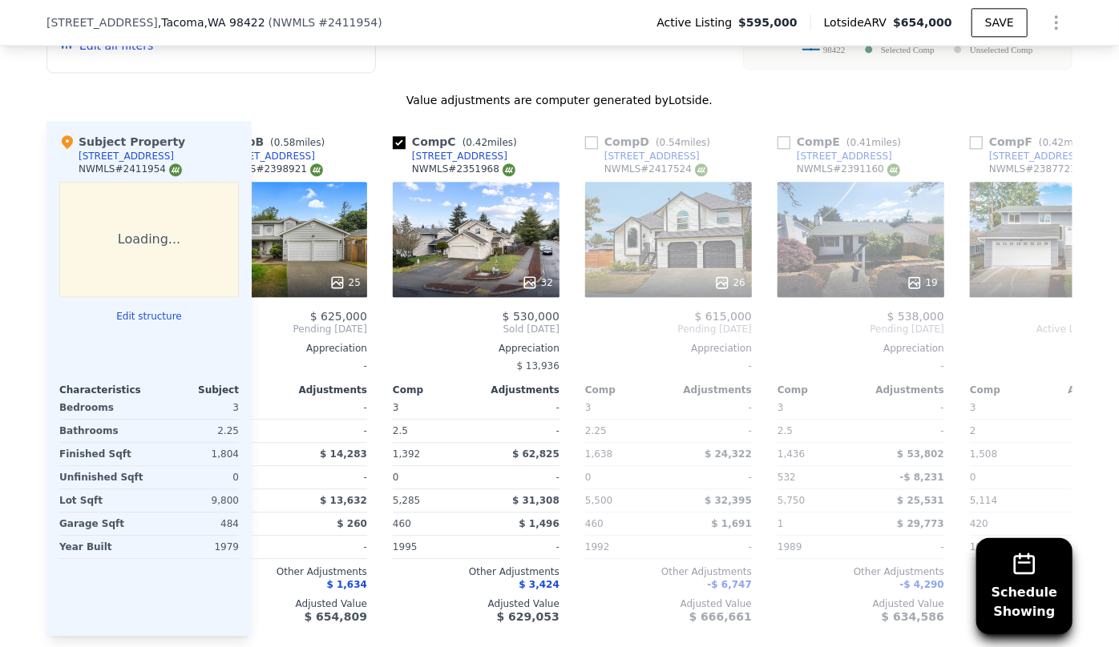
scroll to position [0, 385]
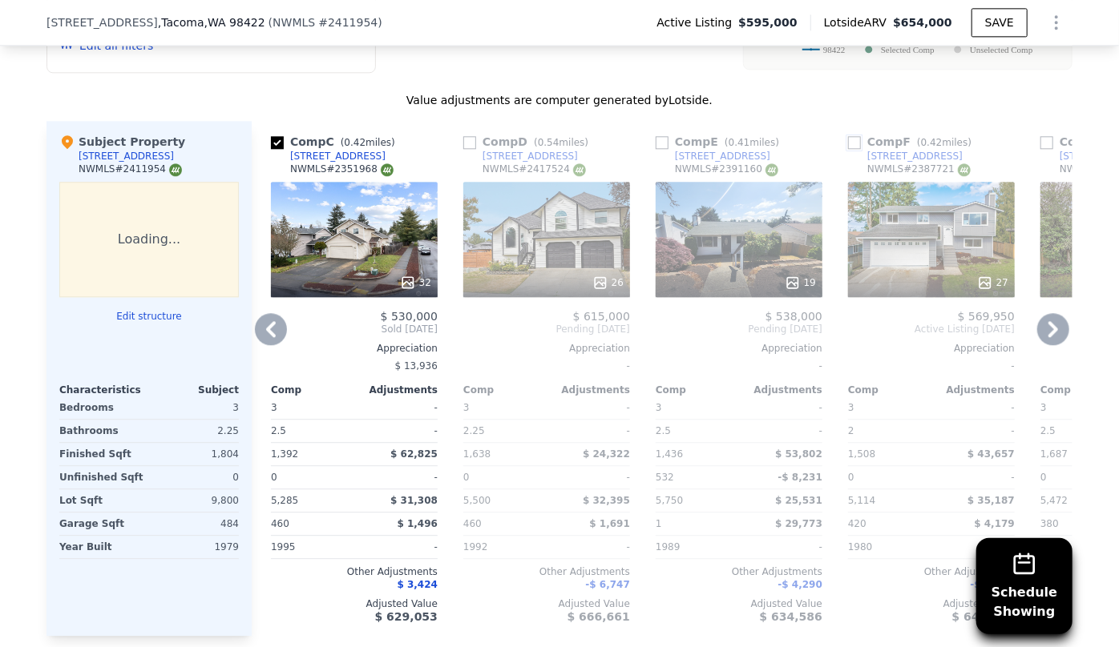
click at [848, 141] on input "checkbox" at bounding box center [854, 142] width 13 height 13
checkbox input "true"
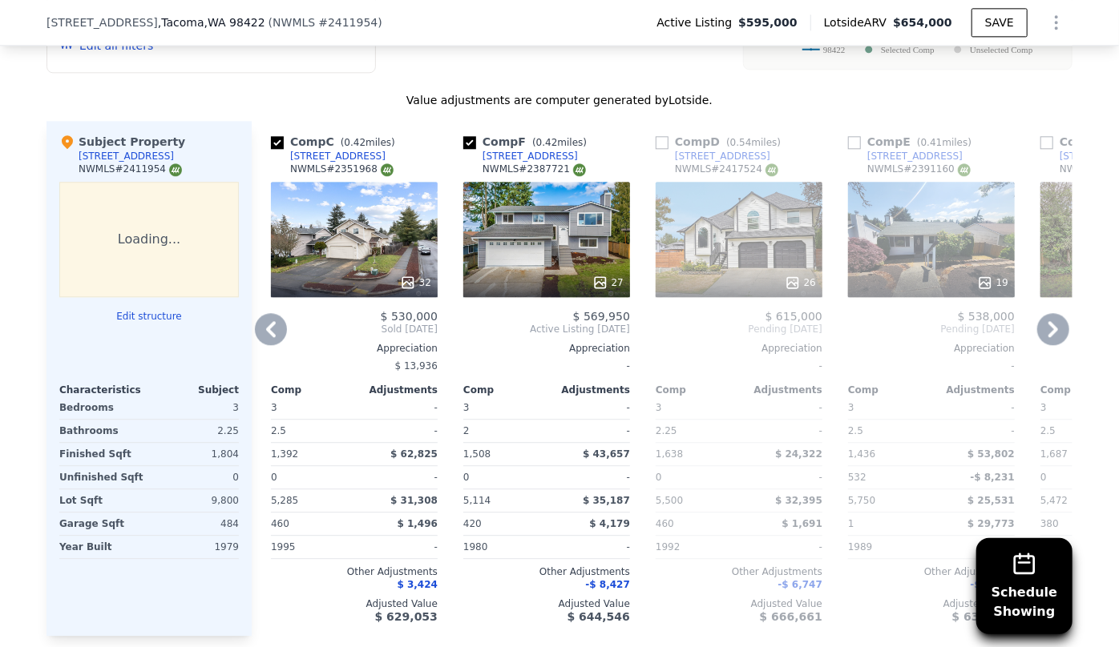
click at [1054, 330] on icon at bounding box center [1053, 329] width 32 height 32
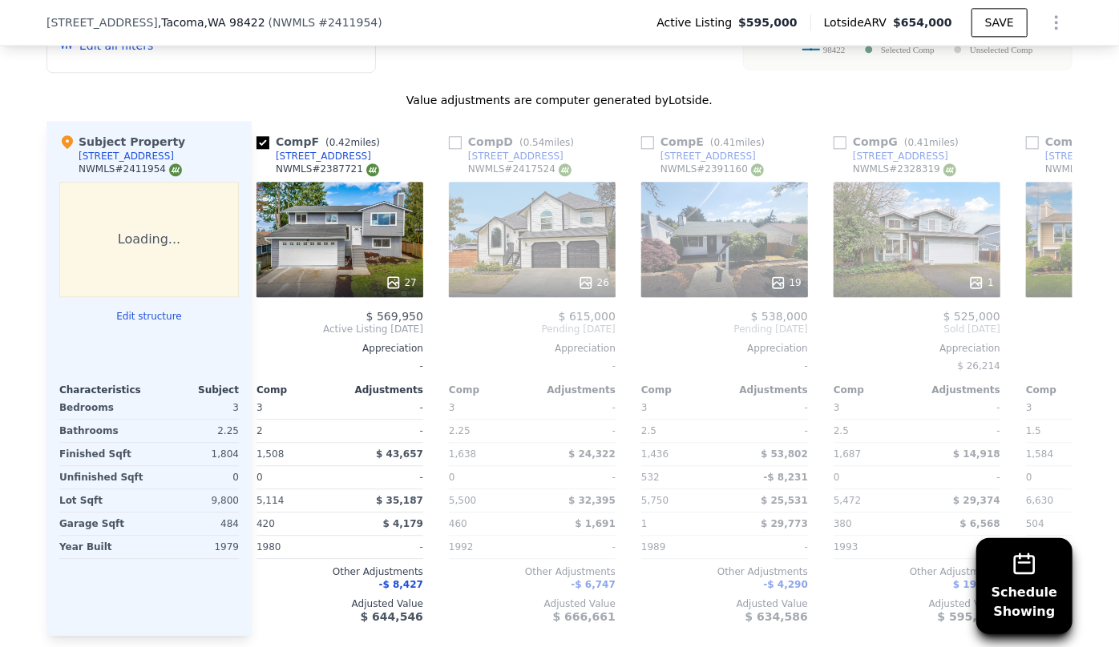
scroll to position [0, 769]
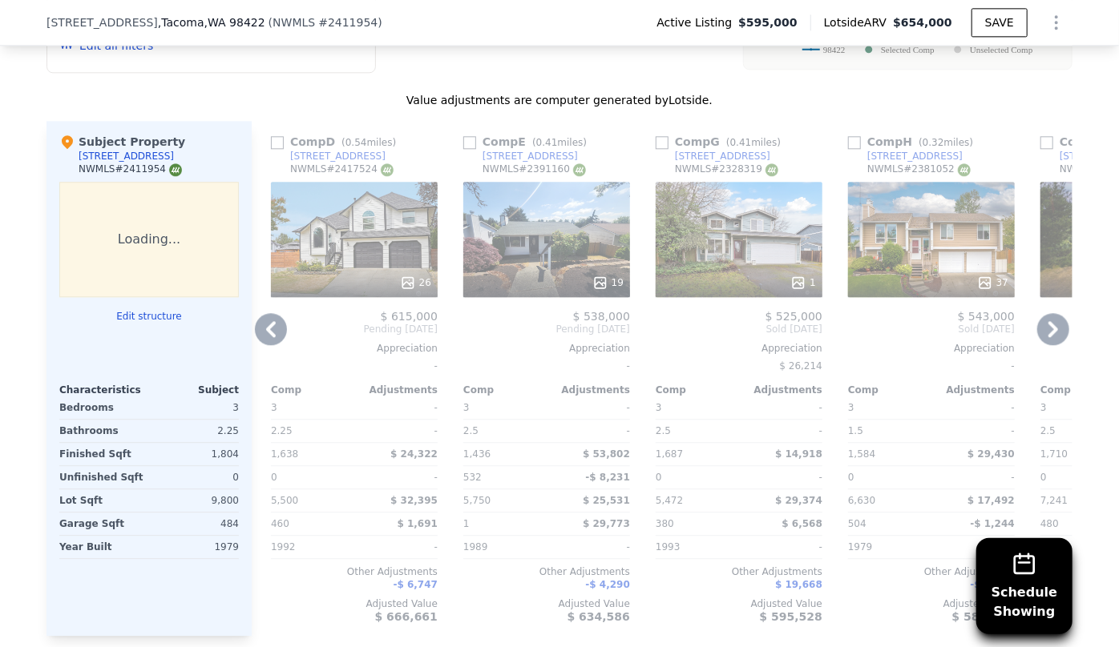
click at [686, 242] on div "1" at bounding box center [738, 239] width 167 height 115
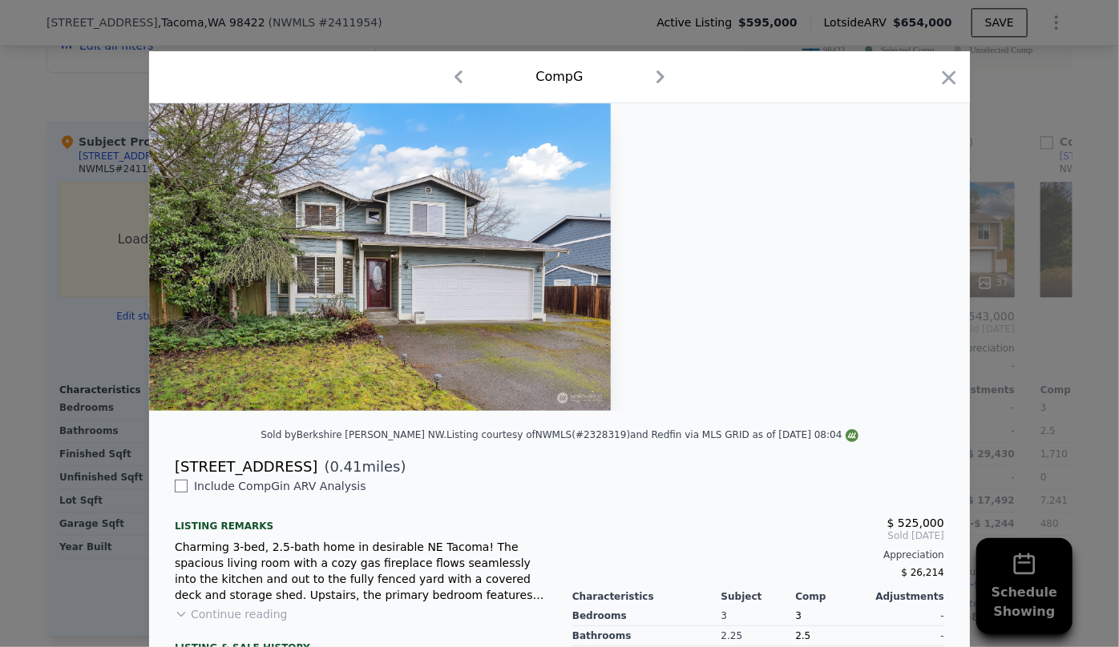
click at [957, 73] on div "Comp G" at bounding box center [559, 77] width 820 height 52
click at [945, 80] on icon "button" at bounding box center [949, 78] width 14 height 14
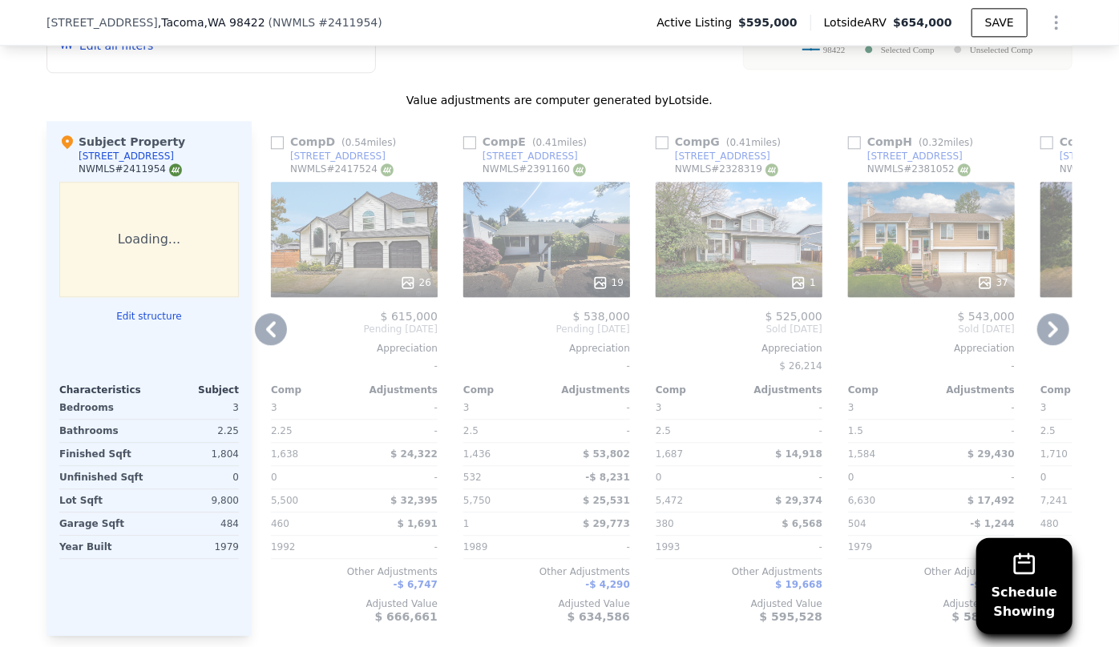
click at [1048, 336] on icon at bounding box center [1053, 329] width 32 height 32
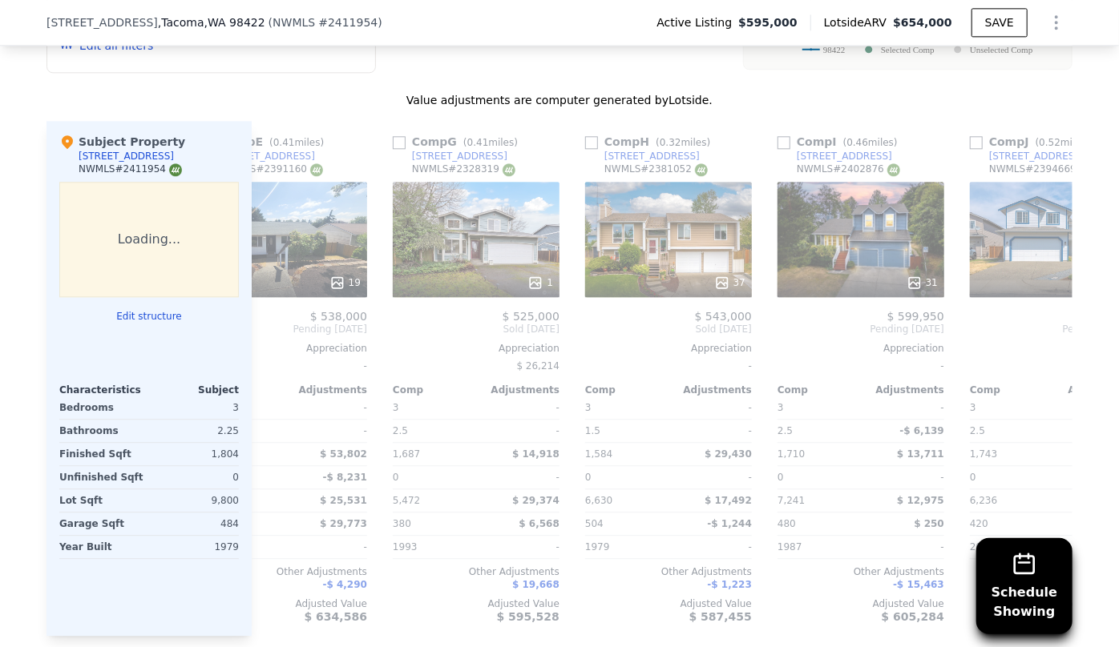
scroll to position [0, 1154]
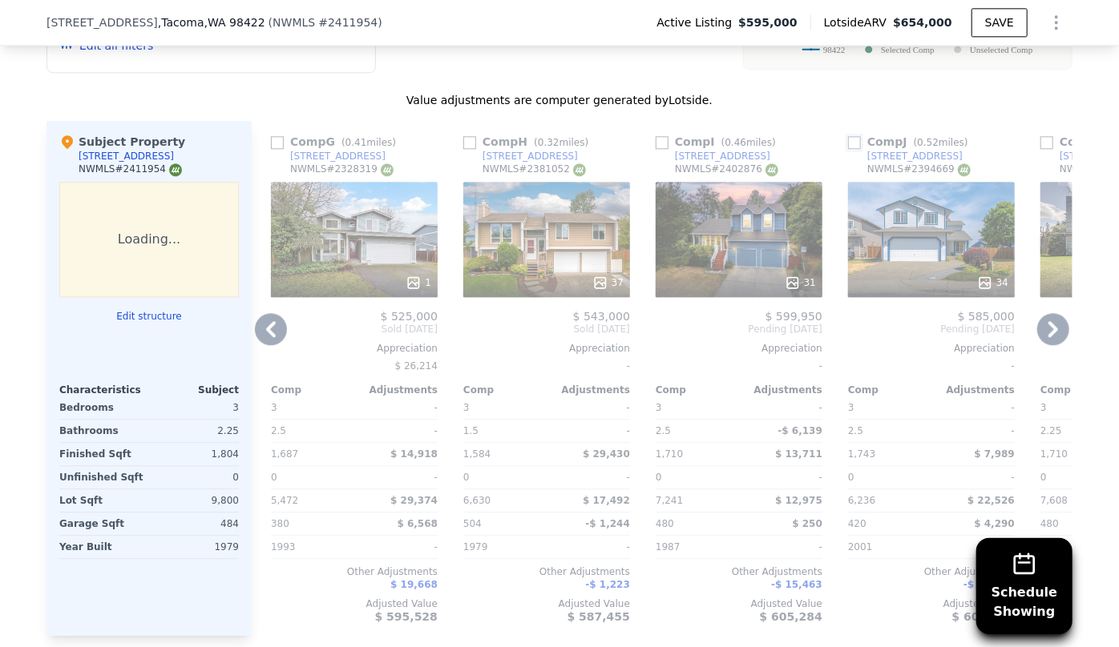
click at [853, 139] on input "checkbox" at bounding box center [854, 142] width 13 height 13
checkbox input "true"
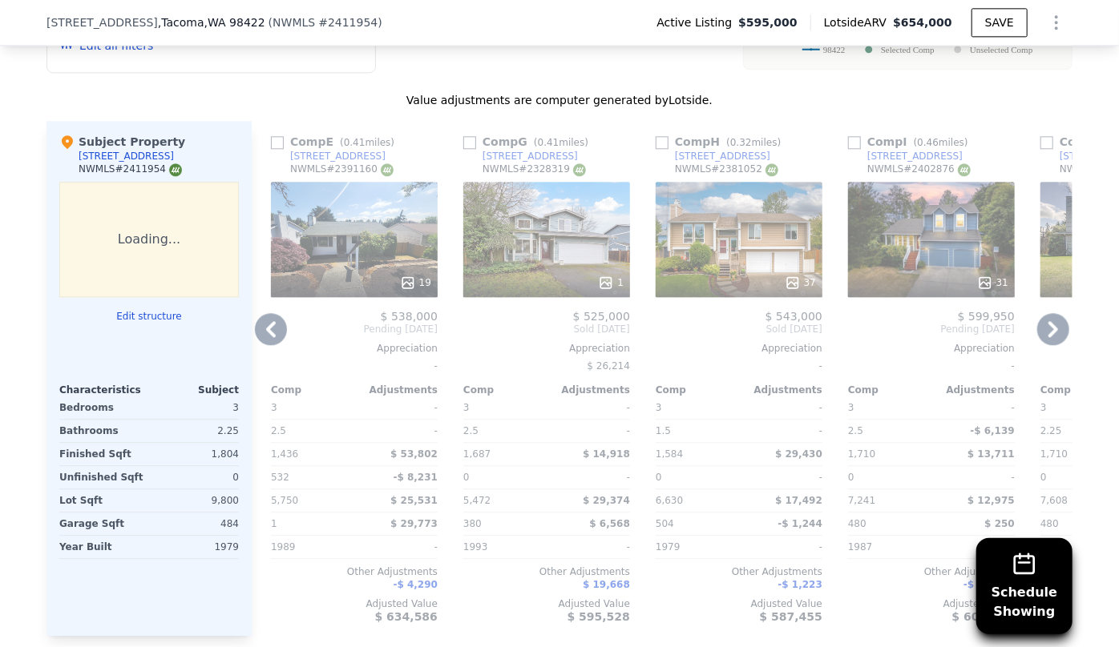
click at [1050, 331] on icon at bounding box center [1053, 329] width 32 height 32
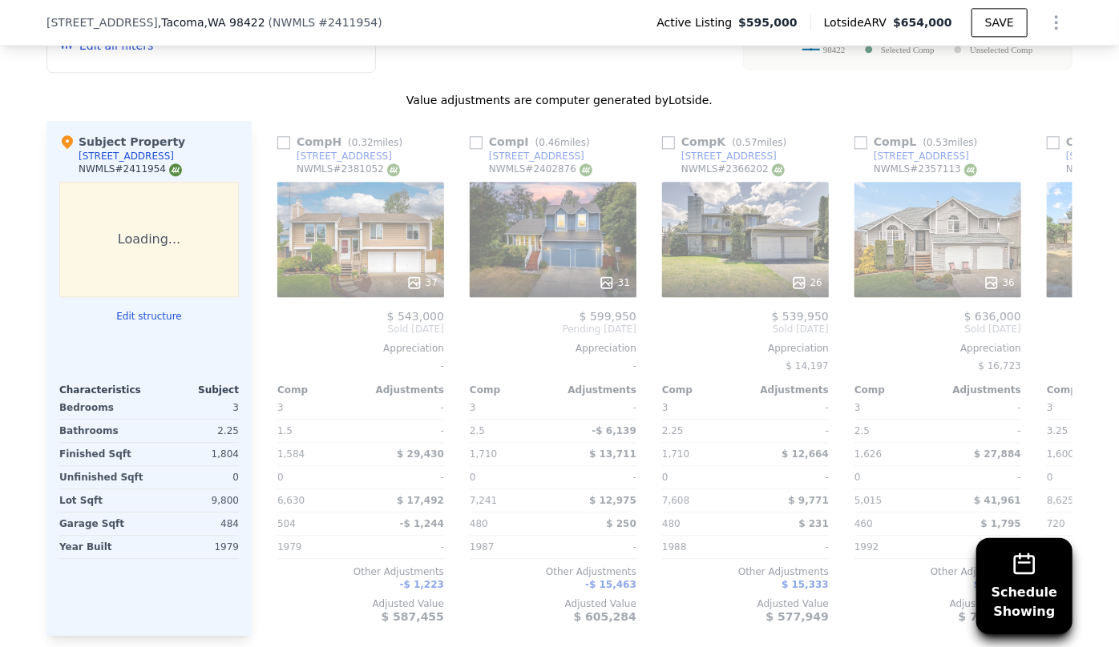
scroll to position [0, 1538]
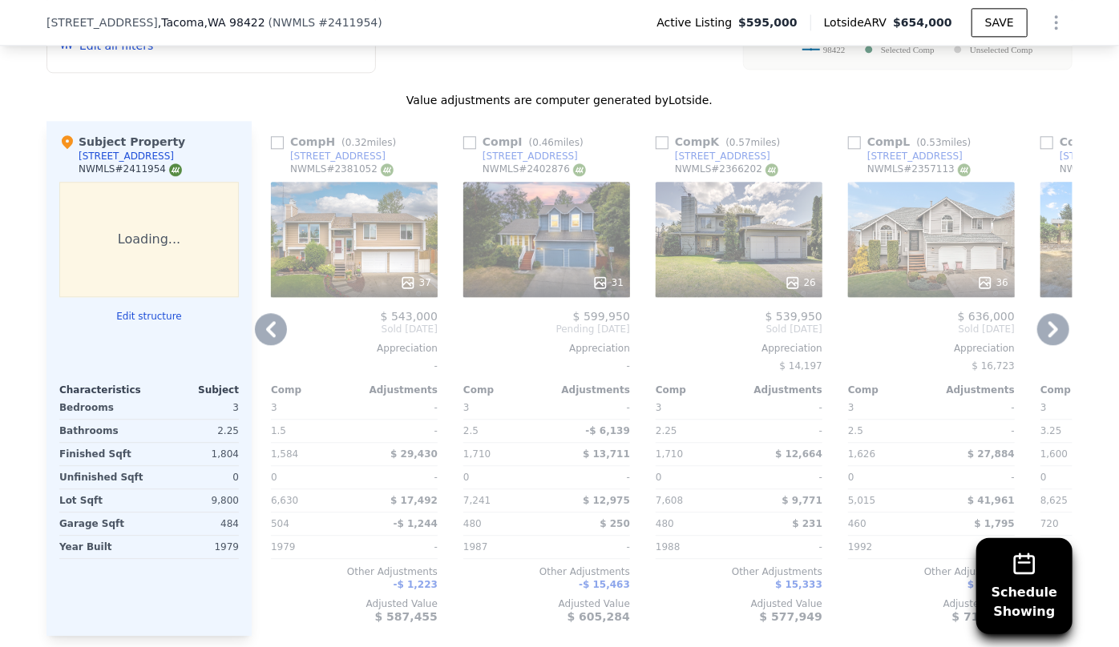
click at [1050, 331] on icon at bounding box center [1053, 329] width 32 height 32
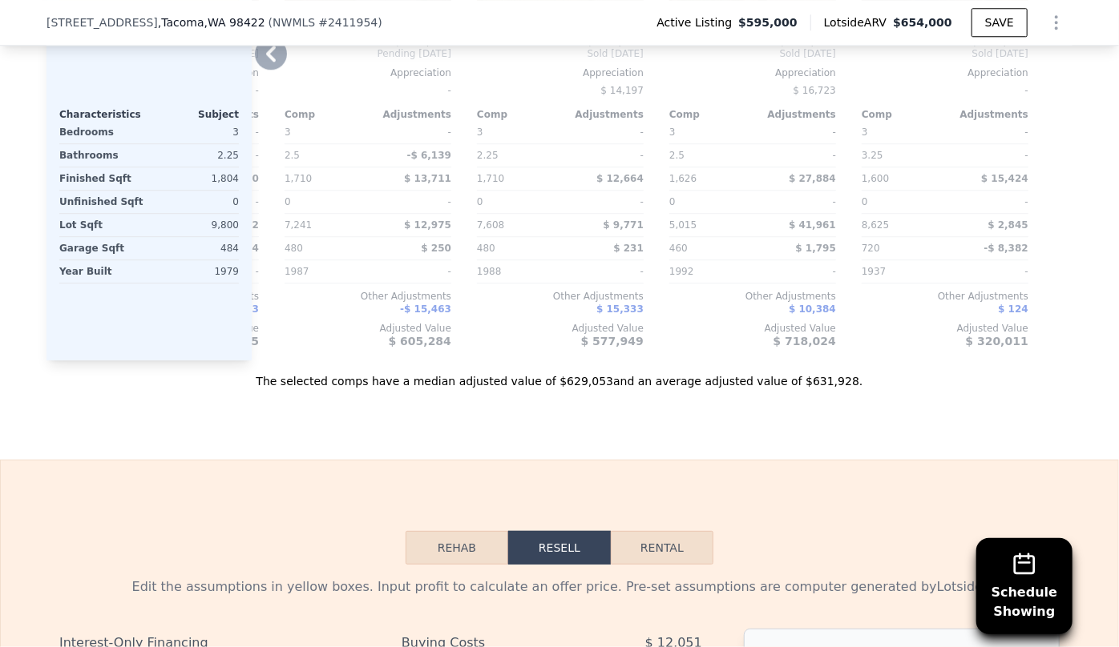
scroll to position [2252, 0]
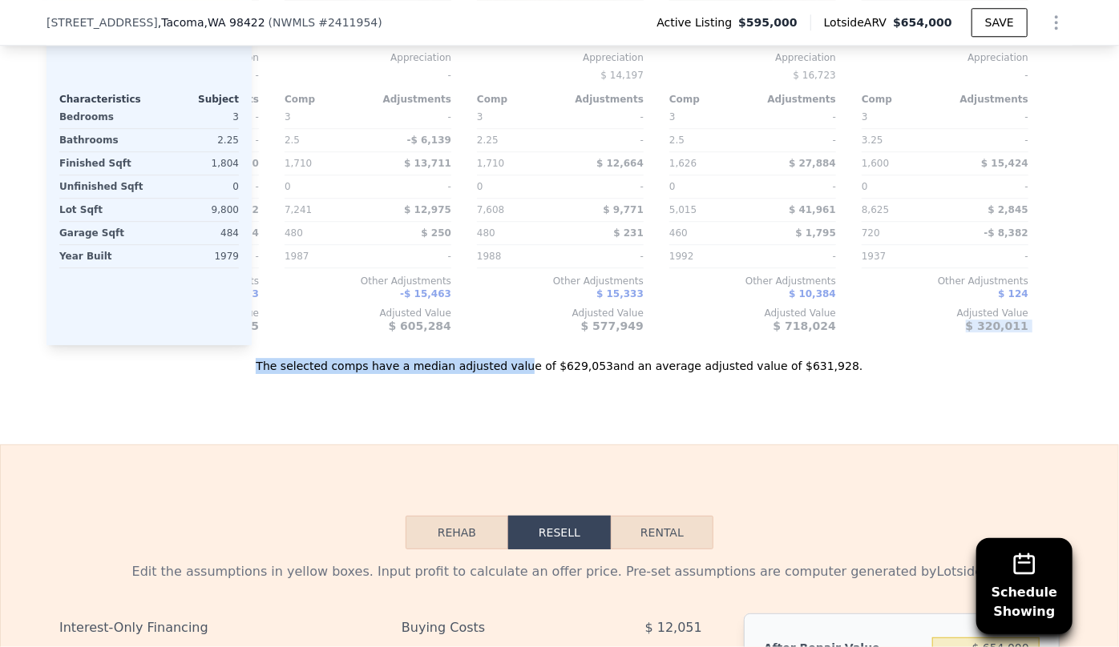
drag, startPoint x: 931, startPoint y: 339, endPoint x: 530, endPoint y: 368, distance: 402.5
click at [530, 368] on div "Value adjustments are computer generated by Lotside . Subject Property 5117 30t…" at bounding box center [559, 87] width 1026 height 573
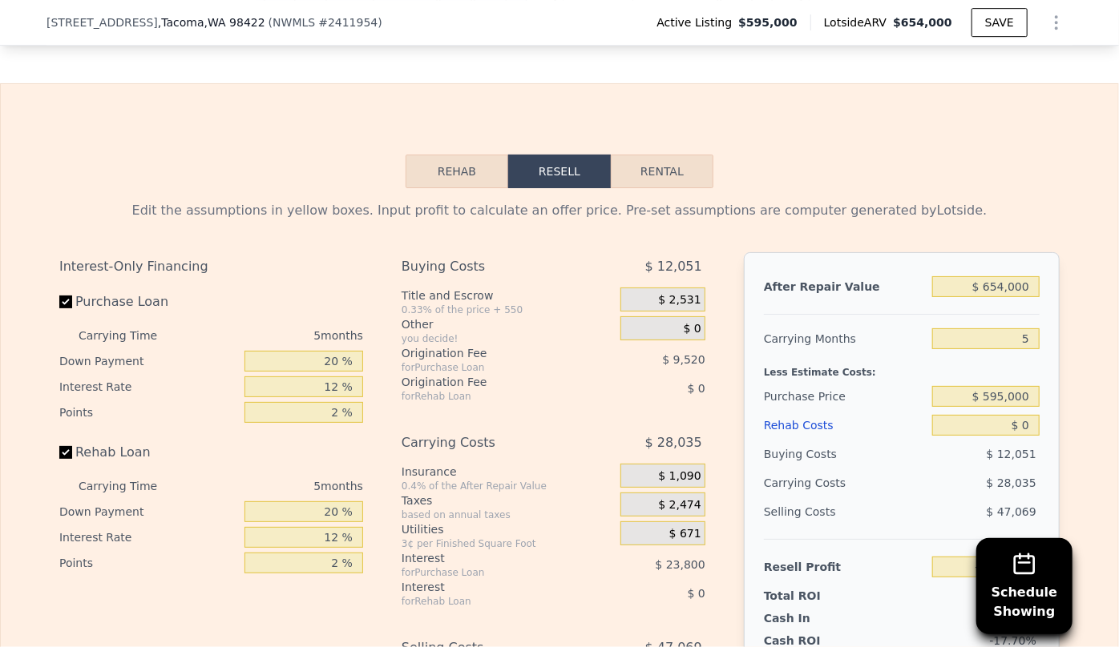
scroll to position [2616, 0]
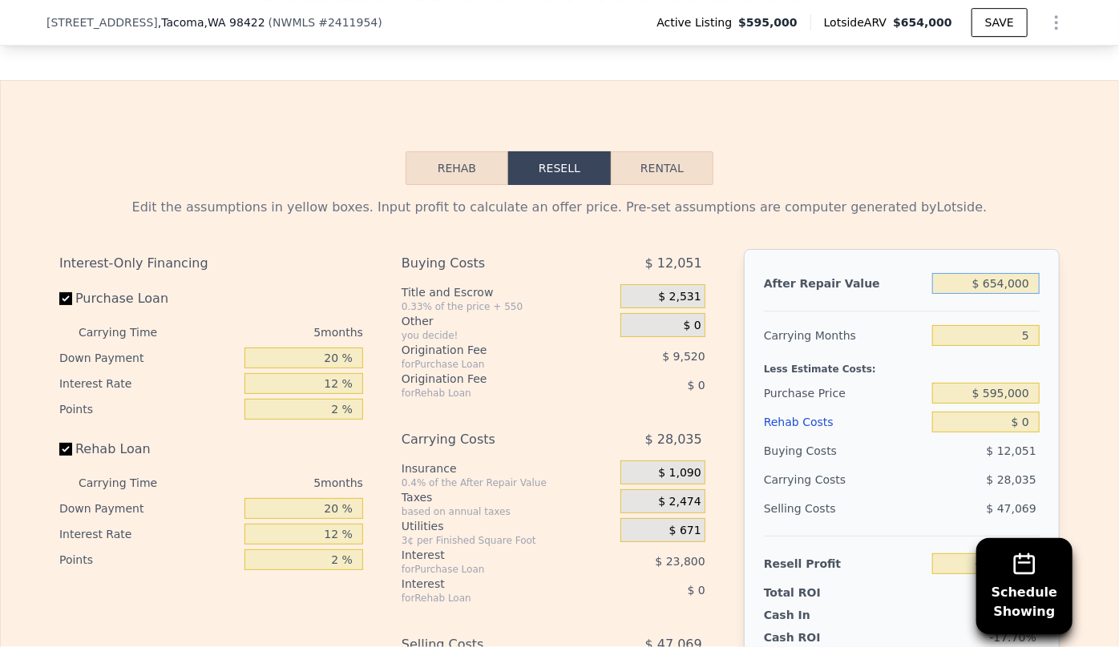
click at [995, 290] on input "$ 654,000" at bounding box center [985, 283] width 107 height 21
type input "$ 64,000"
type input "-$ 575,205"
type input "$ 624,000"
type input "-$ 55,971"
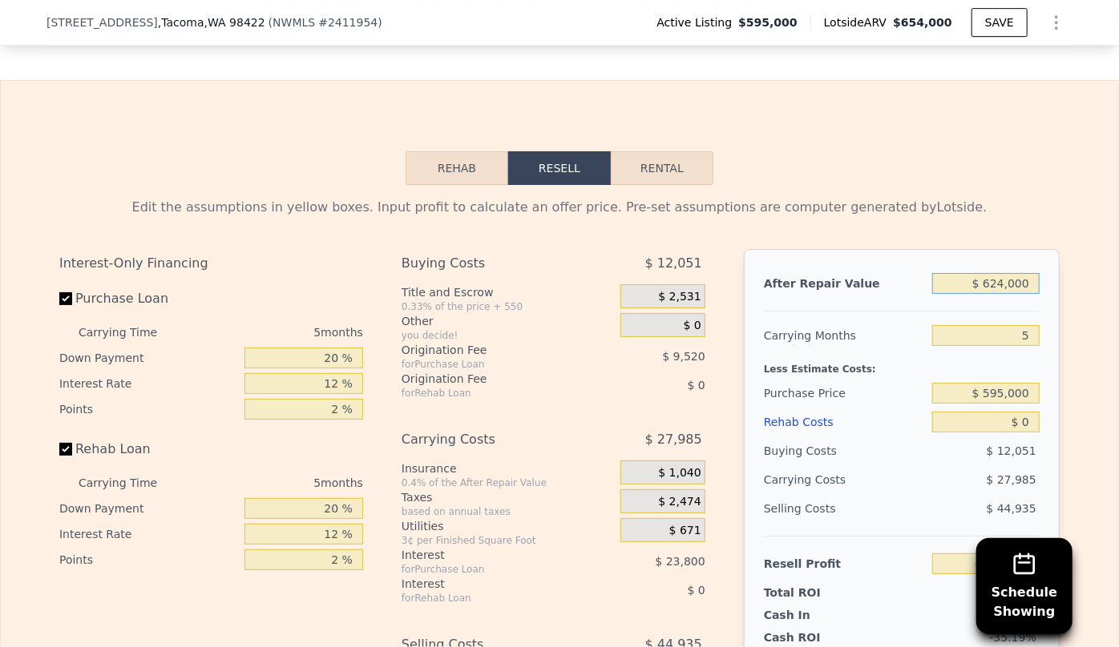
type input "$ 624,000"
drag, startPoint x: 1027, startPoint y: 344, endPoint x: 969, endPoint y: 344, distance: 58.5
click at [973, 343] on input "5" at bounding box center [985, 335] width 107 height 21
type input "8"
type input "-$ 72,761"
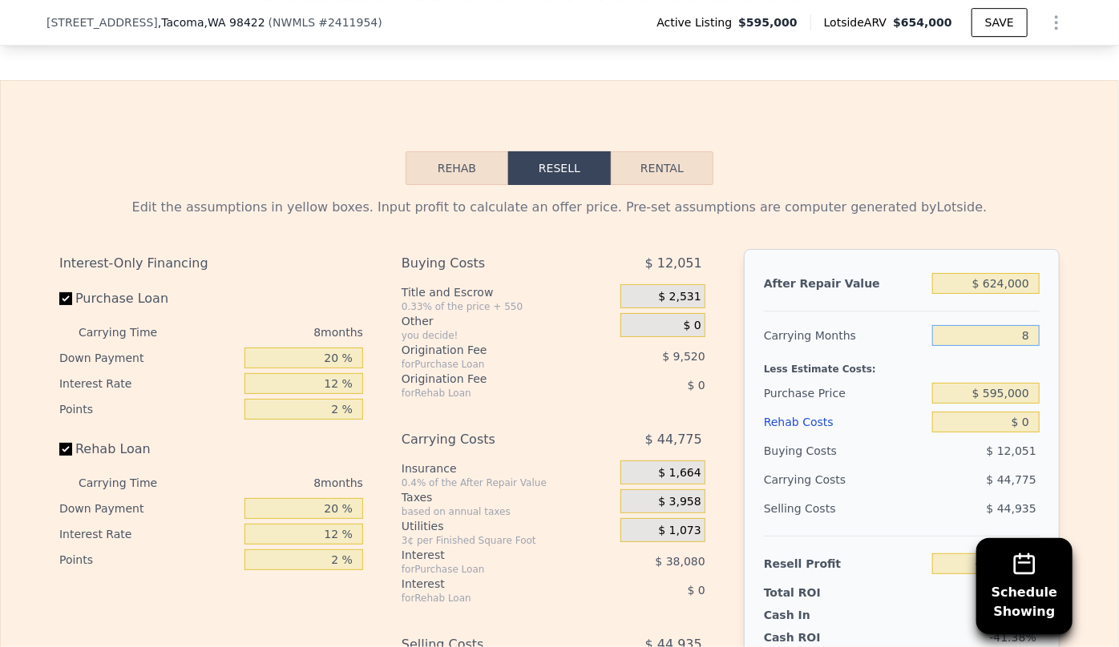
type input "8"
click at [945, 427] on input "$ 0" at bounding box center [985, 422] width 107 height 21
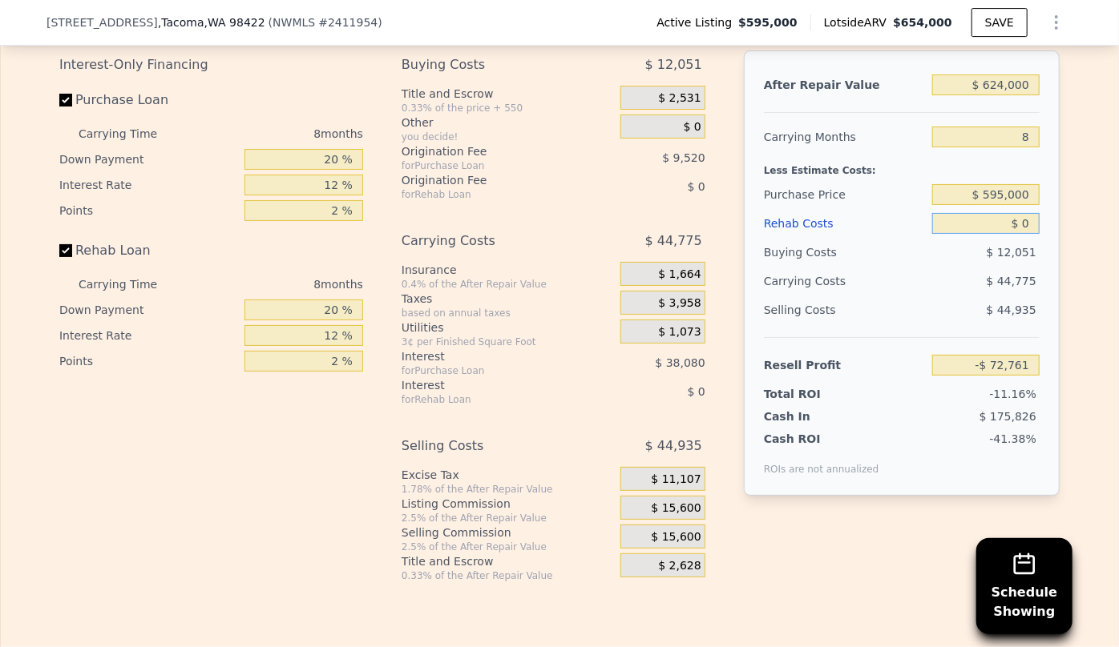
scroll to position [2835, 0]
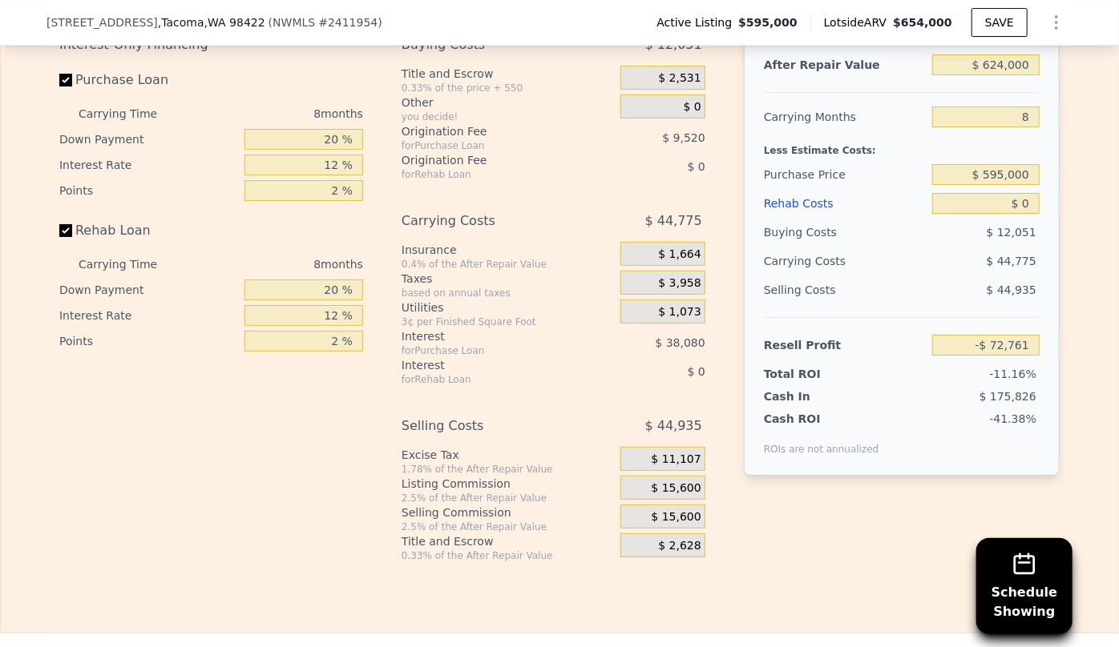
click at [803, 218] on div "Rehab Costs" at bounding box center [845, 203] width 162 height 29
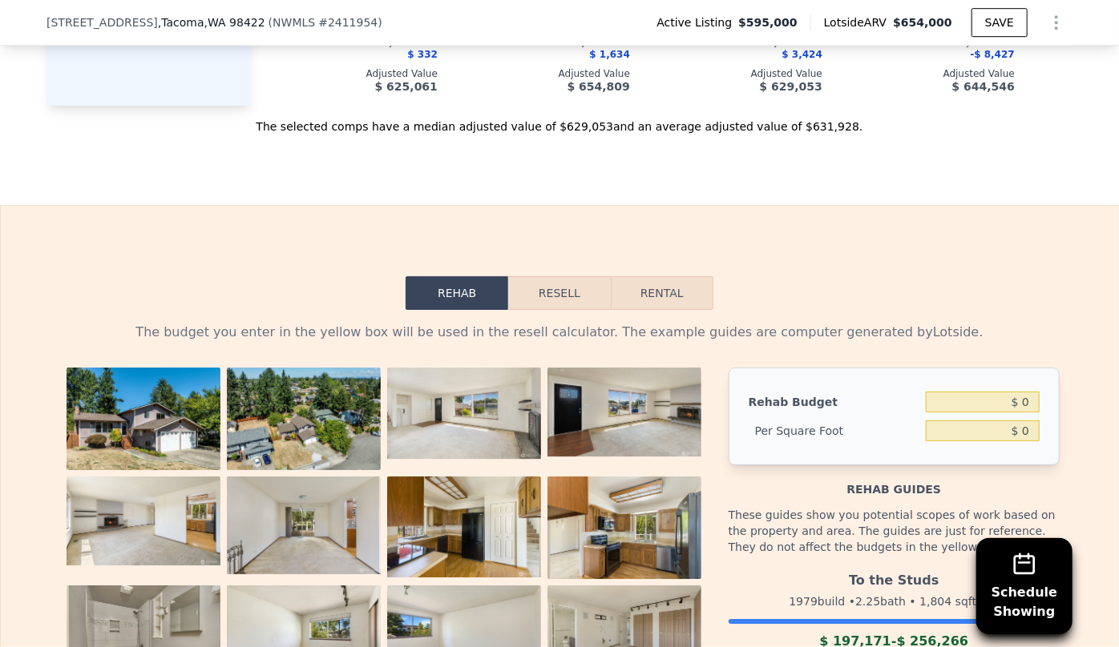
scroll to position [2616, 0]
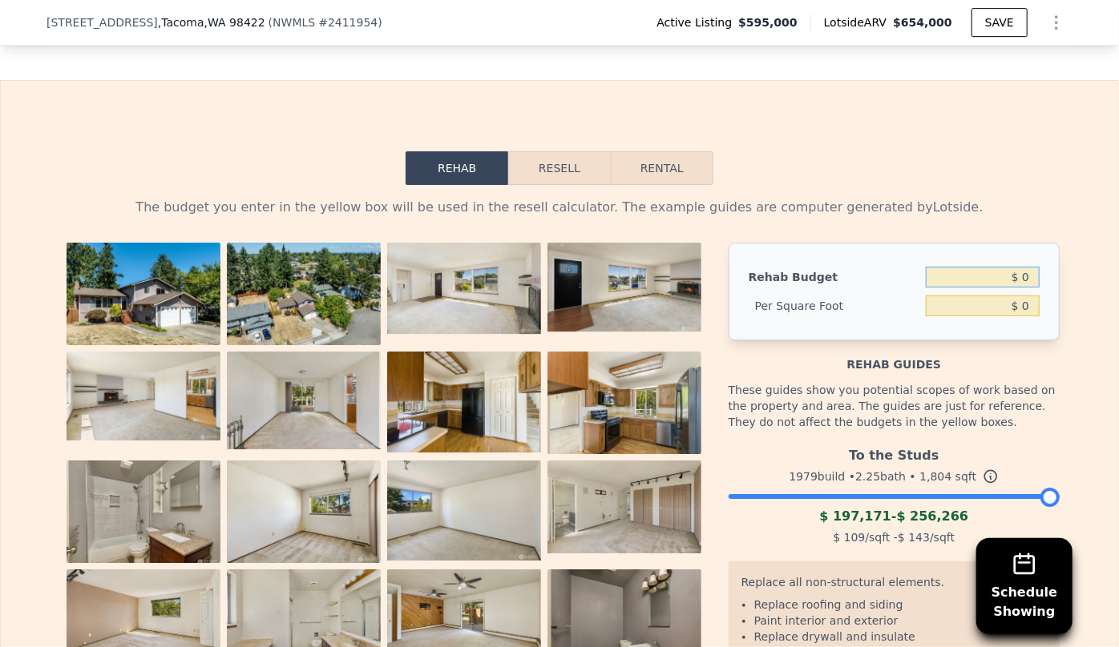
click at [1016, 286] on input "$ 0" at bounding box center [982, 277] width 114 height 21
type input "$ 130,000"
type input "$ 72.06"
click at [548, 183] on button "Resell" at bounding box center [559, 168] width 102 height 34
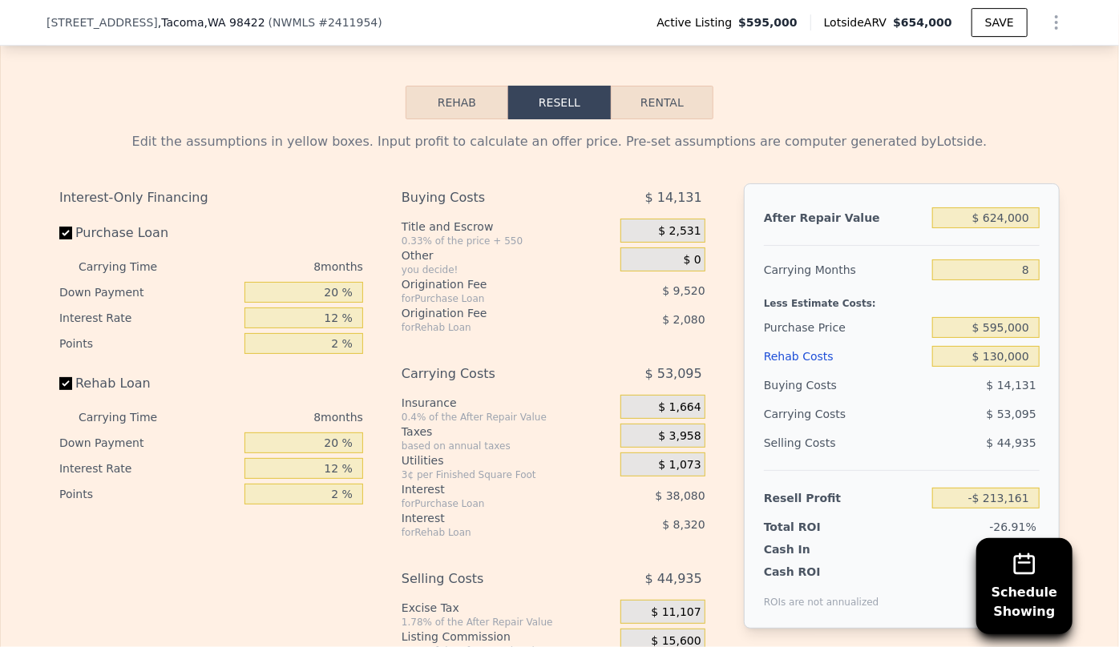
scroll to position [2835, 0]
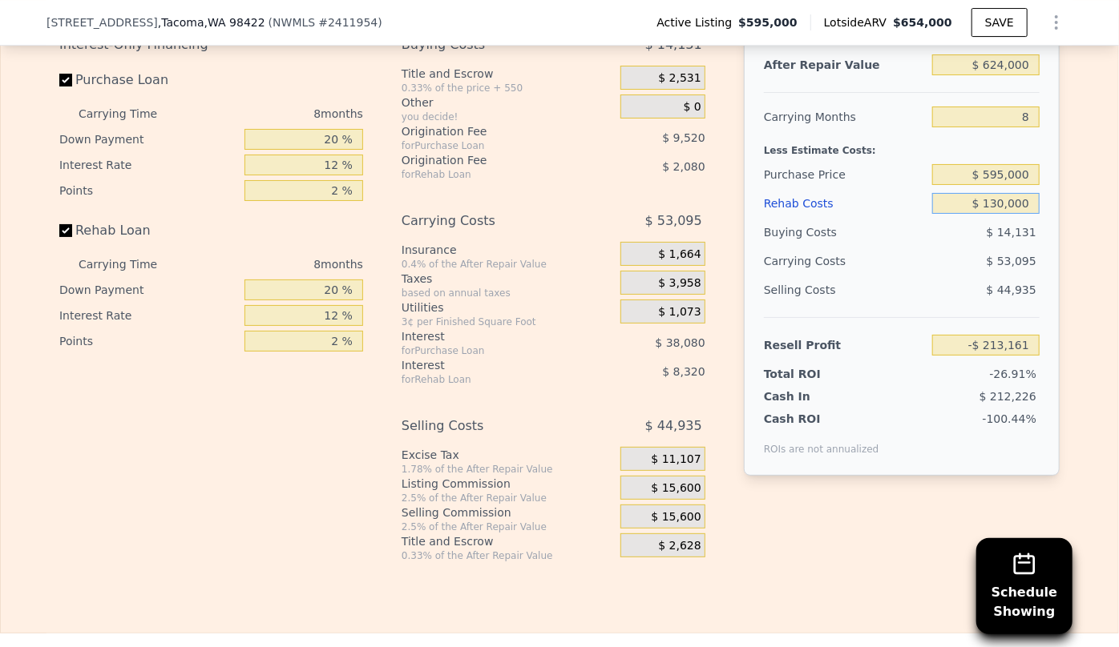
click at [997, 212] on input "$ 130,000" at bounding box center [985, 203] width 107 height 21
type input "$ 10,000"
type input "-$ 83,561"
type input "$ 110,000"
type input "-$ 191,561"
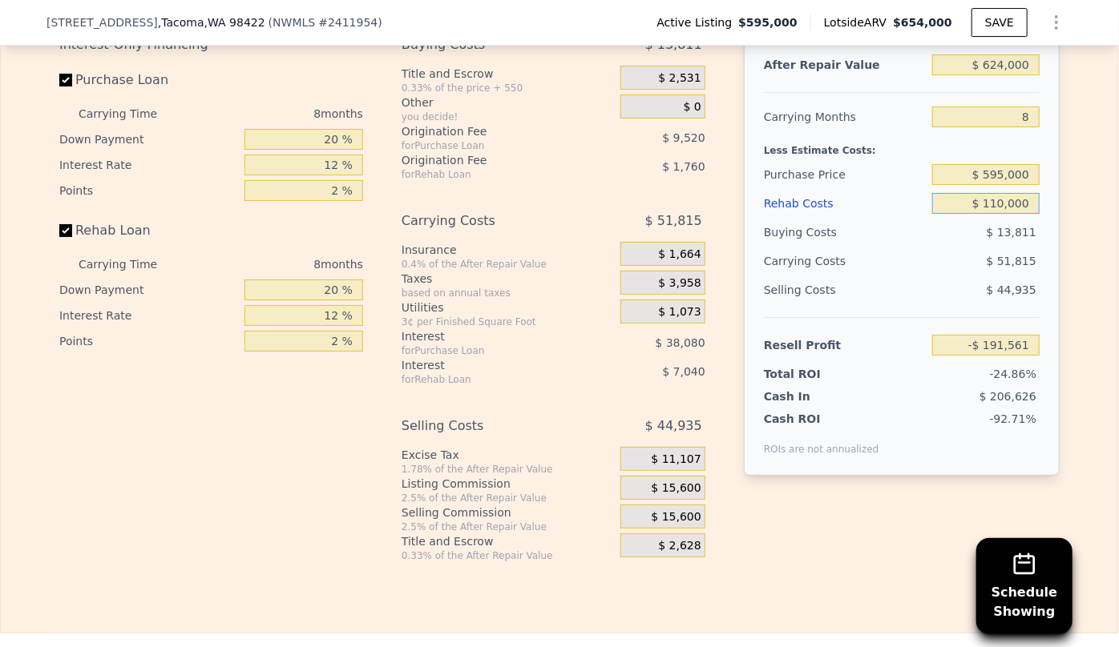
type input "$ 110,000"
click at [944, 247] on div "$ 13,811" at bounding box center [986, 232] width 108 height 29
click at [1002, 178] on input "$ 595,000" at bounding box center [985, 174] width 107 height 21
type input "$ 600,000"
type input "-$ 196,978"
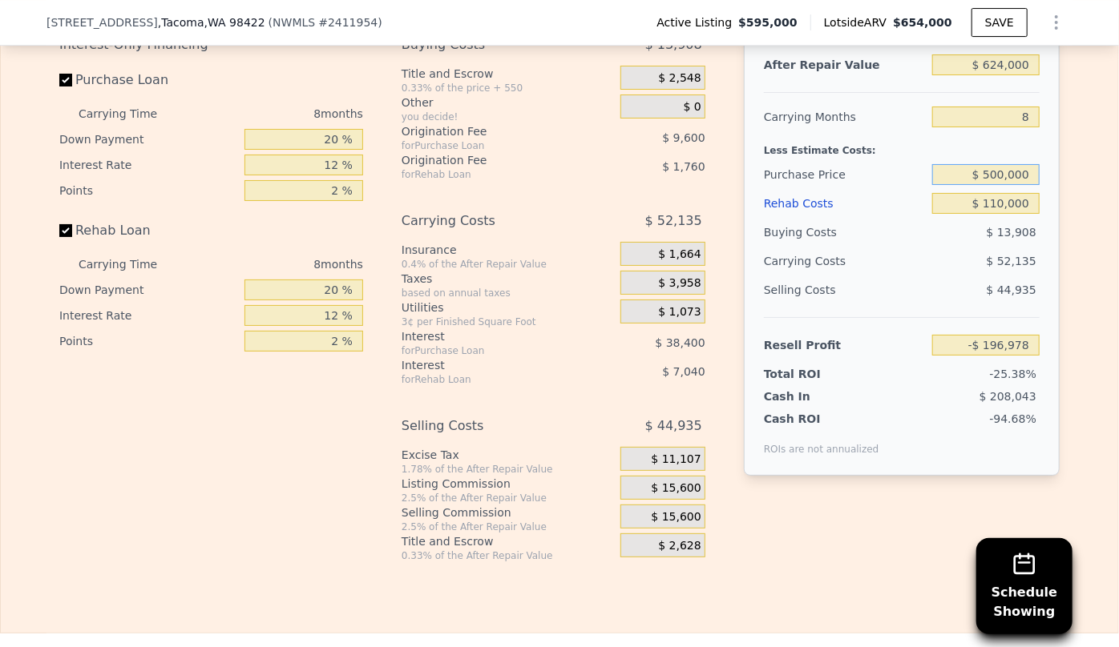
type input "$ 500,000"
type input "-$ 88,645"
drag, startPoint x: 760, startPoint y: 210, endPoint x: 747, endPoint y: 233, distance: 26.9
click at [764, 209] on div "Rehab Costs" at bounding box center [845, 203] width 162 height 29
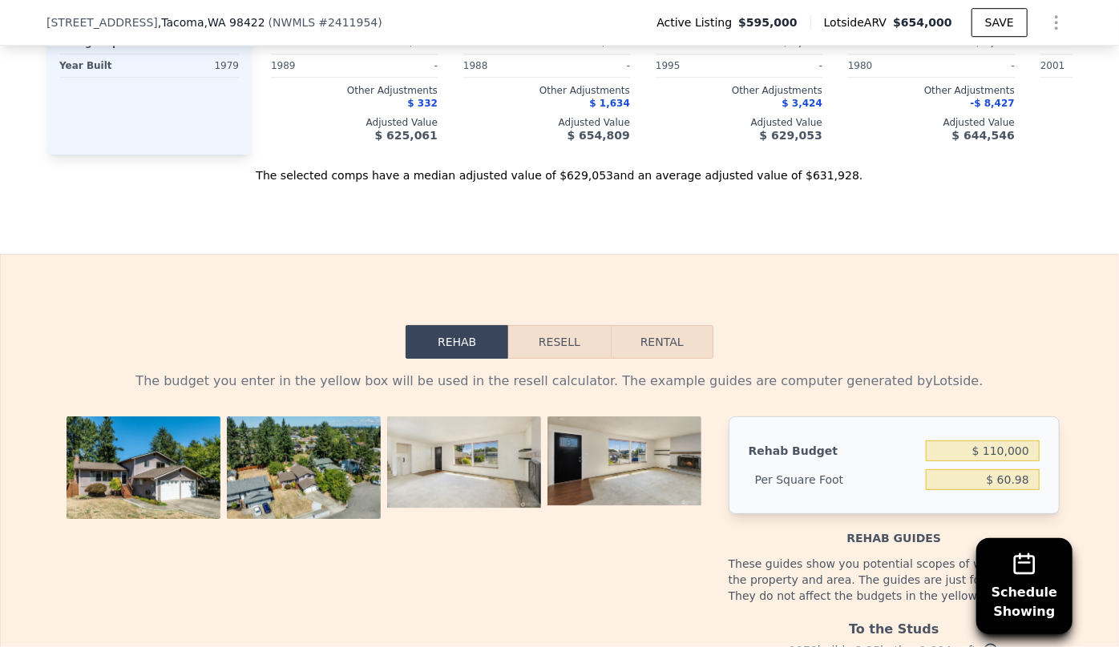
scroll to position [2689, 0]
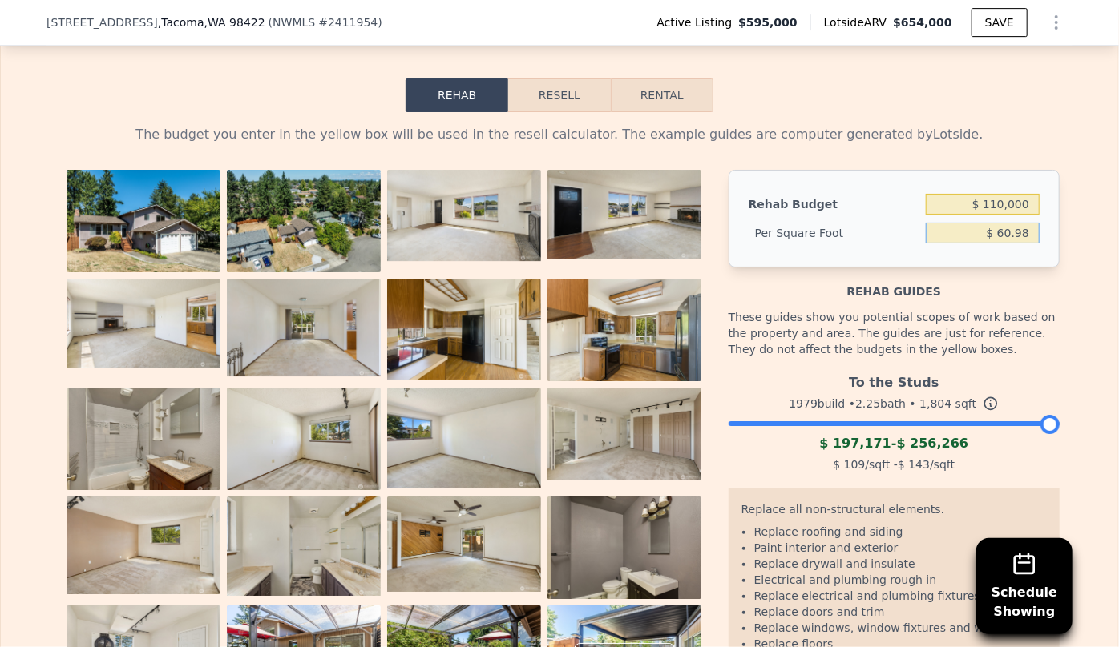
click at [1007, 236] on input "$ 60.98" at bounding box center [982, 233] width 114 height 21
type input "$ 65.98"
click at [969, 306] on div "Rehab guides These guides show you potential scopes of work based on the proper…" at bounding box center [893, 510] width 331 height 484
type input "$ 119,028"
click at [580, 103] on button "Resell" at bounding box center [559, 96] width 102 height 34
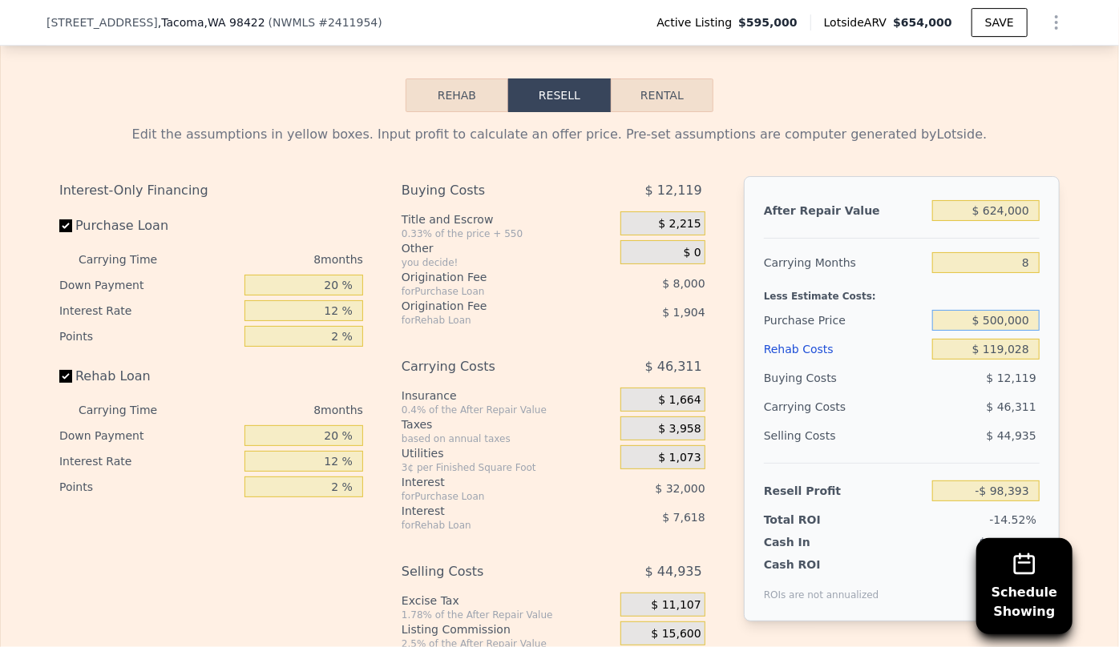
click at [989, 331] on input "$ 500,000" at bounding box center [985, 320] width 107 height 21
click at [996, 326] on input "$ 400,000" at bounding box center [985, 320] width 107 height 21
type input "$ 450,000"
click at [932, 374] on div "$ 12,119" at bounding box center [986, 378] width 108 height 29
type input "-$ 44,227"
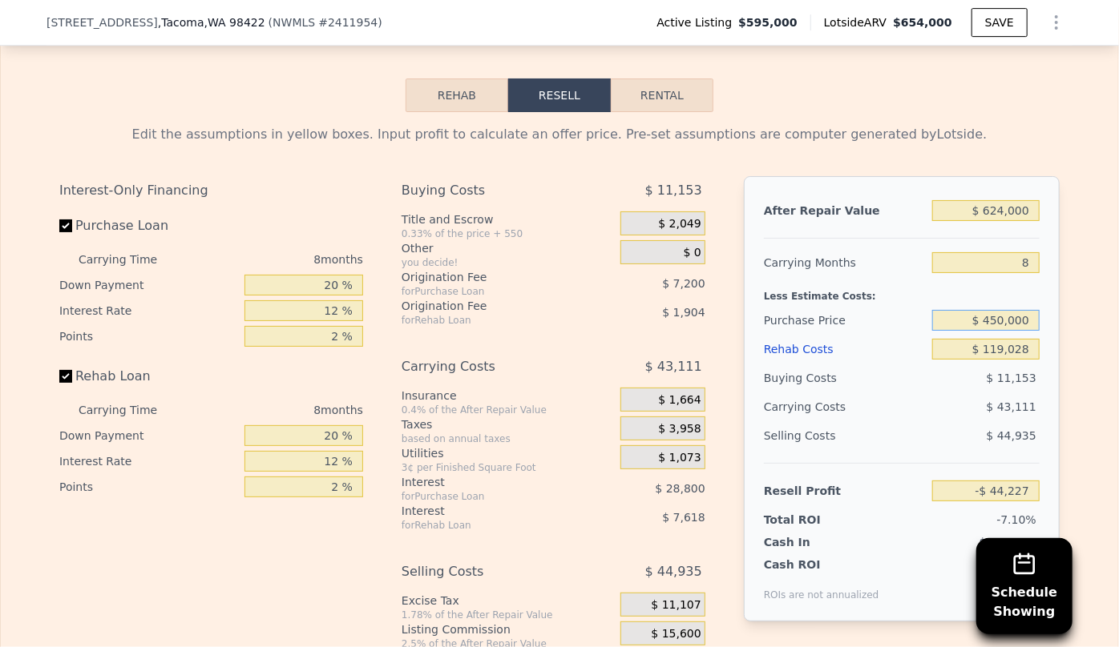
click at [998, 328] on input "$ 450,000" at bounding box center [985, 320] width 107 height 21
type input "$ 400,000"
click at [861, 497] on div "Resell Profit" at bounding box center [845, 491] width 162 height 29
type input "$ 9,940"
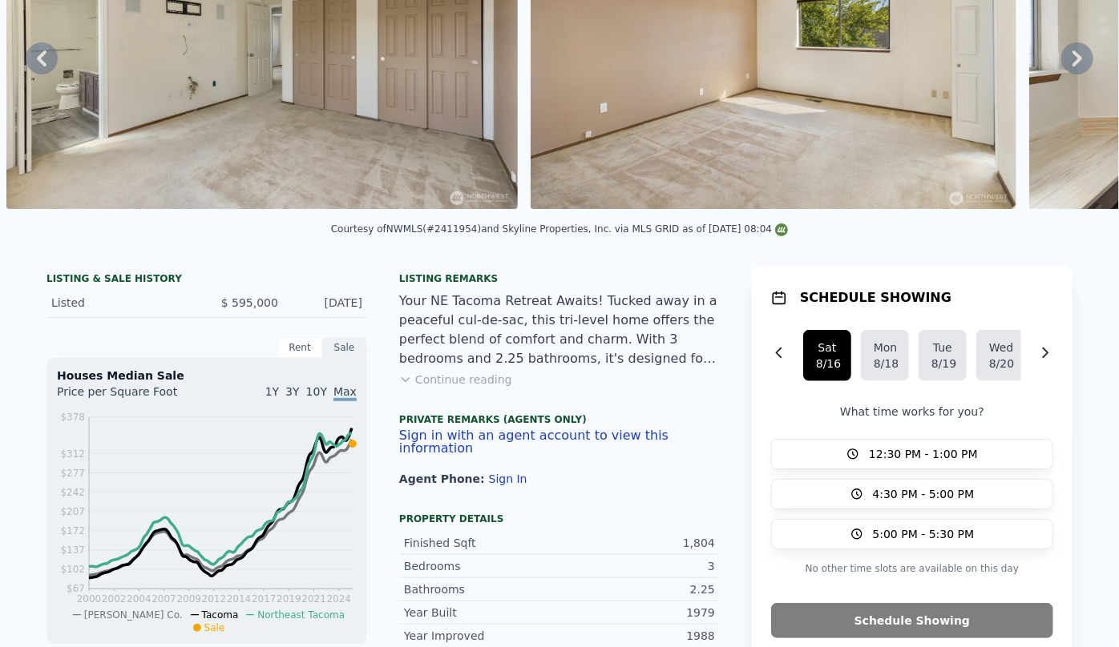
scroll to position [0, 0]
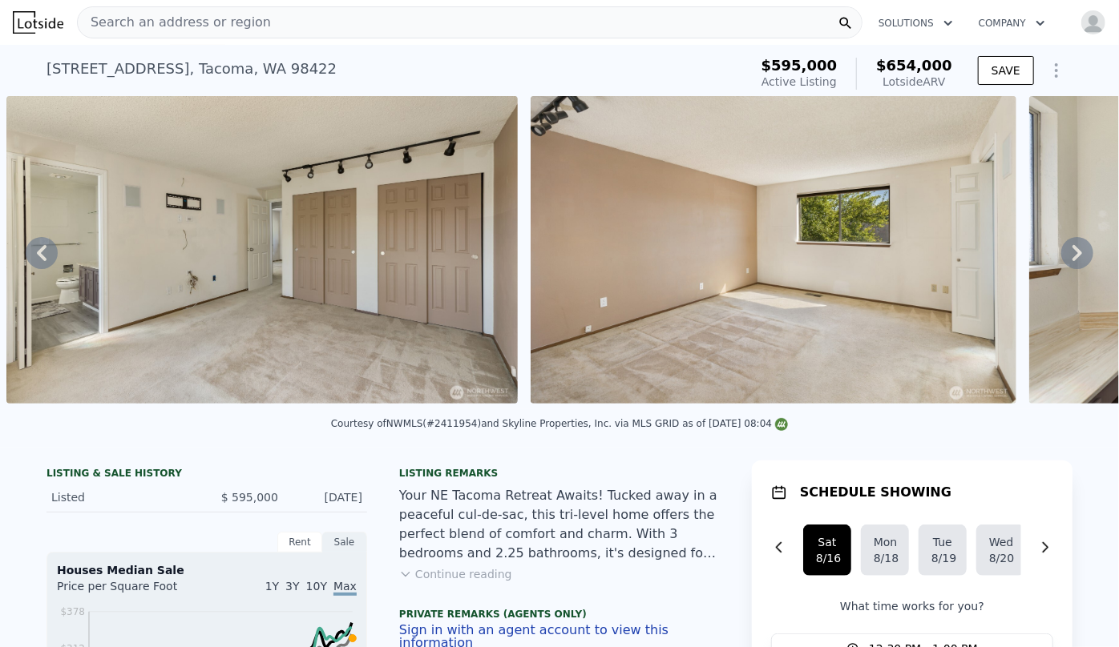
click at [1080, 18] on img "button" at bounding box center [1093, 23] width 26 height 26
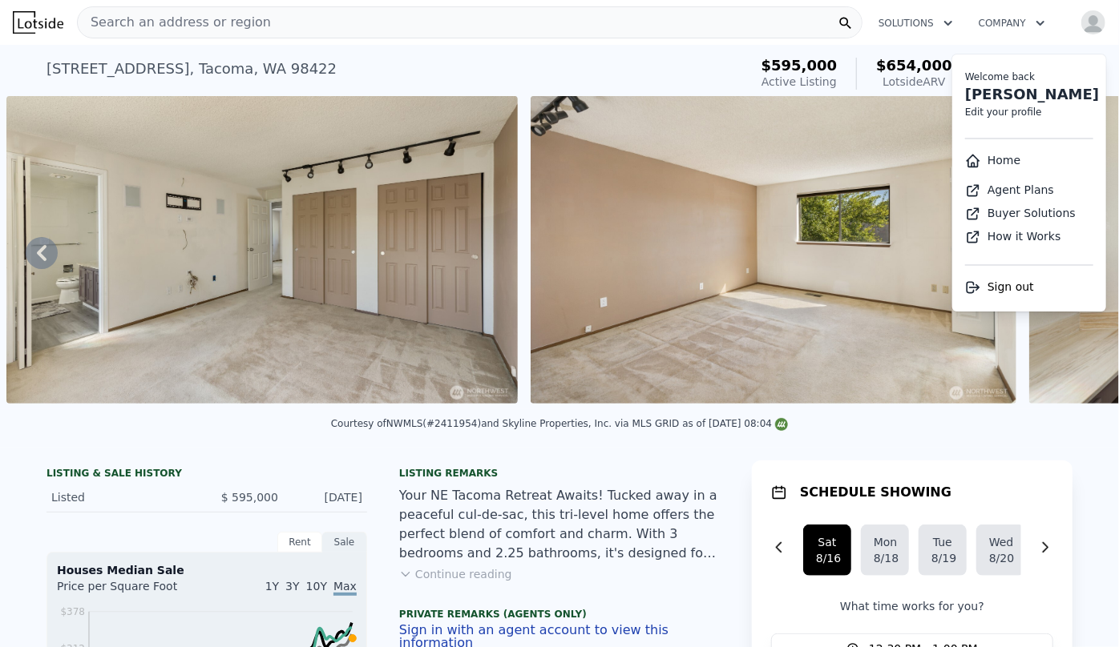
click at [995, 163] on link "Home" at bounding box center [992, 160] width 55 height 13
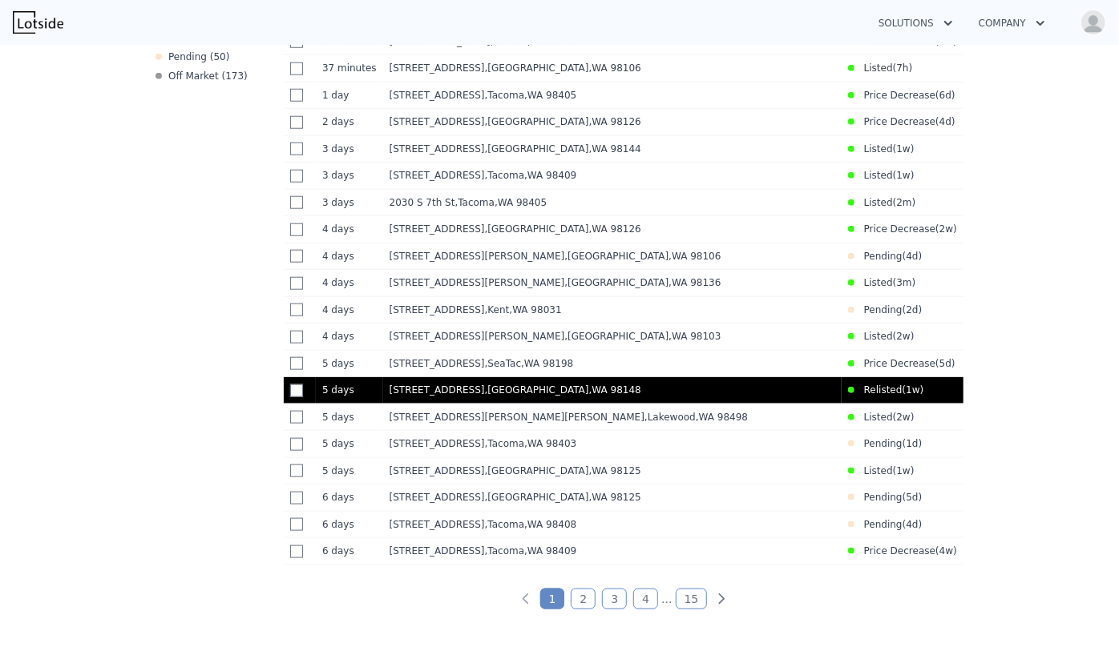
scroll to position [801, 0]
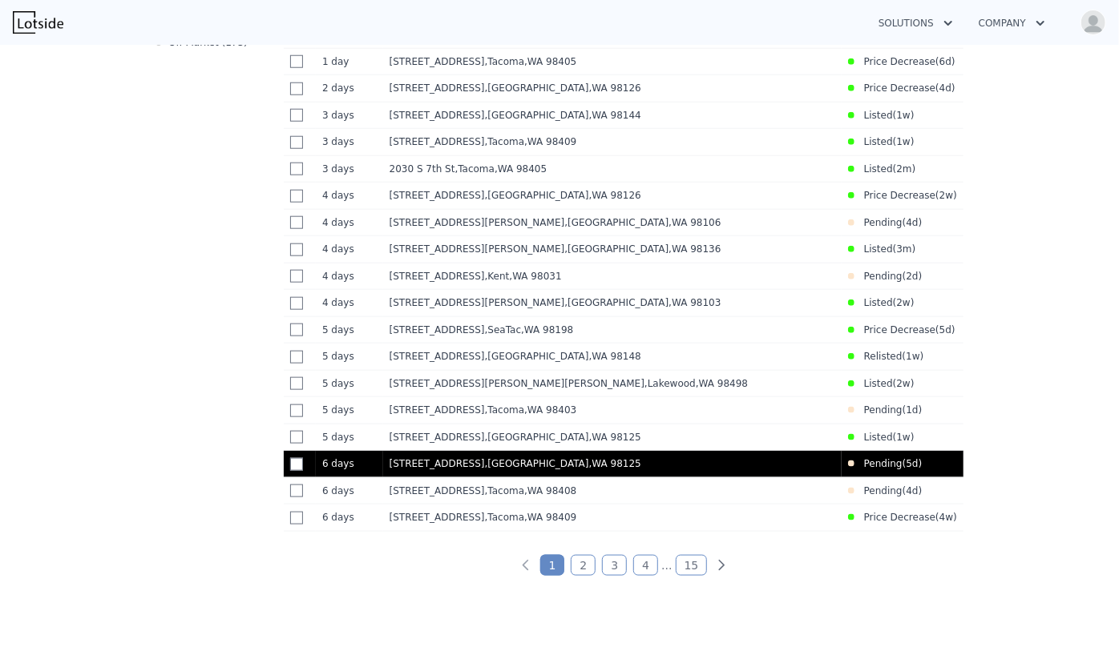
click at [592, 478] on td "13032 27th Ave NE , Seattle , WA 98125" at bounding box center [612, 464] width 458 height 27
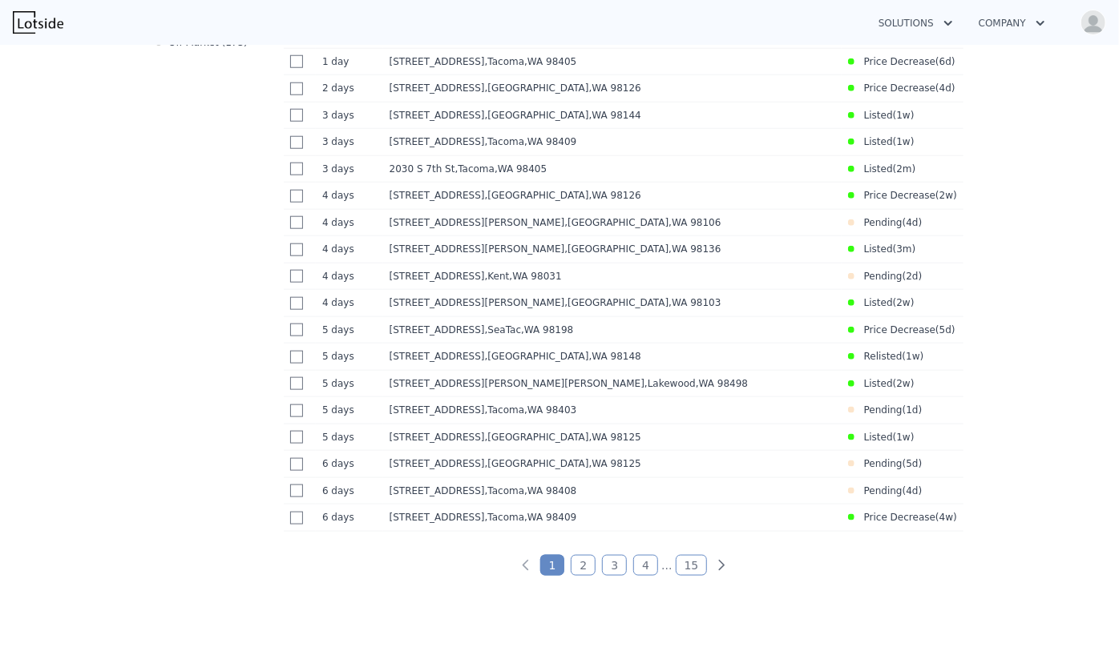
click at [696, 591] on div "Saved Address Address/Status Status 14 minutes 14m 1521 Lake Ave S , Renton , W…" at bounding box center [623, 292] width 692 height 647
click at [681, 576] on link "15" at bounding box center [691, 565] width 32 height 21
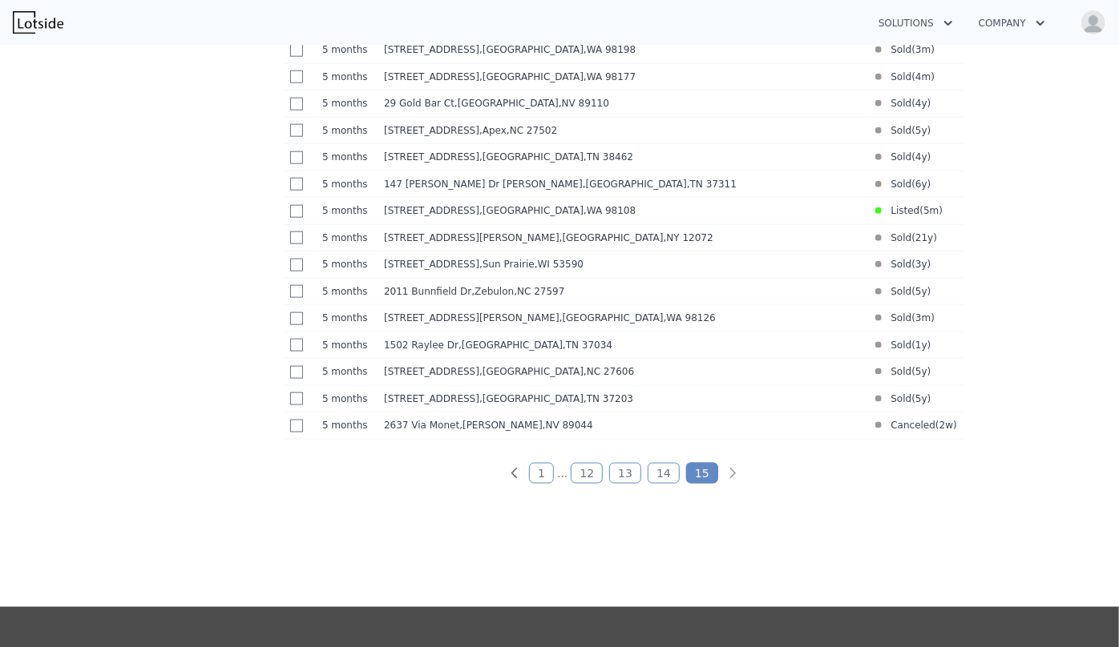
scroll to position [904, 0]
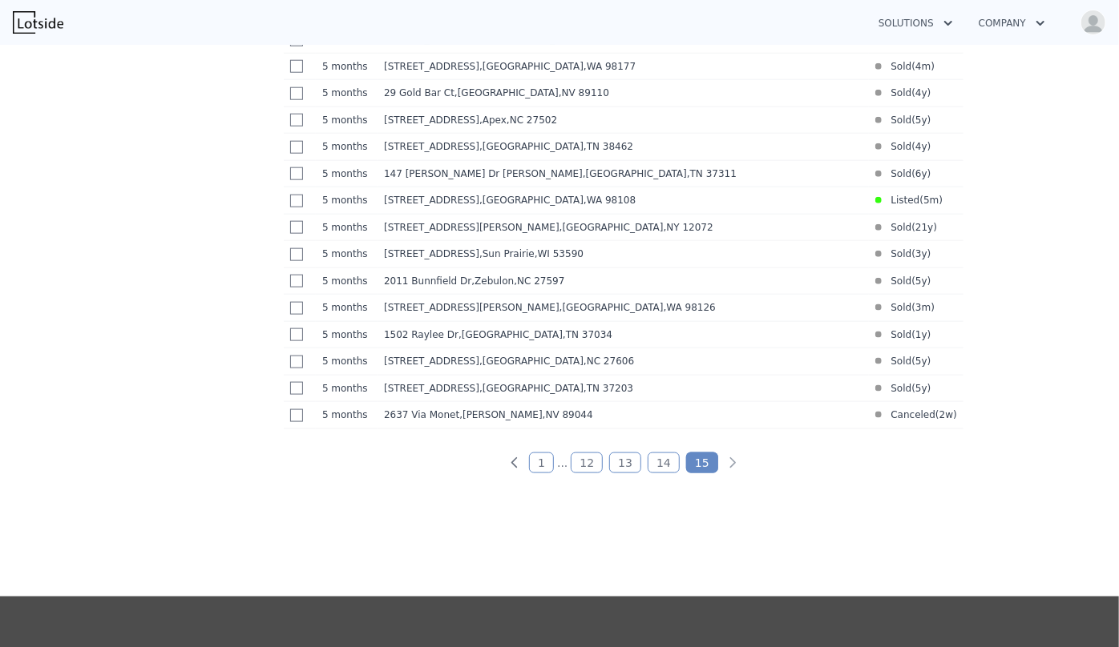
click at [647, 474] on link "14" at bounding box center [663, 463] width 32 height 21
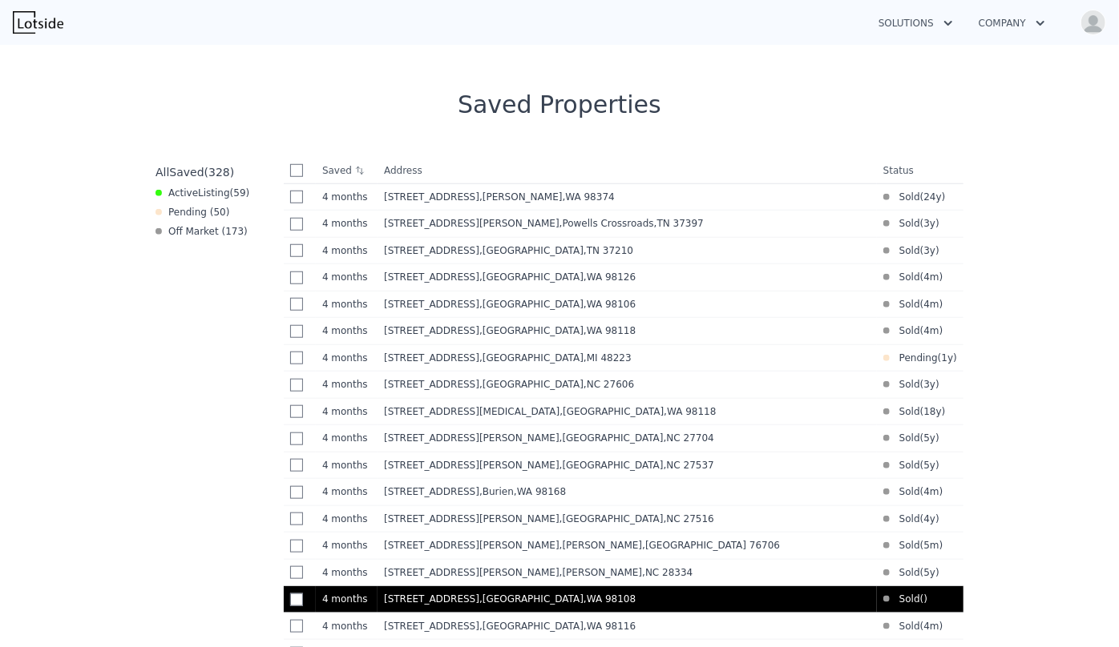
scroll to position [977, 0]
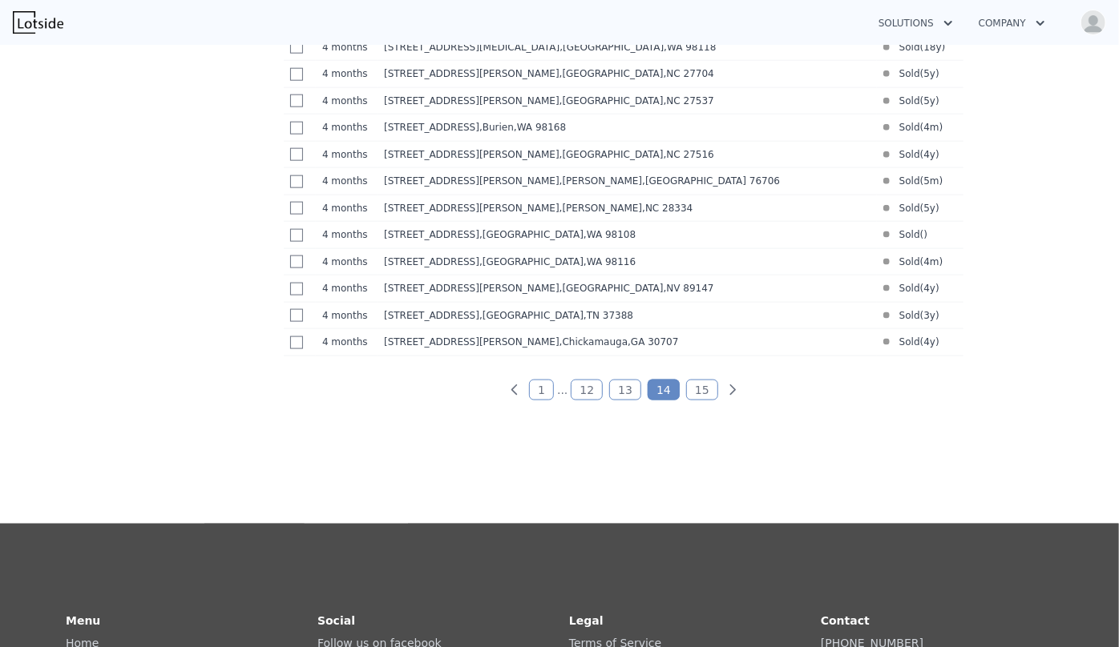
click at [620, 401] on link "13" at bounding box center [625, 390] width 32 height 21
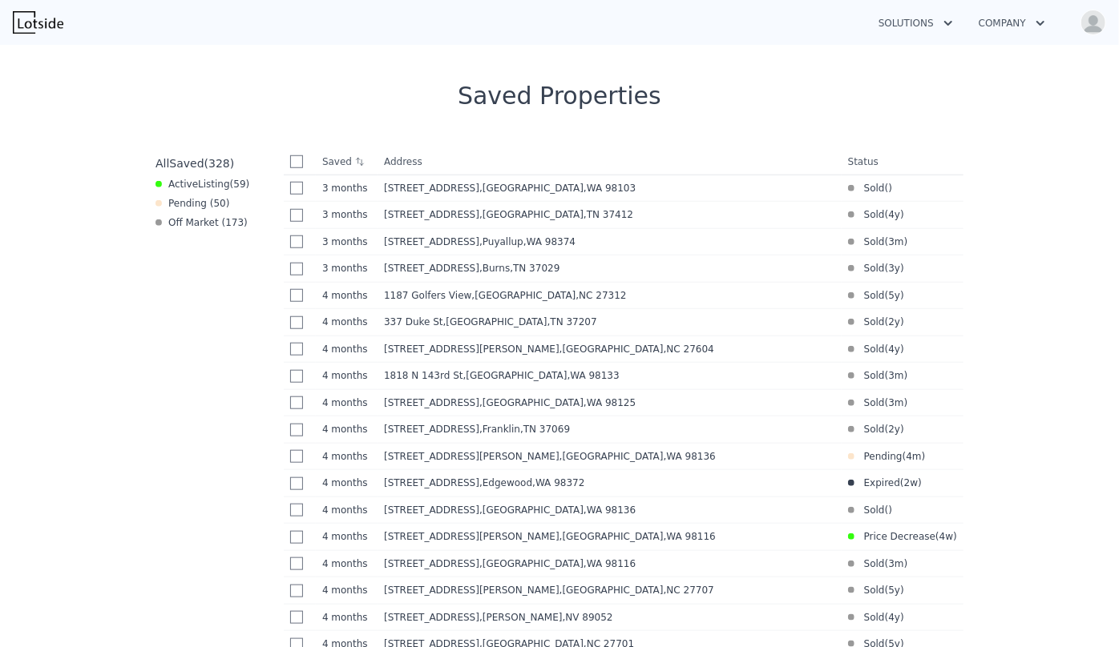
scroll to position [612, 0]
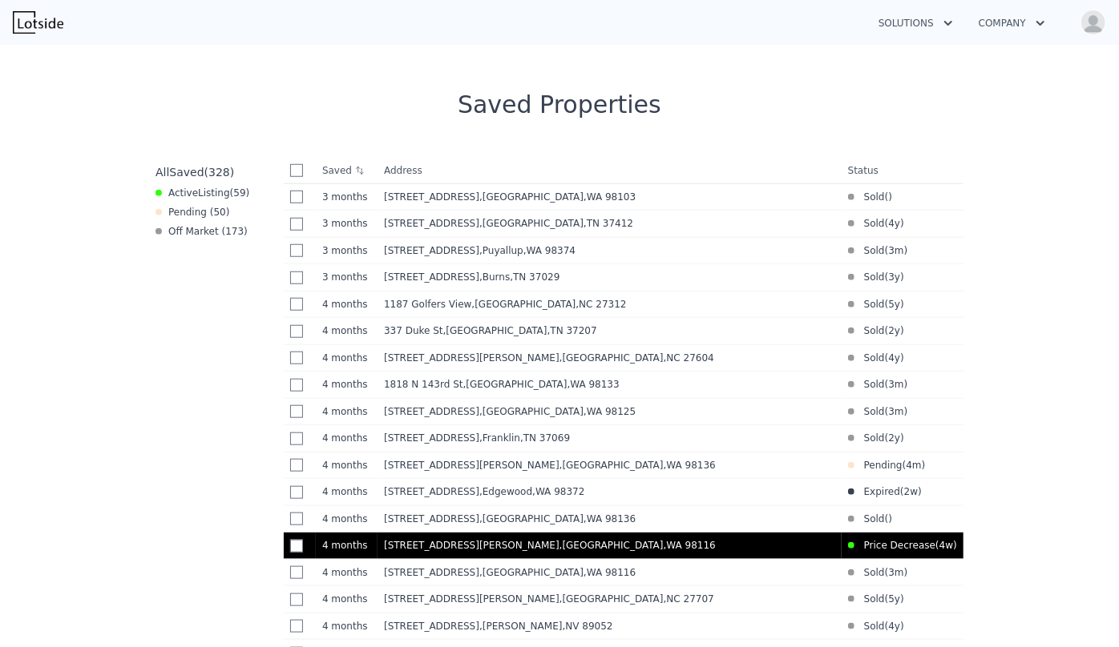
click at [668, 552] on div "6307 SW Marguerite Ct , Seattle , WA 98116" at bounding box center [609, 545] width 451 height 13
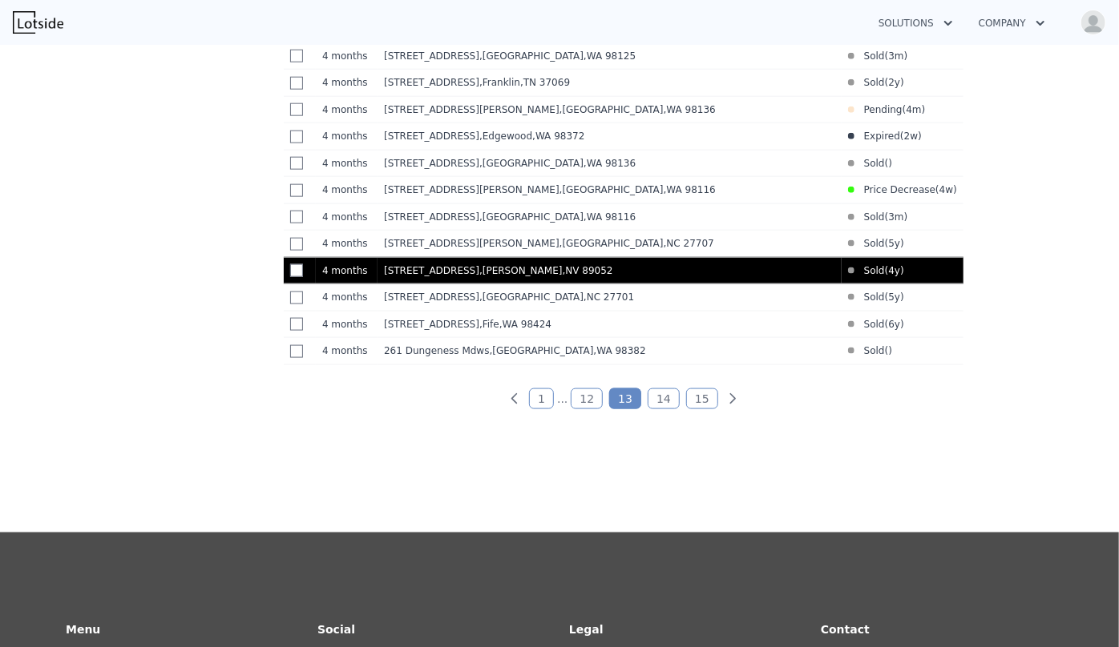
scroll to position [977, 0]
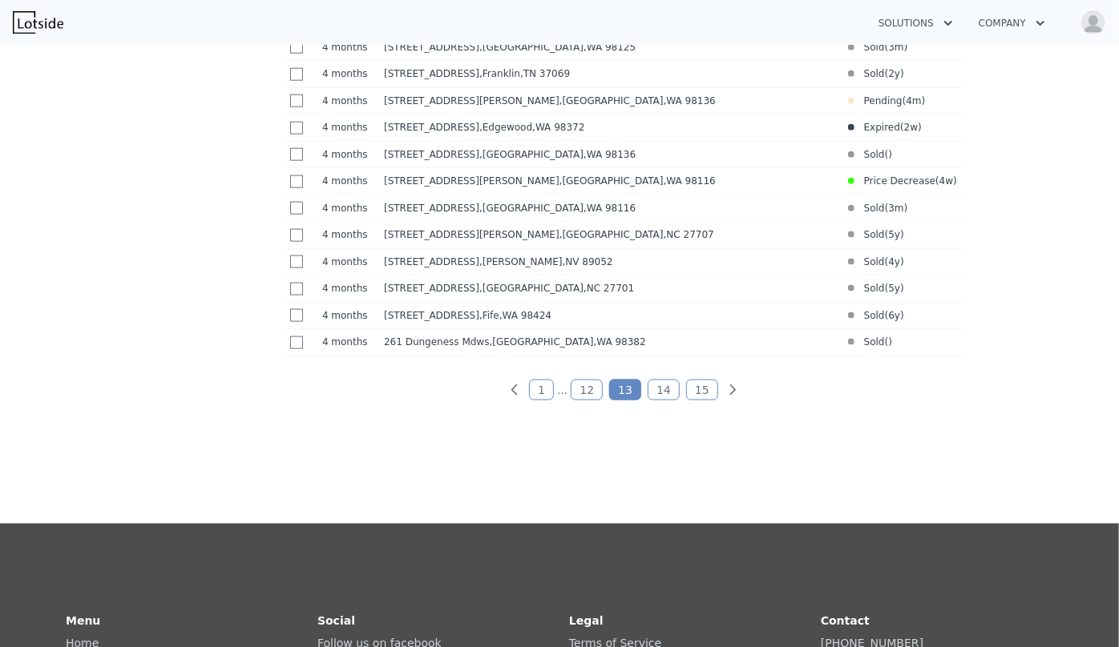
click at [581, 401] on link "12" at bounding box center [586, 390] width 32 height 21
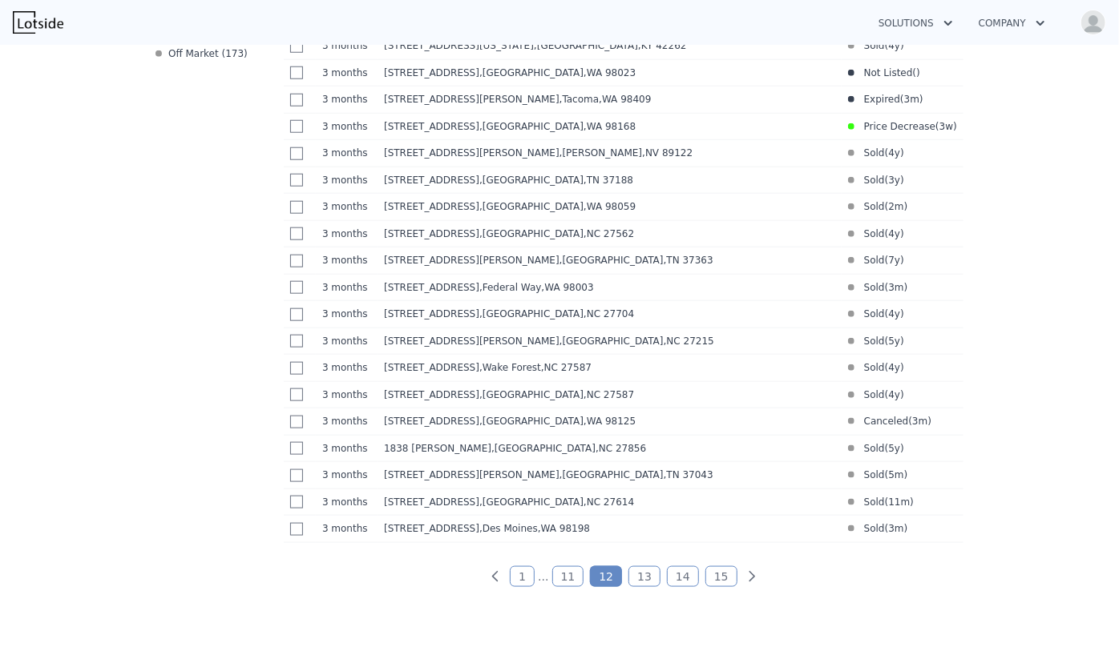
scroll to position [1195, 0]
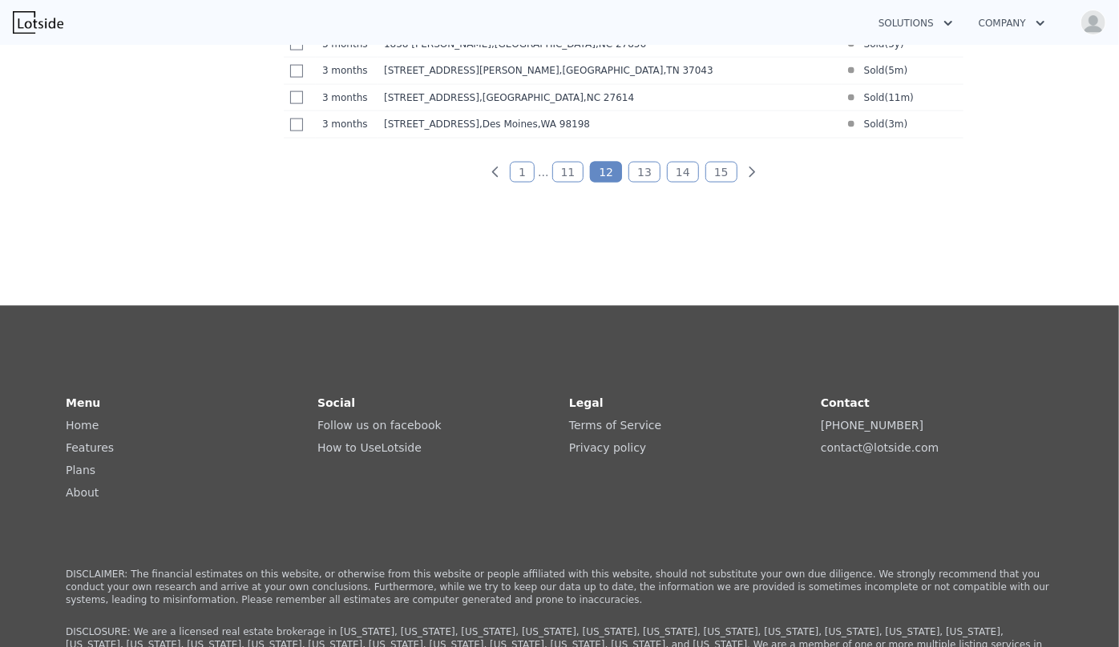
click at [567, 183] on link "11" at bounding box center [568, 172] width 32 height 21
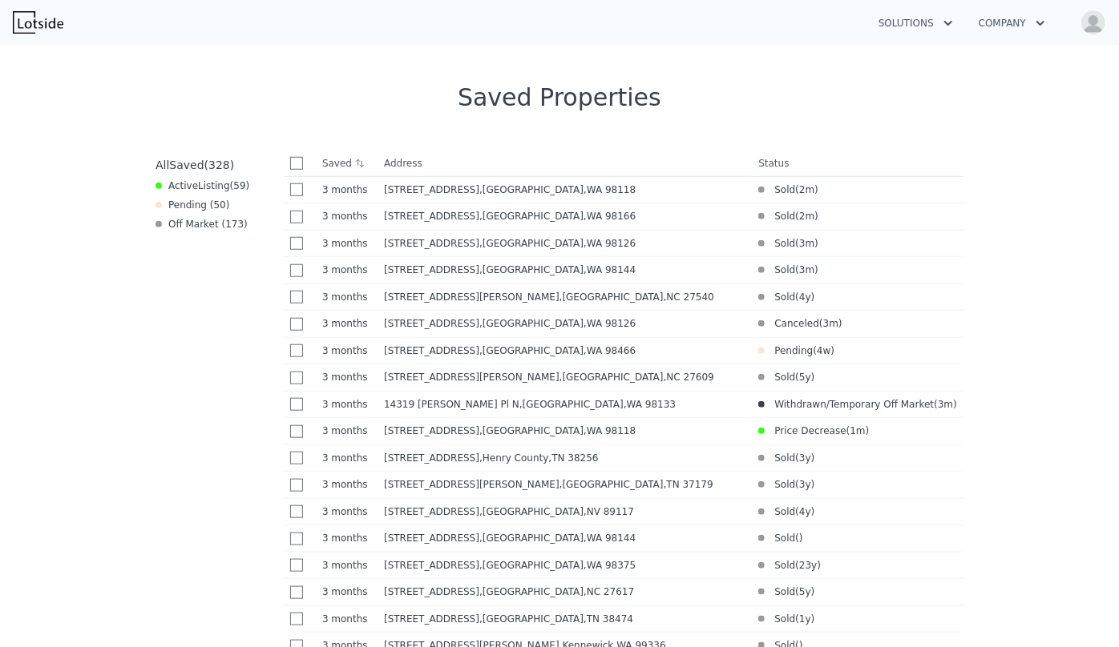
scroll to position [612, 0]
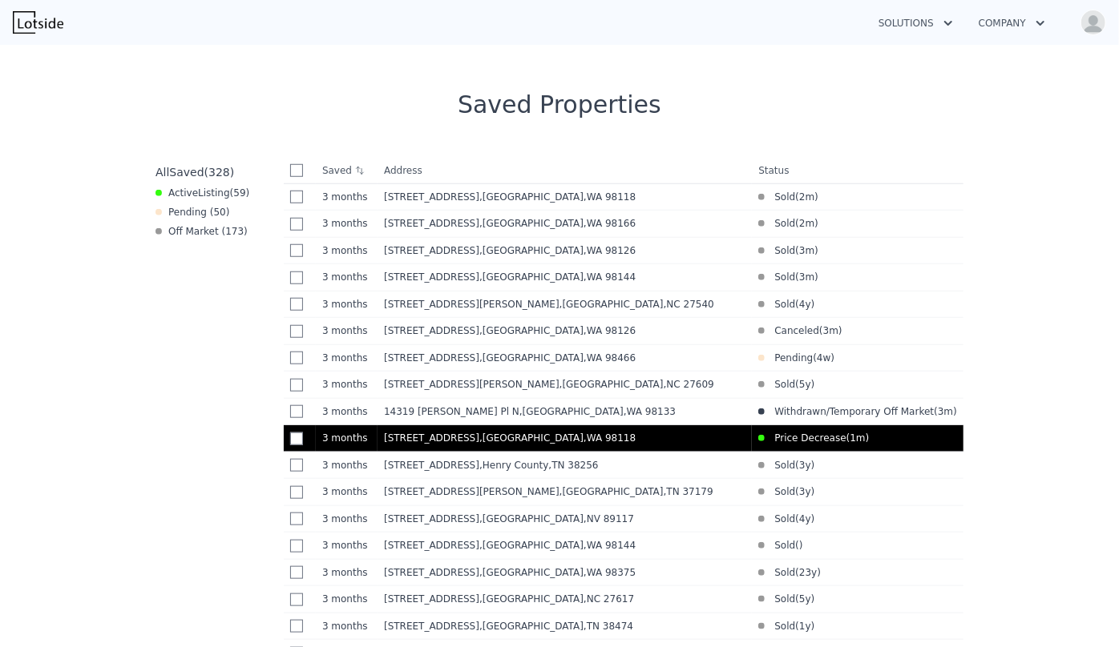
click at [628, 441] on div "7919 37th Ave S , Seattle , WA 98118" at bounding box center [564, 438] width 361 height 13
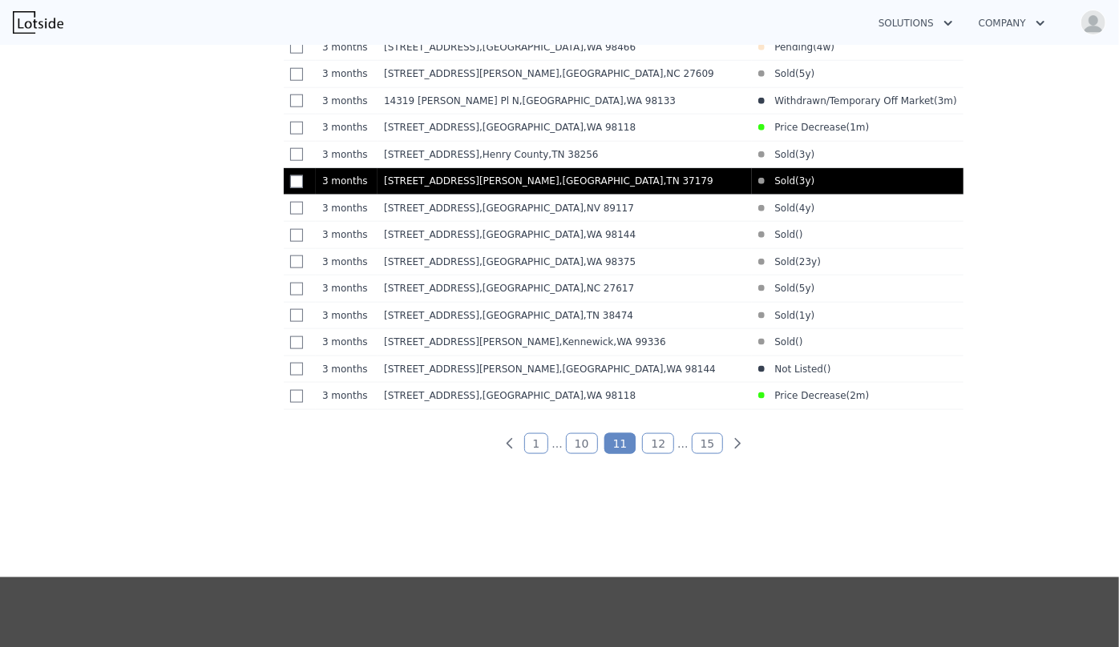
scroll to position [1050, 0]
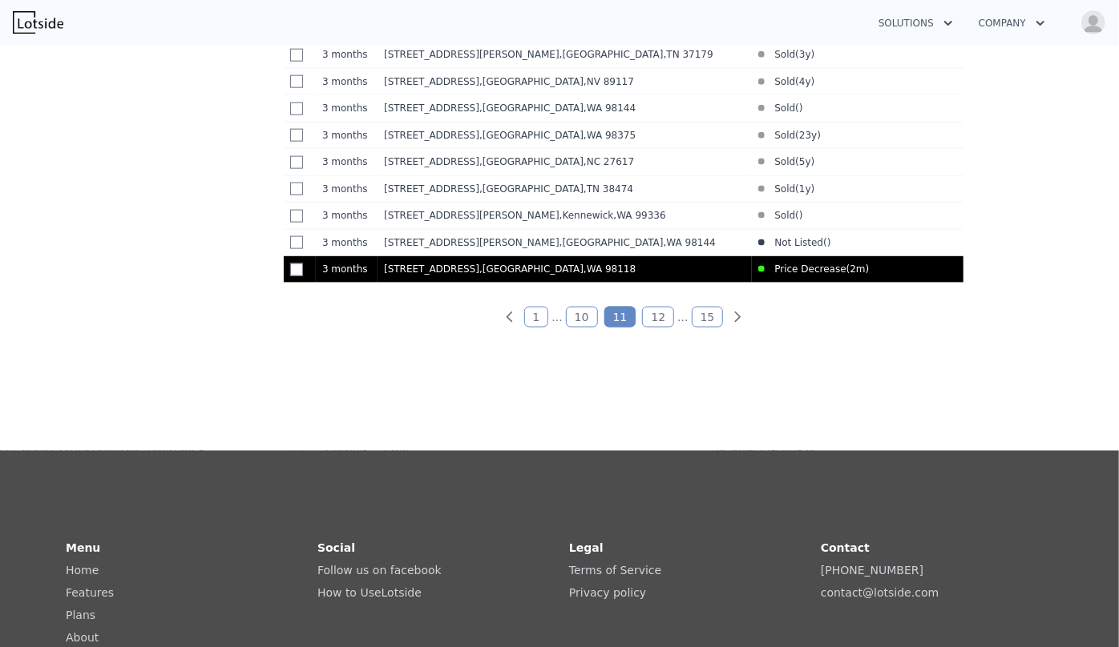
click at [752, 284] on td "8434 34th Ave S , Seattle , WA 98118" at bounding box center [564, 269] width 374 height 27
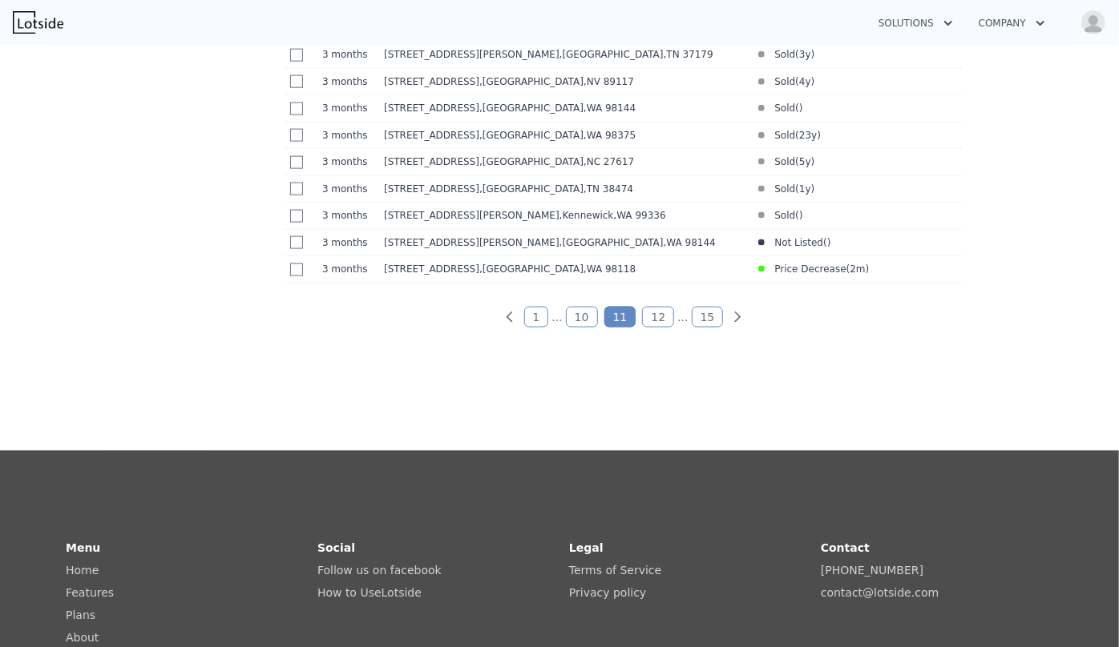
click at [574, 328] on link "10" at bounding box center [582, 317] width 32 height 21
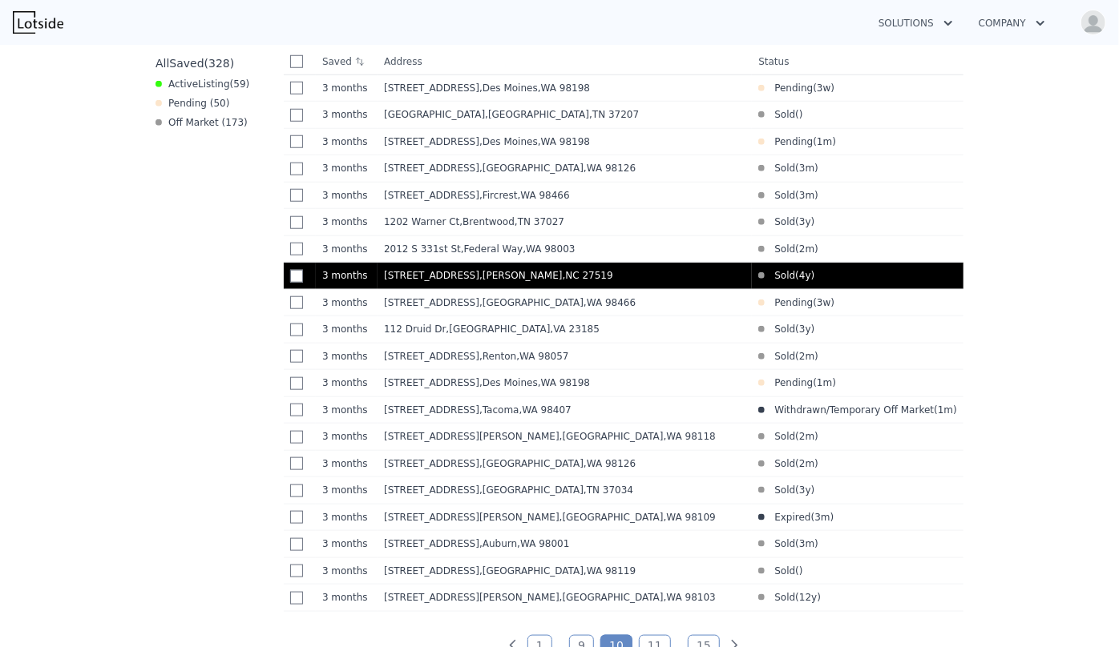
scroll to position [904, 0]
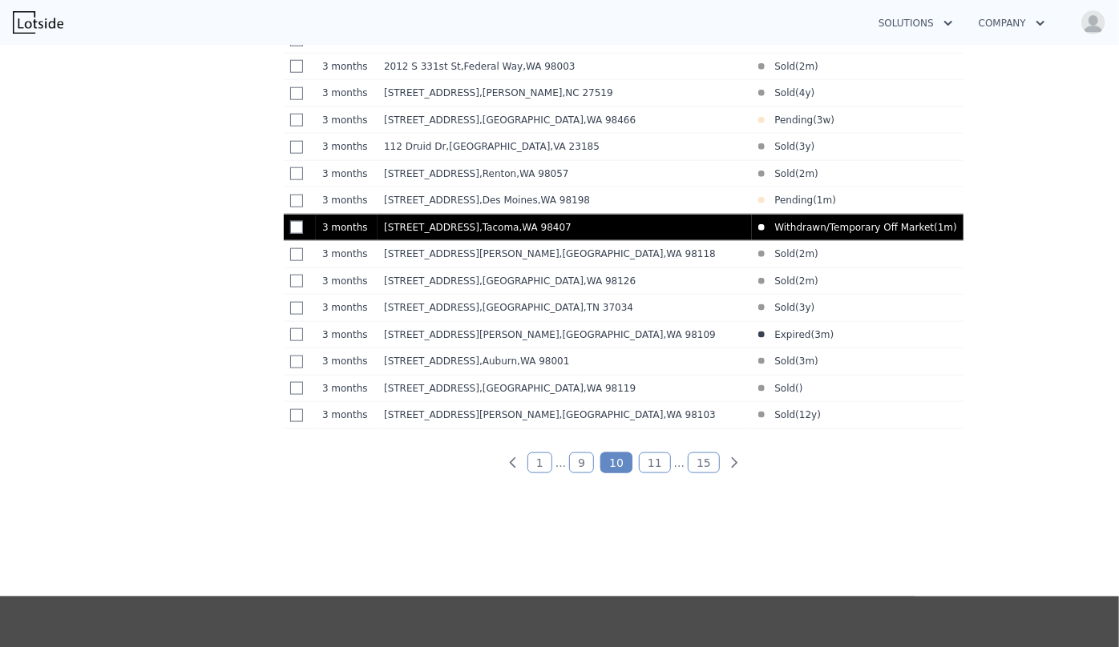
click at [688, 234] on div "4635 N Defiance St , Tacoma , WA 98407" at bounding box center [564, 227] width 361 height 13
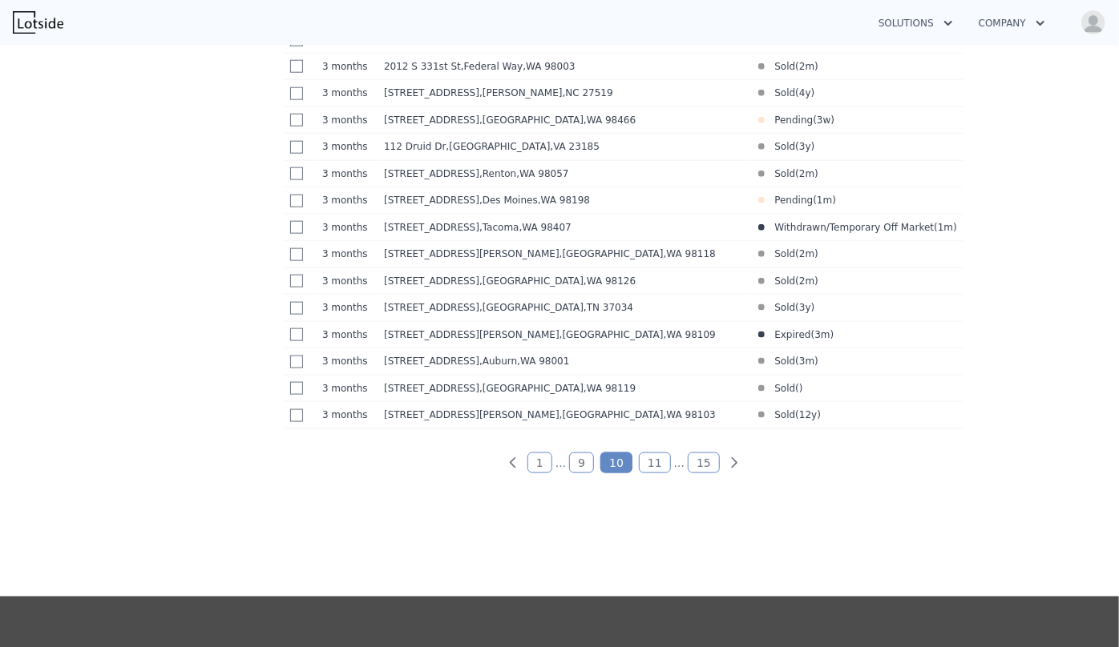
click at [577, 474] on link "9" at bounding box center [581, 463] width 25 height 21
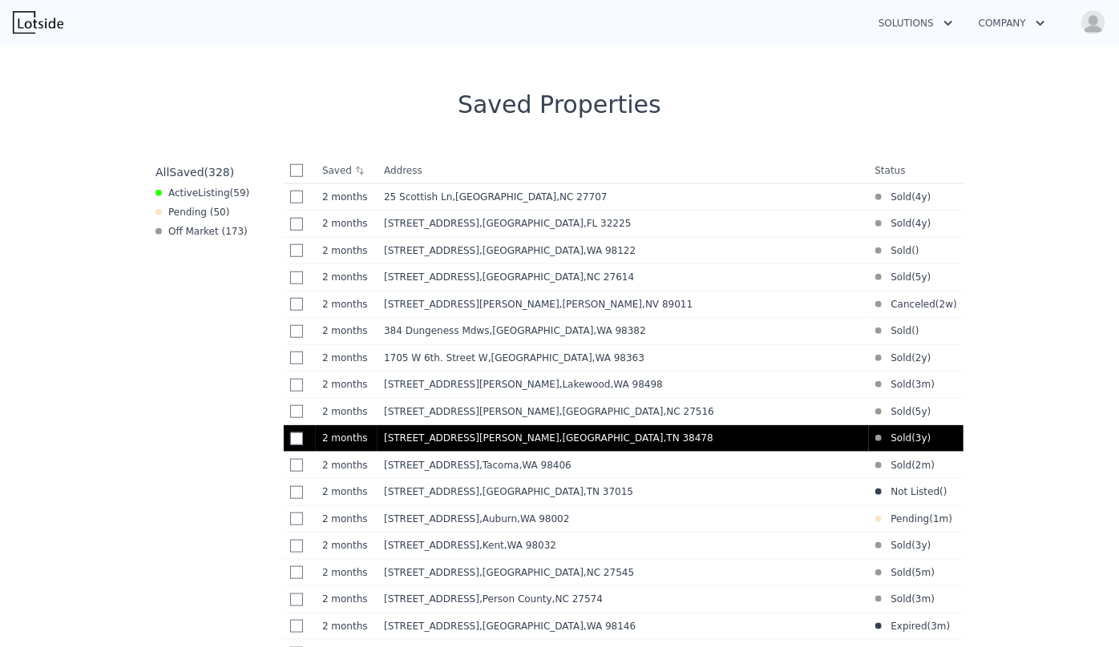
scroll to position [977, 0]
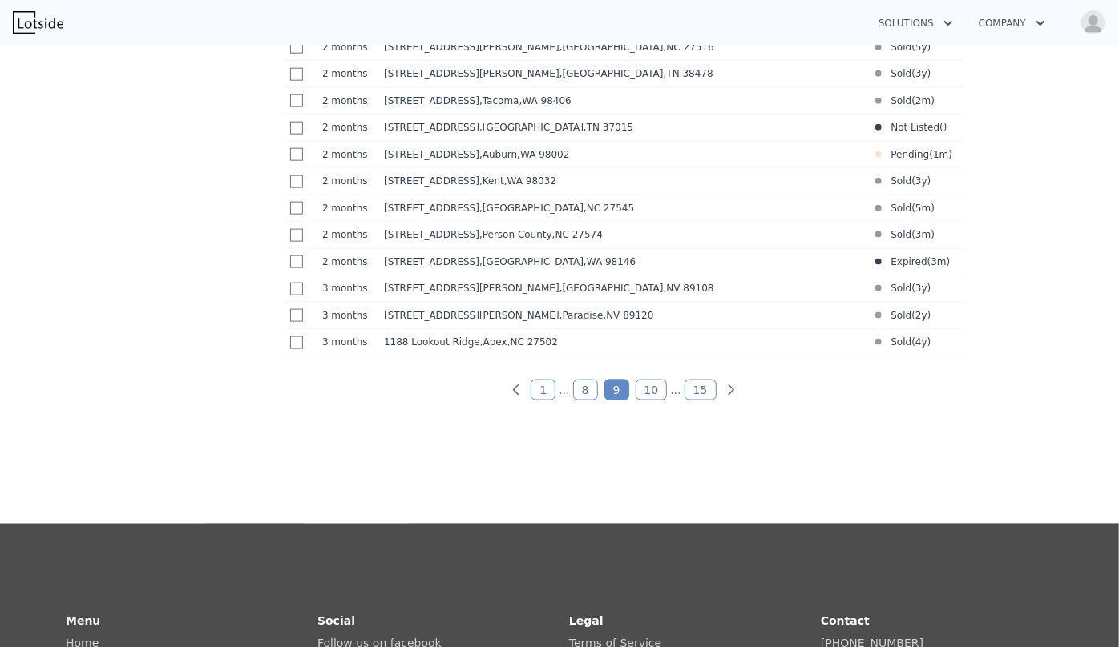
click at [581, 401] on link "8" at bounding box center [585, 390] width 25 height 21
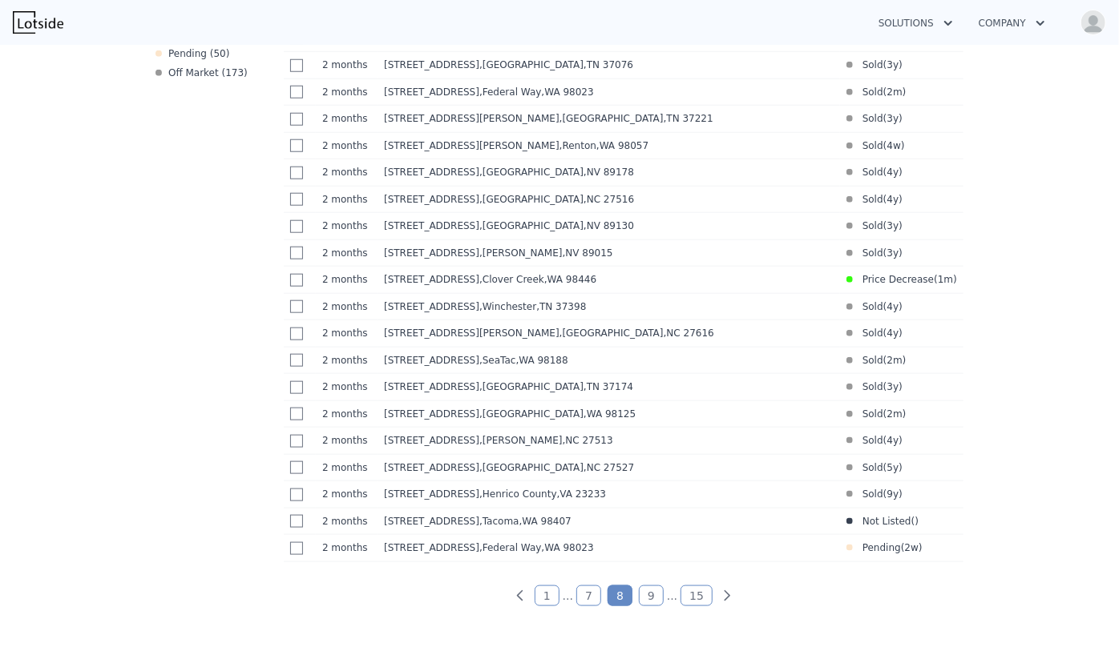
scroll to position [612, 0]
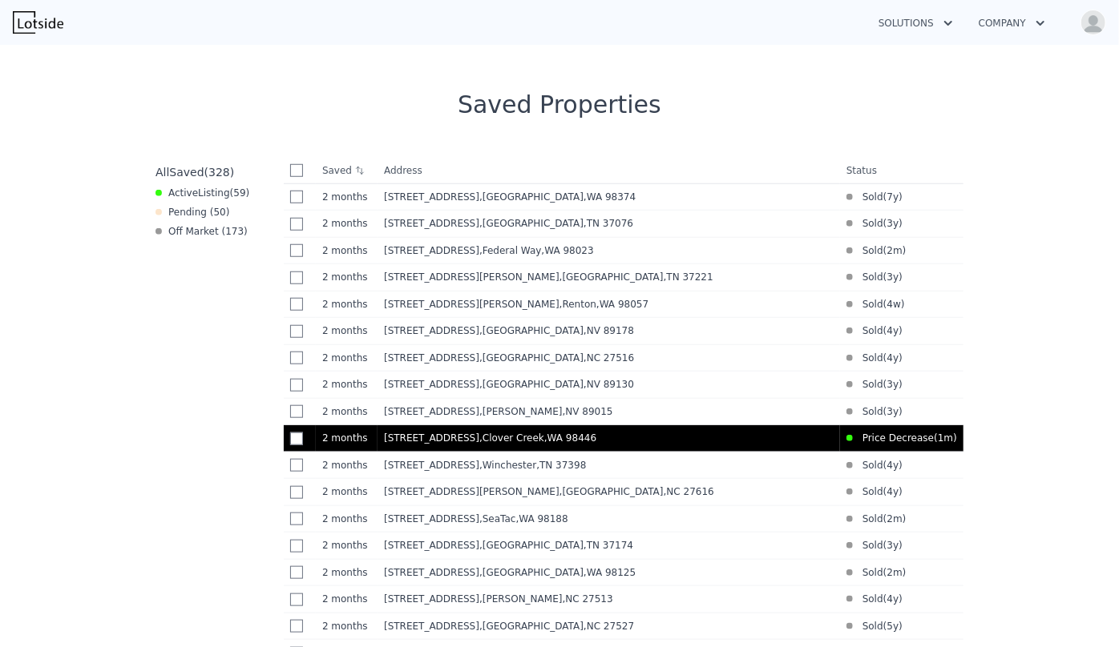
click at [583, 445] on div "4722 145th Street Ct E , Clover Creek , WA 98446" at bounding box center [609, 438] width 450 height 13
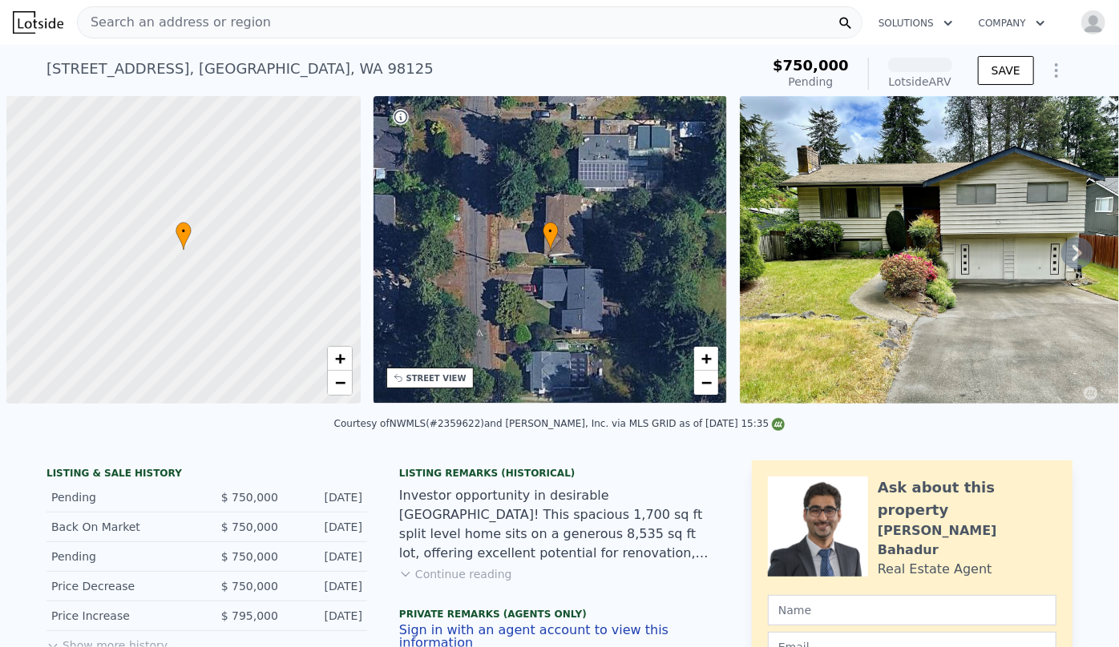
scroll to position [0, 6]
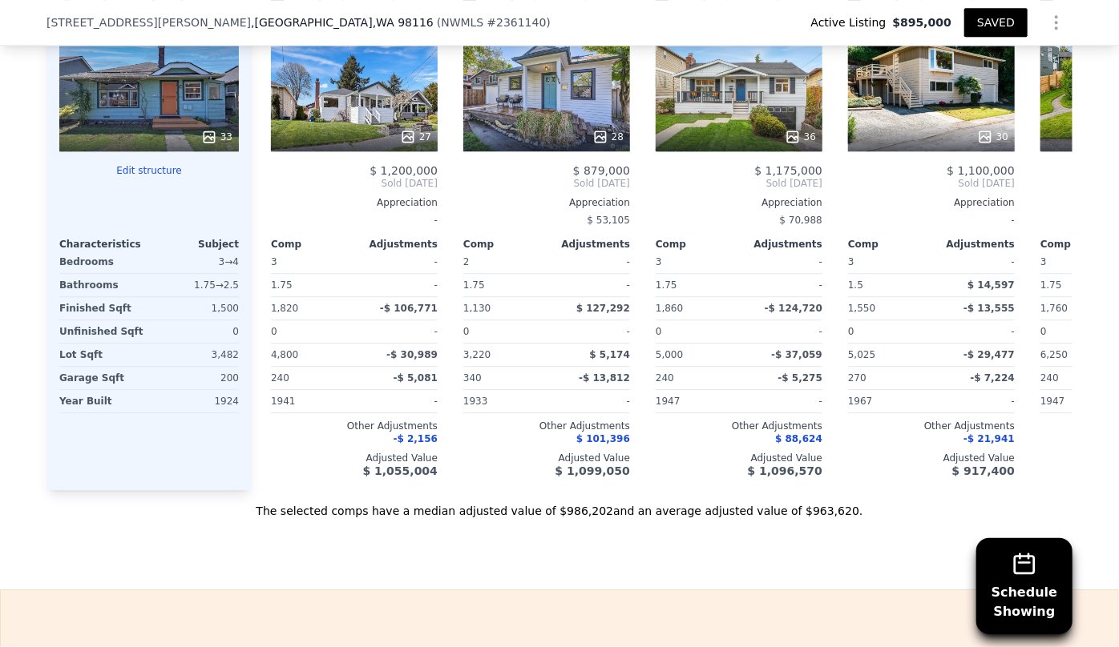
scroll to position [2616, 0]
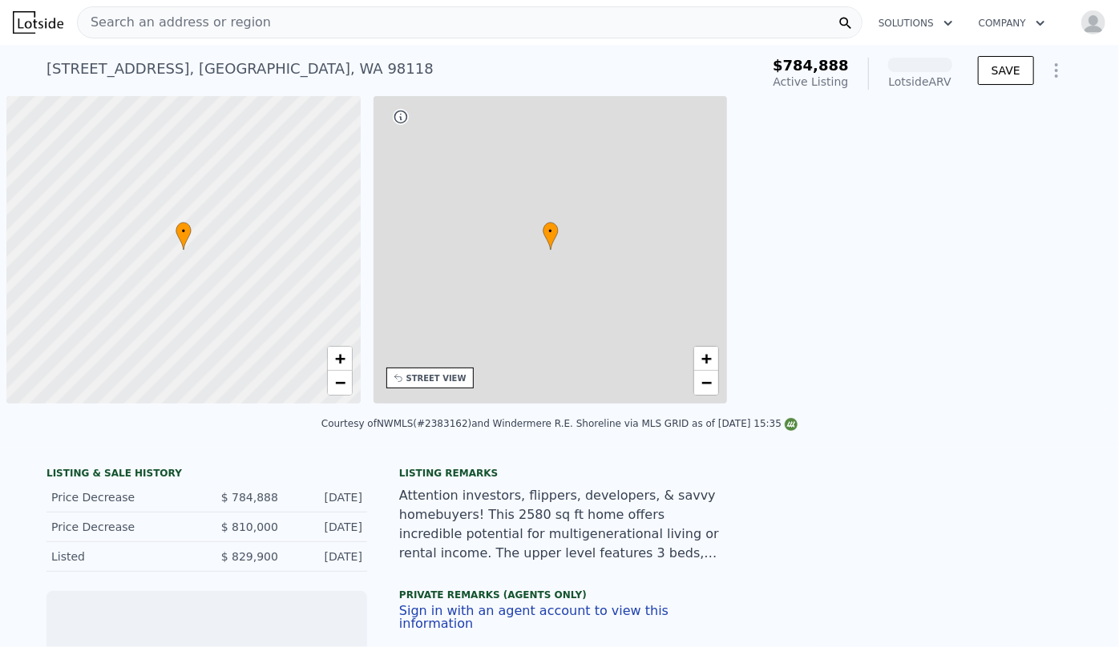
scroll to position [0, 6]
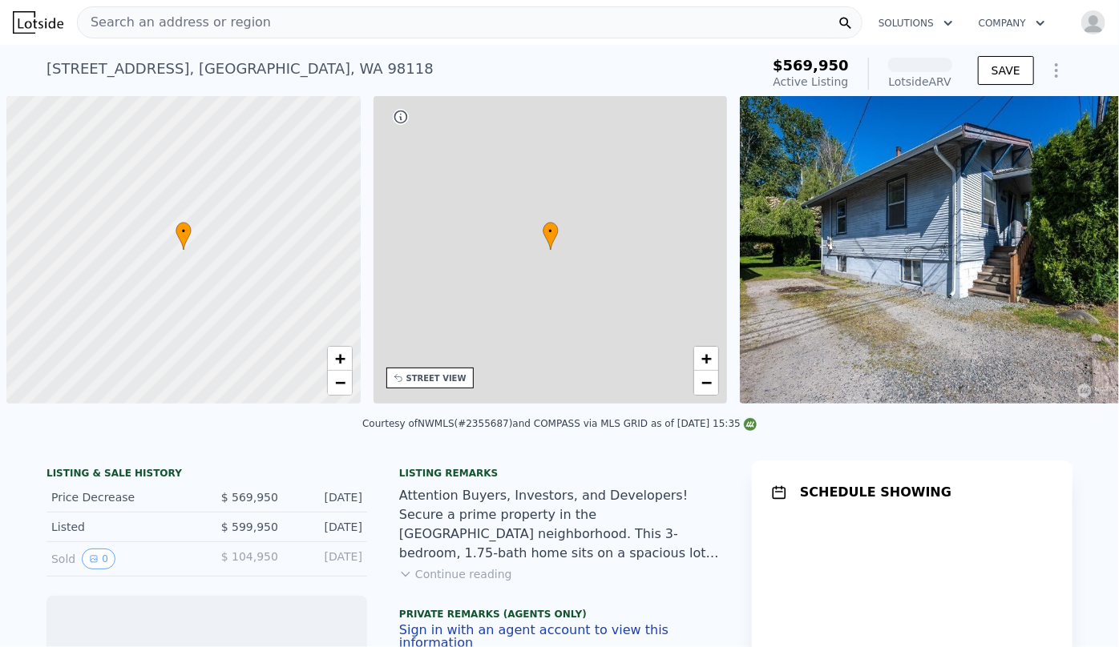
scroll to position [0, 6]
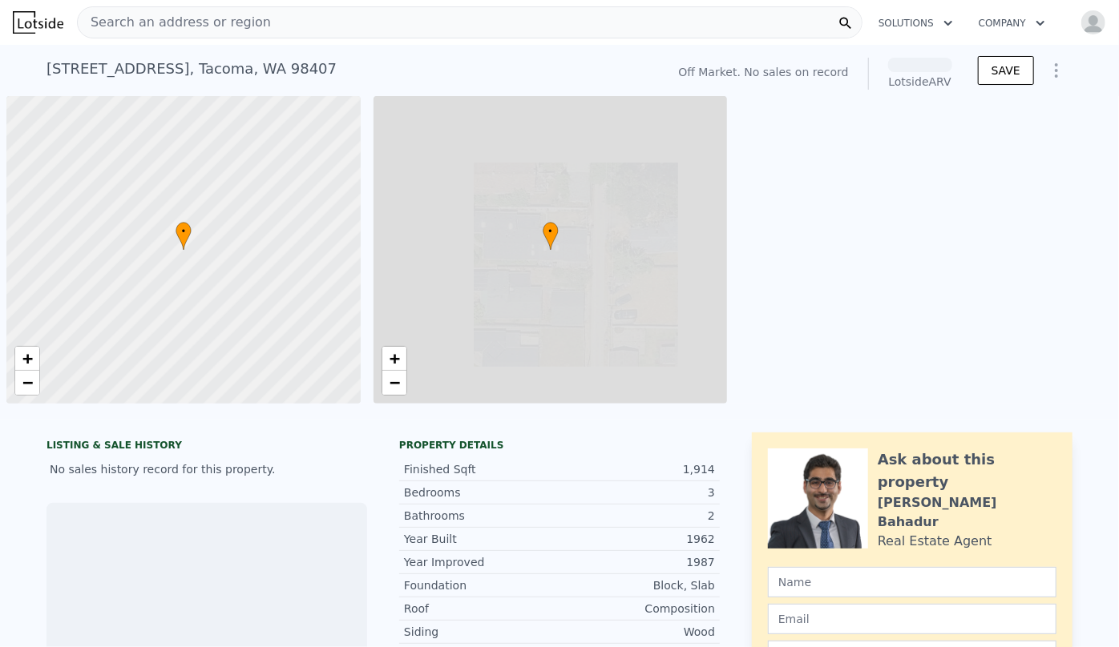
scroll to position [0, 6]
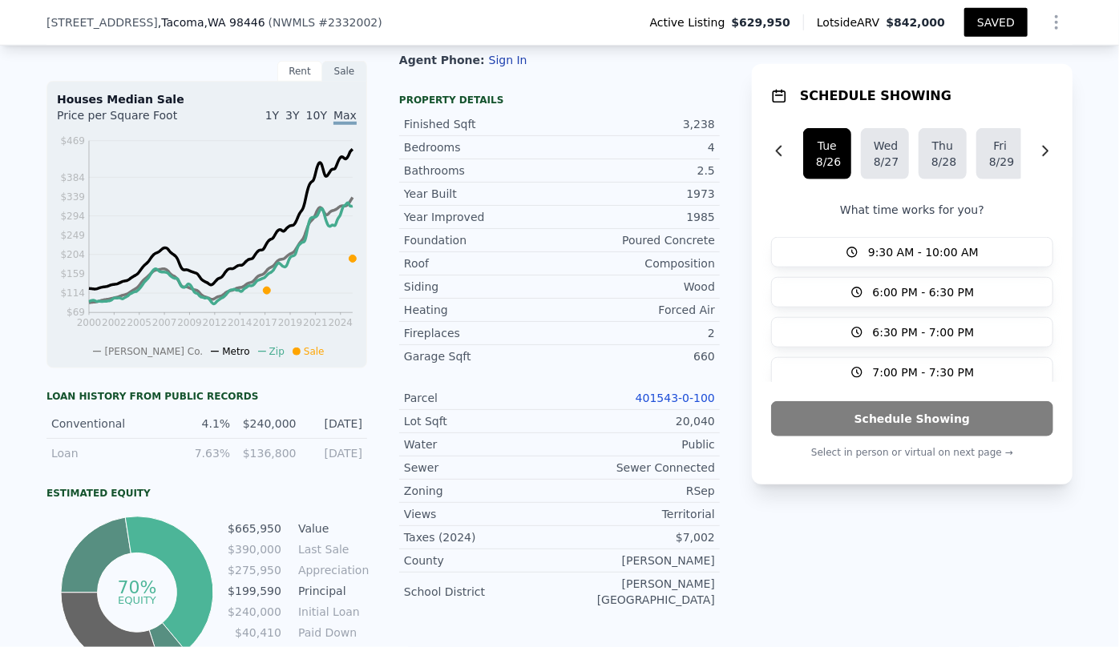
scroll to position [577, 0]
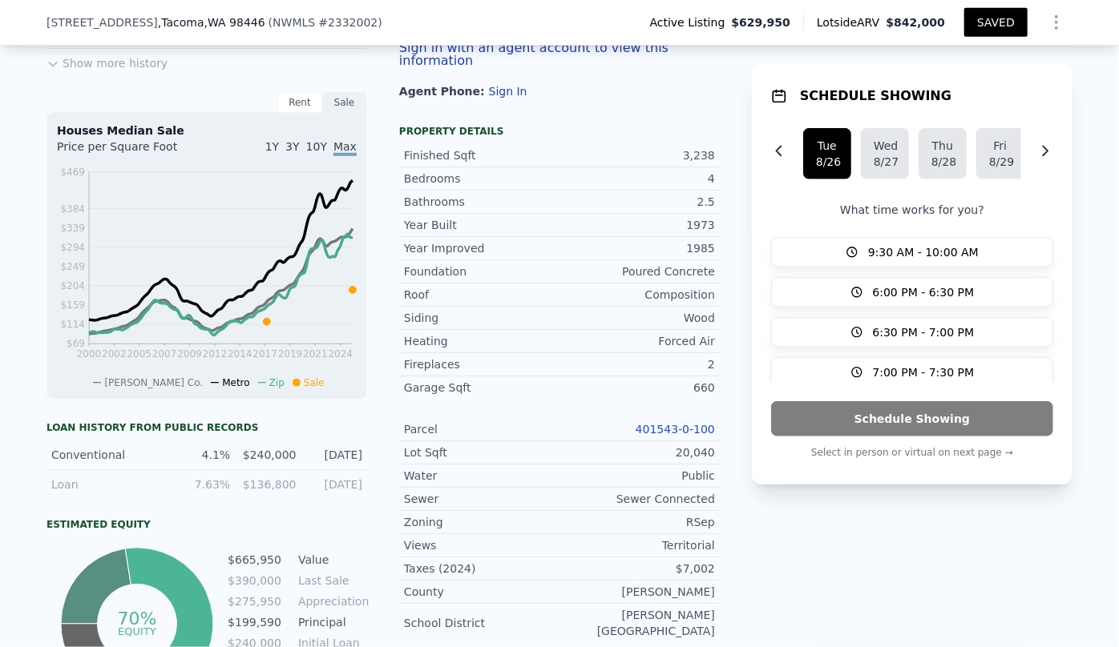
click at [674, 428] on link "401543-0-100" at bounding box center [674, 429] width 79 height 13
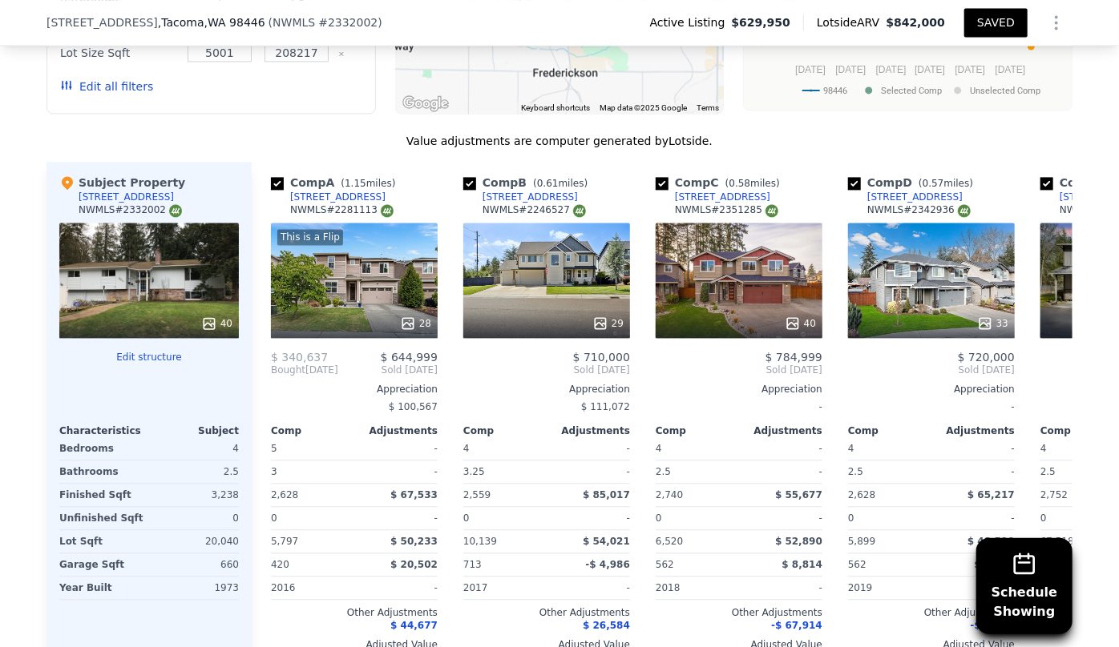
scroll to position [1450, 0]
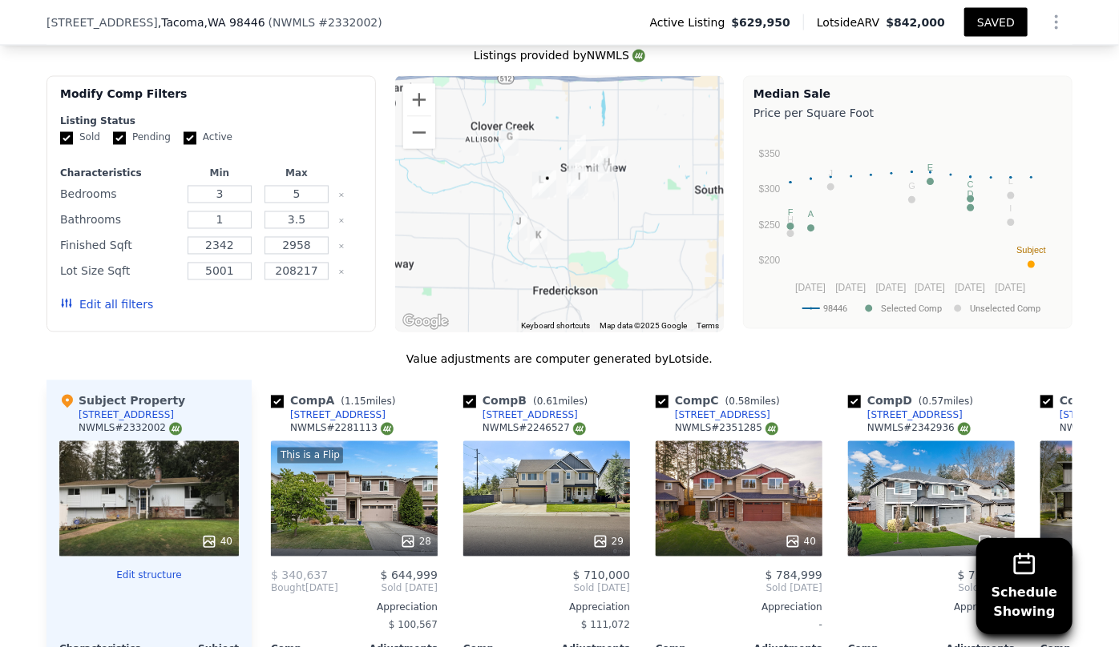
click at [119, 313] on button "Edit all filters" at bounding box center [106, 305] width 93 height 16
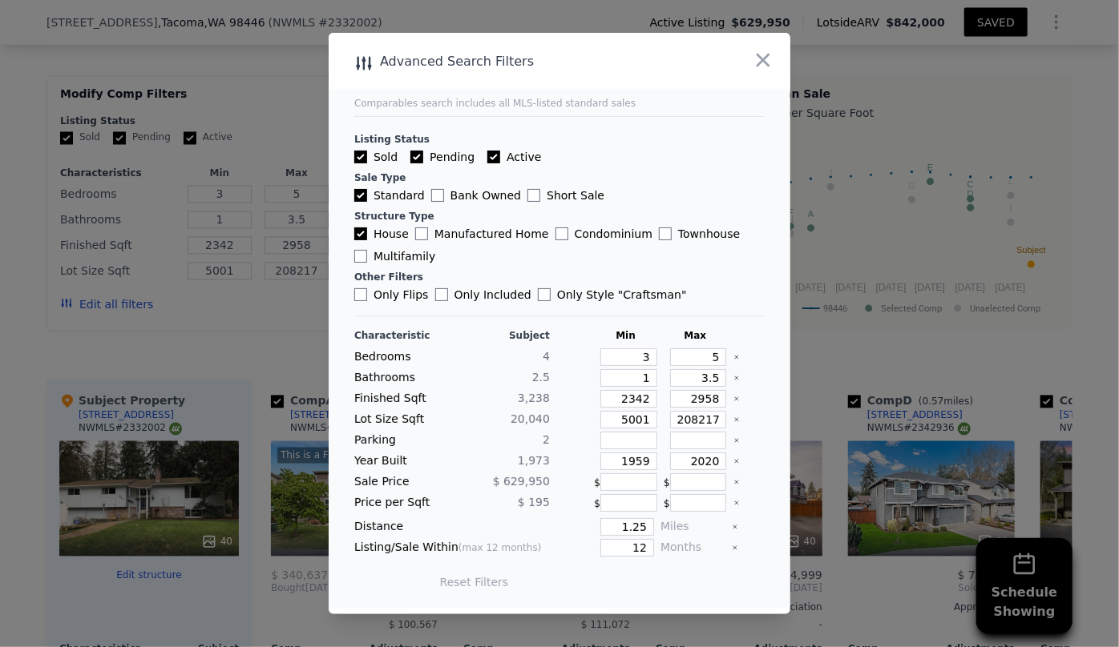
drag, startPoint x: 760, startPoint y: 66, endPoint x: 760, endPoint y: 78, distance: 12.0
click at [760, 67] on icon "button" at bounding box center [763, 60] width 22 height 22
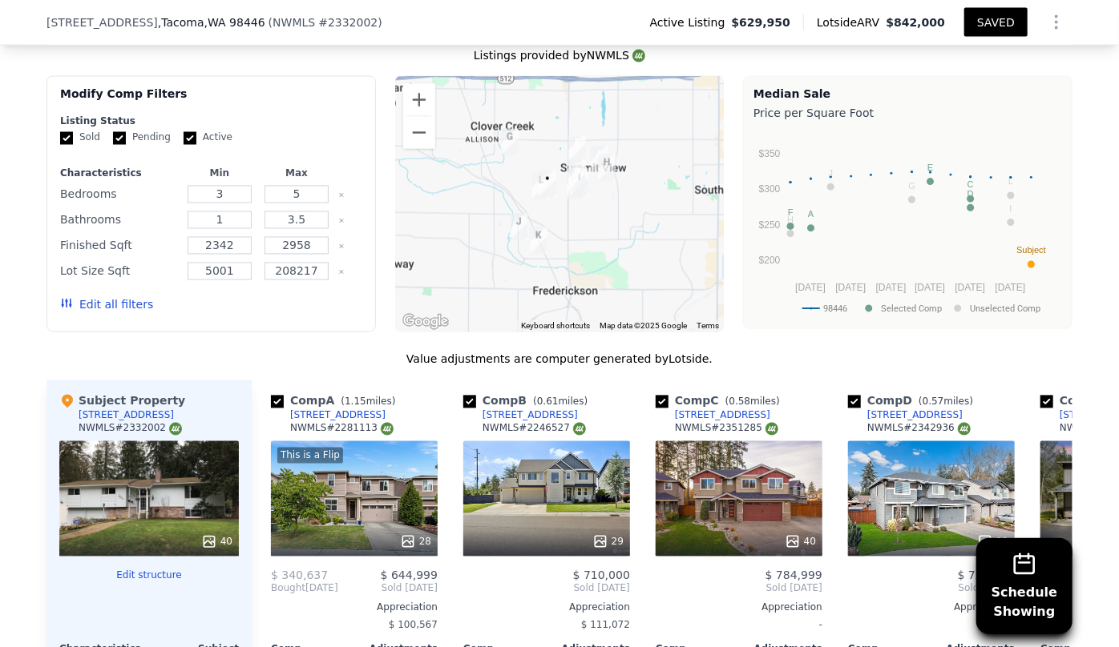
click at [103, 309] on button "Edit all filters" at bounding box center [106, 305] width 93 height 16
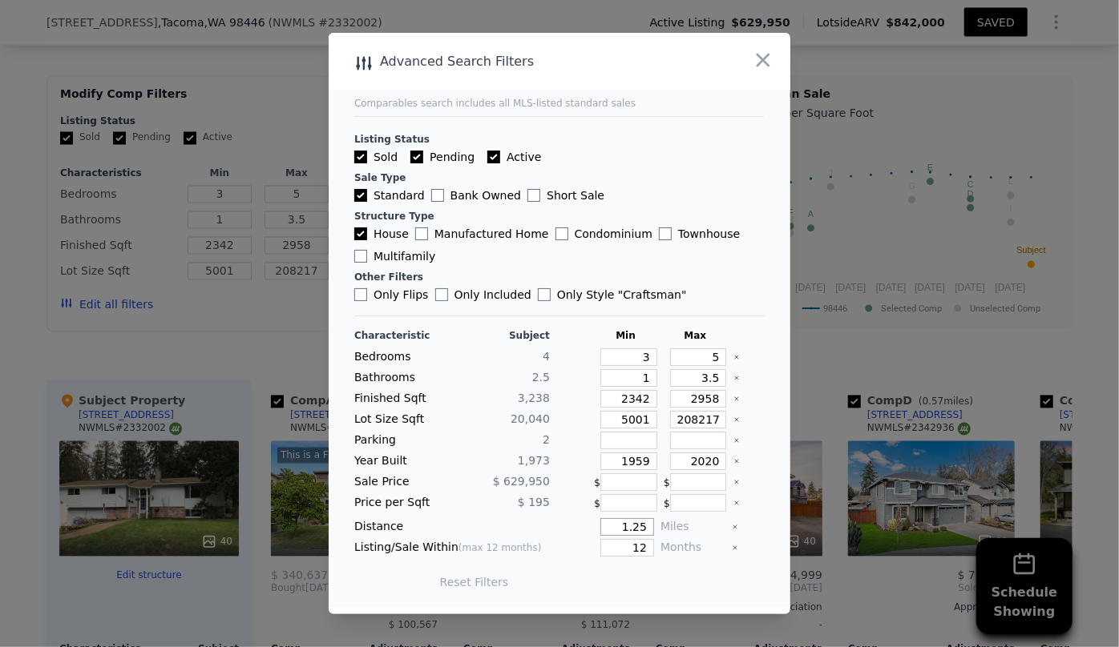
drag, startPoint x: 643, startPoint y: 528, endPoint x: 561, endPoint y: 526, distance: 82.5
click at [561, 526] on div "1.25" at bounding box center [605, 527] width 98 height 18
type input "0.5"
drag, startPoint x: 646, startPoint y: 551, endPoint x: 592, endPoint y: 547, distance: 53.8
click at [592, 547] on div "Listing/Sale Within (max 12 months) 12 Months" at bounding box center [559, 548] width 410 height 18
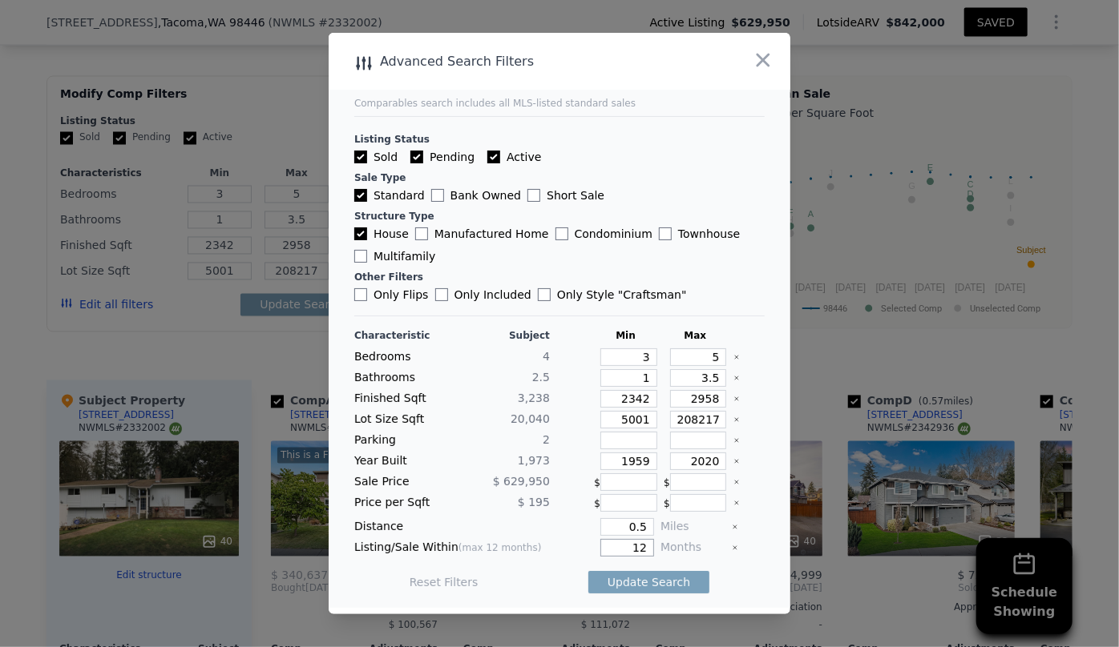
click at [640, 551] on input "12" at bounding box center [627, 548] width 54 height 18
drag, startPoint x: 640, startPoint y: 551, endPoint x: 576, endPoint y: 552, distance: 64.1
click at [576, 552] on div "12" at bounding box center [605, 548] width 98 height 18
type input "6"
click at [638, 575] on button "Update Search" at bounding box center [648, 582] width 121 height 22
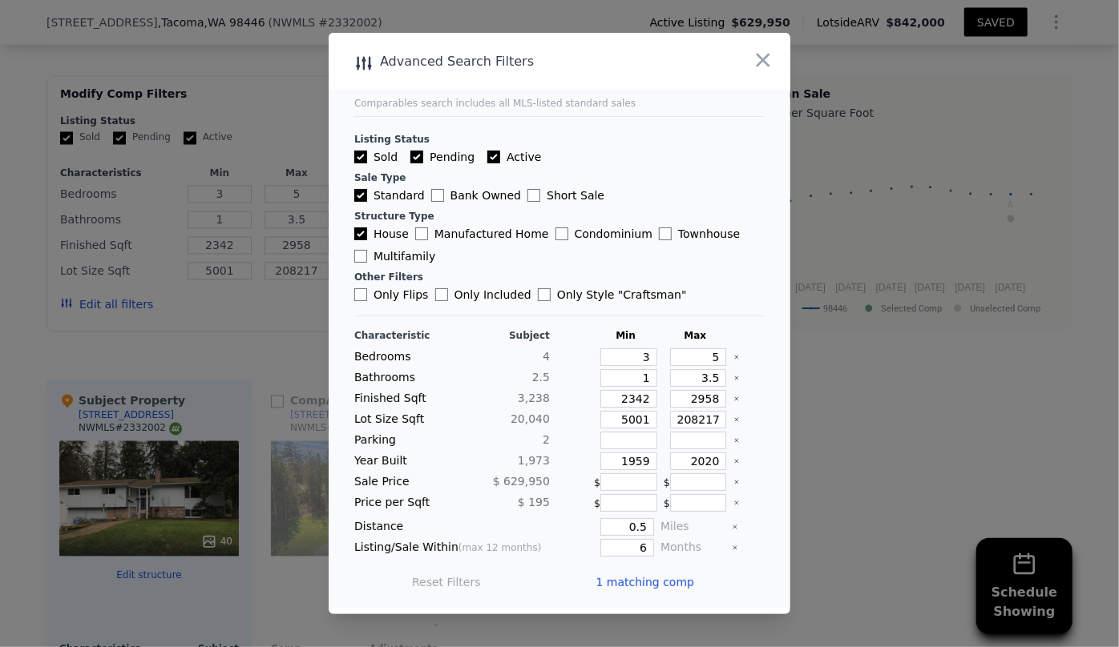
click at [643, 587] on span "1 matching comp" at bounding box center [644, 582] width 99 height 16
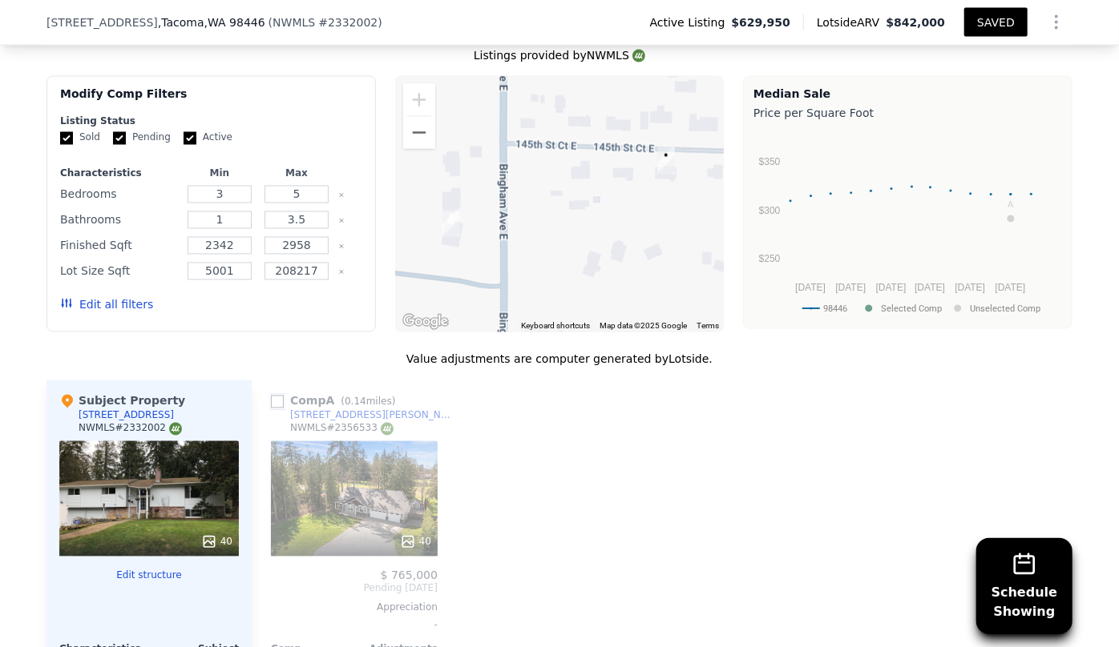
click at [271, 409] on input "checkbox" at bounding box center [277, 402] width 13 height 13
checkbox input "true"
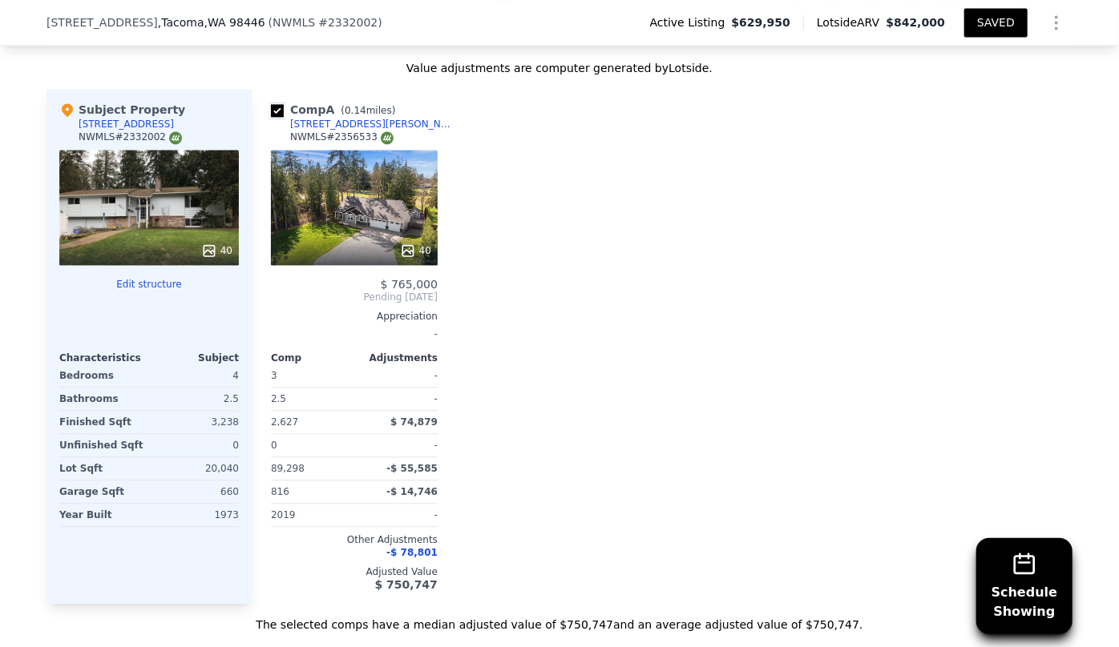
scroll to position [1523, 0]
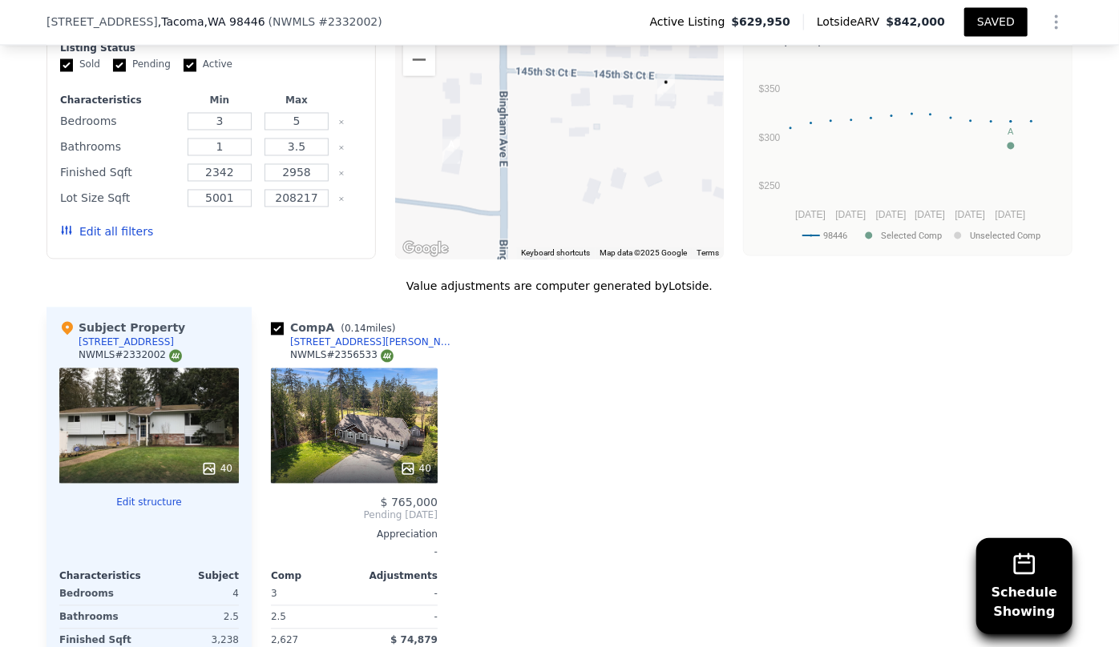
click at [122, 240] on button "Edit all filters" at bounding box center [106, 232] width 93 height 16
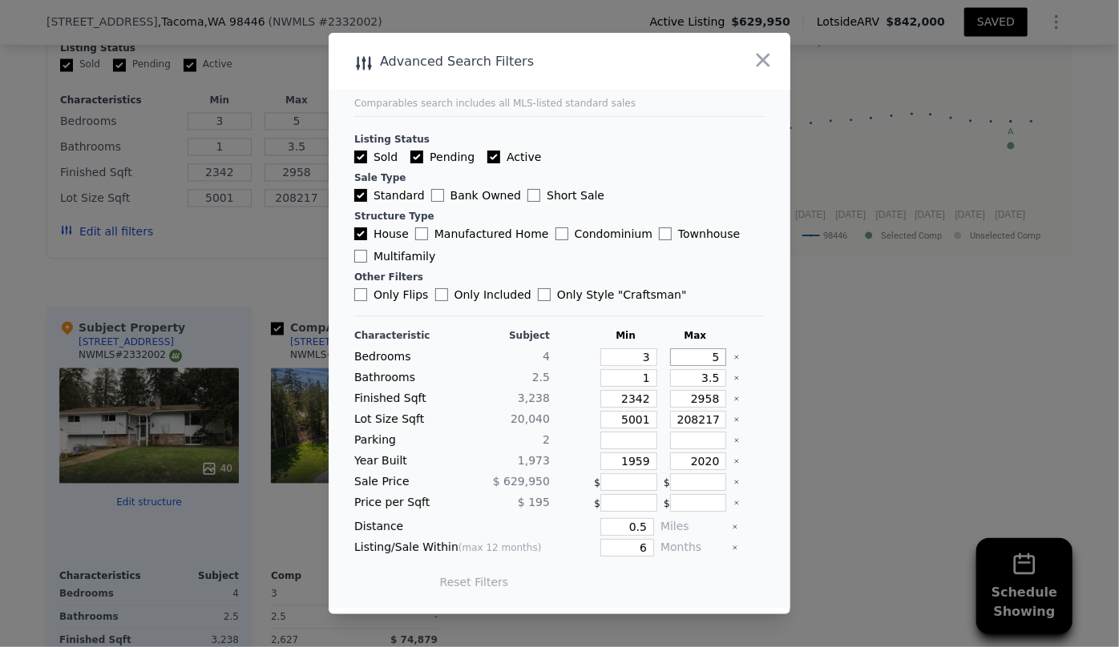
drag, startPoint x: 708, startPoint y: 355, endPoint x: 700, endPoint y: 353, distance: 8.2
click at [700, 353] on input "5" at bounding box center [698, 358] width 57 height 18
type input "4"
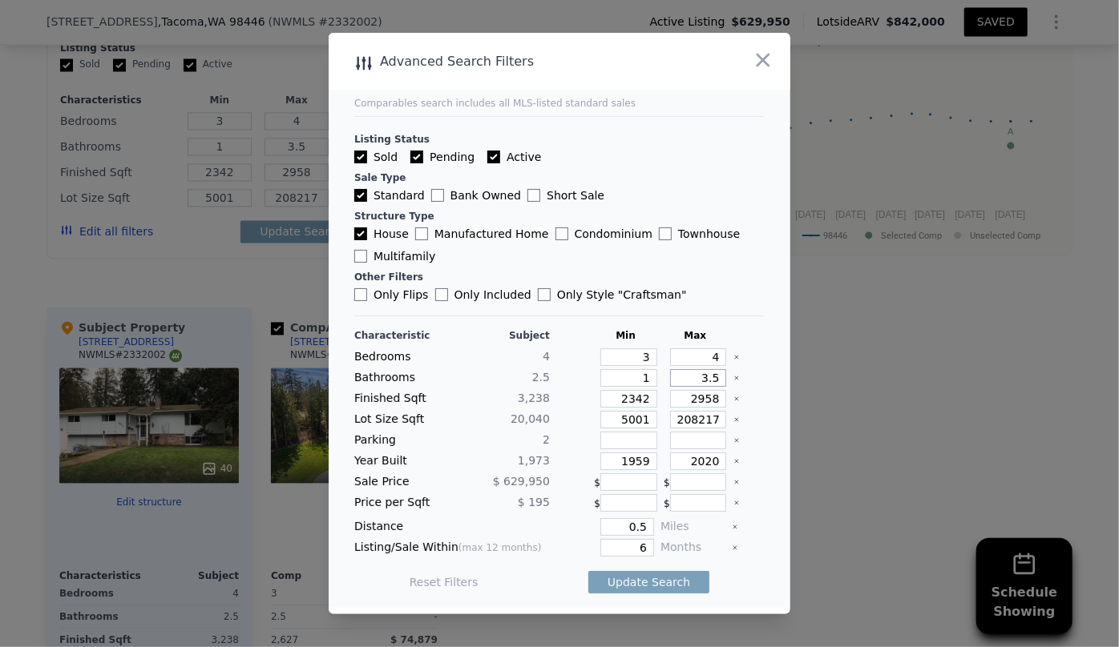
drag, startPoint x: 712, startPoint y: 377, endPoint x: 664, endPoint y: 380, distance: 47.3
click at [670, 380] on input "3.5" at bounding box center [698, 378] width 57 height 18
drag, startPoint x: 642, startPoint y: 400, endPoint x: 576, endPoint y: 400, distance: 65.7
click at [576, 400] on div "Finished Sqft 3,238 2342 2958" at bounding box center [559, 399] width 410 height 18
type input "2"
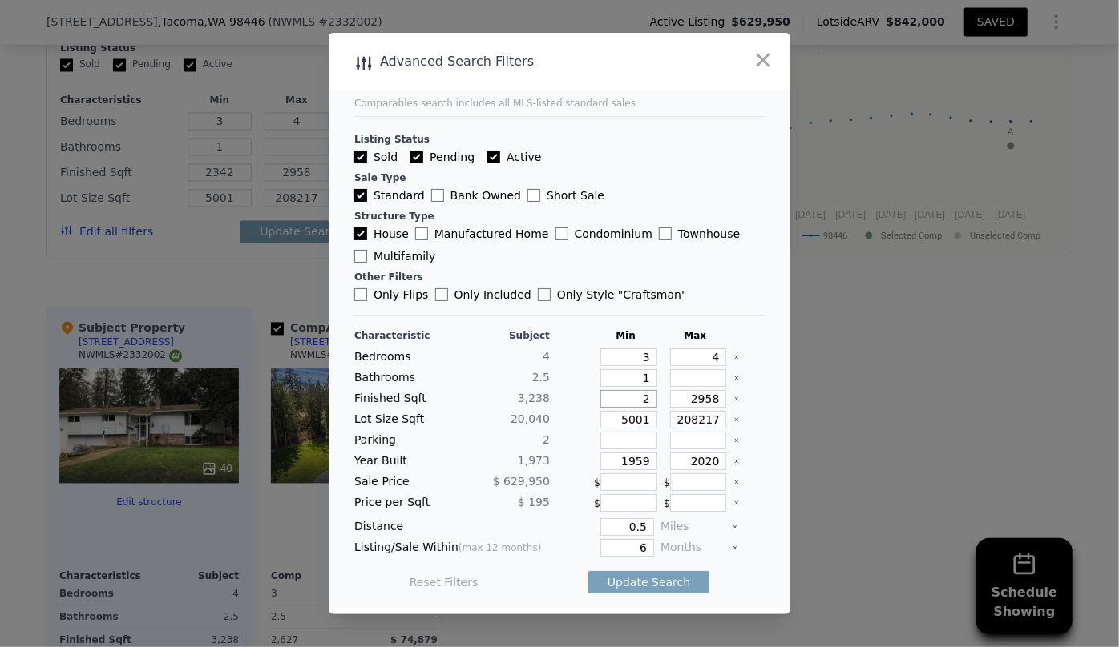
type input "2"
type input "25"
type input "250"
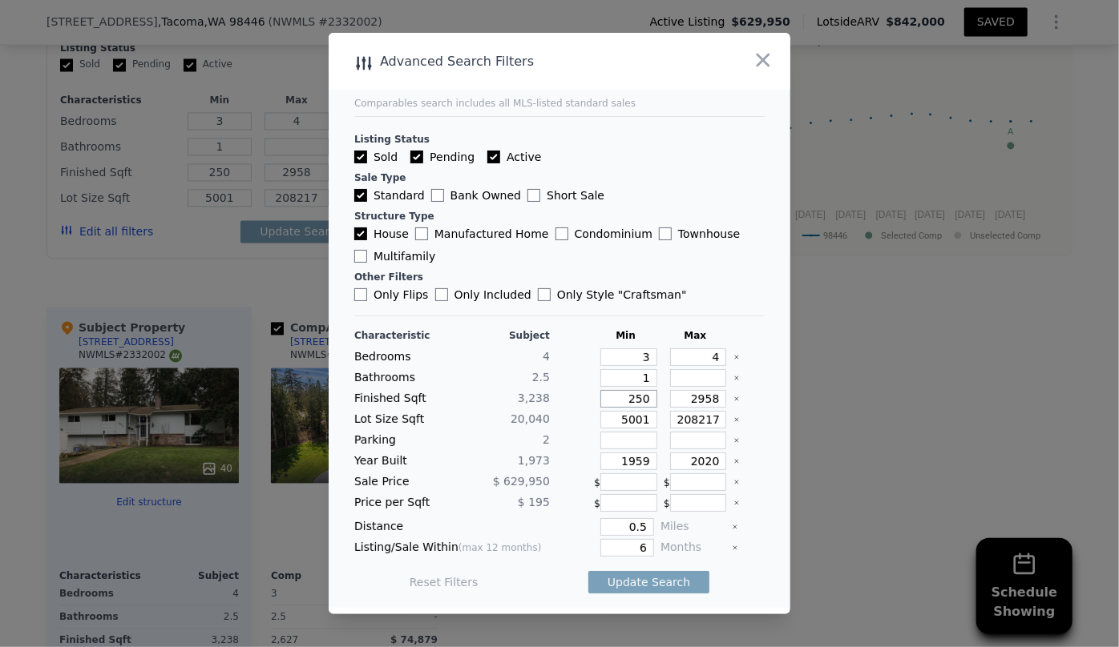
type input "2500"
drag, startPoint x: 709, startPoint y: 401, endPoint x: 627, endPoint y: 402, distance: 82.5
click at [627, 402] on div "Finished Sqft 3,238 2500 2958" at bounding box center [559, 399] width 410 height 18
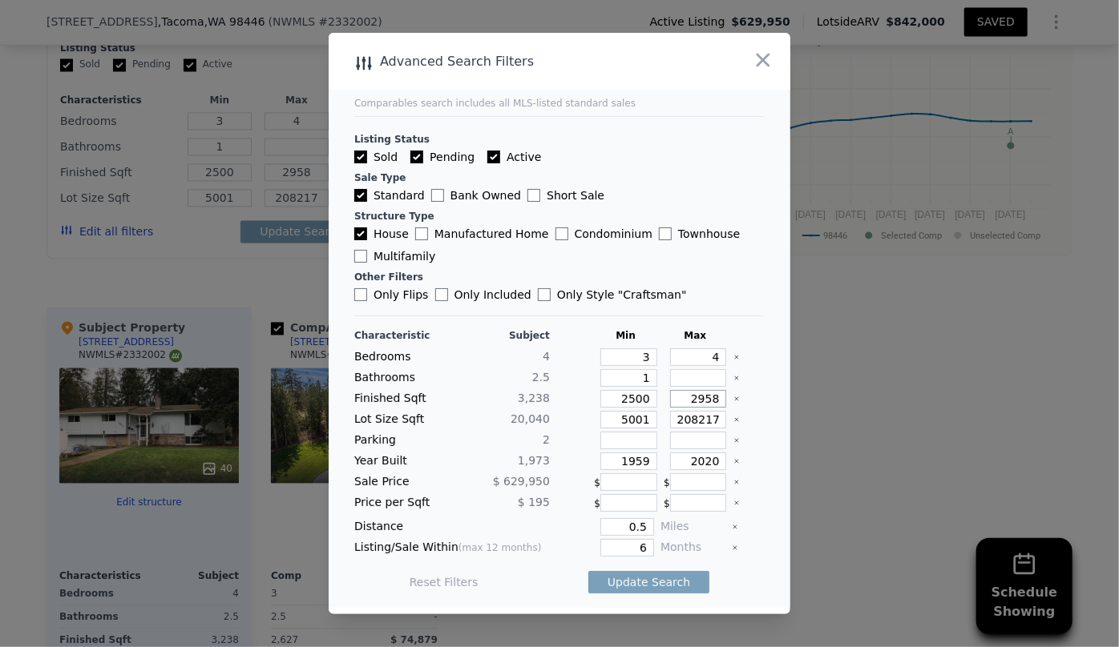
type input "3"
type input "33"
type input "330"
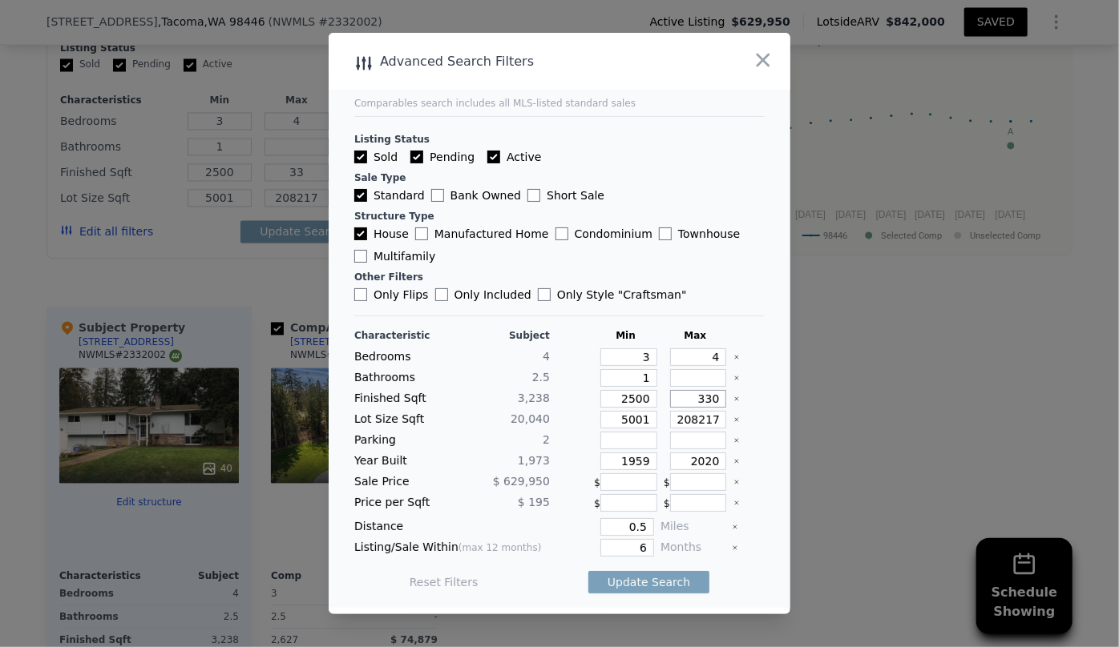
type input "330"
type input "3300"
drag, startPoint x: 647, startPoint y: 419, endPoint x: 572, endPoint y: 425, distance: 75.5
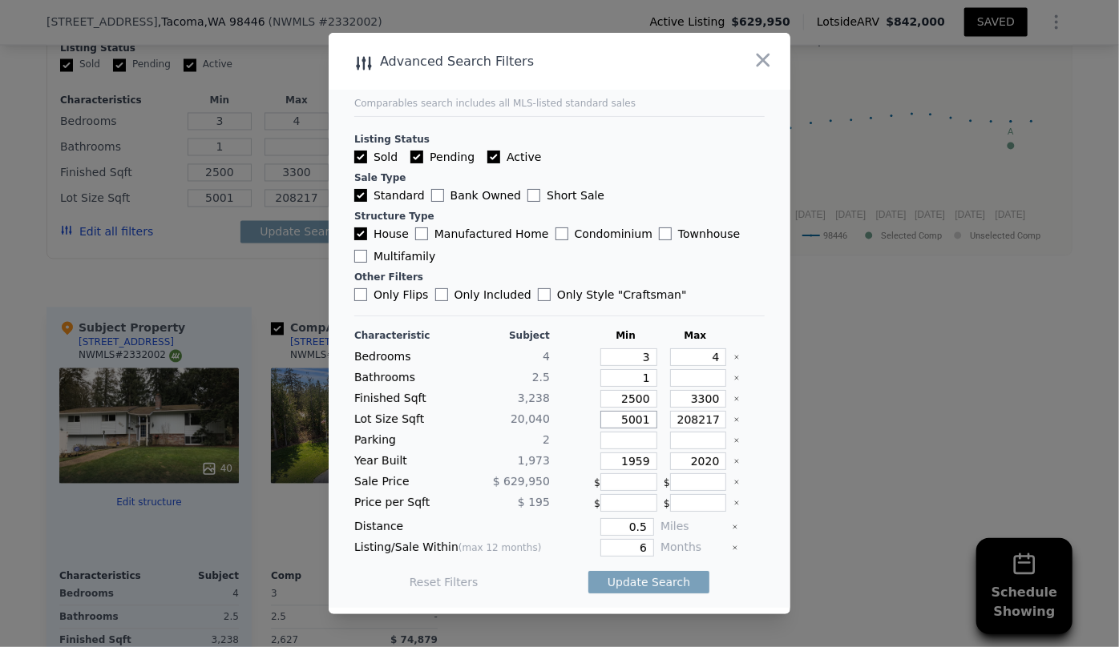
click at [574, 425] on div "Lot Size Sqft 20,040 5001 208217" at bounding box center [559, 420] width 410 height 18
drag, startPoint x: 643, startPoint y: 463, endPoint x: 612, endPoint y: 466, distance: 30.6
click at [614, 466] on input "1959" at bounding box center [628, 462] width 57 height 18
drag, startPoint x: 712, startPoint y: 466, endPoint x: 620, endPoint y: 470, distance: 91.4
click at [620, 470] on div "Year Built 1,973 2020" at bounding box center [559, 462] width 410 height 18
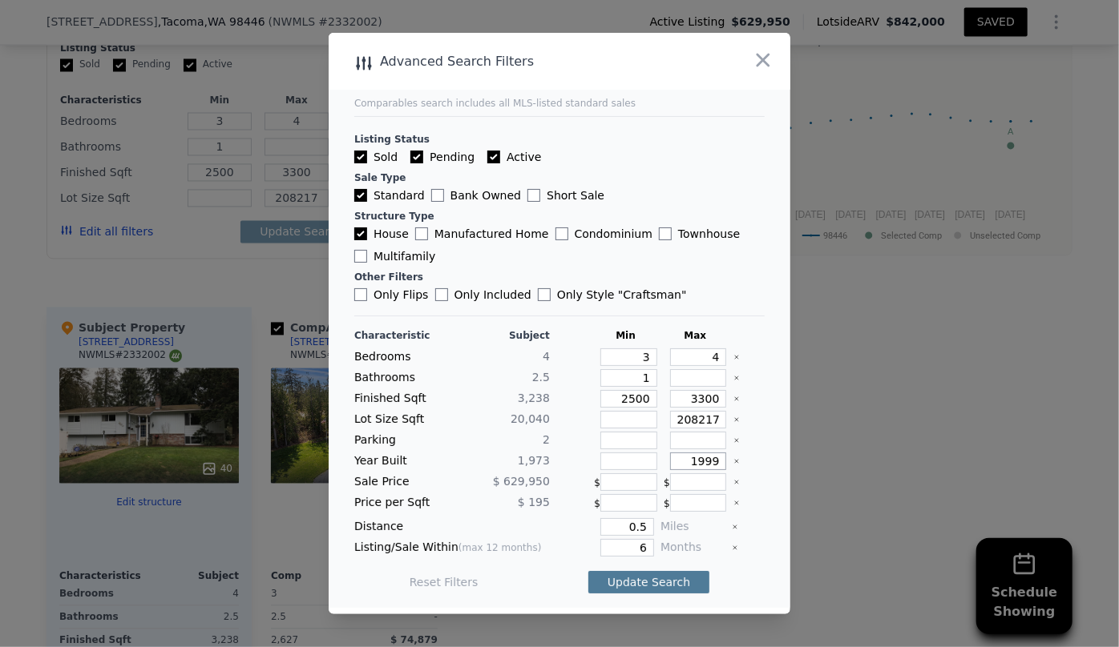
type input "1999"
click at [641, 579] on button "Update Search" at bounding box center [648, 582] width 121 height 22
drag, startPoint x: 623, startPoint y: 526, endPoint x: 585, endPoint y: 527, distance: 37.7
click at [585, 527] on div "0.5" at bounding box center [605, 527] width 98 height 18
type input "1"
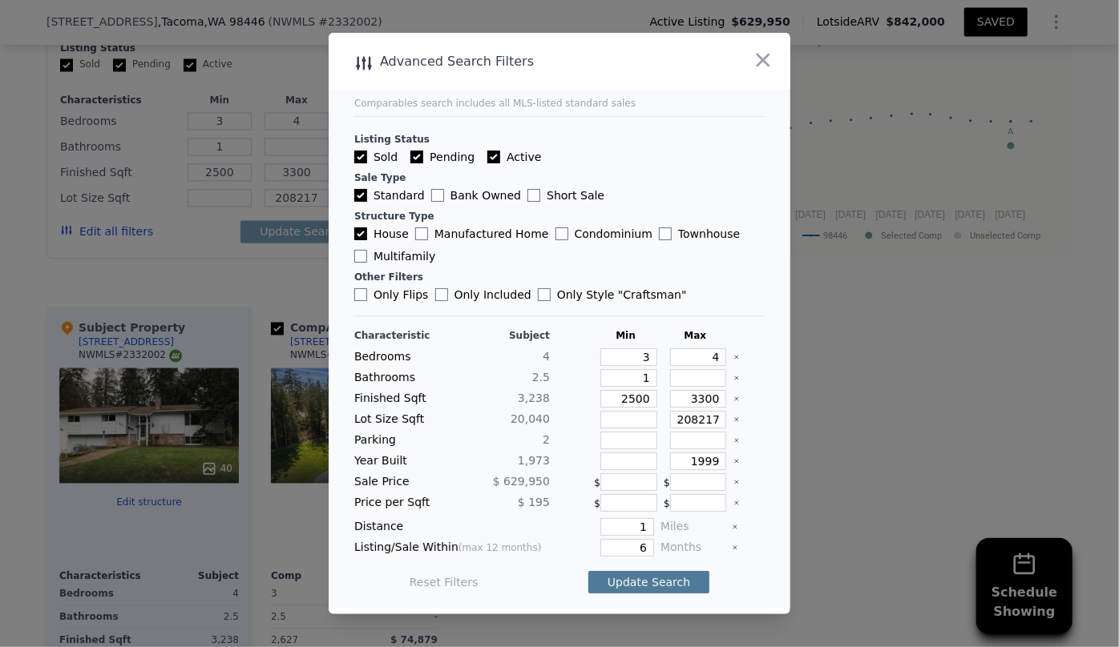
click at [625, 582] on button "Update Search" at bounding box center [648, 582] width 121 height 22
click at [629, 401] on input "2500" at bounding box center [628, 399] width 57 height 18
type input "200"
type input "2200"
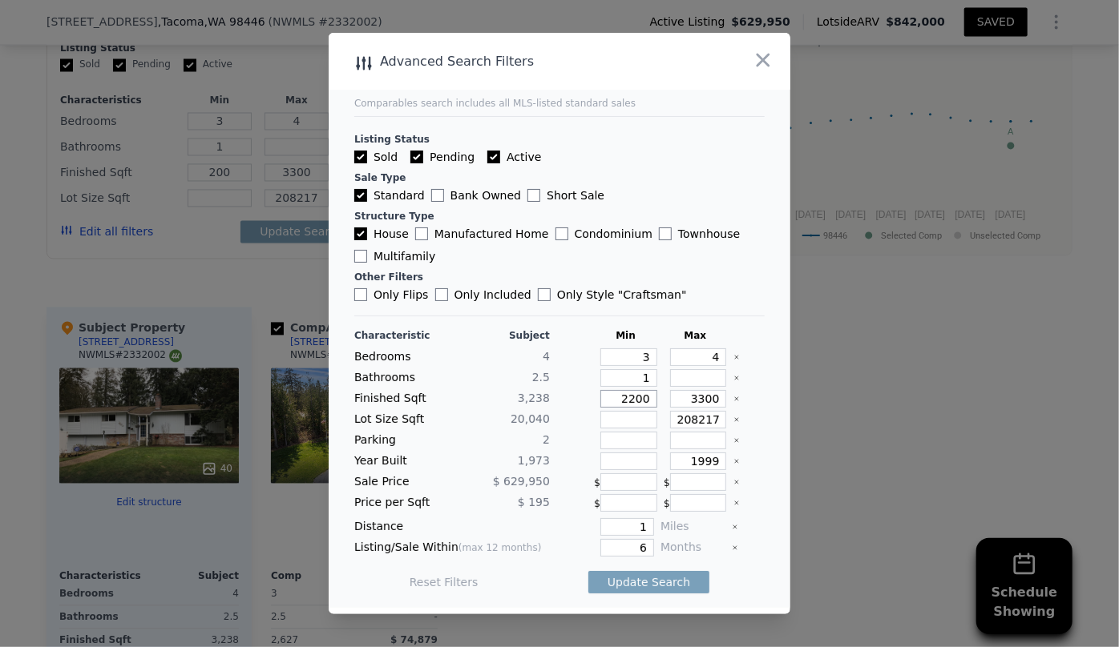
type input "2200"
click at [635, 580] on button "Update Search" at bounding box center [648, 582] width 121 height 22
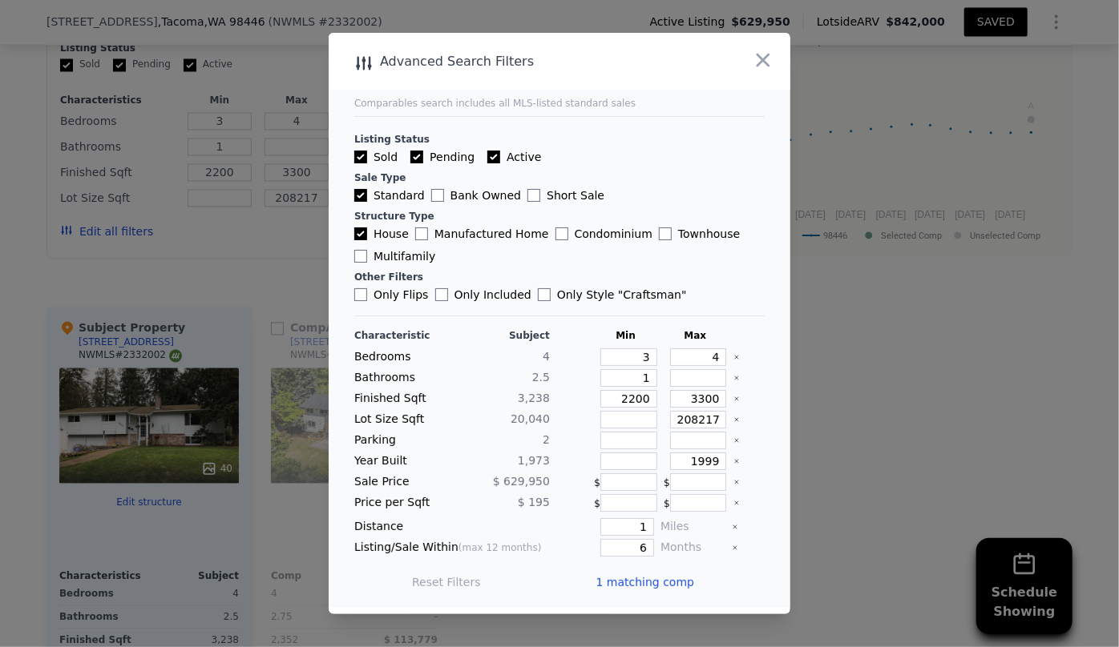
click at [635, 580] on span "1 matching comp" at bounding box center [644, 582] width 99 height 16
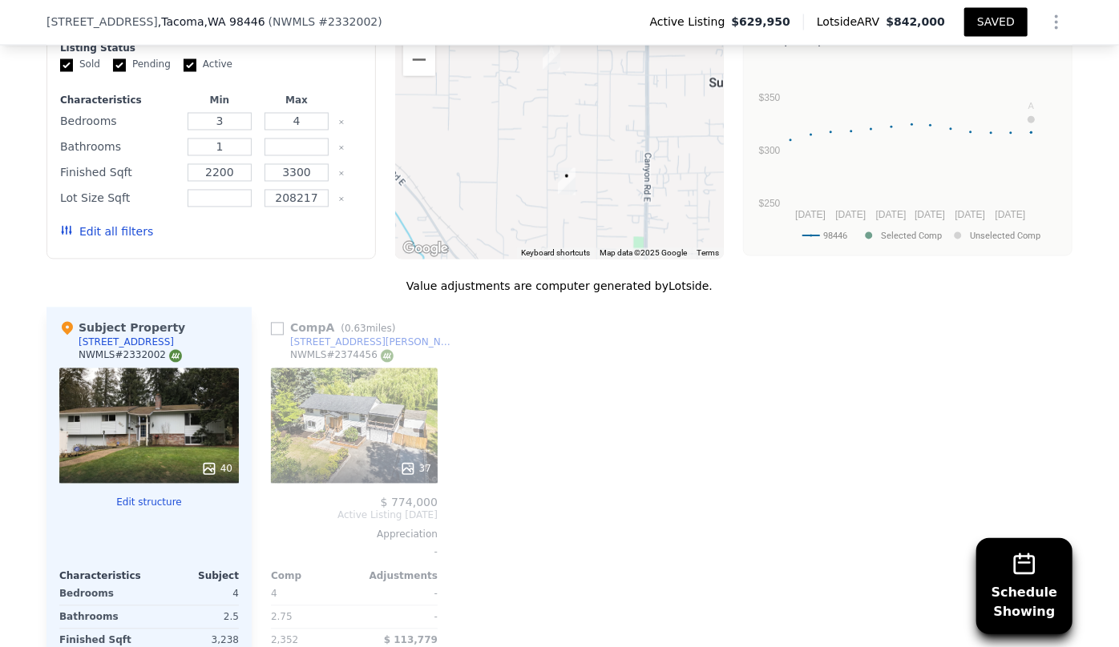
click at [271, 345] on link "[STREET_ADDRESS][PERSON_NAME]" at bounding box center [364, 343] width 186 height 13
click at [277, 336] on input "checkbox" at bounding box center [277, 329] width 13 height 13
checkbox input "true"
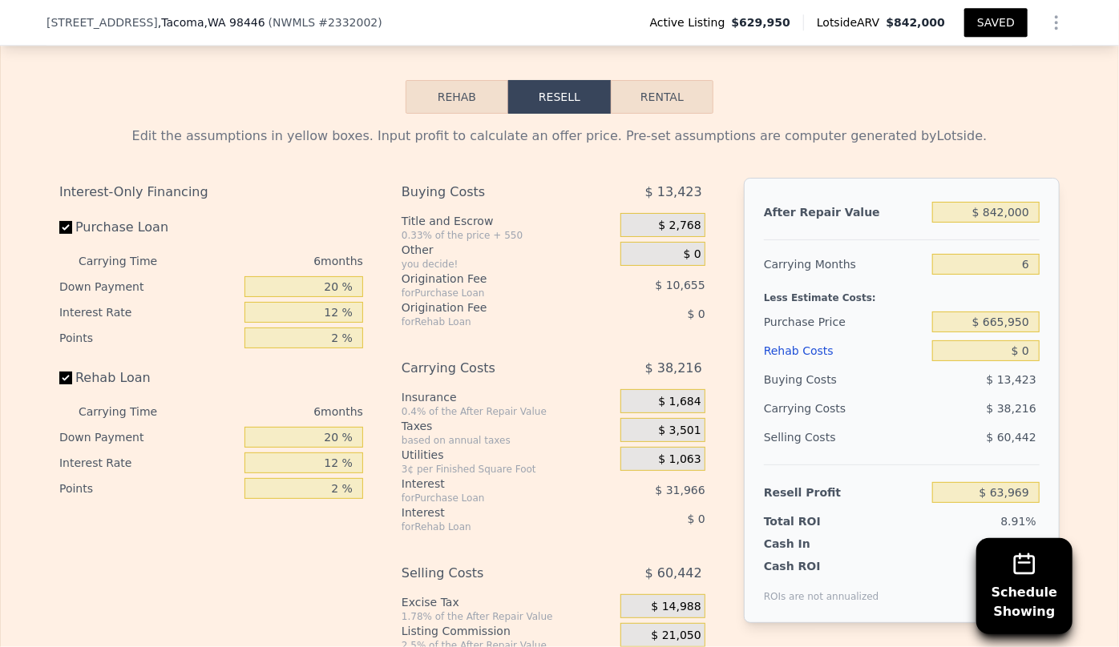
scroll to position [2470, 0]
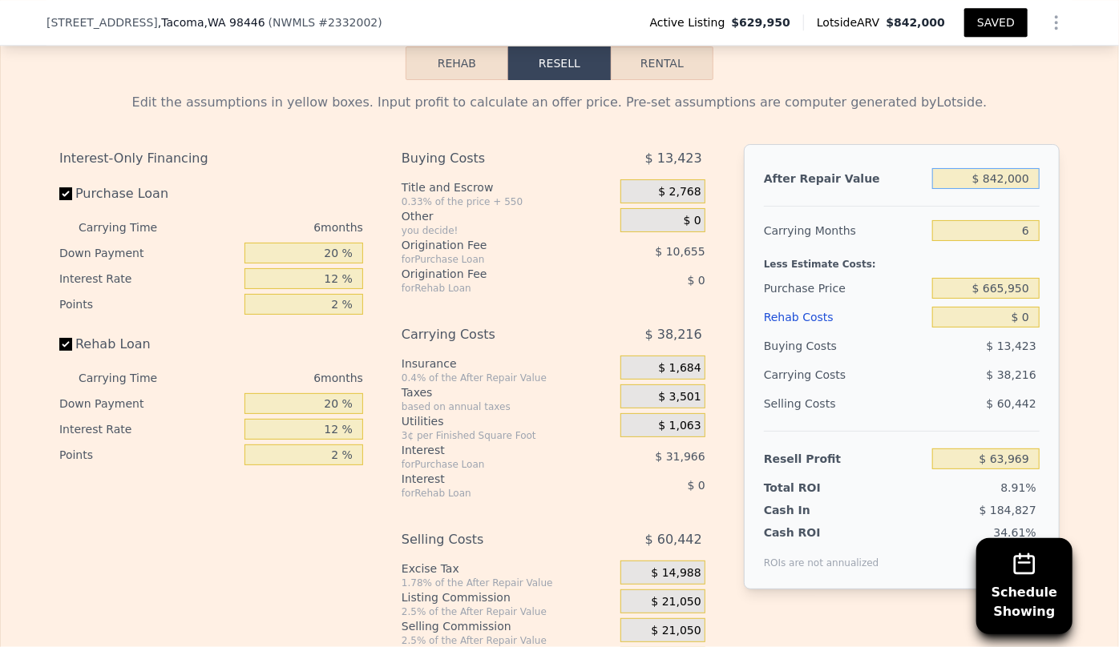
click at [999, 180] on input "$ 842,000" at bounding box center [985, 178] width 107 height 21
click at [1001, 183] on input "$ 842,000" at bounding box center [985, 178] width 107 height 21
type input "$ 84,000"
type input "-$ 638,598"
type input "$ 8,000"
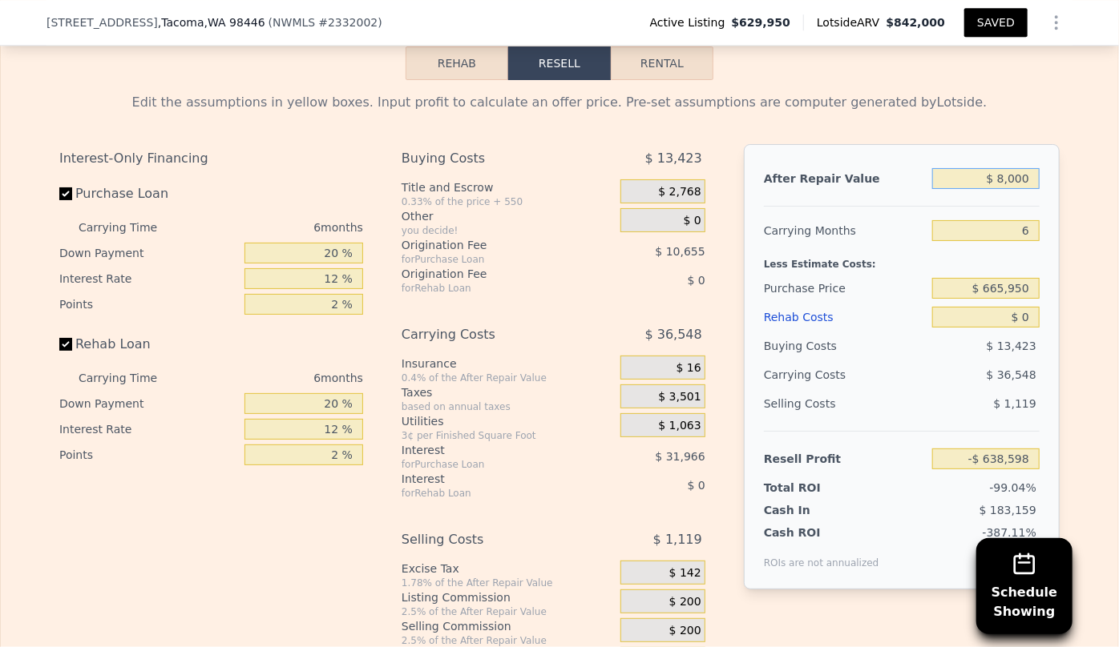
type input "-$ 709,040"
type input "$ 000"
type input "-$ 716,455"
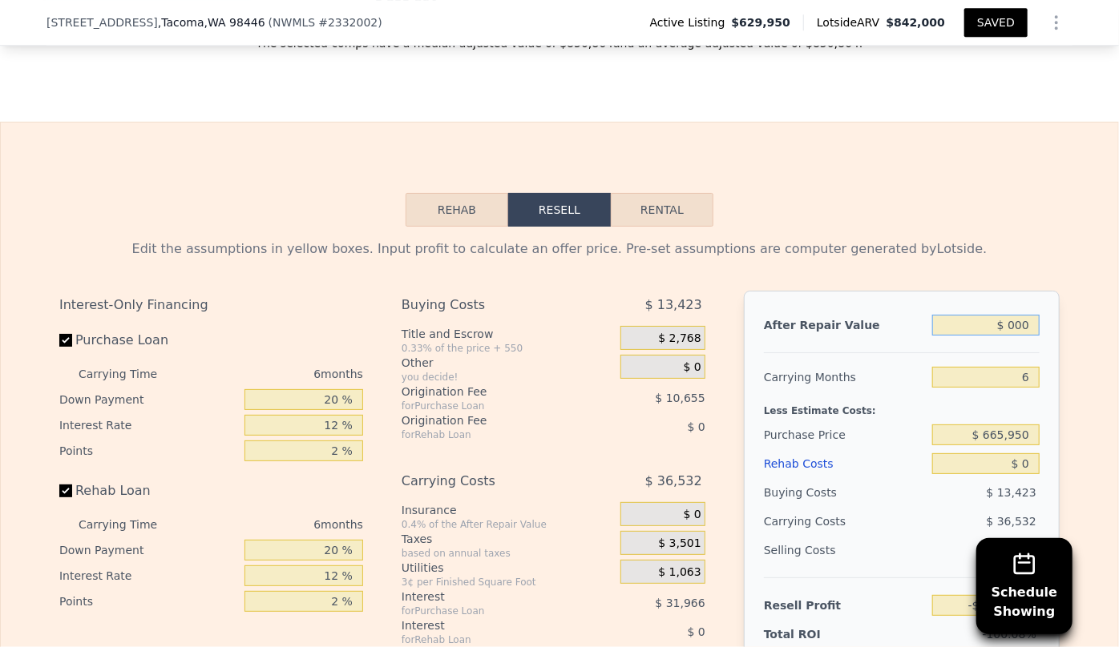
scroll to position [2324, 0]
type input "$ 8,000"
type input "-$ 709,040"
type input "$ 80,000"
type input "-$ 642,305"
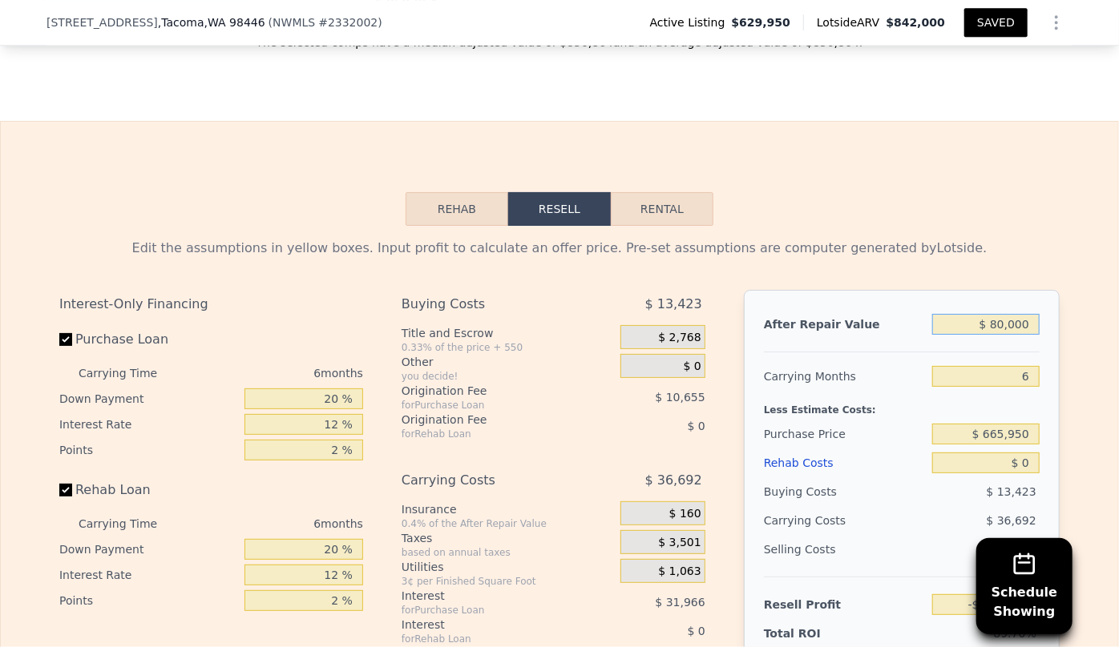
type input "$ 800,000"
type input "$ 25,041"
type input "$ 800,000"
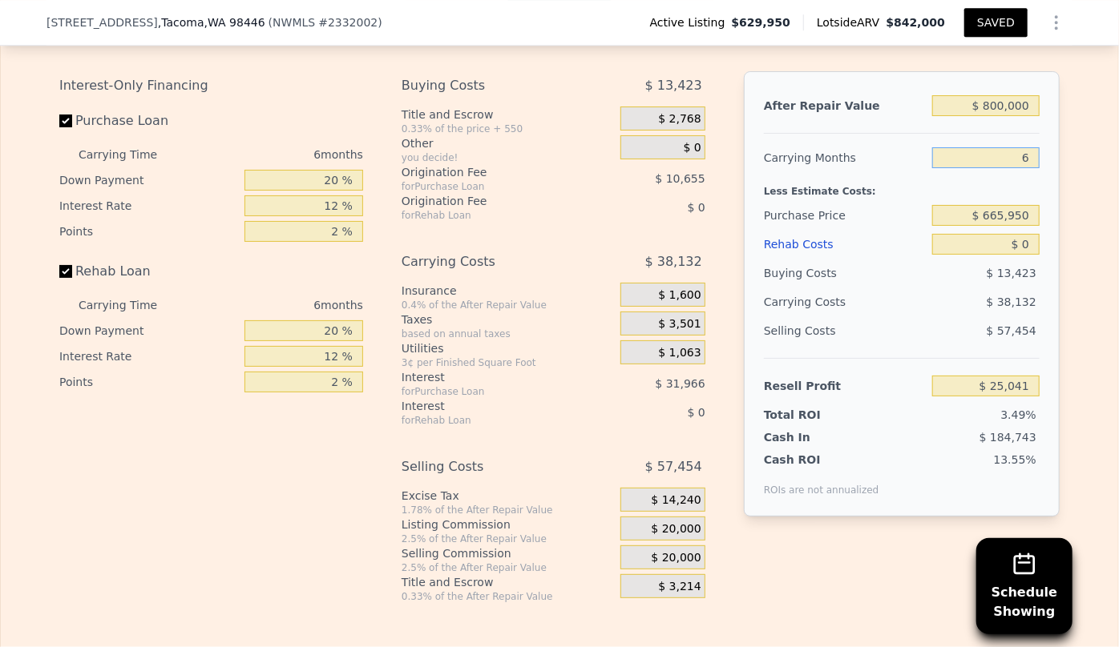
click at [1030, 160] on input "6" at bounding box center [985, 157] width 107 height 21
type input "8"
type input "$ 12,331"
type input "8"
click at [953, 288] on div "$ 13,423" at bounding box center [986, 273] width 108 height 29
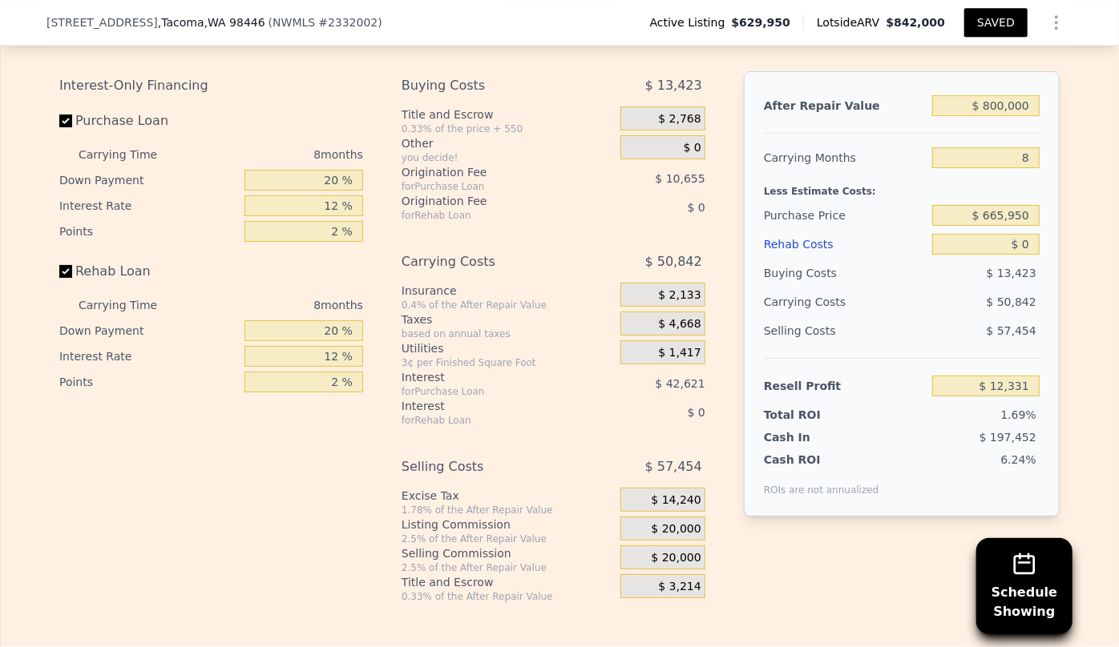
click at [808, 255] on div "Rehab Costs" at bounding box center [845, 244] width 162 height 29
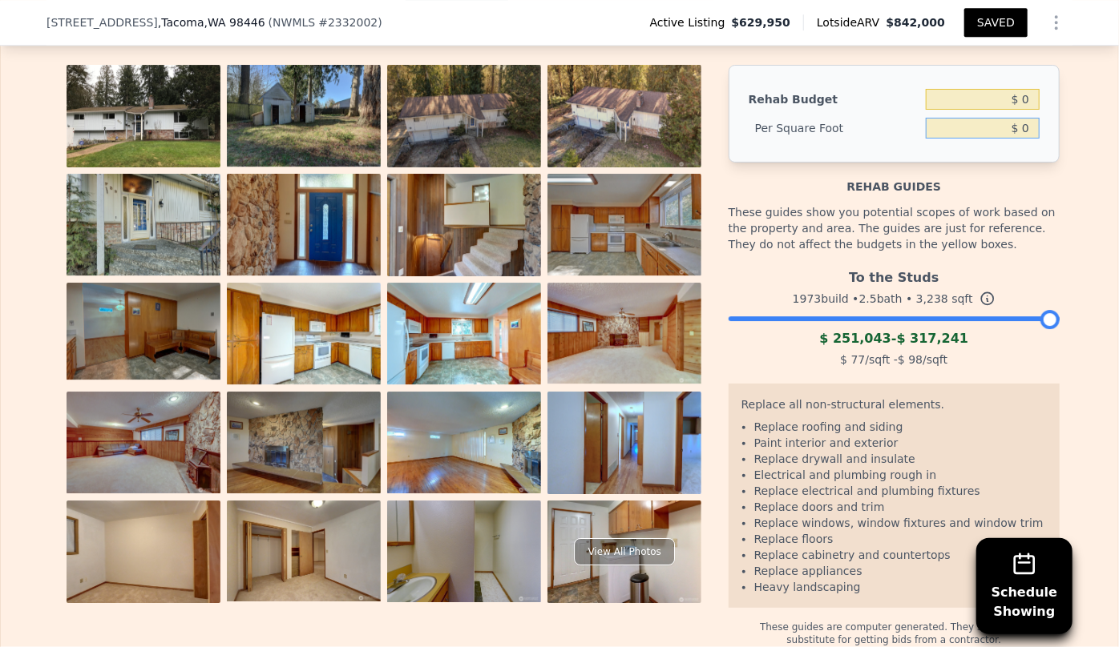
click at [1014, 131] on input "$ 0" at bounding box center [982, 128] width 114 height 21
type input "$ 650"
type input "$ 2,104,700"
click at [1015, 202] on div "These guides show you potential scopes of work based on the property and area. …" at bounding box center [893, 228] width 331 height 67
click at [1029, 137] on input "$ 650" at bounding box center [982, 128] width 114 height 21
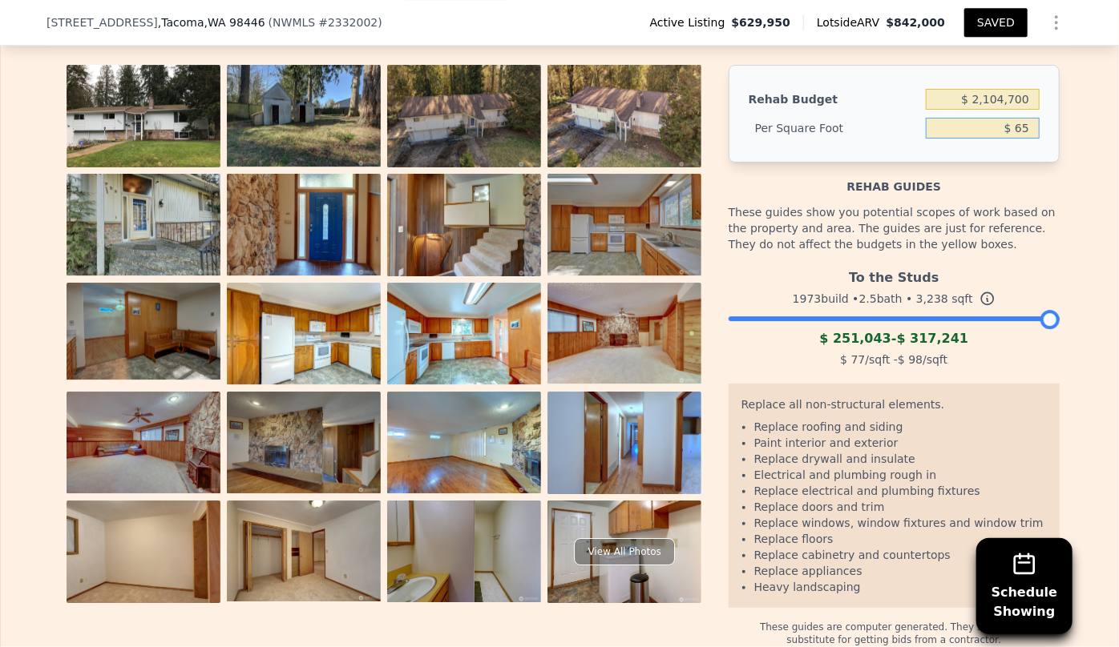
type input "$ 65"
click at [937, 183] on div "Rehab guides" at bounding box center [893, 179] width 331 height 32
type input "$ 210,470"
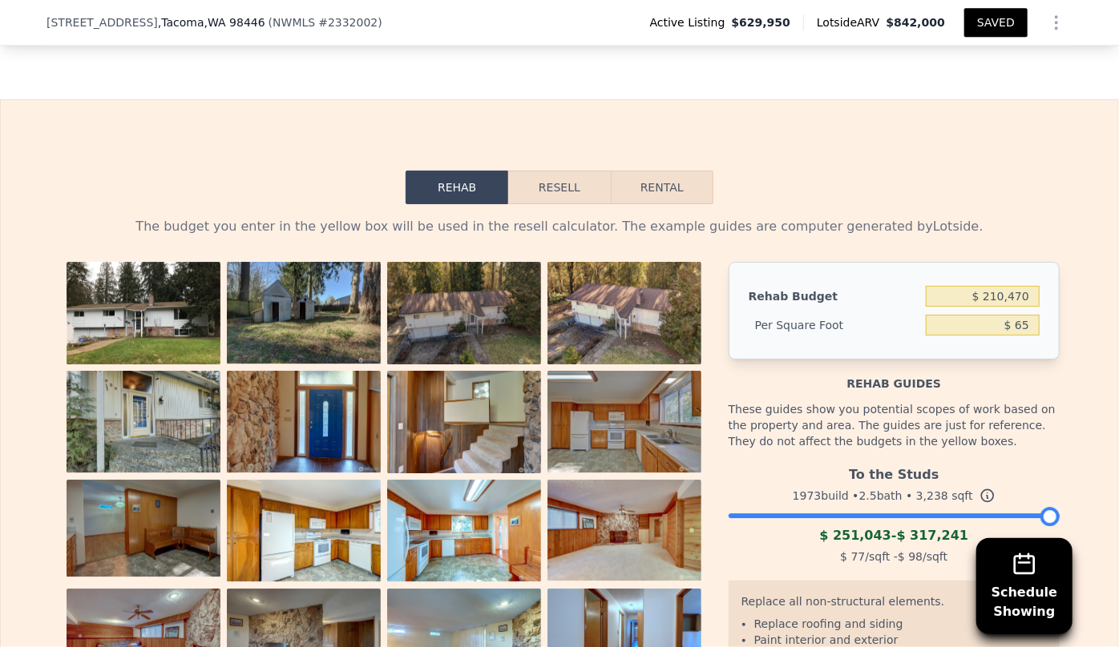
scroll to position [2324, 0]
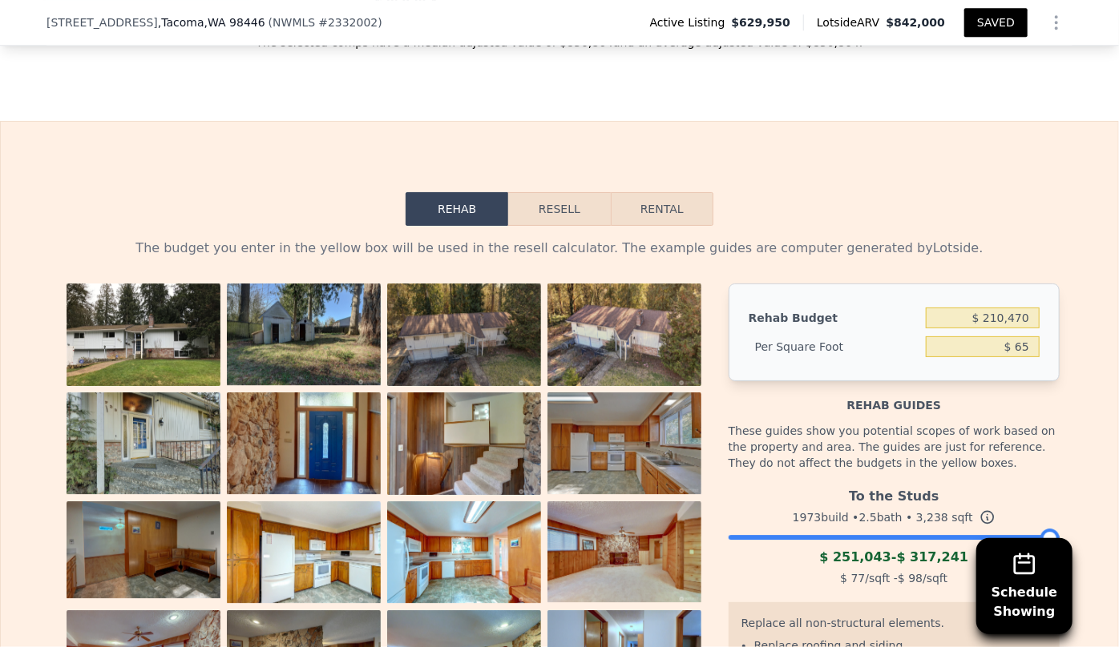
click at [569, 210] on button "Resell" at bounding box center [559, 209] width 102 height 34
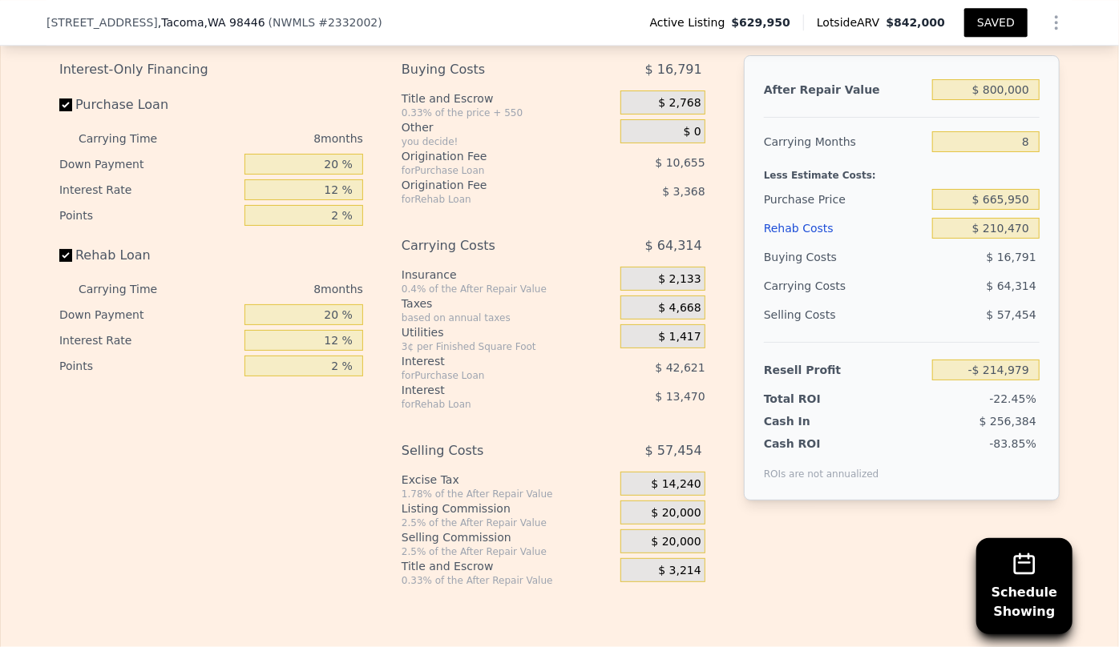
scroll to position [2616, 0]
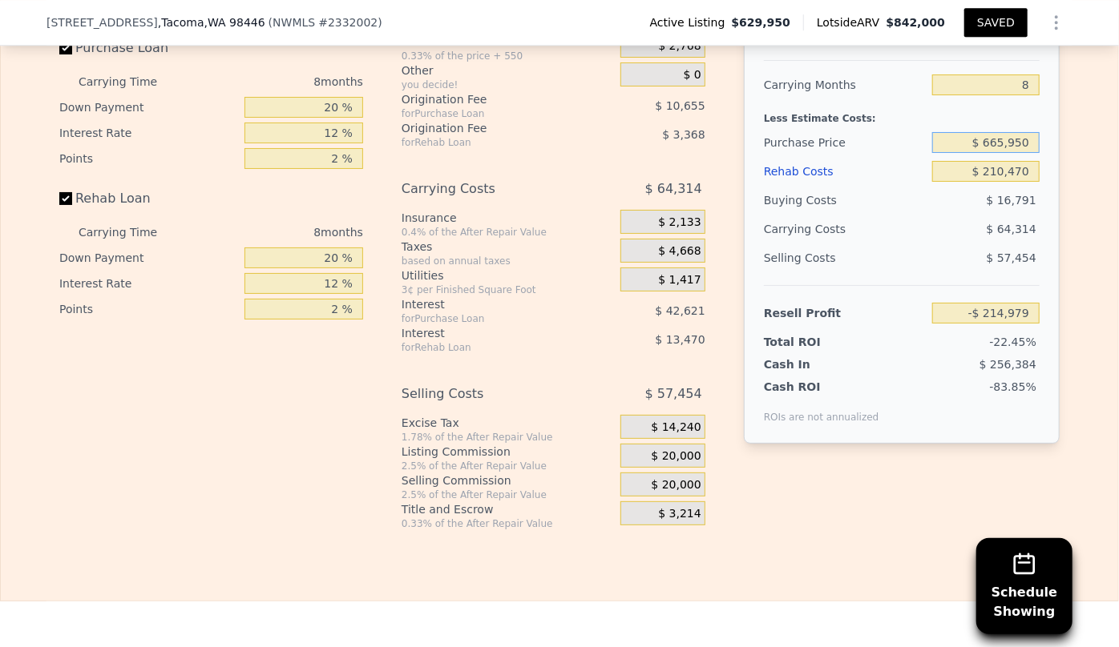
click at [1002, 151] on input "$ 665,950" at bounding box center [985, 142] width 107 height 21
type input "$ 600,950"
type input "-$ 144,562"
type input "$ 500,950"
type input "-$ 36,229"
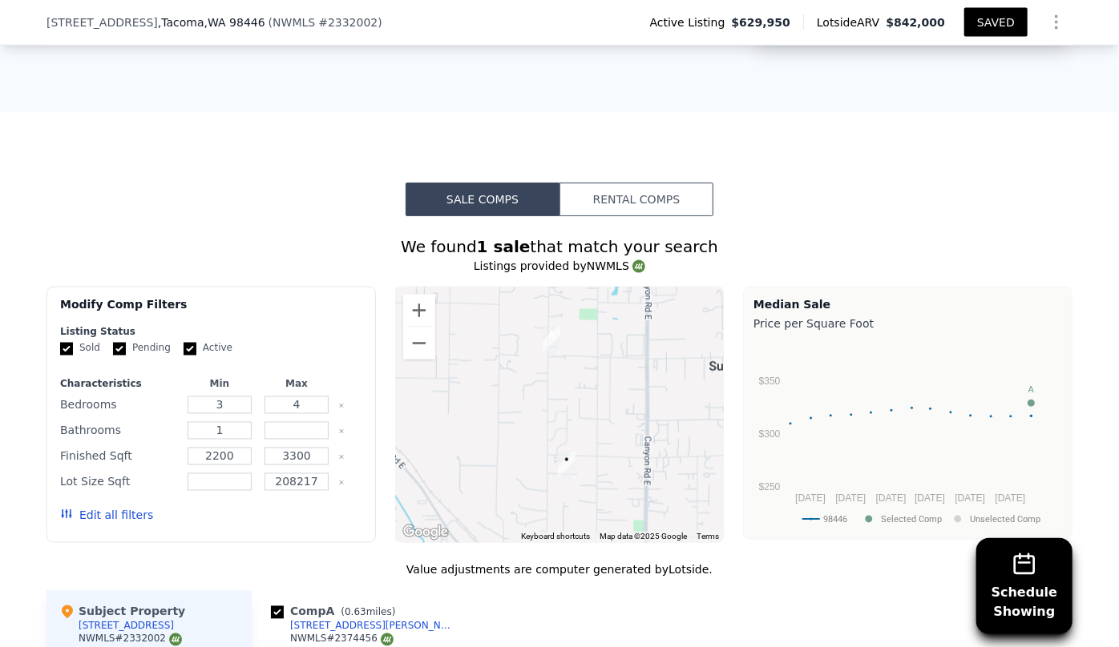
scroll to position [1232, 0]
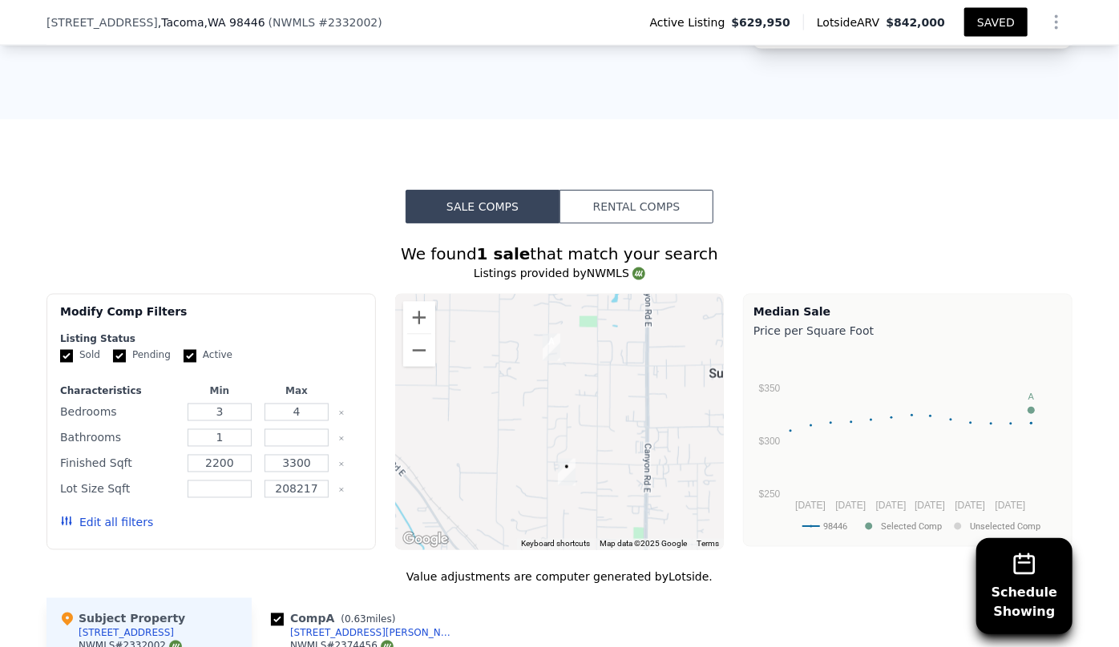
click at [131, 526] on button "Edit all filters" at bounding box center [106, 523] width 93 height 16
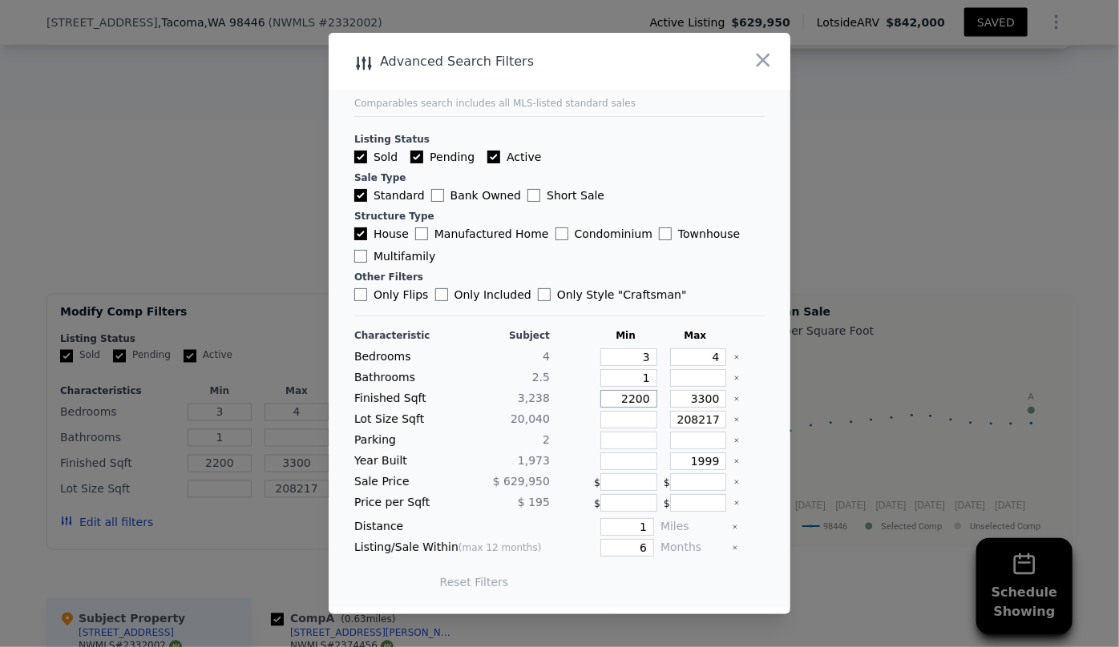
click at [641, 400] on input "2200" at bounding box center [628, 399] width 57 height 18
type input "220"
type input "22"
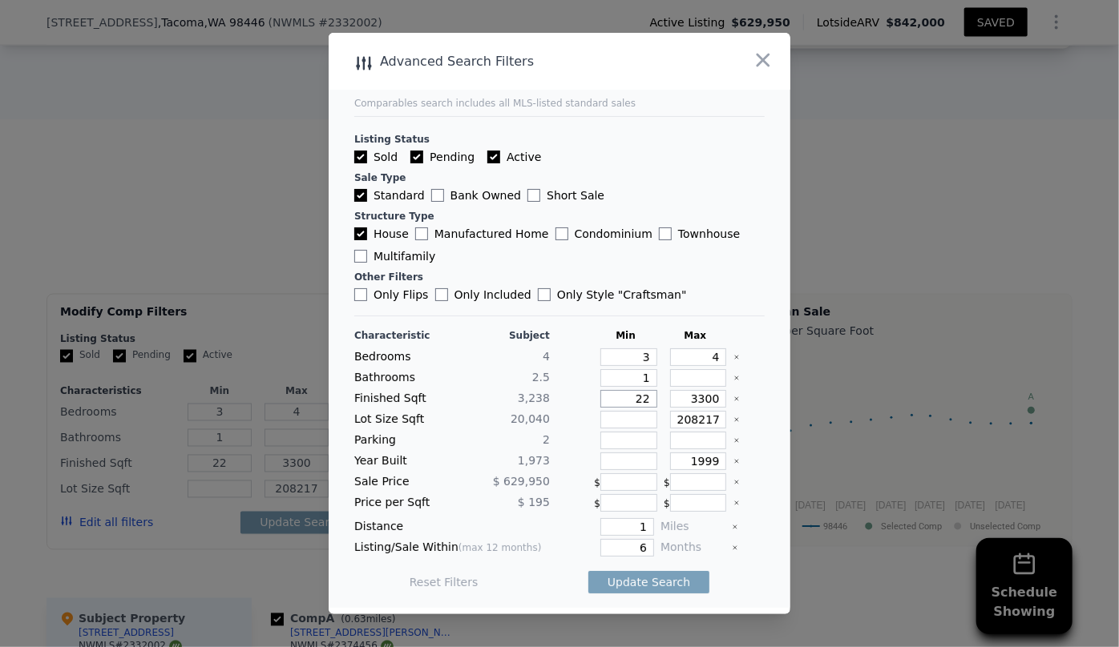
type input "2"
type input "20"
type input "200"
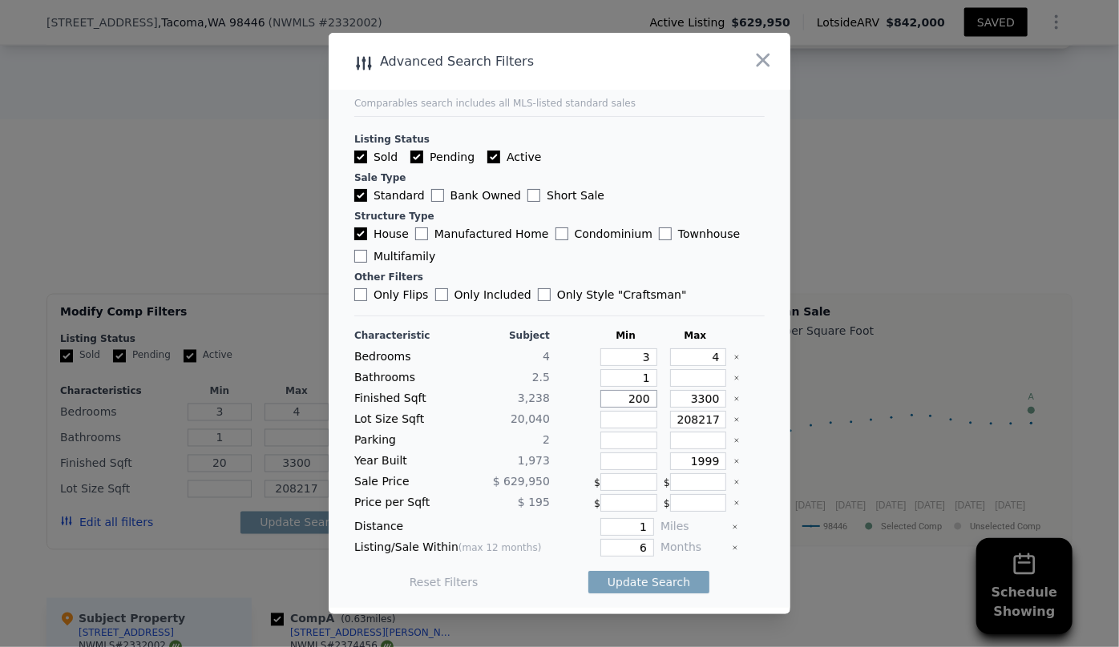
type input "200"
type input "2000"
click at [588, 571] on button "Update Search" at bounding box center [648, 582] width 121 height 22
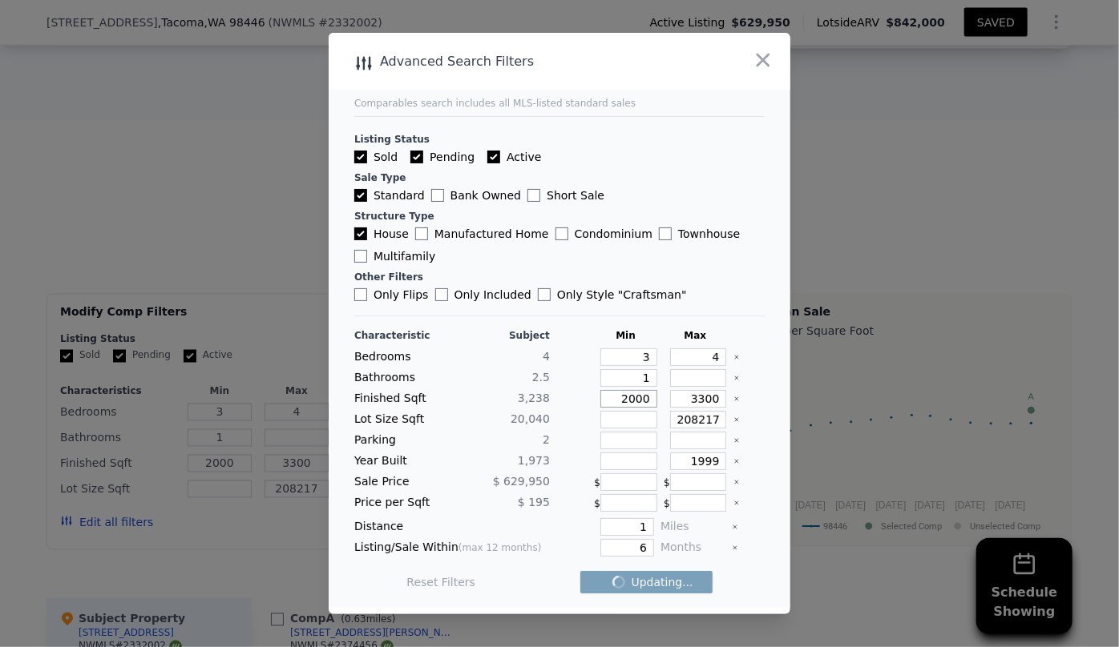
checkbox input "false"
click at [666, 571] on div "1 matching comp" at bounding box center [650, 582] width 111 height 45
click at [667, 583] on span "1 matching comp" at bounding box center [644, 582] width 99 height 16
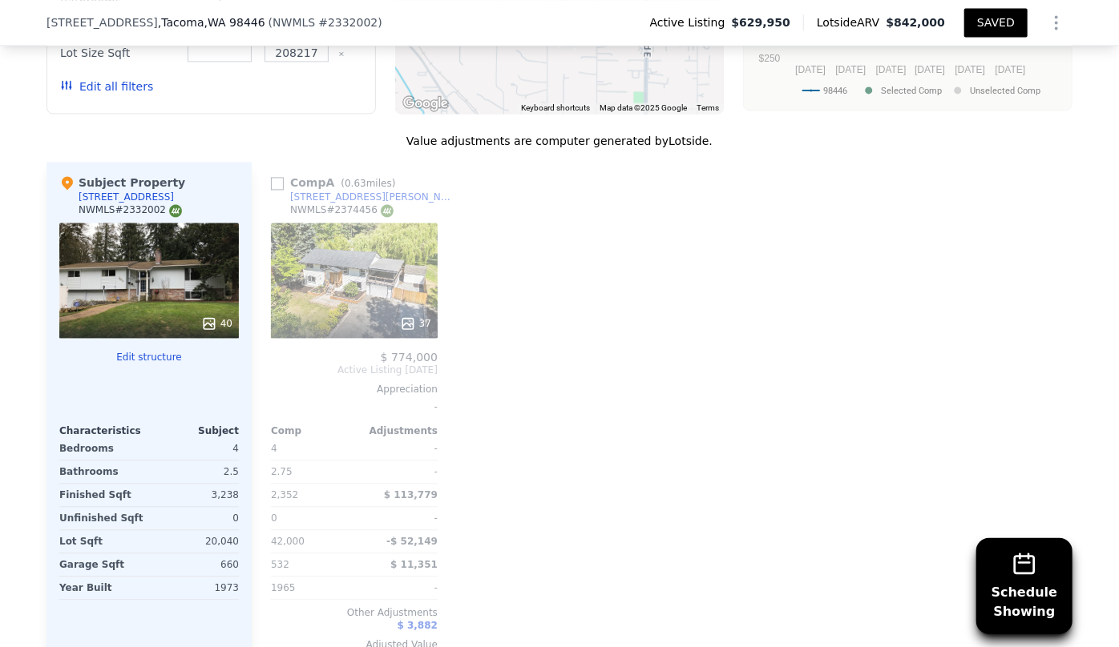
scroll to position [1450, 0]
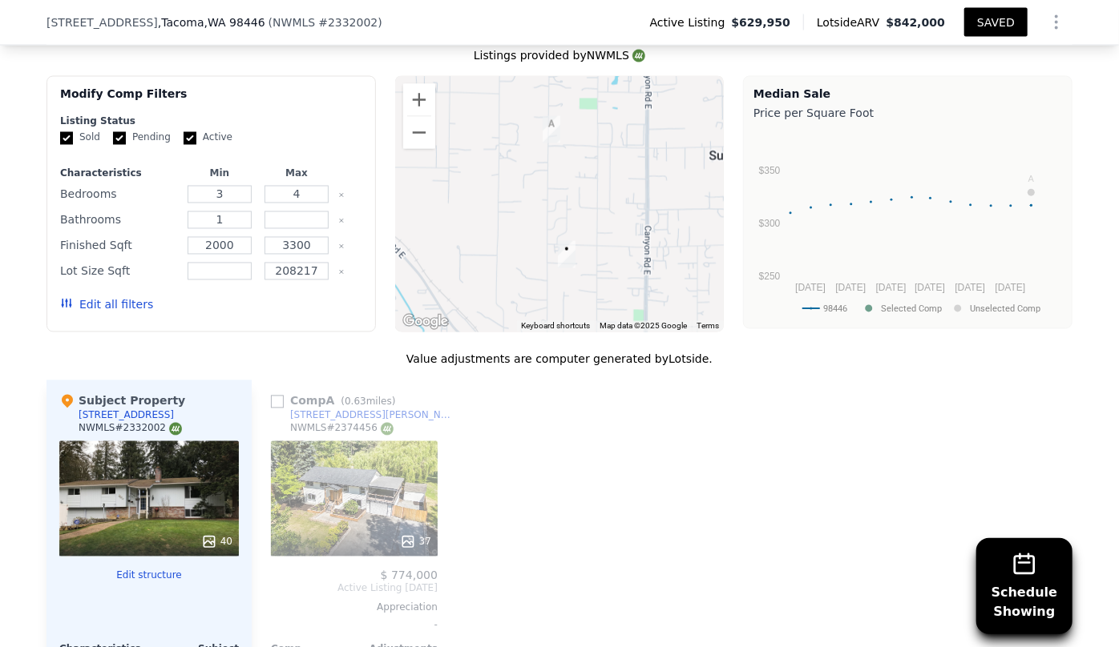
click at [95, 313] on button "Edit all filters" at bounding box center [106, 305] width 93 height 16
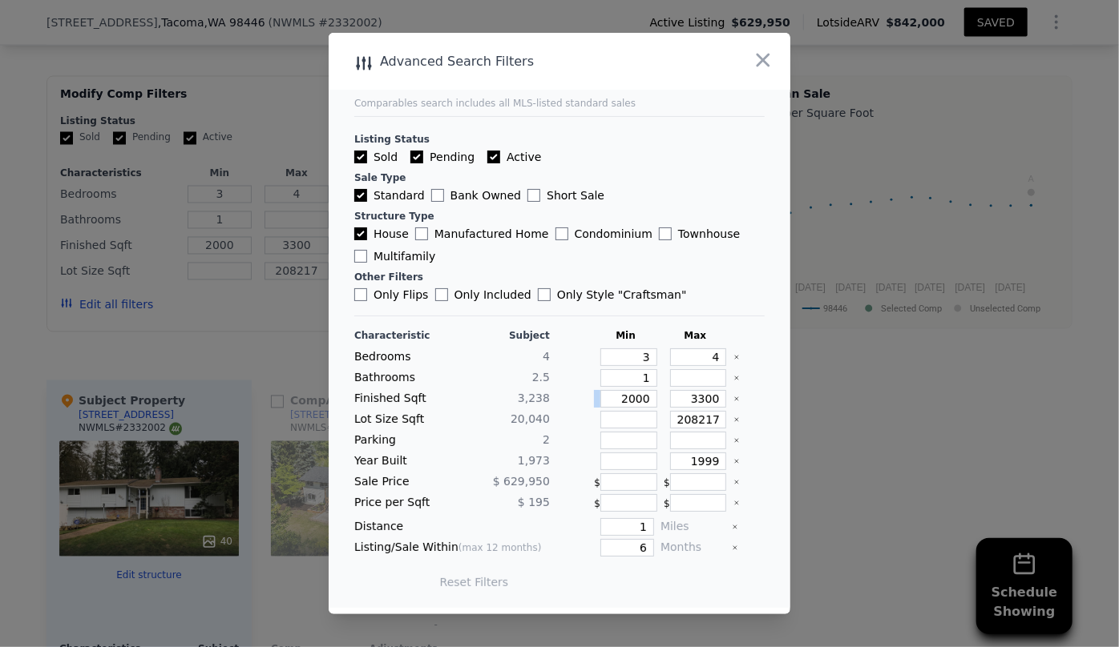
drag, startPoint x: 649, startPoint y: 398, endPoint x: 530, endPoint y: 385, distance: 120.2
click at [530, 385] on div "Characteristic Subject Min Max Bedrooms 4 3 4 Bathrooms 2.5 1 Finished Sqft 3,2…" at bounding box center [559, 467] width 410 height 276
click at [630, 430] on div "Characteristic Subject Min Max Bedrooms 4 3 4 Bathrooms 2.5 1 Finished Sqft 3,2…" at bounding box center [559, 467] width 410 height 276
click at [766, 57] on icon "button" at bounding box center [763, 61] width 14 height 14
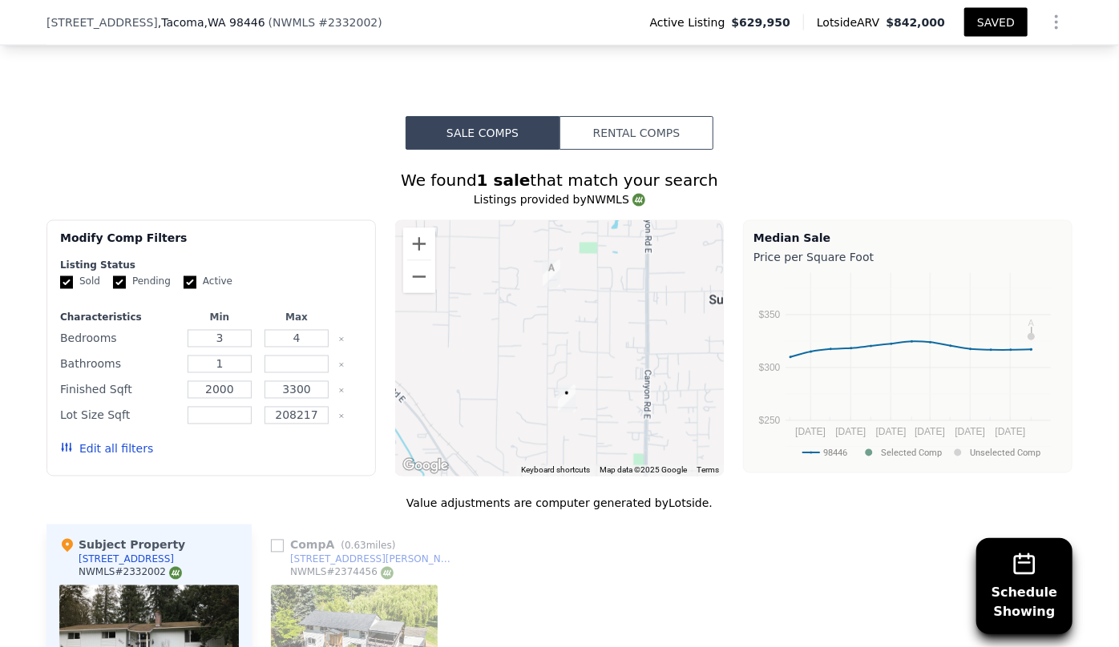
scroll to position [1305, 0]
drag, startPoint x: 36, startPoint y: 21, endPoint x: 255, endPoint y: 38, distance: 219.4
click at [255, 38] on div "4722 145th Street Ct E , Tacoma , WA 98446 ( NWMLS # 2332002 ) Active Listing $…" at bounding box center [559, 23] width 1119 height 46
copy div "4722 145th Street Ct E , Tacoma , WA 98446"
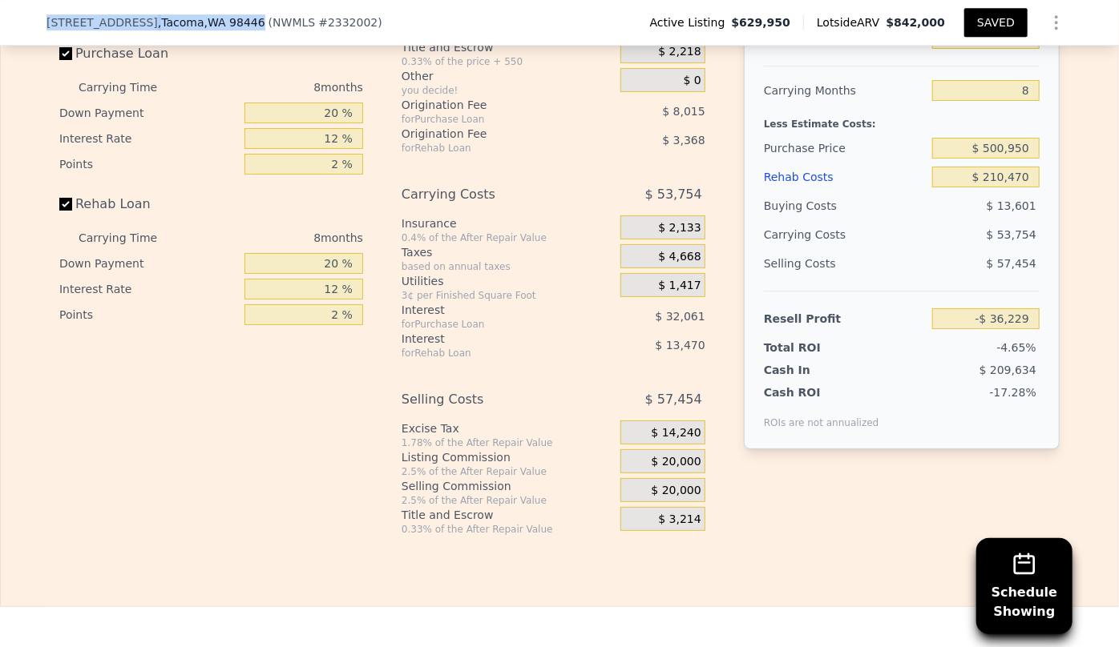
scroll to position [2616, 0]
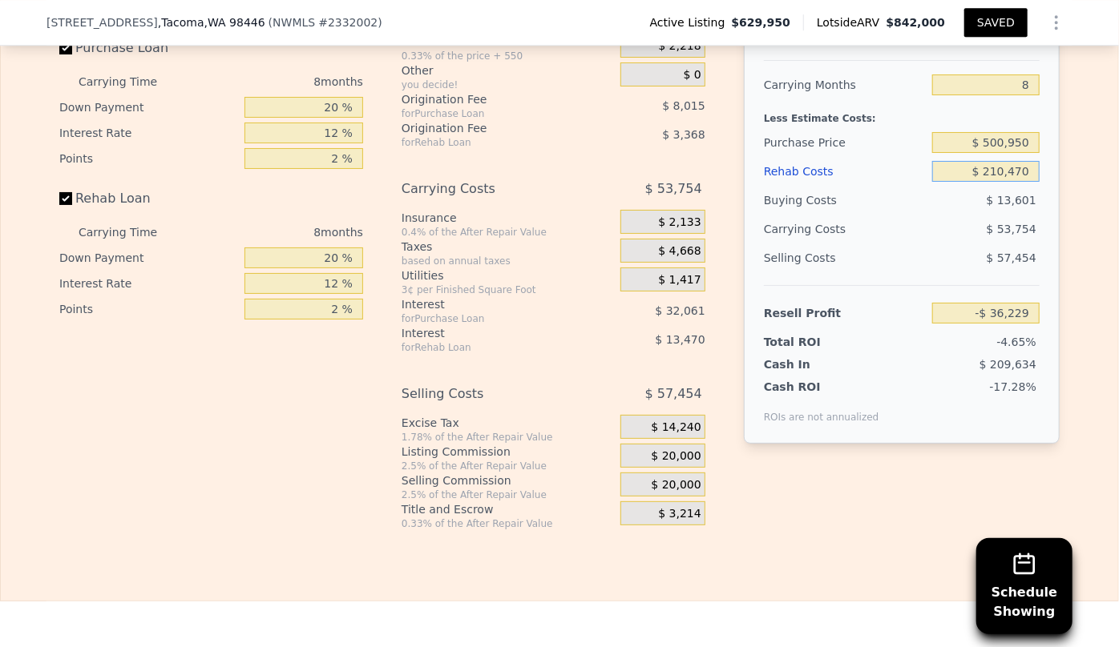
click at [998, 180] on input "$ 210,470" at bounding box center [985, 171] width 107 height 21
type input "$ 20,470"
type input "$ 168,971"
type input "$ 0470"
type input "$ 190,571"
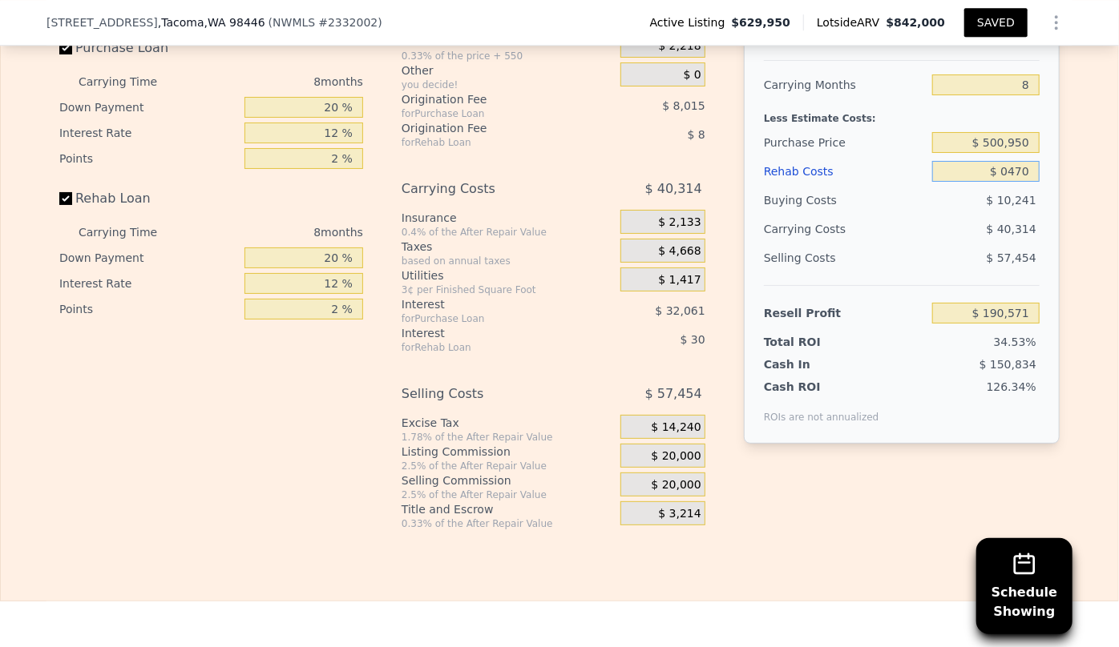
type input "$ 10,470"
type input "$ 179,771"
type input "$ 190,470"
type input "-$ 14,629"
type input "$ 190,470"
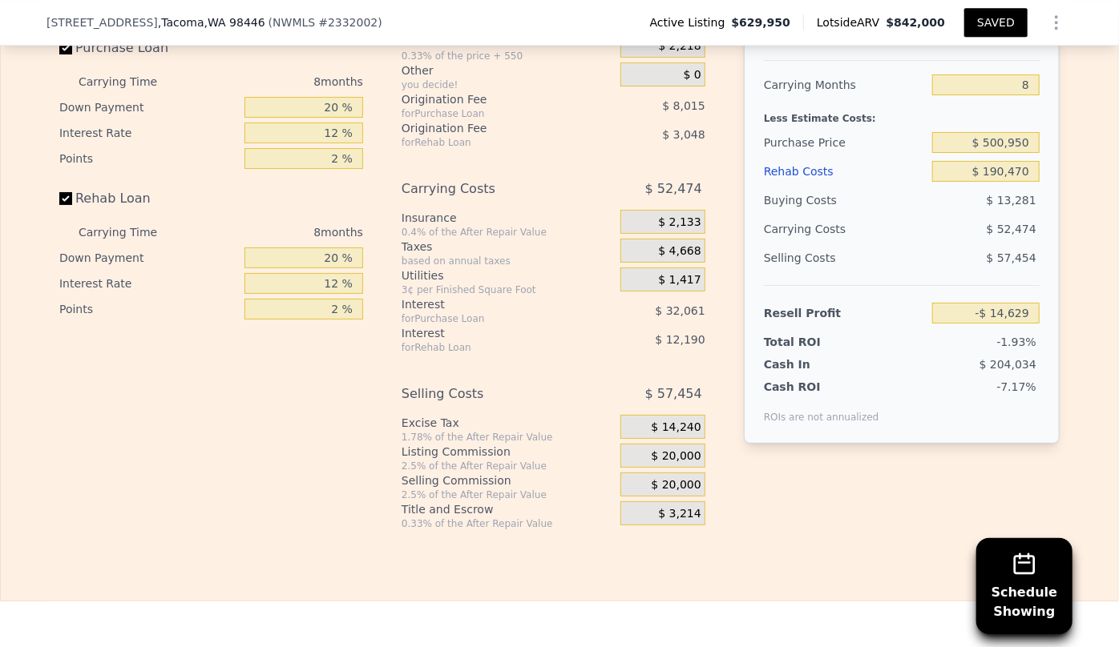
click at [623, 493] on div "$ 20,000" at bounding box center [662, 485] width 85 height 24
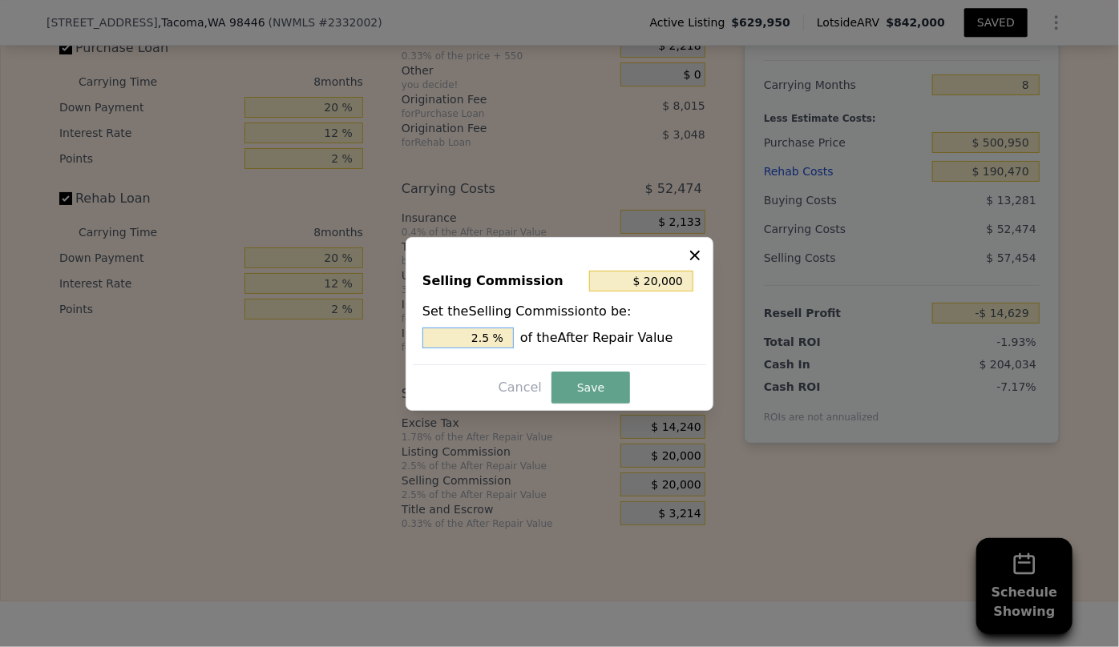
click at [480, 341] on input "2.5 %" at bounding box center [467, 338] width 91 height 21
type input "$ 4,000"
type input ".5 %"
type input "$ 12,000"
type input "1.5 %"
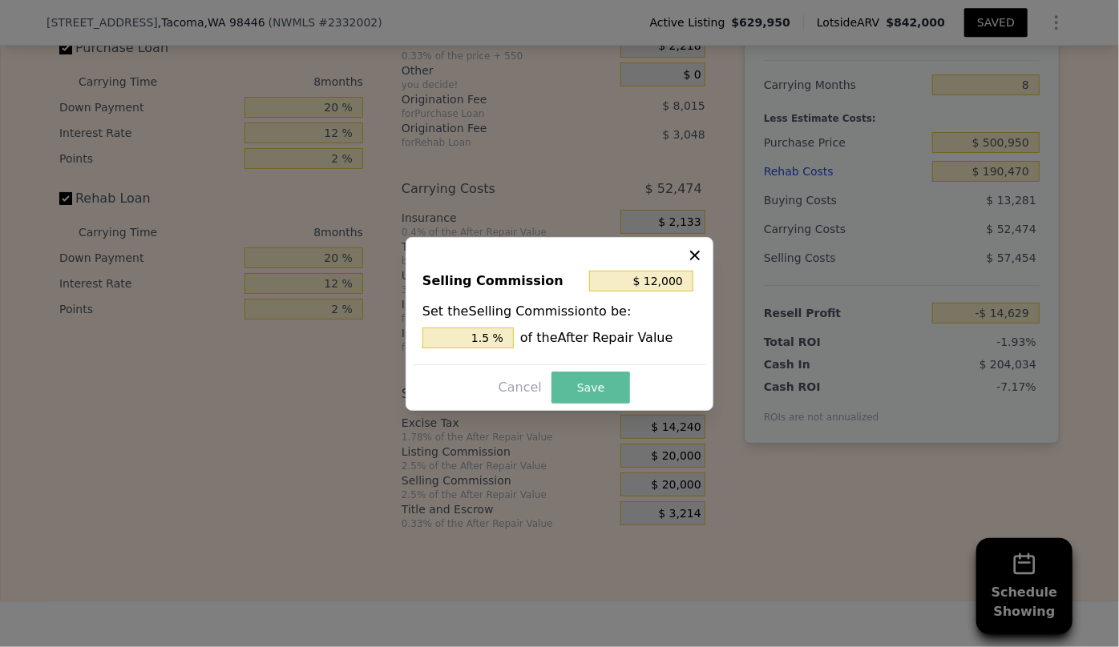
click at [619, 395] on button "Save" at bounding box center [590, 388] width 79 height 32
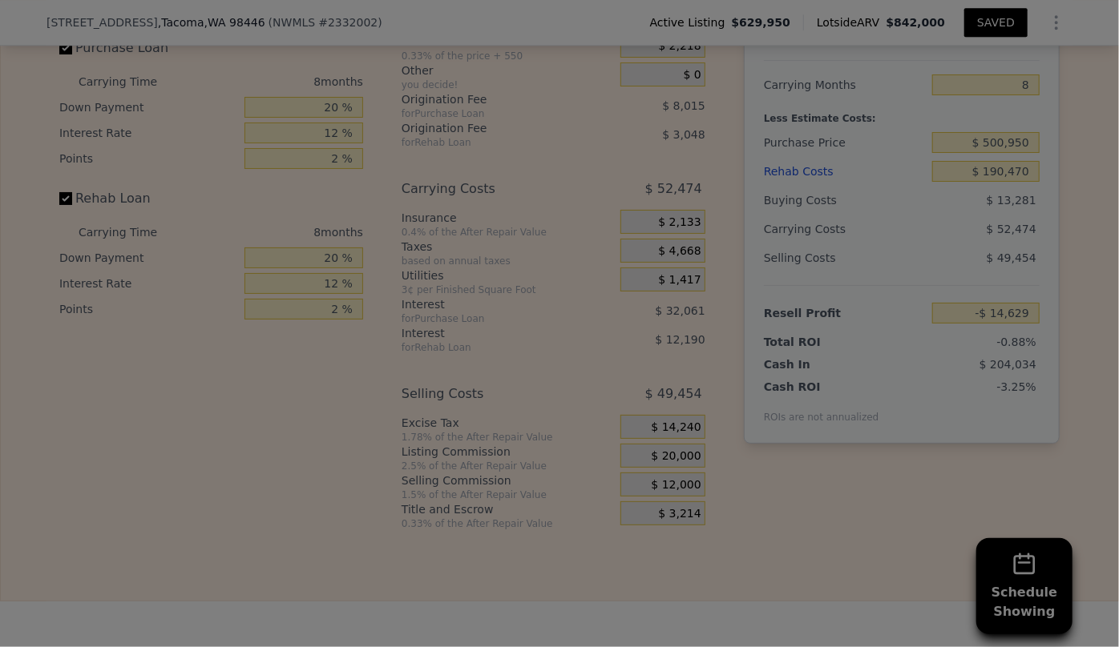
type input "-$ 6,629"
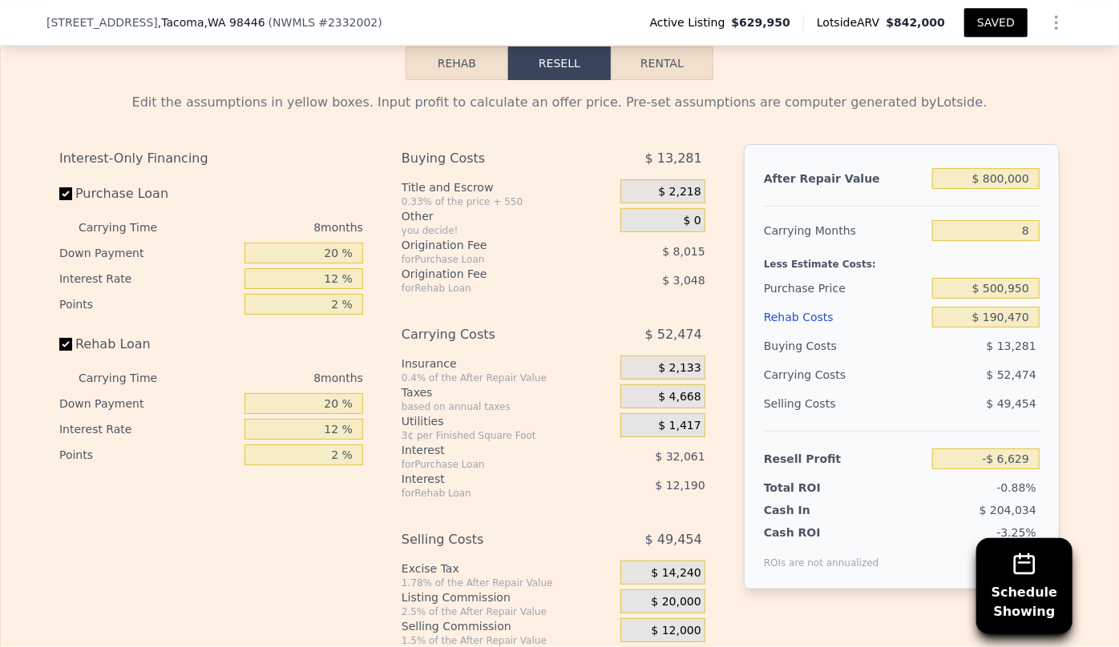
scroll to position [2397, 0]
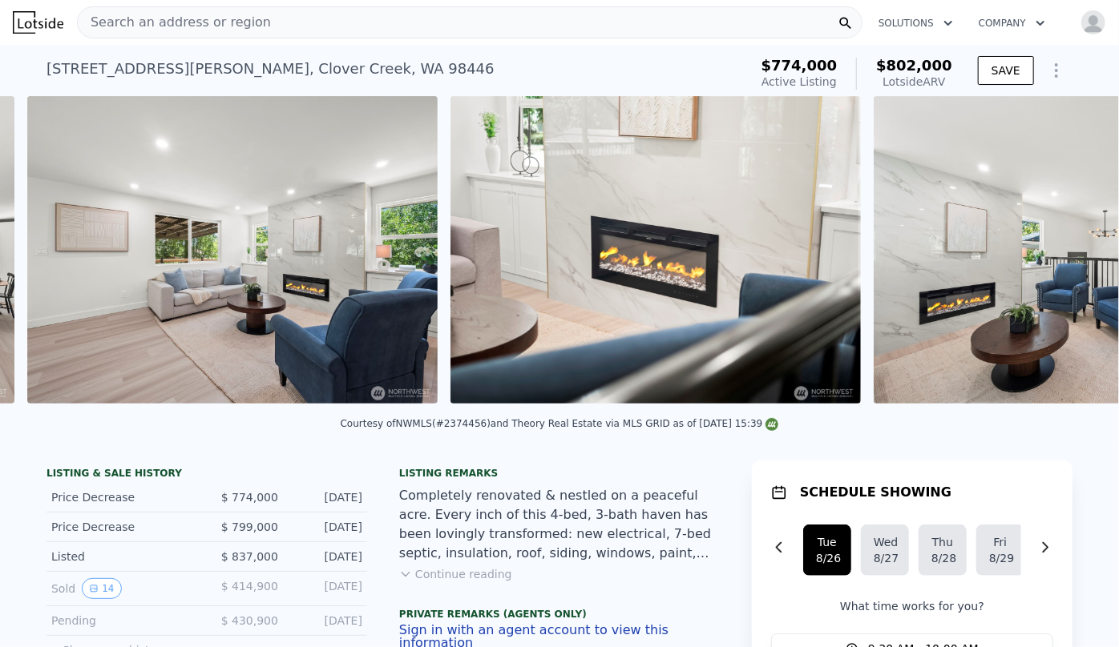
scroll to position [0, 4678]
